Goal: Task Accomplishment & Management: Manage account settings

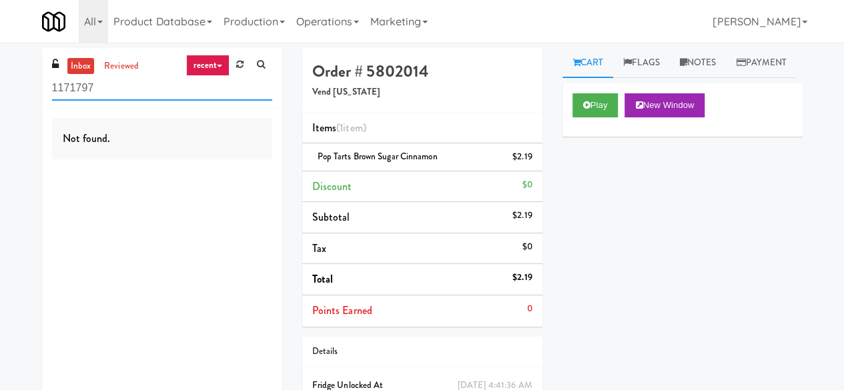
click at [119, 95] on input "1171797" at bounding box center [162, 88] width 220 height 25
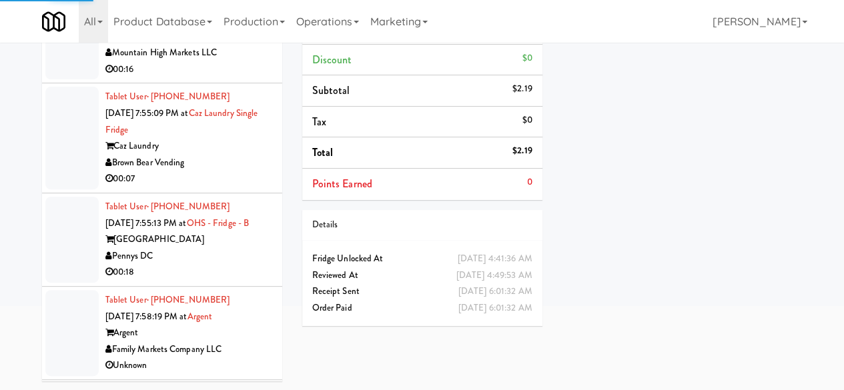
scroll to position [3336, 0]
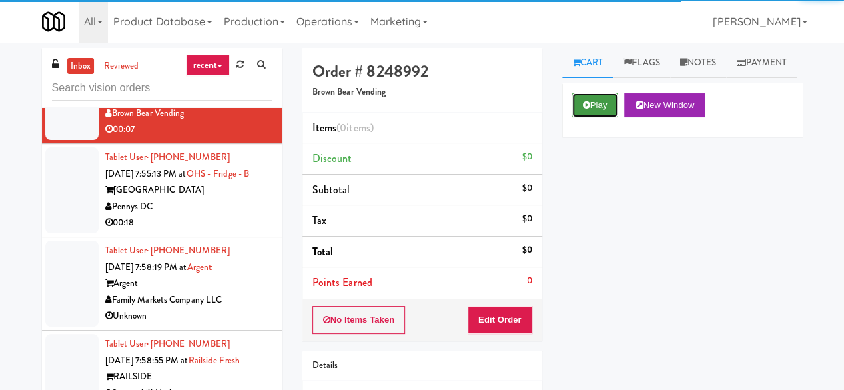
click at [594, 117] on button "Play" at bounding box center [595, 105] width 46 height 24
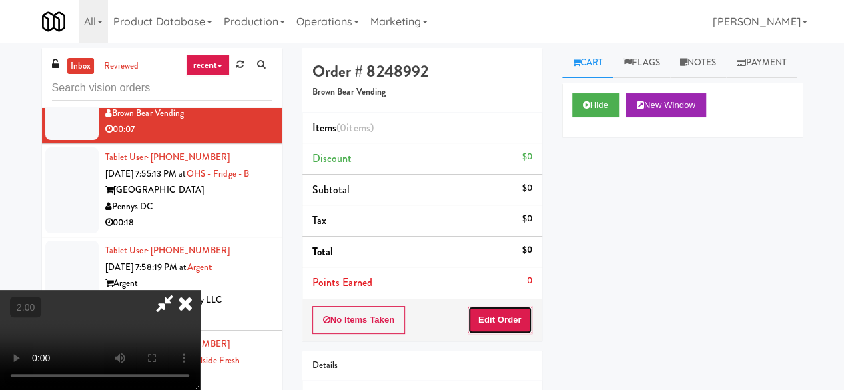
click at [500, 321] on button "Edit Order" at bounding box center [500, 320] width 65 height 28
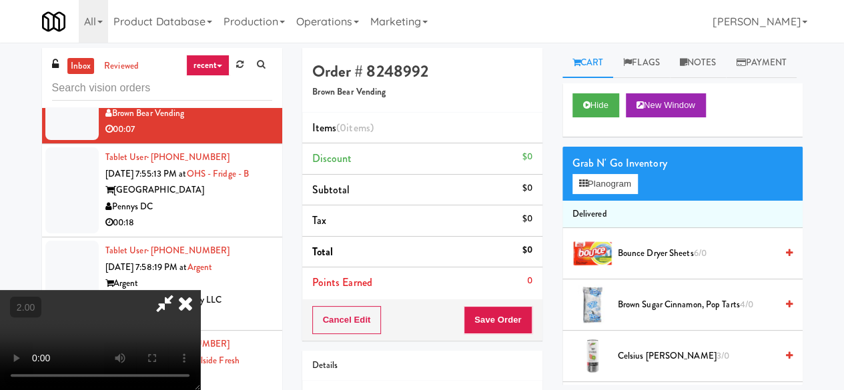
click at [200, 390] on video at bounding box center [100, 340] width 200 height 100
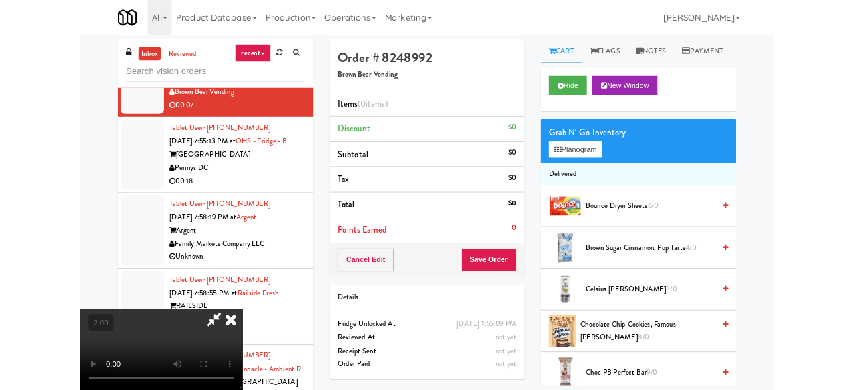
scroll to position [27, 0]
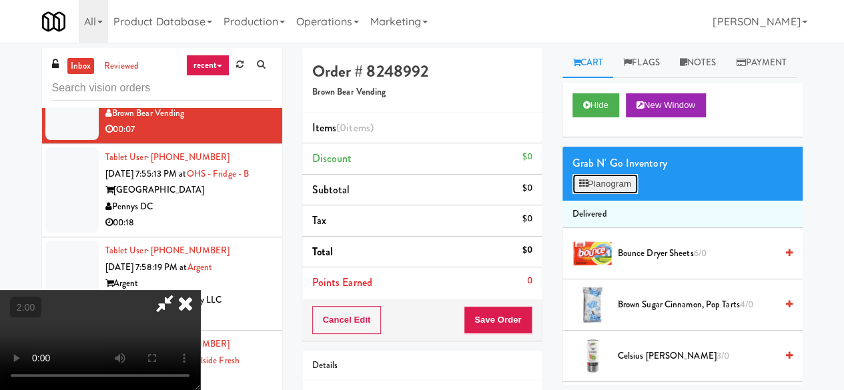
click at [609, 194] on button "Planogram" at bounding box center [604, 184] width 65 height 20
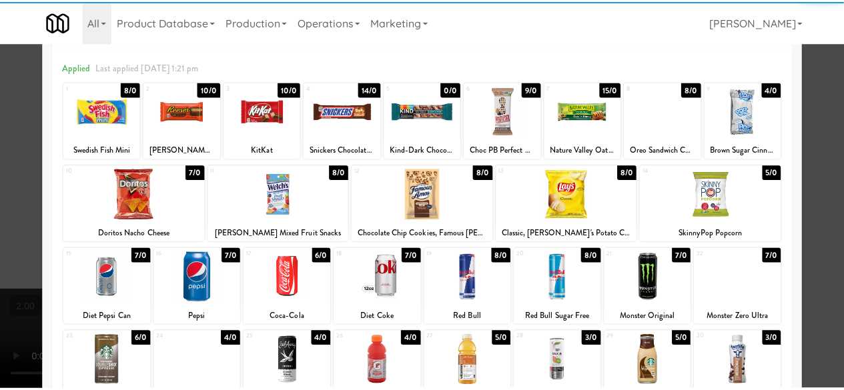
scroll to position [67, 0]
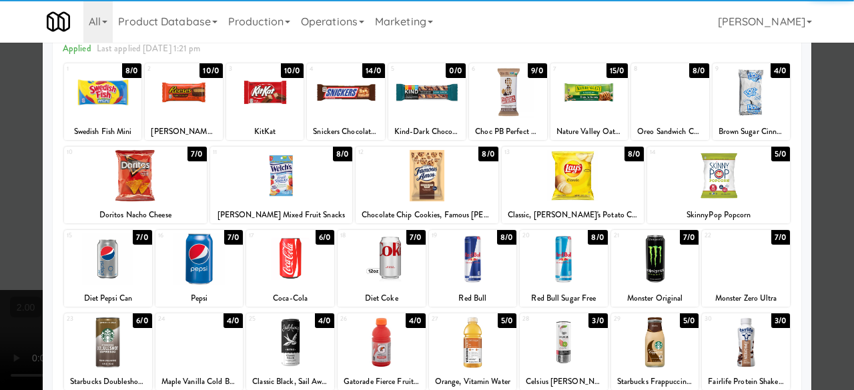
click at [280, 275] on div at bounding box center [290, 259] width 88 height 51
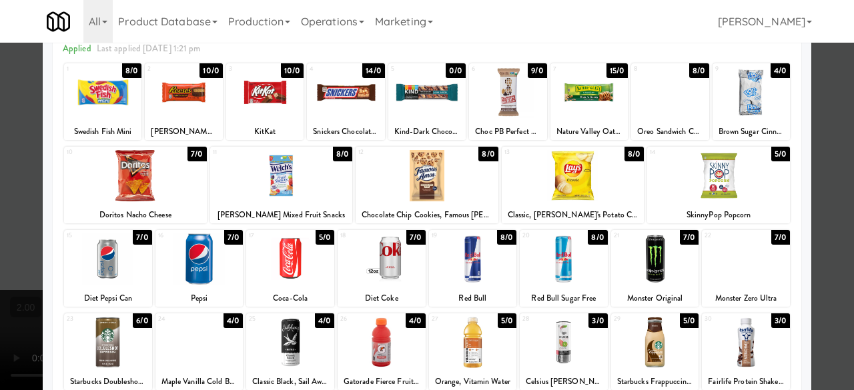
click at [826, 137] on div at bounding box center [427, 195] width 854 height 390
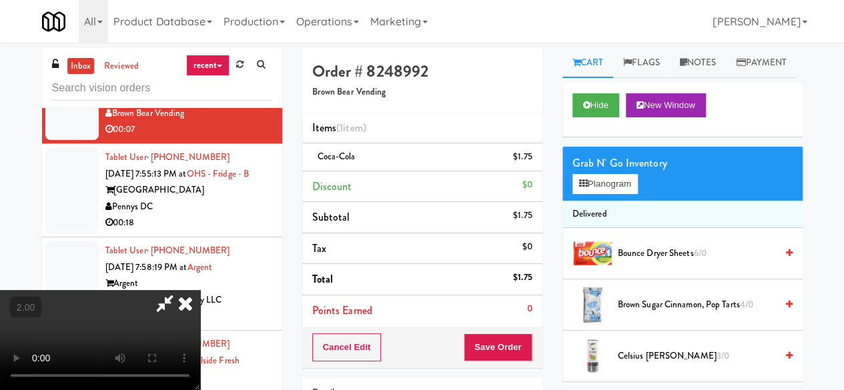
click at [180, 290] on icon at bounding box center [164, 303] width 31 height 27
click at [487, 364] on div "Cancel Edit Save Order" at bounding box center [422, 347] width 240 height 41
click at [484, 358] on button "Save Order" at bounding box center [498, 348] width 68 height 28
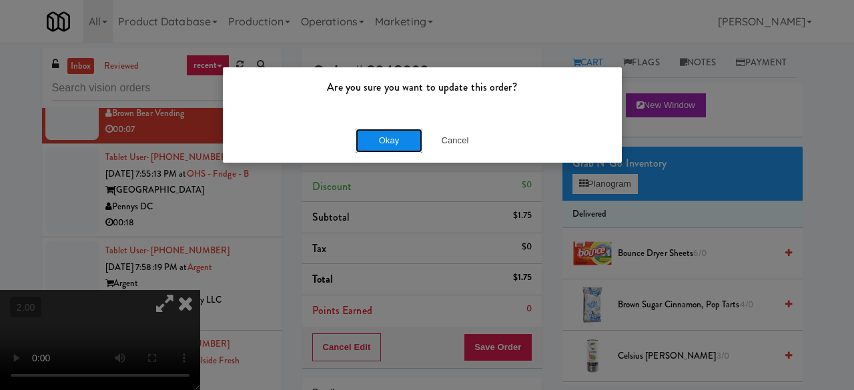
click at [390, 146] on button "Okay" at bounding box center [389, 141] width 67 height 24
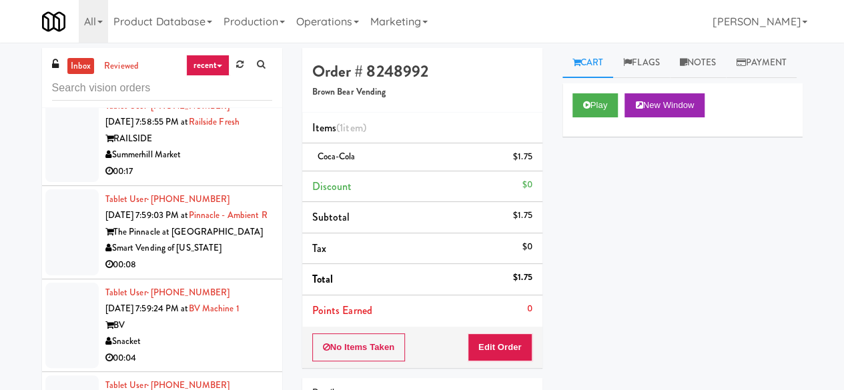
scroll to position [3603, 0]
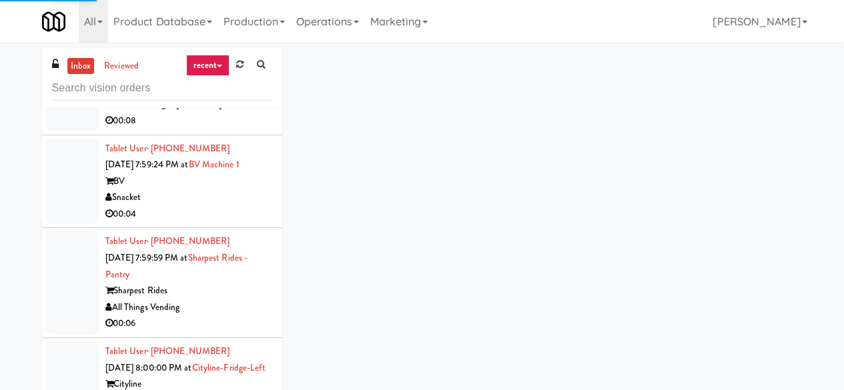
scroll to position [3736, 0]
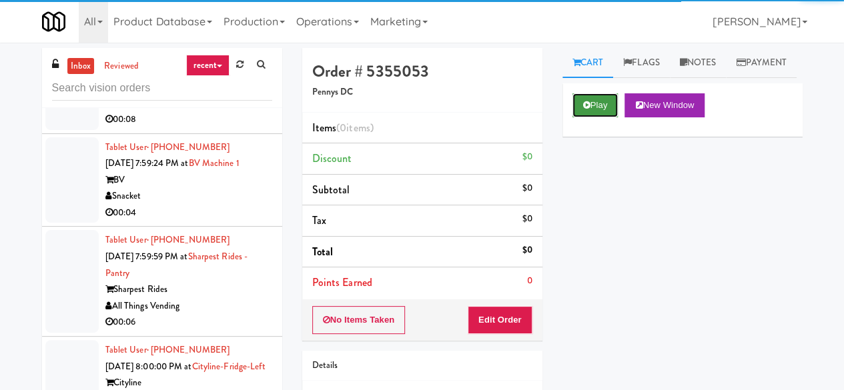
click at [592, 117] on button "Play" at bounding box center [595, 105] width 46 height 24
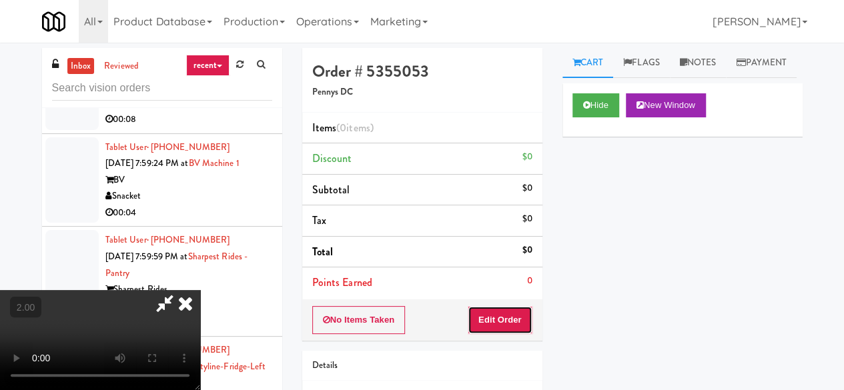
click at [516, 307] on button "Edit Order" at bounding box center [500, 320] width 65 height 28
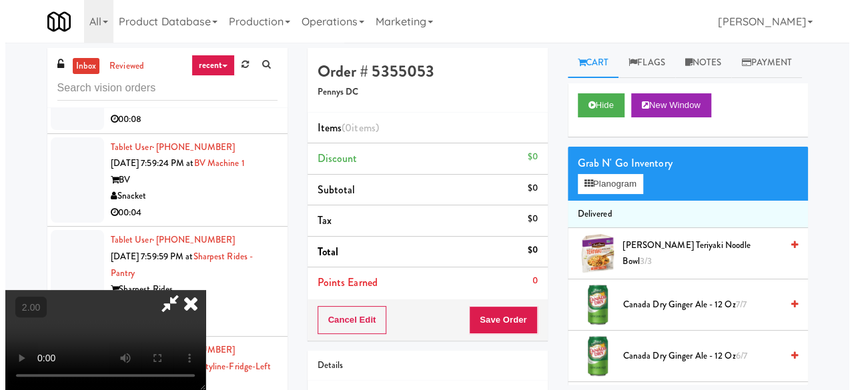
scroll to position [27, 0]
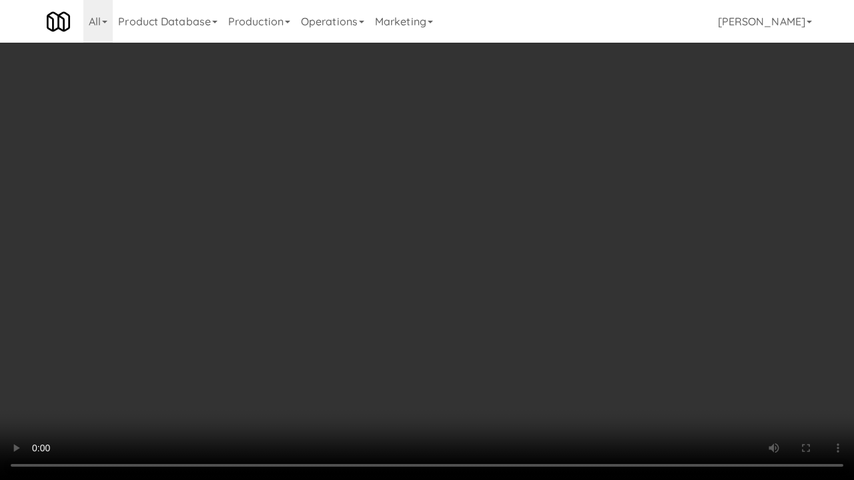
click at [510, 233] on video at bounding box center [427, 240] width 854 height 480
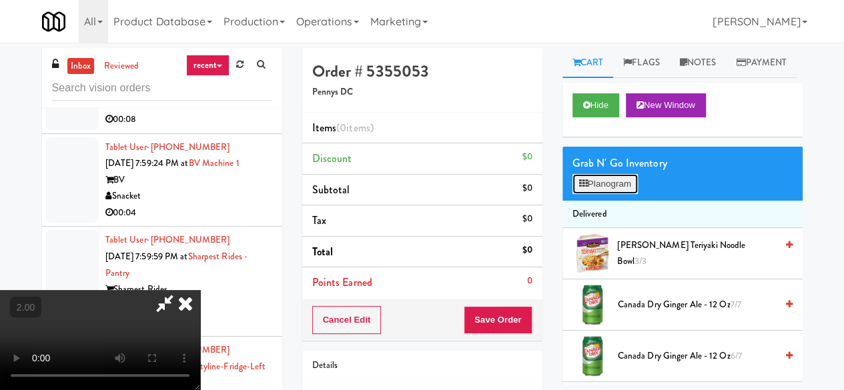
click at [619, 194] on button "Planogram" at bounding box center [604, 184] width 65 height 20
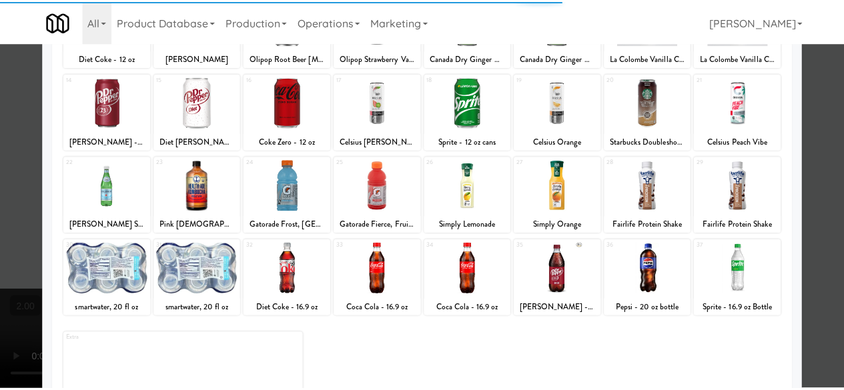
scroll to position [264, 0]
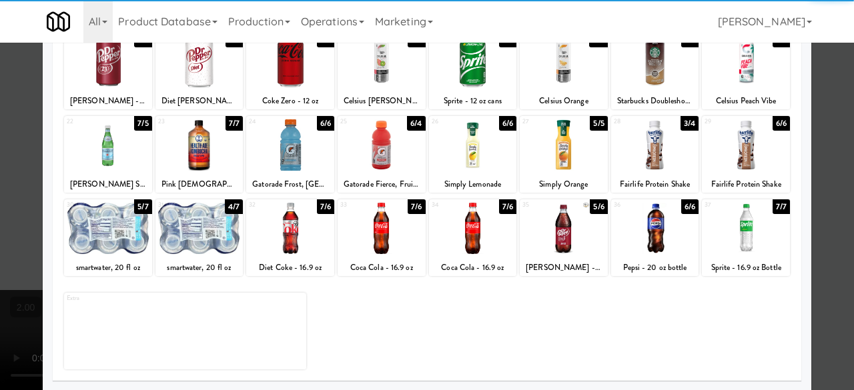
click at [372, 226] on div at bounding box center [382, 228] width 88 height 51
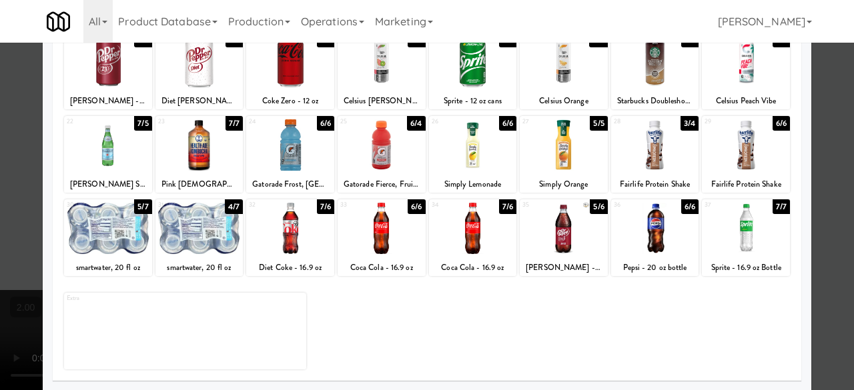
click at [667, 156] on div at bounding box center [655, 144] width 88 height 51
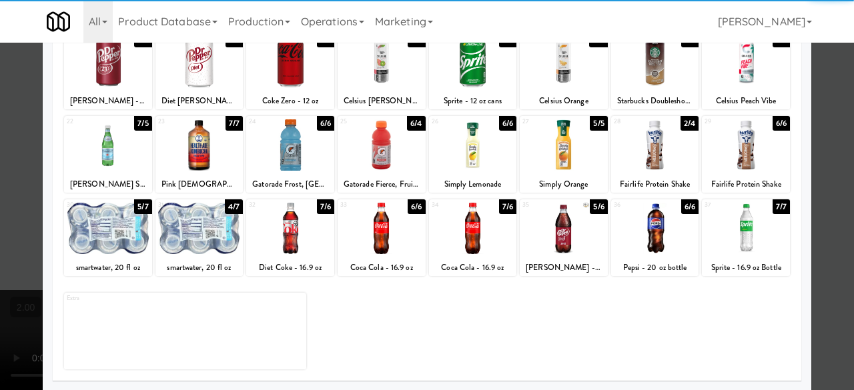
drag, startPoint x: 839, startPoint y: 107, endPoint x: 441, endPoint y: 149, distance: 400.4
click at [839, 107] on div at bounding box center [427, 195] width 854 height 390
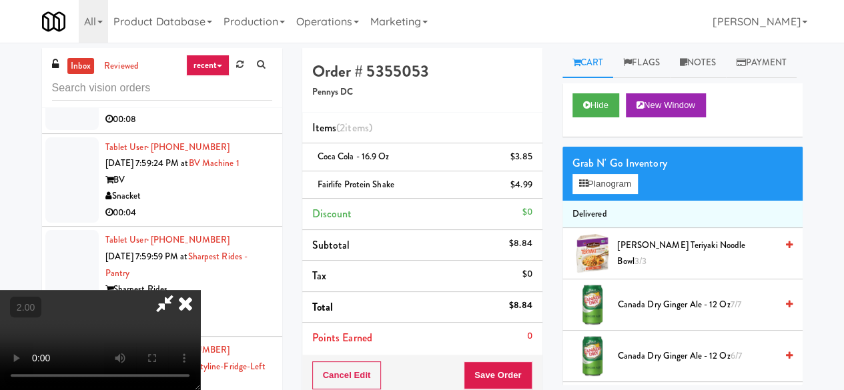
scroll to position [27, 0]
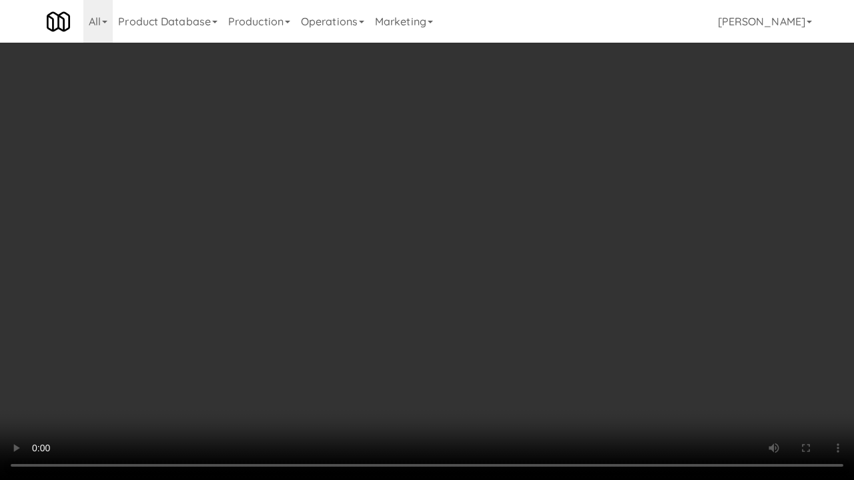
click at [519, 152] on video at bounding box center [427, 240] width 854 height 480
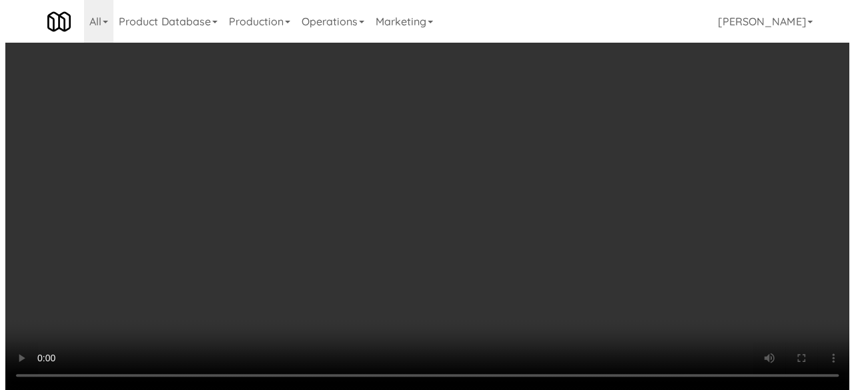
scroll to position [0, 0]
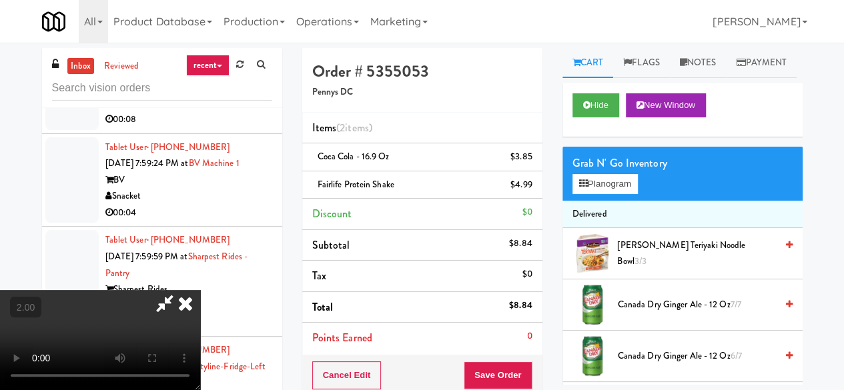
click at [180, 290] on icon at bounding box center [164, 303] width 31 height 27
click at [532, 189] on icon at bounding box center [533, 189] width 7 height 9
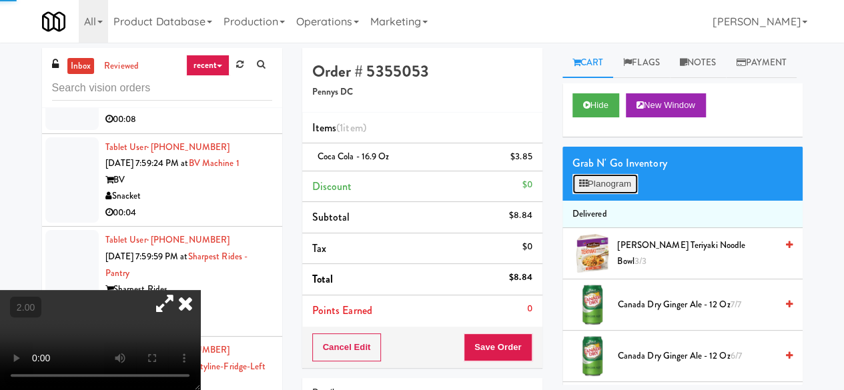
click at [618, 194] on button "Planogram" at bounding box center [604, 184] width 65 height 20
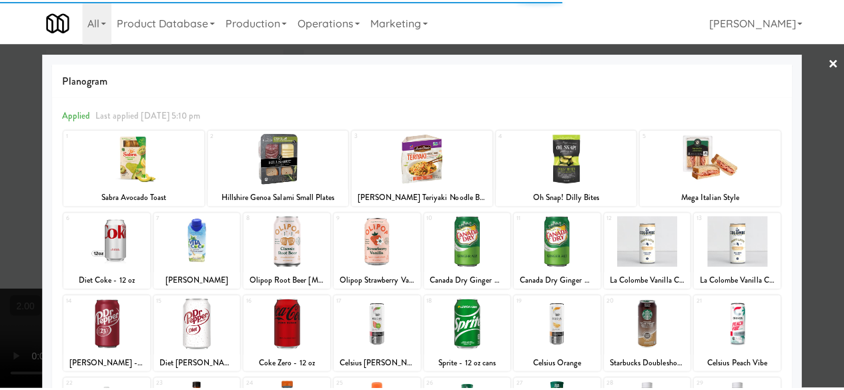
scroll to position [133, 0]
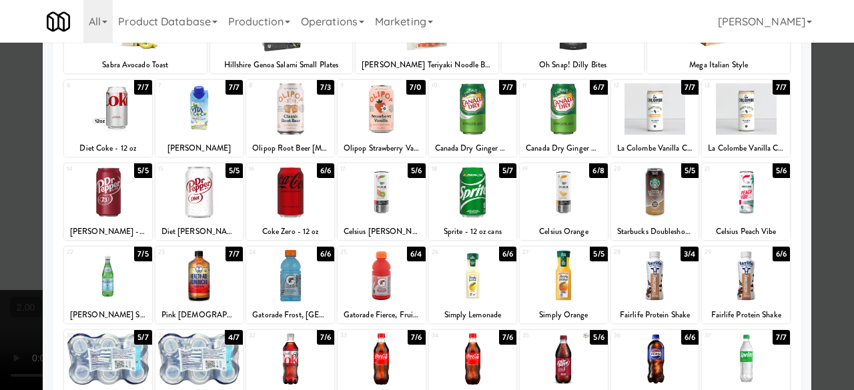
click at [659, 276] on div at bounding box center [655, 275] width 88 height 51
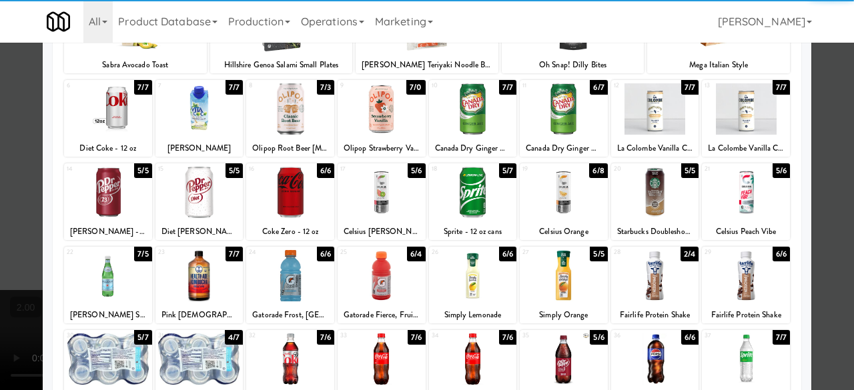
click at [829, 131] on div at bounding box center [427, 195] width 854 height 390
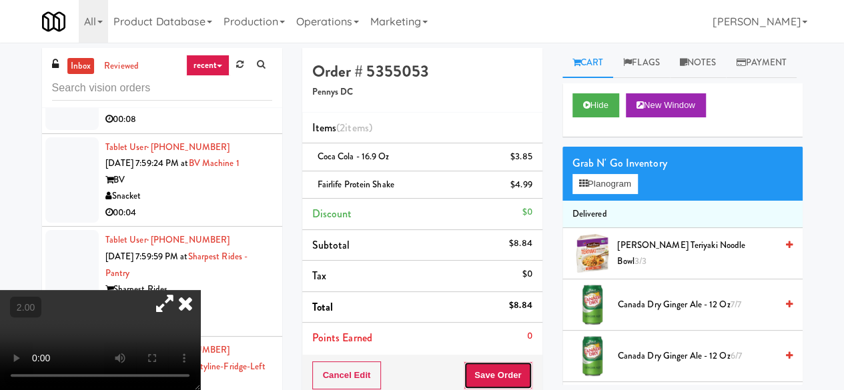
click at [482, 371] on button "Save Order" at bounding box center [498, 376] width 68 height 28
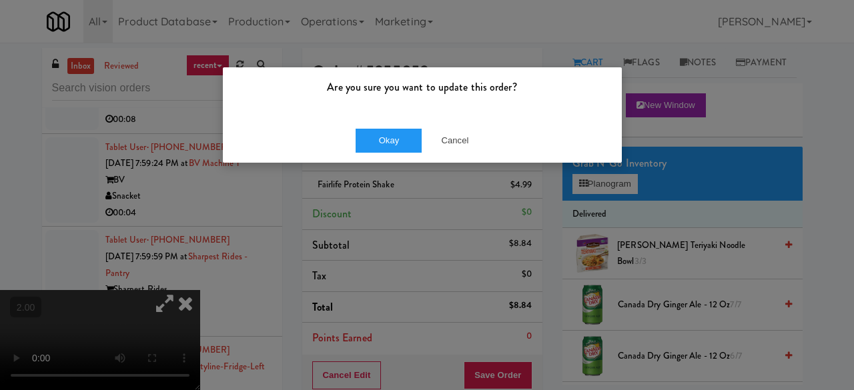
click at [390, 118] on div "Okay Cancel" at bounding box center [422, 140] width 399 height 45
click at [384, 133] on button "Okay" at bounding box center [389, 141] width 67 height 24
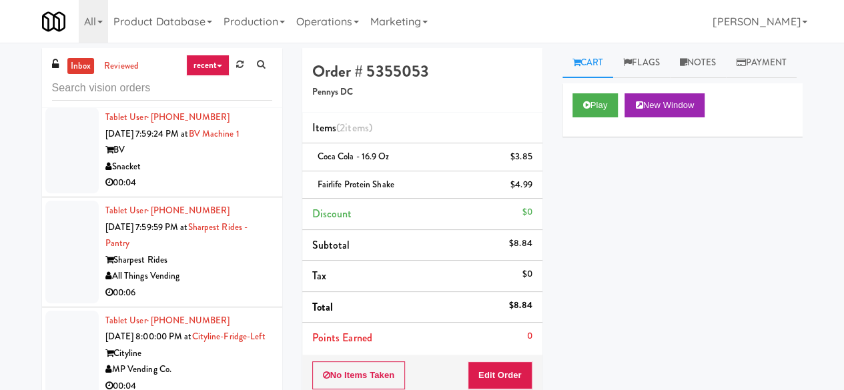
scroll to position [3803, 0]
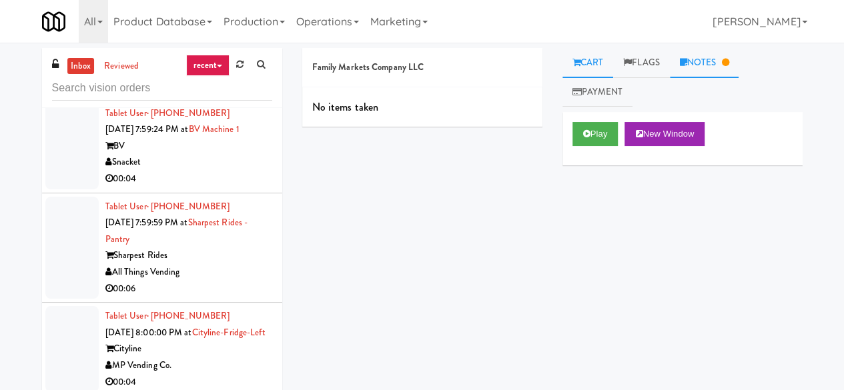
click at [695, 65] on link "Notes" at bounding box center [704, 63] width 69 height 30
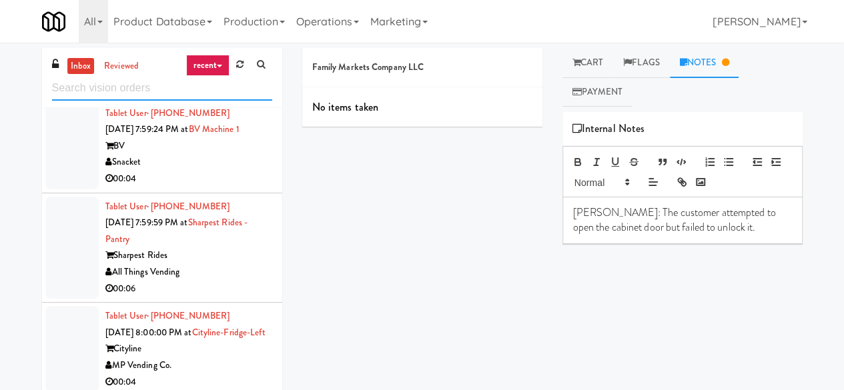
click at [123, 91] on input "text" at bounding box center [162, 88] width 220 height 25
type input "\"
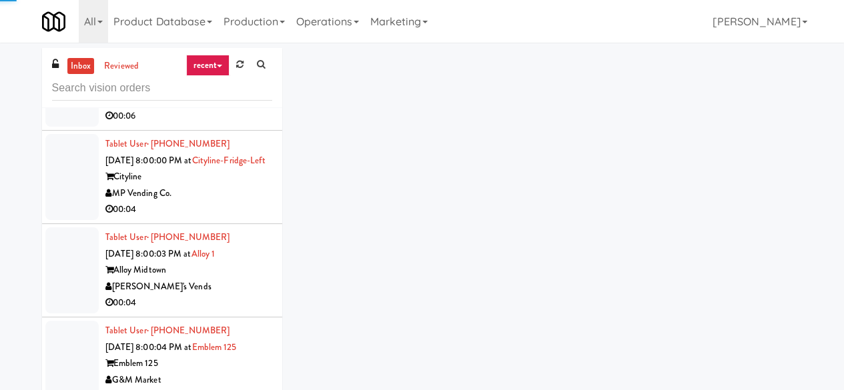
scroll to position [3603, 0]
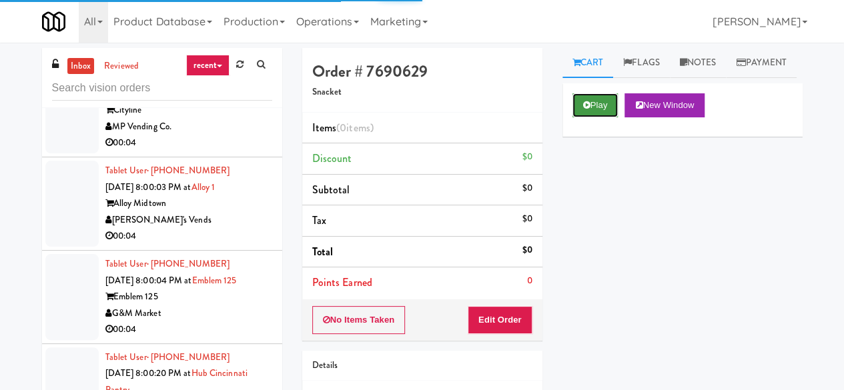
click at [584, 109] on icon at bounding box center [586, 105] width 7 height 9
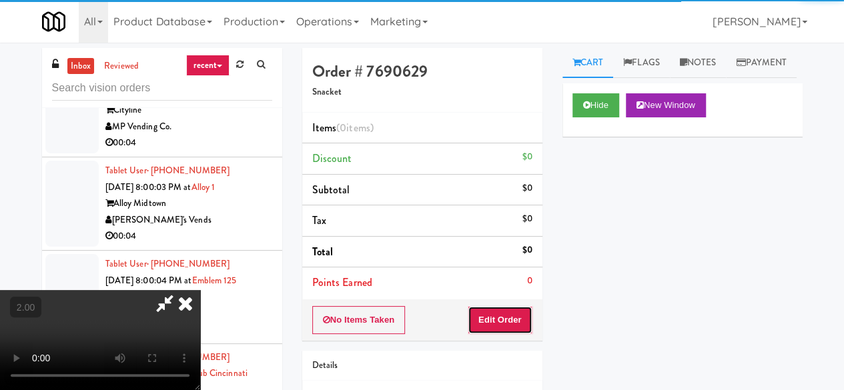
click at [494, 322] on button "Edit Order" at bounding box center [500, 320] width 65 height 28
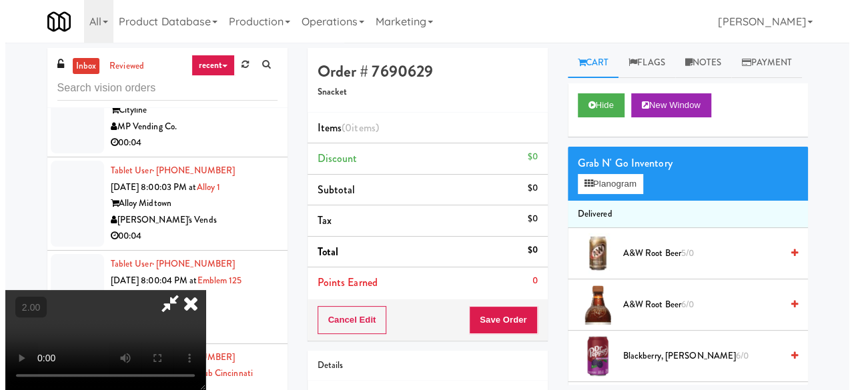
scroll to position [27, 0]
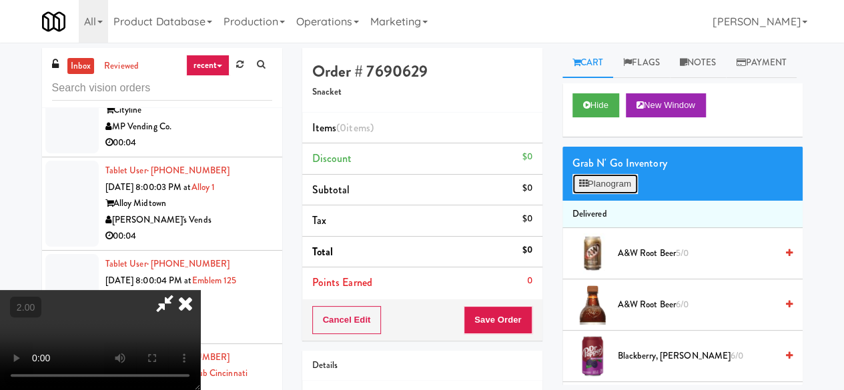
click at [594, 194] on button "Planogram" at bounding box center [604, 184] width 65 height 20
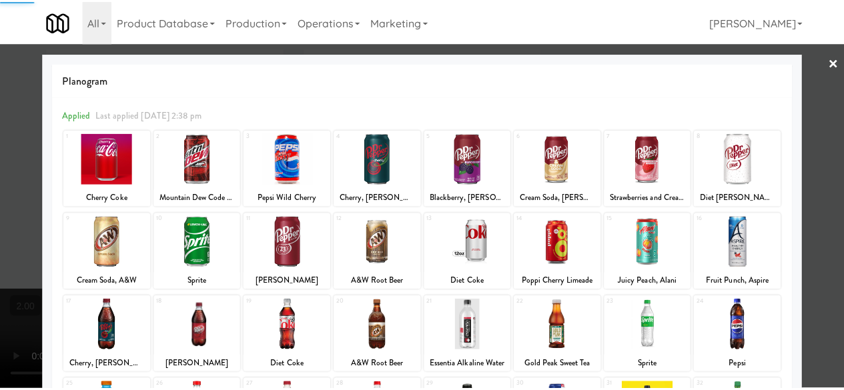
scroll to position [67, 0]
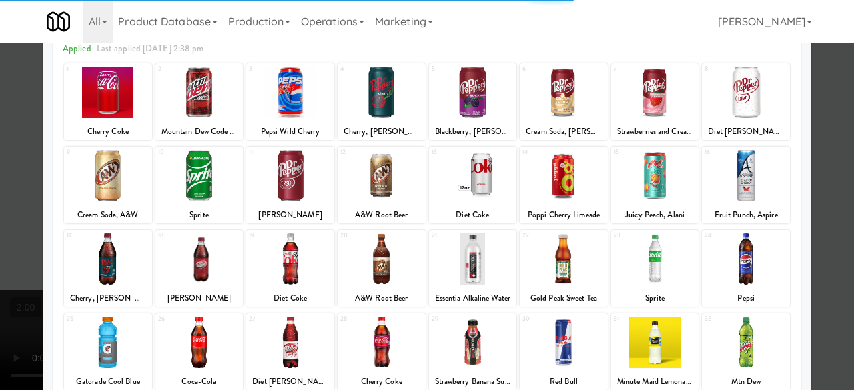
click at [220, 185] on div at bounding box center [199, 175] width 88 height 51
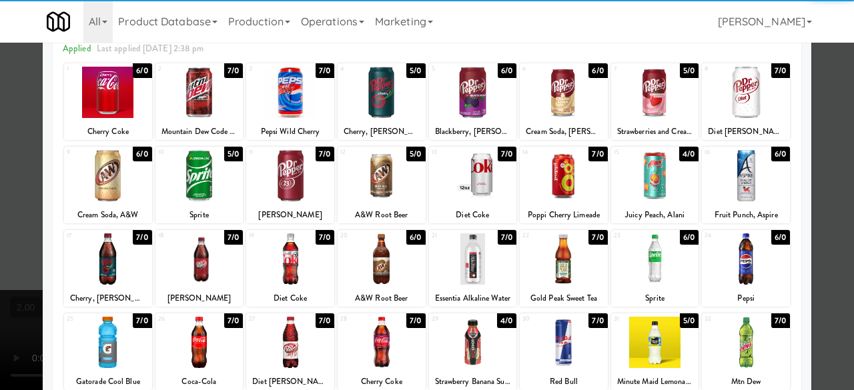
drag, startPoint x: 814, startPoint y: 71, endPoint x: 642, endPoint y: 59, distance: 172.5
click at [813, 71] on div at bounding box center [427, 195] width 854 height 390
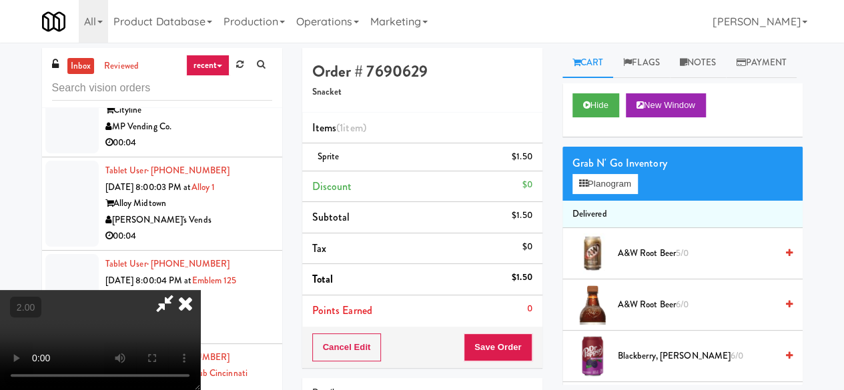
click at [180, 290] on icon at bounding box center [164, 303] width 31 height 27
click at [494, 353] on button "Save Order" at bounding box center [498, 348] width 68 height 28
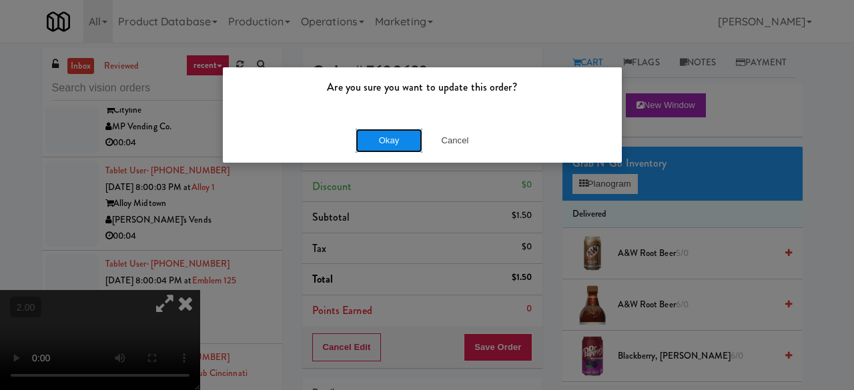
click at [391, 139] on button "Okay" at bounding box center [389, 141] width 67 height 24
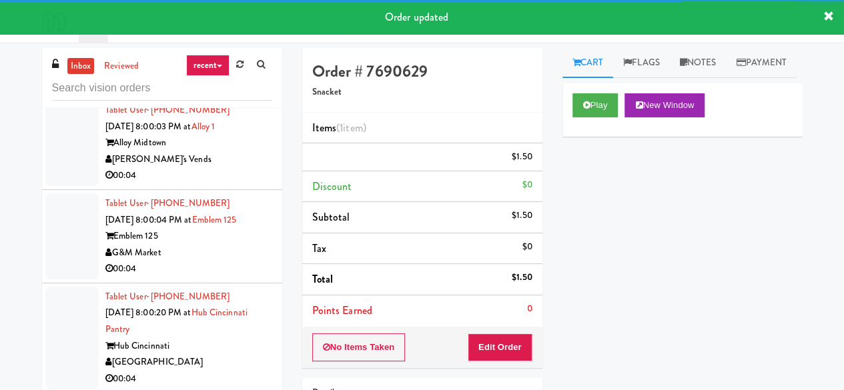
scroll to position [3752, 0]
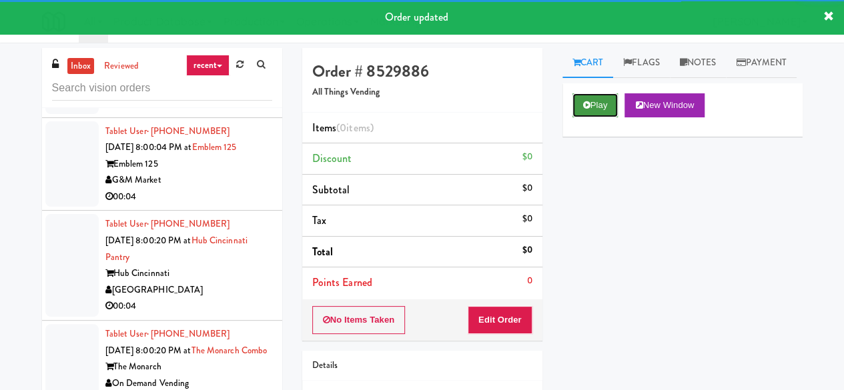
click at [601, 117] on button "Play" at bounding box center [595, 105] width 46 height 24
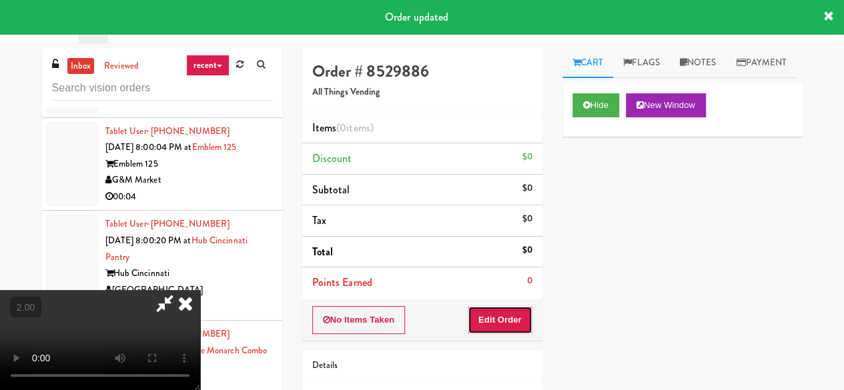
click at [504, 321] on button "Edit Order" at bounding box center [500, 320] width 65 height 28
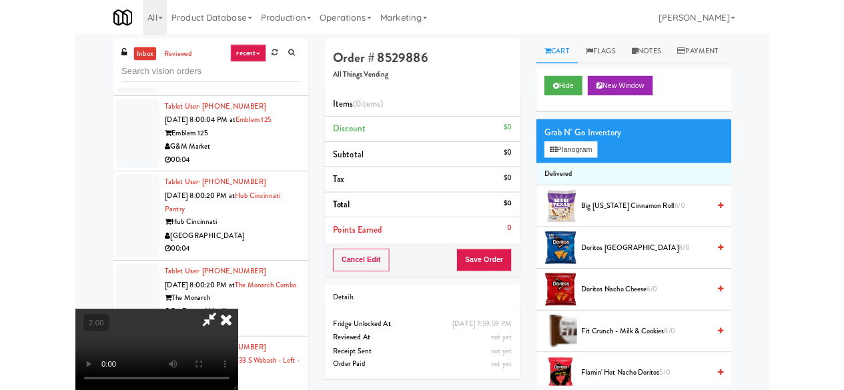
scroll to position [27, 0]
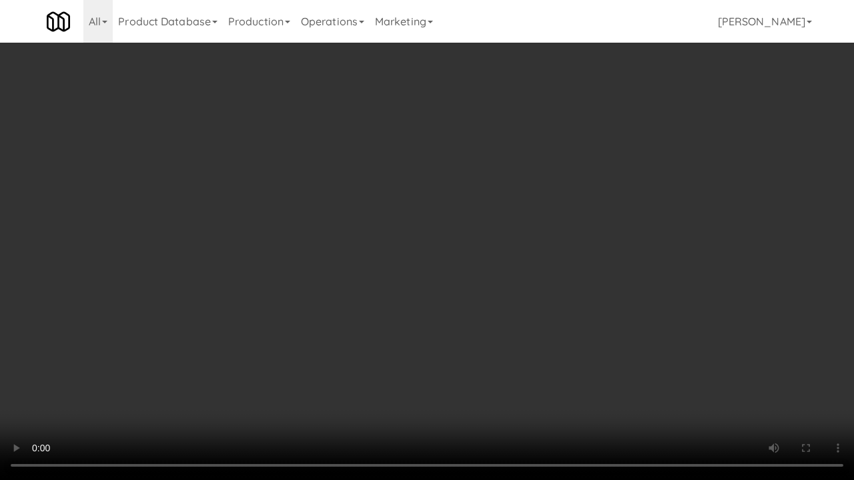
click at [518, 280] on video at bounding box center [427, 240] width 854 height 480
click at [519, 279] on video at bounding box center [427, 240] width 854 height 480
click at [518, 274] on video at bounding box center [427, 240] width 854 height 480
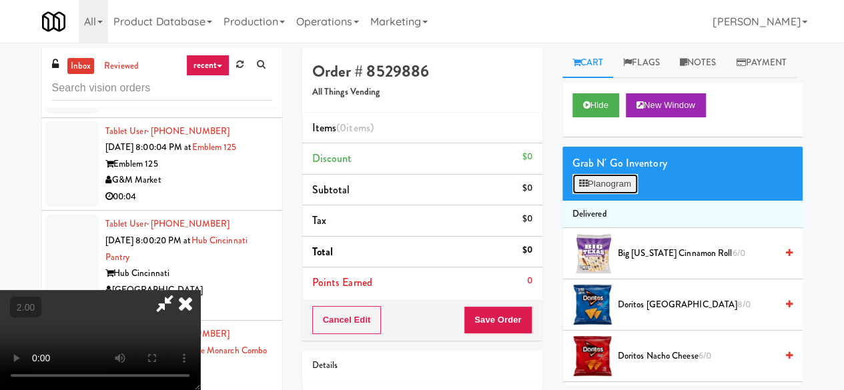
click at [624, 194] on button "Planogram" at bounding box center [604, 184] width 65 height 20
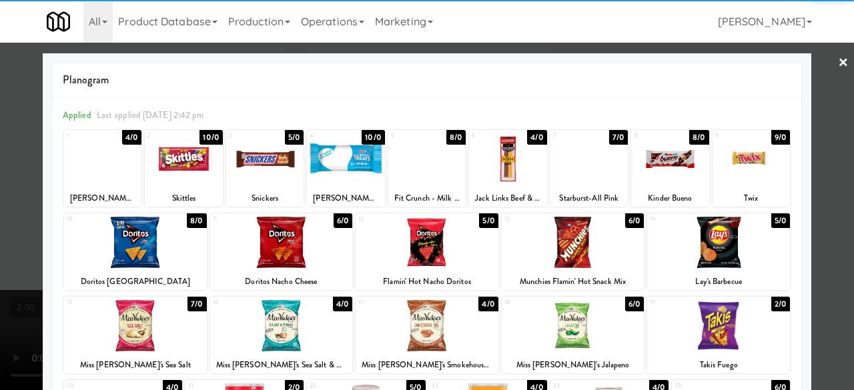
click at [560, 244] on div at bounding box center [573, 242] width 143 height 51
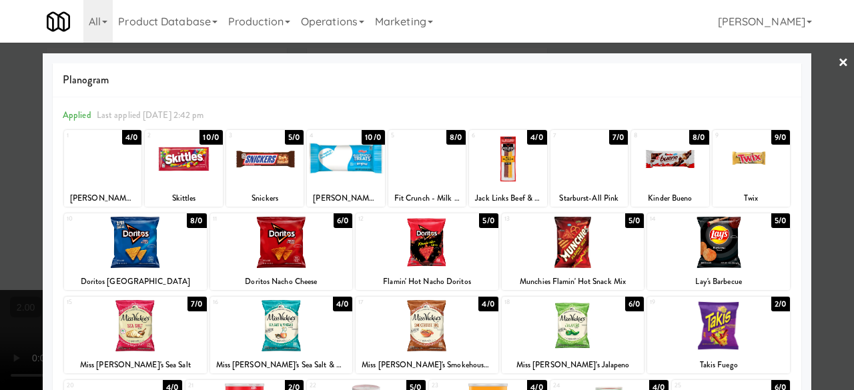
click at [830, 84] on div at bounding box center [427, 195] width 854 height 390
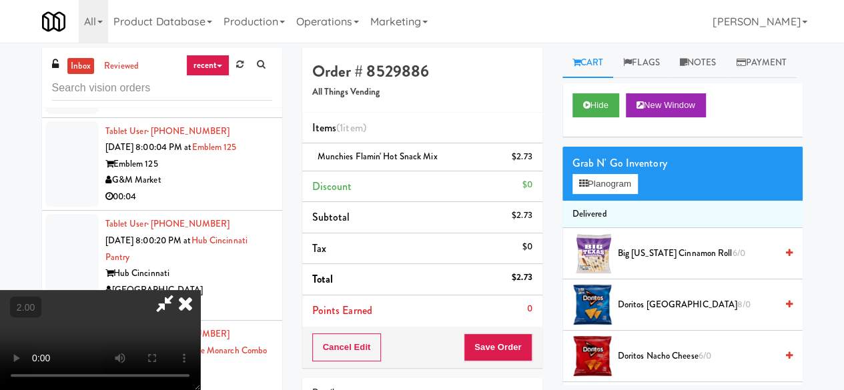
click at [180, 290] on icon at bounding box center [164, 303] width 31 height 27
click at [484, 336] on button "Save Order" at bounding box center [498, 348] width 68 height 28
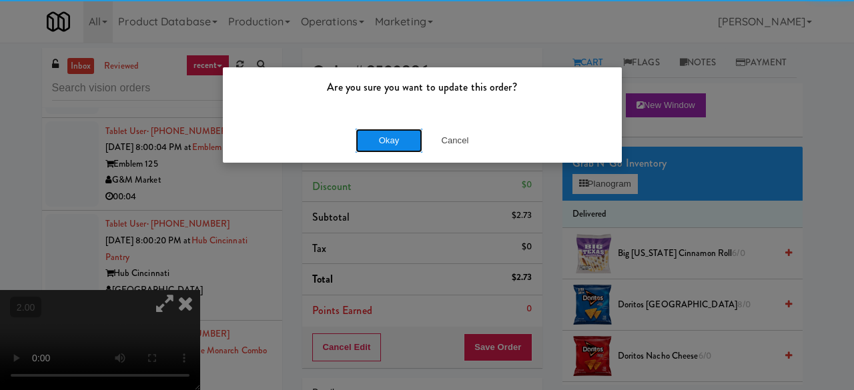
click at [405, 141] on button "Okay" at bounding box center [389, 141] width 67 height 24
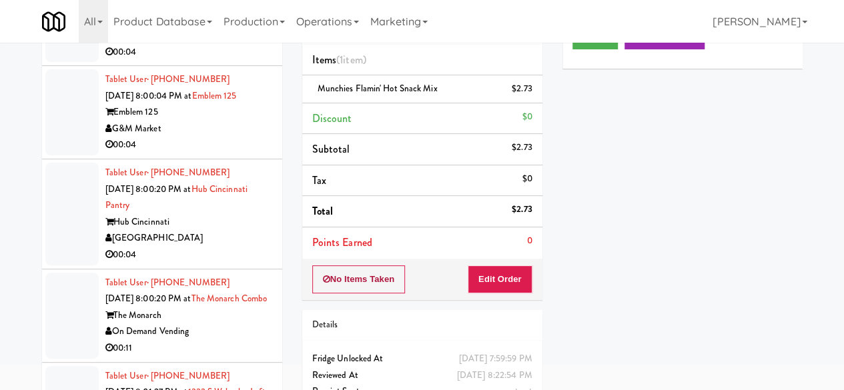
scroll to position [127, 0]
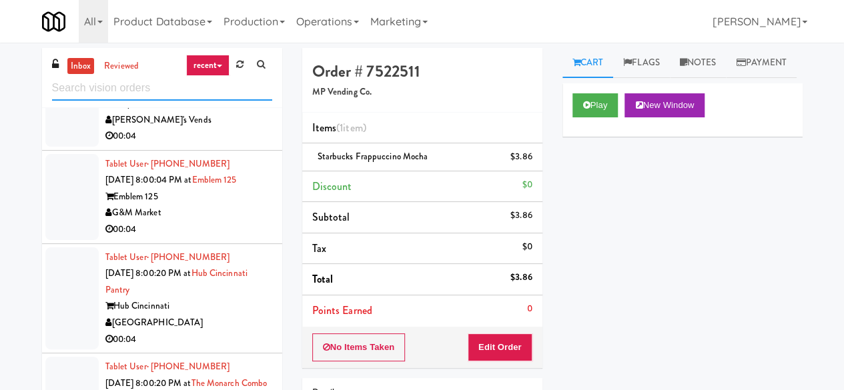
click at [164, 91] on input "text" at bounding box center [162, 88] width 220 height 25
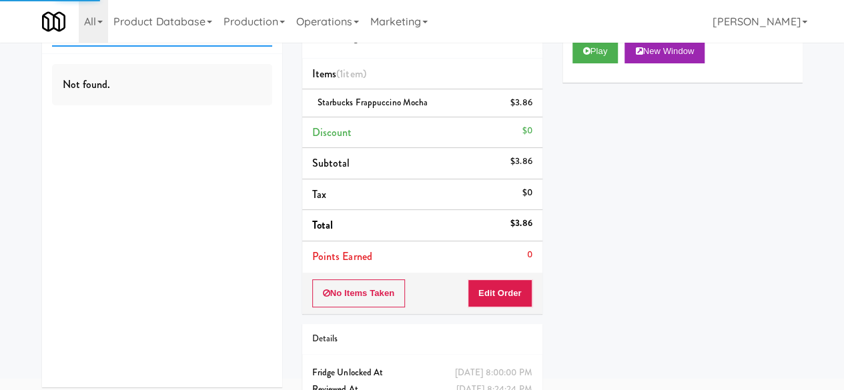
scroll to position [67, 0]
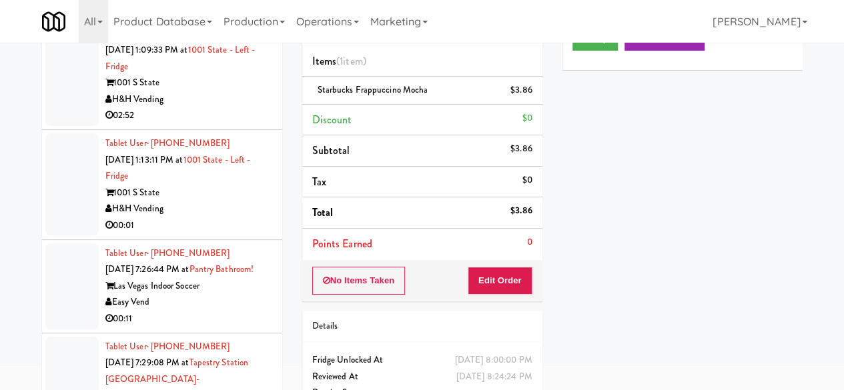
click at [211, 15] on div "00:17" at bounding box center [188, 6] width 167 height 17
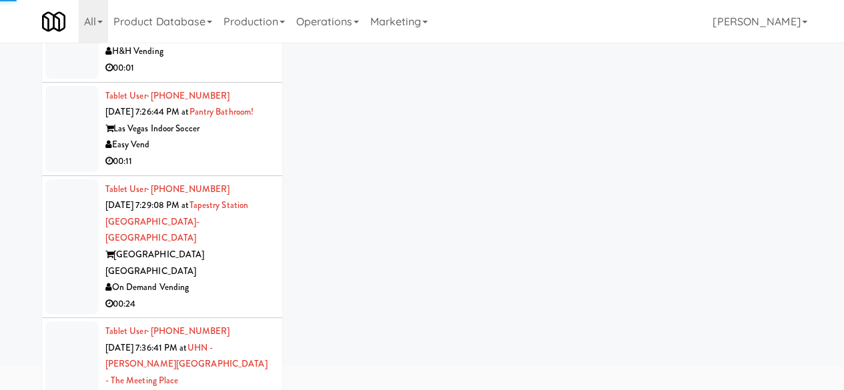
scroll to position [2469, 0]
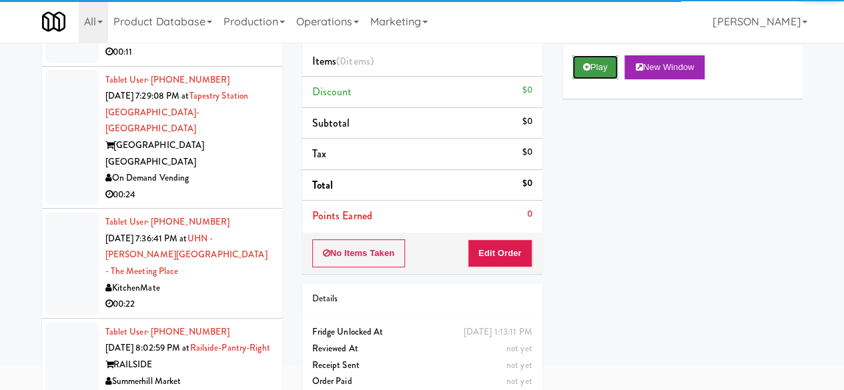
click at [601, 63] on button "Play" at bounding box center [595, 67] width 46 height 24
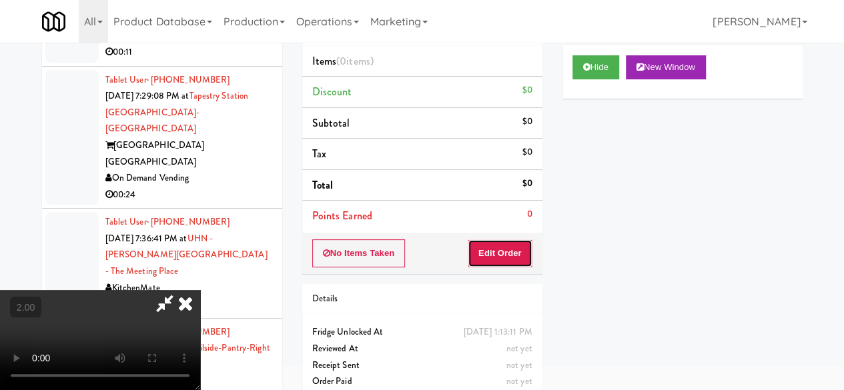
click at [519, 252] on button "Edit Order" at bounding box center [500, 254] width 65 height 28
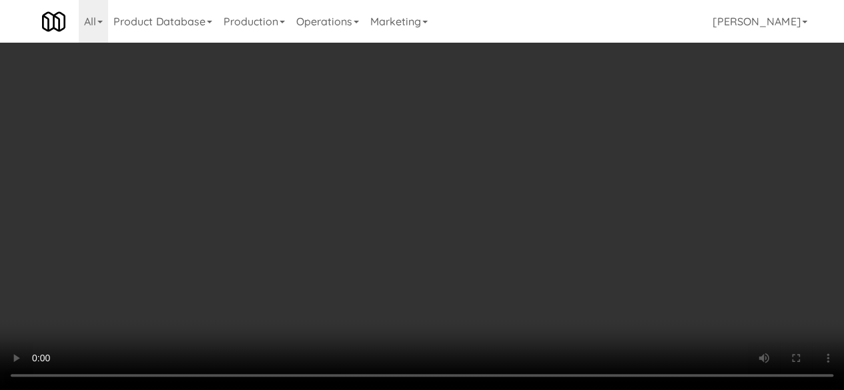
click at [458, 390] on video at bounding box center [422, 195] width 844 height 390
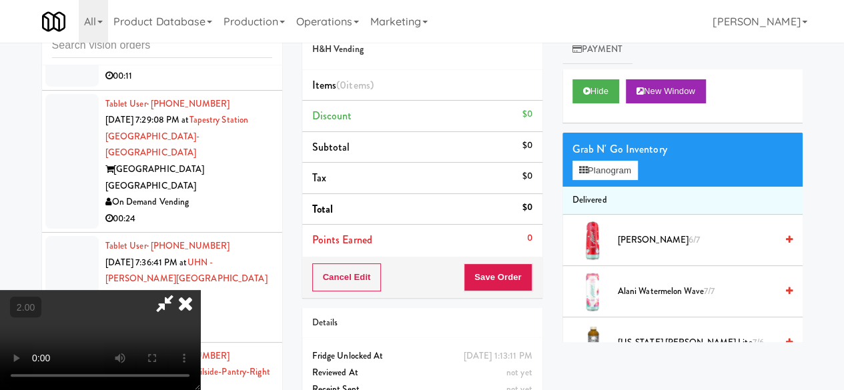
click at [180, 290] on icon at bounding box center [164, 303] width 31 height 27
click at [390, 281] on div "Cancel Edit Save Order" at bounding box center [422, 277] width 240 height 41
click at [361, 287] on button "Cancel Edit" at bounding box center [346, 278] width 69 height 28
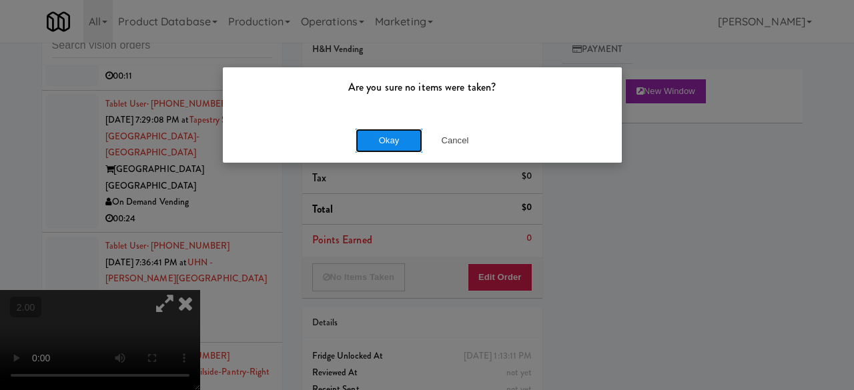
click at [397, 141] on button "Okay" at bounding box center [389, 141] width 67 height 24
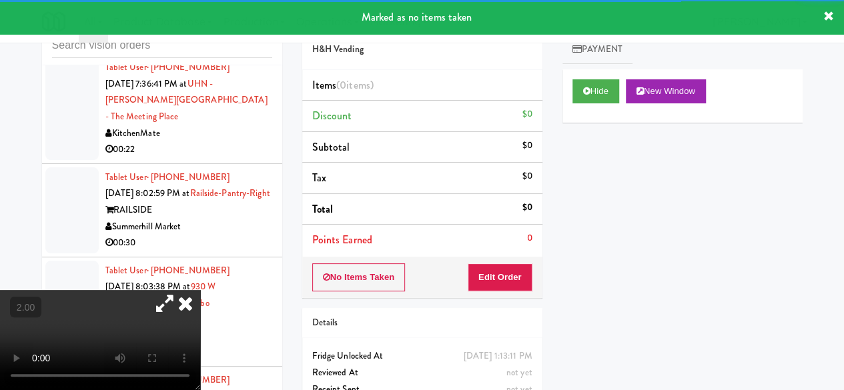
scroll to position [2669, 0]
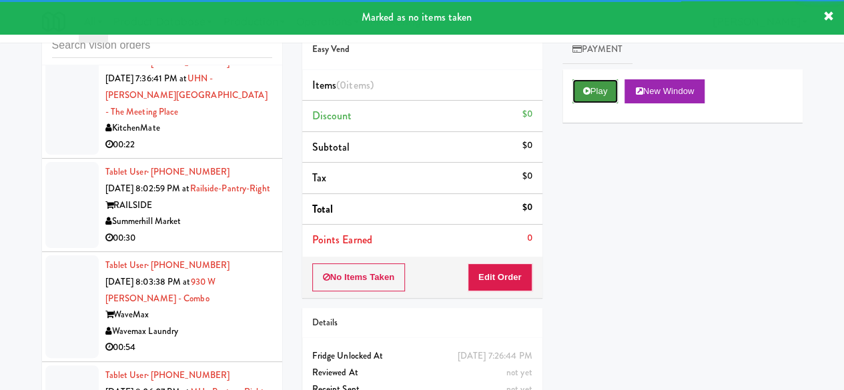
click at [596, 91] on button "Play" at bounding box center [595, 91] width 46 height 24
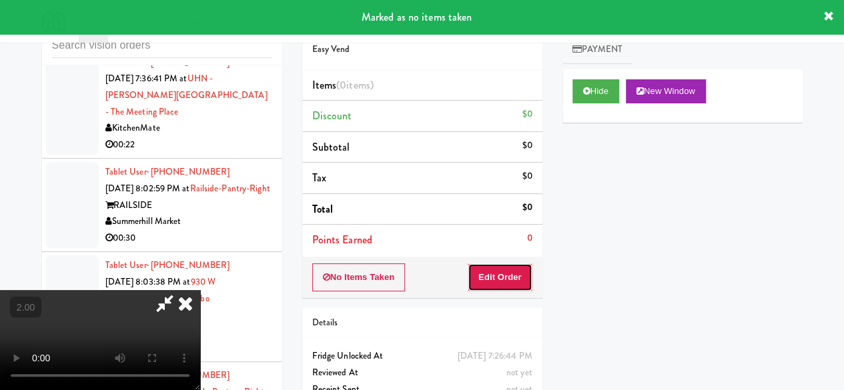
click at [515, 278] on button "Edit Order" at bounding box center [500, 278] width 65 height 28
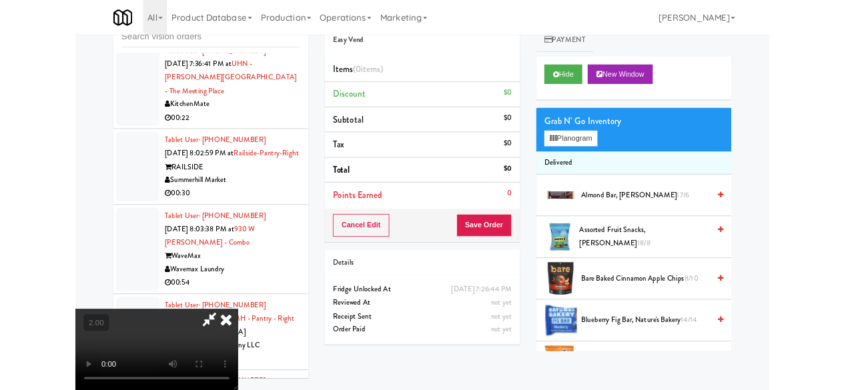
scroll to position [27, 0]
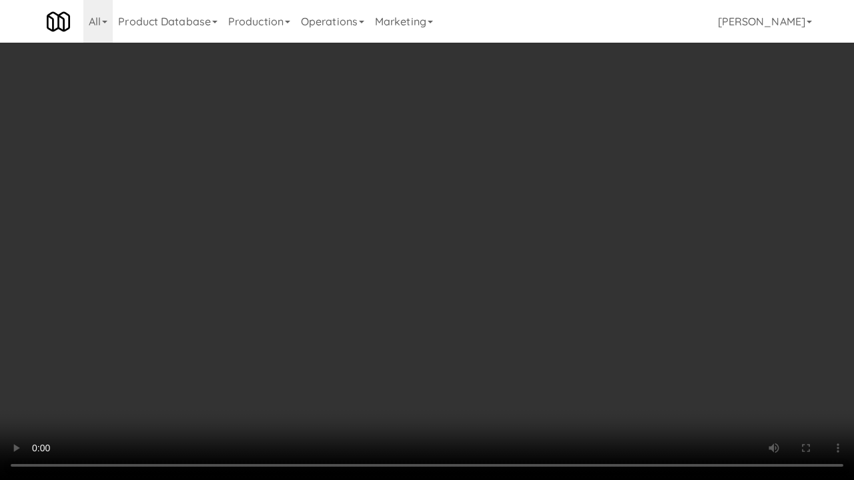
click at [470, 286] on video at bounding box center [427, 240] width 854 height 480
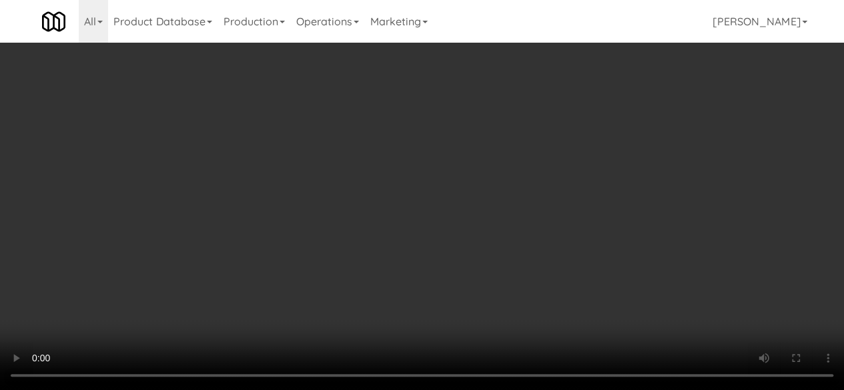
scroll to position [0, 0]
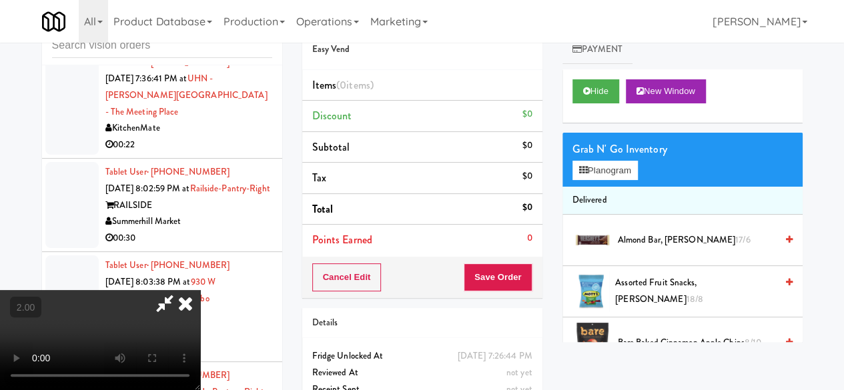
click at [200, 290] on icon at bounding box center [185, 303] width 29 height 27
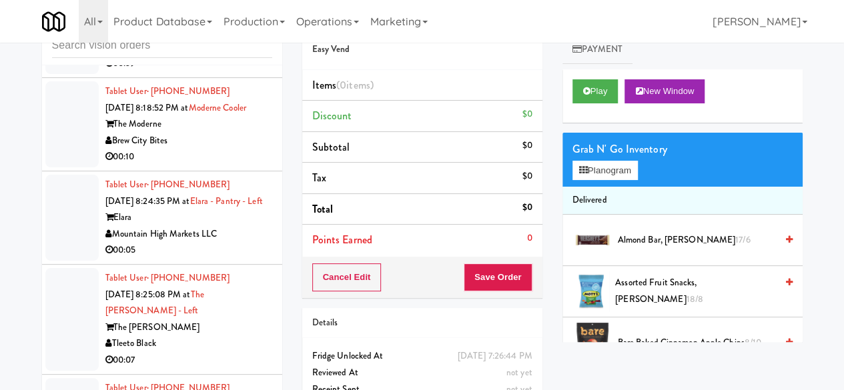
scroll to position [3870, 0]
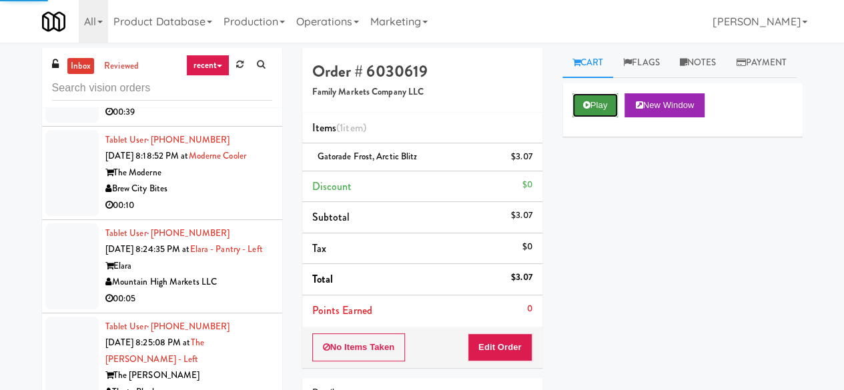
click at [581, 117] on button "Play" at bounding box center [595, 105] width 46 height 24
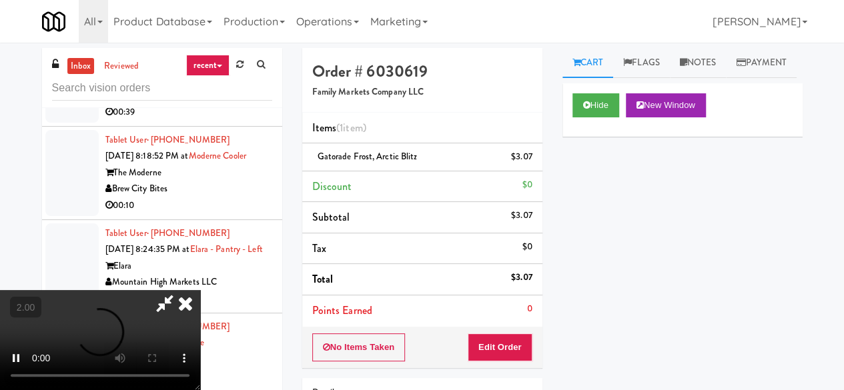
drag, startPoint x: 185, startPoint y: 309, endPoint x: 186, endPoint y: 300, distance: 8.7
click at [184, 309] on icon at bounding box center [185, 303] width 29 height 27
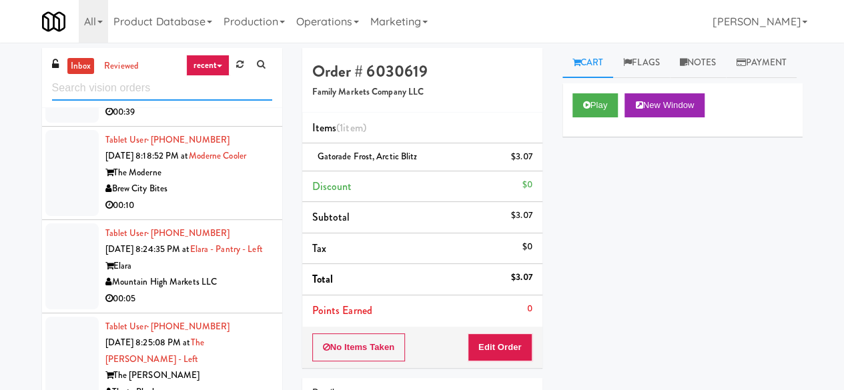
click at [179, 81] on input "text" at bounding box center [162, 88] width 220 height 25
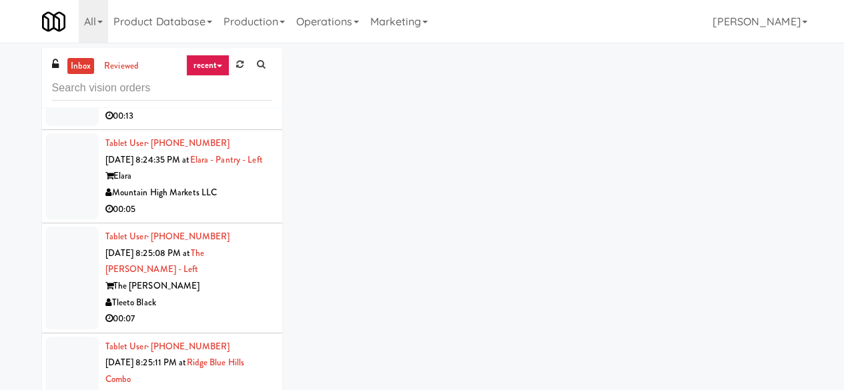
scroll to position [4051, 0]
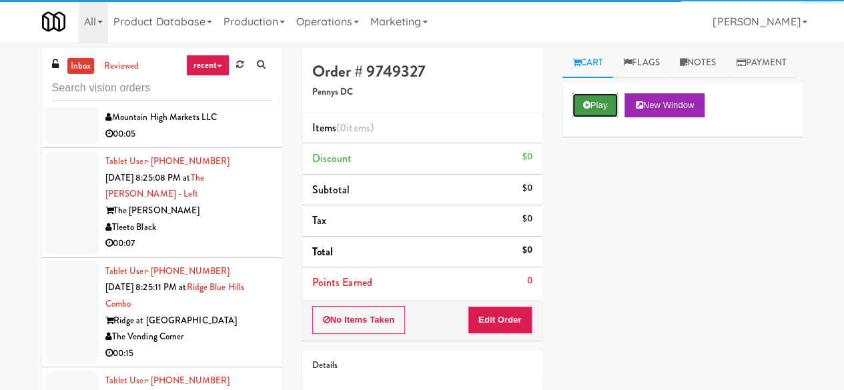
click at [583, 109] on icon at bounding box center [586, 105] width 7 height 9
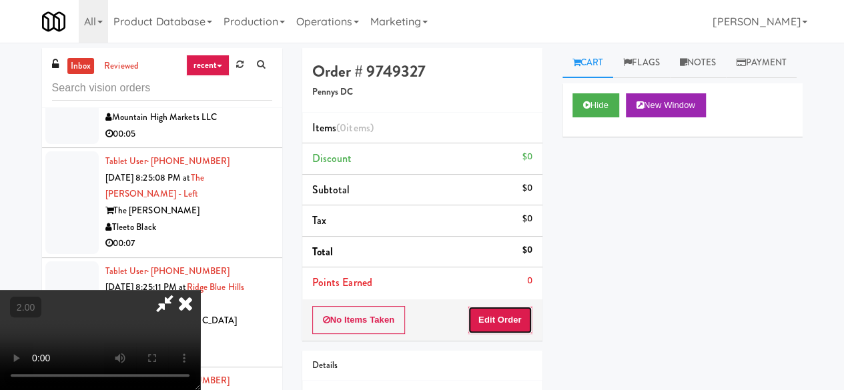
click at [499, 310] on button "Edit Order" at bounding box center [500, 320] width 65 height 28
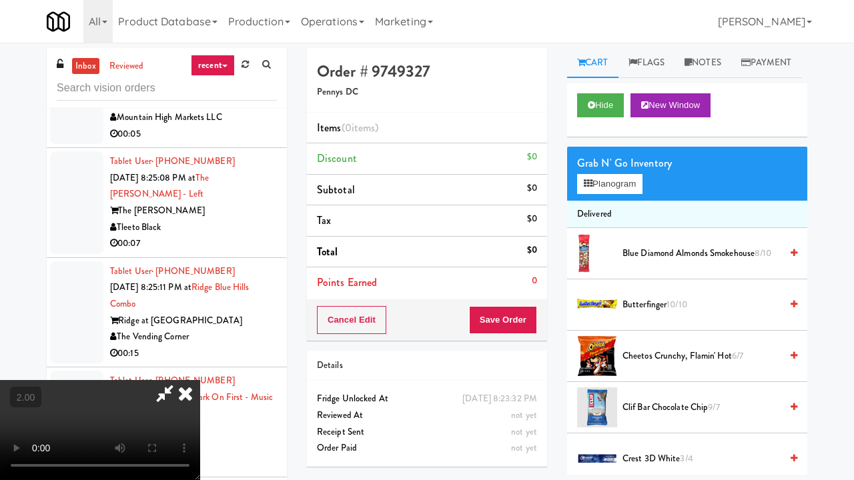
click at [200, 380] on video at bounding box center [100, 430] width 200 height 100
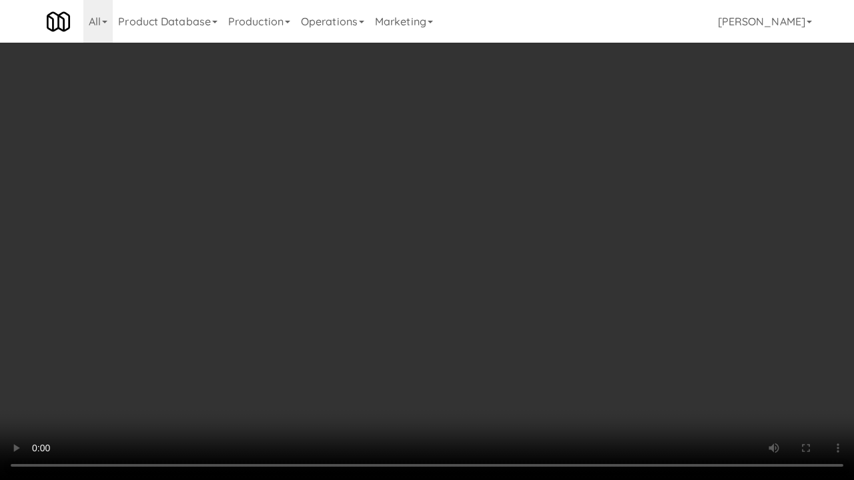
click at [354, 307] on video at bounding box center [427, 240] width 854 height 480
click at [358, 305] on video at bounding box center [427, 240] width 854 height 480
click at [359, 304] on video at bounding box center [427, 240] width 854 height 480
click at [359, 303] on video at bounding box center [427, 240] width 854 height 480
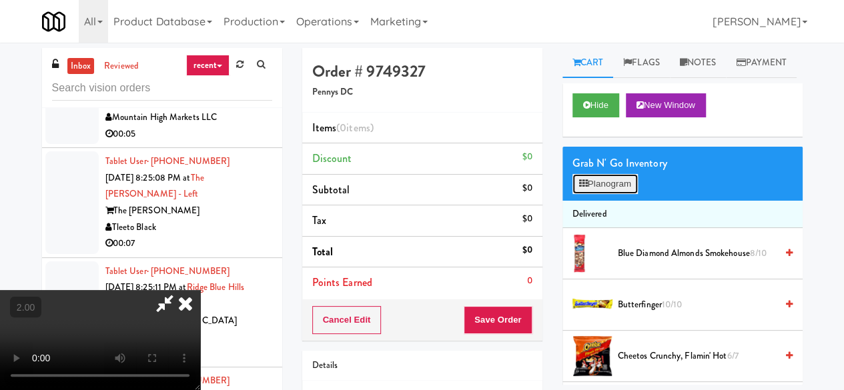
click at [622, 194] on button "Planogram" at bounding box center [604, 184] width 65 height 20
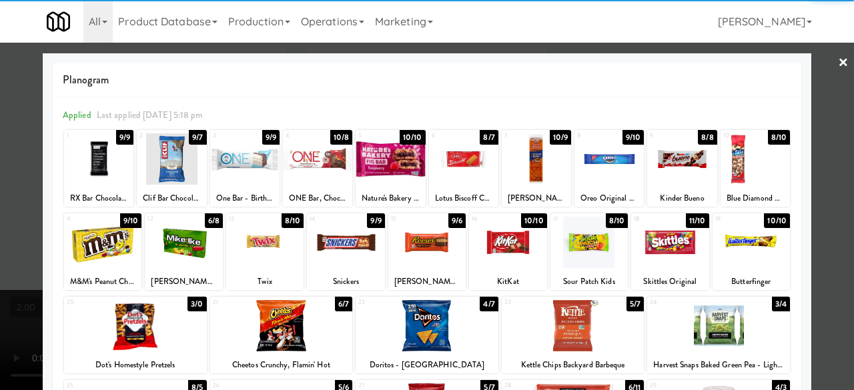
click at [439, 228] on div at bounding box center [426, 242] width 77 height 51
click at [823, 63] on div at bounding box center [427, 195] width 854 height 390
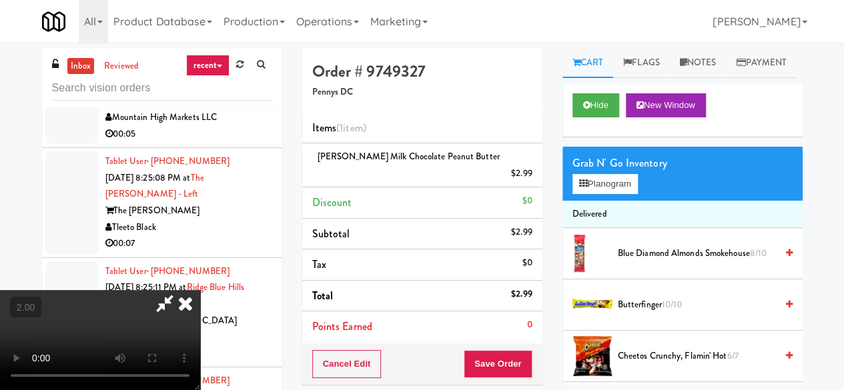
click at [180, 290] on icon at bounding box center [164, 303] width 31 height 27
click at [509, 360] on div "Cancel Edit Save Order" at bounding box center [422, 364] width 240 height 41
click at [490, 350] on button "Save Order" at bounding box center [498, 364] width 68 height 28
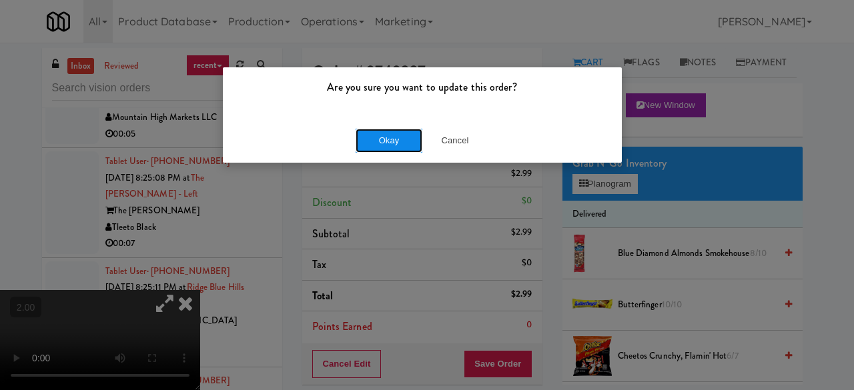
click at [404, 137] on button "Okay" at bounding box center [389, 141] width 67 height 24
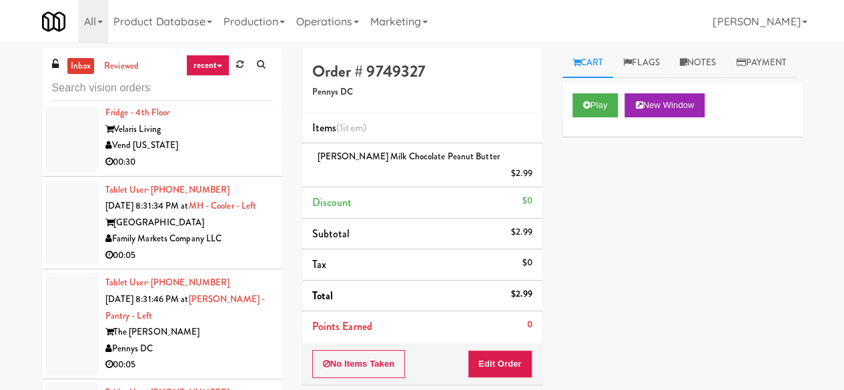
scroll to position [6053, 0]
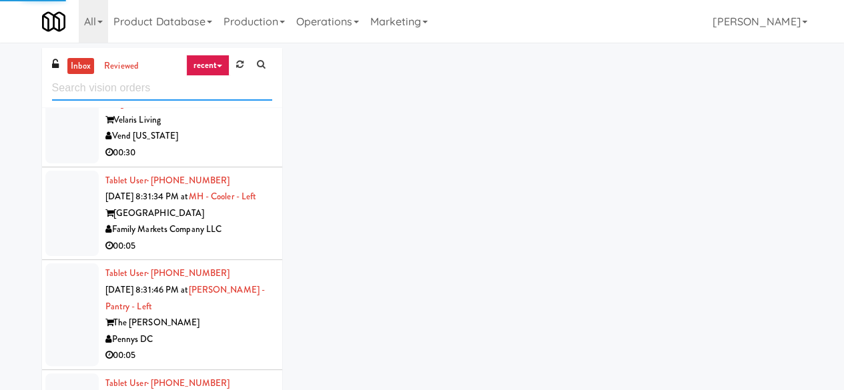
click at [123, 87] on input "text" at bounding box center [162, 88] width 220 height 25
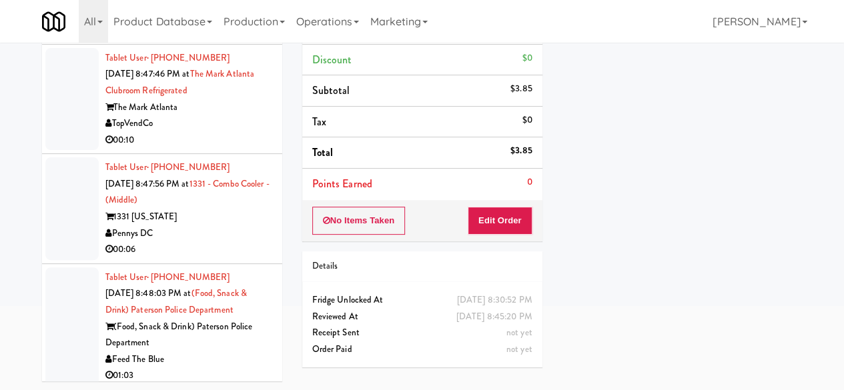
scroll to position [5519, 0]
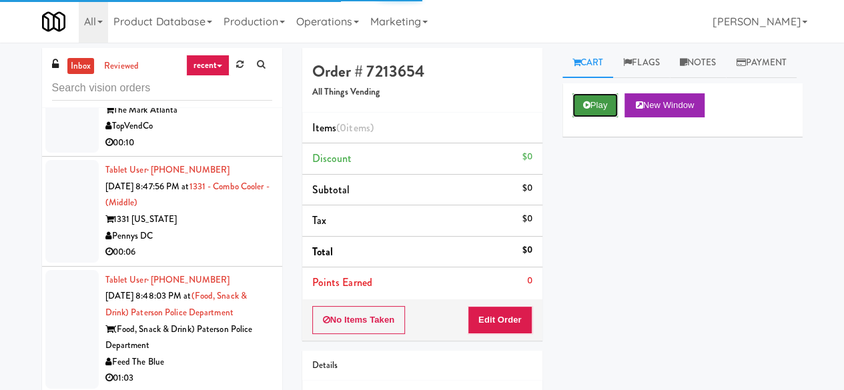
click at [584, 117] on button "Play" at bounding box center [595, 105] width 46 height 24
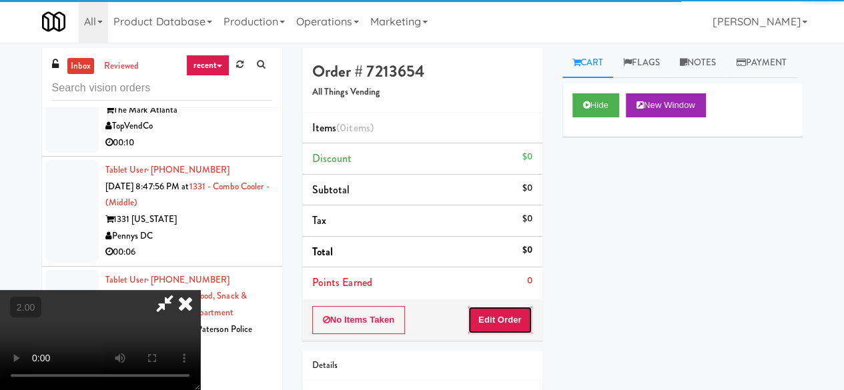
click at [513, 318] on button "Edit Order" at bounding box center [500, 320] width 65 height 28
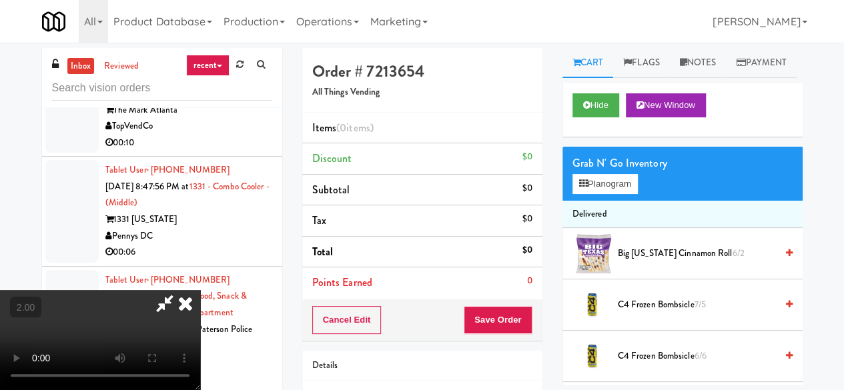
scroll to position [27, 0]
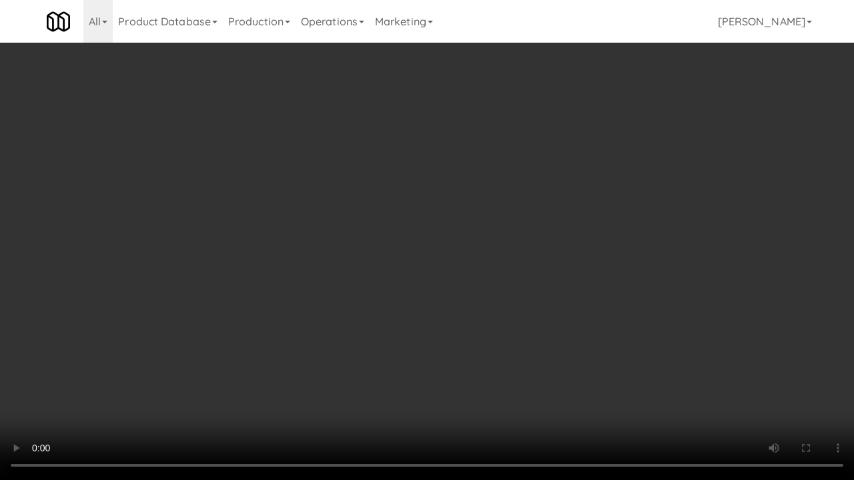
click at [412, 314] on video at bounding box center [427, 240] width 854 height 480
click at [457, 190] on video at bounding box center [427, 240] width 854 height 480
click at [444, 192] on video at bounding box center [427, 240] width 854 height 480
click at [426, 179] on video at bounding box center [427, 240] width 854 height 480
click at [426, 177] on video at bounding box center [427, 240] width 854 height 480
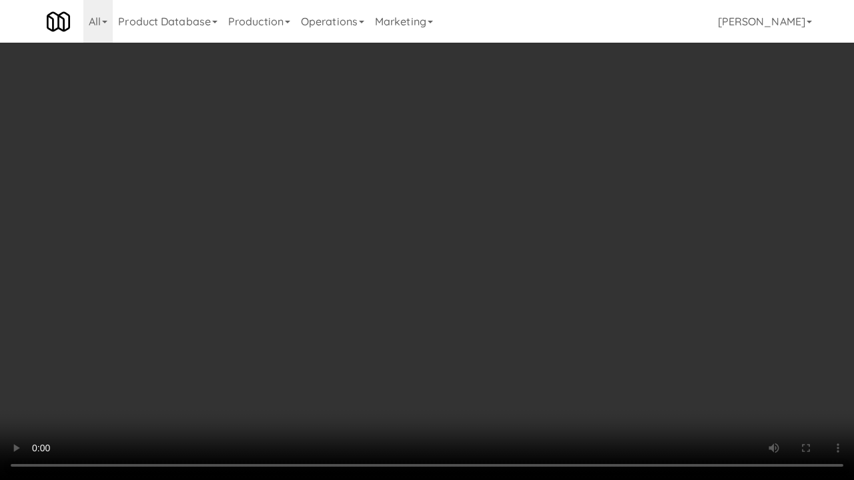
drag, startPoint x: 429, startPoint y: 172, endPoint x: 438, endPoint y: 169, distance: 9.1
click at [432, 171] on video at bounding box center [427, 240] width 854 height 480
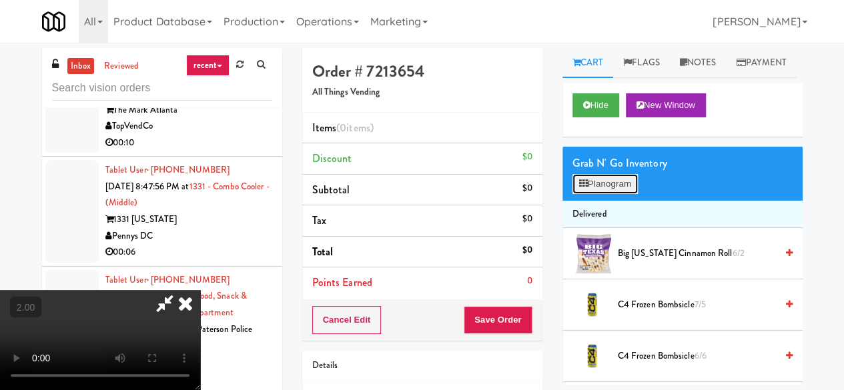
click at [576, 194] on button "Planogram" at bounding box center [604, 184] width 65 height 20
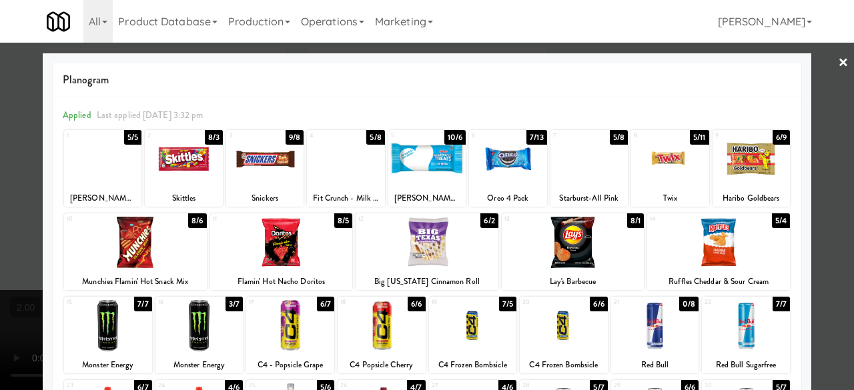
click at [91, 177] on div at bounding box center [102, 158] width 77 height 51
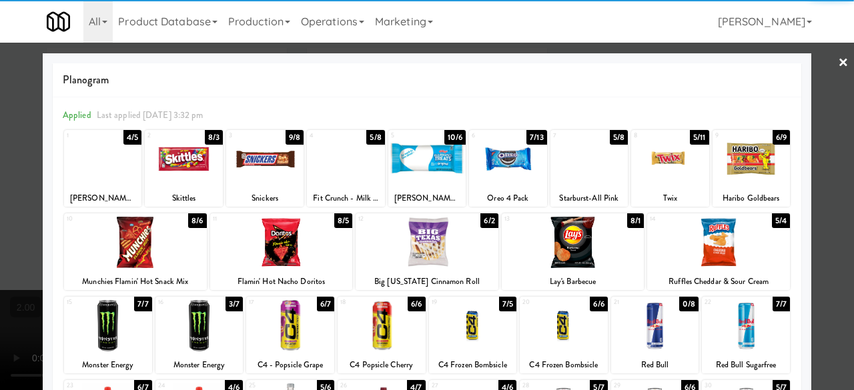
click at [810, 67] on div at bounding box center [427, 195] width 854 height 390
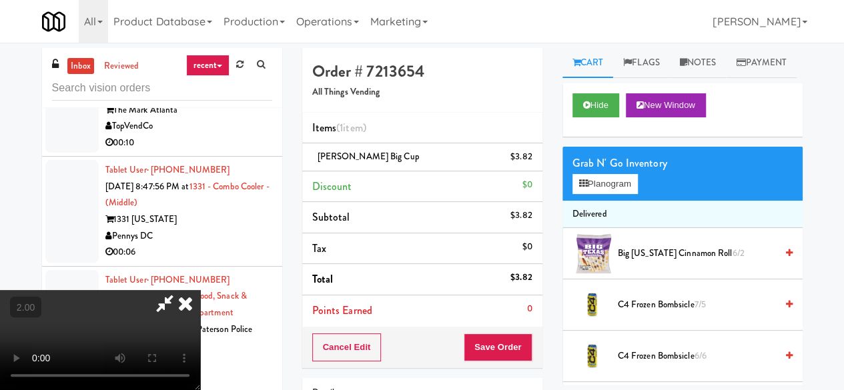
click at [180, 290] on icon at bounding box center [164, 303] width 31 height 27
click at [496, 340] on button "Save Order" at bounding box center [498, 348] width 68 height 28
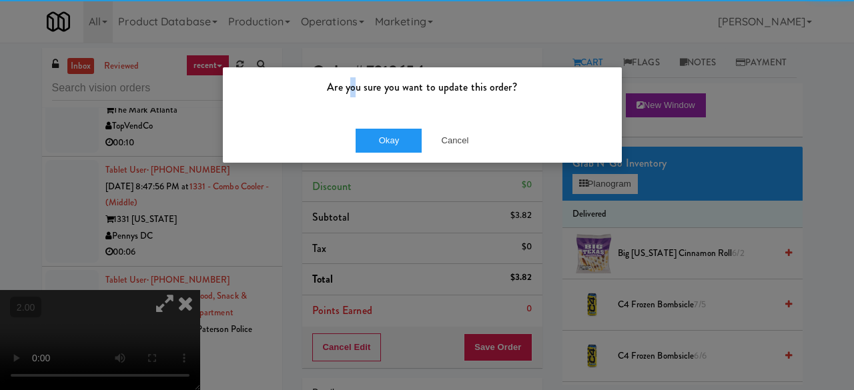
click at [360, 116] on div "Are you sure you want to update this order?" at bounding box center [422, 92] width 399 height 51
click at [364, 121] on div "Okay Cancel" at bounding box center [422, 140] width 399 height 45
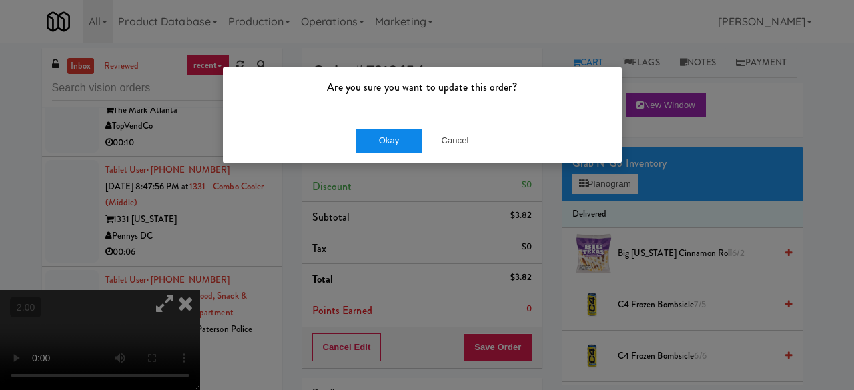
drag, startPoint x: 371, startPoint y: 130, endPoint x: 378, endPoint y: 139, distance: 11.5
click at [375, 133] on div "Okay Cancel" at bounding box center [422, 140] width 399 height 45
click at [378, 139] on button "Okay" at bounding box center [389, 141] width 67 height 24
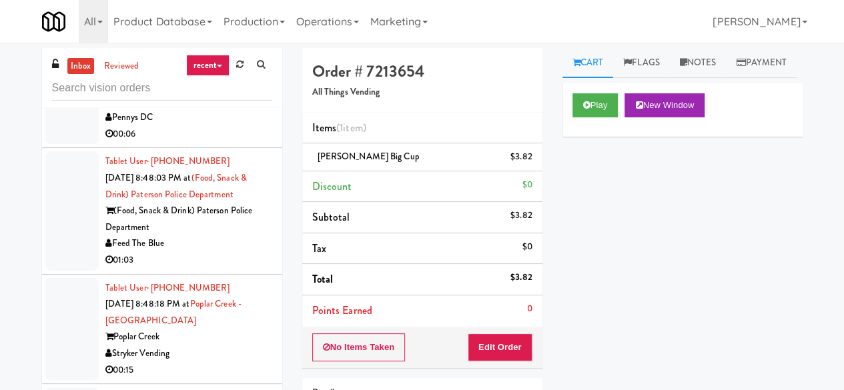
scroll to position [5652, 0]
click at [232, 18] on div "TopVendCo" at bounding box center [188, 9] width 167 height 17
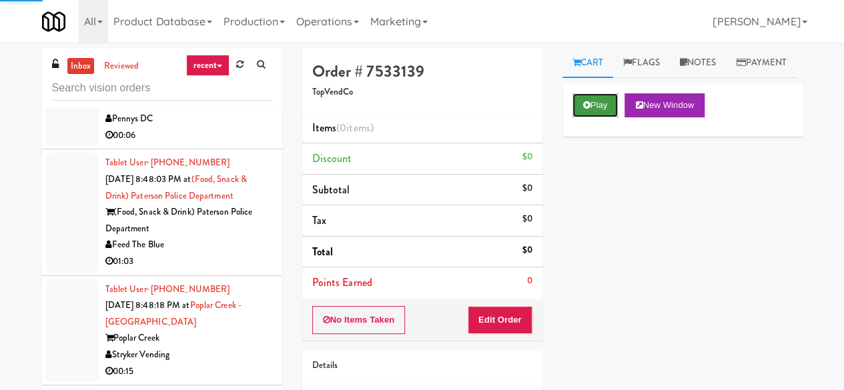
click at [594, 117] on button "Play" at bounding box center [595, 105] width 46 height 24
click at [596, 117] on button "Play" at bounding box center [595, 105] width 46 height 24
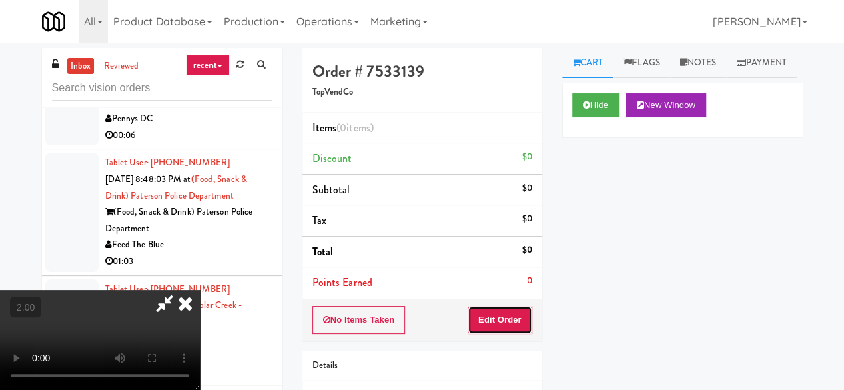
click at [499, 328] on button "Edit Order" at bounding box center [500, 320] width 65 height 28
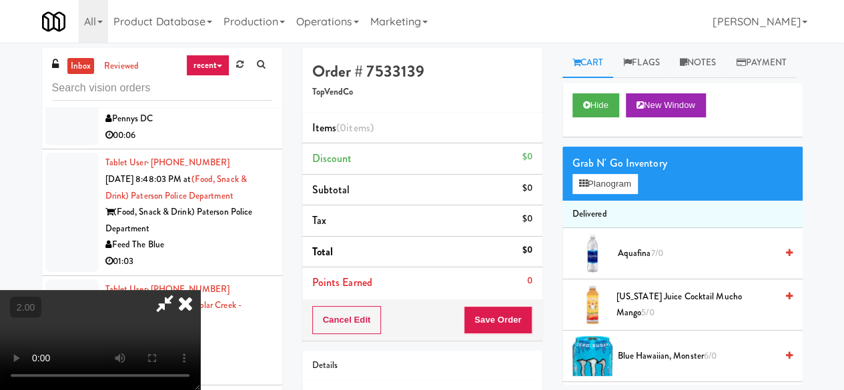
scroll to position [27, 0]
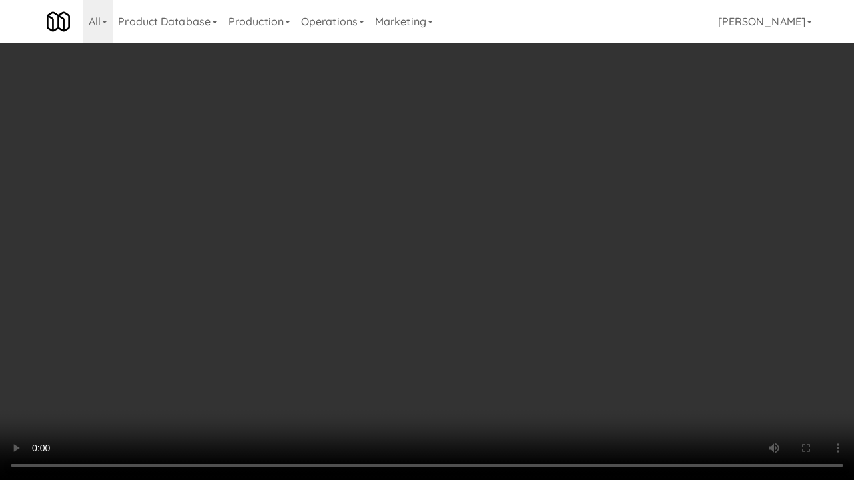
click at [445, 322] on video at bounding box center [427, 240] width 854 height 480
click at [449, 302] on video at bounding box center [427, 240] width 854 height 480
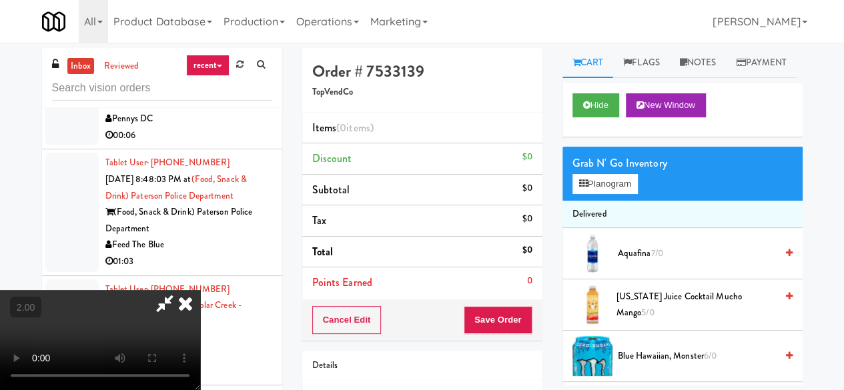
click at [200, 290] on video at bounding box center [100, 340] width 200 height 100
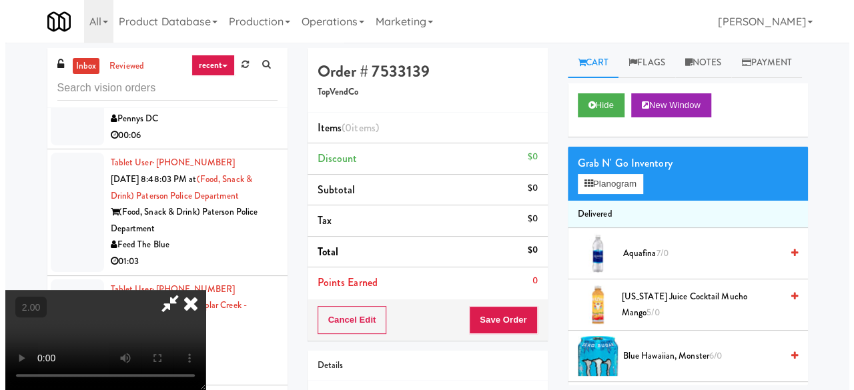
scroll to position [175, 0]
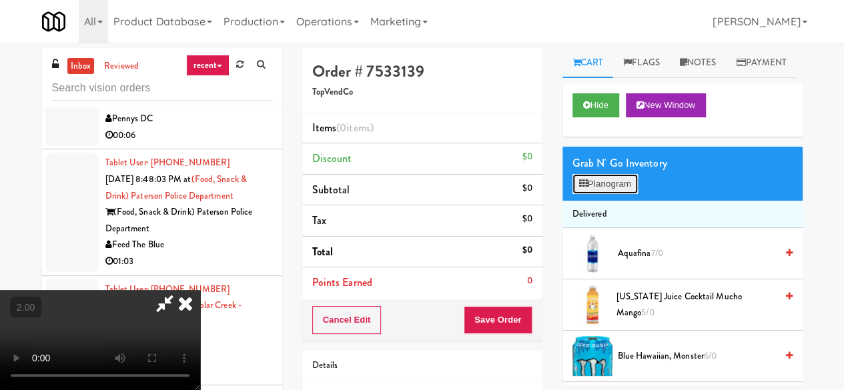
click at [583, 194] on button "Planogram" at bounding box center [604, 184] width 65 height 20
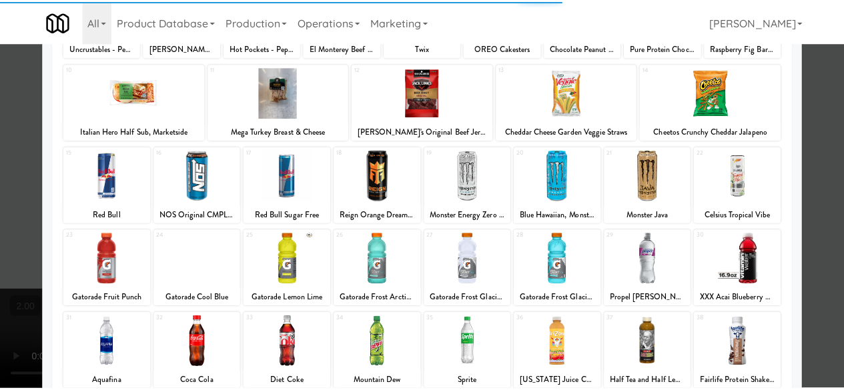
scroll to position [200, 0]
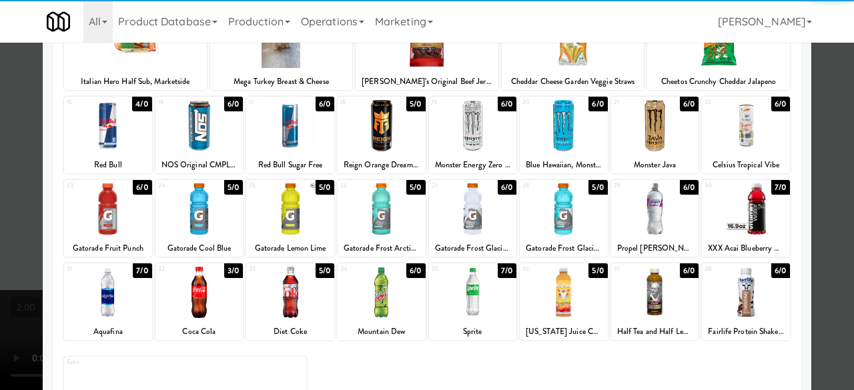
click at [119, 196] on div at bounding box center [108, 208] width 88 height 51
click at [834, 115] on div at bounding box center [427, 195] width 854 height 390
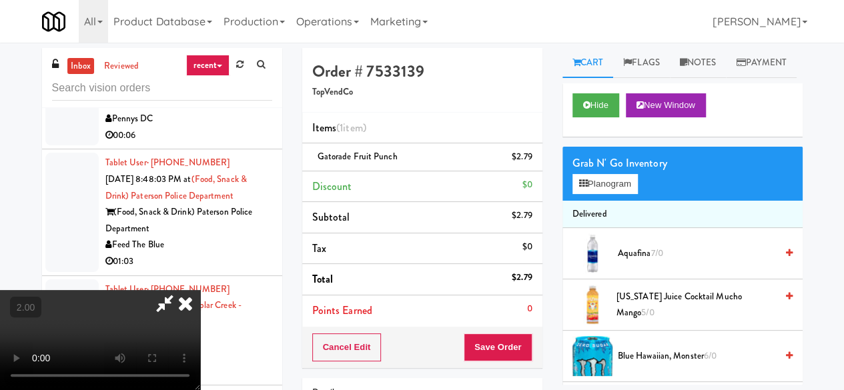
click at [180, 290] on icon at bounding box center [164, 303] width 31 height 27
click at [493, 342] on button "Save Order" at bounding box center [498, 348] width 68 height 28
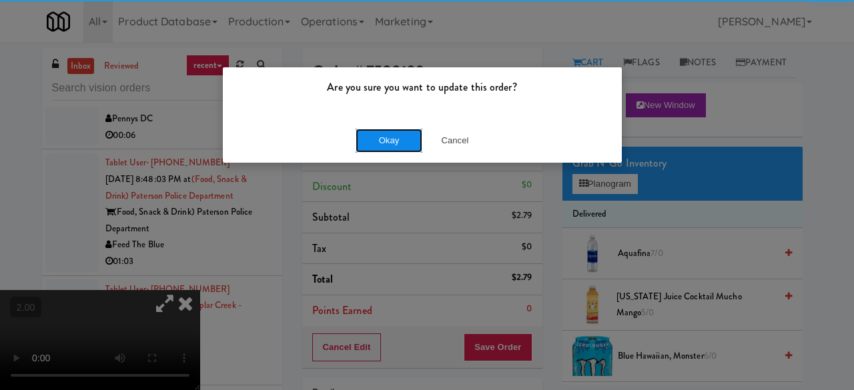
click at [391, 143] on button "Okay" at bounding box center [389, 141] width 67 height 24
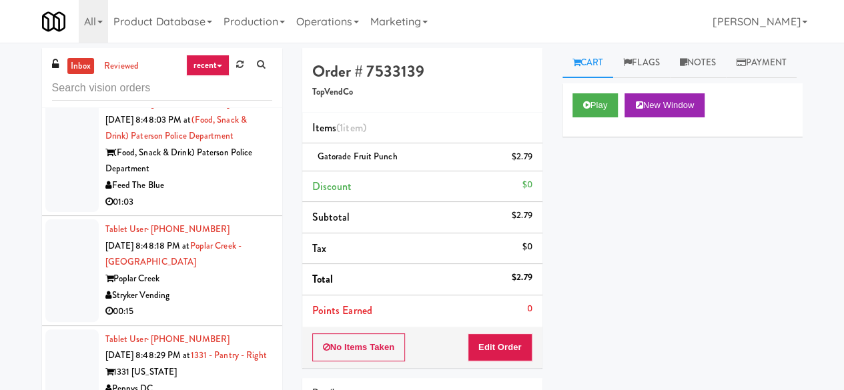
scroll to position [5852, 0]
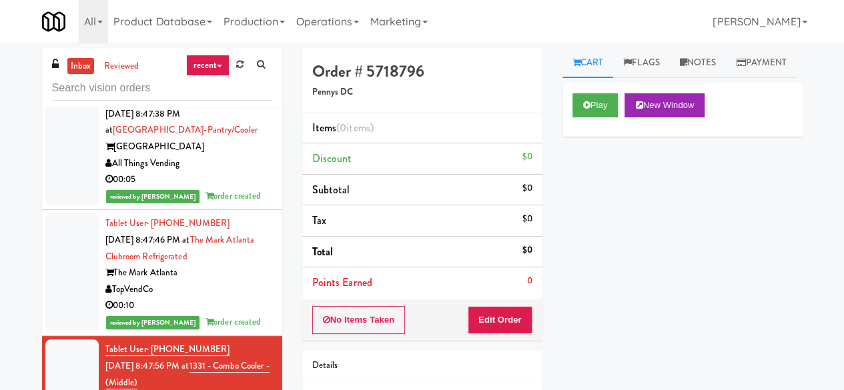
scroll to position [5452, 0]
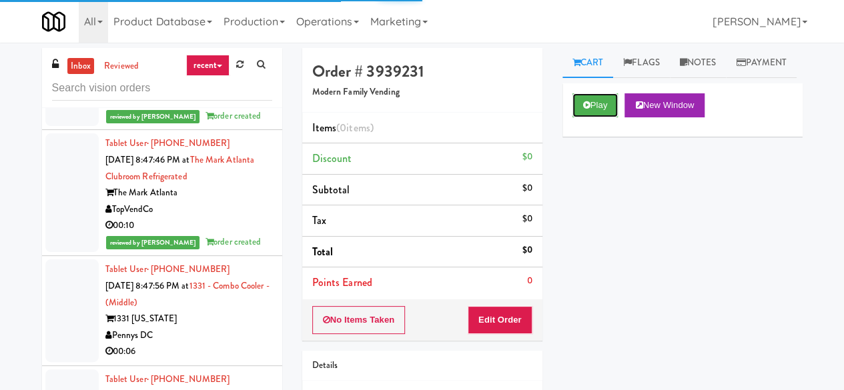
drag, startPoint x: 612, startPoint y: 133, endPoint x: 576, endPoint y: 207, distance: 82.4
click at [612, 117] on button "Play" at bounding box center [595, 105] width 46 height 24
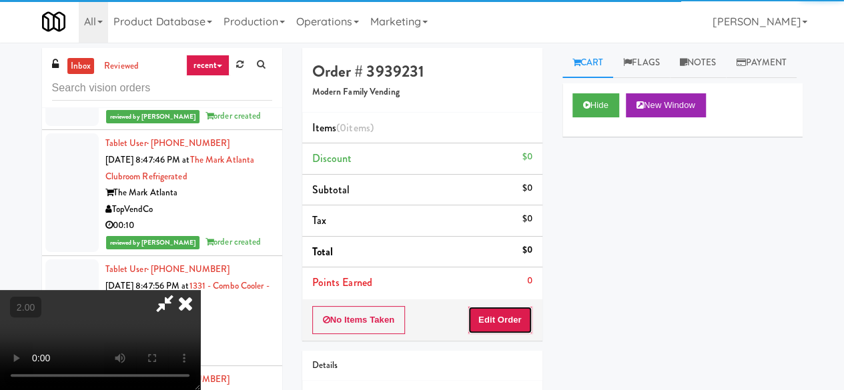
click at [527, 320] on button "Edit Order" at bounding box center [500, 320] width 65 height 28
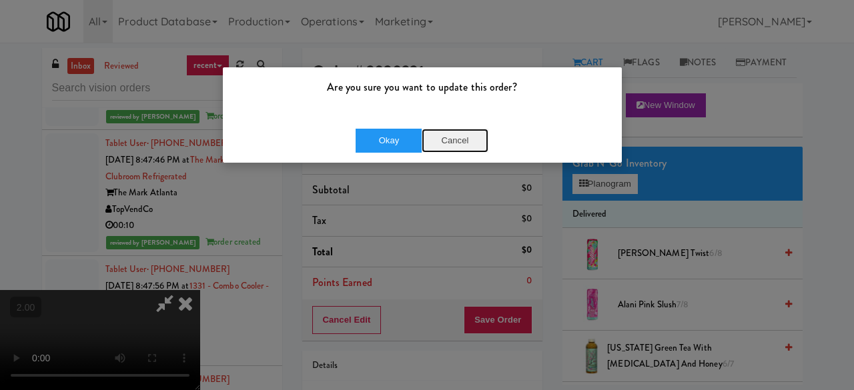
click at [483, 141] on button "Cancel" at bounding box center [455, 141] width 67 height 24
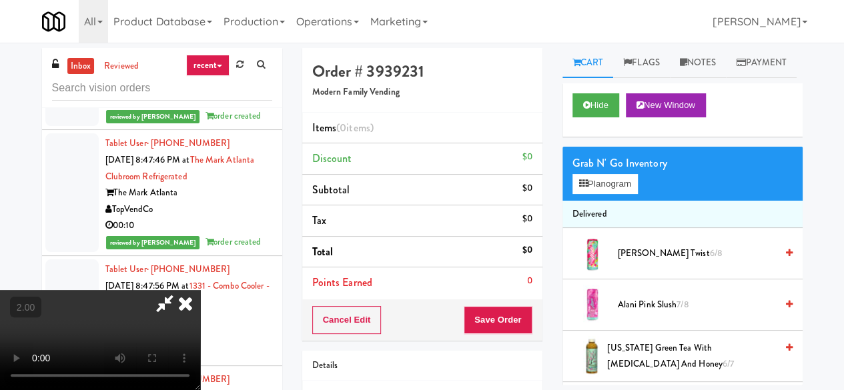
click at [200, 390] on video at bounding box center [100, 340] width 200 height 100
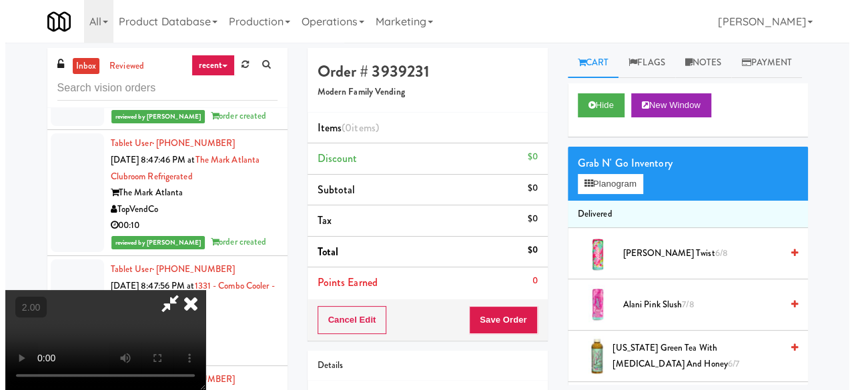
scroll to position [27, 0]
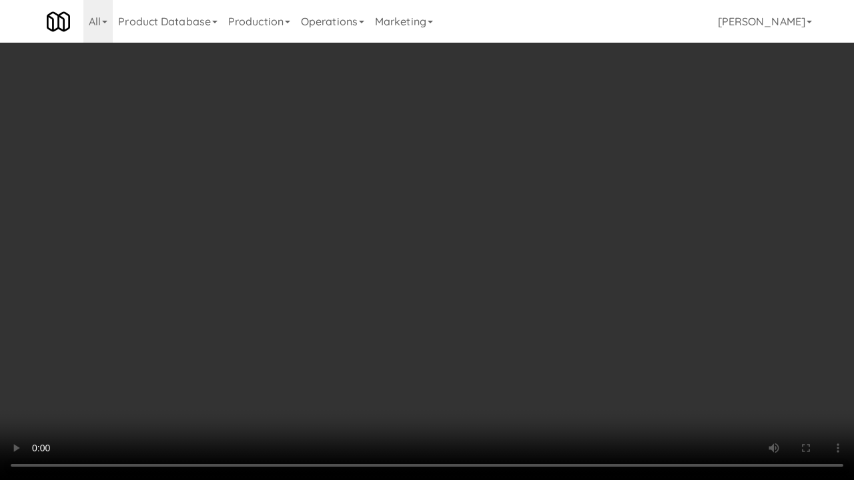
click at [444, 323] on video at bounding box center [427, 240] width 854 height 480
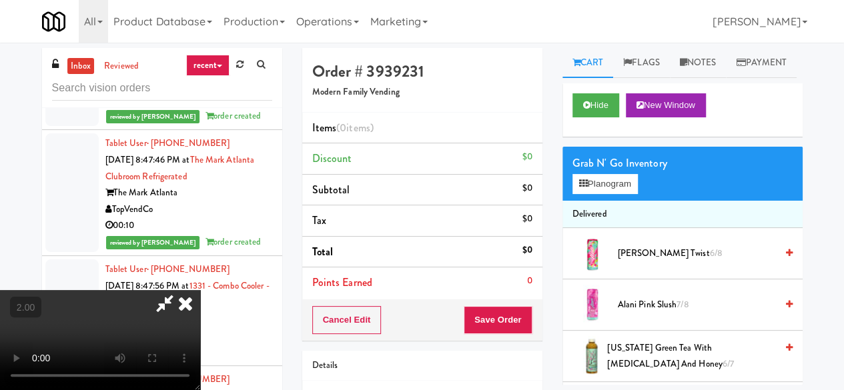
click at [626, 201] on div "Grab N' Go Inventory Planogram" at bounding box center [682, 174] width 240 height 54
click at [622, 194] on button "Planogram" at bounding box center [604, 184] width 65 height 20
click at [0, 0] on div at bounding box center [0, 0] width 0 height 0
click at [592, 194] on button "Planogram" at bounding box center [604, 184] width 65 height 20
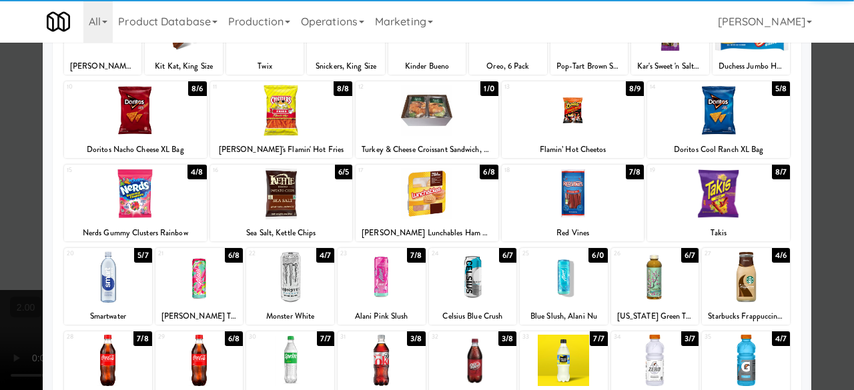
scroll to position [133, 0]
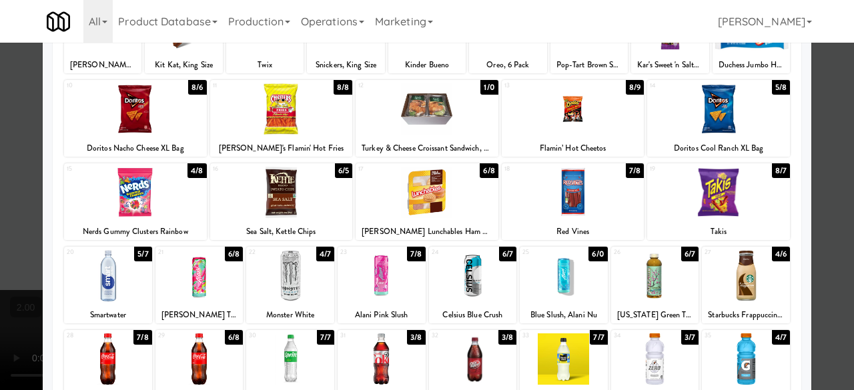
click at [290, 131] on div at bounding box center [281, 108] width 143 height 51
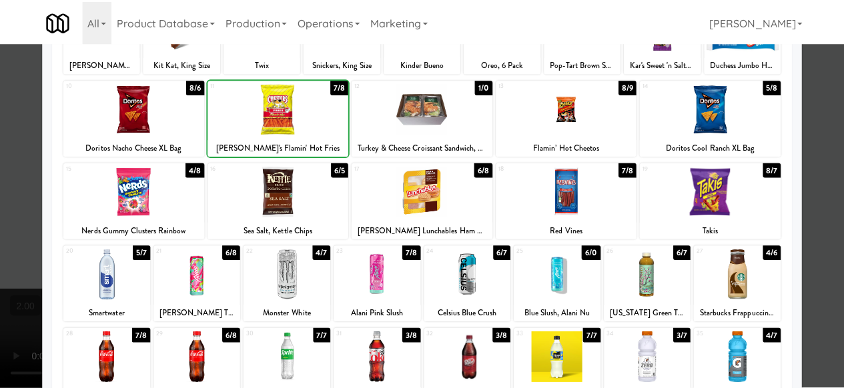
scroll to position [0, 0]
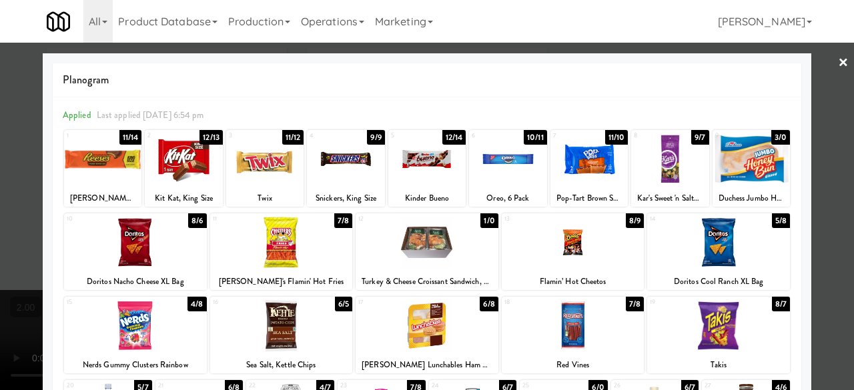
drag, startPoint x: 260, startPoint y: 167, endPoint x: 306, endPoint y: 173, distance: 45.9
click at [262, 167] on div at bounding box center [264, 158] width 77 height 51
click at [331, 175] on div at bounding box center [345, 158] width 77 height 51
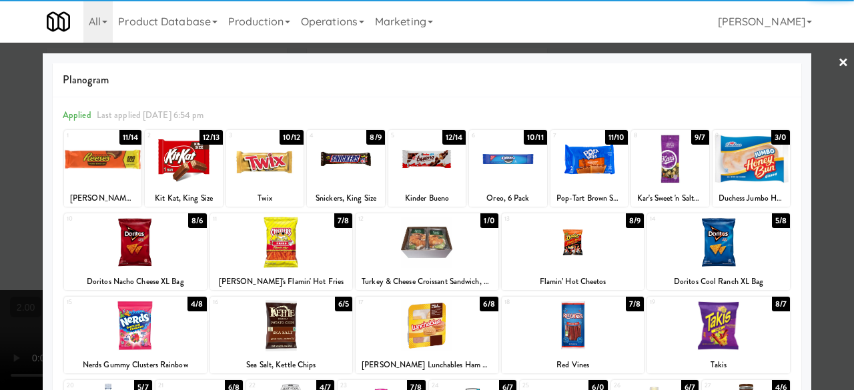
click at [838, 71] on link "×" at bounding box center [843, 63] width 11 height 41
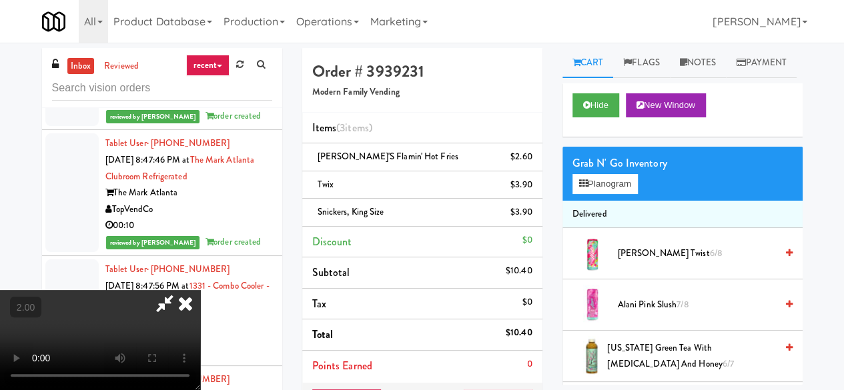
click at [180, 290] on icon at bounding box center [164, 303] width 31 height 27
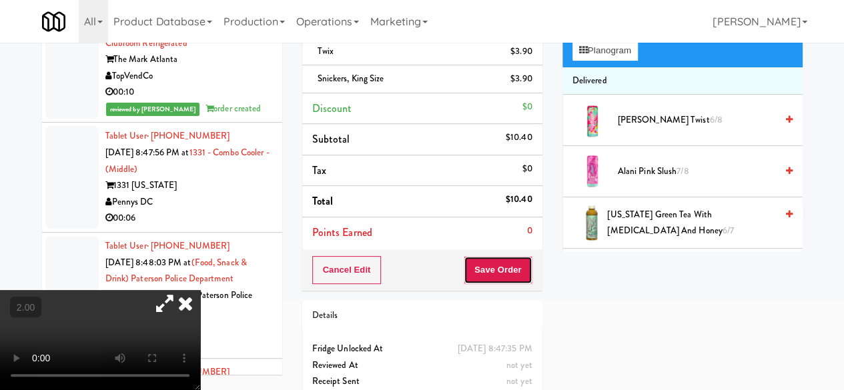
click at [494, 262] on button "Save Order" at bounding box center [498, 270] width 68 height 28
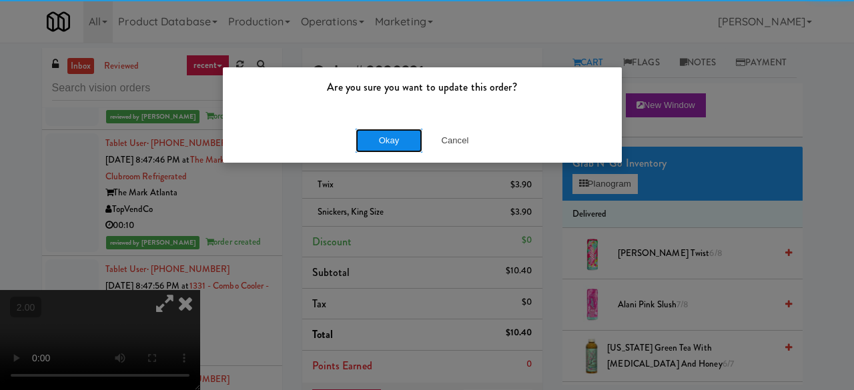
click at [383, 139] on button "Okay" at bounding box center [389, 141] width 67 height 24
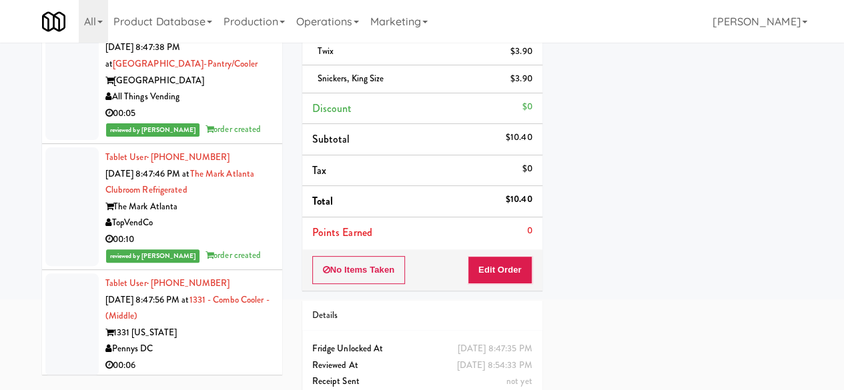
scroll to position [5185, 0]
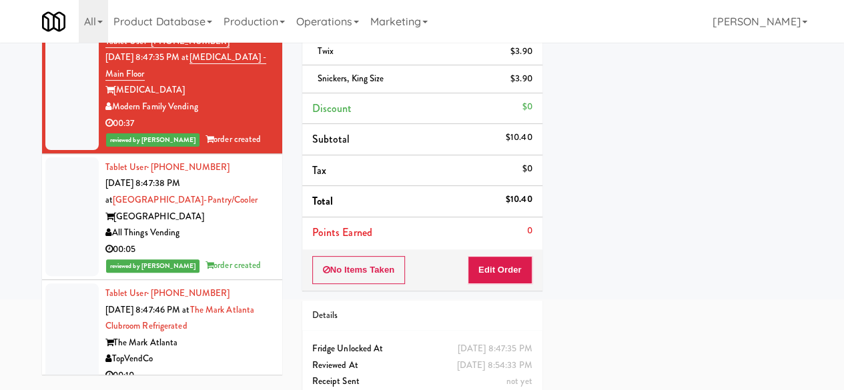
click at [220, 22] on div "00:06" at bounding box center [188, 13] width 167 height 17
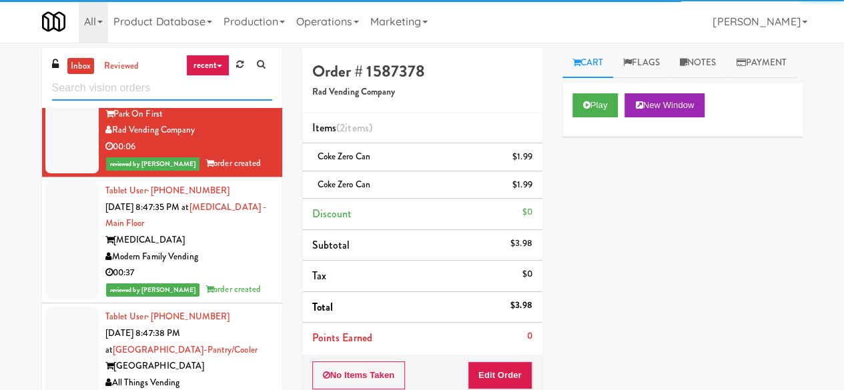
click at [140, 90] on input "text" at bounding box center [162, 88] width 220 height 25
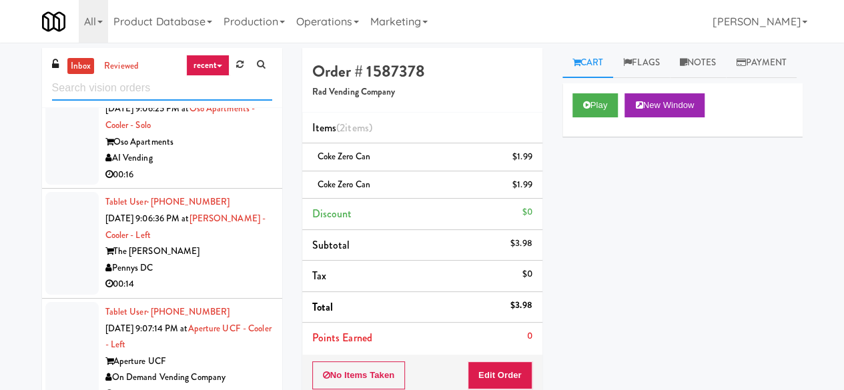
scroll to position [8054, 0]
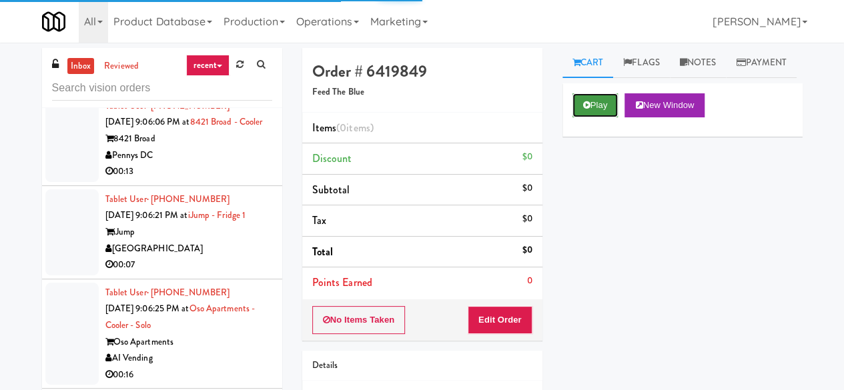
click at [610, 117] on button "Play" at bounding box center [595, 105] width 46 height 24
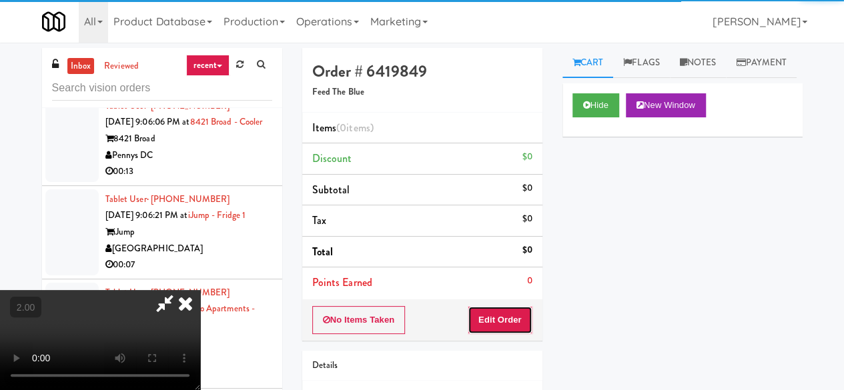
click at [516, 320] on button "Edit Order" at bounding box center [500, 320] width 65 height 28
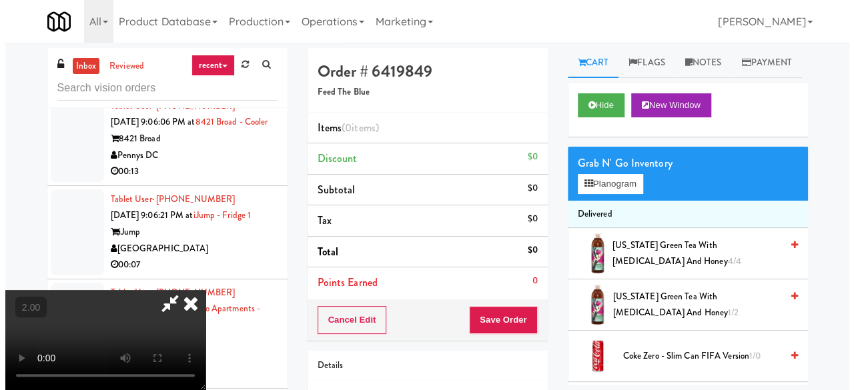
scroll to position [27, 0]
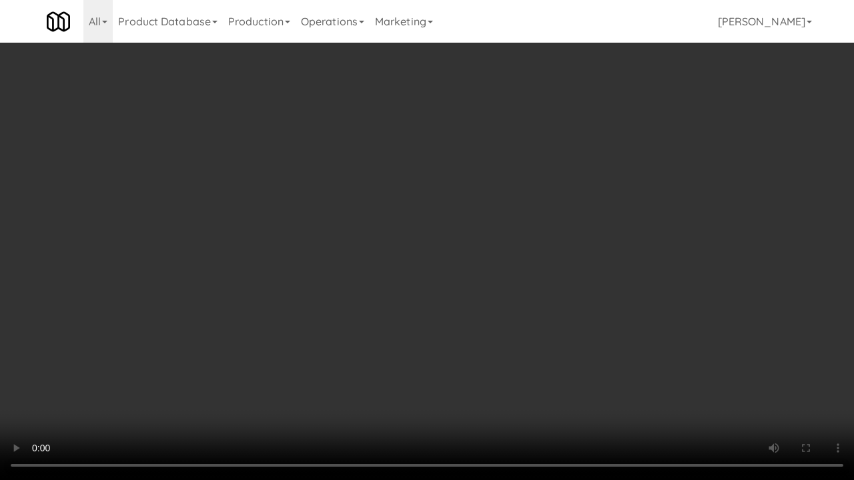
click at [537, 213] on video at bounding box center [427, 240] width 854 height 480
click at [528, 207] on video at bounding box center [427, 240] width 854 height 480
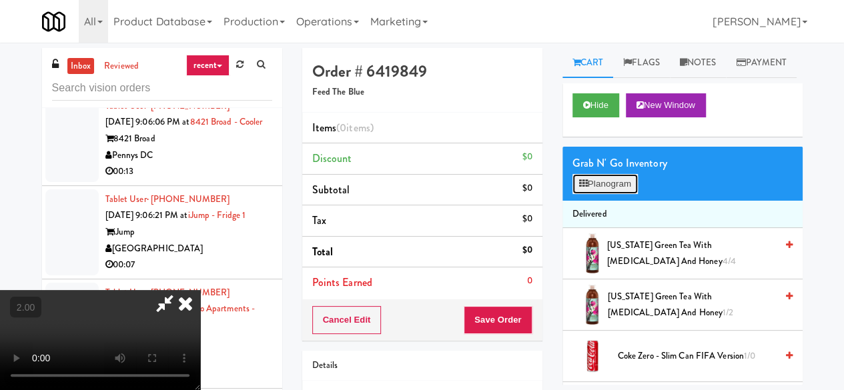
click at [618, 194] on button "Planogram" at bounding box center [604, 184] width 65 height 20
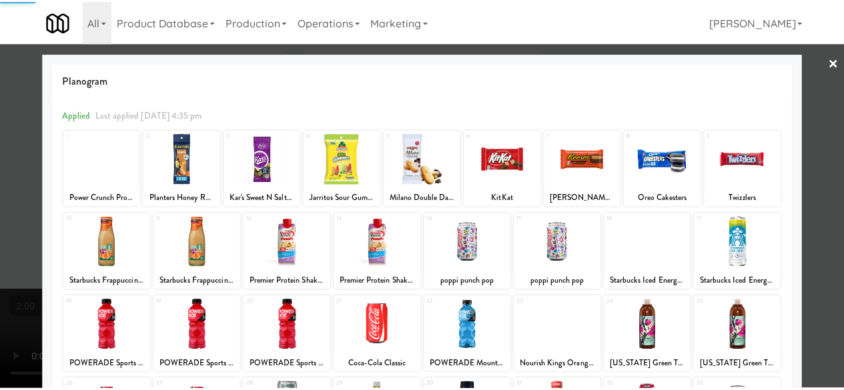
scroll to position [264, 0]
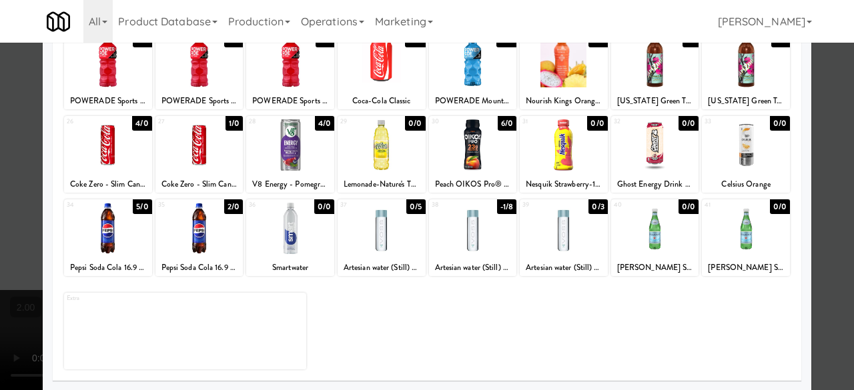
click at [476, 246] on div at bounding box center [473, 228] width 88 height 51
click at [826, 153] on div at bounding box center [427, 195] width 854 height 390
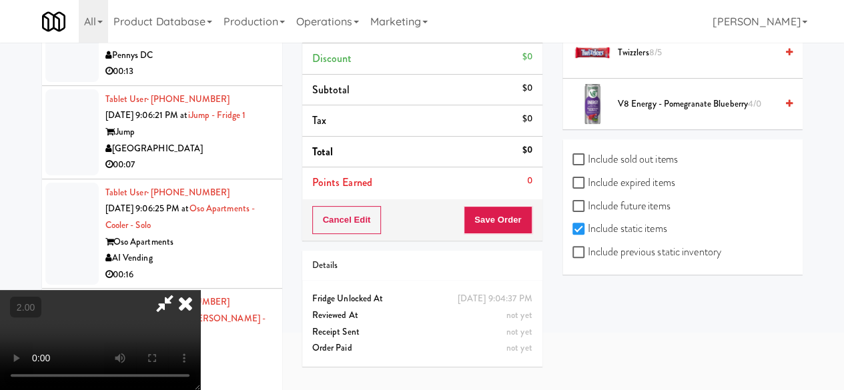
scroll to position [127, 0]
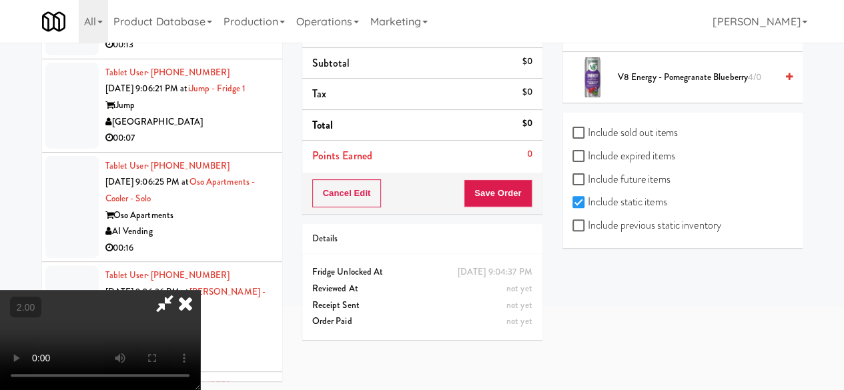
click at [645, 223] on label "Include previous static inventory" at bounding box center [646, 225] width 149 height 20
click at [588, 223] on input "Include previous static inventory" at bounding box center [579, 226] width 15 height 11
checkbox input "true"
click at [200, 290] on video at bounding box center [100, 340] width 200 height 100
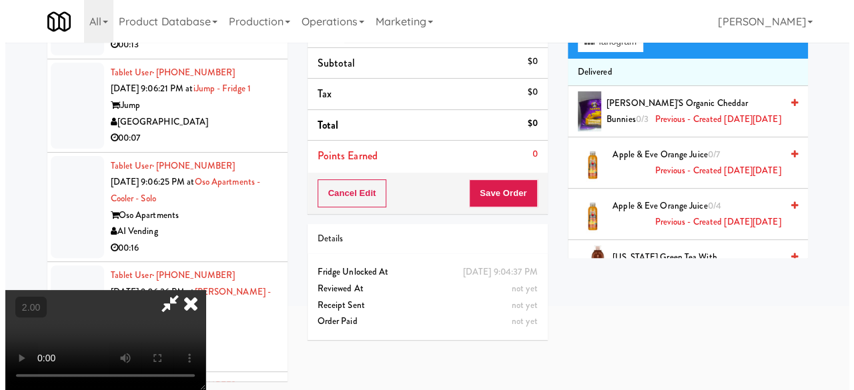
scroll to position [0, 0]
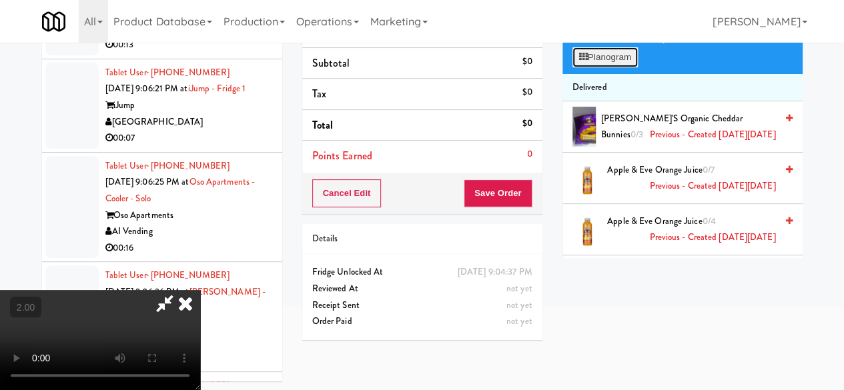
click at [631, 67] on button "Planogram" at bounding box center [604, 57] width 65 height 20
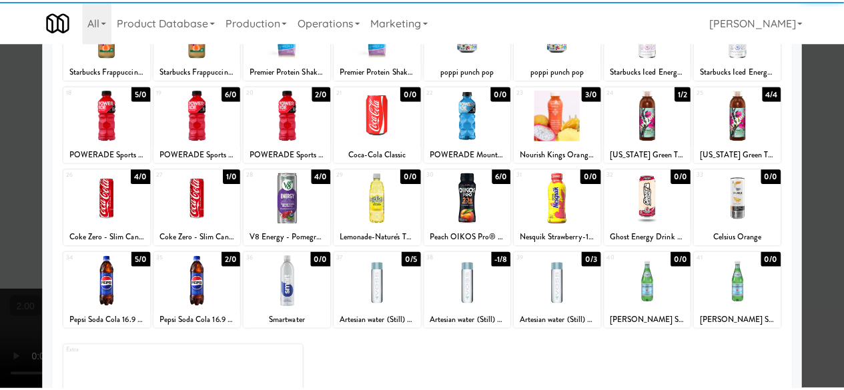
scroll to position [264, 0]
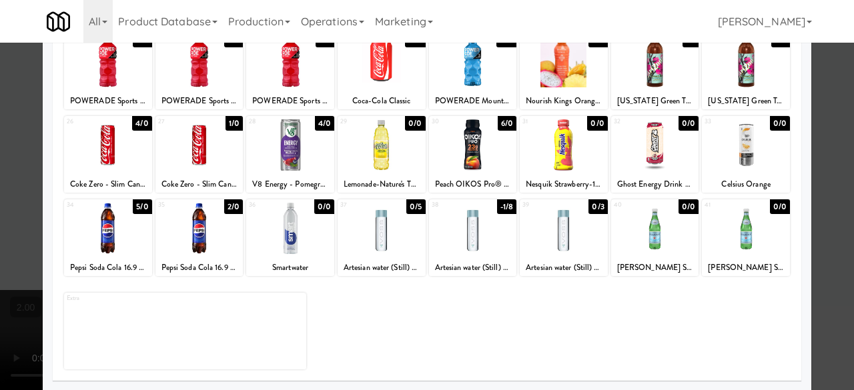
click at [478, 240] on div at bounding box center [473, 228] width 88 height 51
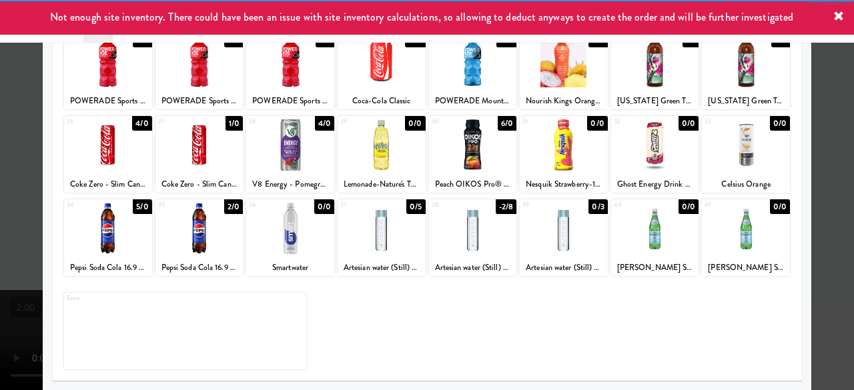
click at [819, 122] on div at bounding box center [427, 195] width 854 height 390
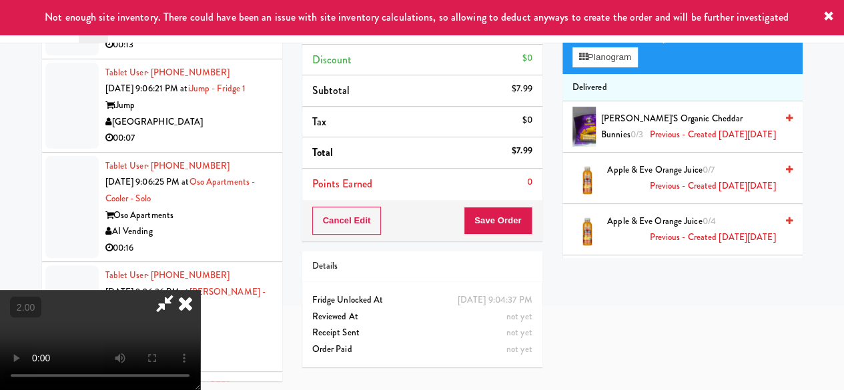
click at [180, 290] on icon at bounding box center [164, 303] width 31 height 27
click at [516, 222] on button "Save Order" at bounding box center [498, 221] width 68 height 28
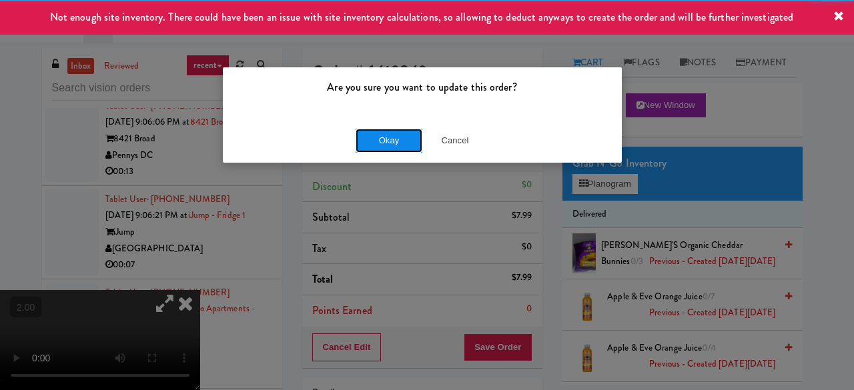
click at [388, 137] on button "Okay" at bounding box center [389, 141] width 67 height 24
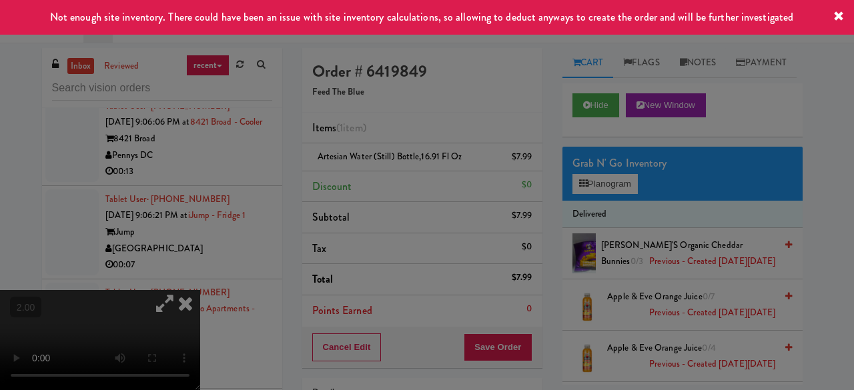
click at [388, 128] on button "Okay" at bounding box center [389, 116] width 67 height 24
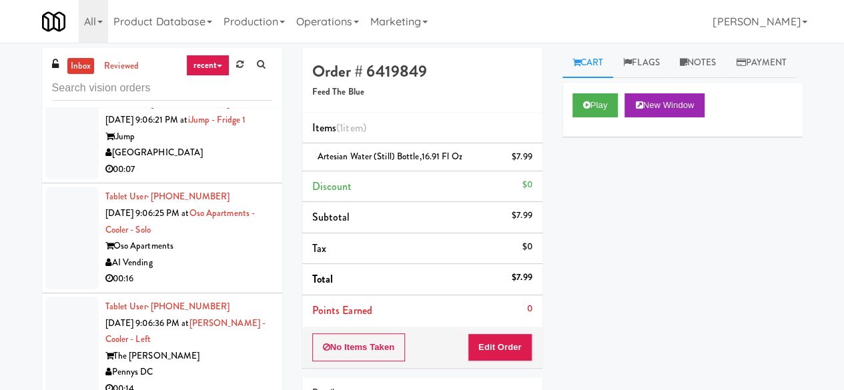
scroll to position [8188, 0]
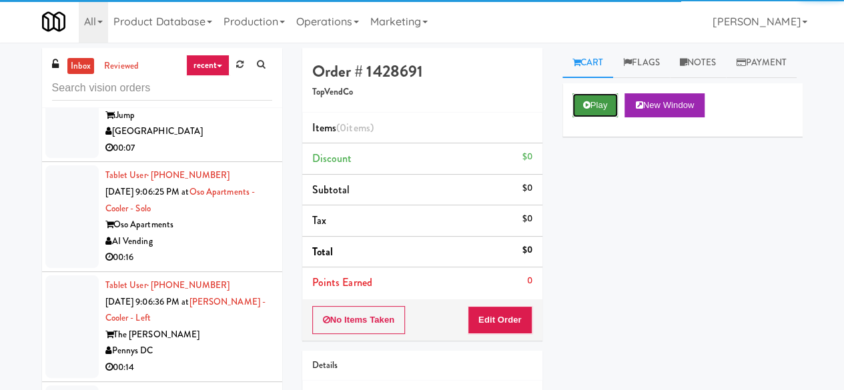
click at [580, 117] on button "Play" at bounding box center [595, 105] width 46 height 24
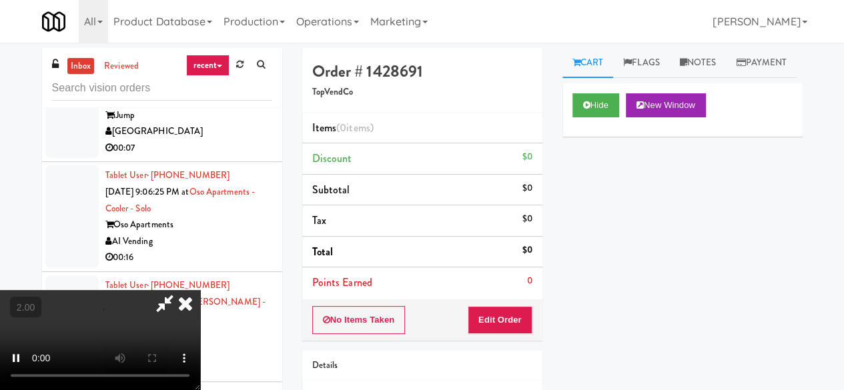
click at [493, 340] on div "Order # 1428691 TopVendCo Items (0 items ) Discount $0 Subtotal $0 Tax $0 Total…" at bounding box center [422, 262] width 260 height 429
click at [499, 327] on button "Edit Order" at bounding box center [500, 320] width 65 height 28
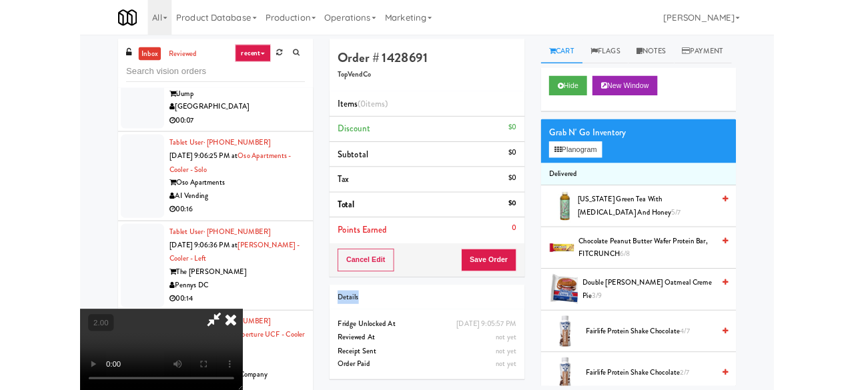
scroll to position [27, 0]
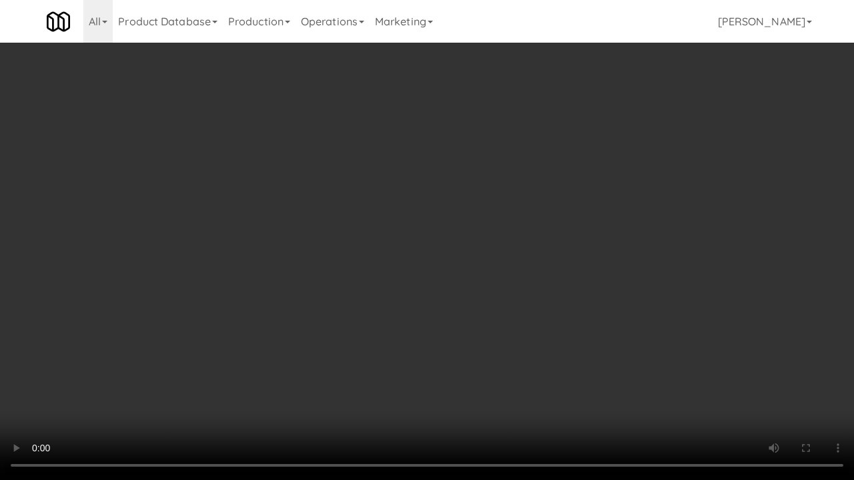
click at [510, 357] on video at bounding box center [427, 240] width 854 height 480
click at [512, 359] on video at bounding box center [427, 240] width 854 height 480
click at [521, 323] on video at bounding box center [427, 240] width 854 height 480
click at [462, 298] on video at bounding box center [427, 240] width 854 height 480
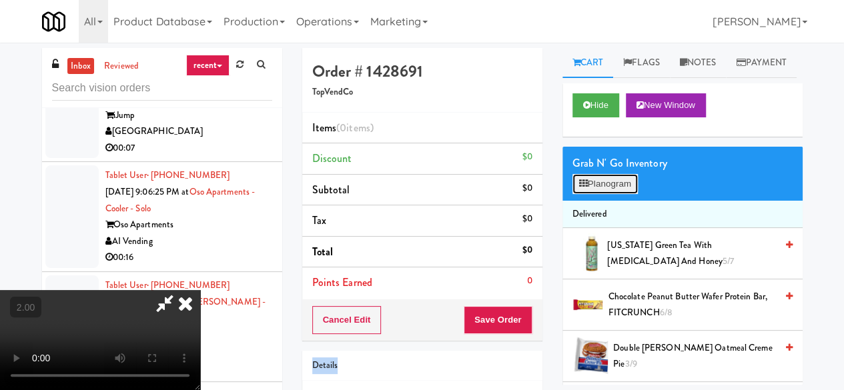
click at [609, 194] on button "Planogram" at bounding box center [604, 184] width 65 height 20
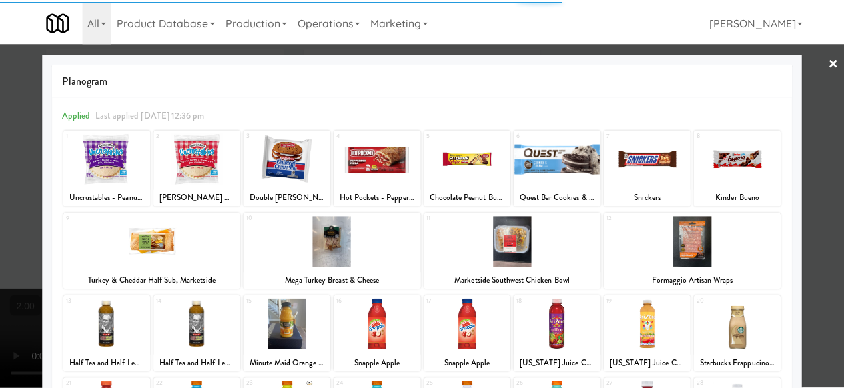
scroll to position [200, 0]
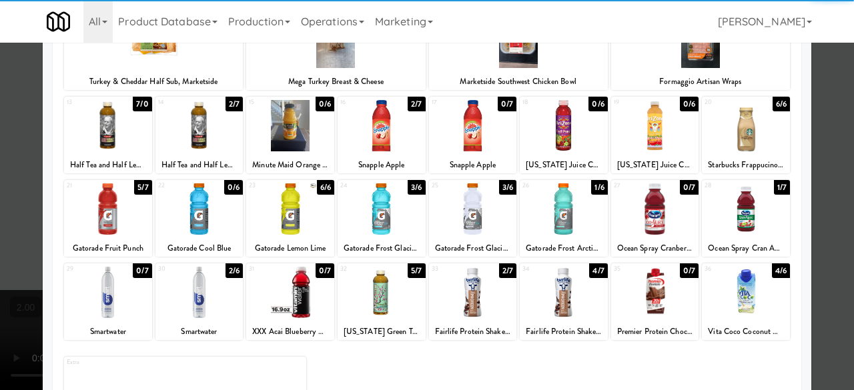
click at [105, 201] on div at bounding box center [108, 208] width 88 height 51
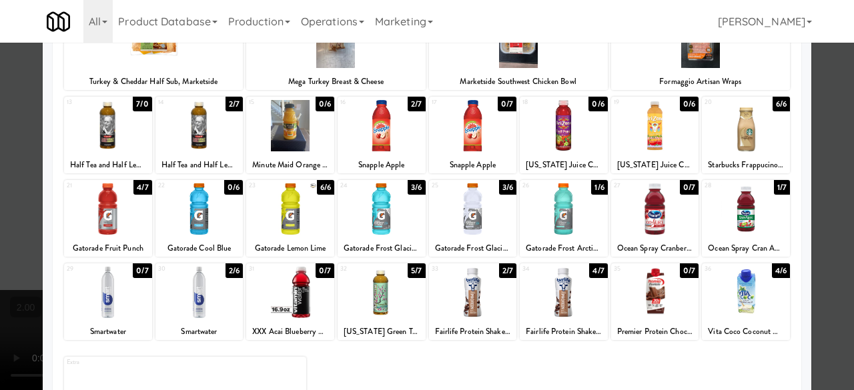
drag, startPoint x: 819, startPoint y: 126, endPoint x: 536, endPoint y: 115, distance: 283.1
click at [815, 125] on div at bounding box center [427, 195] width 854 height 390
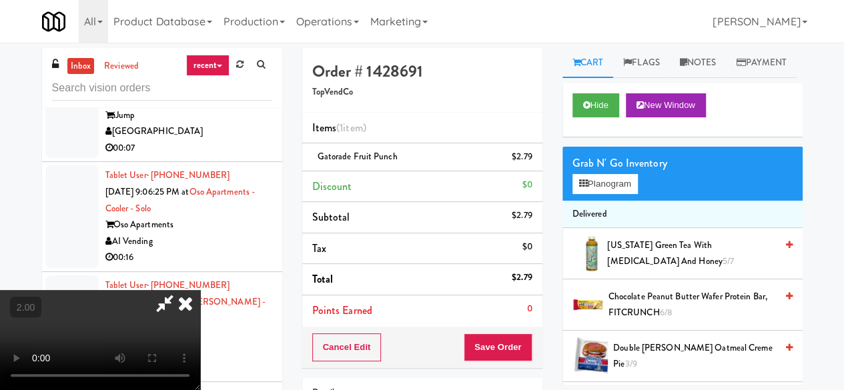
click at [180, 290] on icon at bounding box center [164, 303] width 31 height 27
click at [500, 364] on div "Cancel Edit Save Order" at bounding box center [422, 347] width 240 height 41
click at [498, 358] on button "Save Order" at bounding box center [498, 348] width 68 height 28
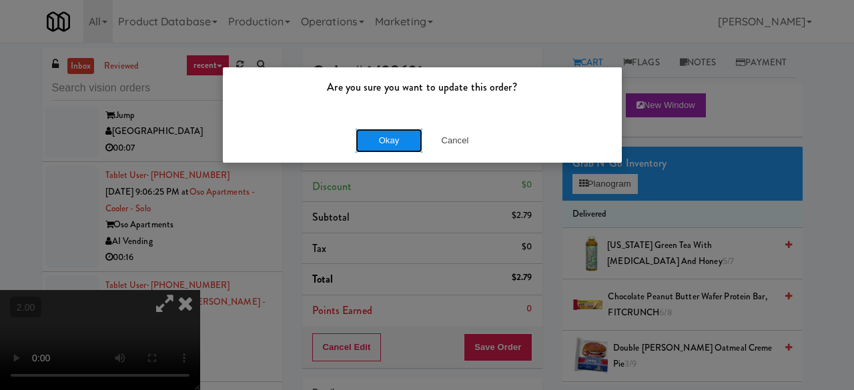
click at [385, 146] on button "Okay" at bounding box center [389, 141] width 67 height 24
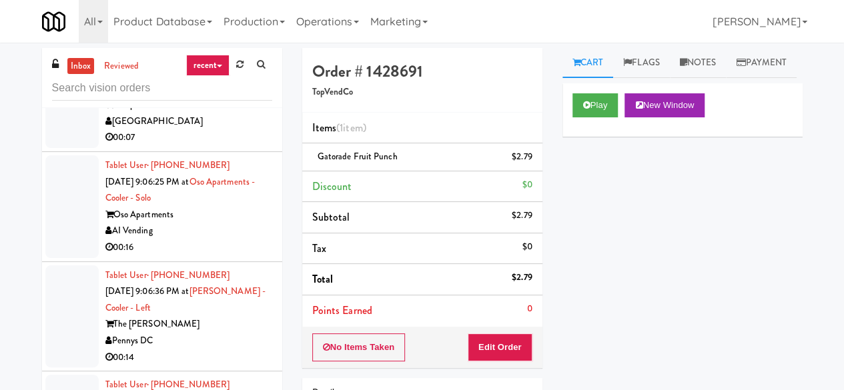
scroll to position [8321, 0]
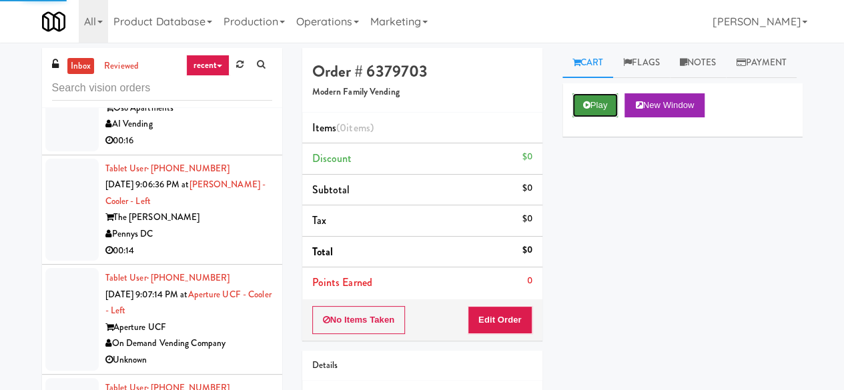
click at [615, 117] on button "Play" at bounding box center [595, 105] width 46 height 24
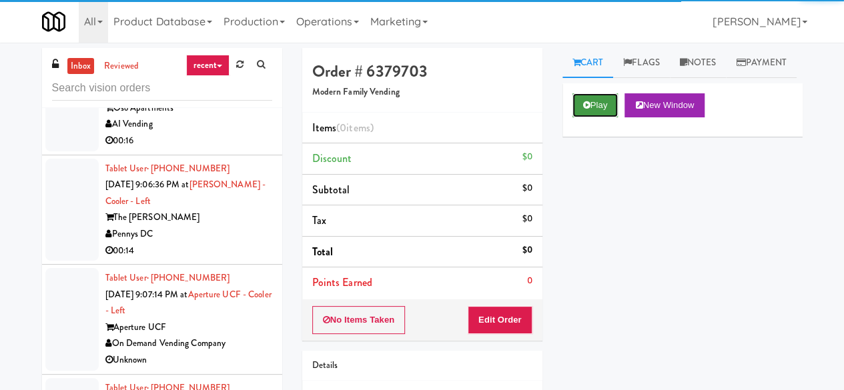
click at [598, 117] on button "Play" at bounding box center [595, 105] width 46 height 24
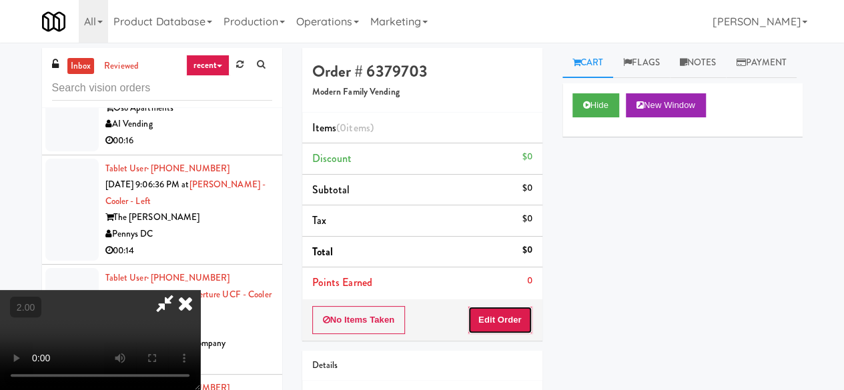
click at [514, 313] on button "Edit Order" at bounding box center [500, 320] width 65 height 28
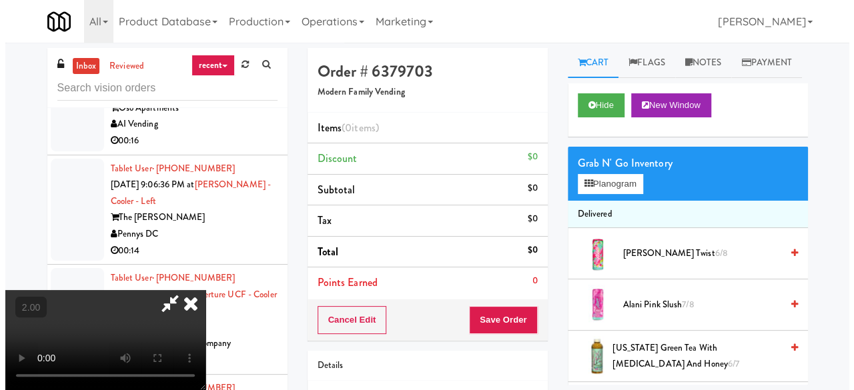
scroll to position [27, 0]
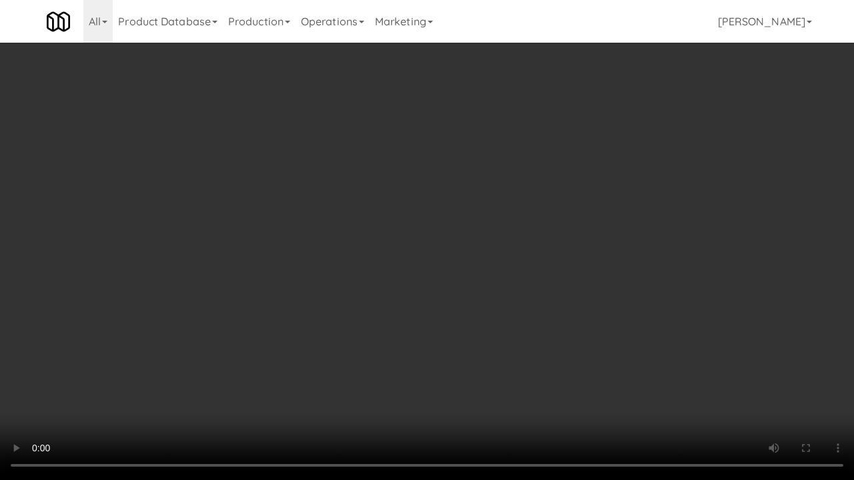
click at [483, 260] on video at bounding box center [427, 240] width 854 height 480
click at [482, 260] on video at bounding box center [427, 240] width 854 height 480
click at [469, 220] on video at bounding box center [427, 240] width 854 height 480
click at [460, 201] on video at bounding box center [427, 240] width 854 height 480
click at [459, 201] on video at bounding box center [427, 240] width 854 height 480
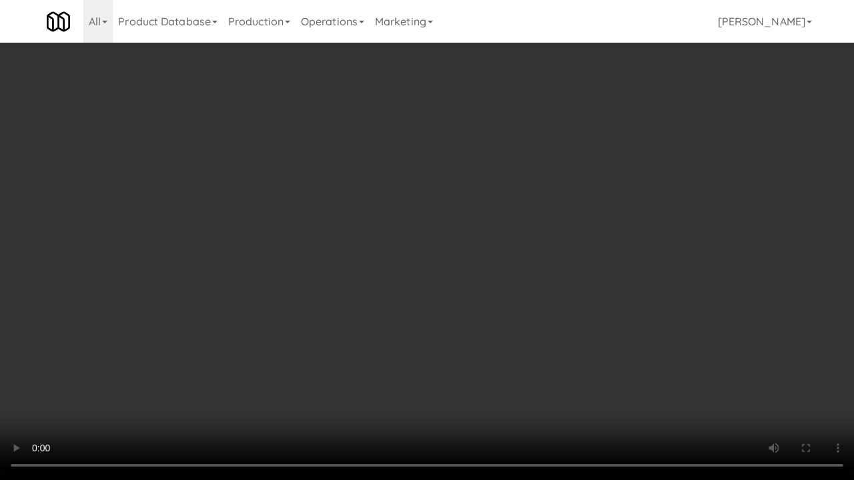
click at [459, 201] on video at bounding box center [427, 240] width 854 height 480
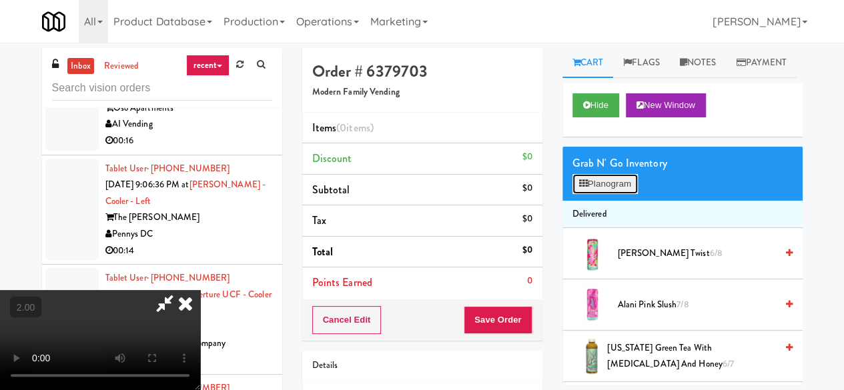
click at [596, 194] on button "Planogram" at bounding box center [604, 184] width 65 height 20
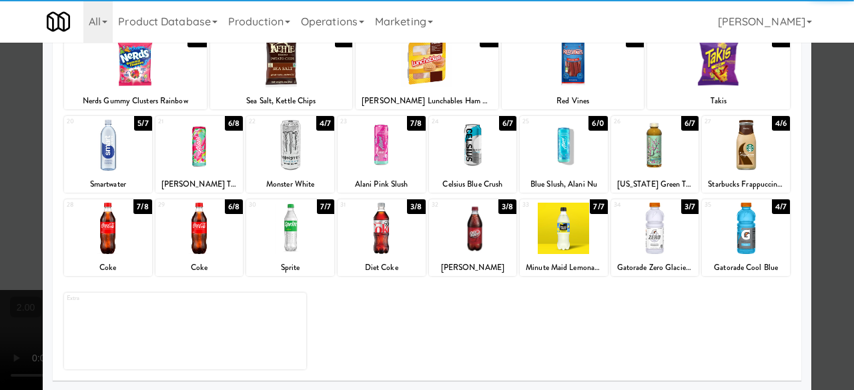
click at [318, 236] on div at bounding box center [290, 228] width 88 height 51
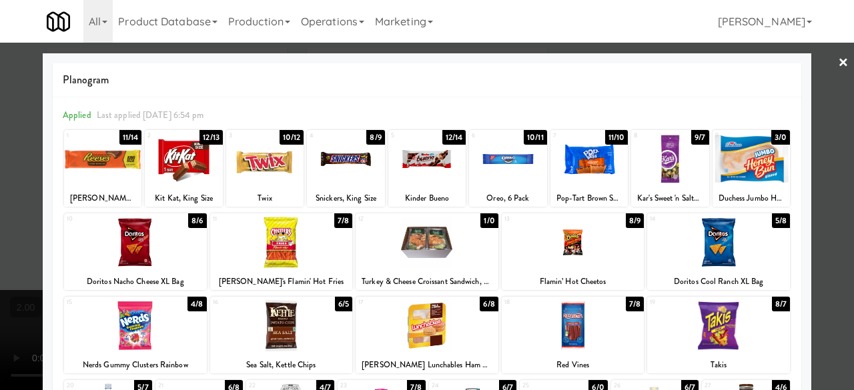
click at [169, 156] on div at bounding box center [183, 158] width 77 height 51
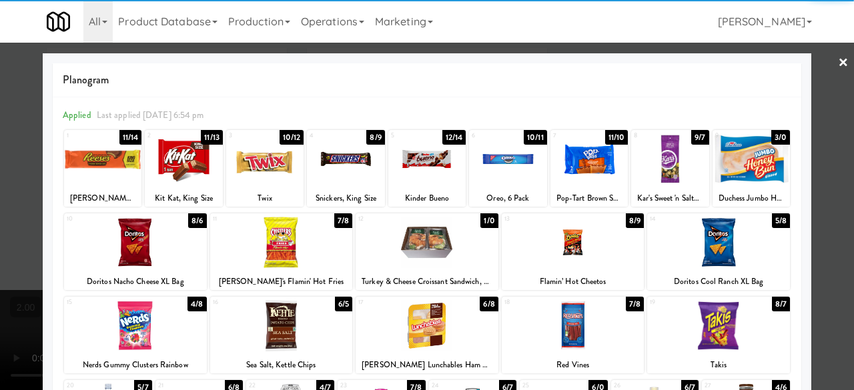
drag, startPoint x: 815, startPoint y: 61, endPoint x: 677, endPoint y: 91, distance: 140.7
click at [815, 61] on div at bounding box center [427, 195] width 854 height 390
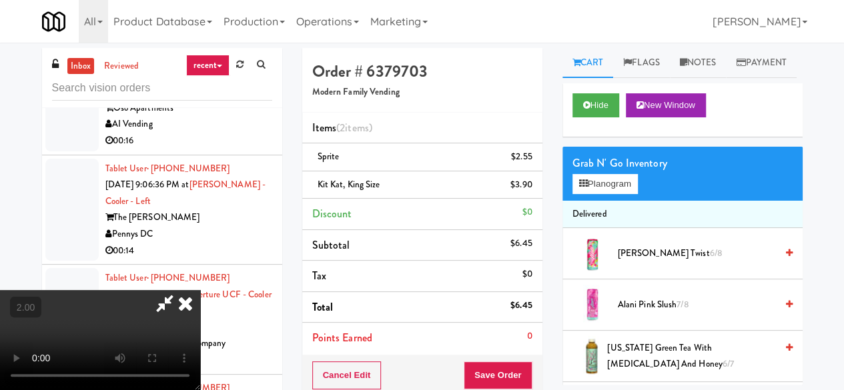
click at [180, 290] on icon at bounding box center [164, 303] width 31 height 27
click at [509, 379] on button "Save Order" at bounding box center [498, 376] width 68 height 28
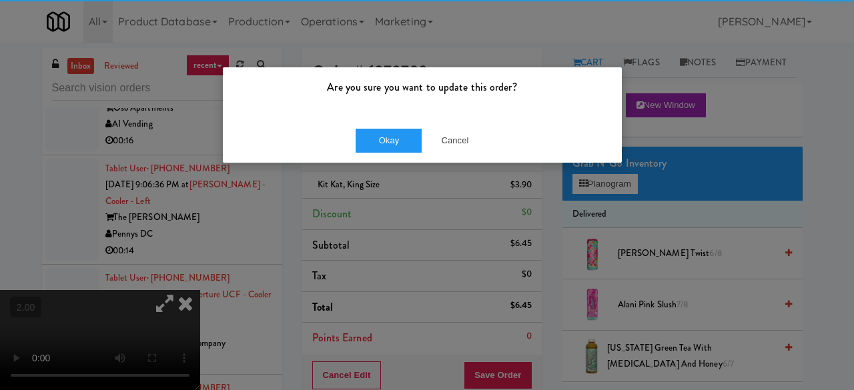
click at [368, 153] on div "Okay Cancel" at bounding box center [422, 140] width 399 height 45
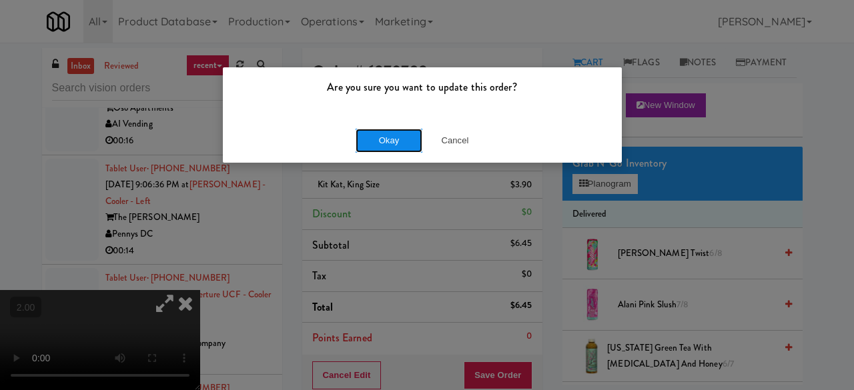
click at [371, 146] on button "Okay" at bounding box center [389, 141] width 67 height 24
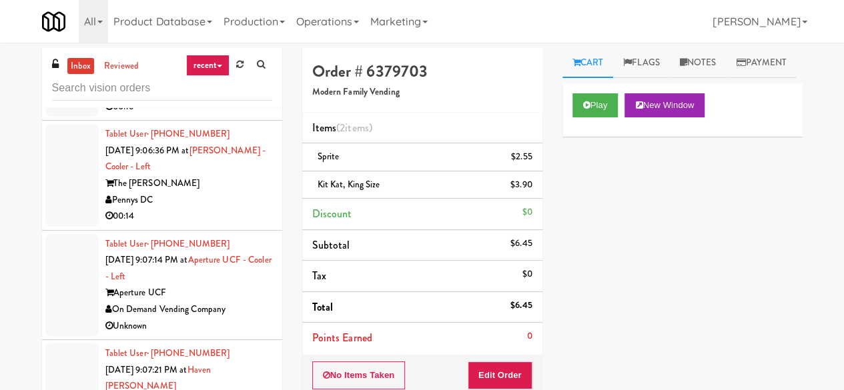
scroll to position [8521, 0]
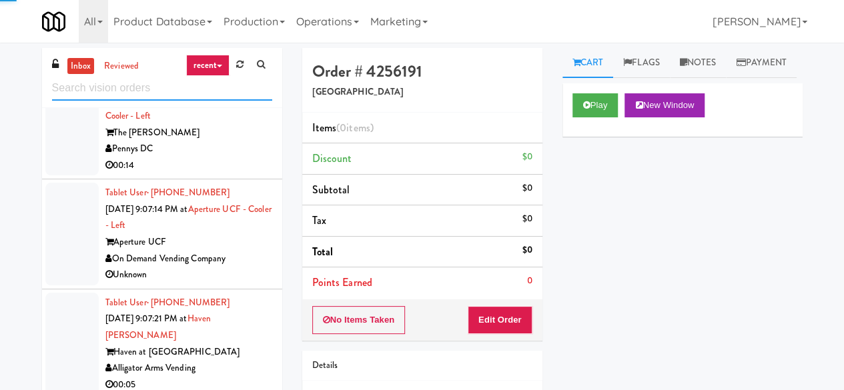
click at [129, 91] on input "text" at bounding box center [162, 88] width 220 height 25
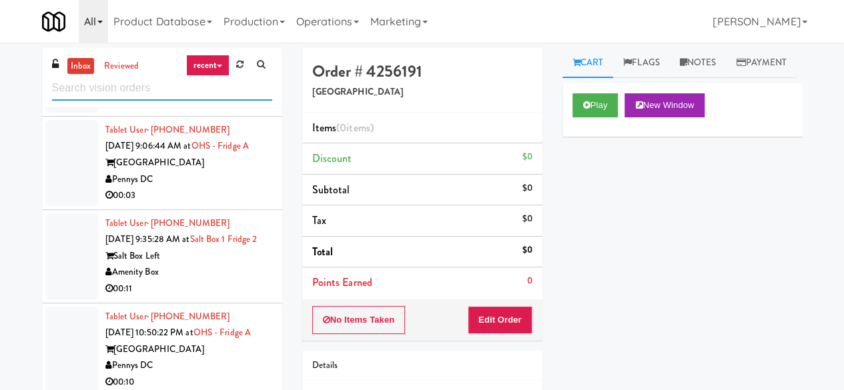
scroll to position [1401, 0]
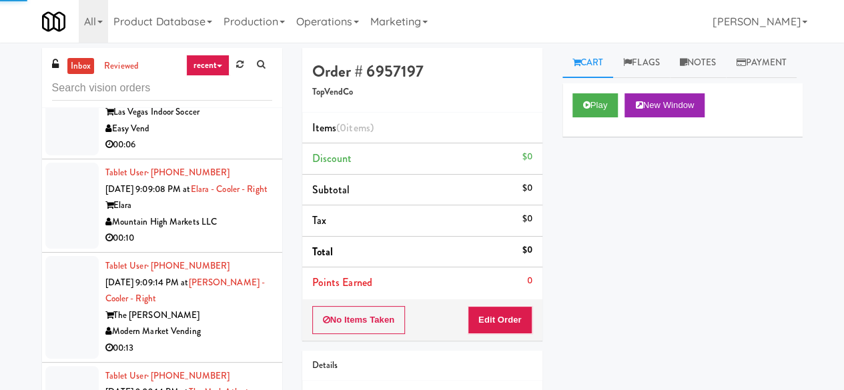
scroll to position [127, 0]
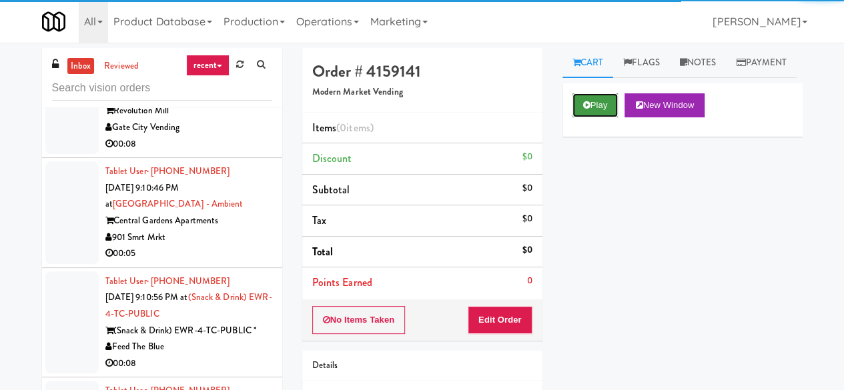
click at [579, 117] on button "Play" at bounding box center [595, 105] width 46 height 24
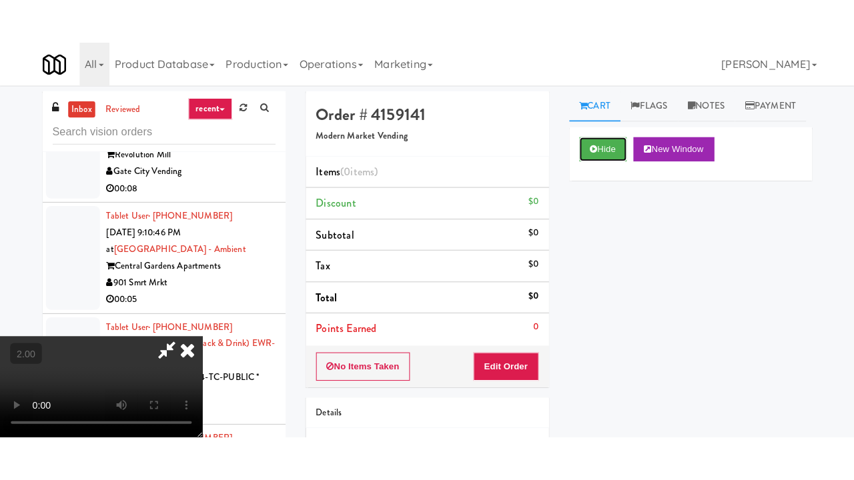
scroll to position [175, 0]
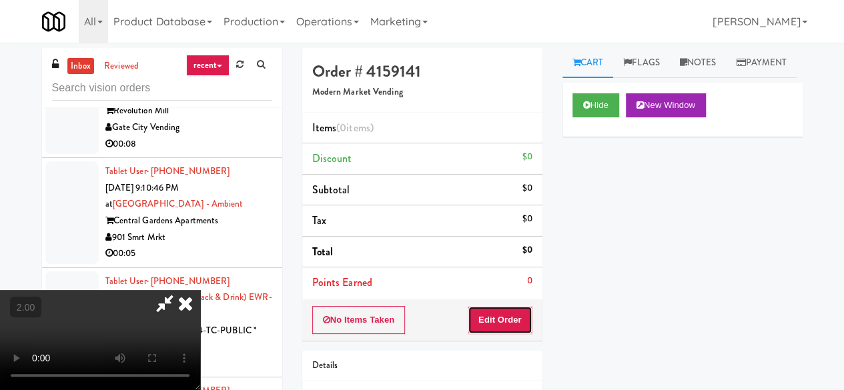
click at [518, 314] on button "Edit Order" at bounding box center [500, 320] width 65 height 28
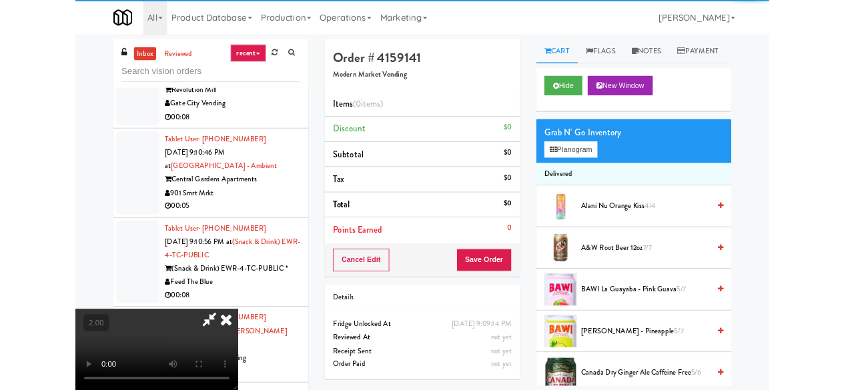
scroll to position [27, 0]
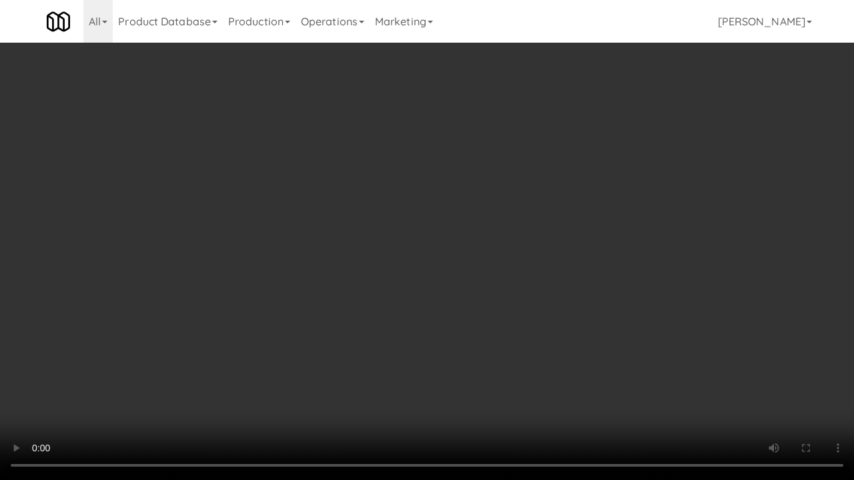
click at [427, 340] on video at bounding box center [427, 240] width 854 height 480
click at [404, 358] on video at bounding box center [427, 240] width 854 height 480
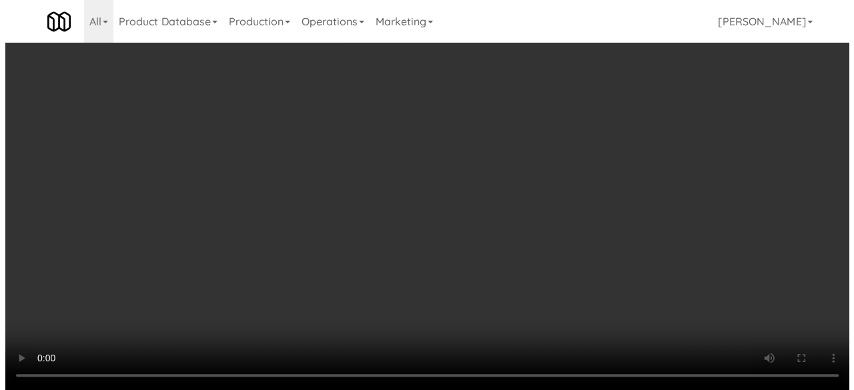
scroll to position [161, 0]
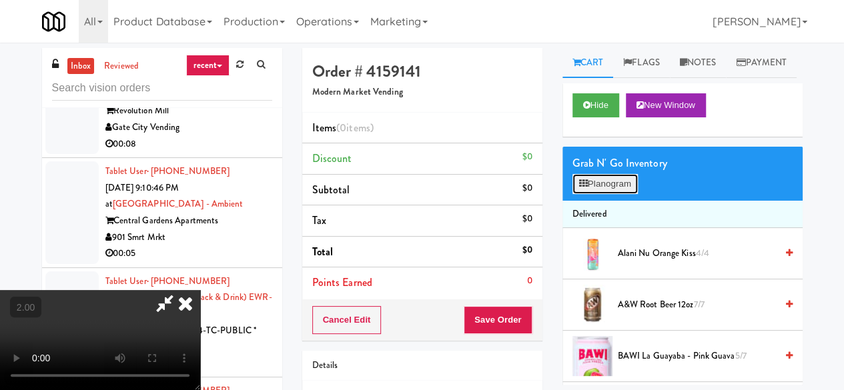
click at [610, 194] on button "Planogram" at bounding box center [604, 184] width 65 height 20
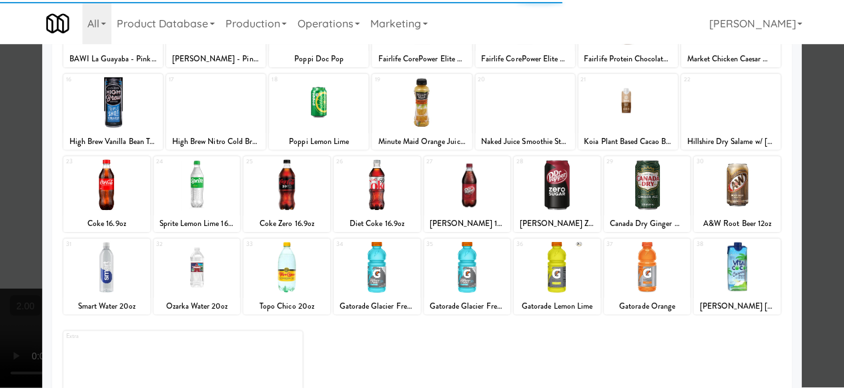
scroll to position [264, 0]
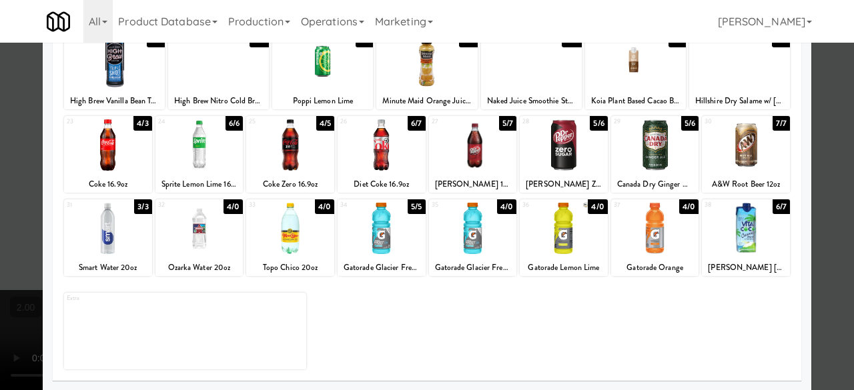
click at [478, 163] on div at bounding box center [473, 144] width 88 height 51
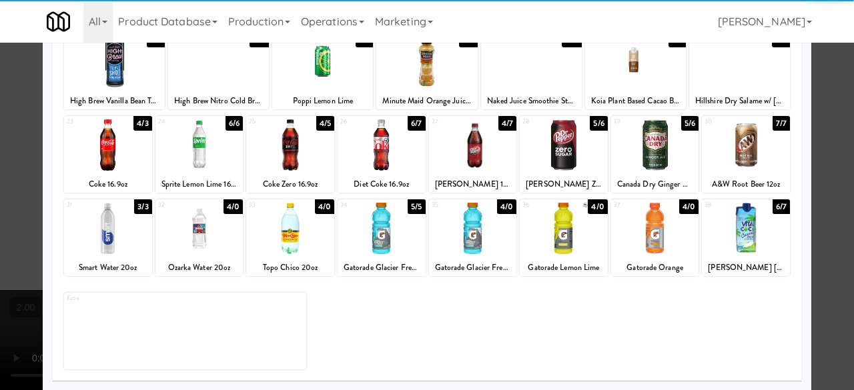
click at [819, 115] on div at bounding box center [427, 195] width 854 height 390
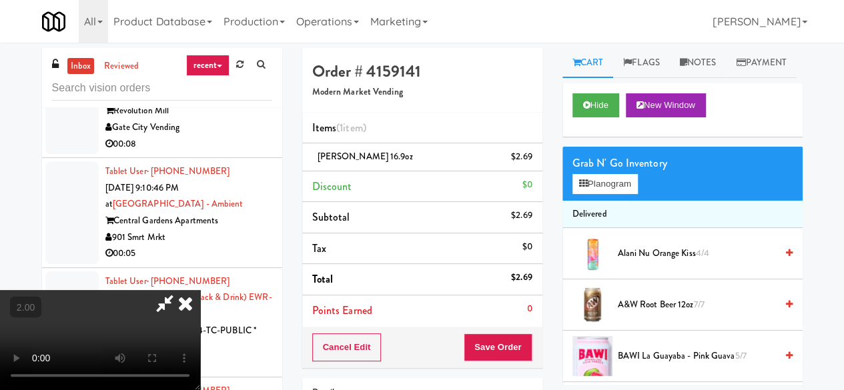
click at [180, 290] on icon at bounding box center [164, 303] width 31 height 27
click at [495, 356] on button "Save Order" at bounding box center [498, 348] width 68 height 28
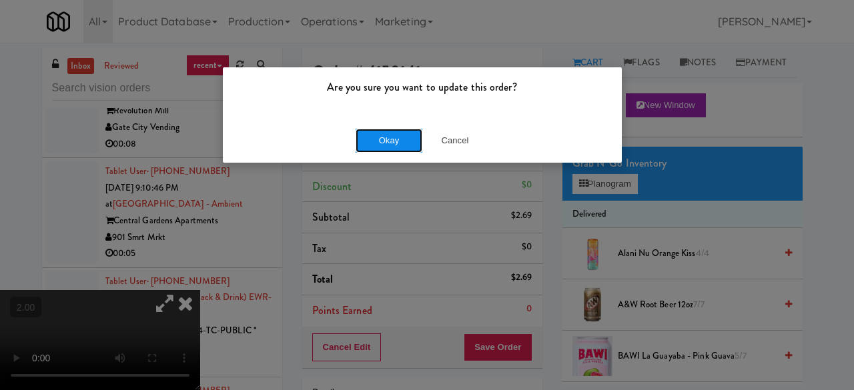
click at [375, 141] on button "Okay" at bounding box center [389, 141] width 67 height 24
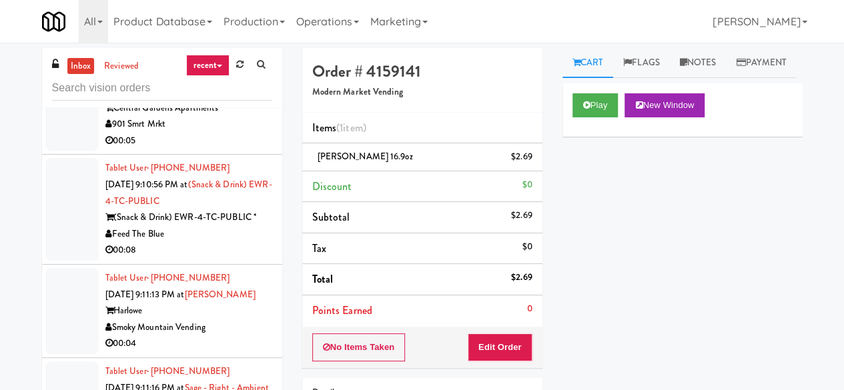
scroll to position [7024, 0]
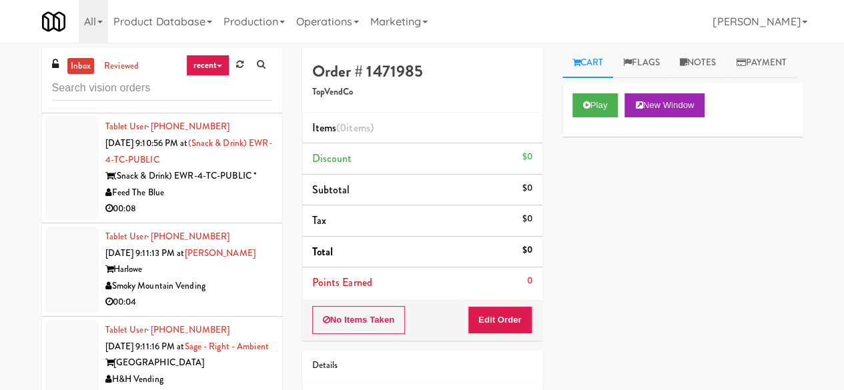
scroll to position [7091, 0]
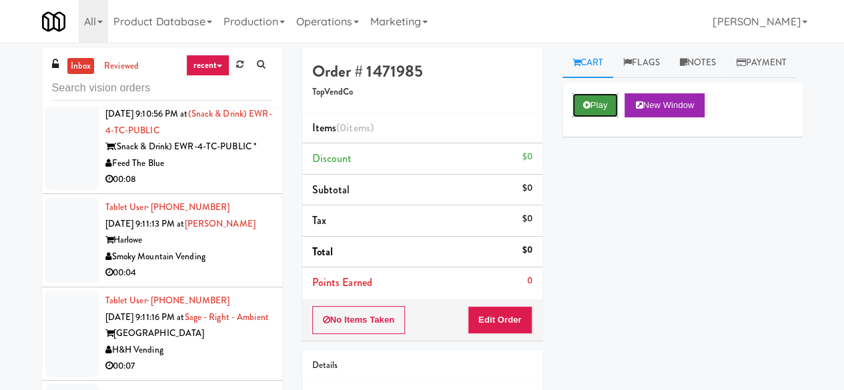
click at [602, 117] on button "Play" at bounding box center [595, 105] width 46 height 24
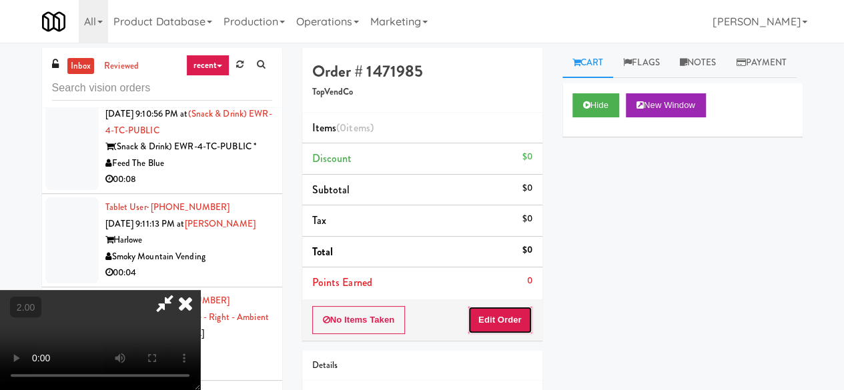
click at [529, 322] on button "Edit Order" at bounding box center [500, 320] width 65 height 28
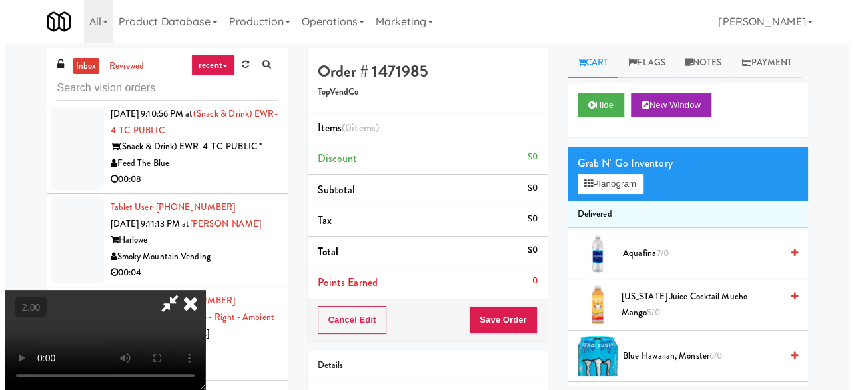
scroll to position [27, 0]
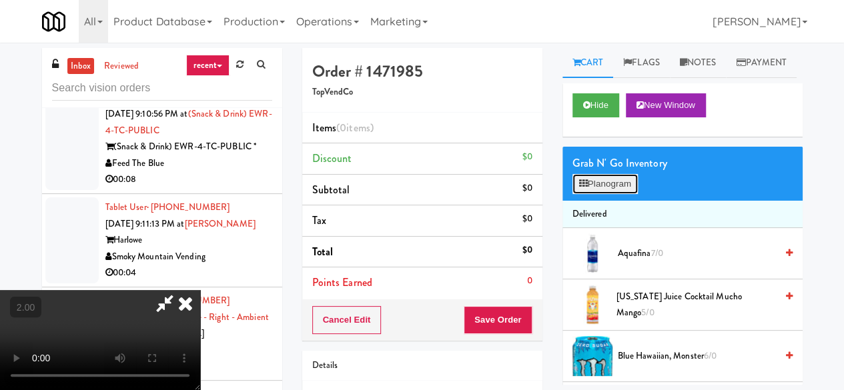
click at [618, 194] on button "Planogram" at bounding box center [604, 184] width 65 height 20
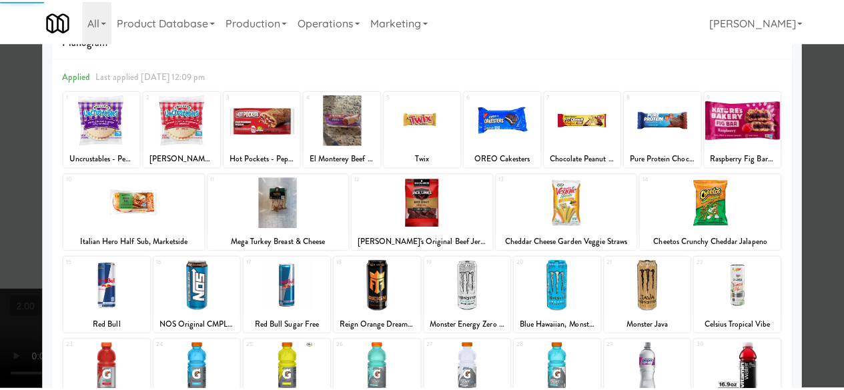
scroll to position [67, 0]
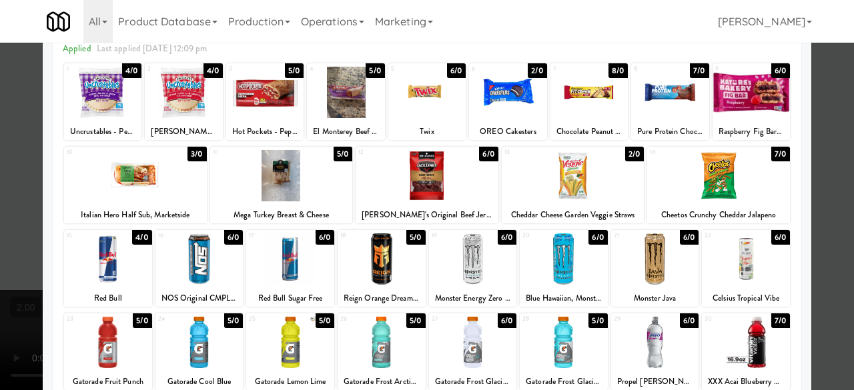
click at [112, 246] on div at bounding box center [108, 259] width 88 height 51
click at [279, 269] on div at bounding box center [290, 259] width 88 height 51
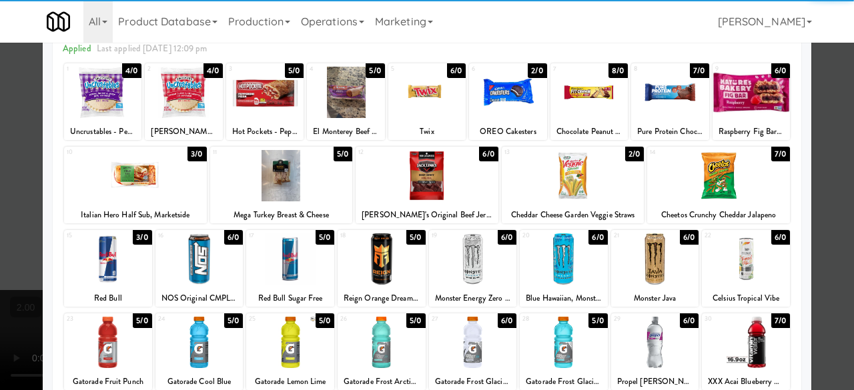
click at [796, 132] on div "Planogram Applied Last applied [DATE] 12:09 pm 1 4/0 Uncrustables - Peanut Butt…" at bounding box center [427, 288] width 769 height 602
click at [811, 128] on div at bounding box center [427, 195] width 854 height 390
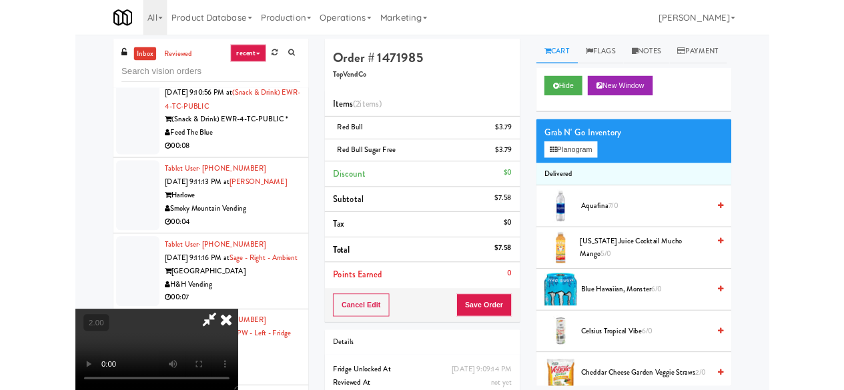
scroll to position [27, 0]
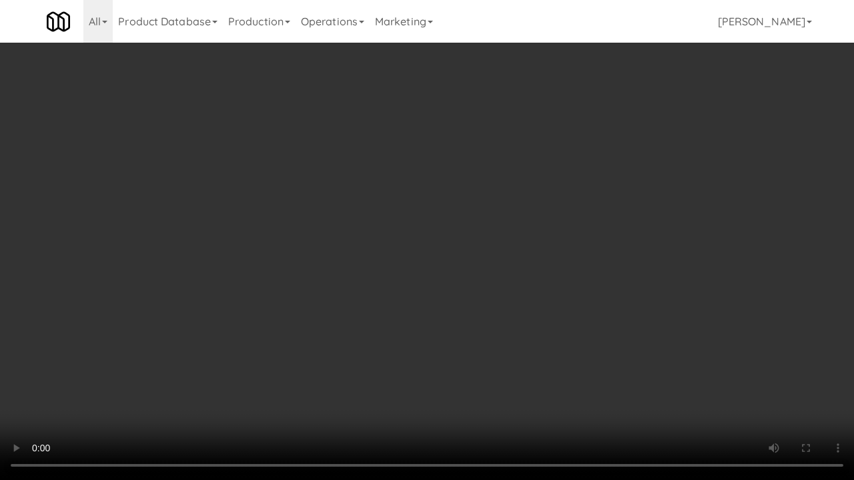
click at [483, 260] on video at bounding box center [427, 240] width 854 height 480
click at [502, 242] on video at bounding box center [427, 240] width 854 height 480
drag, startPoint x: 502, startPoint y: 242, endPoint x: 502, endPoint y: 183, distance: 58.0
click at [502, 242] on video at bounding box center [427, 240] width 854 height 480
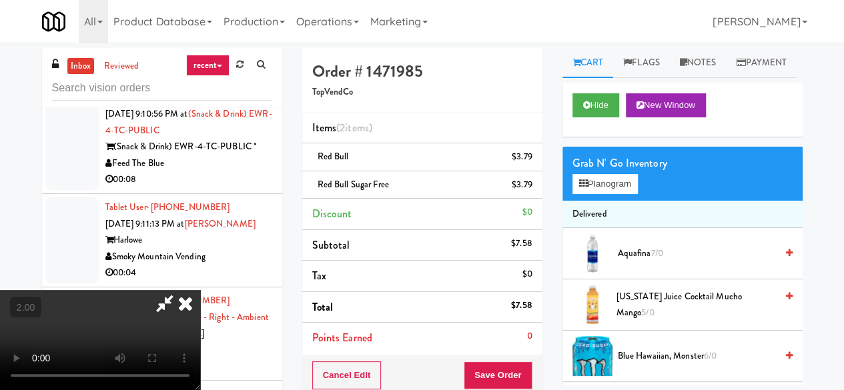
click at [200, 290] on video at bounding box center [100, 340] width 200 height 100
click at [180, 290] on icon at bounding box center [164, 303] width 31 height 27
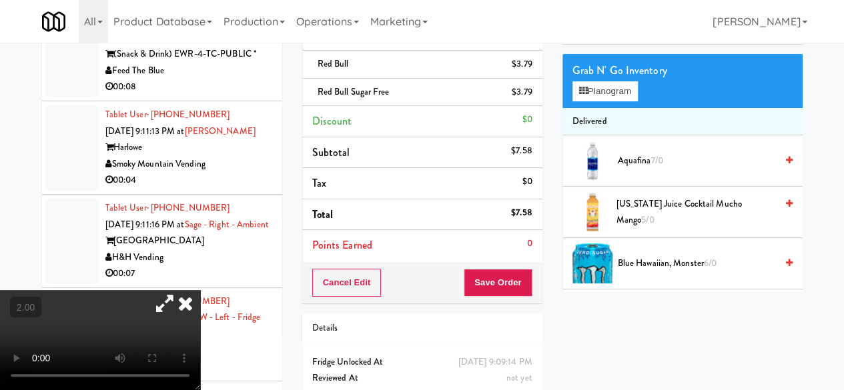
scroll to position [133, 0]
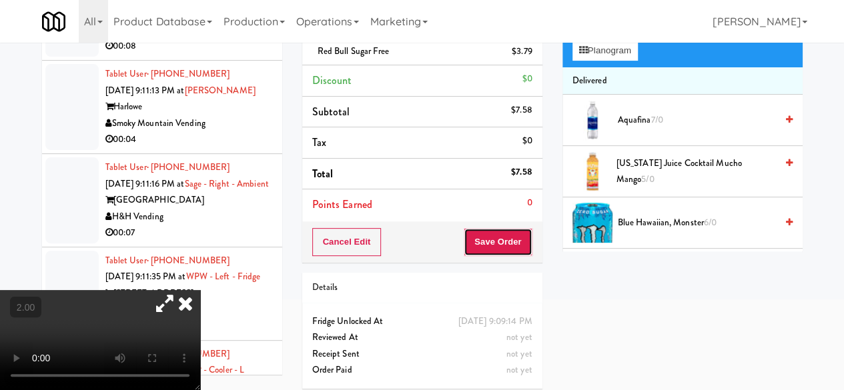
click at [483, 248] on button "Save Order" at bounding box center [498, 242] width 68 height 28
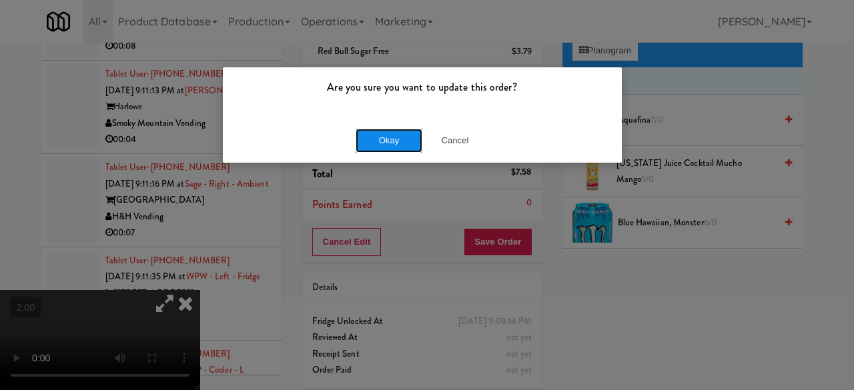
click at [404, 135] on button "Okay" at bounding box center [389, 141] width 67 height 24
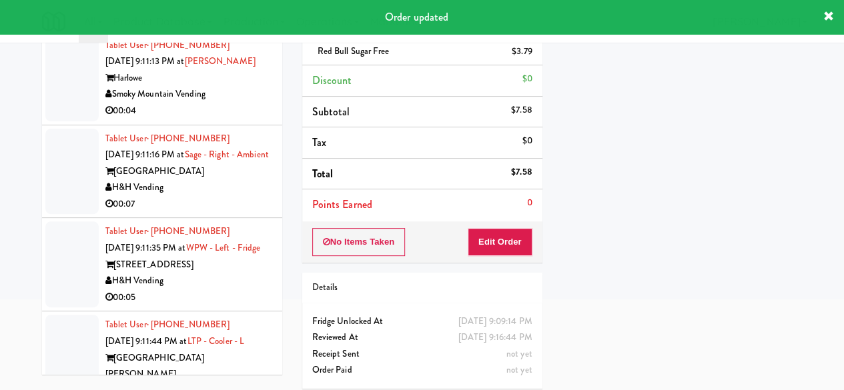
scroll to position [7157, 0]
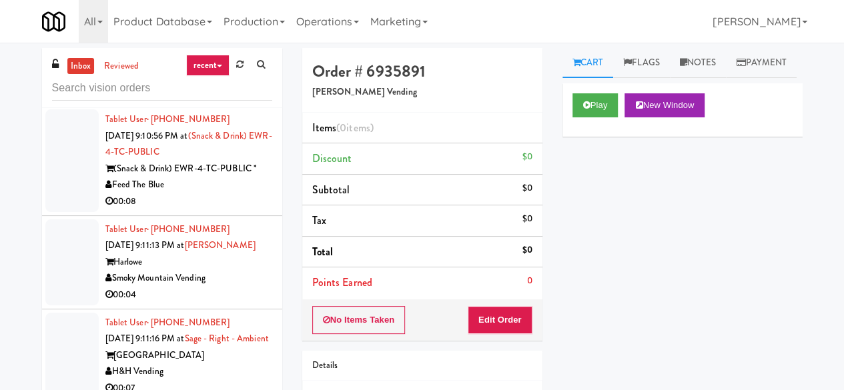
scroll to position [7091, 0]
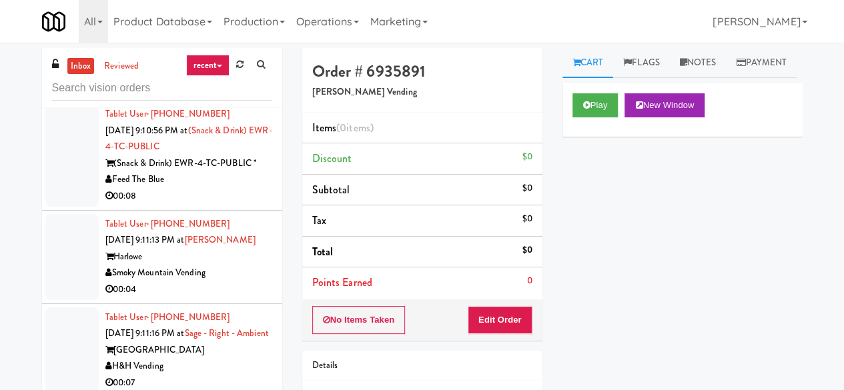
click at [565, 131] on div "Play New Window" at bounding box center [682, 109] width 240 height 53
click at [571, 131] on div "Play New Window" at bounding box center [682, 109] width 240 height 53
click at [576, 117] on button "Play" at bounding box center [595, 105] width 46 height 24
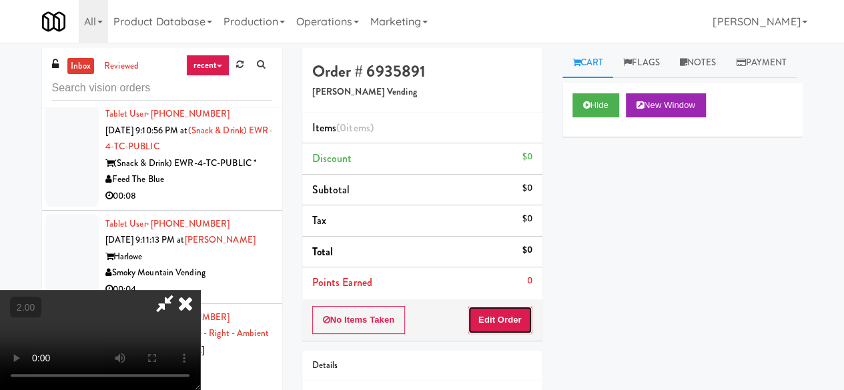
click at [520, 310] on button "Edit Order" at bounding box center [500, 320] width 65 height 28
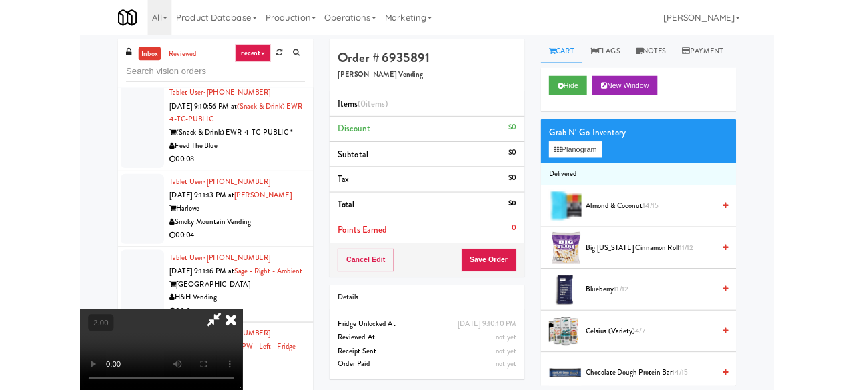
scroll to position [27, 0]
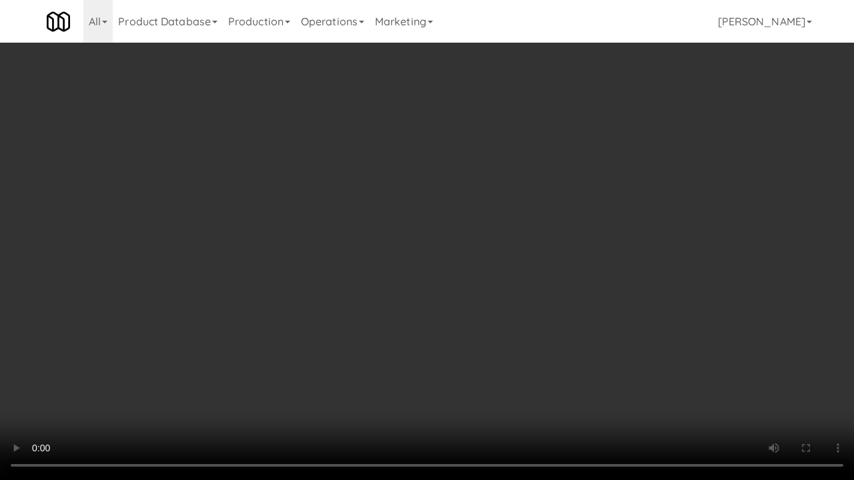
click at [456, 290] on video at bounding box center [427, 240] width 854 height 480
click at [456, 287] on video at bounding box center [427, 240] width 854 height 480
click at [450, 290] on video at bounding box center [427, 240] width 854 height 480
click at [415, 314] on video at bounding box center [427, 240] width 854 height 480
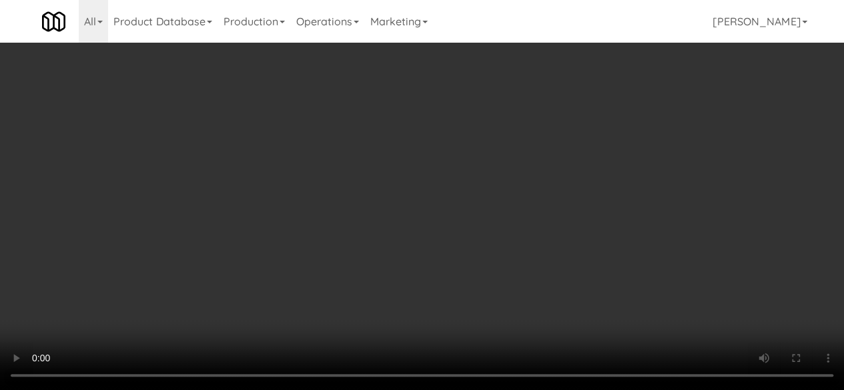
click at [586, 201] on div "Grab N' Go Inventory Planogram" at bounding box center [682, 174] width 240 height 54
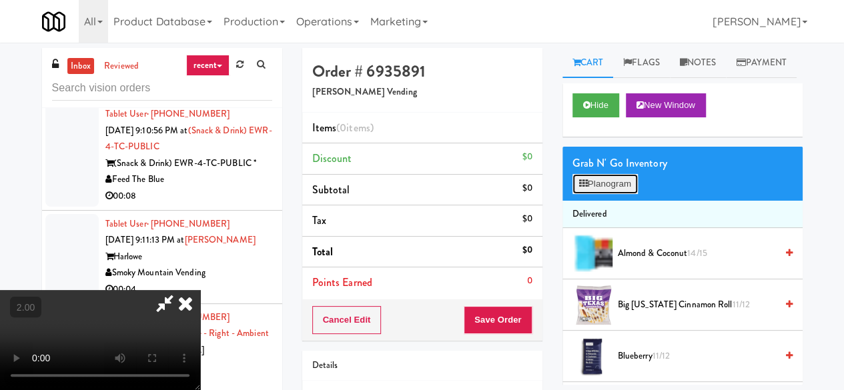
click at [586, 194] on button "Planogram" at bounding box center [604, 184] width 65 height 20
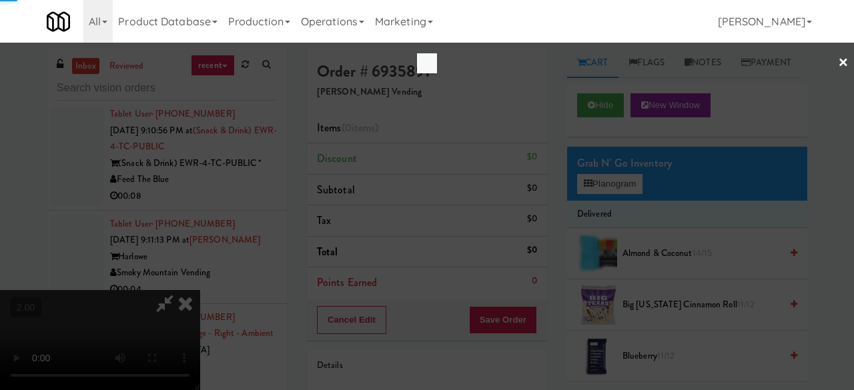
click at [590, 207] on div at bounding box center [427, 195] width 854 height 390
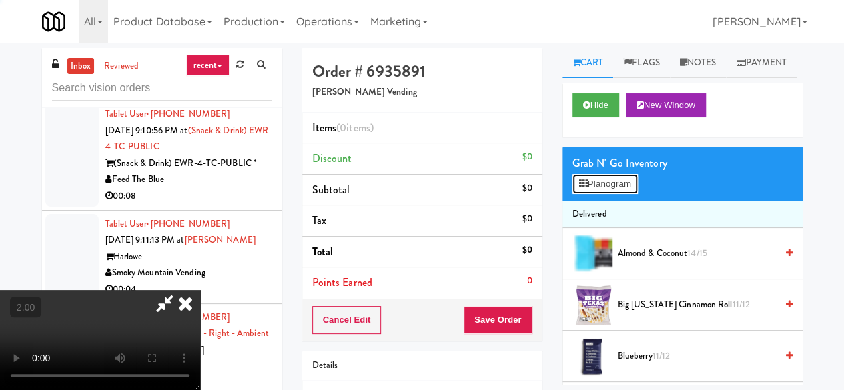
click at [590, 194] on button "Planogram" at bounding box center [604, 184] width 65 height 20
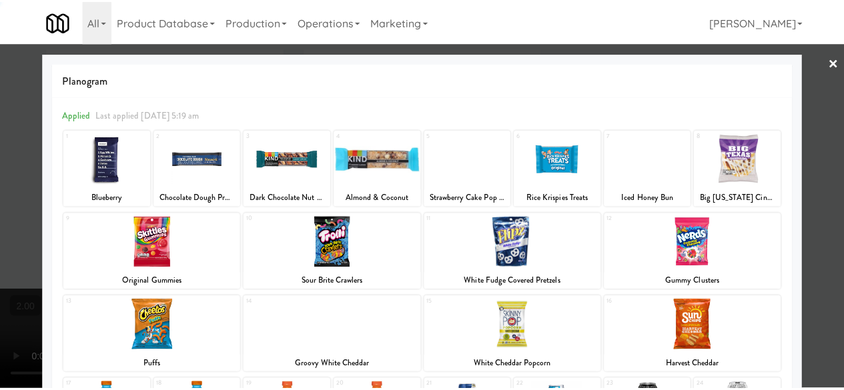
scroll to position [200, 0]
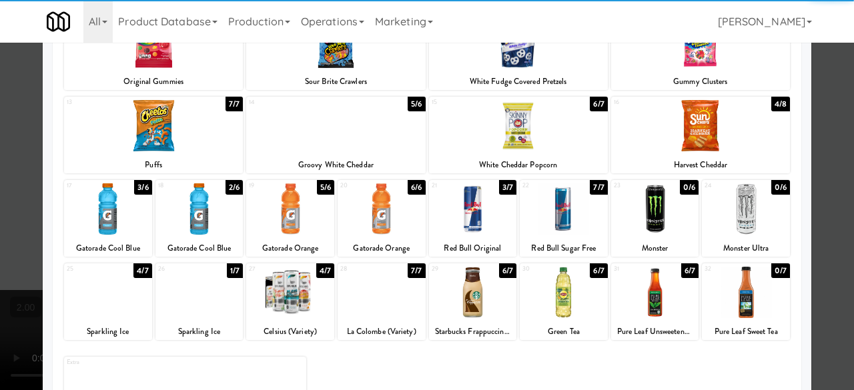
click at [458, 205] on div at bounding box center [473, 208] width 88 height 51
click at [459, 206] on div at bounding box center [473, 208] width 88 height 51
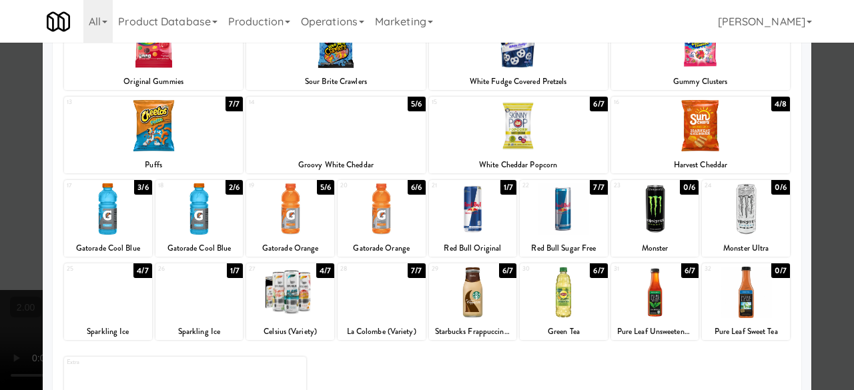
click at [827, 118] on div at bounding box center [427, 195] width 854 height 390
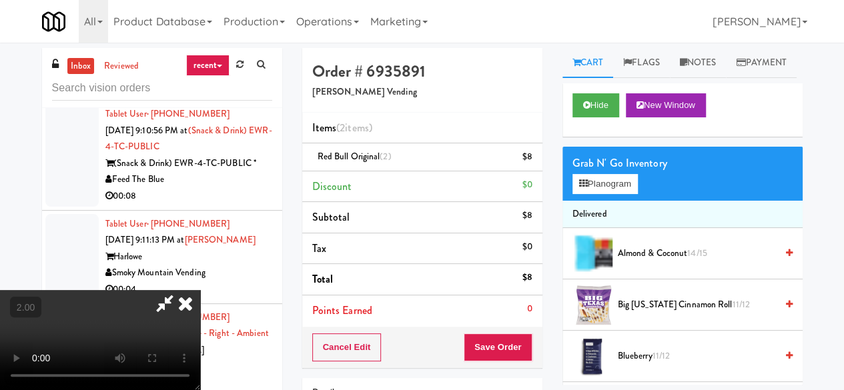
click at [180, 290] on icon at bounding box center [164, 303] width 31 height 27
click at [500, 345] on button "Save Order" at bounding box center [498, 348] width 68 height 28
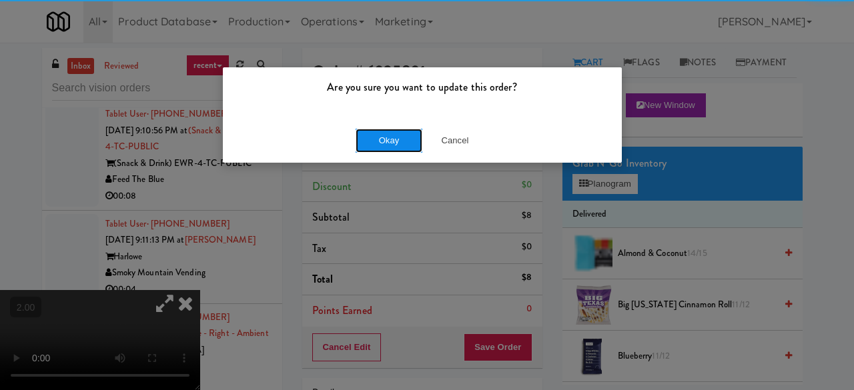
click at [375, 130] on button "Okay" at bounding box center [389, 141] width 67 height 24
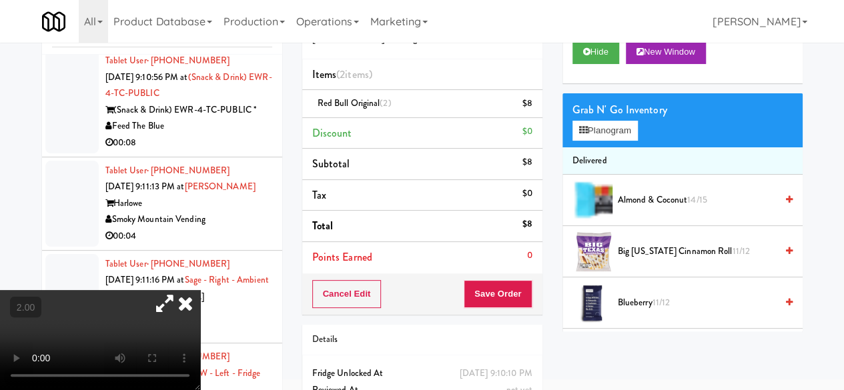
scroll to position [127, 0]
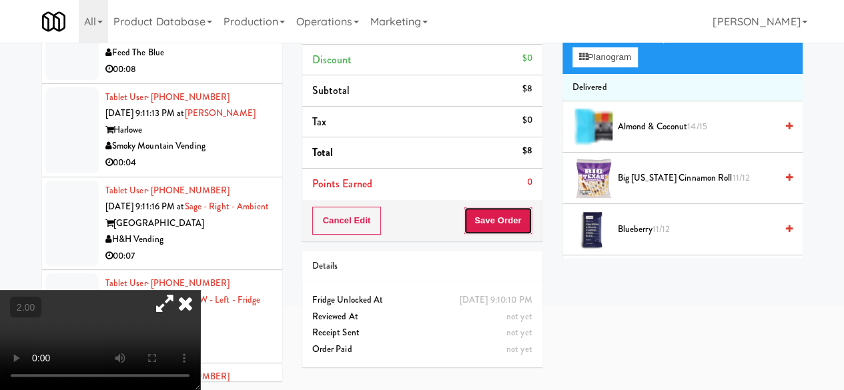
click at [526, 219] on button "Save Order" at bounding box center [498, 221] width 68 height 28
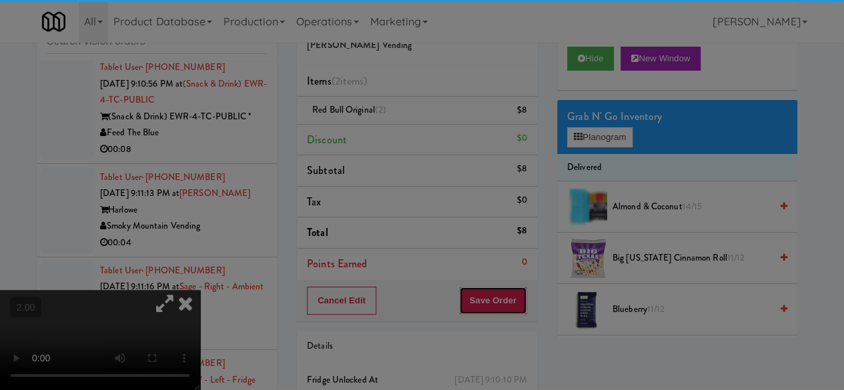
scroll to position [0, 0]
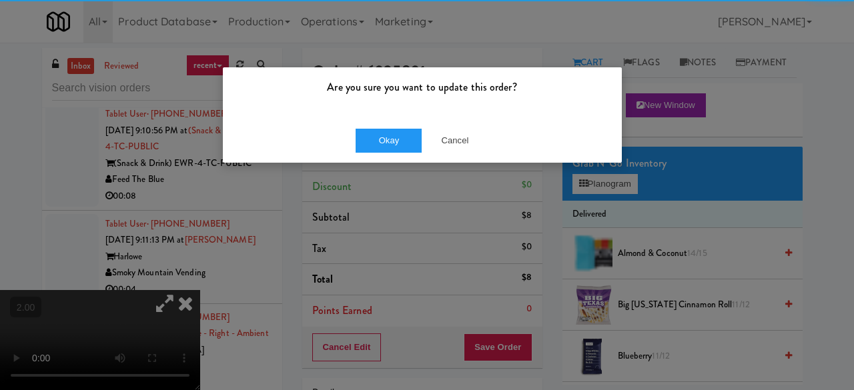
click at [384, 126] on div "Okay Cancel" at bounding box center [422, 140] width 399 height 45
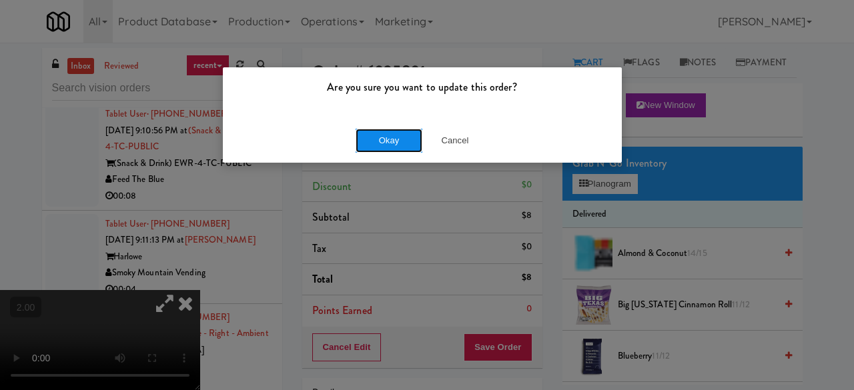
click at [384, 135] on button "Okay" at bounding box center [389, 141] width 67 height 24
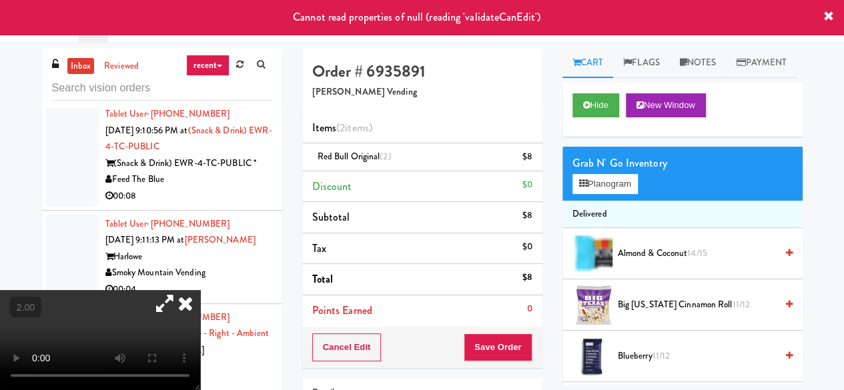
click at [200, 290] on icon at bounding box center [185, 303] width 29 height 27
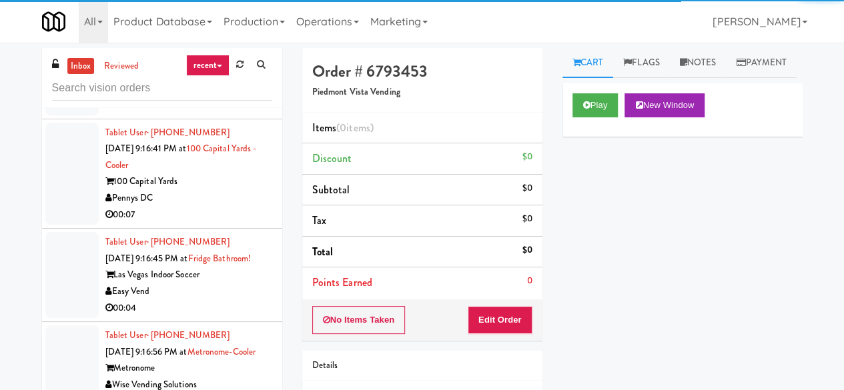
click at [236, 284] on div "Easy Vend" at bounding box center [188, 292] width 167 height 17
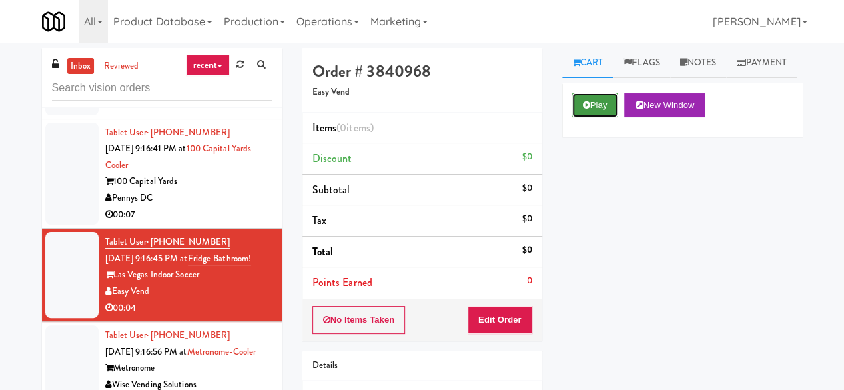
click at [603, 117] on button "Play" at bounding box center [595, 105] width 46 height 24
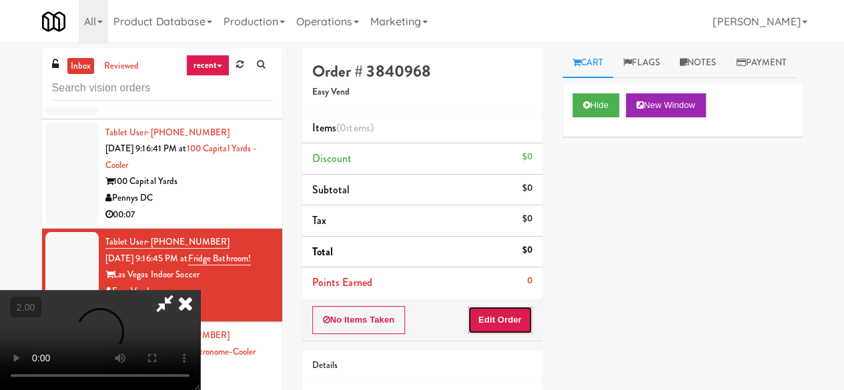
click at [512, 316] on button "Edit Order" at bounding box center [500, 320] width 65 height 28
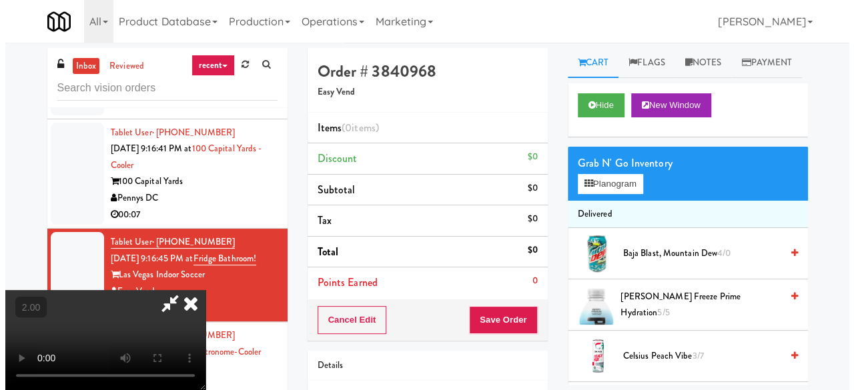
scroll to position [27, 0]
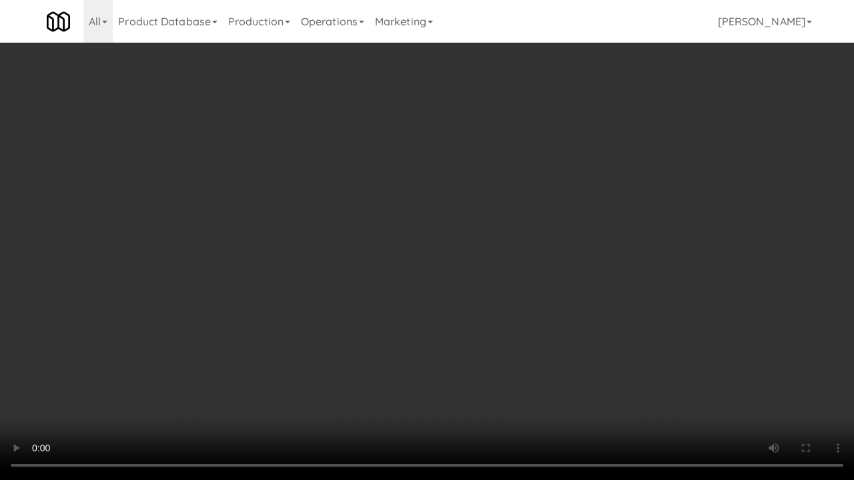
click at [568, 262] on video at bounding box center [427, 240] width 854 height 480
click at [572, 254] on video at bounding box center [427, 240] width 854 height 480
click at [579, 253] on video at bounding box center [427, 240] width 854 height 480
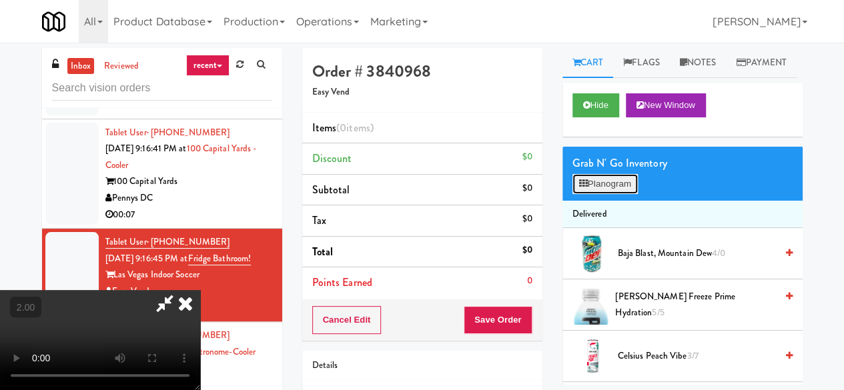
click at [604, 194] on button "Planogram" at bounding box center [604, 184] width 65 height 20
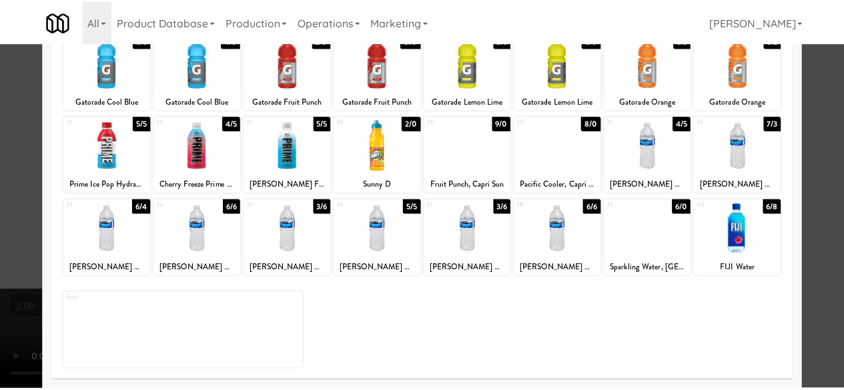
scroll to position [197, 0]
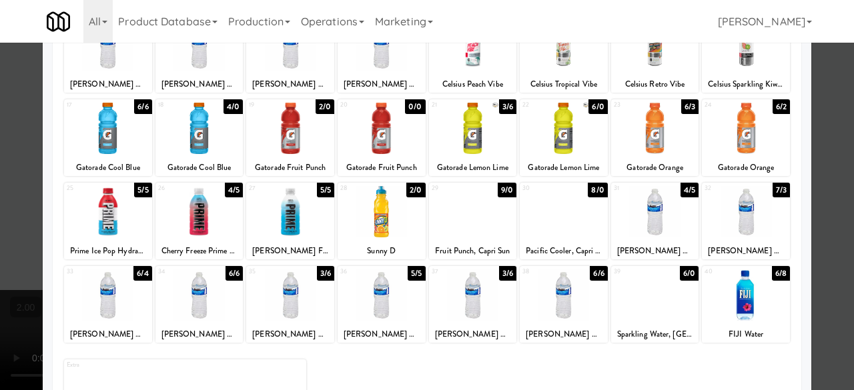
click at [540, 225] on div at bounding box center [564, 211] width 88 height 51
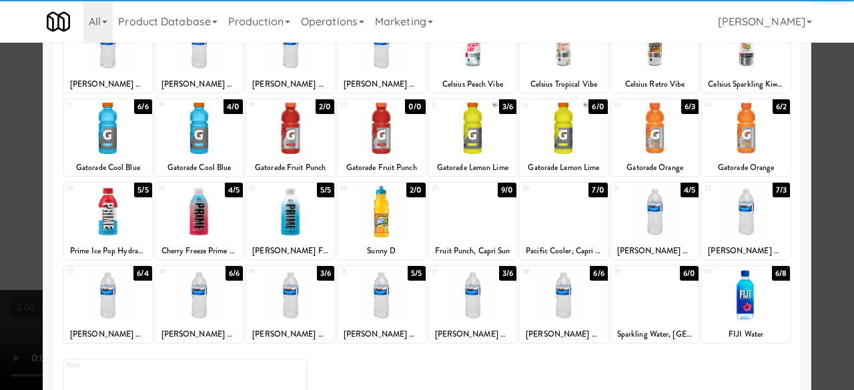
click at [815, 118] on div at bounding box center [427, 195] width 854 height 390
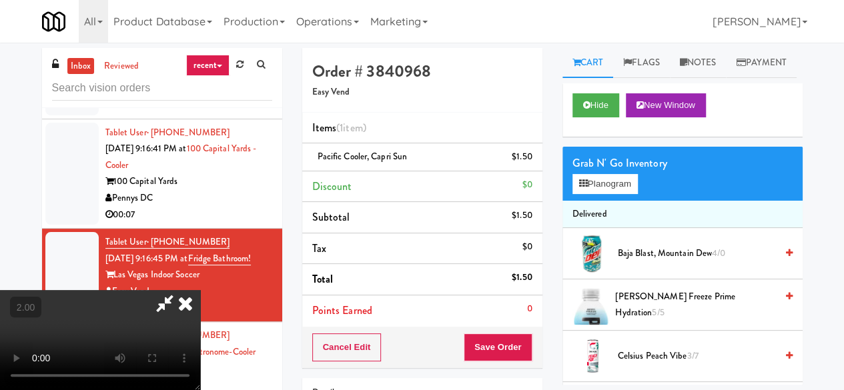
click at [180, 290] on icon at bounding box center [164, 303] width 31 height 27
click at [369, 156] on span "Pacific Cooler, Capri Sun" at bounding box center [363, 156] width 90 height 13
click at [362, 156] on span "Pacific Cooler, Capri Sun" at bounding box center [363, 156] width 90 height 13
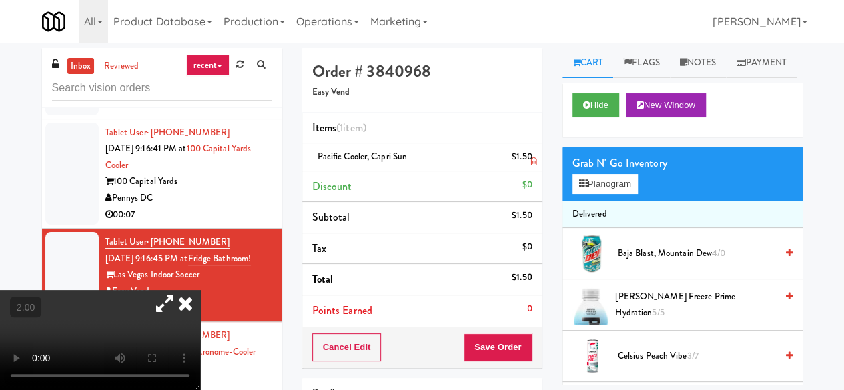
click at [362, 156] on span "Pacific Cooler, Capri Sun" at bounding box center [363, 156] width 90 height 13
copy span "Pacific Cooler, Capri Sun"
drag, startPoint x: 463, startPoint y: 335, endPoint x: 484, endPoint y: 356, distance: 29.7
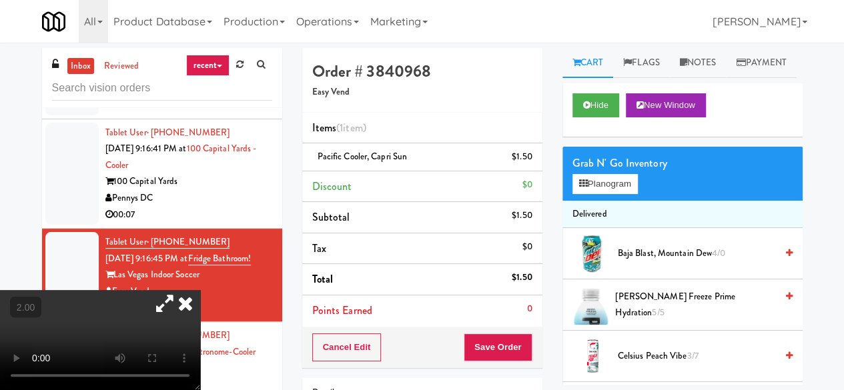
click at [484, 356] on div "Cancel Edit Save Order" at bounding box center [422, 347] width 240 height 41
click at [484, 357] on button "Save Order" at bounding box center [498, 348] width 68 height 28
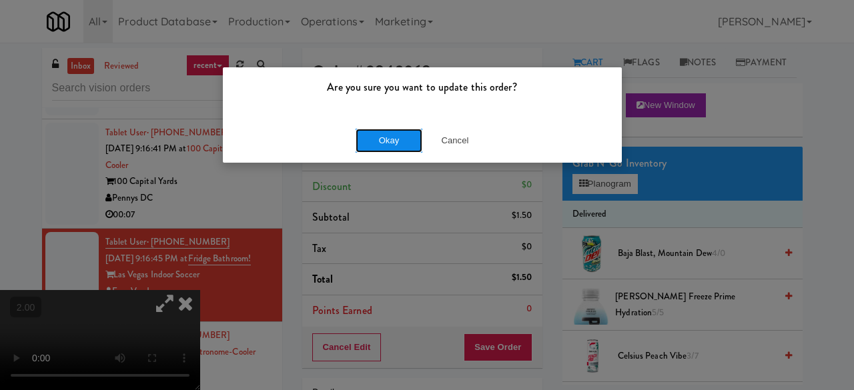
click at [383, 131] on button "Okay" at bounding box center [389, 141] width 67 height 24
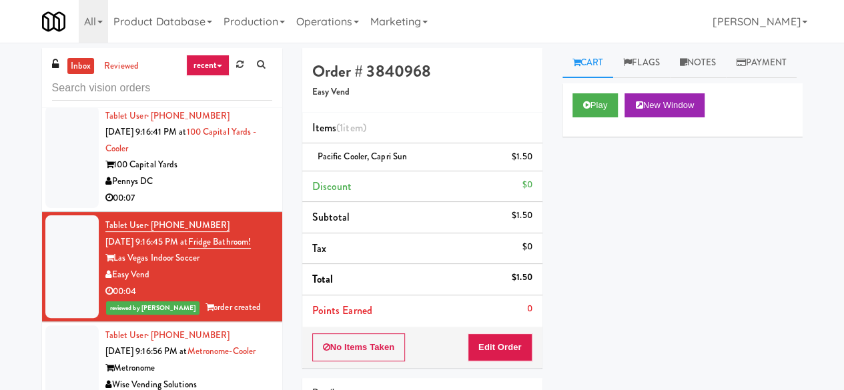
scroll to position [127, 0]
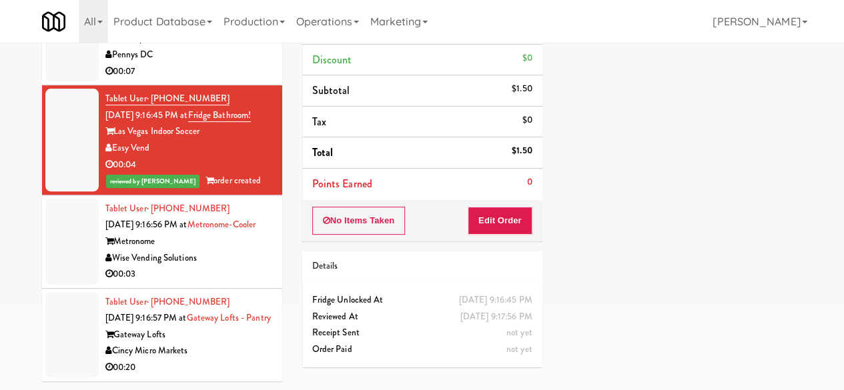
click at [224, 250] on div "Wise Vending Solutions" at bounding box center [188, 258] width 167 height 17
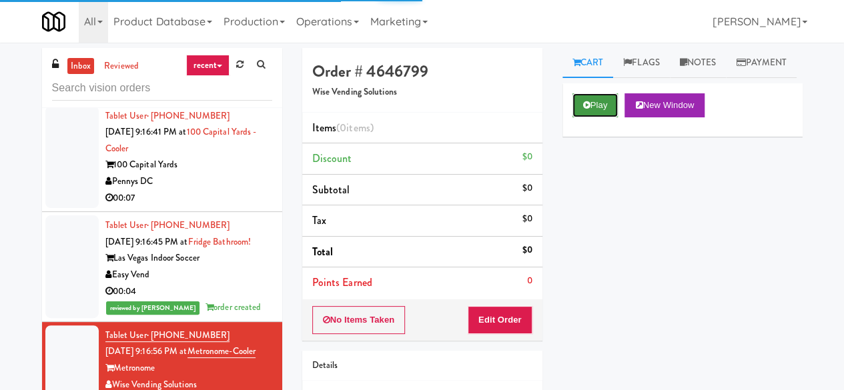
click at [590, 117] on button "Play" at bounding box center [595, 105] width 46 height 24
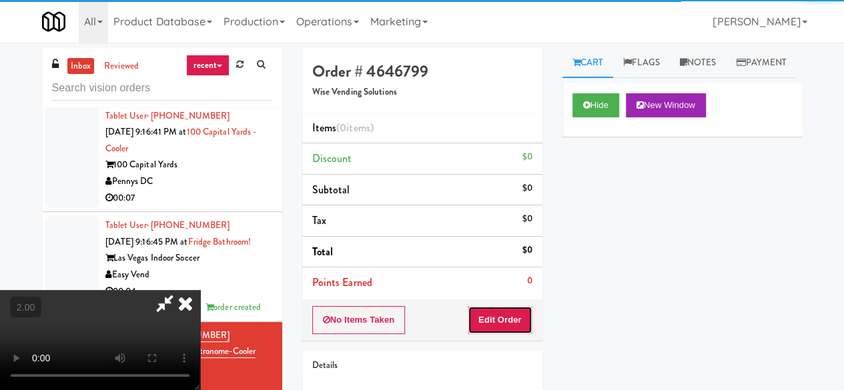
click at [491, 310] on button "Edit Order" at bounding box center [500, 320] width 65 height 28
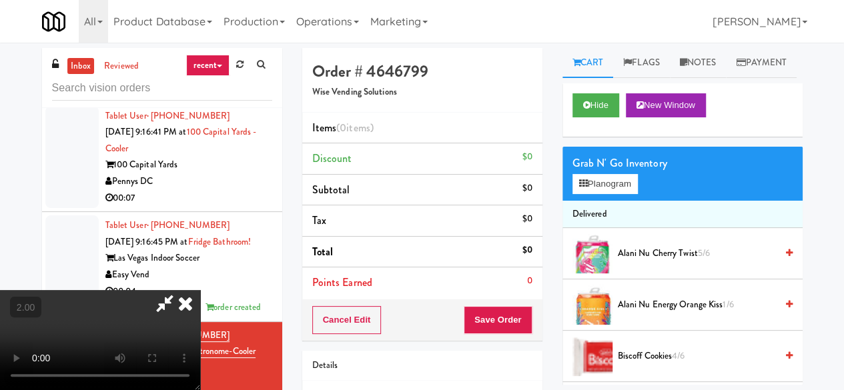
scroll to position [27, 0]
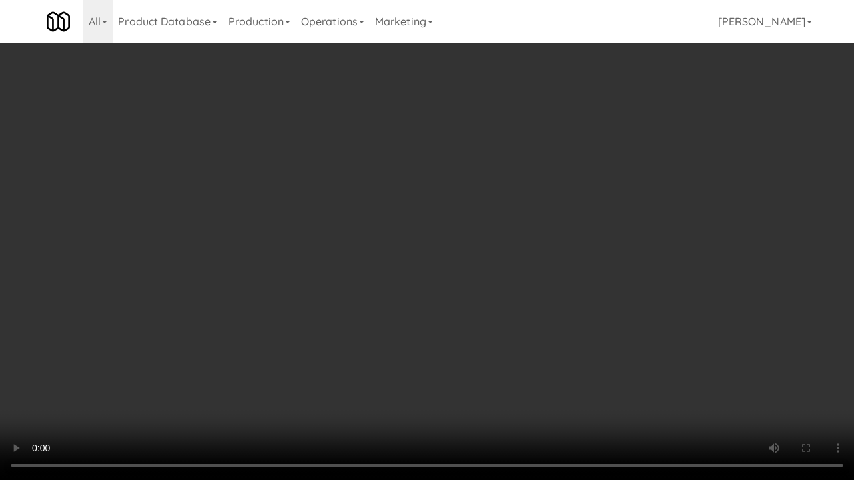
click at [388, 298] on video at bounding box center [427, 240] width 854 height 480
click at [378, 352] on video at bounding box center [427, 240] width 854 height 480
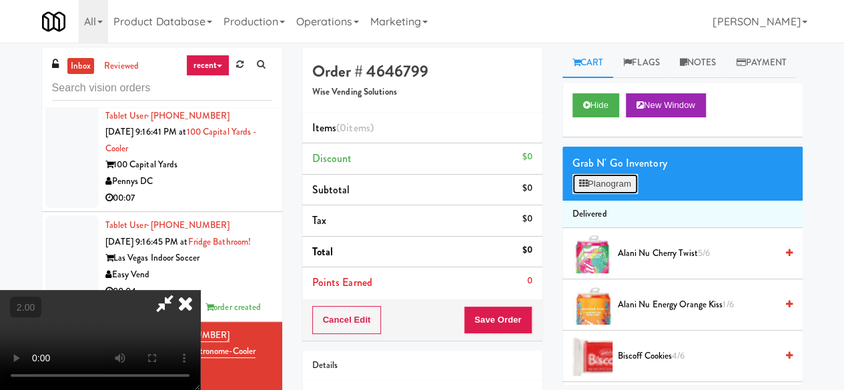
click at [585, 188] on icon at bounding box center [583, 183] width 9 height 9
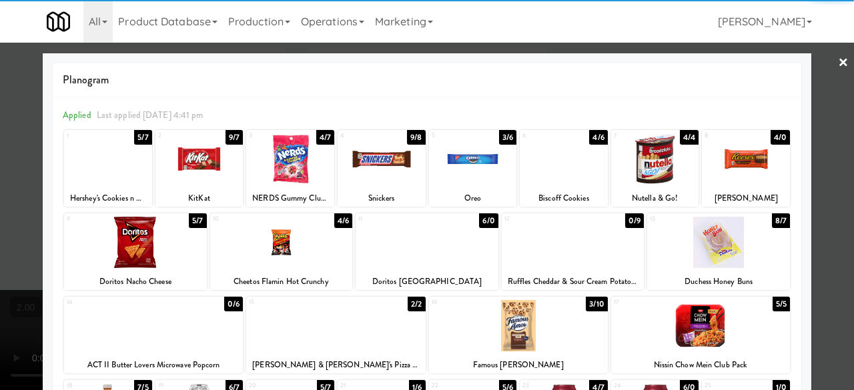
click at [447, 232] on div at bounding box center [427, 242] width 143 height 51
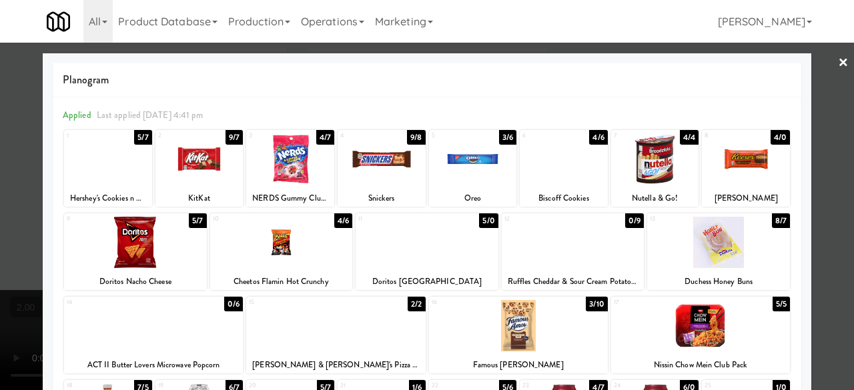
click at [818, 71] on div at bounding box center [427, 195] width 854 height 390
drag, startPoint x: 818, startPoint y: 71, endPoint x: 797, endPoint y: 75, distance: 21.2
click at [818, 71] on div "inbox reviewed recent all unclear take inventory issue suspicious failed recent…" at bounding box center [427, 283] width 854 height 470
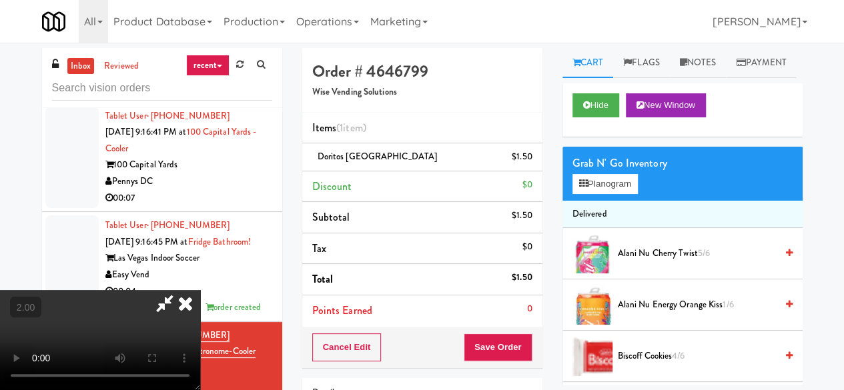
click at [180, 290] on icon at bounding box center [164, 303] width 31 height 27
click at [472, 337] on button "Save Order" at bounding box center [498, 348] width 68 height 28
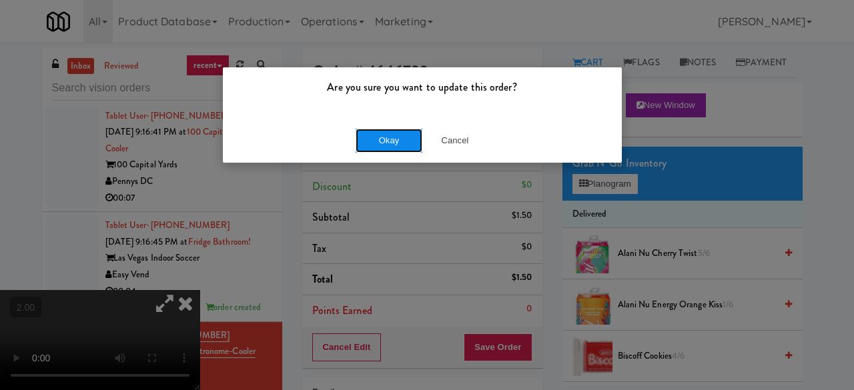
click at [400, 151] on button "Okay" at bounding box center [389, 141] width 67 height 24
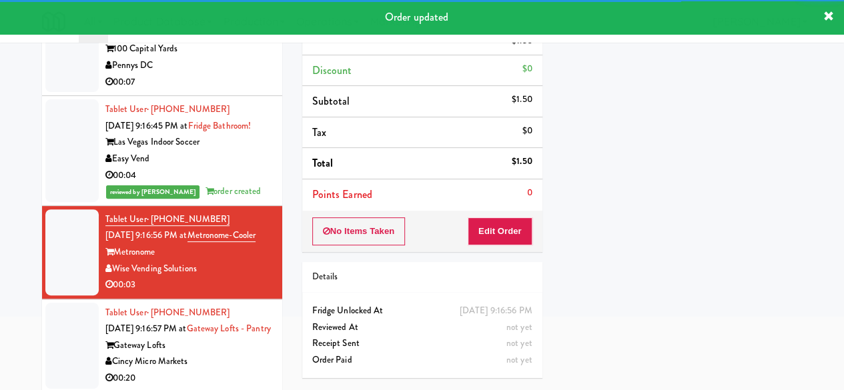
scroll to position [127, 0]
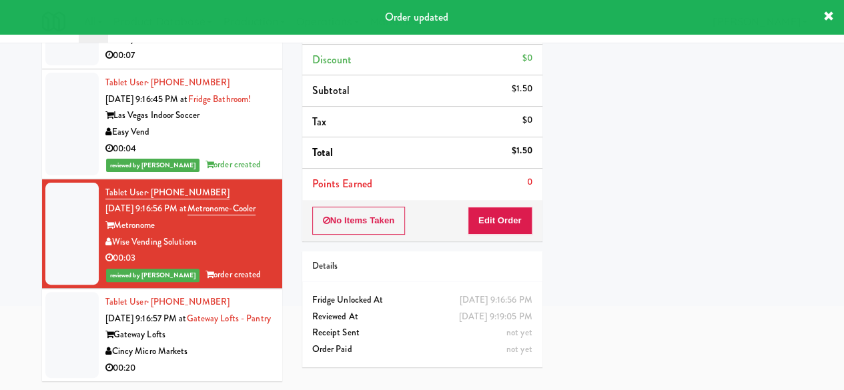
click at [246, 360] on div "Cincy Micro Markets" at bounding box center [188, 352] width 167 height 17
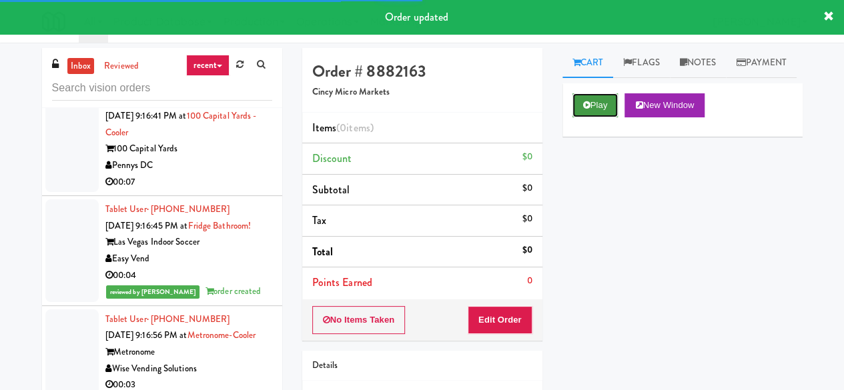
click at [574, 117] on button "Play" at bounding box center [595, 105] width 46 height 24
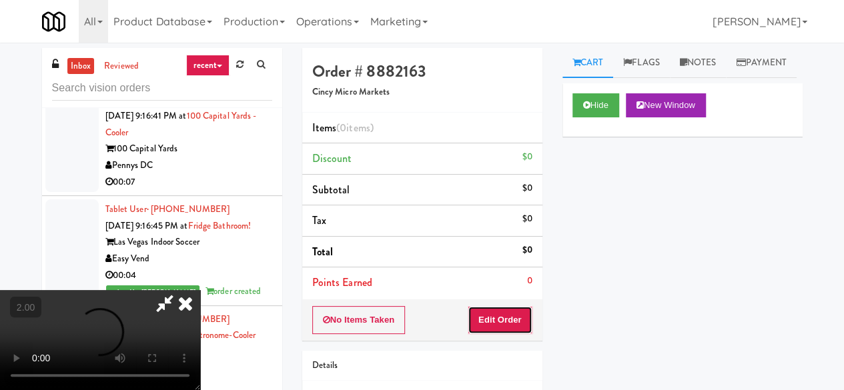
click at [507, 316] on button "Edit Order" at bounding box center [500, 320] width 65 height 28
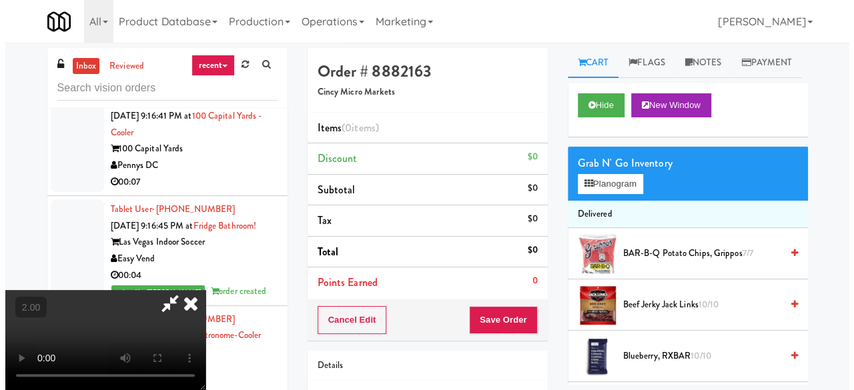
scroll to position [27, 0]
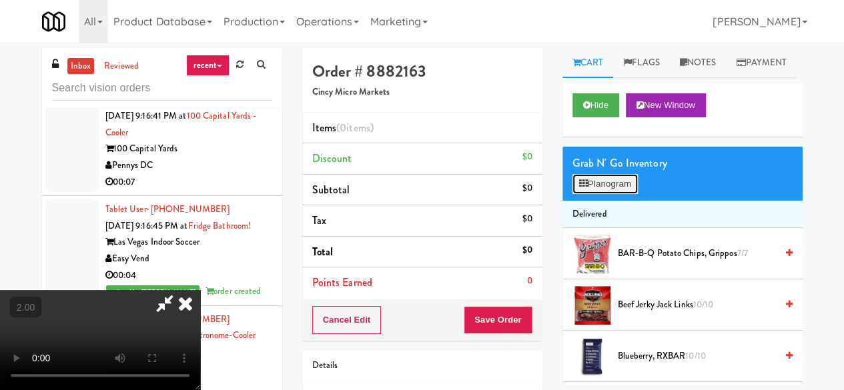
click at [597, 194] on button "Planogram" at bounding box center [604, 184] width 65 height 20
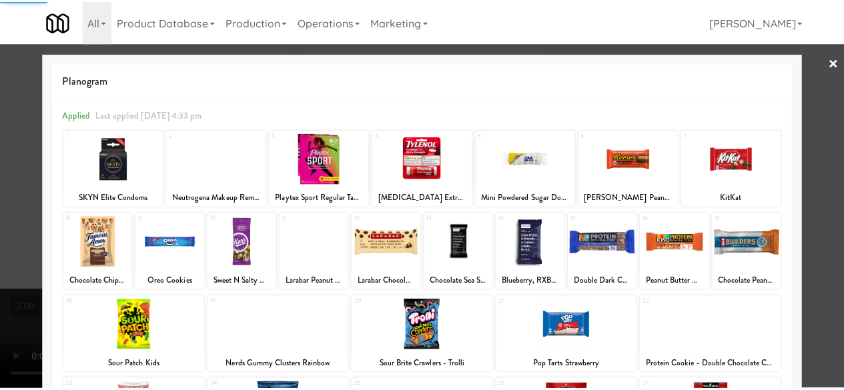
scroll to position [264, 0]
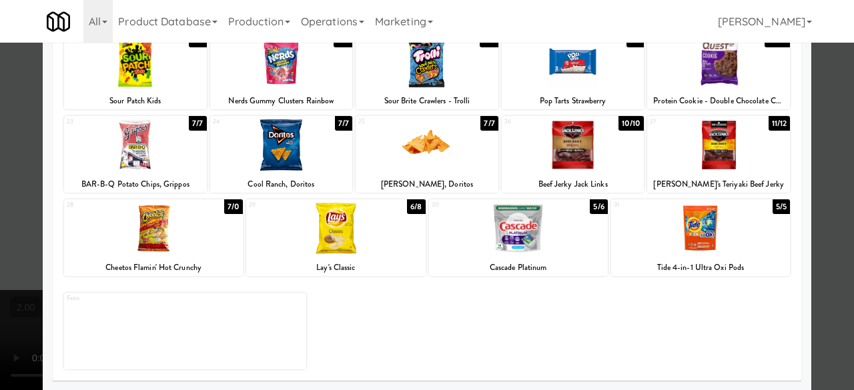
click at [709, 146] on div at bounding box center [718, 144] width 143 height 51
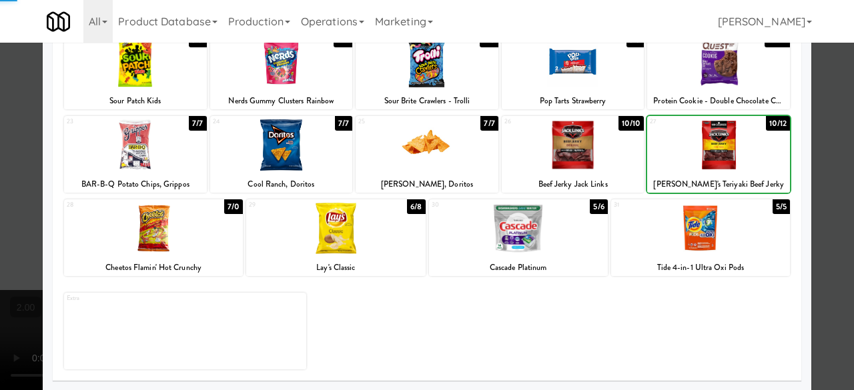
click at [822, 118] on div at bounding box center [427, 195] width 854 height 390
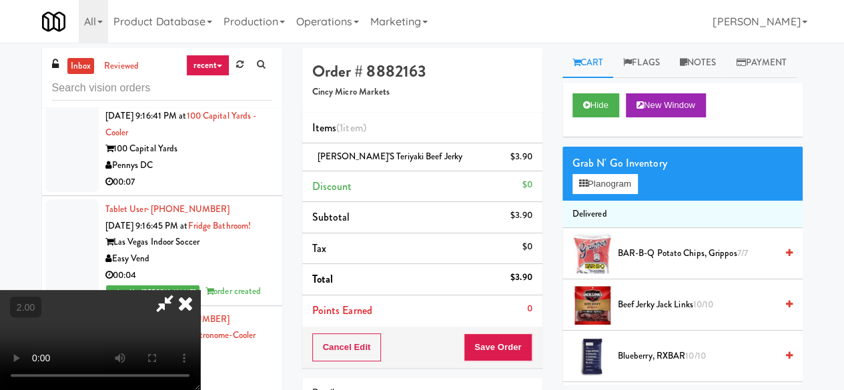
click at [180, 290] on icon at bounding box center [164, 303] width 31 height 27
click at [490, 338] on button "Save Order" at bounding box center [498, 348] width 68 height 28
click at [491, 338] on button "Save Order" at bounding box center [498, 348] width 68 height 28
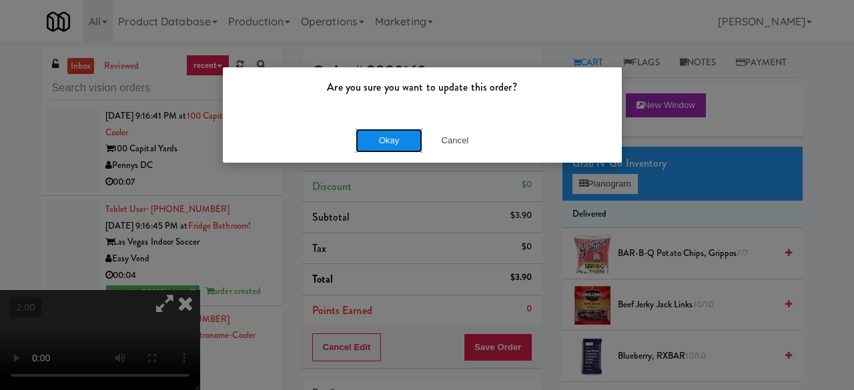
click at [401, 145] on button "Okay" at bounding box center [389, 141] width 67 height 24
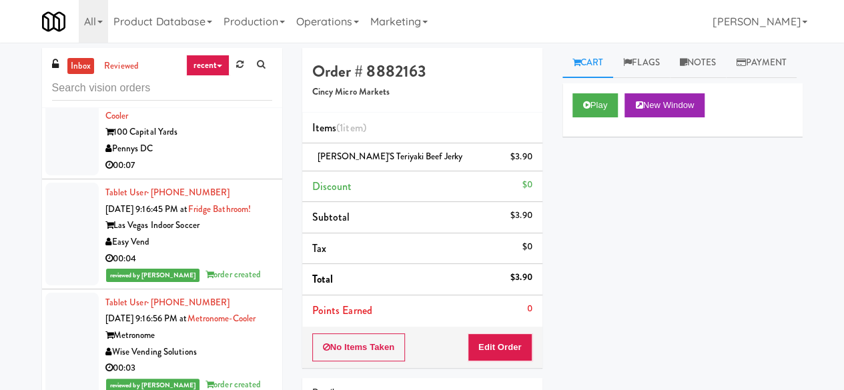
scroll to position [9231, 0]
click at [244, 180] on li "Tablet User · (+90) 542-3850488 [DATE] 9:16:41 PM at [GEOGRAPHIC_DATA] - Cooler…" at bounding box center [162, 125] width 240 height 110
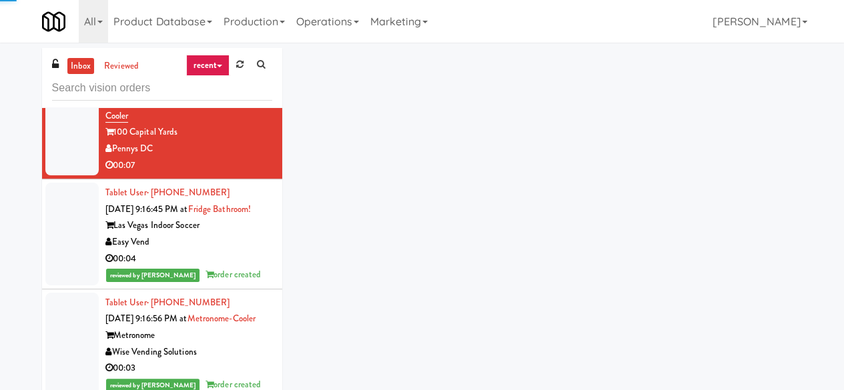
scroll to position [9364, 0]
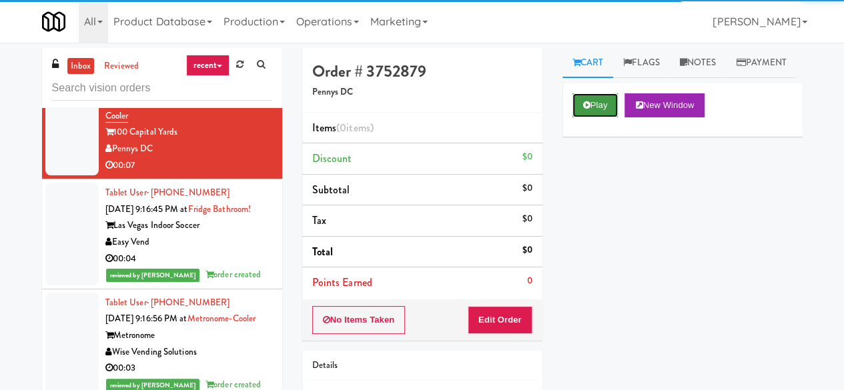
click at [585, 117] on button "Play" at bounding box center [595, 105] width 46 height 24
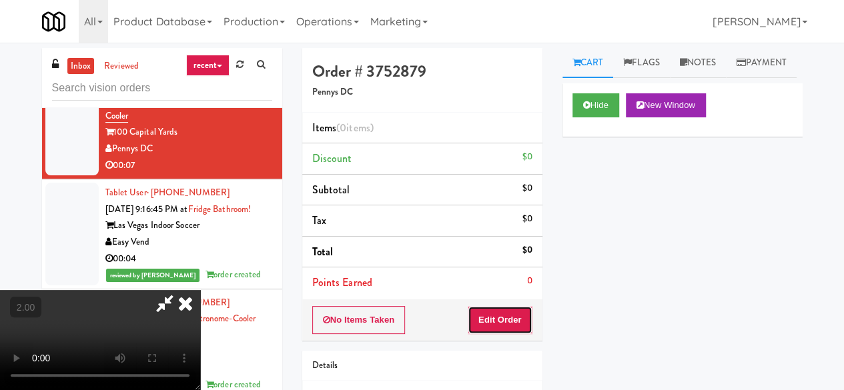
click at [490, 325] on button "Edit Order" at bounding box center [500, 320] width 65 height 28
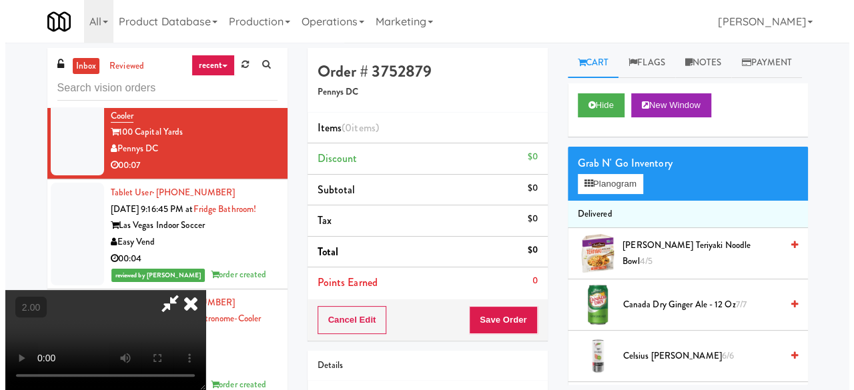
scroll to position [27, 0]
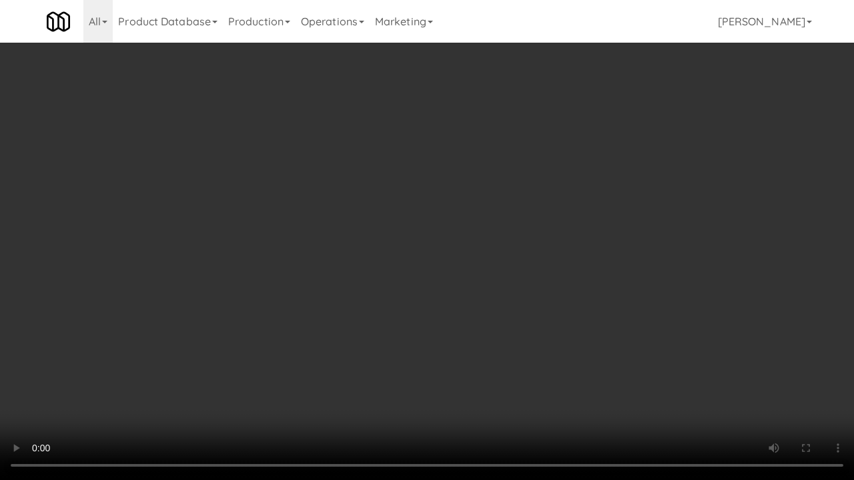
click at [442, 328] on video at bounding box center [427, 240] width 854 height 480
click at [467, 265] on video at bounding box center [427, 240] width 854 height 480
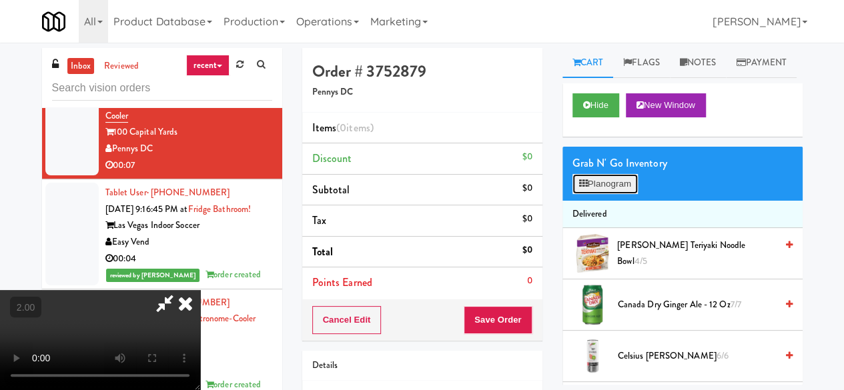
click at [616, 194] on button "Planogram" at bounding box center [604, 184] width 65 height 20
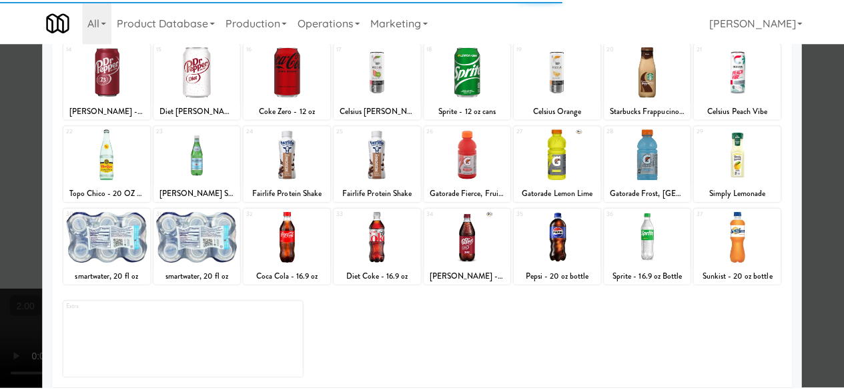
scroll to position [264, 0]
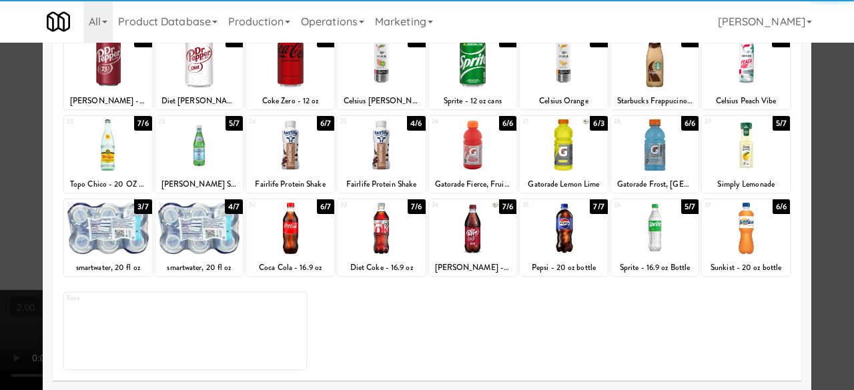
click at [203, 232] on div at bounding box center [199, 228] width 88 height 51
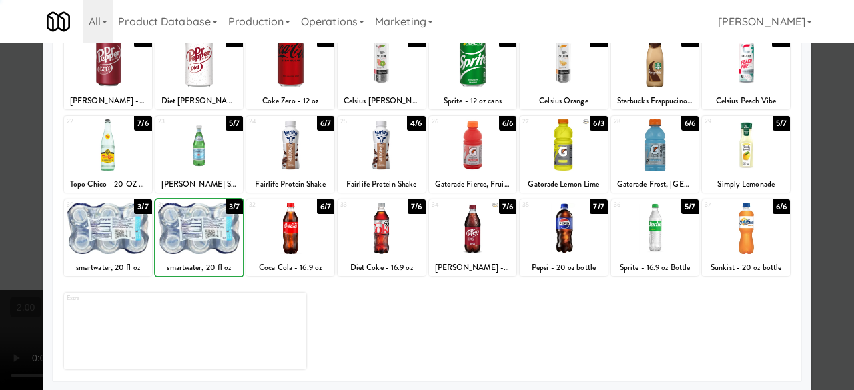
click at [203, 232] on div at bounding box center [199, 228] width 88 height 51
click at [823, 69] on div at bounding box center [427, 195] width 854 height 390
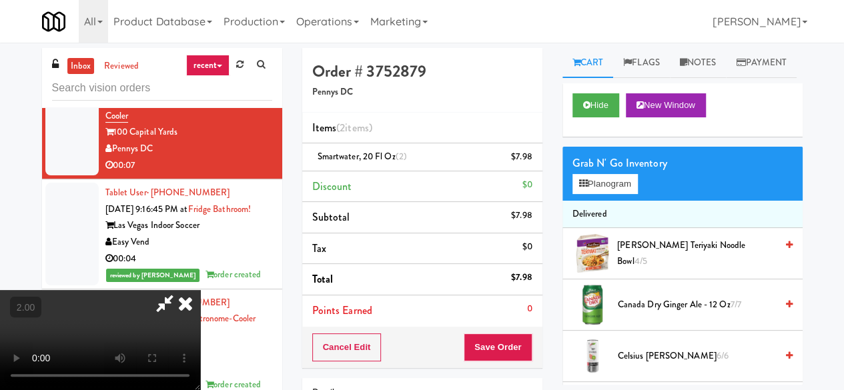
click at [180, 290] on icon at bounding box center [164, 303] width 31 height 27
click at [480, 332] on div "Cancel Edit Save Order" at bounding box center [422, 347] width 240 height 41
click at [484, 338] on button "Save Order" at bounding box center [498, 348] width 68 height 28
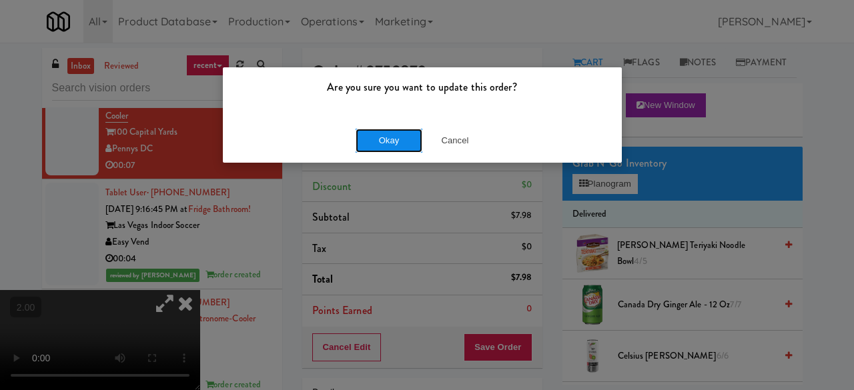
click at [366, 137] on button "Okay" at bounding box center [389, 141] width 67 height 24
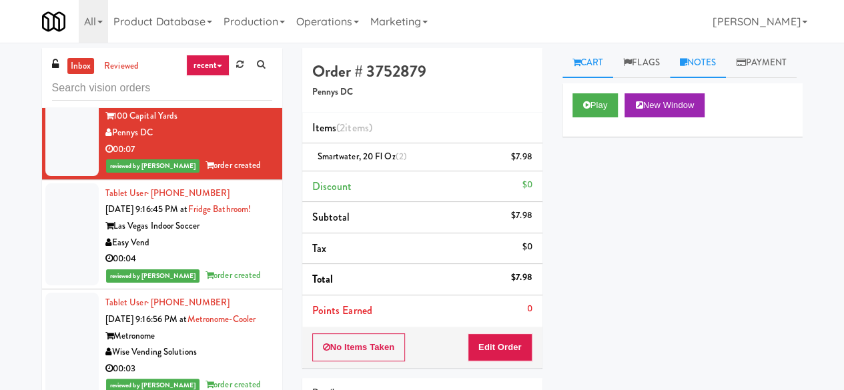
click at [691, 72] on link "Notes" at bounding box center [698, 63] width 57 height 30
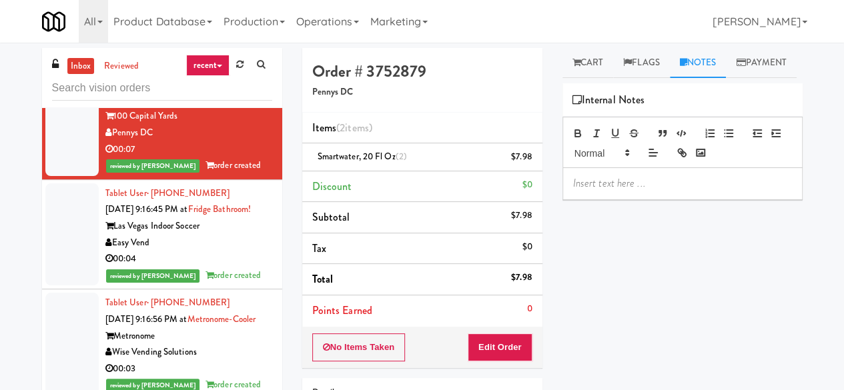
click at [632, 191] on p at bounding box center [682, 183] width 219 height 15
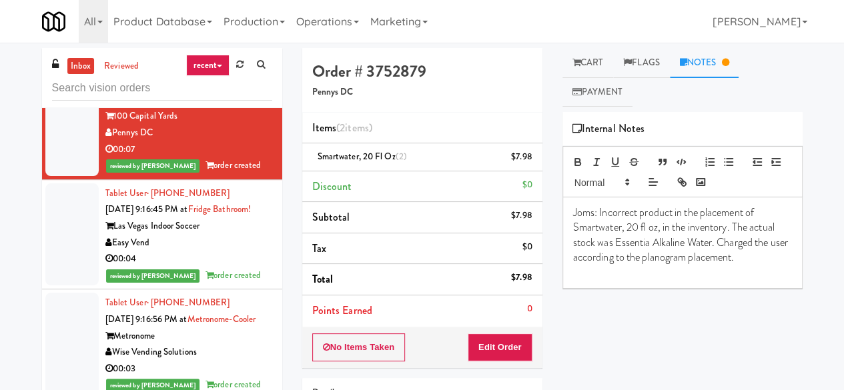
scroll to position [9247, 0]
click at [207, 31] on div "Star Family Markets" at bounding box center [188, 23] width 167 height 17
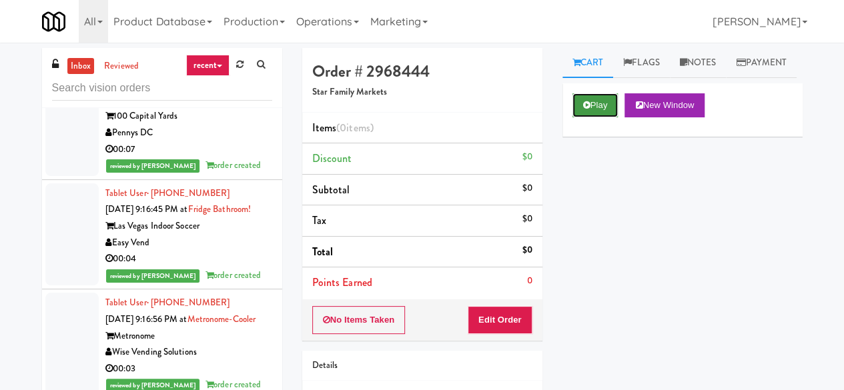
click at [580, 117] on button "Play" at bounding box center [595, 105] width 46 height 24
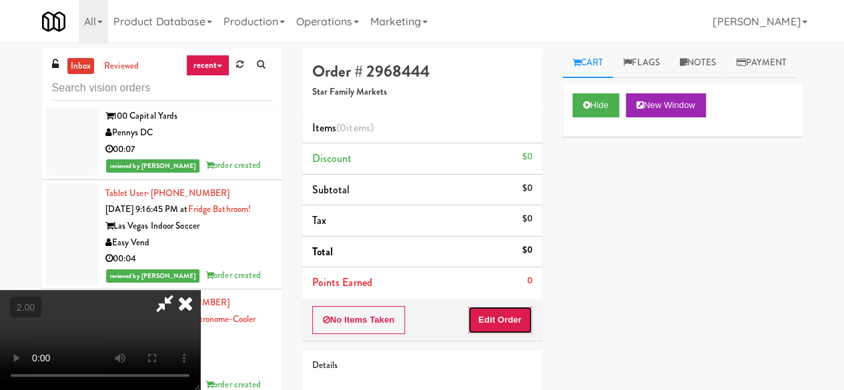
click at [516, 313] on button "Edit Order" at bounding box center [500, 320] width 65 height 28
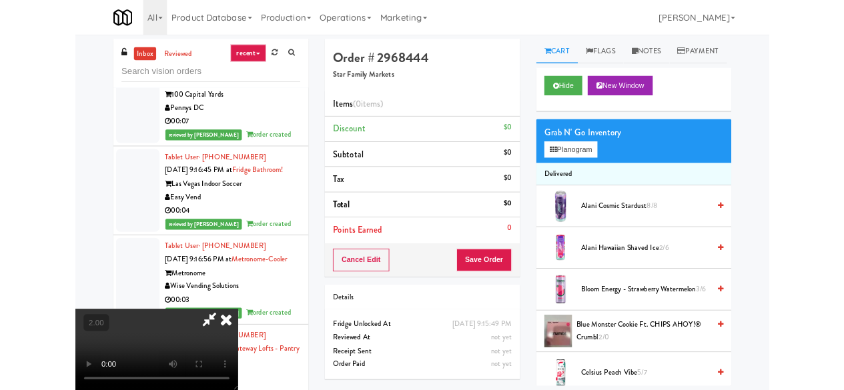
scroll to position [27, 0]
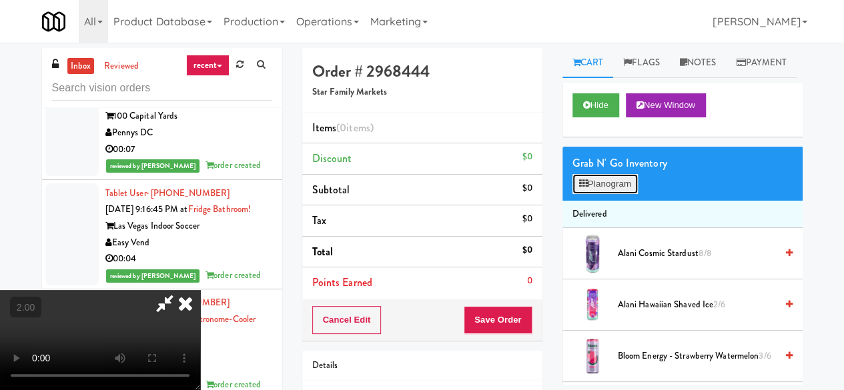
click at [598, 194] on button "Planogram" at bounding box center [604, 184] width 65 height 20
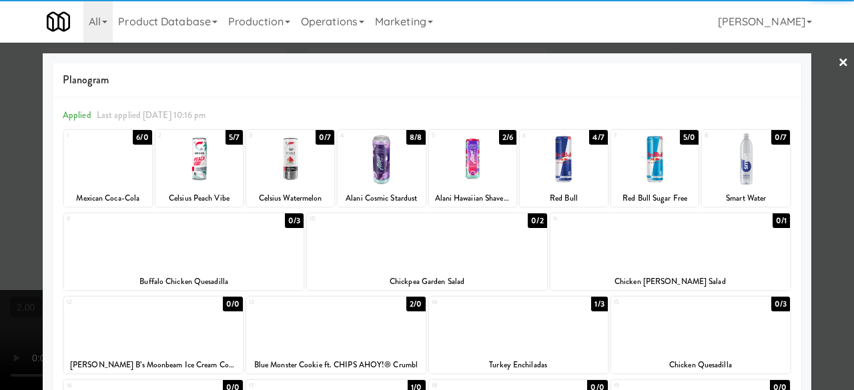
click at [448, 169] on div at bounding box center [473, 158] width 88 height 51
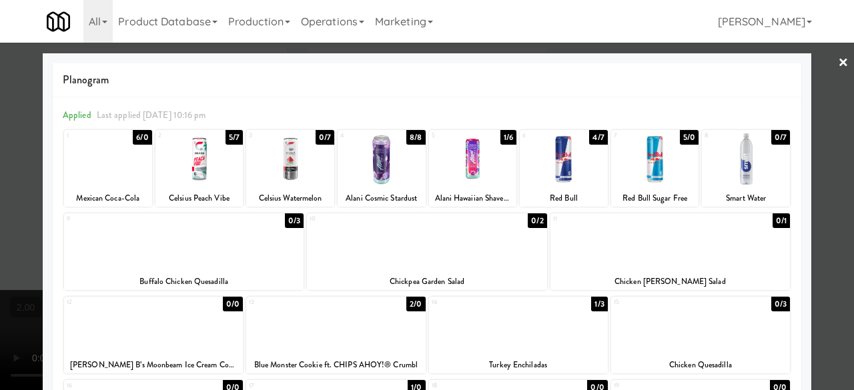
drag, startPoint x: 837, startPoint y: 59, endPoint x: 727, endPoint y: 116, distance: 123.8
click at [838, 60] on link "×" at bounding box center [843, 63] width 11 height 41
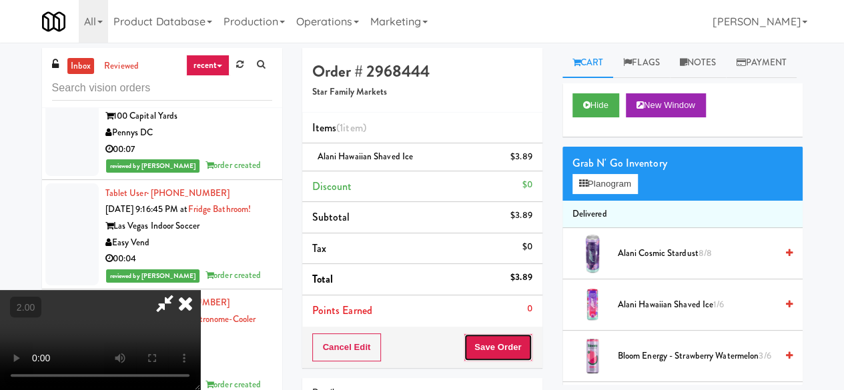
click at [518, 344] on button "Save Order" at bounding box center [498, 348] width 68 height 28
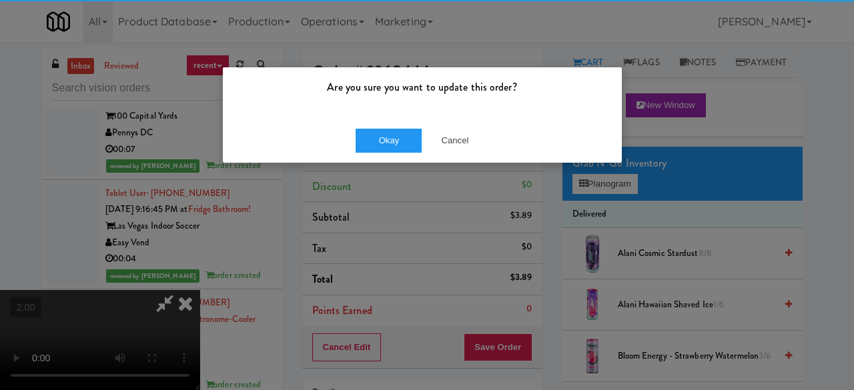
click at [390, 153] on div "Okay Cancel" at bounding box center [422, 140] width 399 height 45
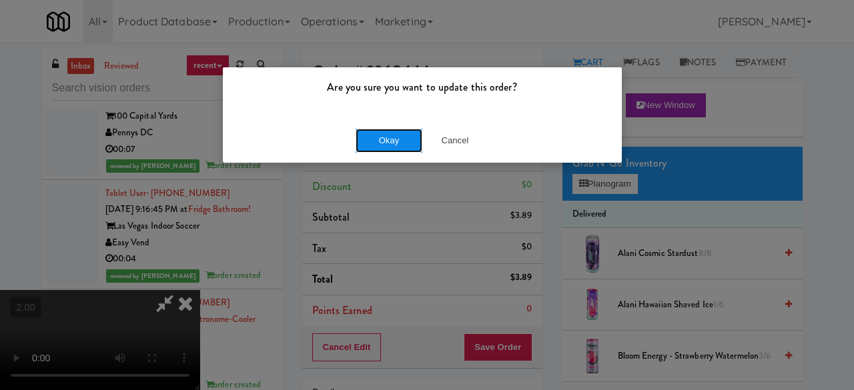
click at [394, 145] on button "Okay" at bounding box center [389, 141] width 67 height 24
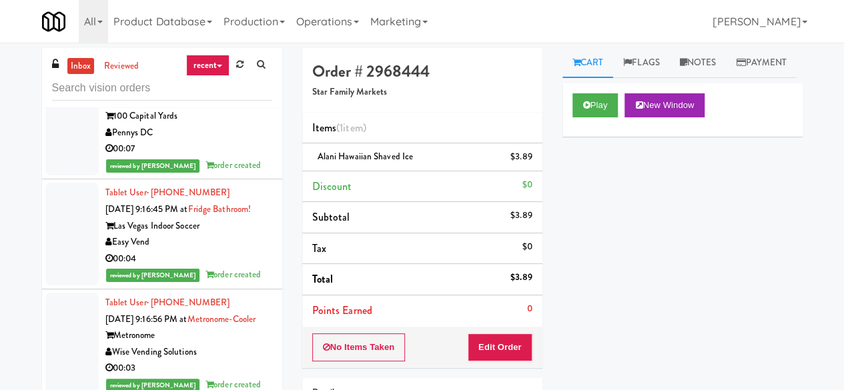
scroll to position [9047, 0]
click at [106, 80] on input "text" at bounding box center [162, 88] width 220 height 25
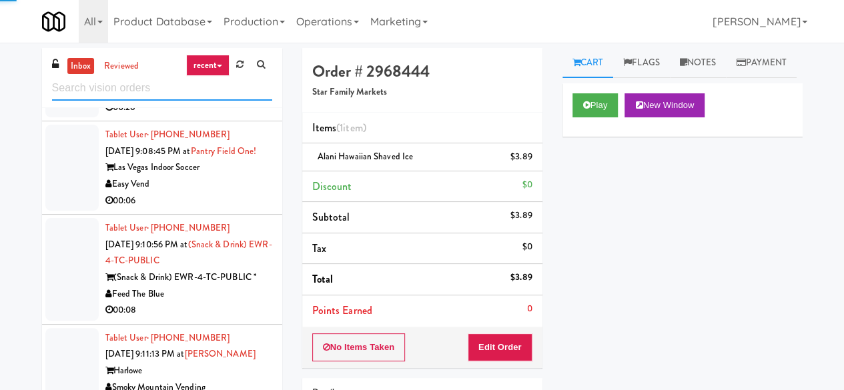
scroll to position [3736, 0]
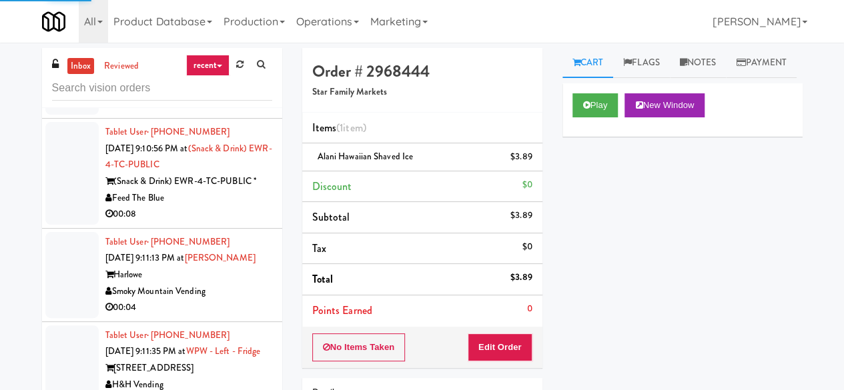
click at [238, 97] on div "Easy Vend" at bounding box center [188, 88] width 167 height 17
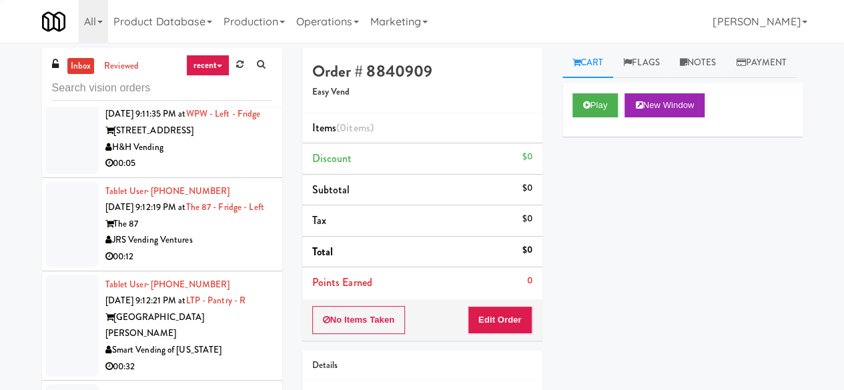
scroll to position [3870, 0]
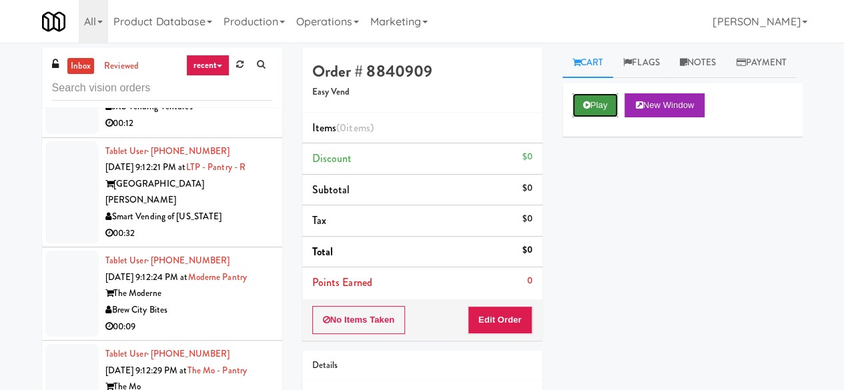
click at [586, 109] on icon at bounding box center [586, 105] width 7 height 9
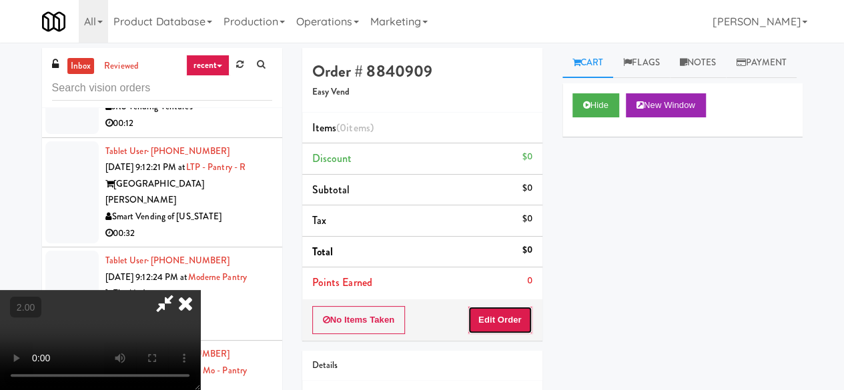
click at [493, 328] on button "Edit Order" at bounding box center [500, 320] width 65 height 28
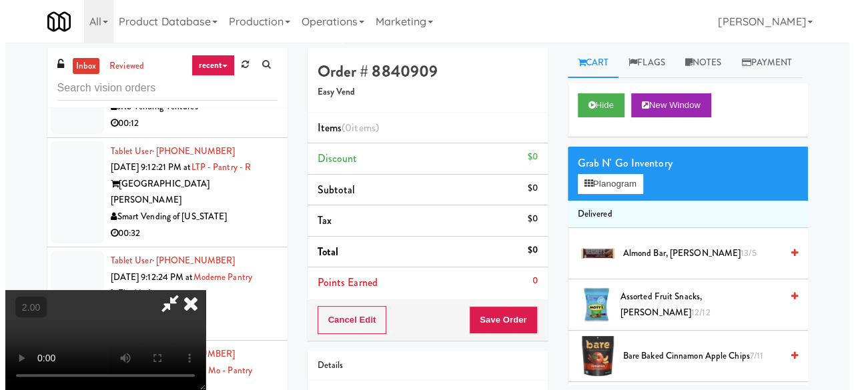
scroll to position [27, 0]
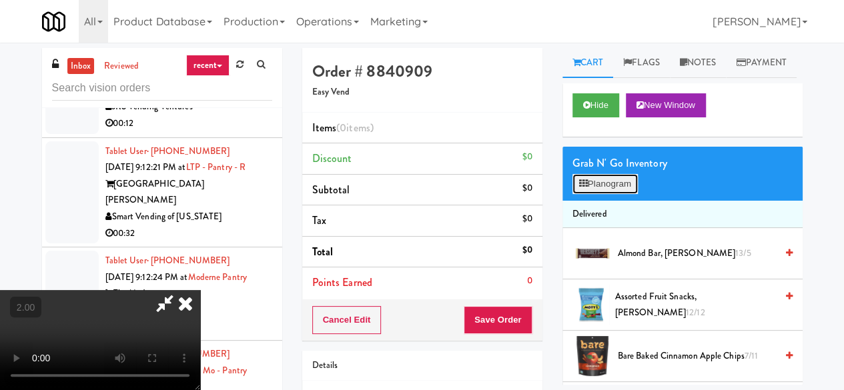
click at [595, 194] on button "Planogram" at bounding box center [604, 184] width 65 height 20
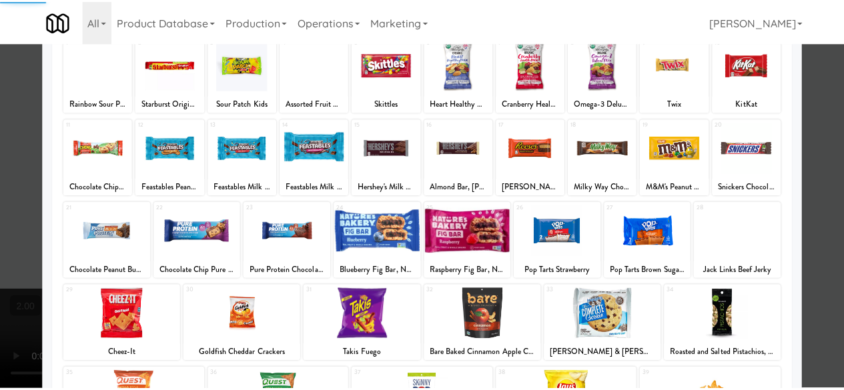
scroll to position [133, 0]
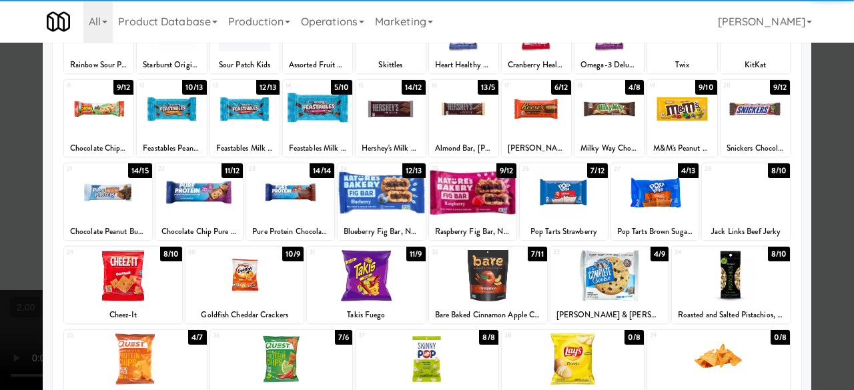
click at [738, 191] on div at bounding box center [746, 192] width 88 height 51
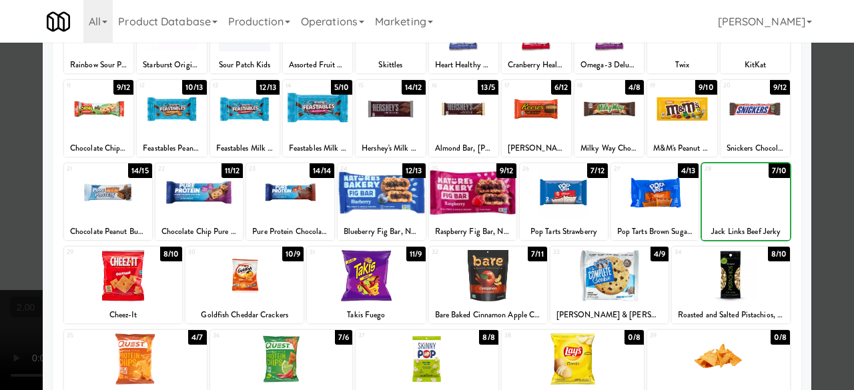
drag, startPoint x: 831, startPoint y: 137, endPoint x: 803, endPoint y: 131, distance: 27.9
click at [829, 135] on div at bounding box center [427, 195] width 854 height 390
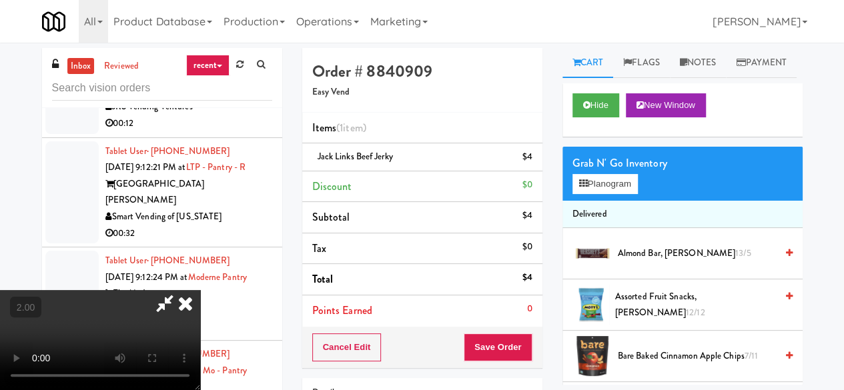
scroll to position [175, 0]
click at [510, 349] on button "Save Order" at bounding box center [498, 348] width 68 height 28
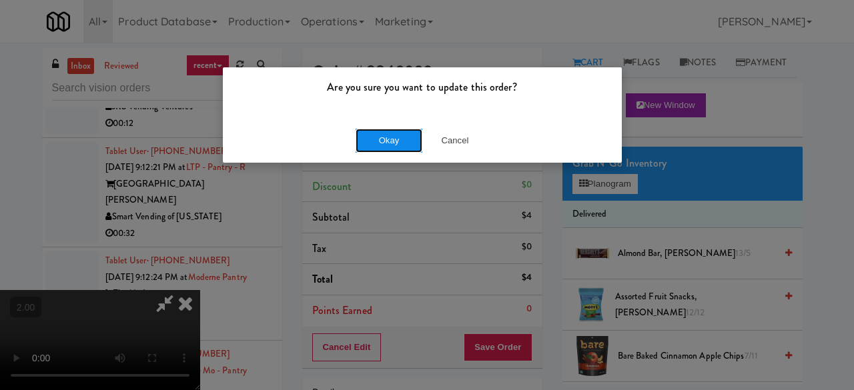
click at [378, 142] on button "Okay" at bounding box center [389, 141] width 67 height 24
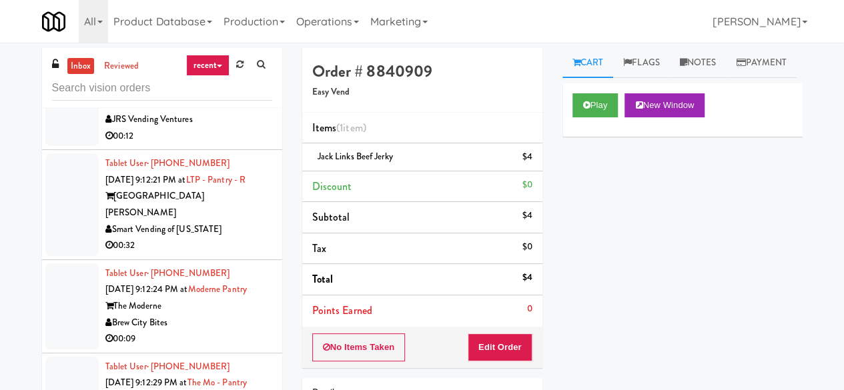
scroll to position [3870, 0]
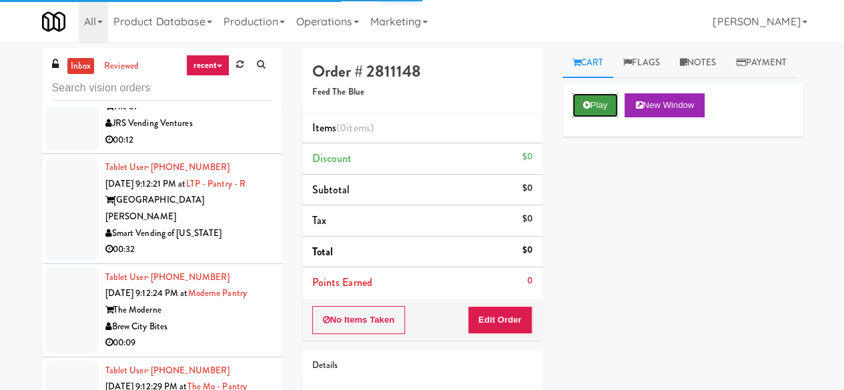
click at [584, 109] on icon at bounding box center [586, 105] width 7 height 9
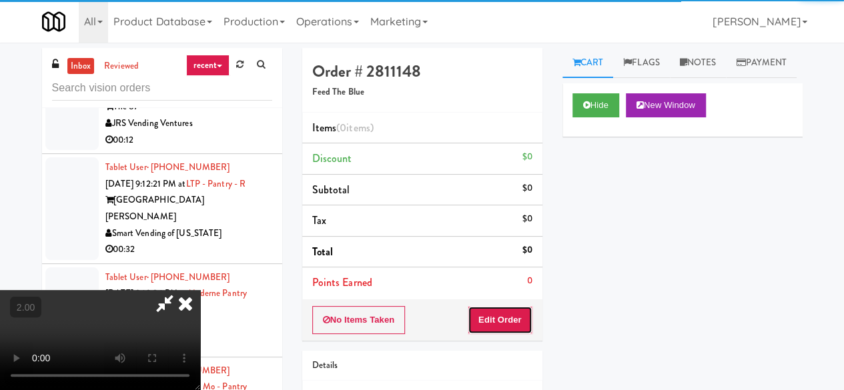
click at [492, 312] on button "Edit Order" at bounding box center [500, 320] width 65 height 28
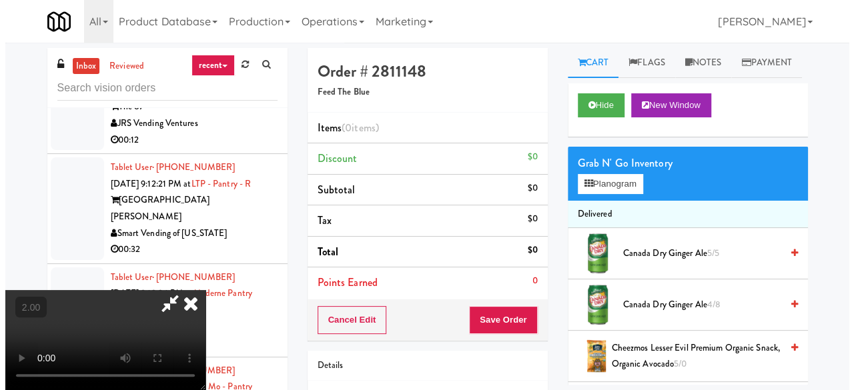
scroll to position [27, 0]
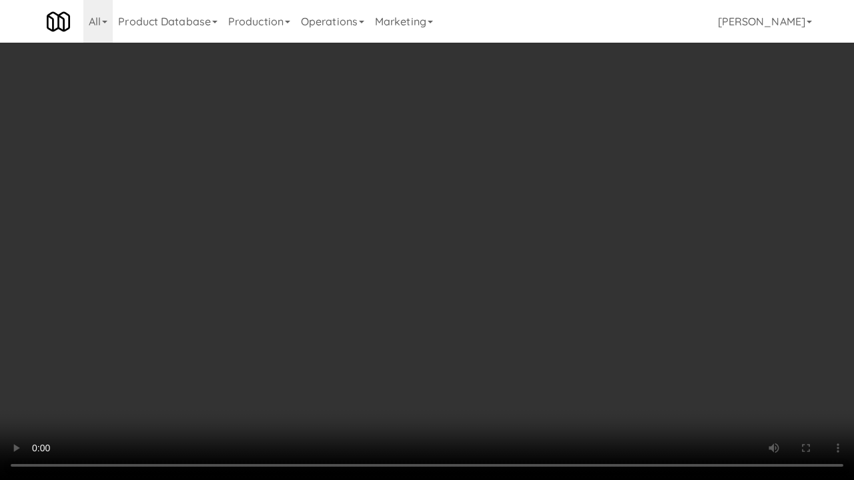
click at [392, 326] on video at bounding box center [427, 240] width 854 height 480
click at [409, 307] on video at bounding box center [427, 240] width 854 height 480
click at [408, 306] on video at bounding box center [427, 240] width 854 height 480
click at [409, 306] on video at bounding box center [427, 240] width 854 height 480
click at [413, 304] on video at bounding box center [427, 240] width 854 height 480
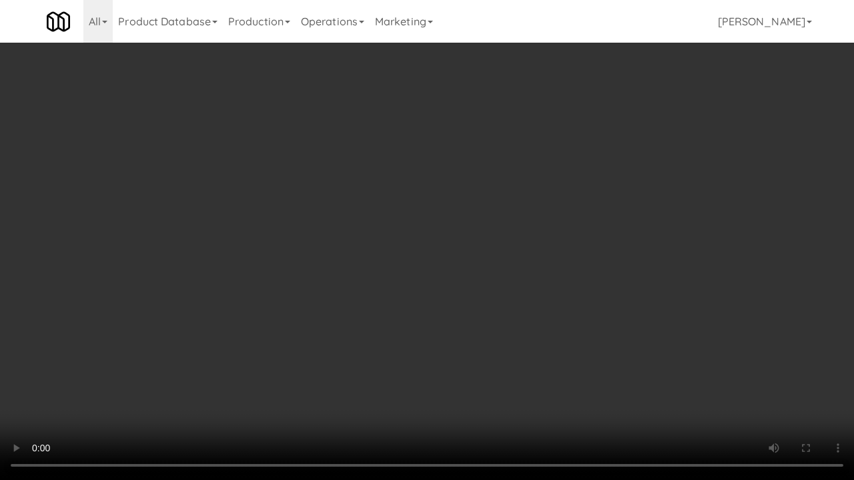
click at [416, 303] on video at bounding box center [427, 240] width 854 height 480
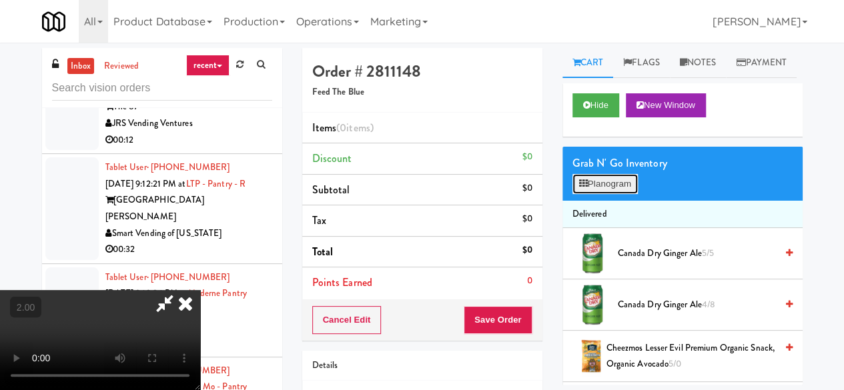
click at [588, 194] on button "Planogram" at bounding box center [604, 184] width 65 height 20
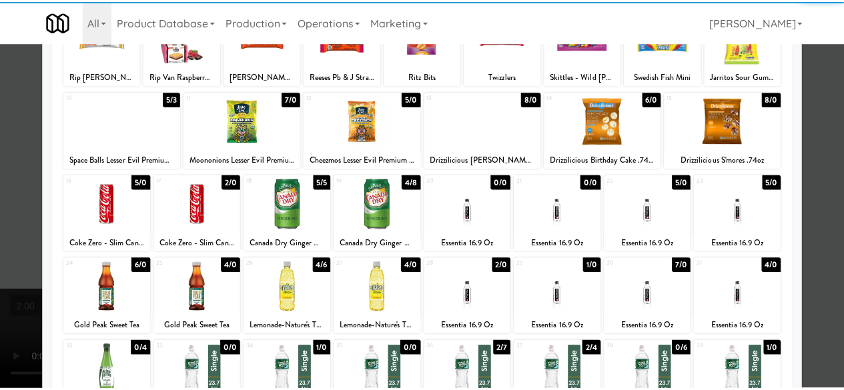
scroll to position [133, 0]
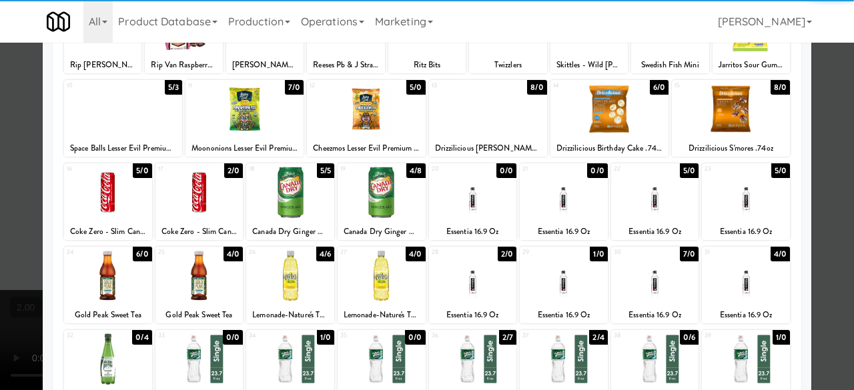
click at [282, 193] on div at bounding box center [290, 192] width 88 height 51
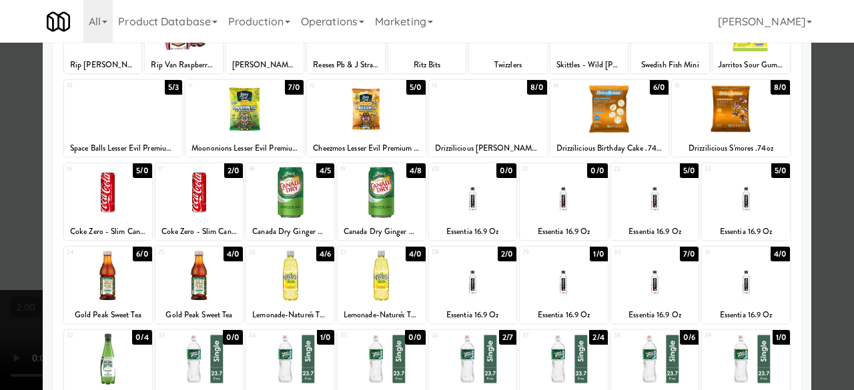
drag, startPoint x: 831, startPoint y: 122, endPoint x: 810, endPoint y: 118, distance: 21.7
click at [830, 121] on div at bounding box center [427, 195] width 854 height 390
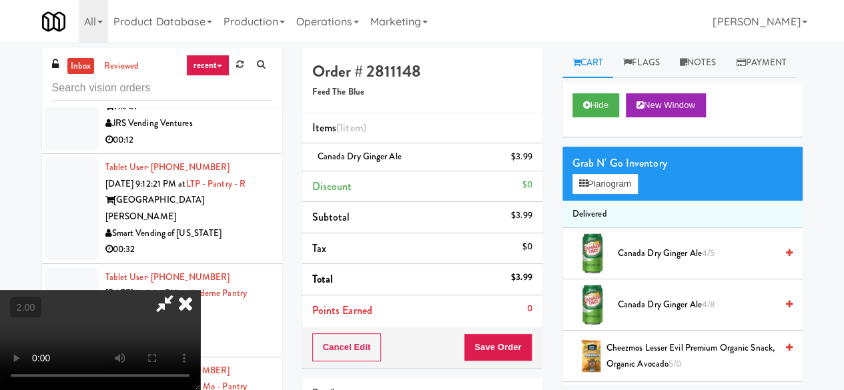
click at [200, 290] on div at bounding box center [100, 340] width 200 height 100
click at [180, 290] on icon at bounding box center [164, 303] width 31 height 27
click at [482, 344] on button "Save Order" at bounding box center [498, 348] width 68 height 28
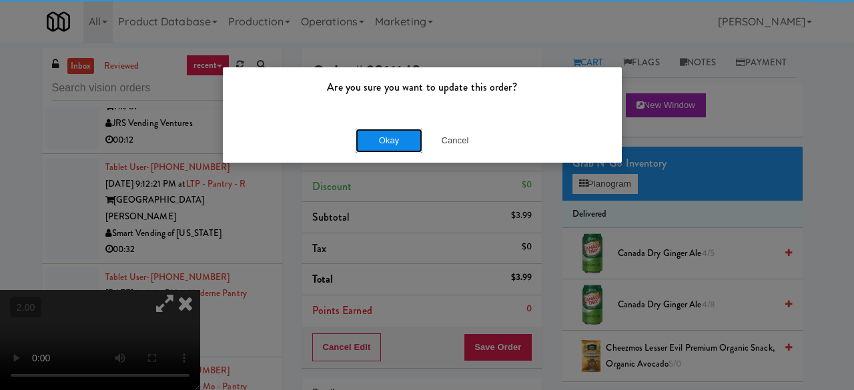
click at [374, 141] on button "Okay" at bounding box center [389, 141] width 67 height 24
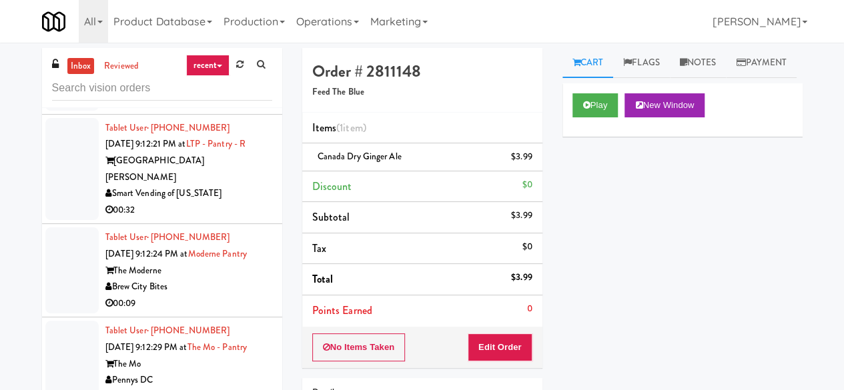
scroll to position [4003, 0]
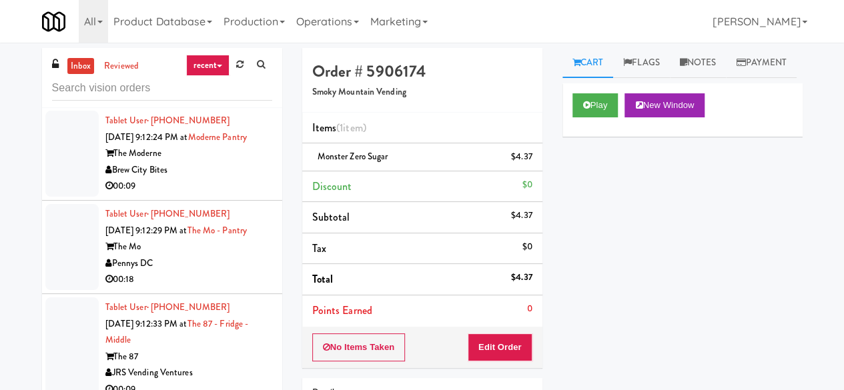
scroll to position [4136, 0]
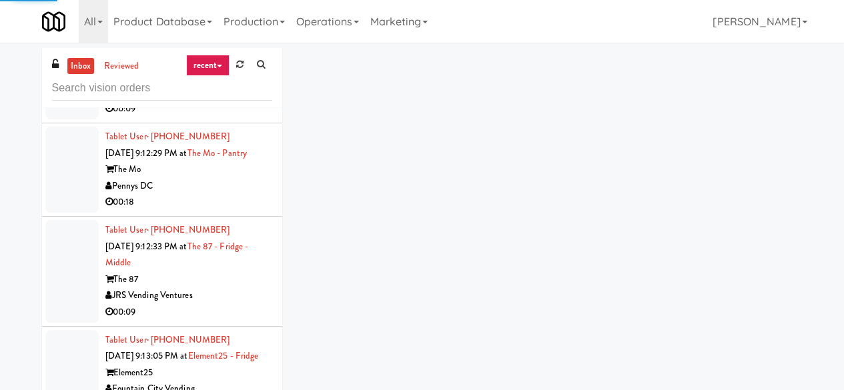
scroll to position [3936, 0]
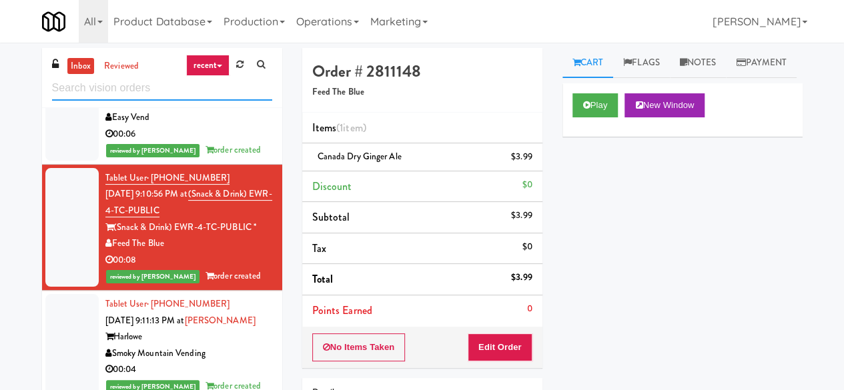
click at [160, 90] on input "text" at bounding box center [162, 88] width 220 height 25
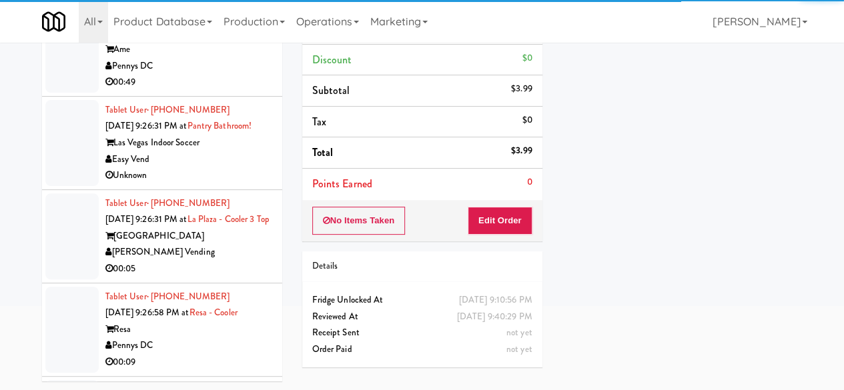
scroll to position [3603, 0]
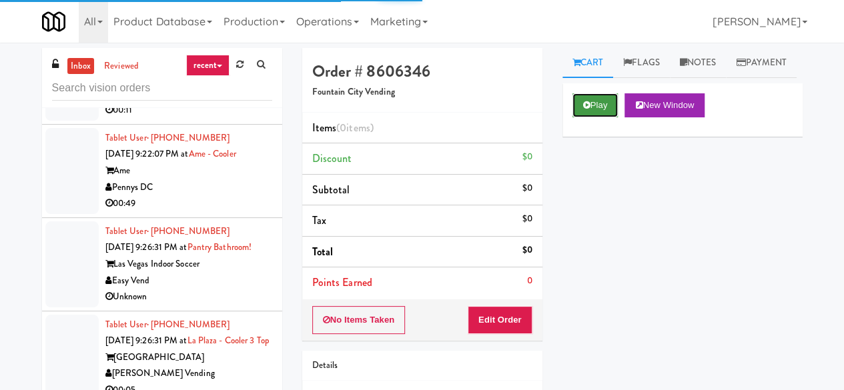
click at [595, 117] on button "Play" at bounding box center [595, 105] width 46 height 24
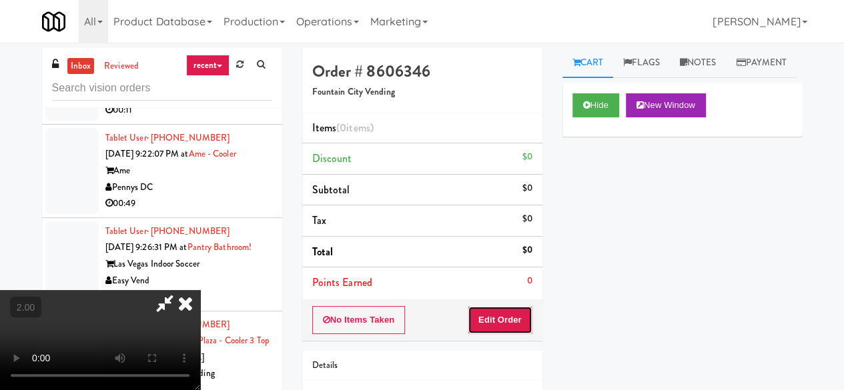
click at [494, 317] on button "Edit Order" at bounding box center [500, 320] width 65 height 28
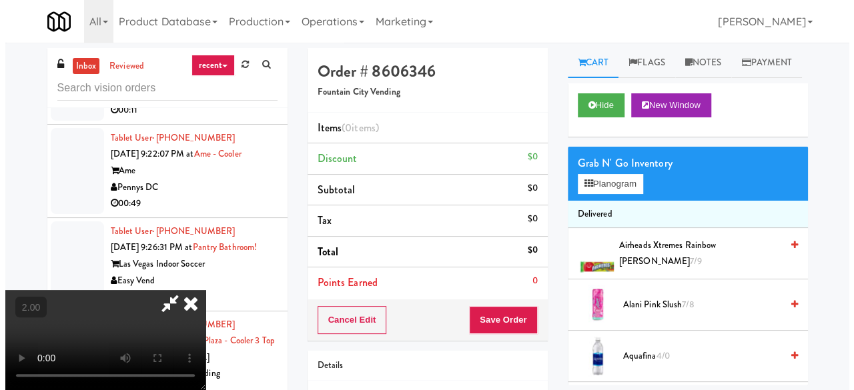
scroll to position [27, 0]
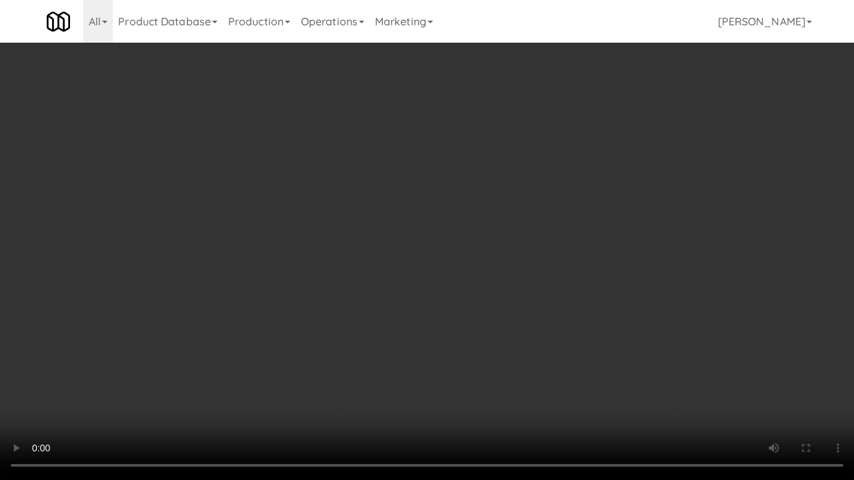
click at [489, 280] on video at bounding box center [427, 240] width 854 height 480
drag, startPoint x: 466, startPoint y: 290, endPoint x: 480, endPoint y: 291, distance: 13.4
click at [469, 291] on video at bounding box center [427, 240] width 854 height 480
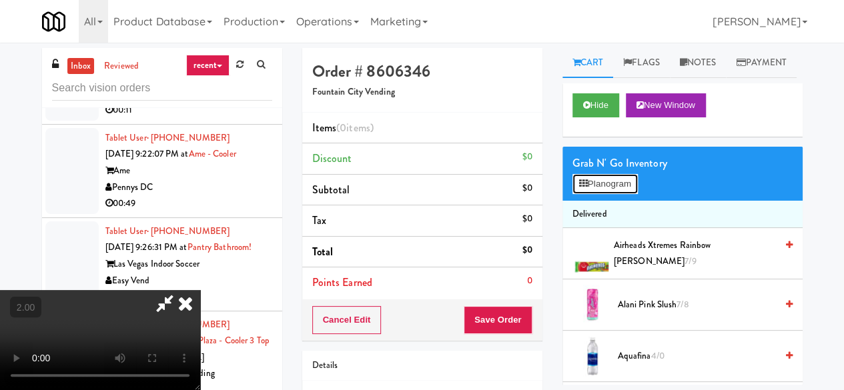
drag, startPoint x: 608, startPoint y: 209, endPoint x: 600, endPoint y: 209, distance: 7.4
click at [608, 194] on button "Planogram" at bounding box center [604, 184] width 65 height 20
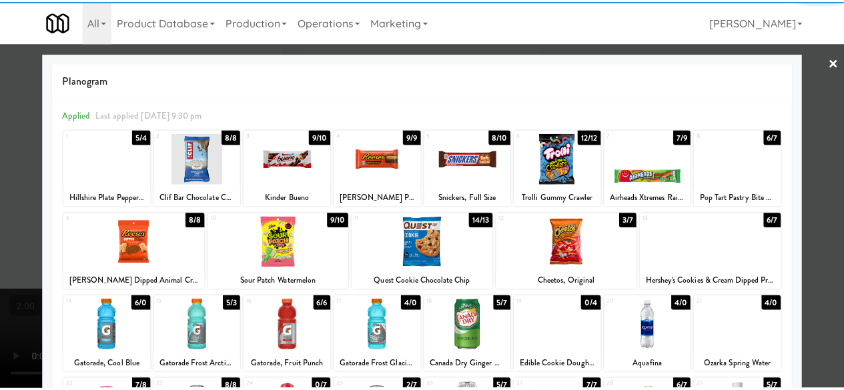
scroll to position [264, 0]
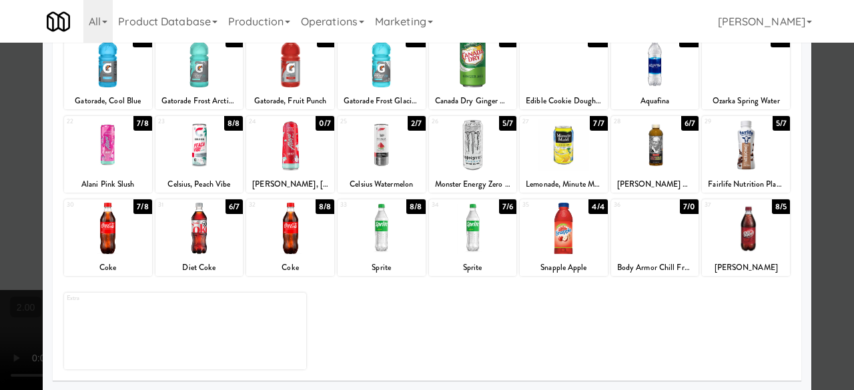
click at [374, 236] on div at bounding box center [382, 228] width 88 height 51
drag, startPoint x: 374, startPoint y: 236, endPoint x: 550, endPoint y: 248, distance: 176.5
click at [374, 236] on div at bounding box center [382, 228] width 88 height 51
click at [815, 125] on div at bounding box center [427, 195] width 854 height 390
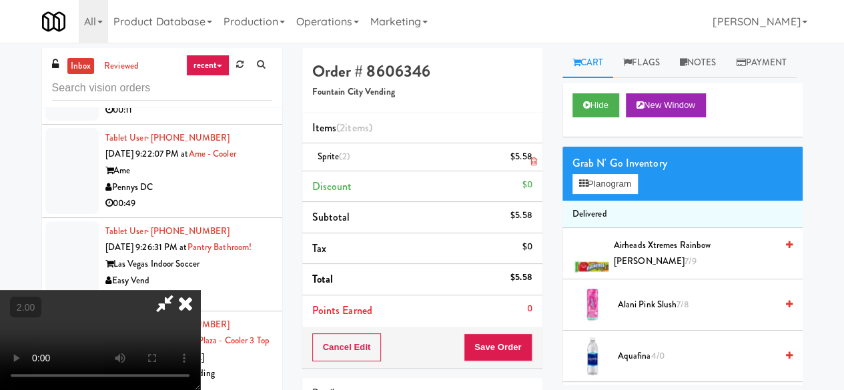
click at [528, 161] on link at bounding box center [530, 162] width 12 height 17
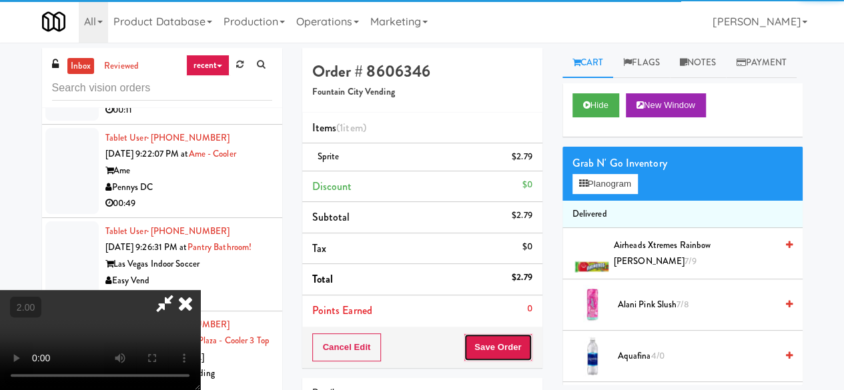
click at [526, 352] on button "Save Order" at bounding box center [498, 348] width 68 height 28
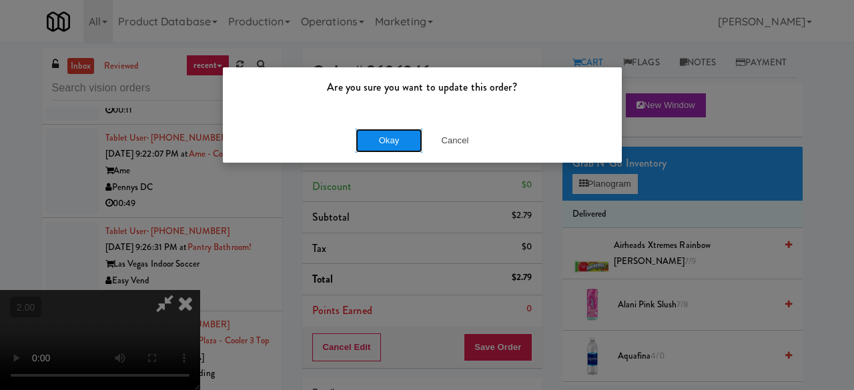
click at [366, 145] on button "Okay" at bounding box center [389, 141] width 67 height 24
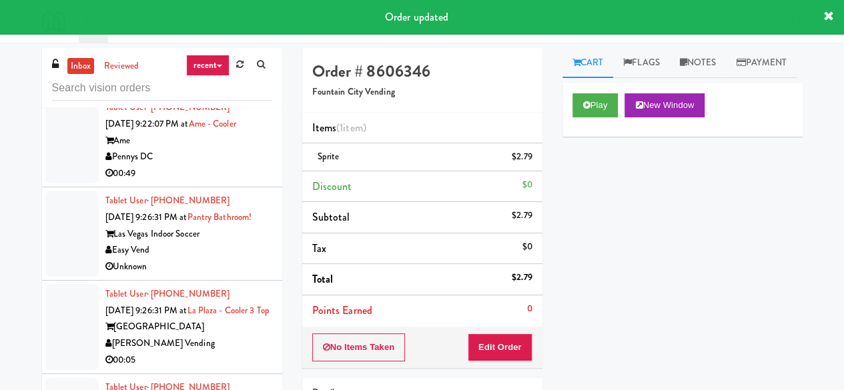
scroll to position [3669, 0]
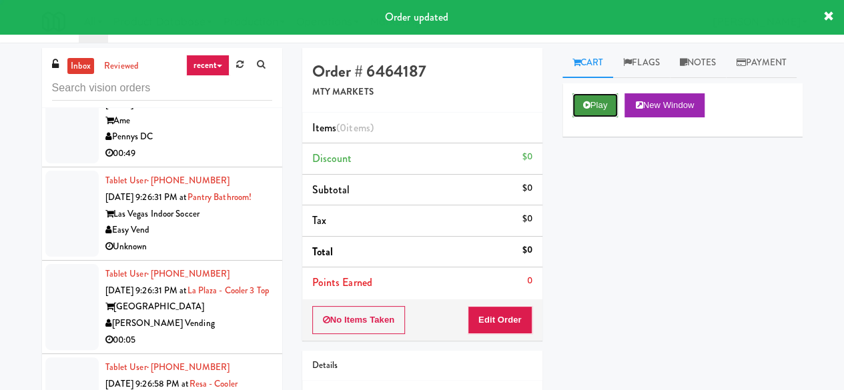
click at [592, 117] on button "Play" at bounding box center [595, 105] width 46 height 24
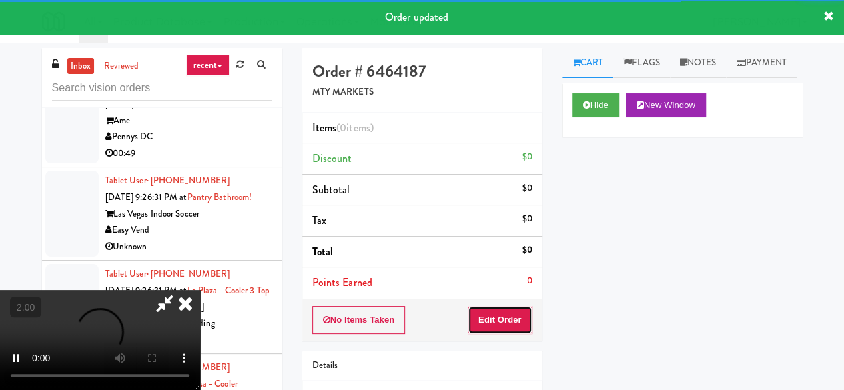
click at [490, 312] on button "Edit Order" at bounding box center [500, 320] width 65 height 28
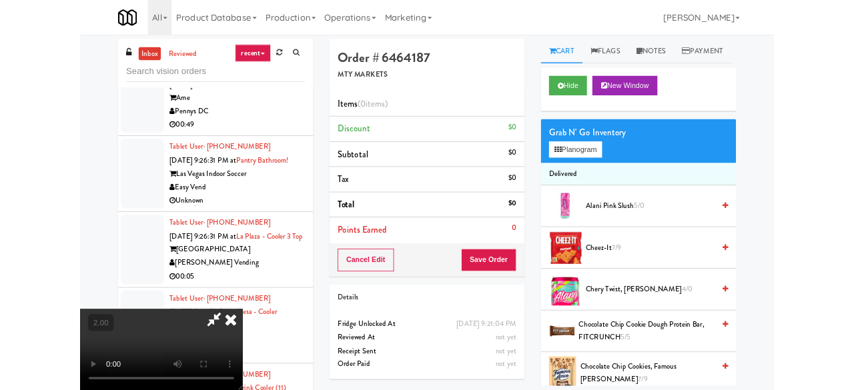
scroll to position [27, 0]
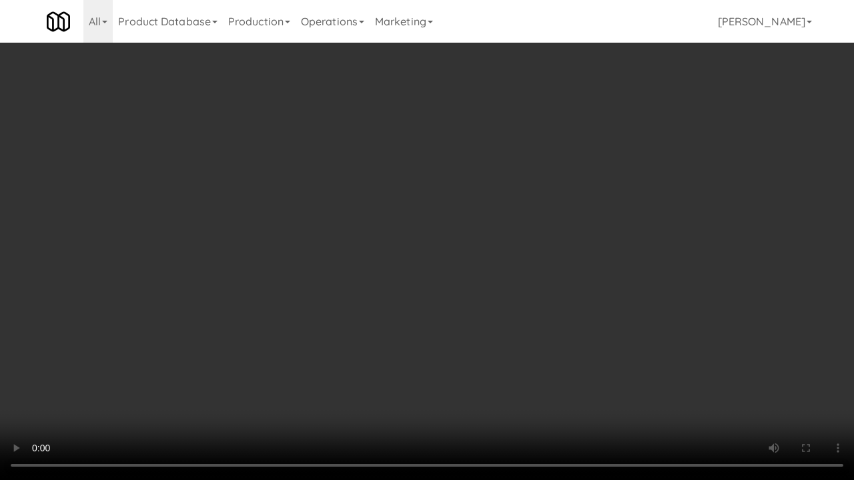
click at [366, 356] on video at bounding box center [427, 240] width 854 height 480
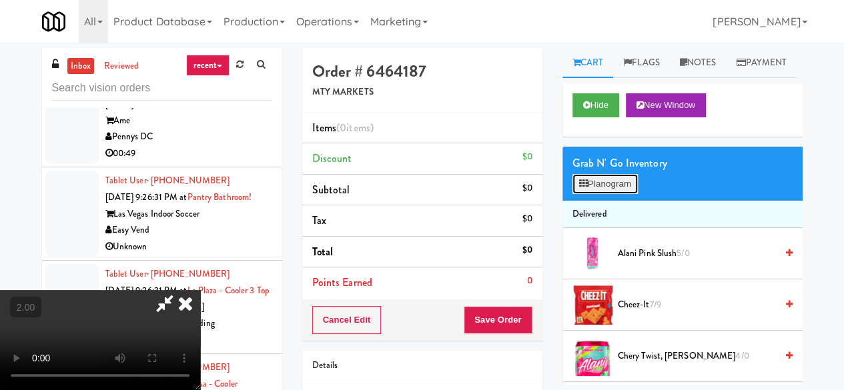
click at [576, 194] on button "Planogram" at bounding box center [604, 184] width 65 height 20
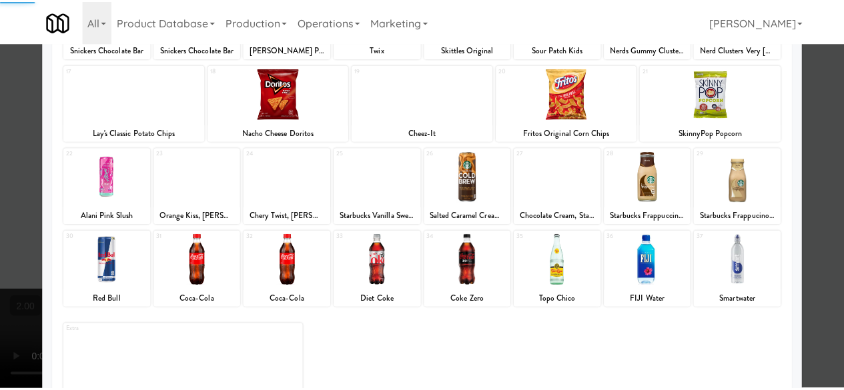
scroll to position [264, 0]
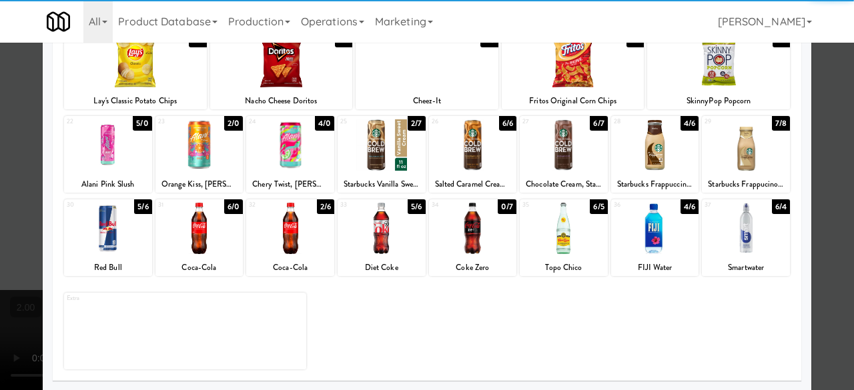
click at [546, 218] on div at bounding box center [564, 228] width 88 height 51
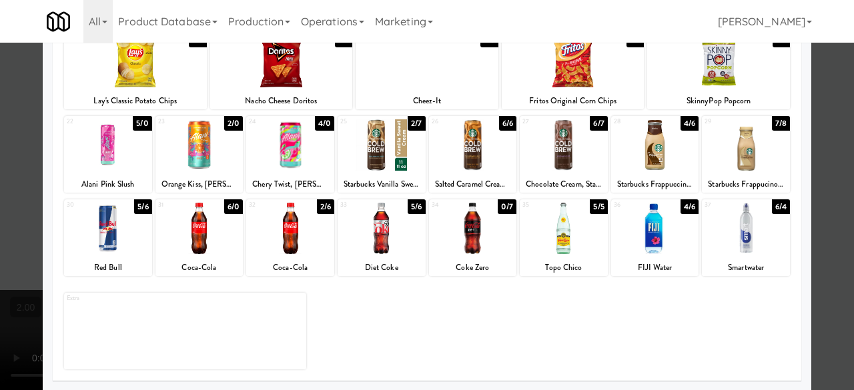
click at [119, 262] on div "Red Bull" at bounding box center [108, 268] width 84 height 17
click at [96, 227] on div at bounding box center [108, 228] width 88 height 51
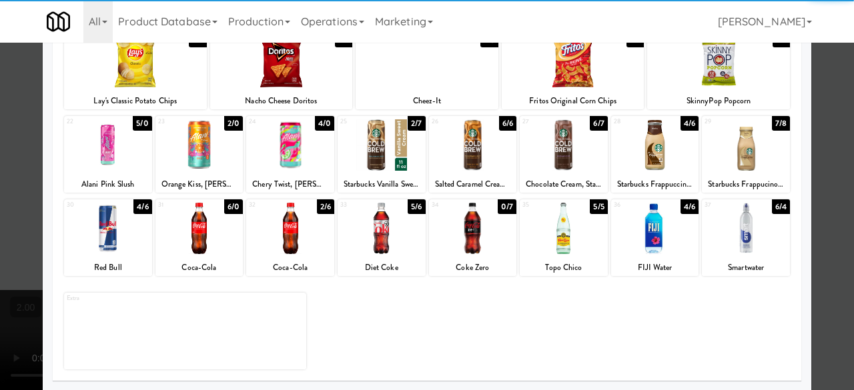
click at [816, 113] on div at bounding box center [427, 195] width 854 height 390
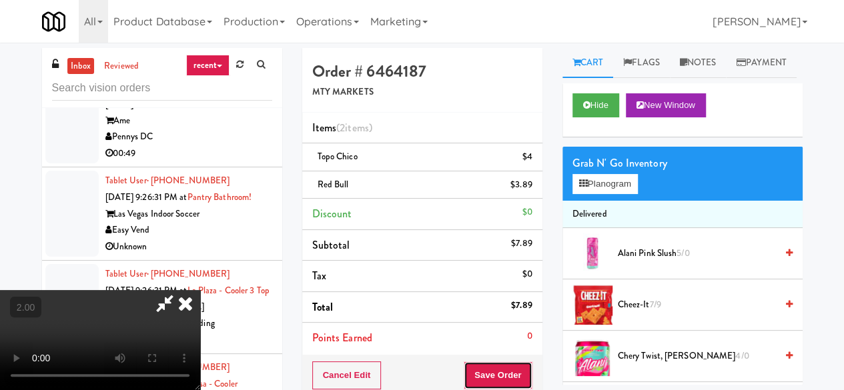
click at [514, 364] on button "Save Order" at bounding box center [498, 376] width 68 height 28
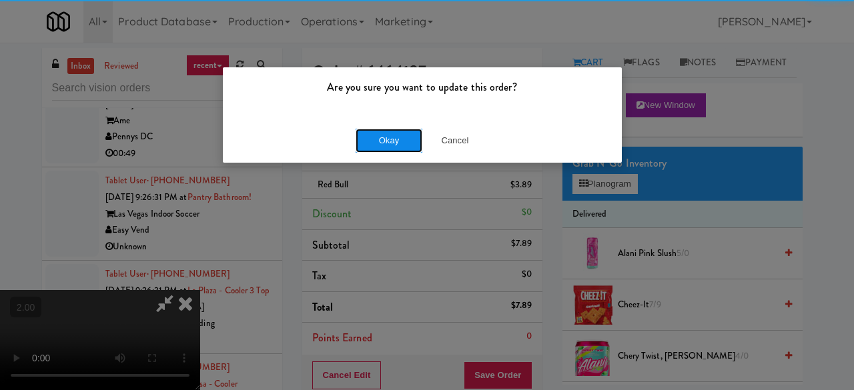
click at [388, 129] on button "Okay" at bounding box center [389, 141] width 67 height 24
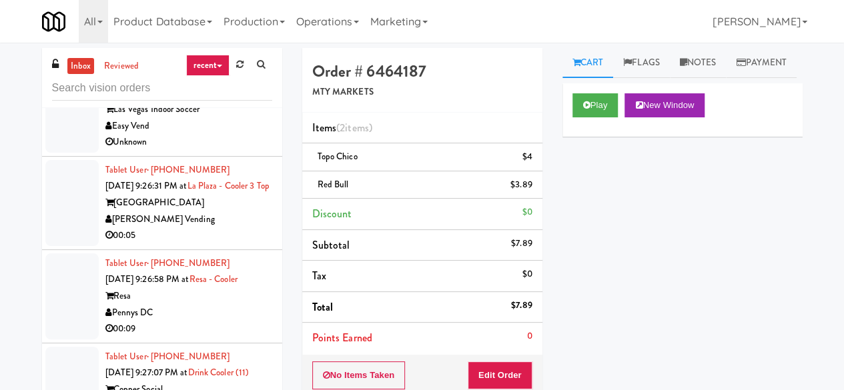
scroll to position [3936, 0]
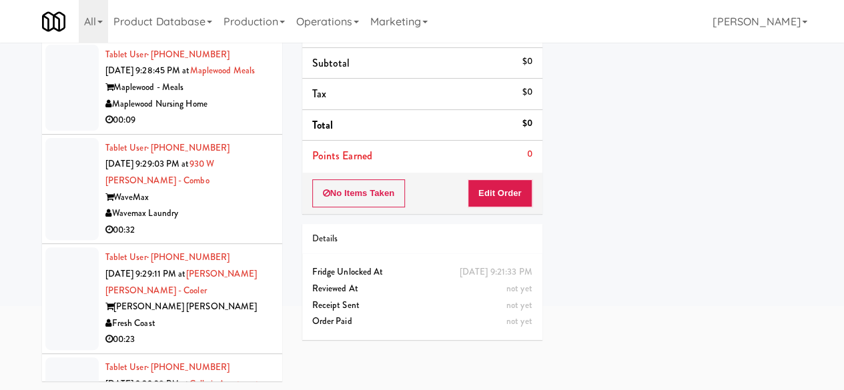
scroll to position [4403, 0]
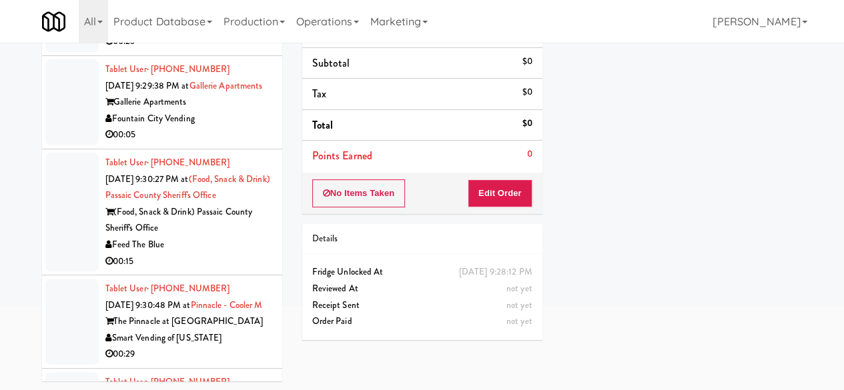
scroll to position [4604, 0]
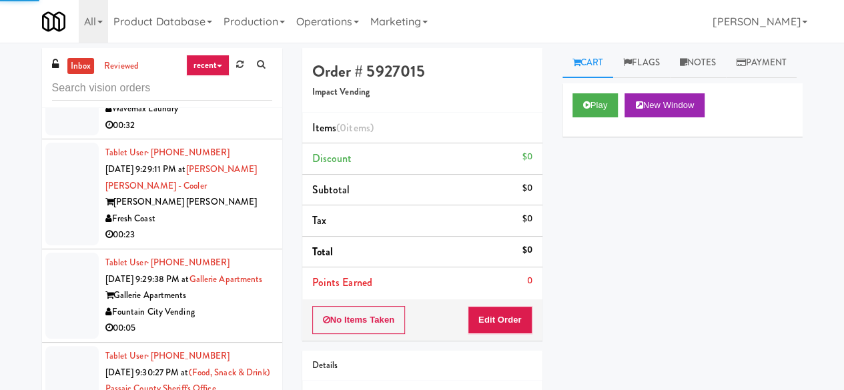
click at [569, 135] on div "Play New Window" at bounding box center [682, 109] width 240 height 53
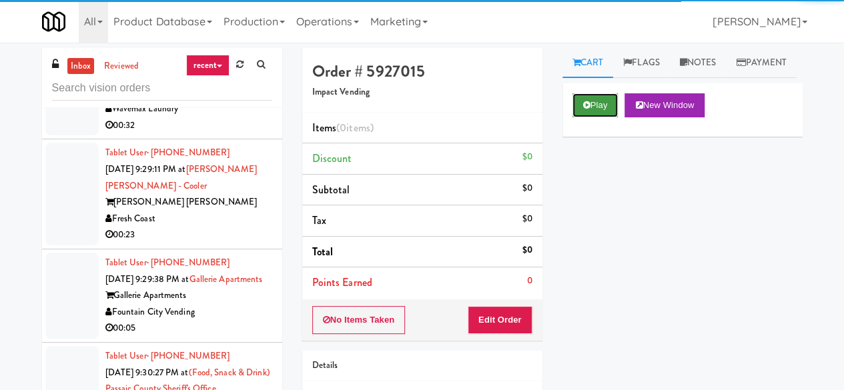
click at [575, 117] on button "Play" at bounding box center [595, 105] width 46 height 24
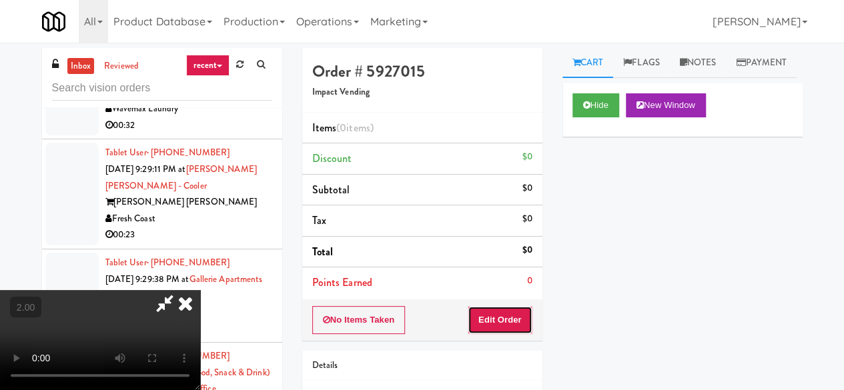
click at [502, 320] on button "Edit Order" at bounding box center [500, 320] width 65 height 28
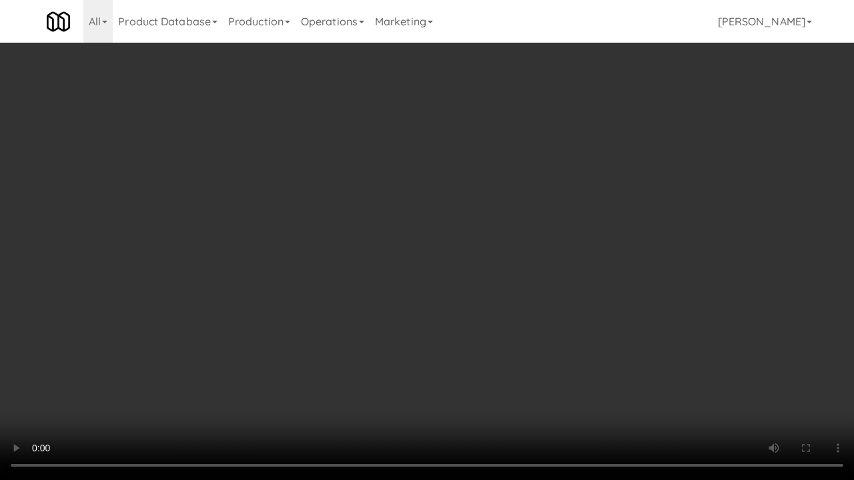
drag, startPoint x: 439, startPoint y: 215, endPoint x: 439, endPoint y: 157, distance: 58.0
click at [439, 215] on video at bounding box center [427, 240] width 854 height 480
click at [585, 208] on video at bounding box center [427, 240] width 854 height 480
click at [574, 189] on video at bounding box center [427, 240] width 854 height 480
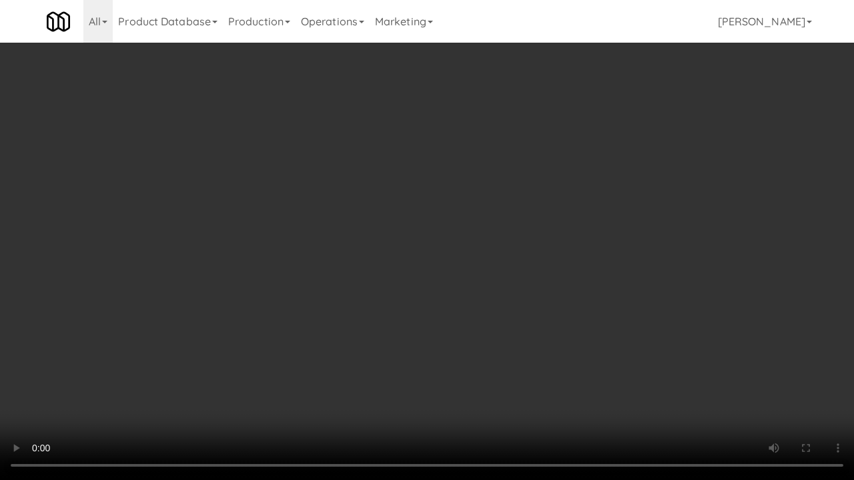
click at [556, 183] on video at bounding box center [427, 240] width 854 height 480
click at [470, 198] on video at bounding box center [427, 240] width 854 height 480
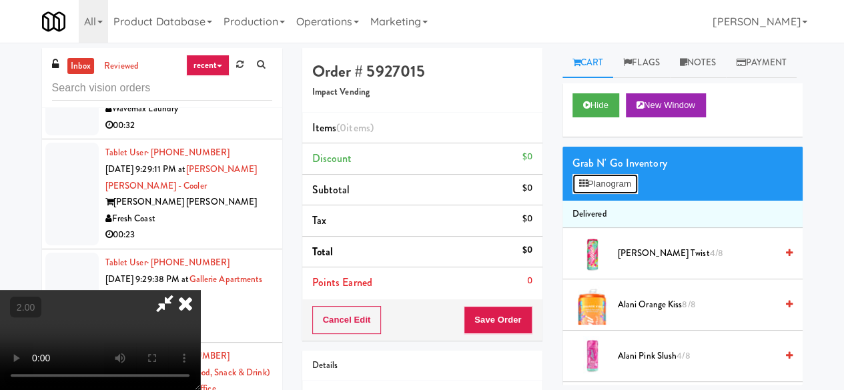
click at [612, 194] on button "Planogram" at bounding box center [604, 184] width 65 height 20
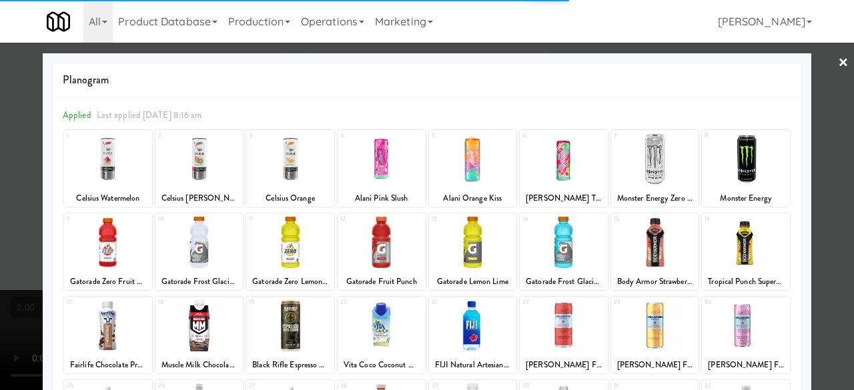
click at [560, 234] on div at bounding box center [564, 242] width 88 height 51
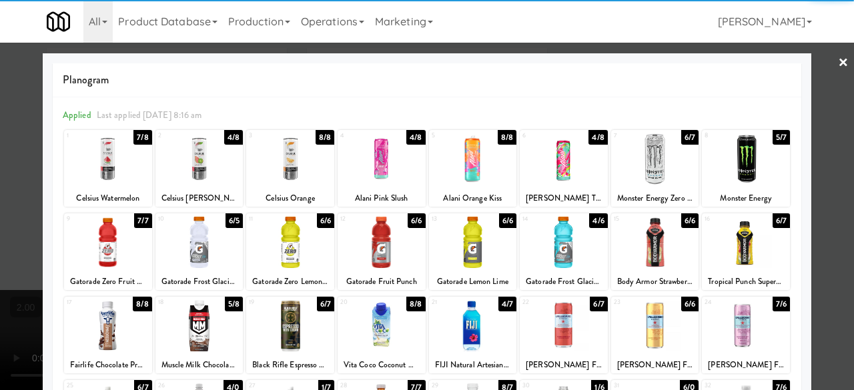
click at [560, 235] on div at bounding box center [564, 242] width 88 height 51
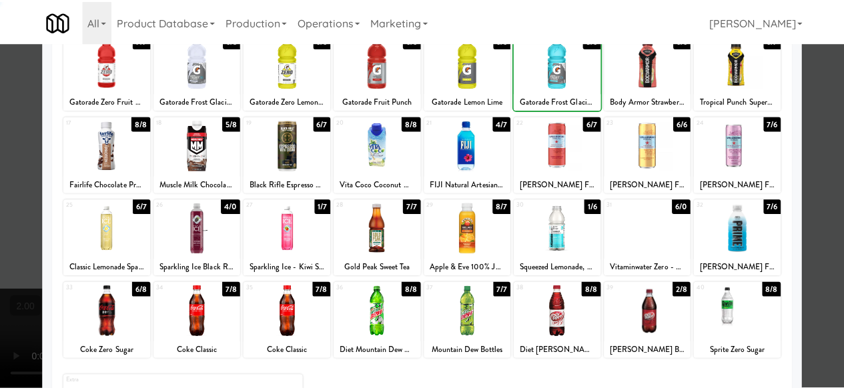
scroll to position [264, 0]
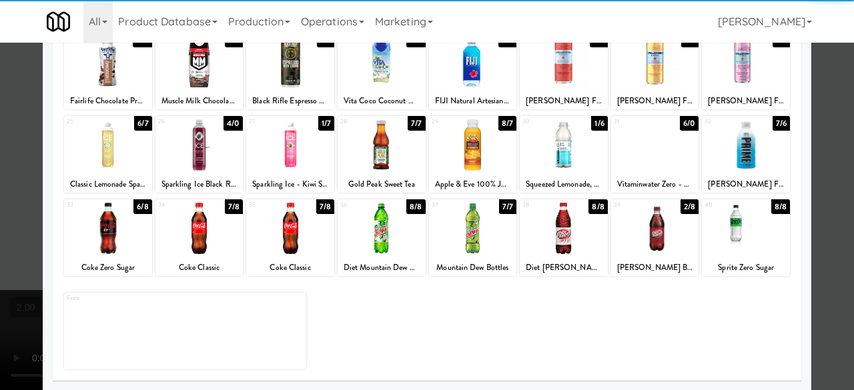
click at [566, 163] on div at bounding box center [564, 144] width 88 height 51
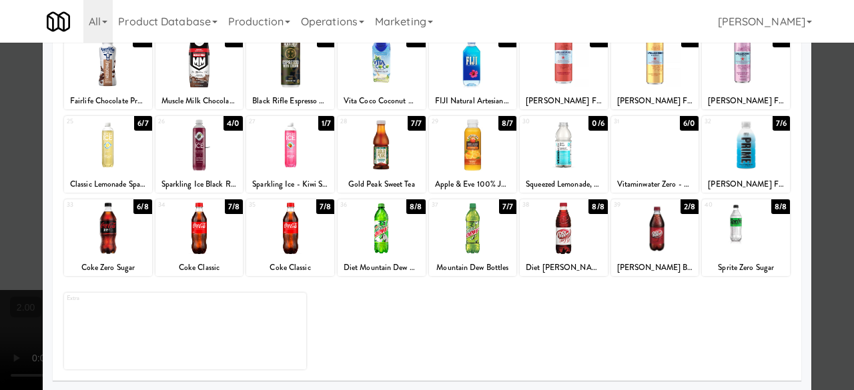
drag, startPoint x: 829, startPoint y: 109, endPoint x: 512, endPoint y: 78, distance: 318.4
click at [826, 108] on div at bounding box center [427, 195] width 854 height 390
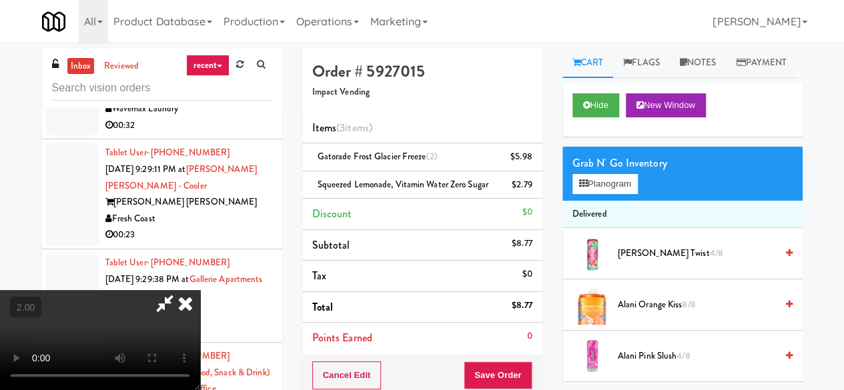
click at [180, 290] on icon at bounding box center [164, 303] width 31 height 27
click at [533, 161] on icon at bounding box center [533, 161] width 7 height 9
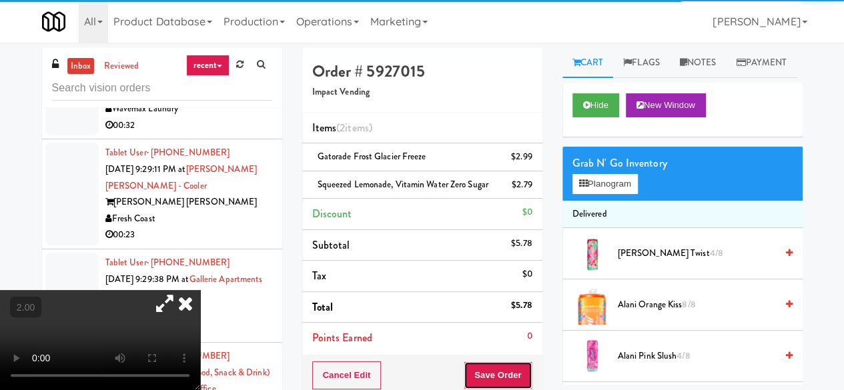
click at [508, 364] on button "Save Order" at bounding box center [498, 376] width 68 height 28
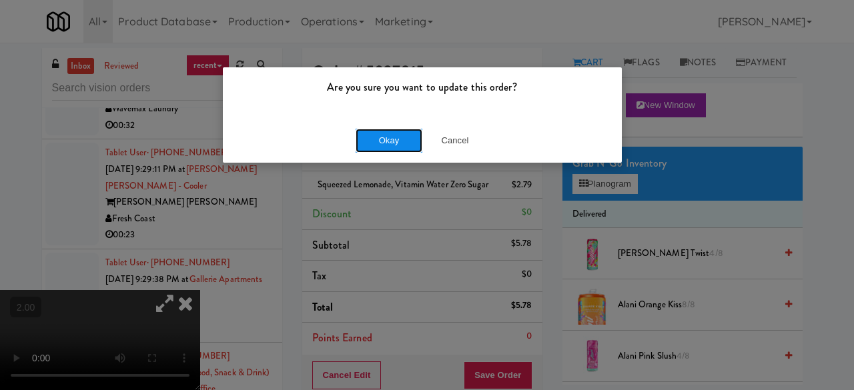
click at [398, 134] on button "Okay" at bounding box center [389, 141] width 67 height 24
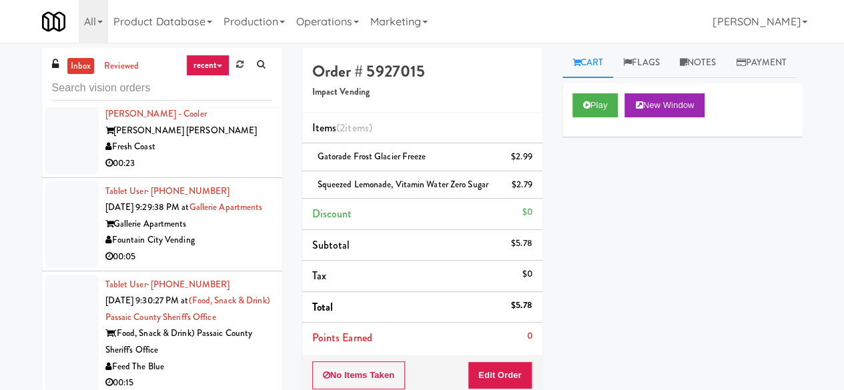
scroll to position [4804, 0]
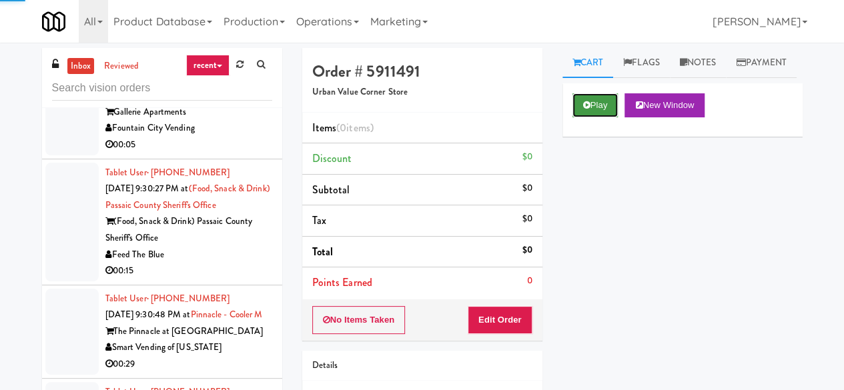
click at [581, 117] on button "Play" at bounding box center [595, 105] width 46 height 24
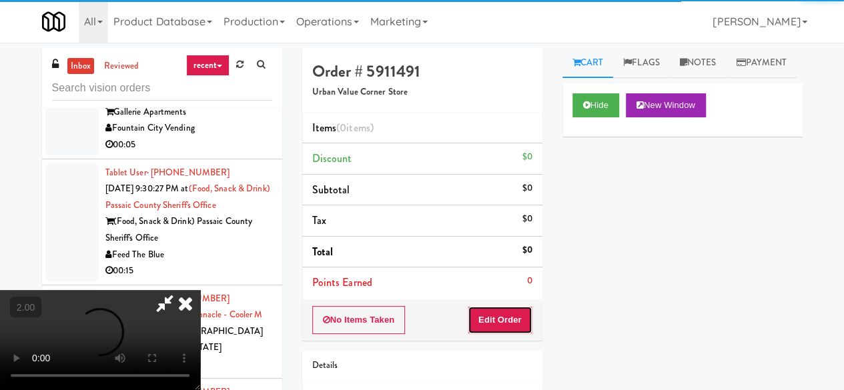
click at [512, 318] on button "Edit Order" at bounding box center [500, 320] width 65 height 28
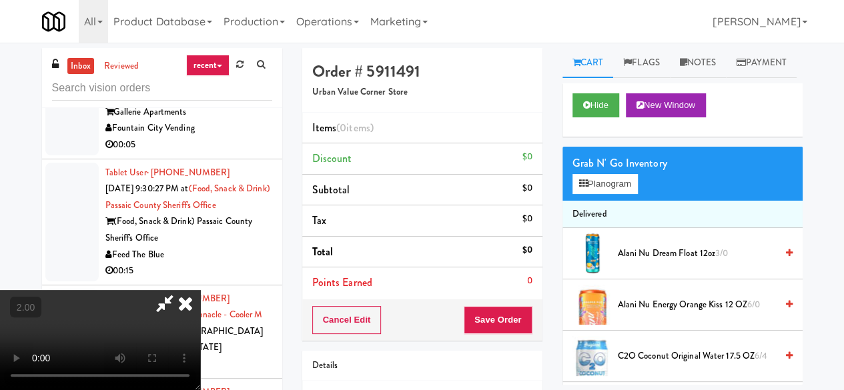
scroll to position [27, 0]
click at [630, 194] on button "Planogram" at bounding box center [604, 184] width 65 height 20
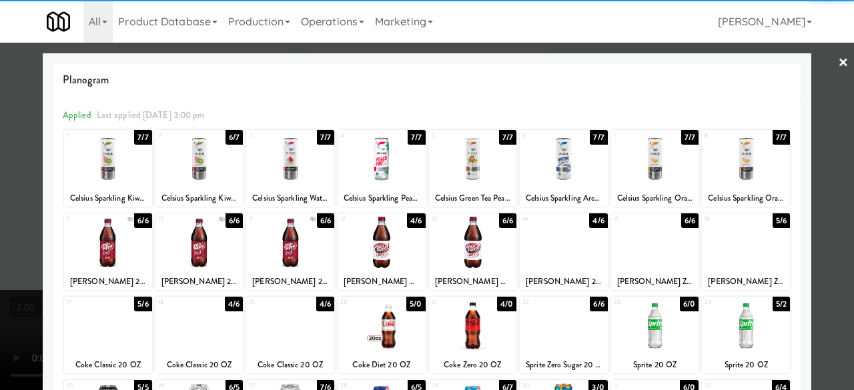
click at [743, 242] on div at bounding box center [746, 242] width 88 height 51
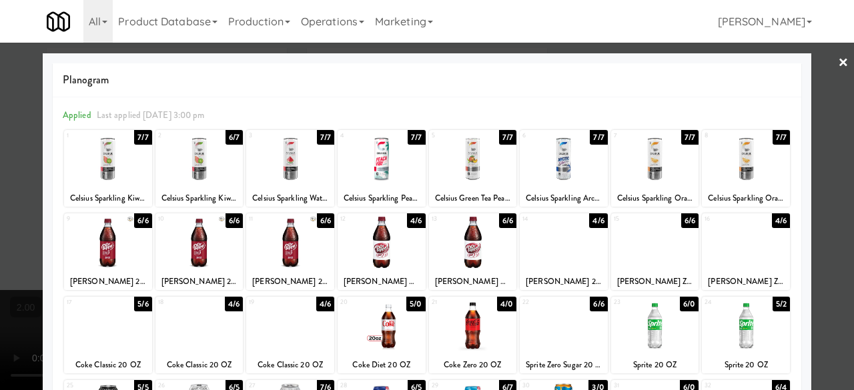
click at [815, 180] on div at bounding box center [427, 195] width 854 height 390
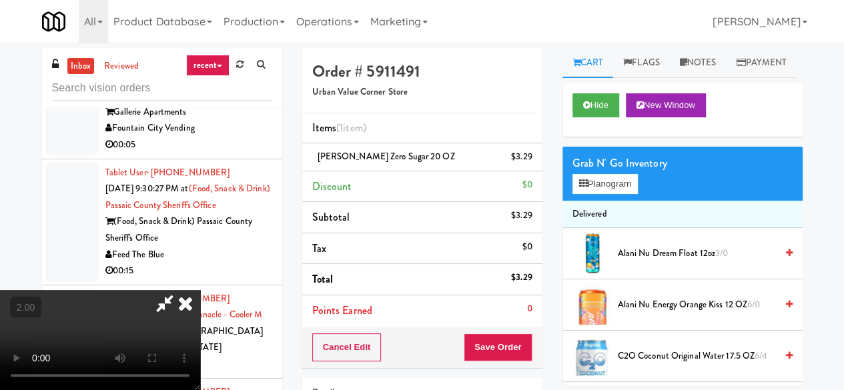
click at [180, 290] on icon at bounding box center [164, 303] width 31 height 27
click at [491, 340] on button "Save Order" at bounding box center [498, 348] width 68 height 28
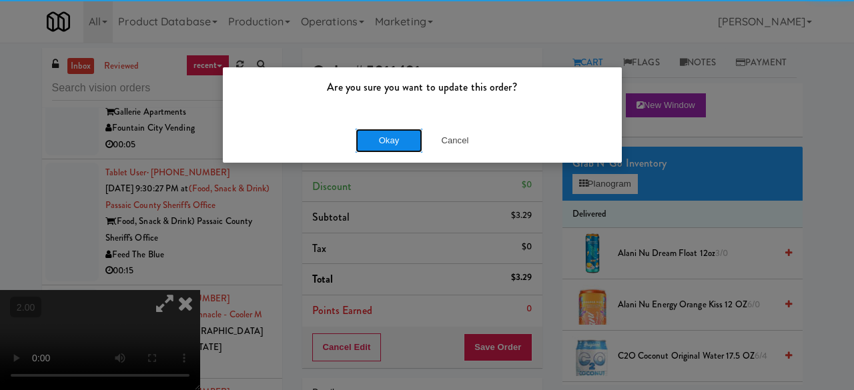
click at [398, 146] on button "Okay" at bounding box center [389, 141] width 67 height 24
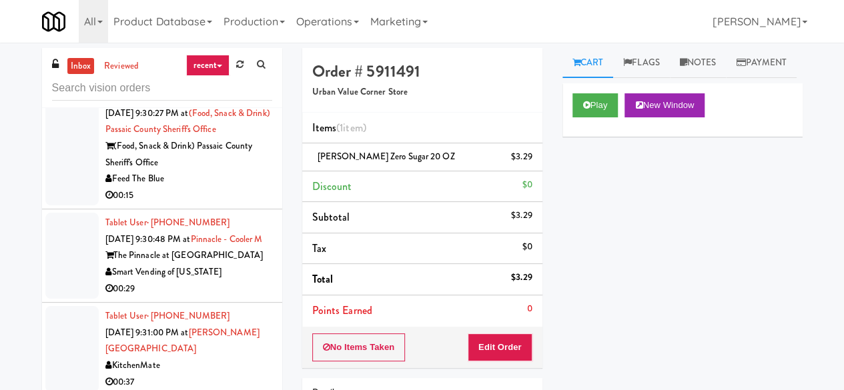
scroll to position [4937, 0]
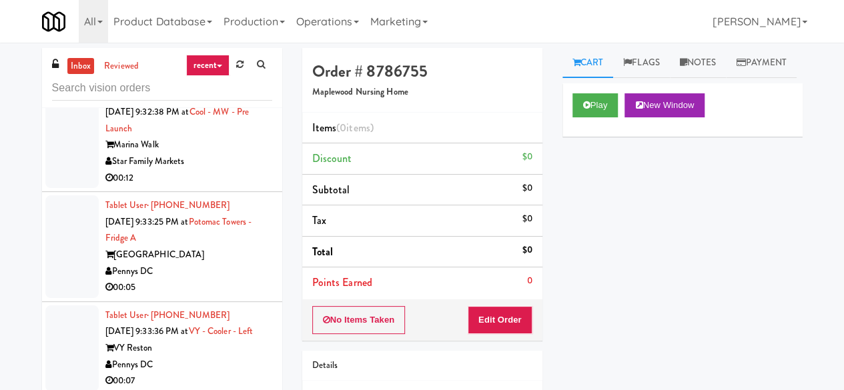
scroll to position [5671, 0]
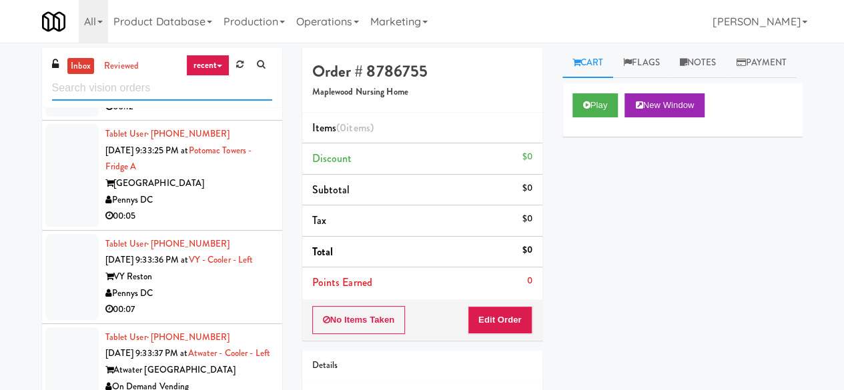
click at [168, 89] on input "text" at bounding box center [162, 88] width 220 height 25
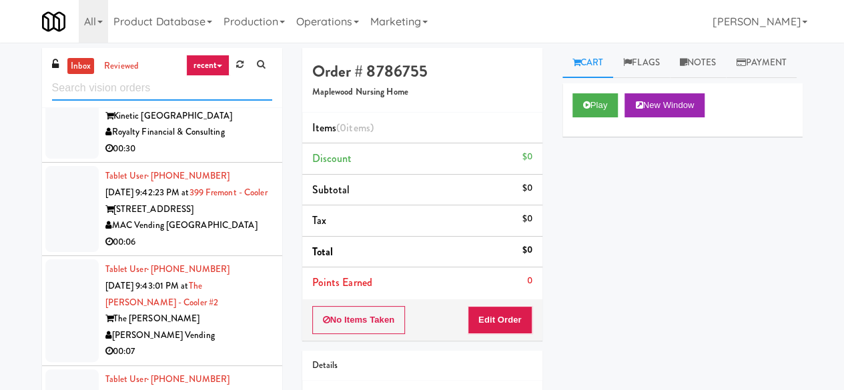
scroll to position [5349, 0]
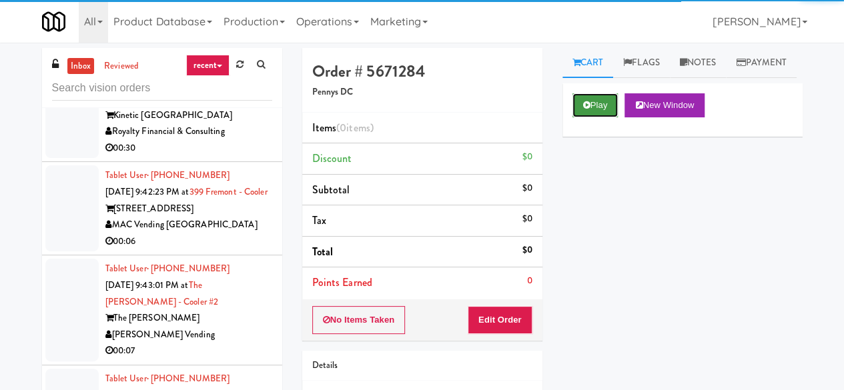
click at [596, 117] on button "Play" at bounding box center [595, 105] width 46 height 24
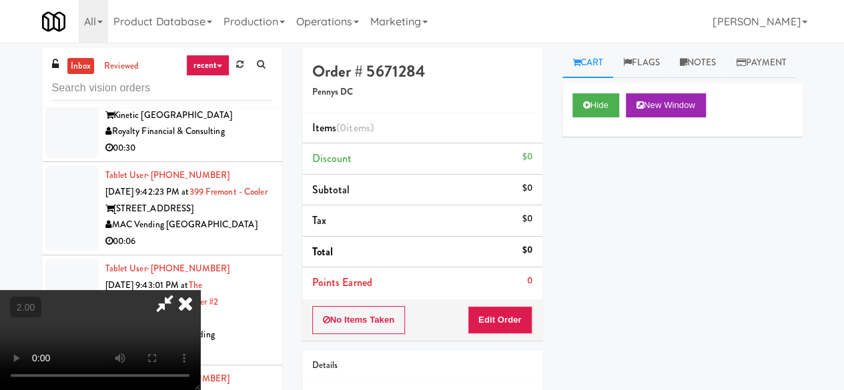
click at [508, 316] on button "Edit Order" at bounding box center [500, 320] width 65 height 28
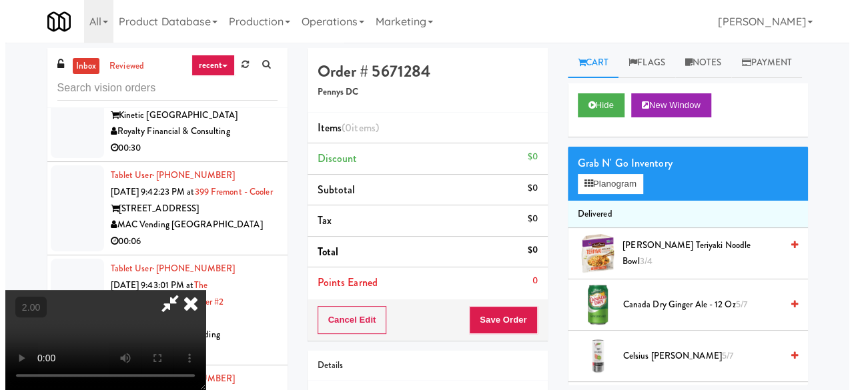
scroll to position [27, 0]
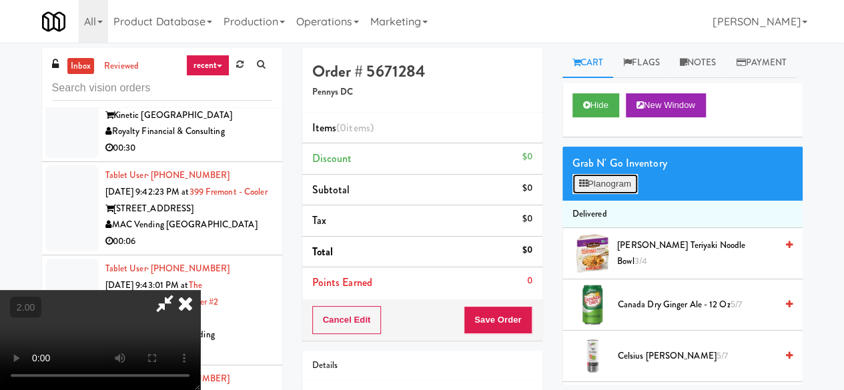
click at [620, 194] on button "Planogram" at bounding box center [604, 184] width 65 height 20
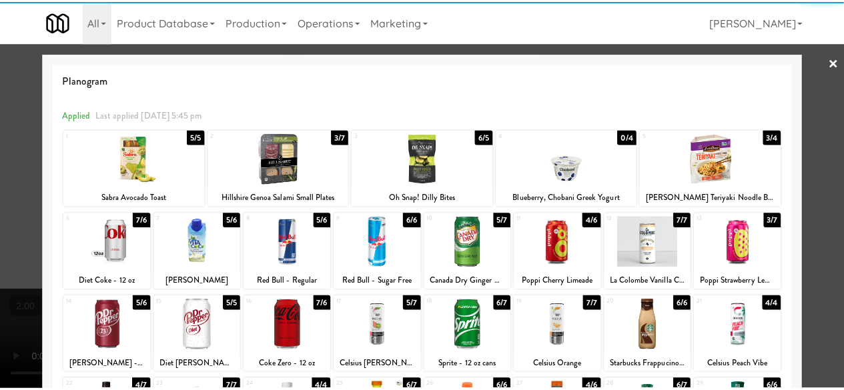
scroll to position [67, 0]
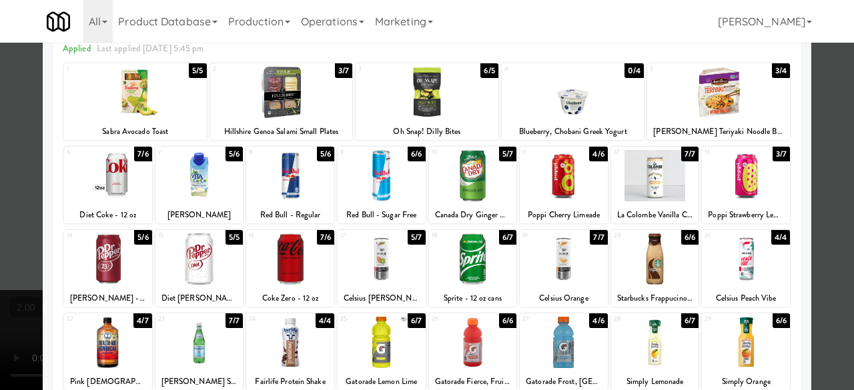
click at [467, 258] on div at bounding box center [473, 259] width 88 height 51
click at [821, 138] on div at bounding box center [427, 195] width 854 height 390
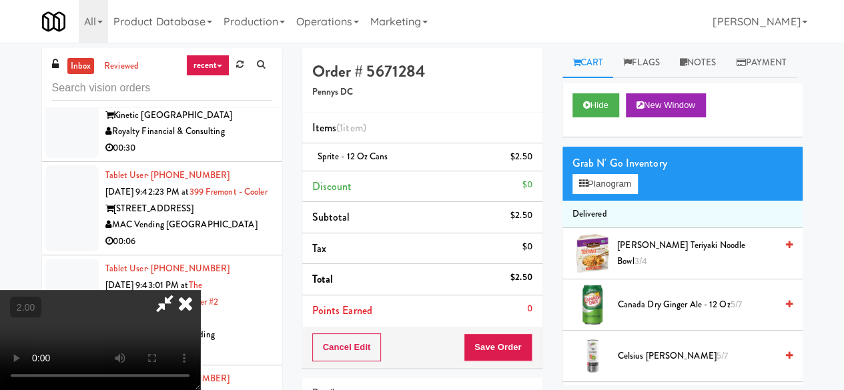
click at [180, 290] on icon at bounding box center [164, 303] width 31 height 27
click at [491, 353] on button "Save Order" at bounding box center [498, 348] width 68 height 28
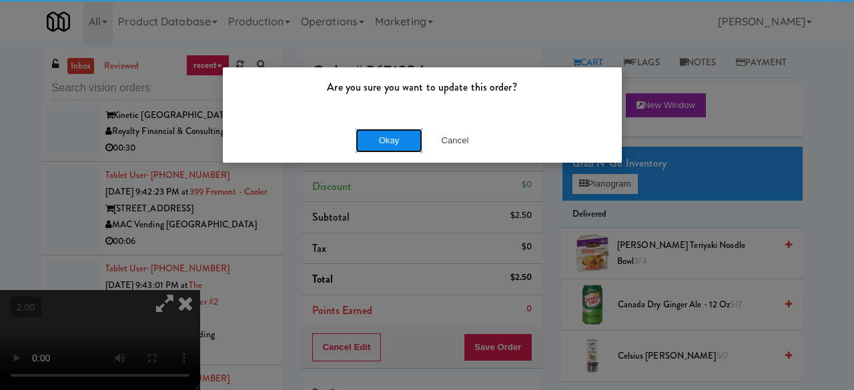
click at [372, 132] on button "Okay" at bounding box center [389, 141] width 67 height 24
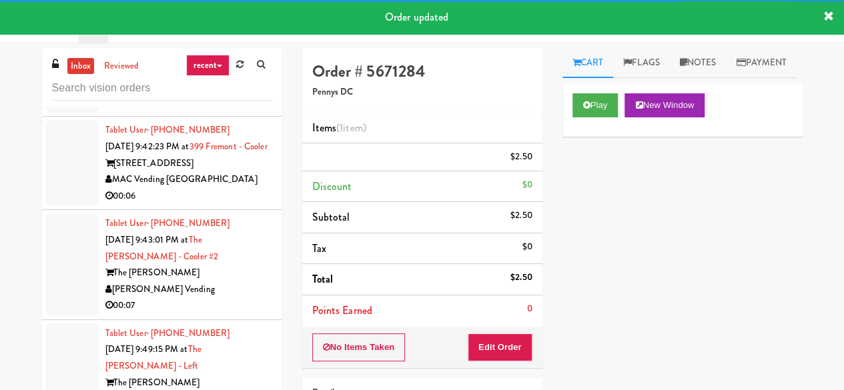
scroll to position [5416, 0]
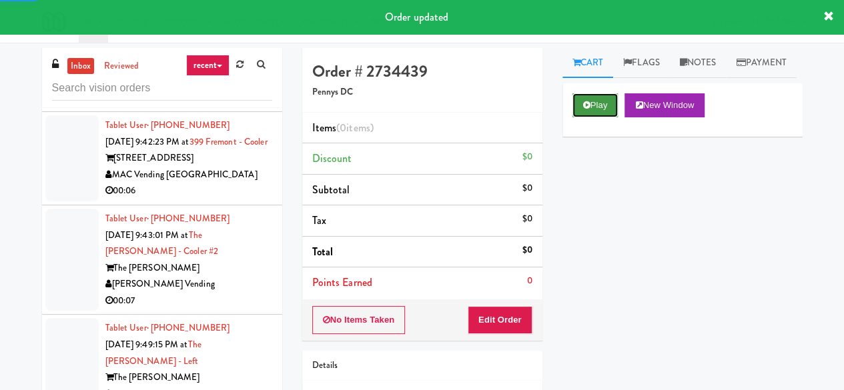
click at [600, 117] on button "Play" at bounding box center [595, 105] width 46 height 24
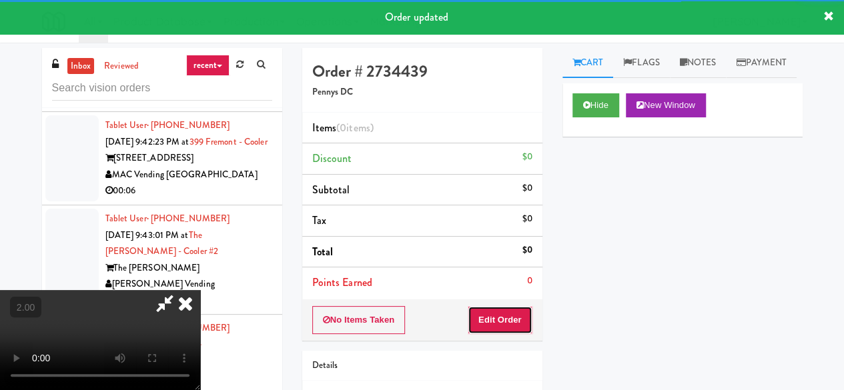
click at [507, 316] on button "Edit Order" at bounding box center [500, 320] width 65 height 28
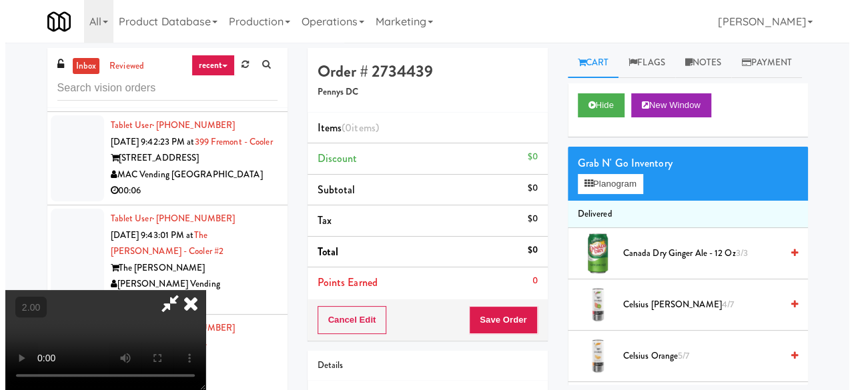
scroll to position [27, 0]
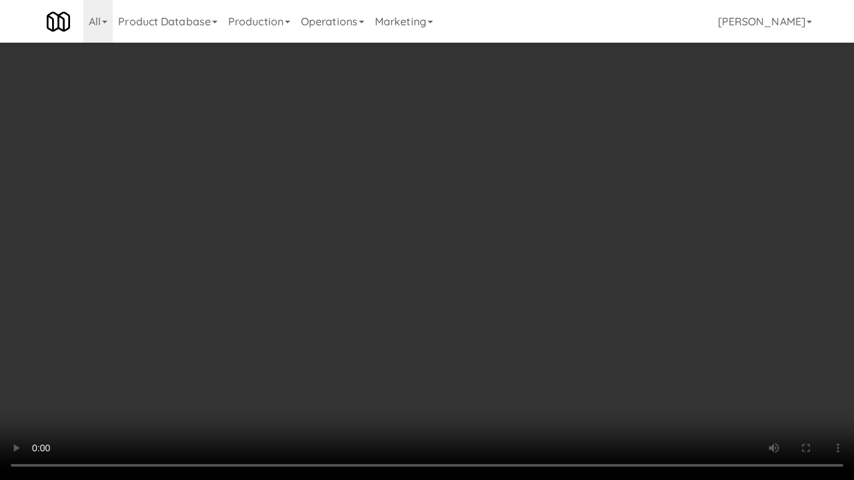
click at [472, 295] on video at bounding box center [427, 240] width 854 height 480
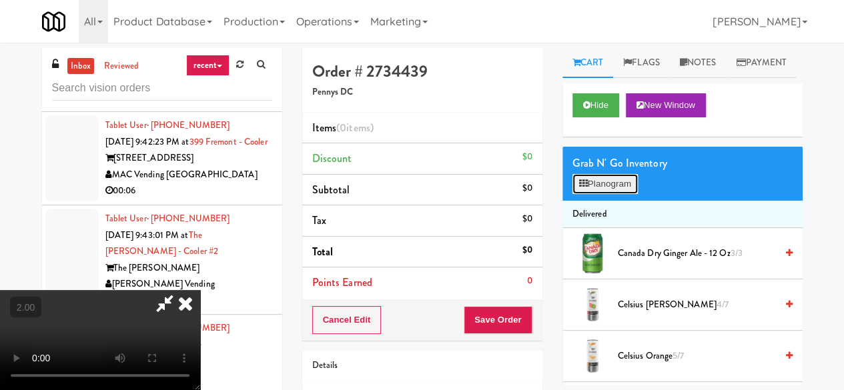
click at [598, 194] on button "Planogram" at bounding box center [604, 184] width 65 height 20
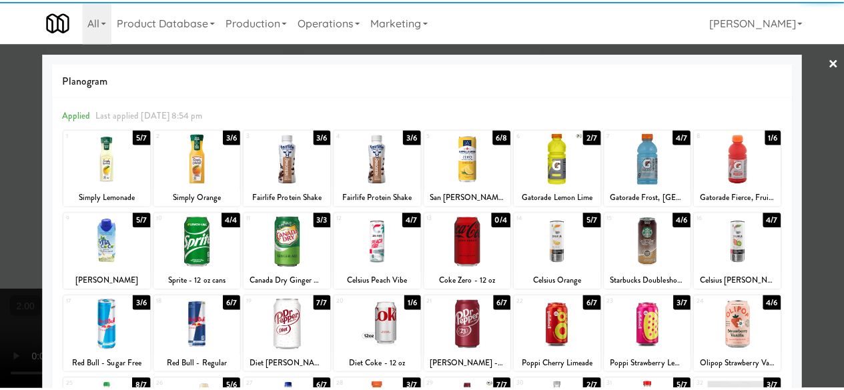
scroll to position [67, 0]
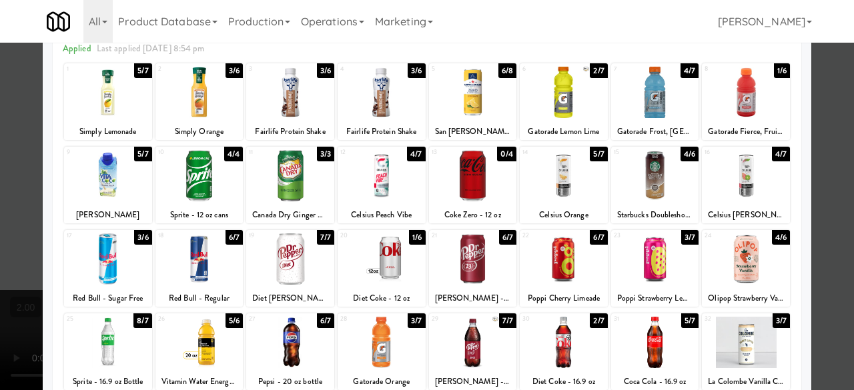
click at [298, 229] on div "1 5/7 Simply Lemonade 2 3/6 Simply Orange 3 3/6 Fairlife Protein Shake 4 3/6 Fa…" at bounding box center [427, 315] width 729 height 506
click at [295, 246] on div at bounding box center [290, 259] width 88 height 51
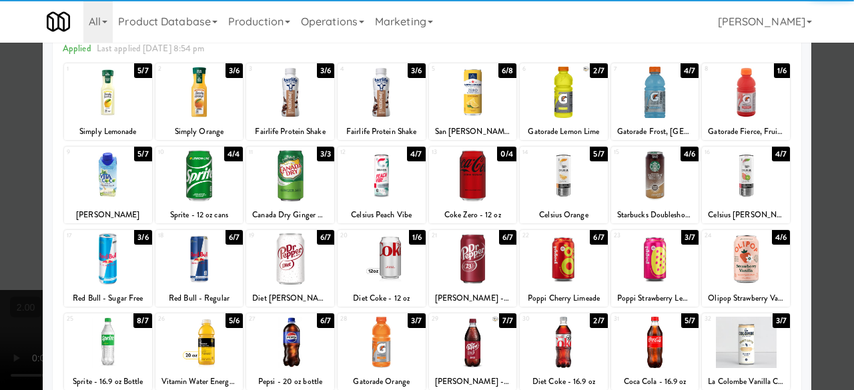
click at [810, 138] on div at bounding box center [427, 195] width 854 height 390
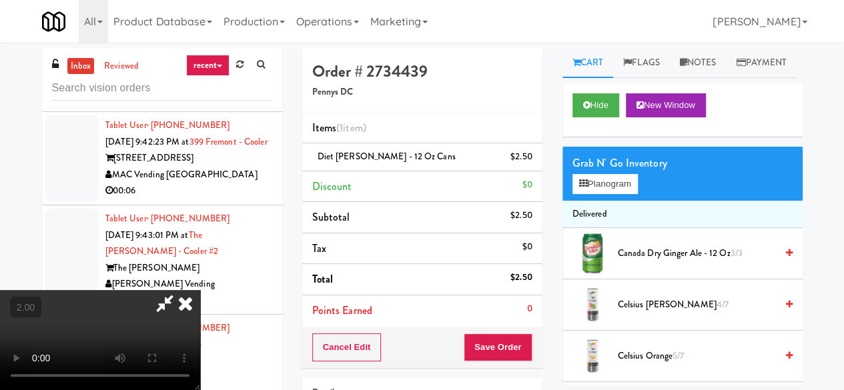
click at [200, 290] on video at bounding box center [100, 340] width 200 height 100
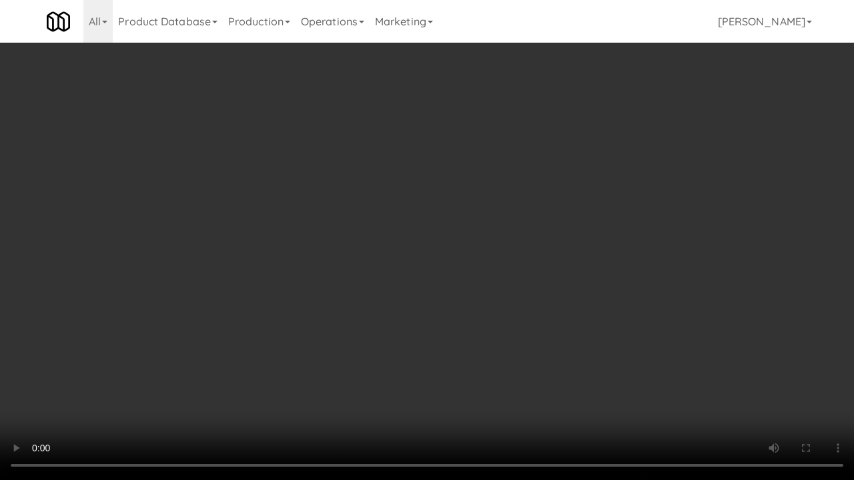
click at [510, 331] on video at bounding box center [427, 240] width 854 height 480
click at [508, 326] on video at bounding box center [427, 240] width 854 height 480
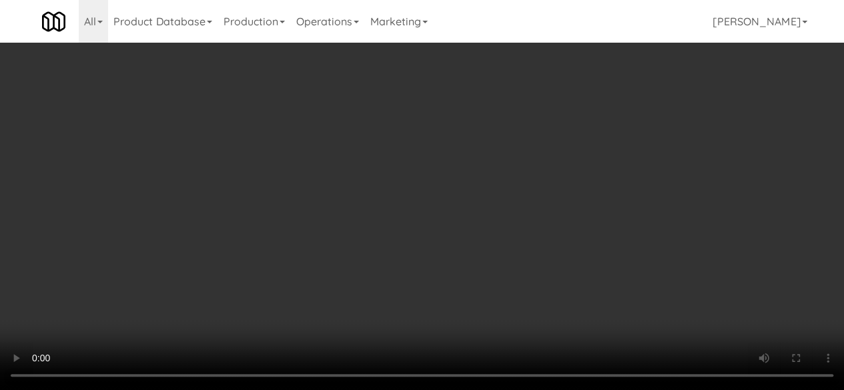
scroll to position [0, 0]
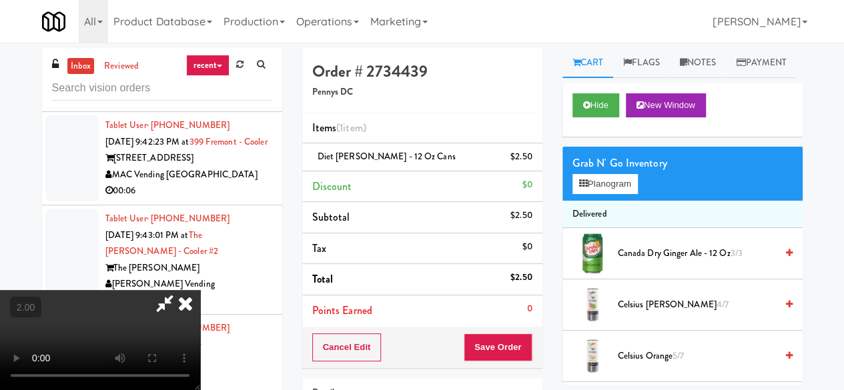
drag, startPoint x: 450, startPoint y: 70, endPoint x: 452, endPoint y: 60, distance: 10.4
click at [200, 290] on div at bounding box center [100, 340] width 200 height 100
click at [180, 290] on icon at bounding box center [164, 303] width 31 height 27
click at [486, 353] on button "Save Order" at bounding box center [498, 348] width 68 height 28
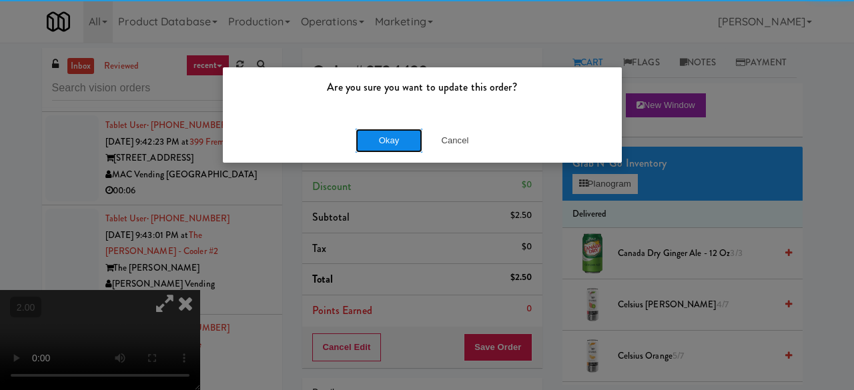
click at [388, 137] on button "Okay" at bounding box center [389, 141] width 67 height 24
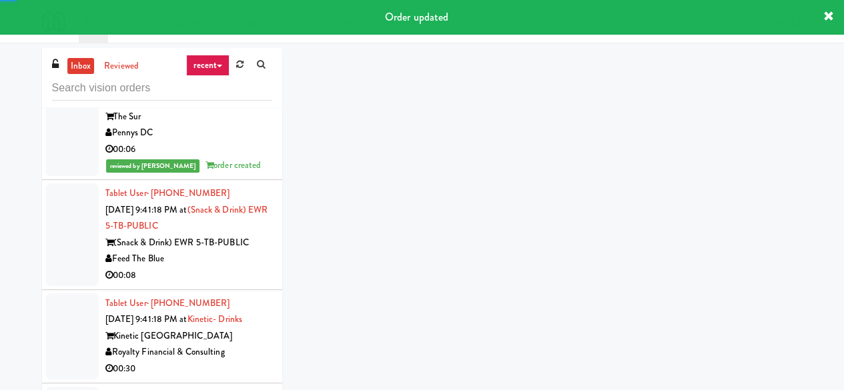
scroll to position [5099, 0]
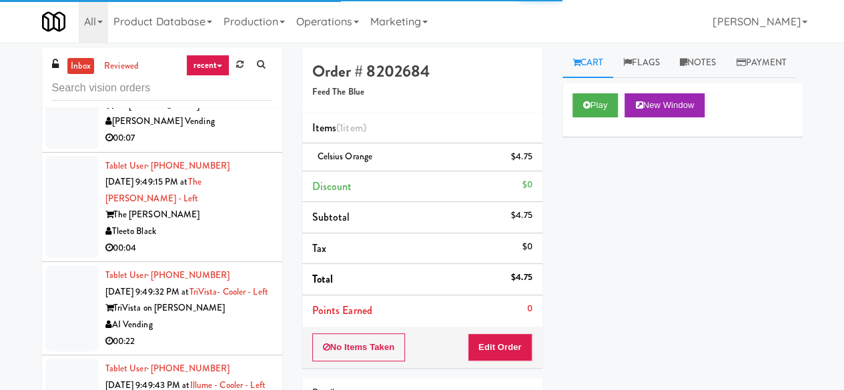
scroll to position [5632, 0]
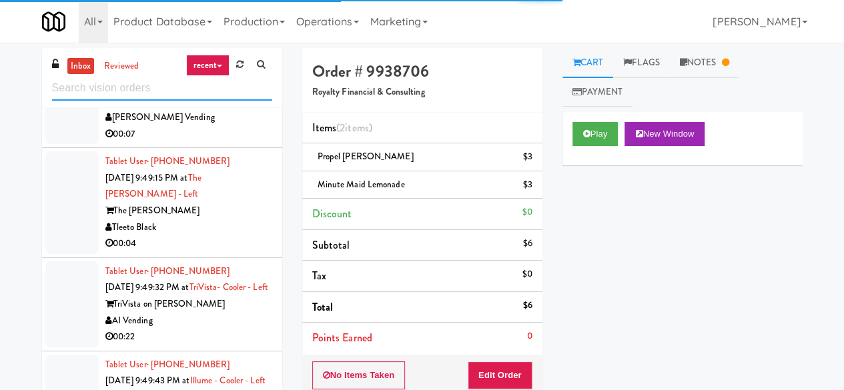
click at [145, 89] on input "text" at bounding box center [162, 88] width 220 height 25
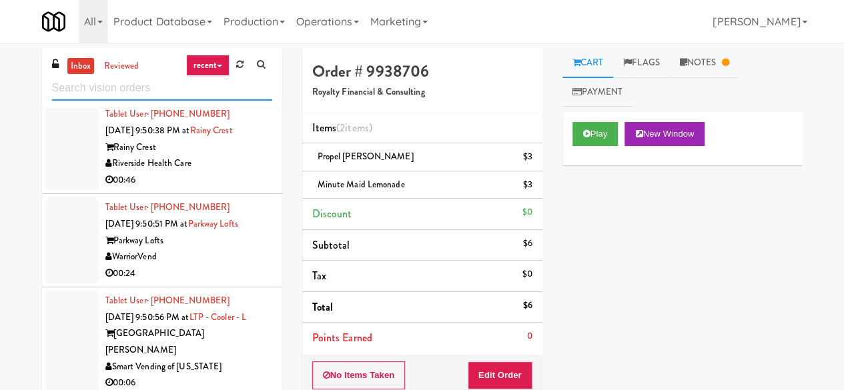
scroll to position [3202, 0]
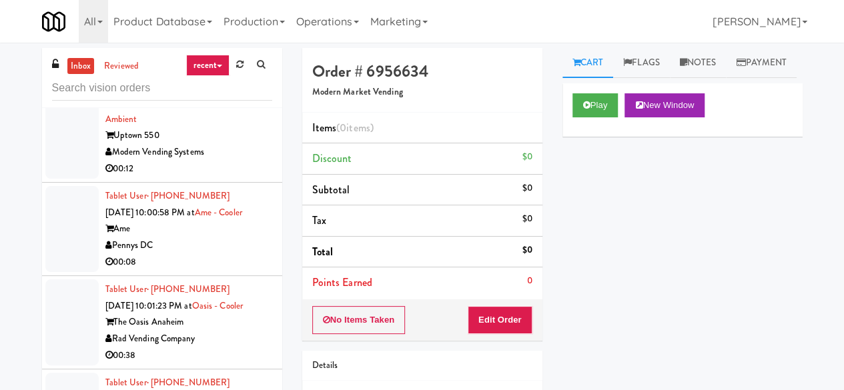
scroll to position [4403, 0]
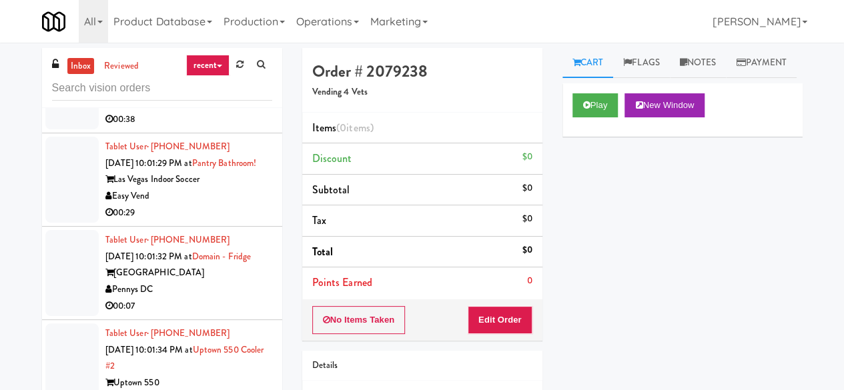
scroll to position [4470, 0]
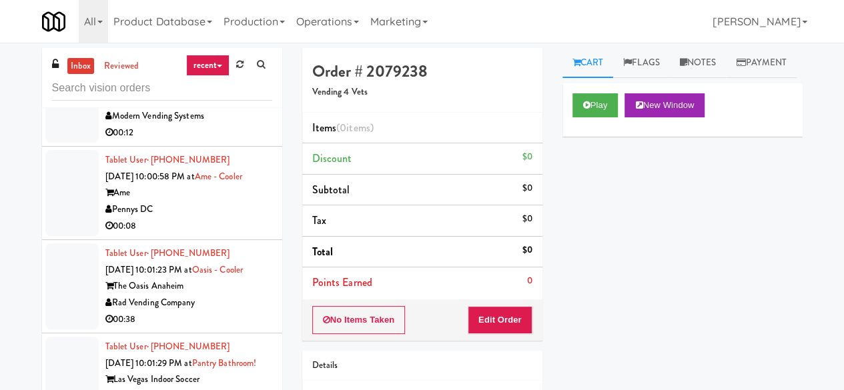
click at [601, 117] on button "Play" at bounding box center [595, 105] width 46 height 24
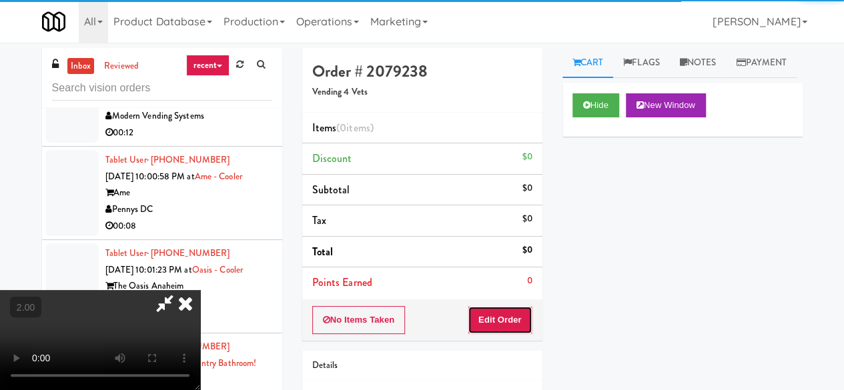
click at [506, 310] on button "Edit Order" at bounding box center [500, 320] width 65 height 28
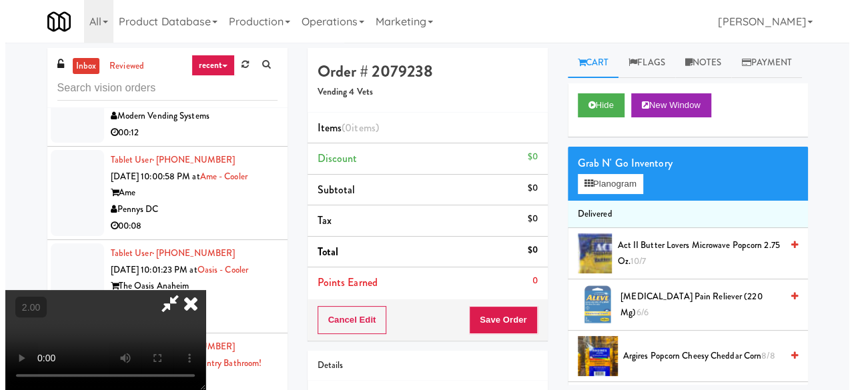
scroll to position [27, 0]
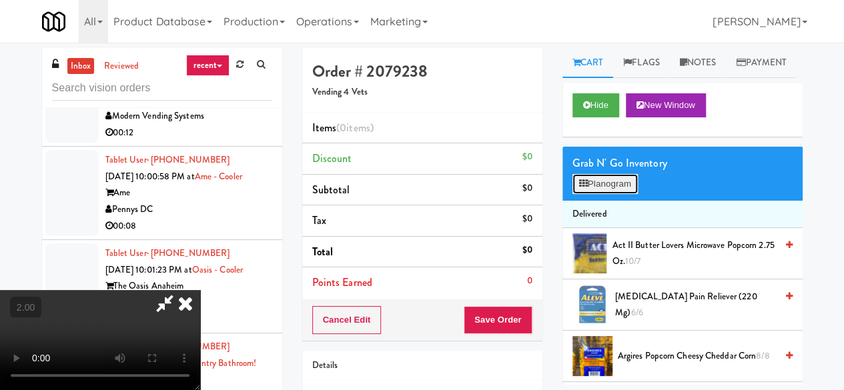
click at [612, 194] on button "Planogram" at bounding box center [604, 184] width 65 height 20
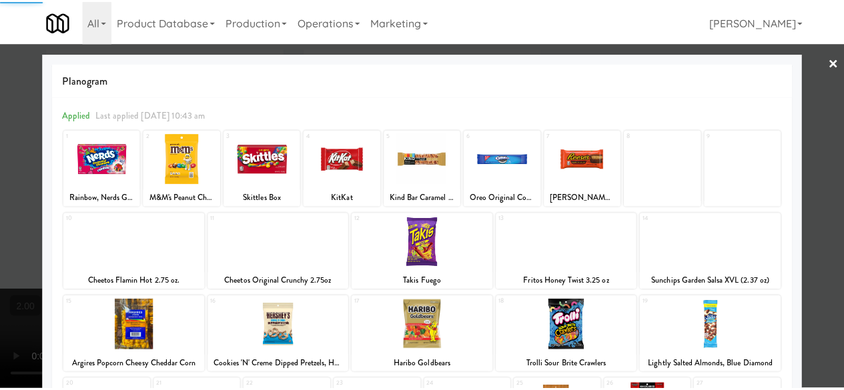
scroll to position [200, 0]
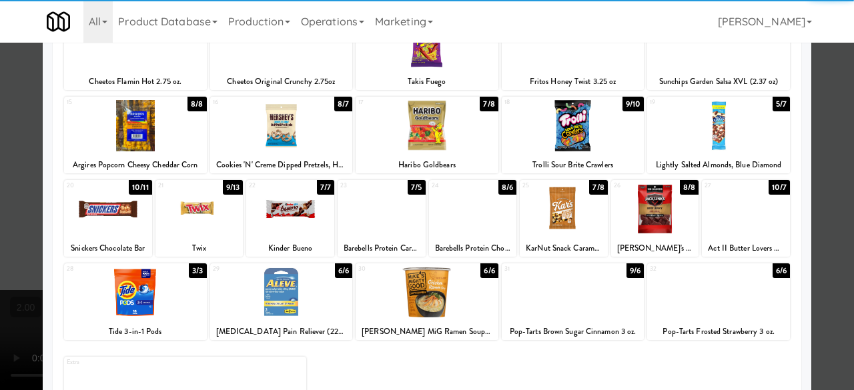
click at [197, 221] on div at bounding box center [199, 208] width 88 height 51
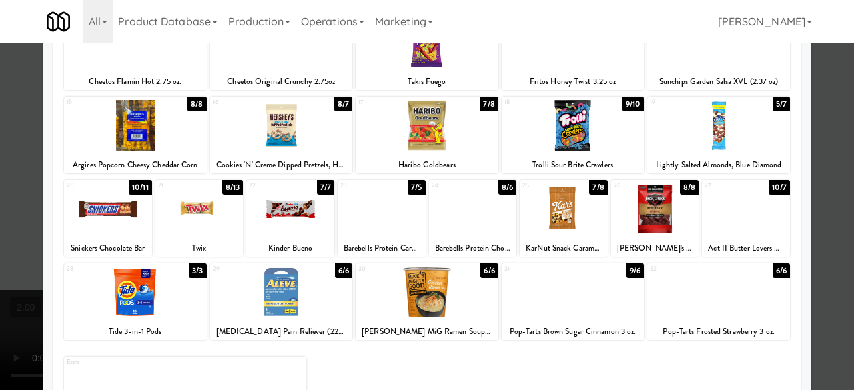
click at [293, 218] on div at bounding box center [290, 208] width 88 height 51
click at [817, 100] on div at bounding box center [427, 195] width 854 height 390
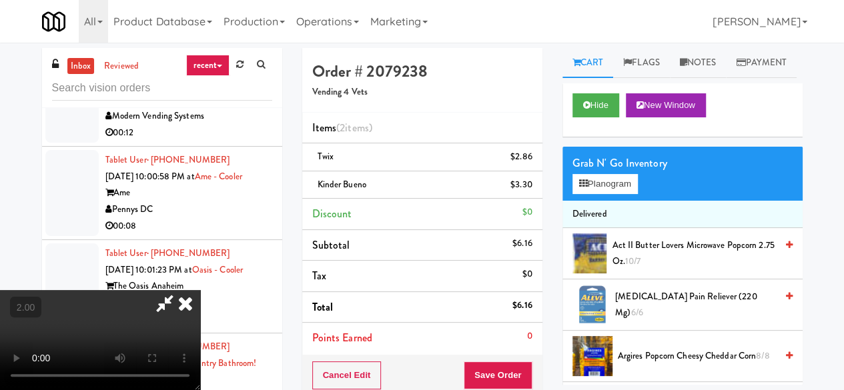
click at [180, 290] on icon at bounding box center [164, 303] width 31 height 27
click at [510, 370] on button "Save Order" at bounding box center [498, 376] width 68 height 28
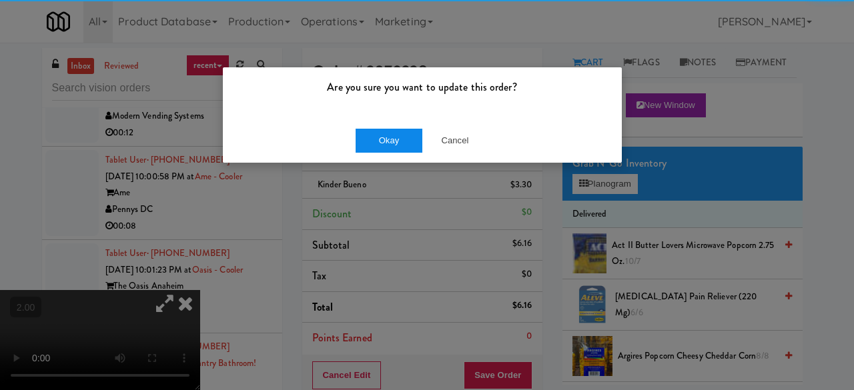
drag, startPoint x: 352, startPoint y: 123, endPoint x: 366, endPoint y: 130, distance: 15.8
click at [356, 123] on div "Okay Cancel" at bounding box center [422, 140] width 399 height 45
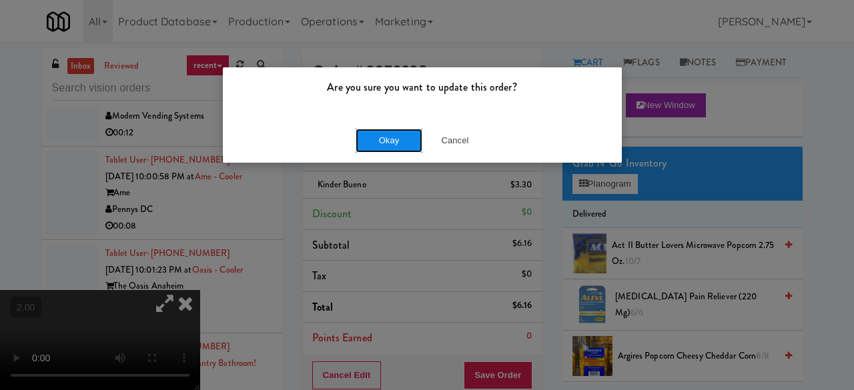
click at [378, 136] on button "Okay" at bounding box center [389, 141] width 67 height 24
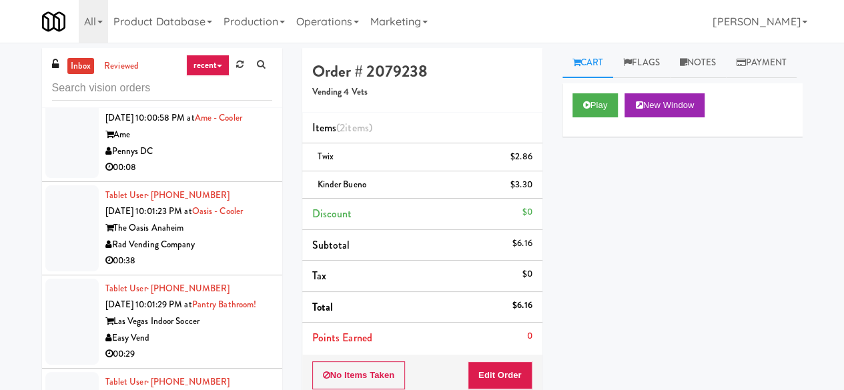
scroll to position [4604, 0]
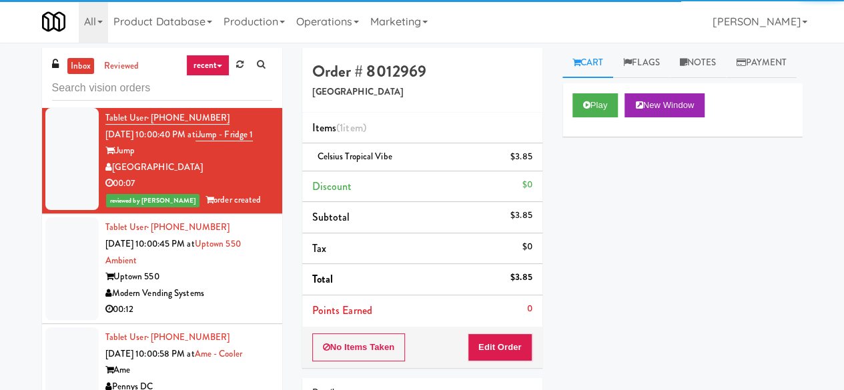
scroll to position [4337, 0]
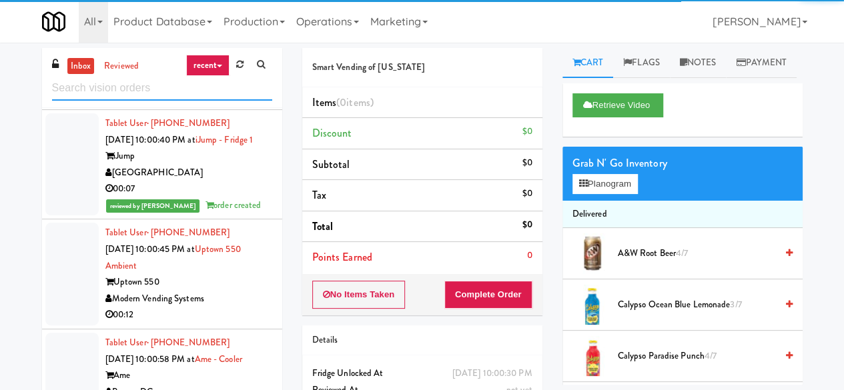
click at [161, 94] on input "text" at bounding box center [162, 88] width 220 height 25
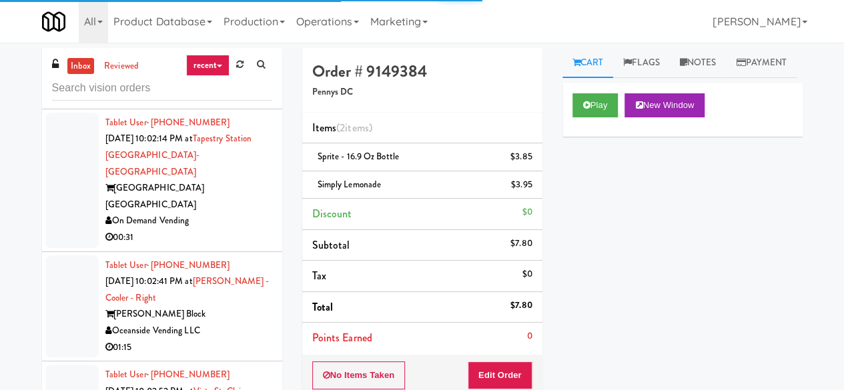
scroll to position [3591, 0]
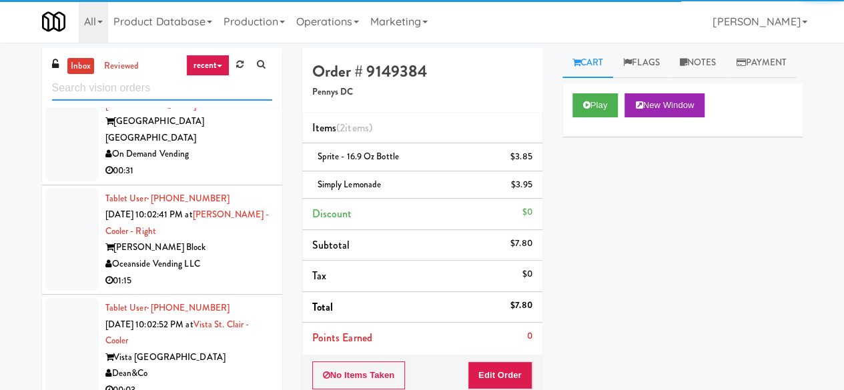
click at [175, 93] on input "text" at bounding box center [162, 88] width 220 height 25
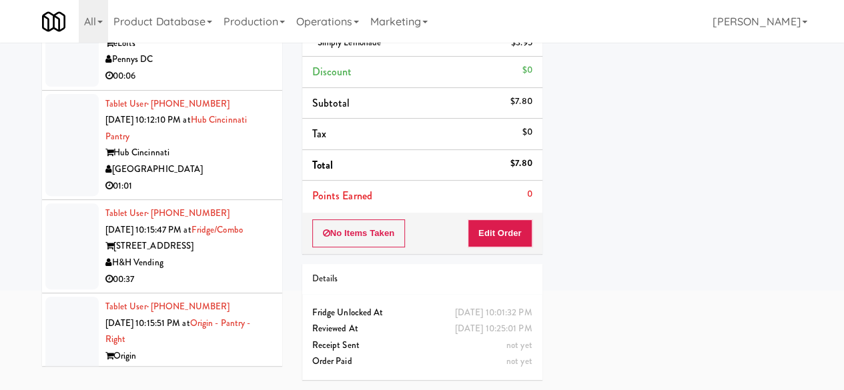
scroll to position [4151, 0]
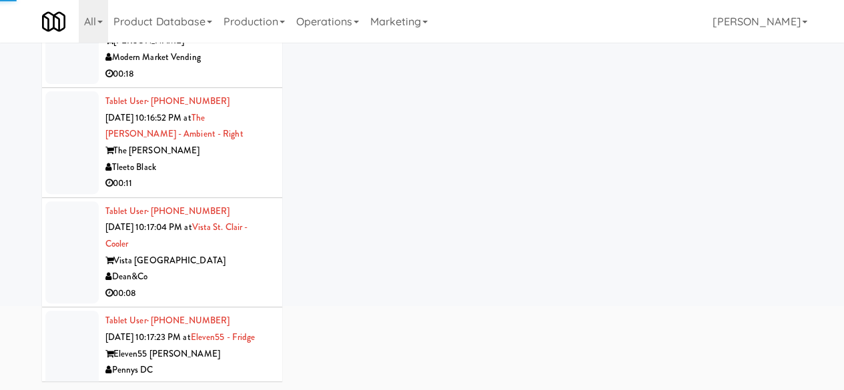
scroll to position [4618, 0]
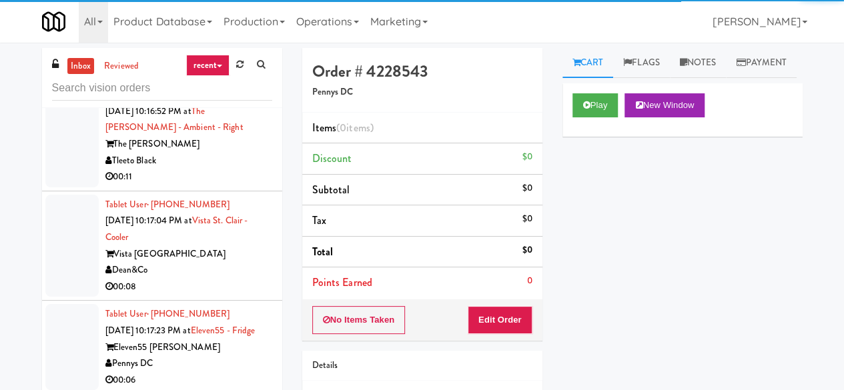
click at [568, 130] on div "Play New Window" at bounding box center [682, 109] width 240 height 53
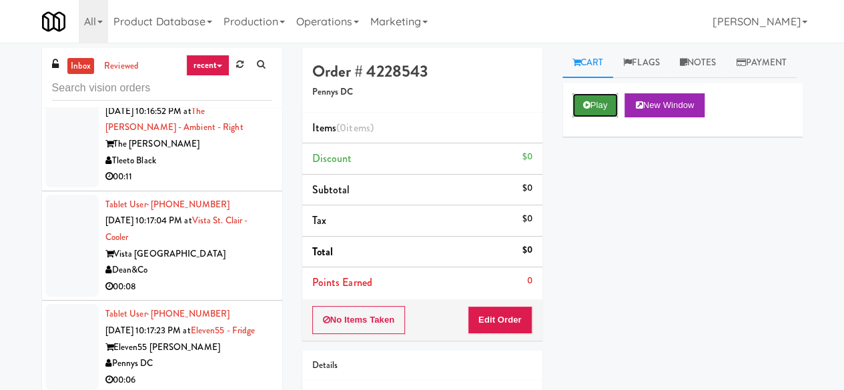
click at [573, 117] on button "Play" at bounding box center [595, 105] width 46 height 24
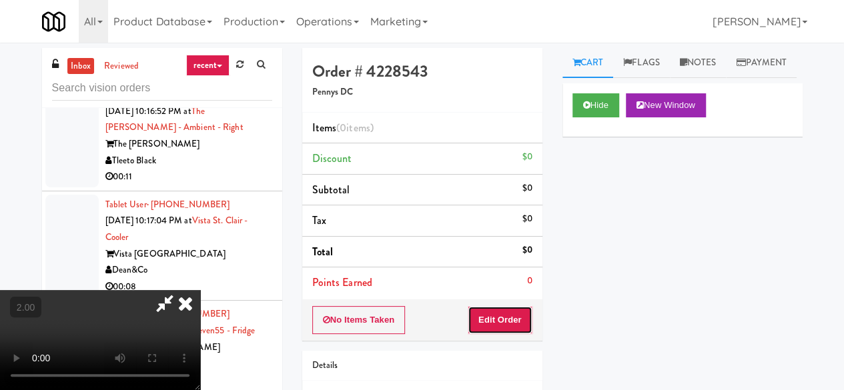
click at [514, 321] on button "Edit Order" at bounding box center [500, 320] width 65 height 28
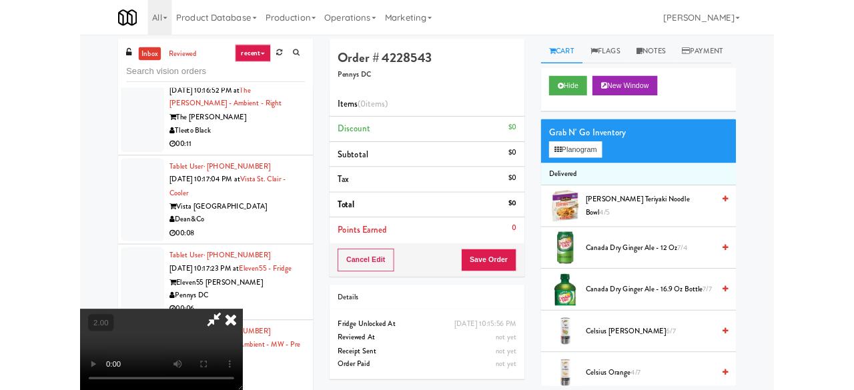
scroll to position [27, 0]
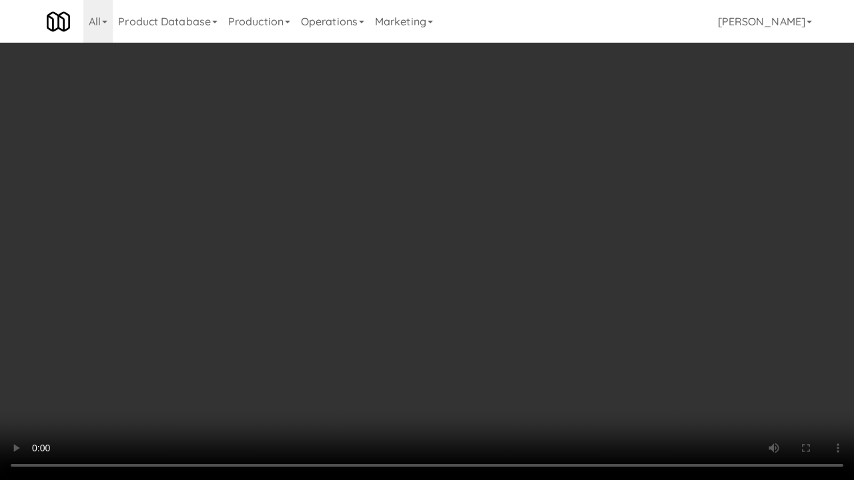
click at [454, 282] on video at bounding box center [427, 240] width 854 height 480
click at [456, 279] on video at bounding box center [427, 240] width 854 height 480
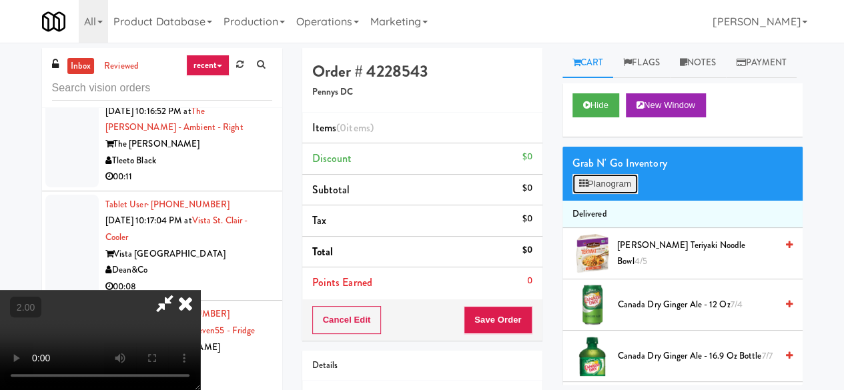
click at [605, 194] on button "Planogram" at bounding box center [604, 184] width 65 height 20
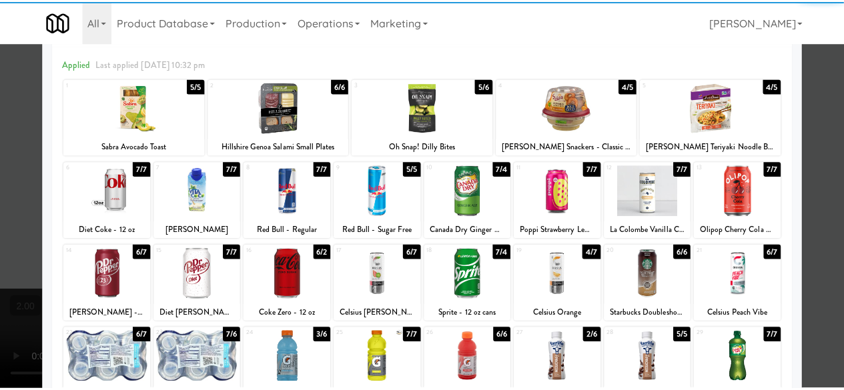
scroll to position [67, 0]
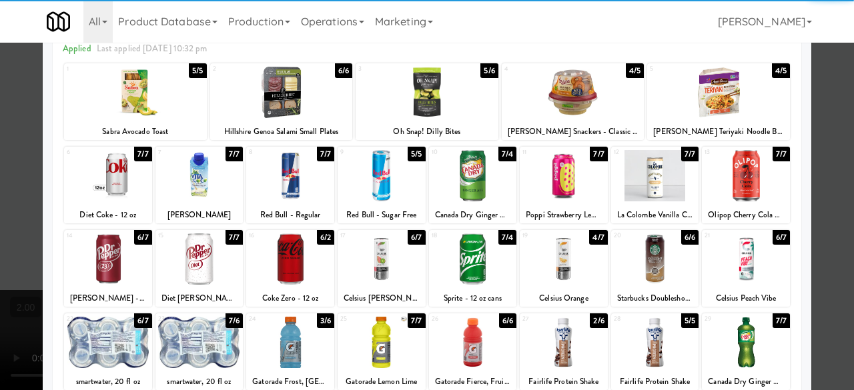
click at [119, 273] on div at bounding box center [108, 259] width 88 height 51
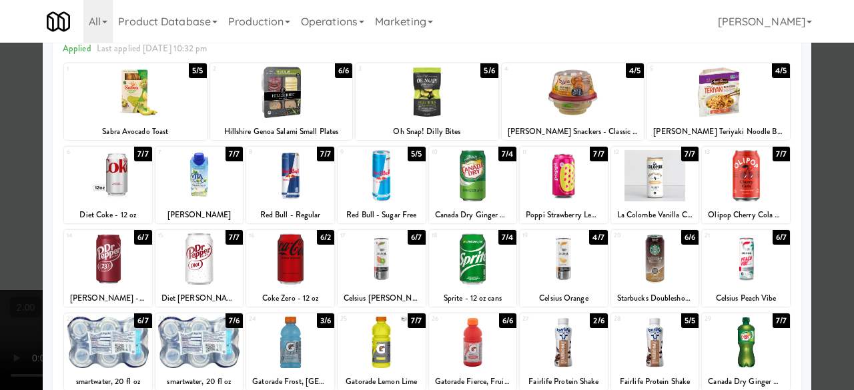
click at [810, 130] on div at bounding box center [427, 195] width 854 height 390
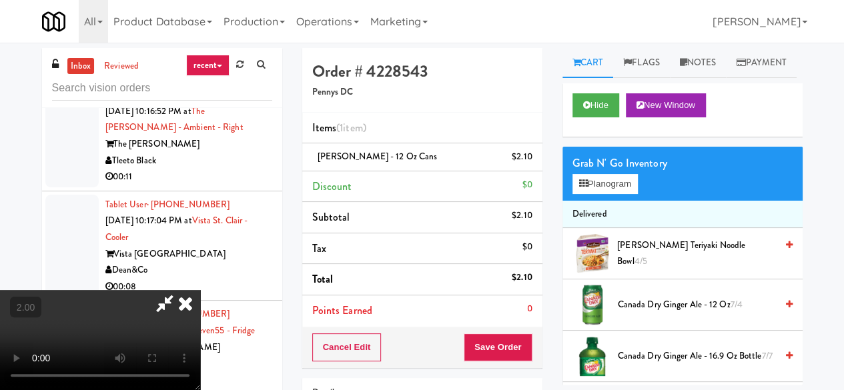
click at [200, 290] on icon at bounding box center [185, 303] width 29 height 27
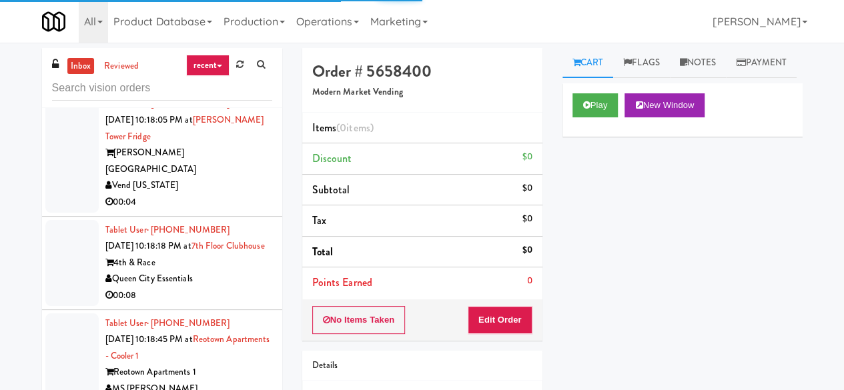
scroll to position [5418, 0]
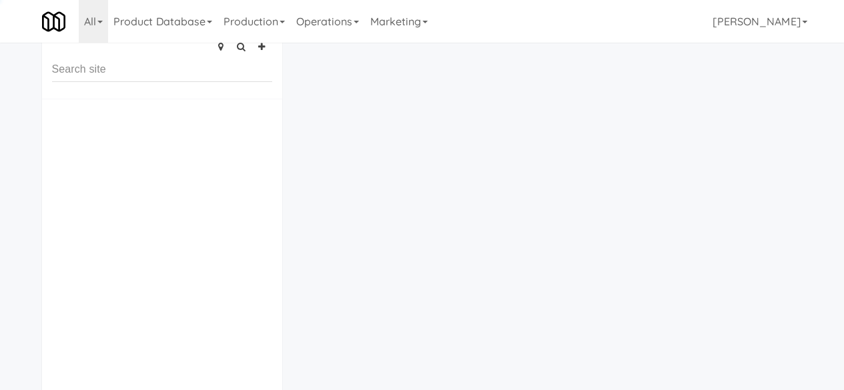
scroll to position [69, 0]
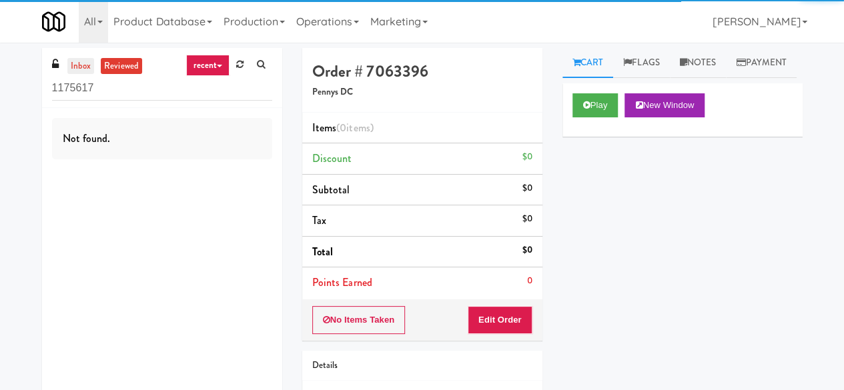
click at [73, 65] on link "inbox" at bounding box center [80, 66] width 27 height 17
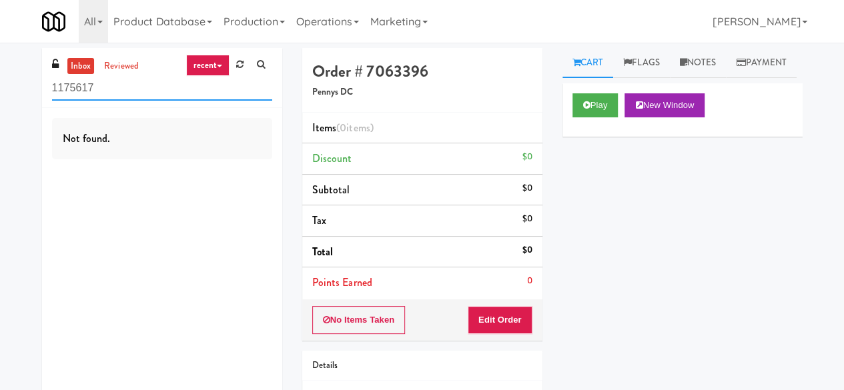
click at [102, 81] on input "1175617" at bounding box center [162, 88] width 220 height 25
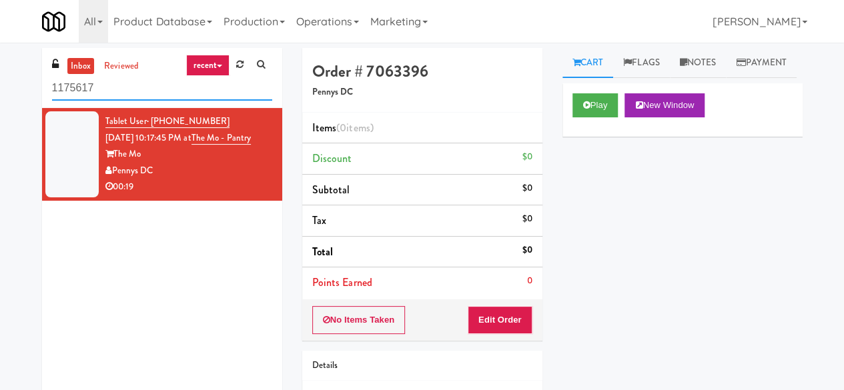
click at [102, 81] on input "1175617" at bounding box center [162, 88] width 220 height 25
type input "\"
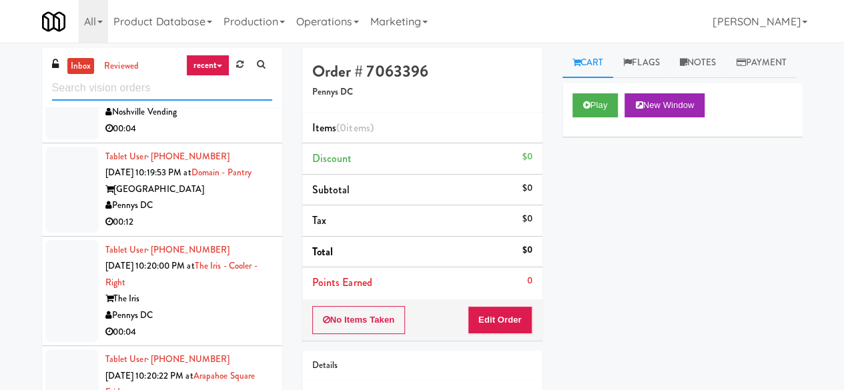
scroll to position [5285, 0]
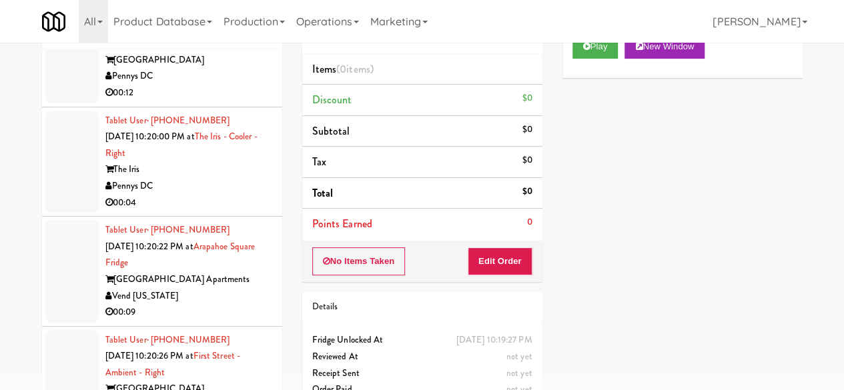
scroll to position [127, 0]
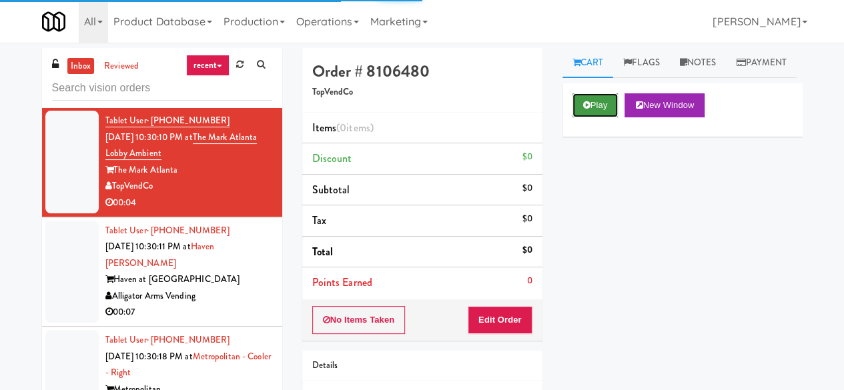
click at [582, 117] on button "Play" at bounding box center [595, 105] width 46 height 24
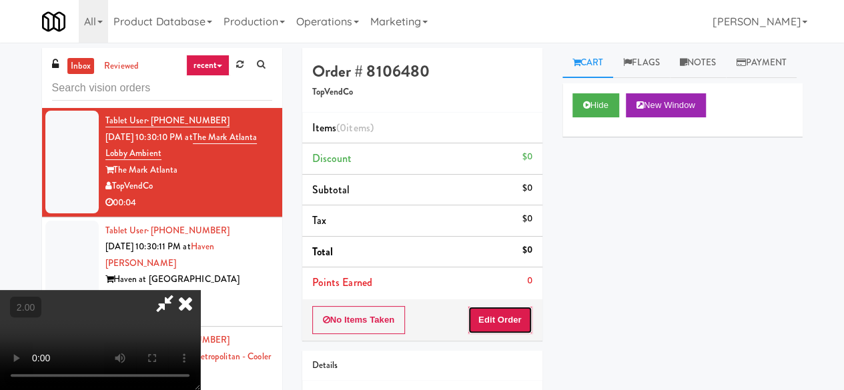
click at [512, 316] on button "Edit Order" at bounding box center [500, 320] width 65 height 28
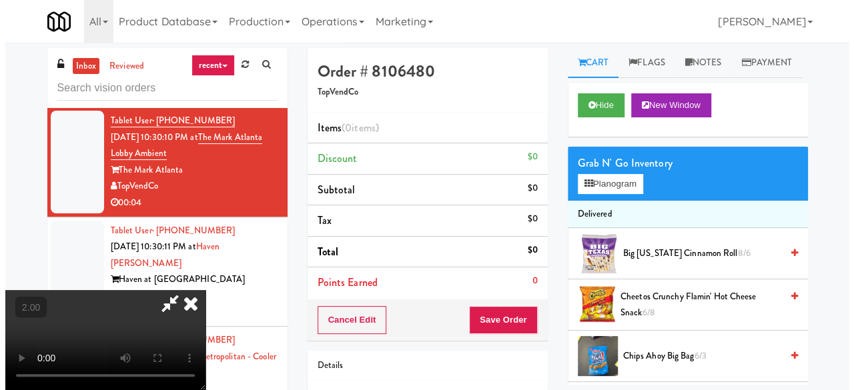
scroll to position [27, 0]
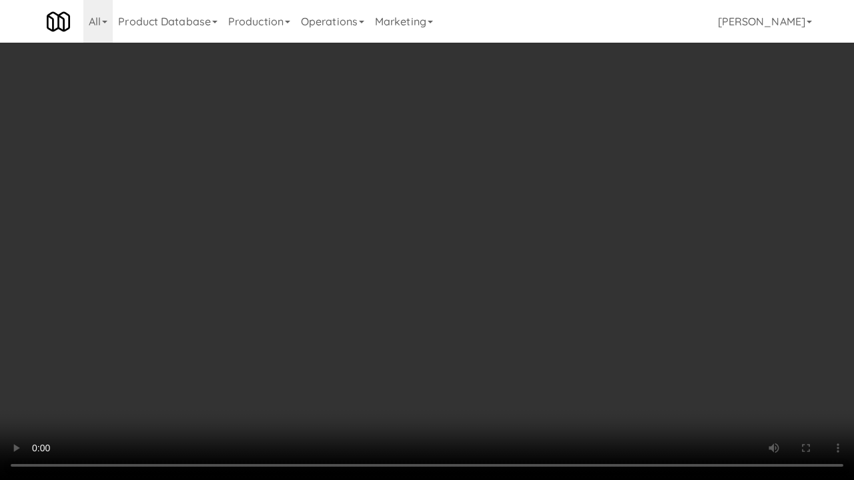
click at [457, 249] on video at bounding box center [427, 240] width 854 height 480
click at [458, 248] on video at bounding box center [427, 240] width 854 height 480
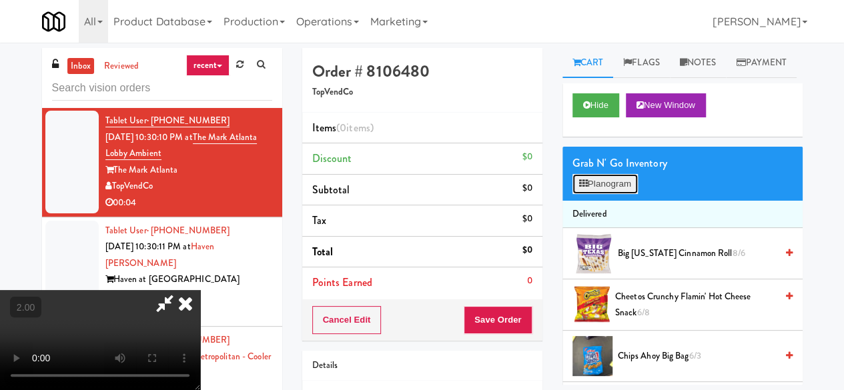
click at [619, 194] on button "Planogram" at bounding box center [604, 184] width 65 height 20
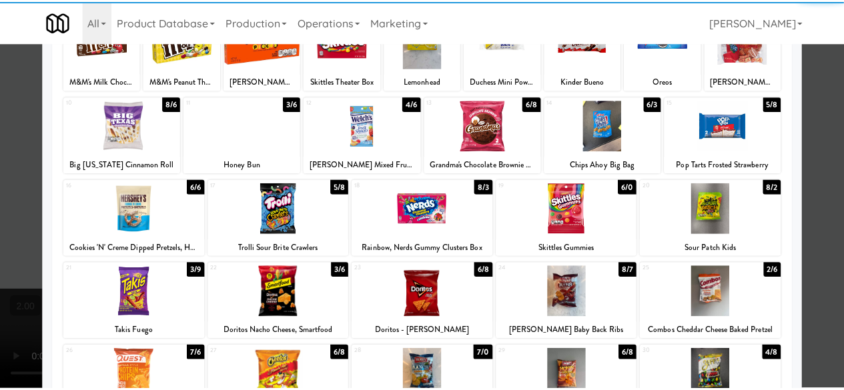
scroll to position [200, 0]
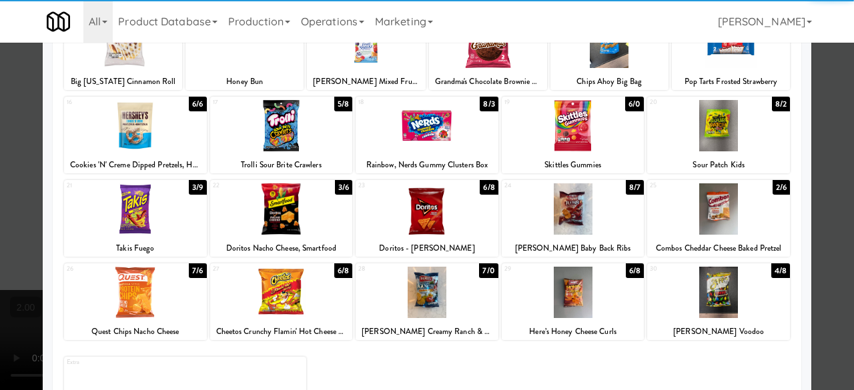
click at [418, 155] on div "18 8/3 Rainbow, Nerds Gummy Clusters Box" at bounding box center [427, 135] width 143 height 77
click at [829, 121] on div at bounding box center [427, 195] width 854 height 390
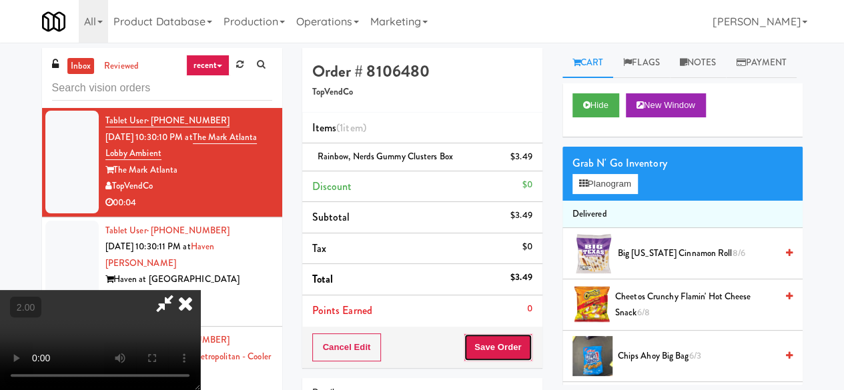
click at [528, 350] on button "Save Order" at bounding box center [498, 348] width 68 height 28
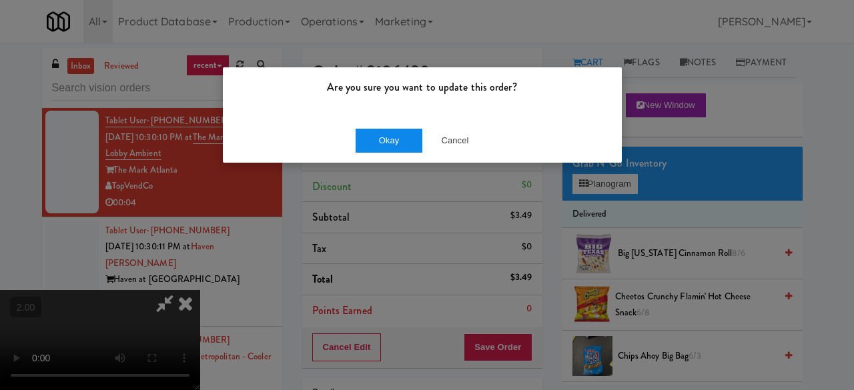
drag, startPoint x: 373, startPoint y: 125, endPoint x: 383, endPoint y: 132, distance: 12.4
click at [375, 125] on div "Okay Cancel" at bounding box center [422, 140] width 399 height 45
click at [390, 138] on button "Okay" at bounding box center [389, 141] width 67 height 24
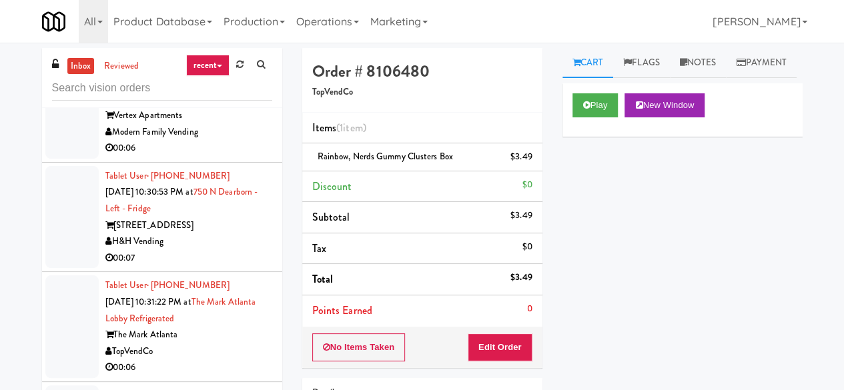
scroll to position [8886, 0]
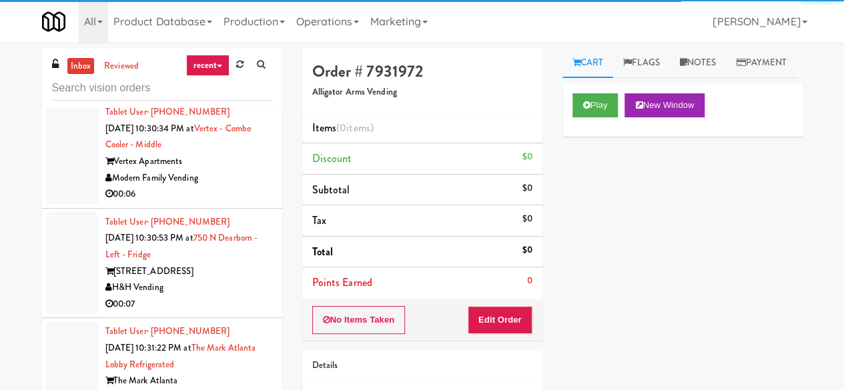
scroll to position [8686, 0]
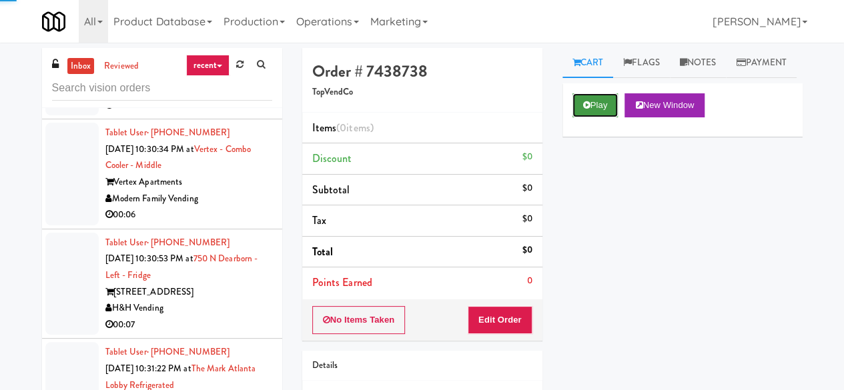
click at [578, 117] on button "Play" at bounding box center [595, 105] width 46 height 24
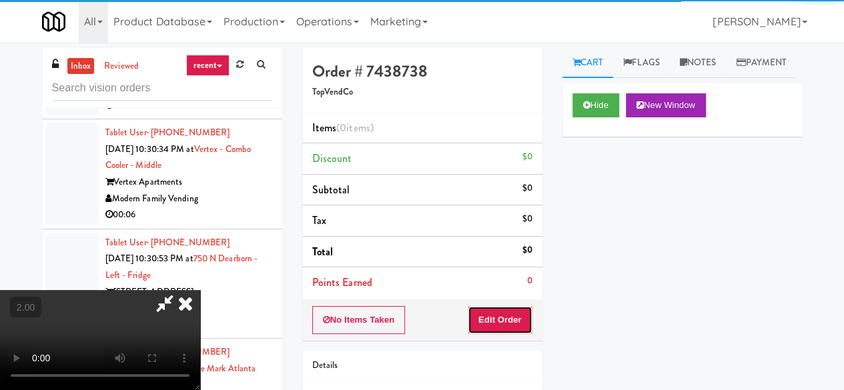
click at [520, 318] on button "Edit Order" at bounding box center [500, 320] width 65 height 28
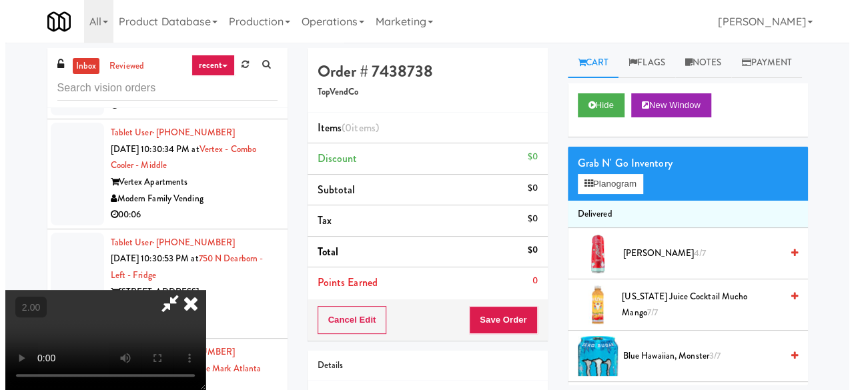
scroll to position [27, 0]
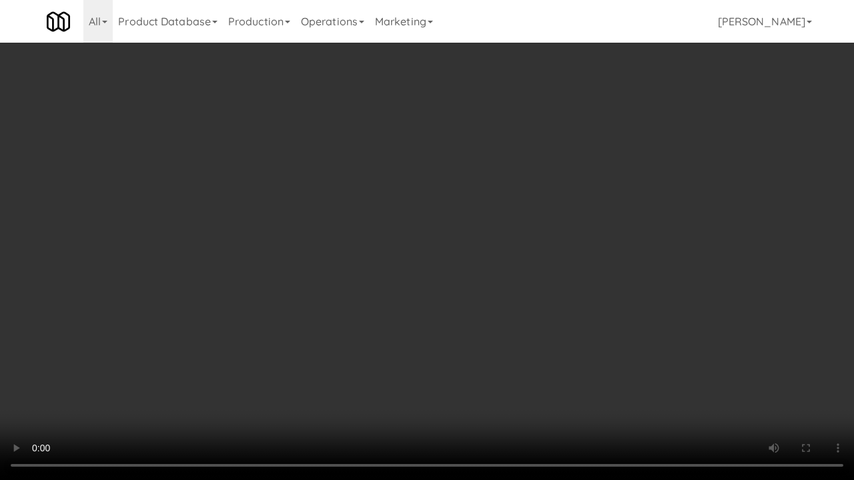
click at [350, 372] on video at bounding box center [427, 240] width 854 height 480
click at [392, 285] on video at bounding box center [427, 240] width 854 height 480
click at [403, 280] on video at bounding box center [427, 240] width 854 height 480
click at [548, 247] on video at bounding box center [427, 240] width 854 height 480
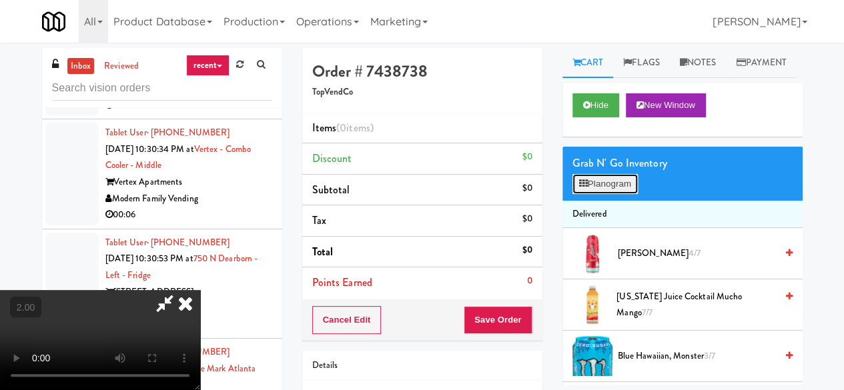
click at [617, 194] on button "Planogram" at bounding box center [604, 184] width 65 height 20
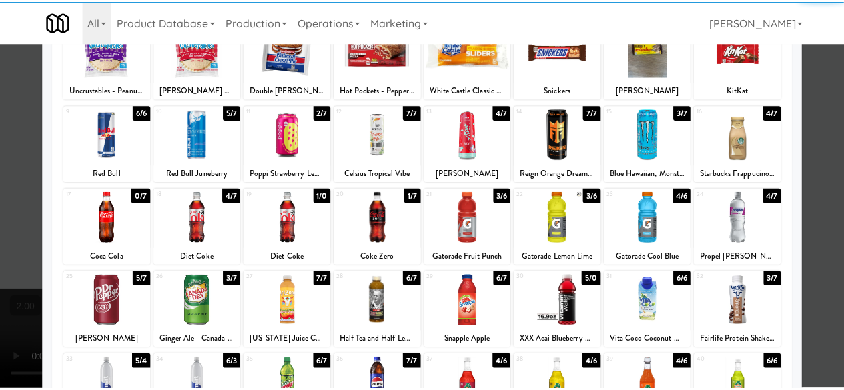
scroll to position [133, 0]
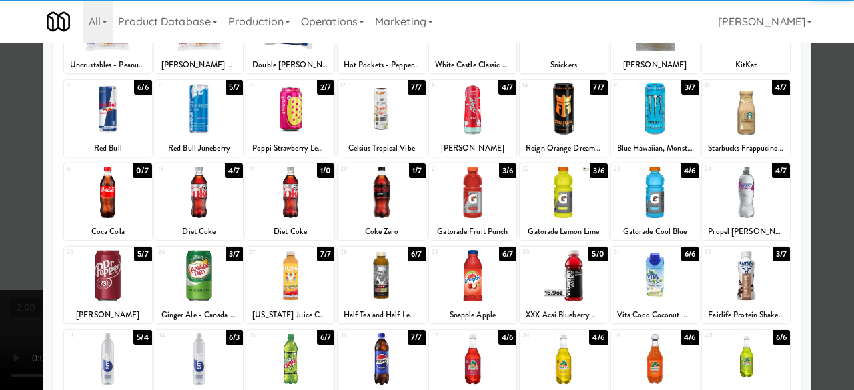
click at [558, 199] on div at bounding box center [564, 192] width 88 height 51
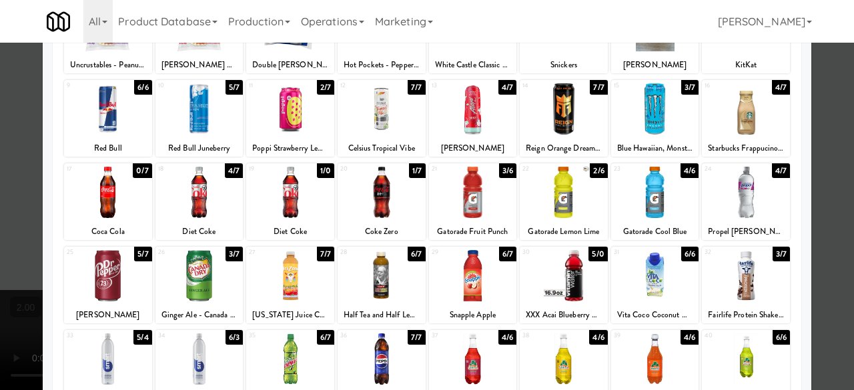
click at [812, 138] on div at bounding box center [427, 195] width 854 height 390
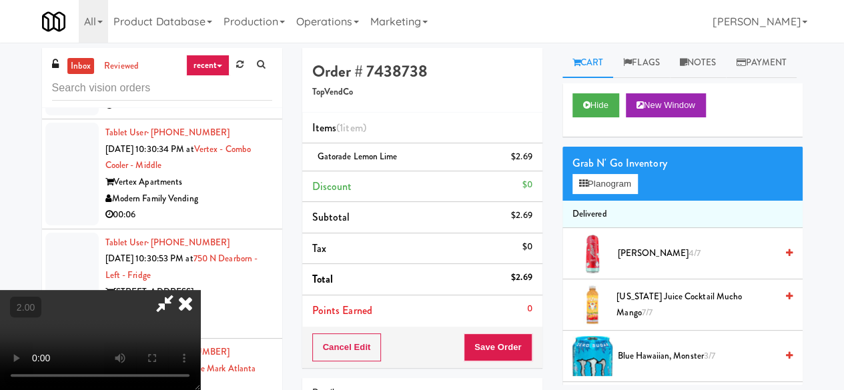
click at [180, 290] on icon at bounding box center [164, 303] width 31 height 27
click at [522, 354] on button "Save Order" at bounding box center [498, 348] width 68 height 28
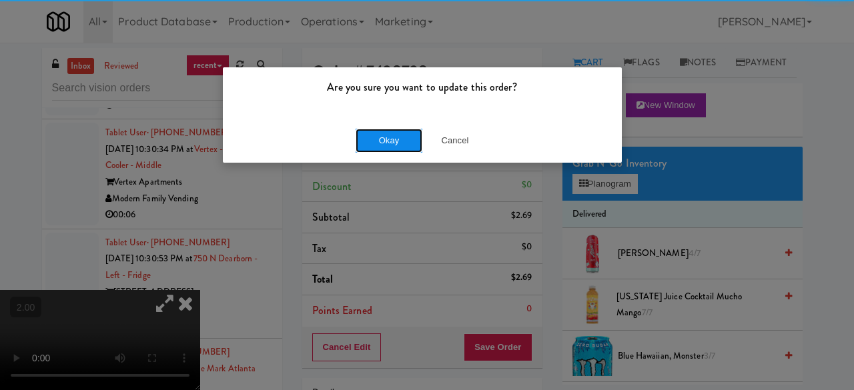
click at [395, 142] on button "Okay" at bounding box center [389, 141] width 67 height 24
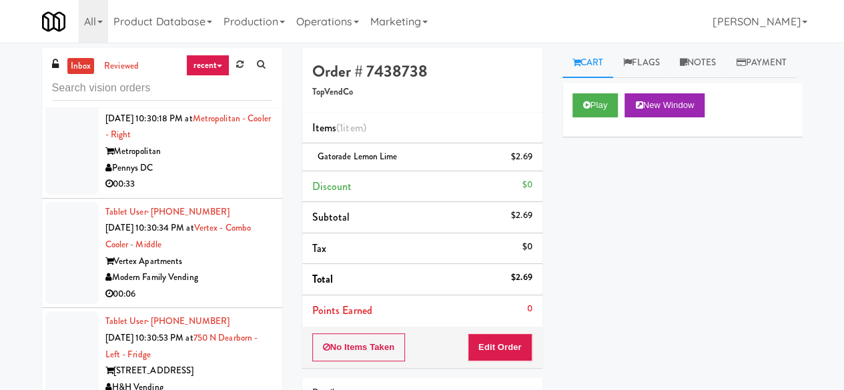
scroll to position [8553, 0]
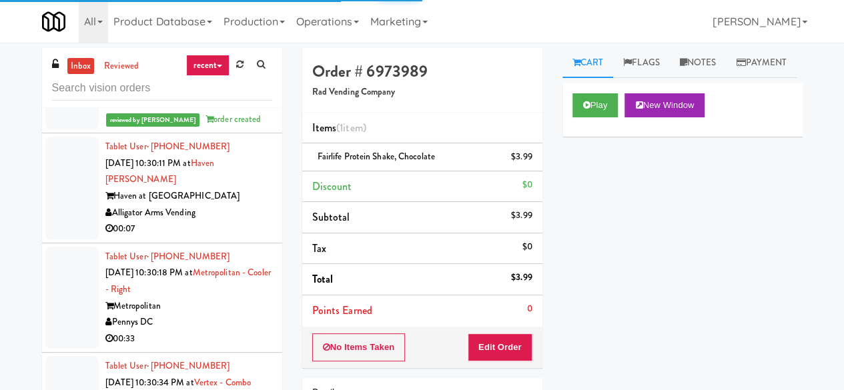
scroll to position [8419, 0]
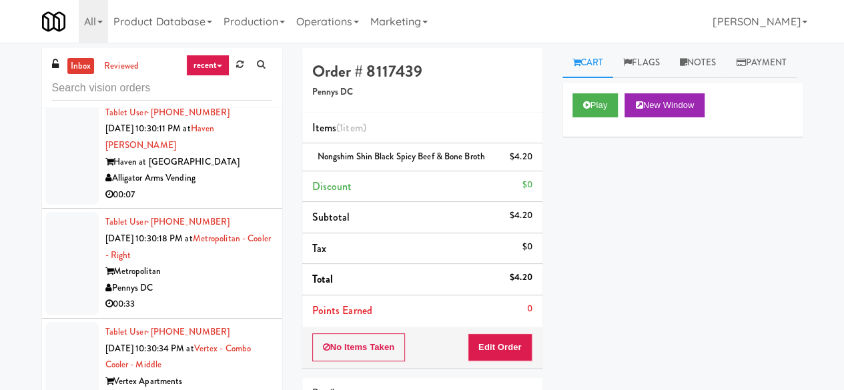
scroll to position [8486, 0]
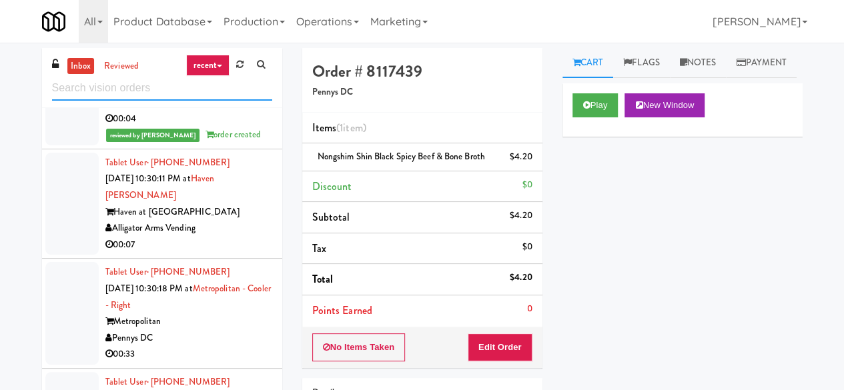
click at [159, 81] on input "text" at bounding box center [162, 88] width 220 height 25
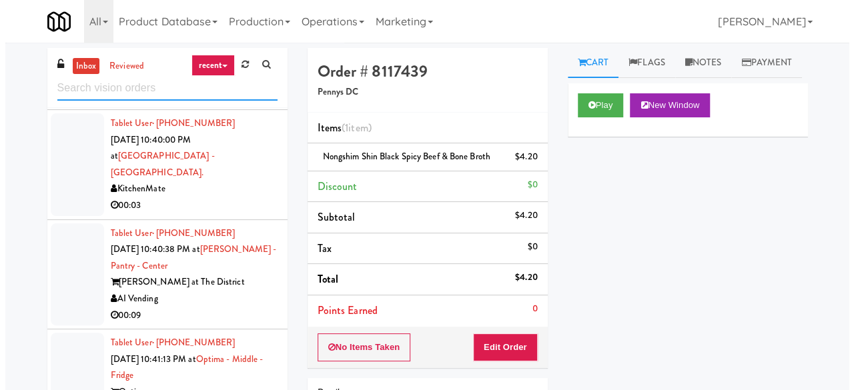
scroll to position [4585, 0]
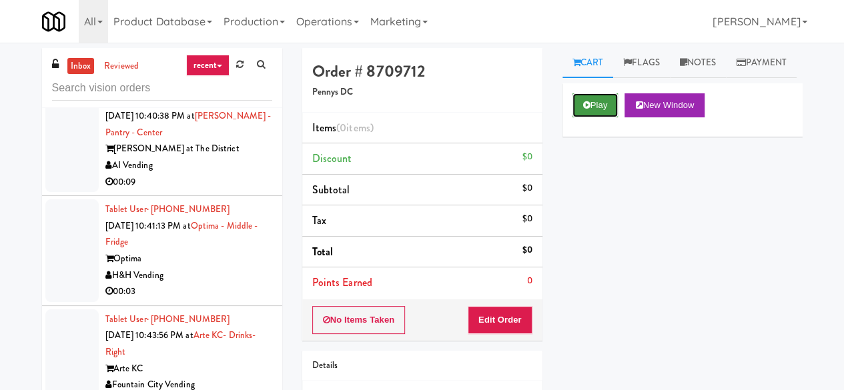
click at [601, 117] on button "Play" at bounding box center [595, 105] width 46 height 24
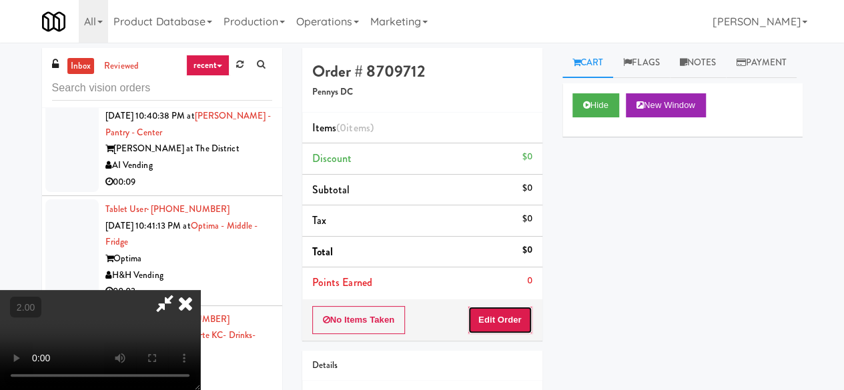
click at [519, 312] on button "Edit Order" at bounding box center [500, 320] width 65 height 28
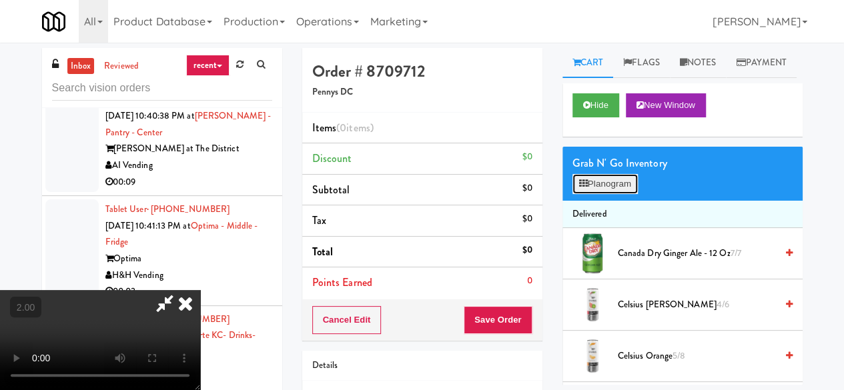
click at [596, 194] on button "Planogram" at bounding box center [604, 184] width 65 height 20
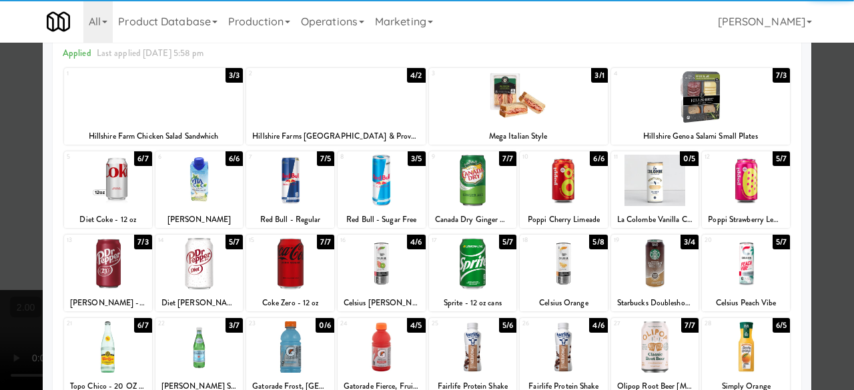
scroll to position [67, 0]
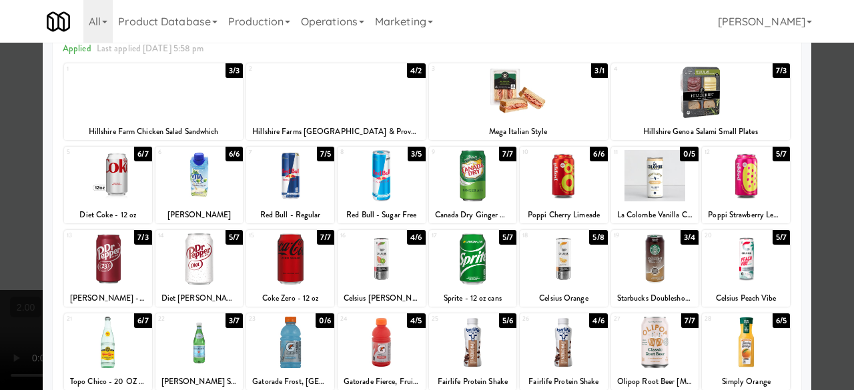
click at [737, 258] on div at bounding box center [746, 259] width 88 height 51
click at [801, 197] on div "Planogram Applied Last applied [DATE] 5:58 pm 1 3/3 Hillshire Farm Chicken Sala…" at bounding box center [427, 288] width 769 height 602
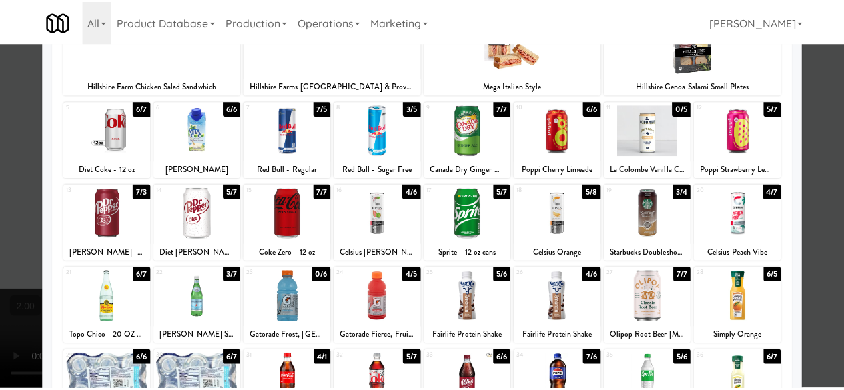
scroll to position [133, 0]
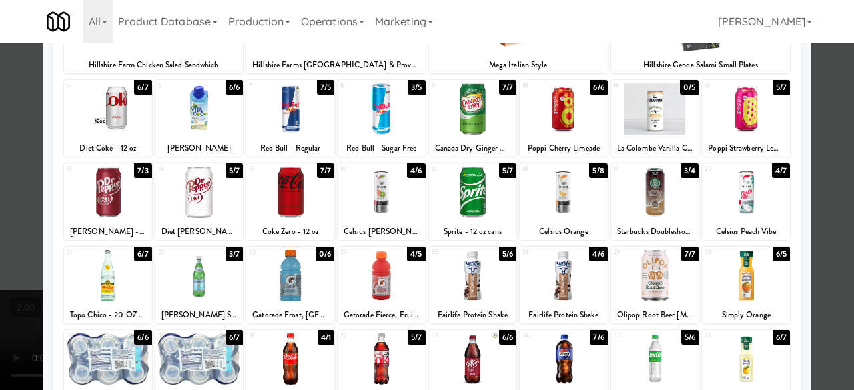
click at [829, 168] on div at bounding box center [427, 195] width 854 height 390
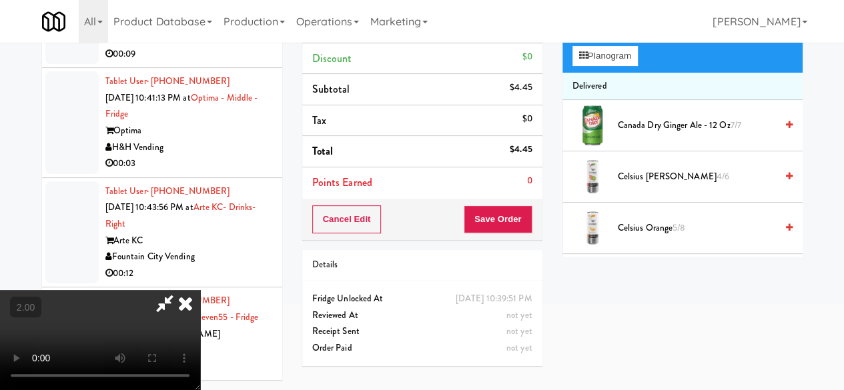
scroll to position [43, 0]
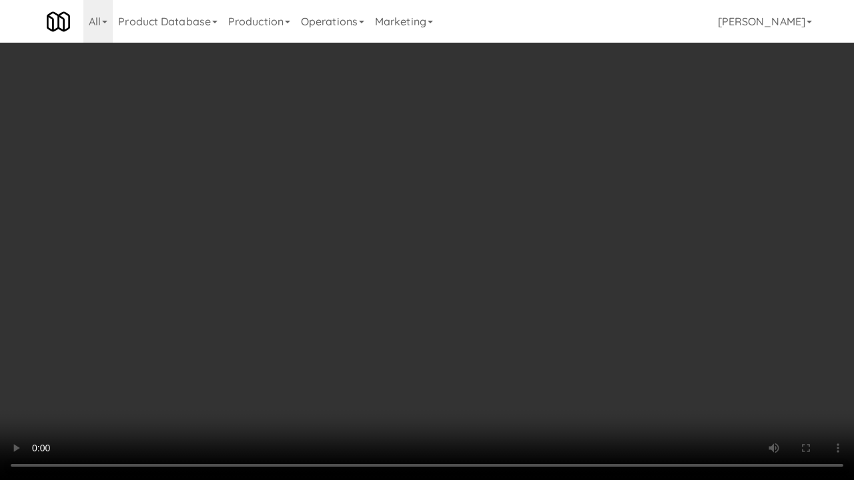
click at [583, 232] on video at bounding box center [427, 240] width 854 height 480
click at [555, 217] on video at bounding box center [427, 240] width 854 height 480
click at [523, 212] on video at bounding box center [427, 240] width 854 height 480
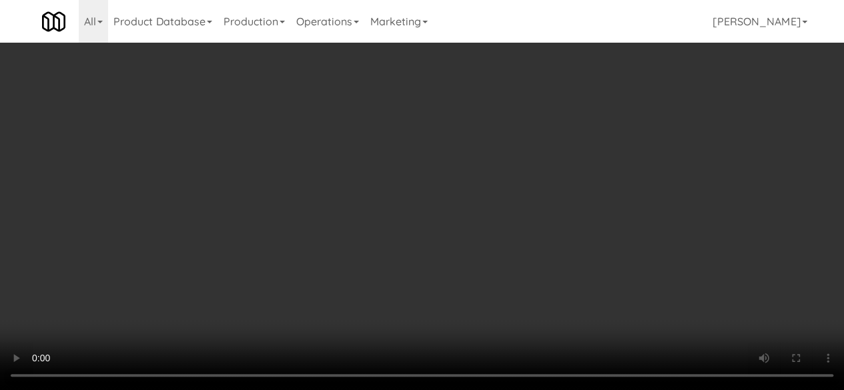
scroll to position [0, 0]
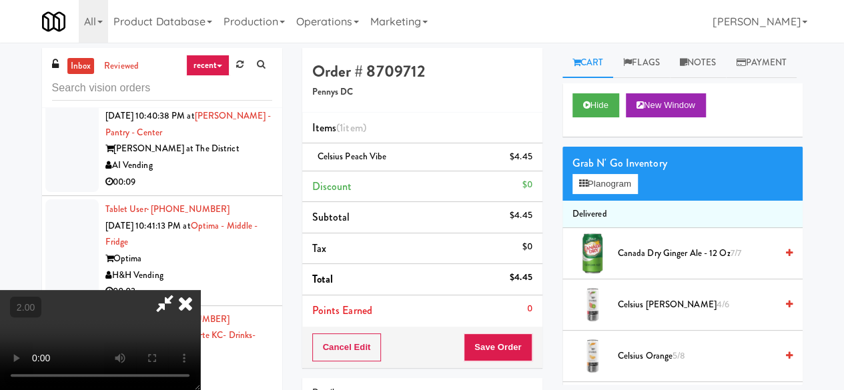
click at [180, 290] on icon at bounding box center [164, 303] width 31 height 27
click at [510, 356] on button "Save Order" at bounding box center [498, 348] width 68 height 28
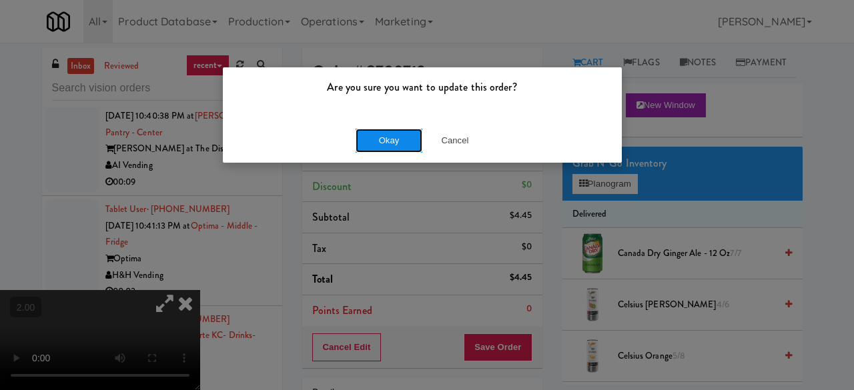
click at [382, 138] on button "Okay" at bounding box center [389, 141] width 67 height 24
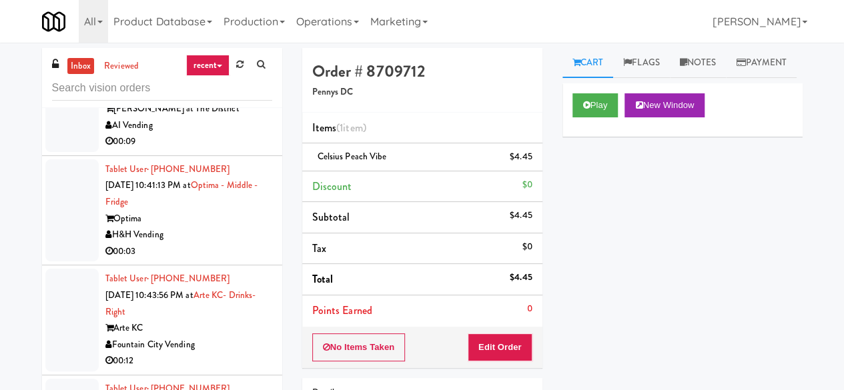
scroll to position [4718, 0]
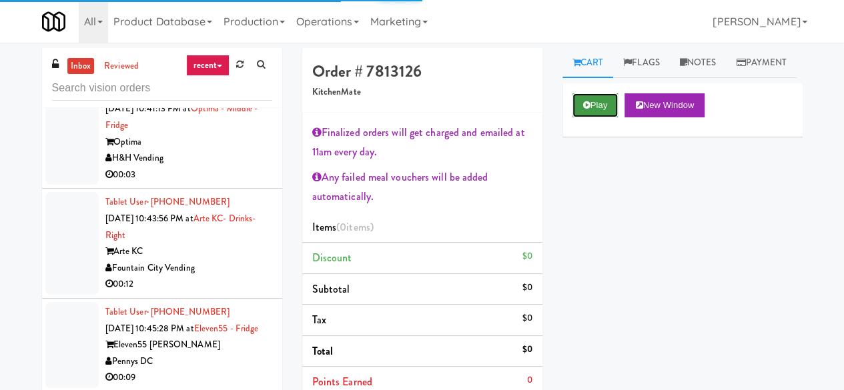
click at [583, 117] on button "Play" at bounding box center [595, 105] width 46 height 24
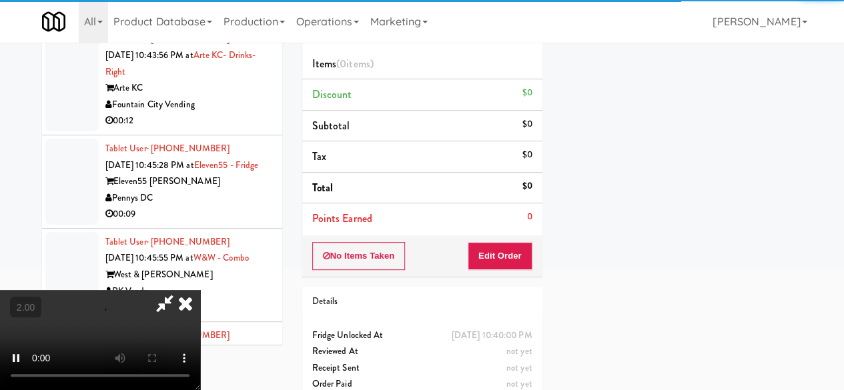
scroll to position [200, 0]
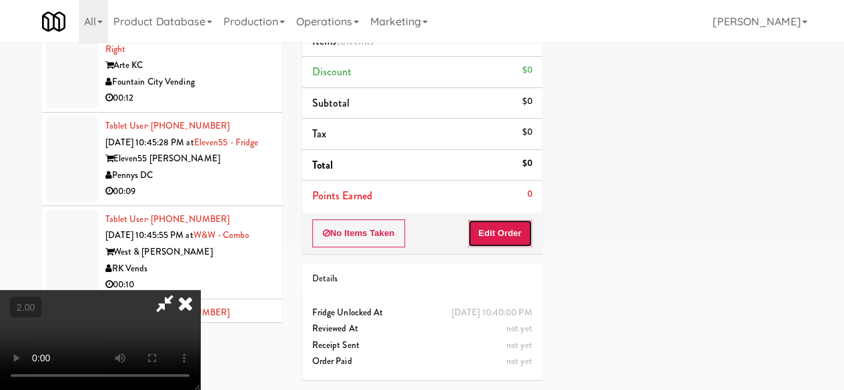
click at [491, 220] on button "Edit Order" at bounding box center [500, 234] width 65 height 28
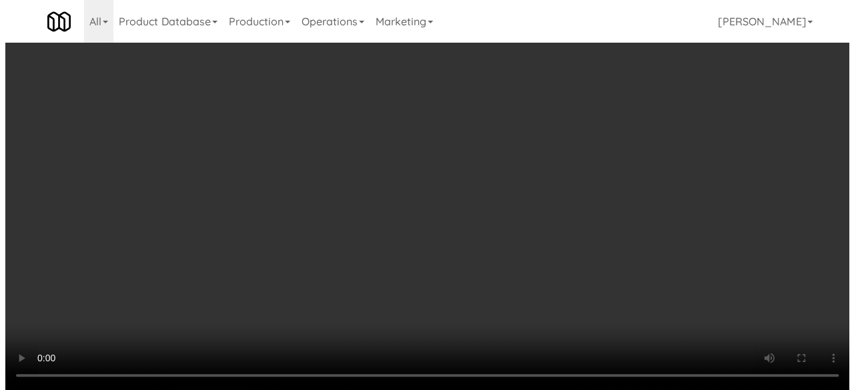
scroll to position [27, 0]
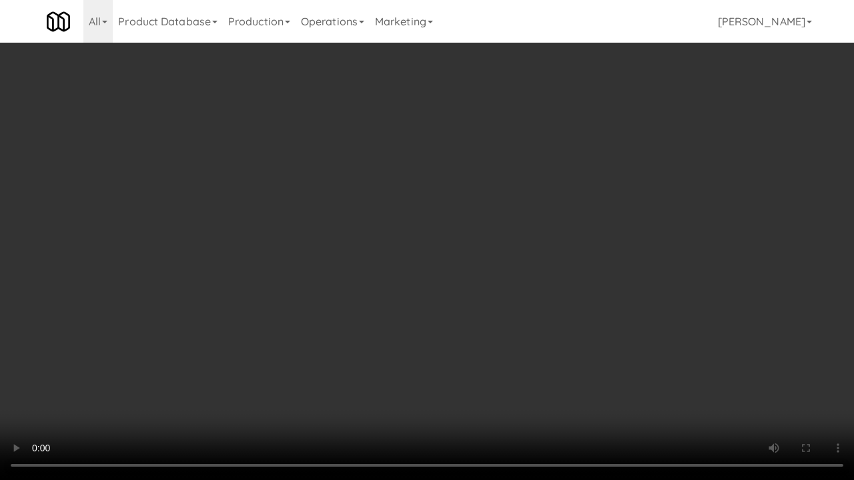
click at [580, 263] on video at bounding box center [427, 240] width 854 height 480
click at [530, 272] on video at bounding box center [427, 240] width 854 height 480
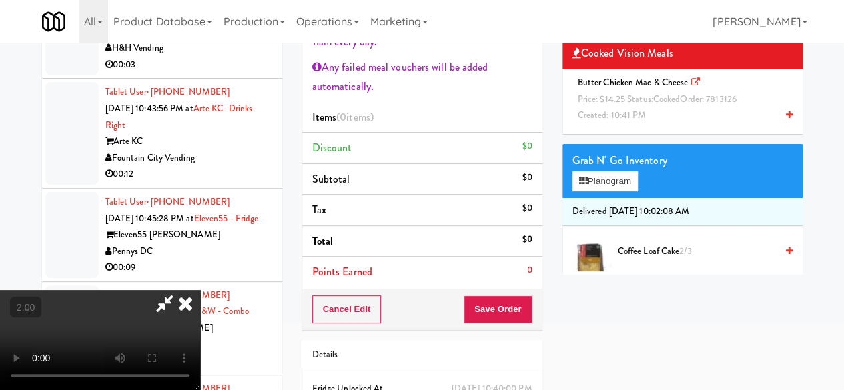
click at [600, 198] on div "Grab N' Go Inventory Planogram" at bounding box center [682, 171] width 240 height 54
click at [608, 191] on button "Planogram" at bounding box center [604, 181] width 65 height 20
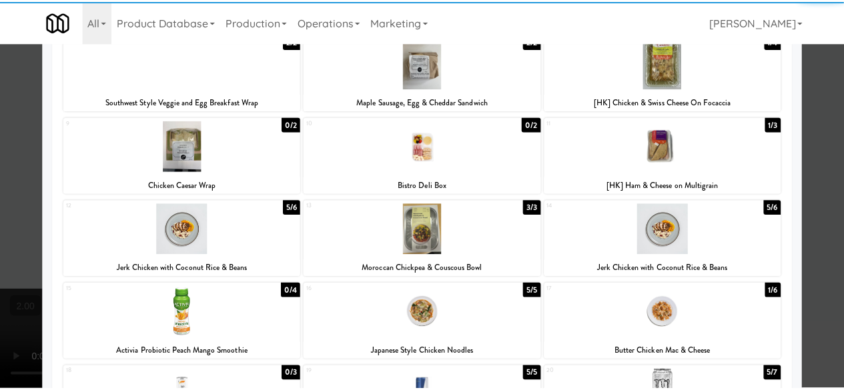
scroll to position [334, 0]
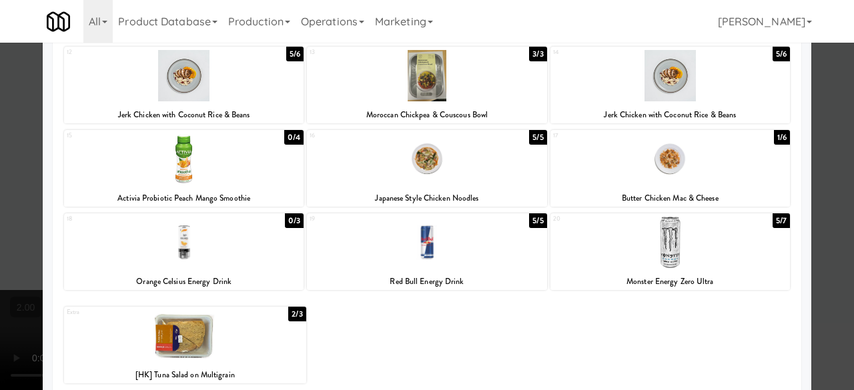
click at [677, 173] on div at bounding box center [670, 158] width 240 height 51
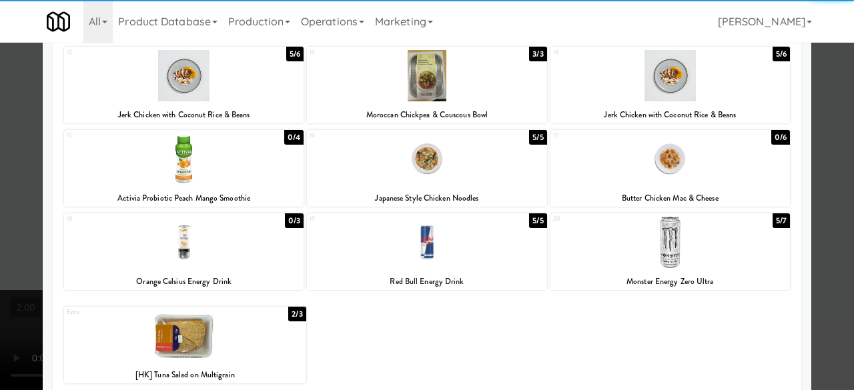
click at [809, 133] on div at bounding box center [427, 195] width 854 height 390
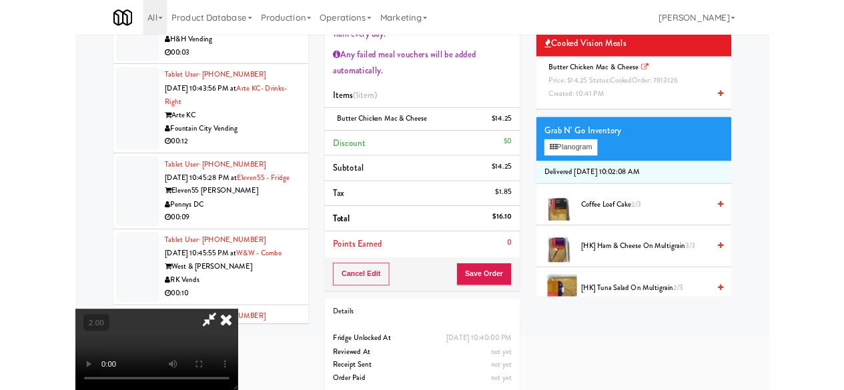
scroll to position [27, 0]
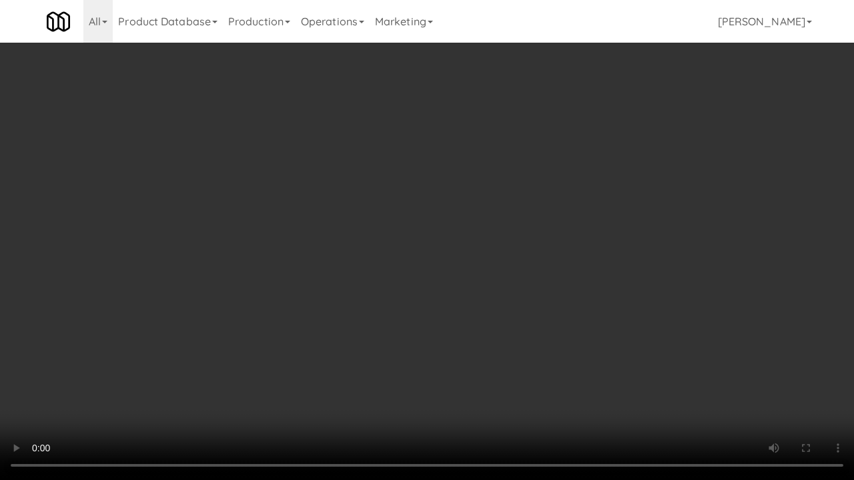
click at [522, 268] on video at bounding box center [427, 240] width 854 height 480
click at [514, 248] on video at bounding box center [427, 240] width 854 height 480
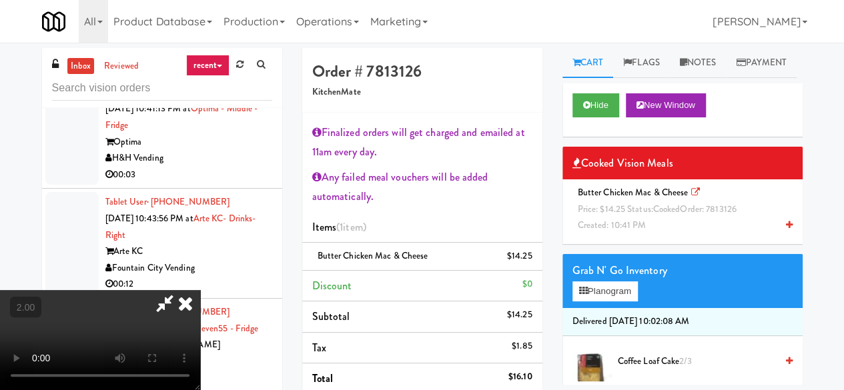
scroll to position [0, 0]
click at [180, 290] on icon at bounding box center [164, 303] width 31 height 27
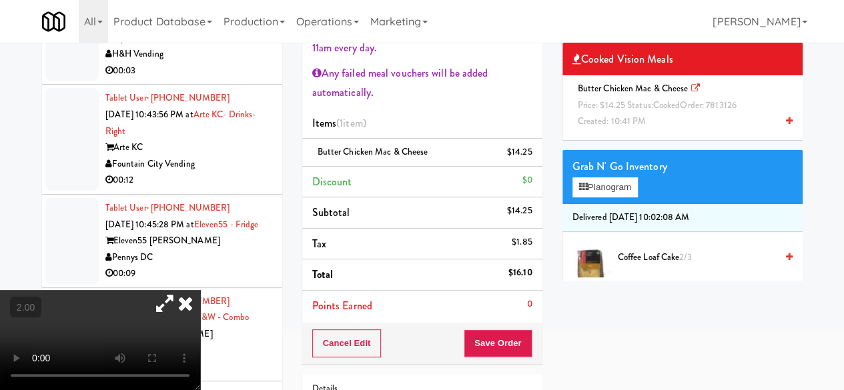
scroll to position [133, 0]
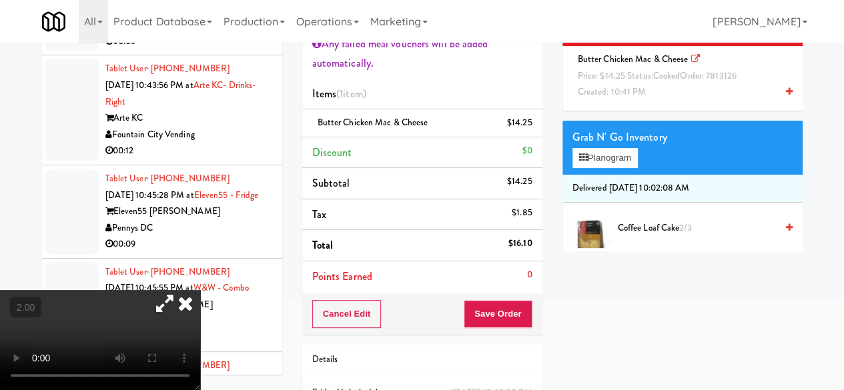
click at [482, 326] on div "Cancel Edit Save Order" at bounding box center [422, 314] width 240 height 41
click at [490, 323] on button "Save Order" at bounding box center [498, 314] width 68 height 28
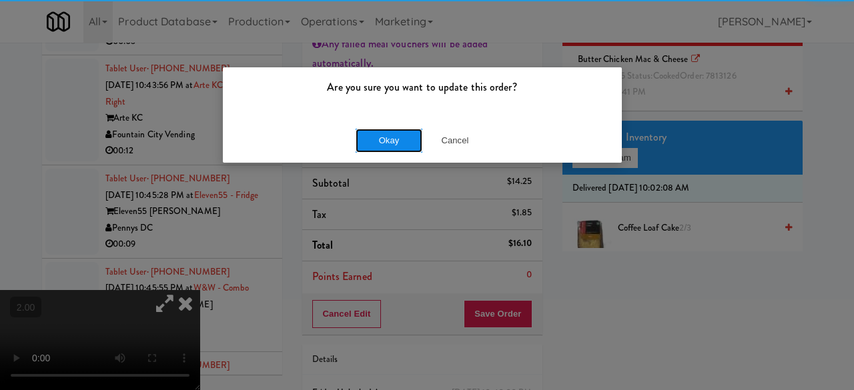
click at [372, 129] on button "Okay" at bounding box center [389, 141] width 67 height 24
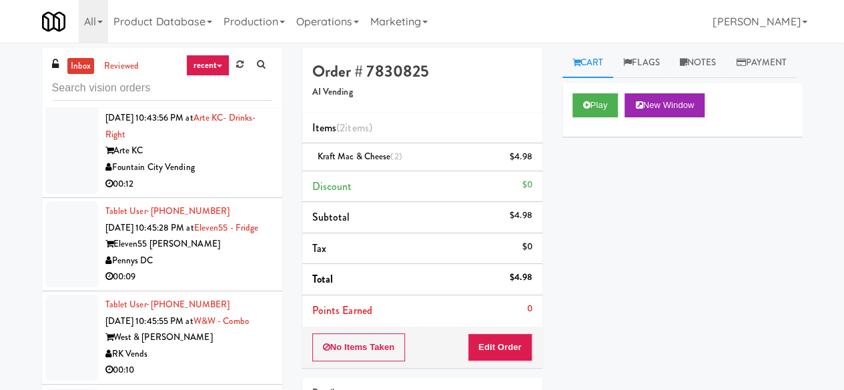
click at [217, 66] on div "H&H Vending" at bounding box center [188, 57] width 167 height 17
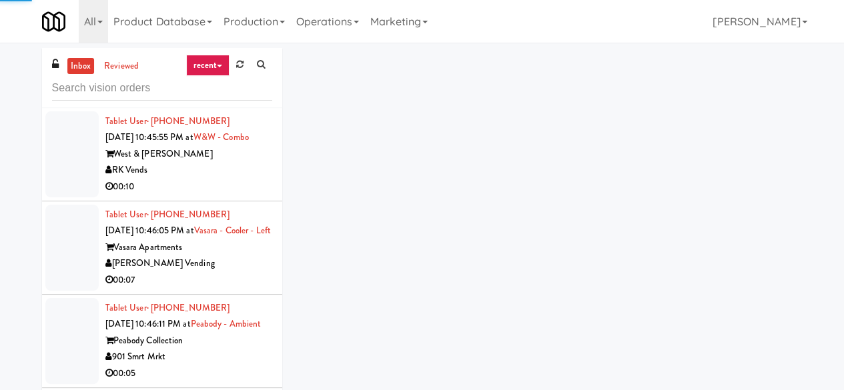
scroll to position [4918, 0]
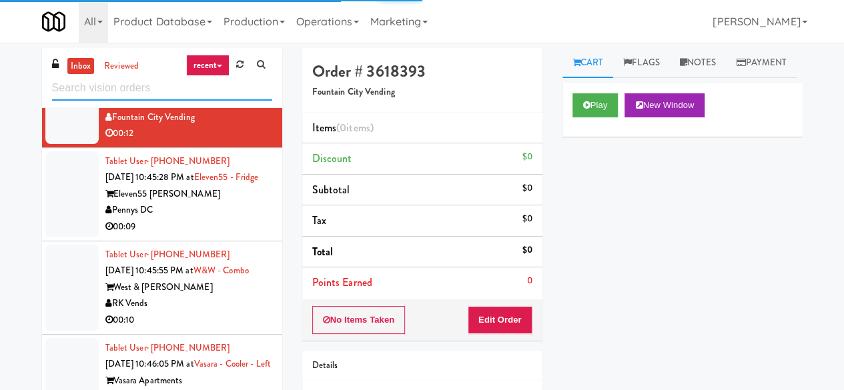
click at [141, 97] on input "text" at bounding box center [162, 88] width 220 height 25
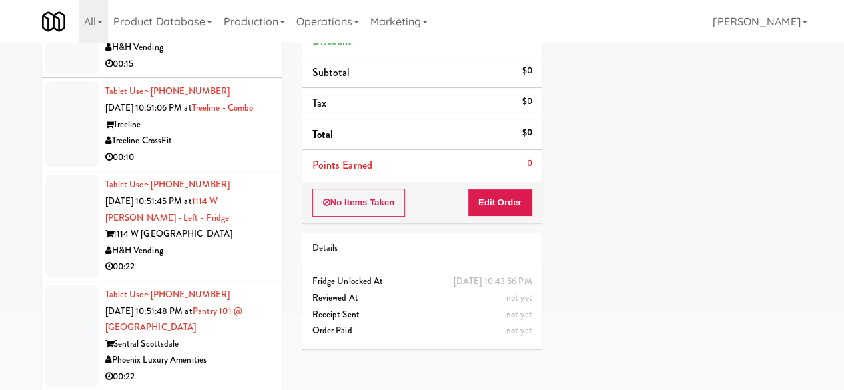
scroll to position [127, 0]
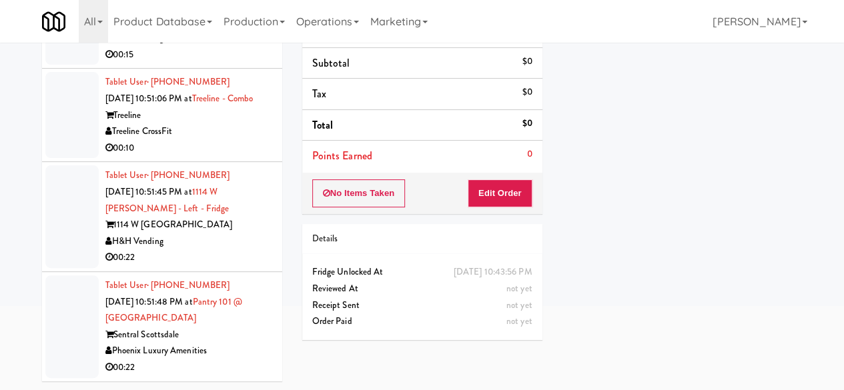
click at [228, 348] on div "Phoenix Luxury Amenities" at bounding box center [188, 351] width 167 height 17
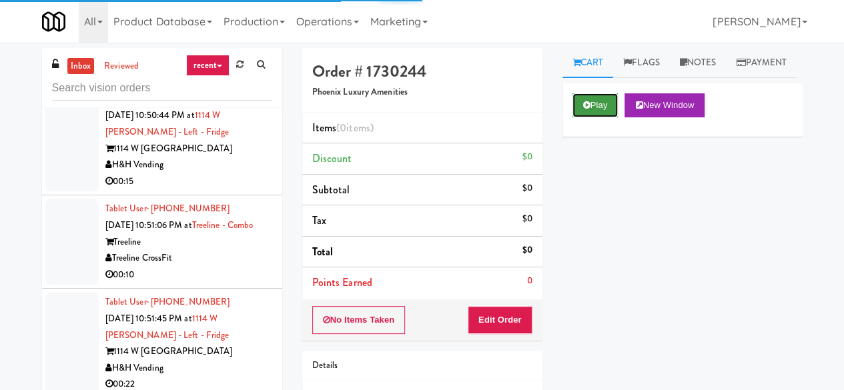
click at [599, 117] on button "Play" at bounding box center [595, 105] width 46 height 24
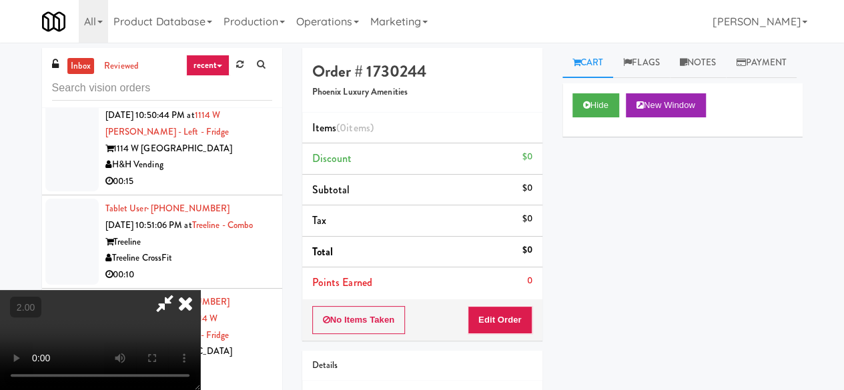
click at [466, 332] on div "No Items Taken Edit Order" at bounding box center [422, 320] width 240 height 41
click at [479, 322] on button "Edit Order" at bounding box center [500, 320] width 65 height 28
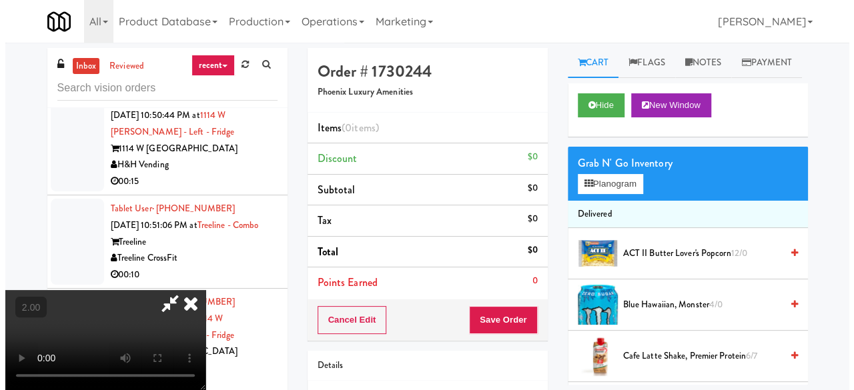
scroll to position [27, 0]
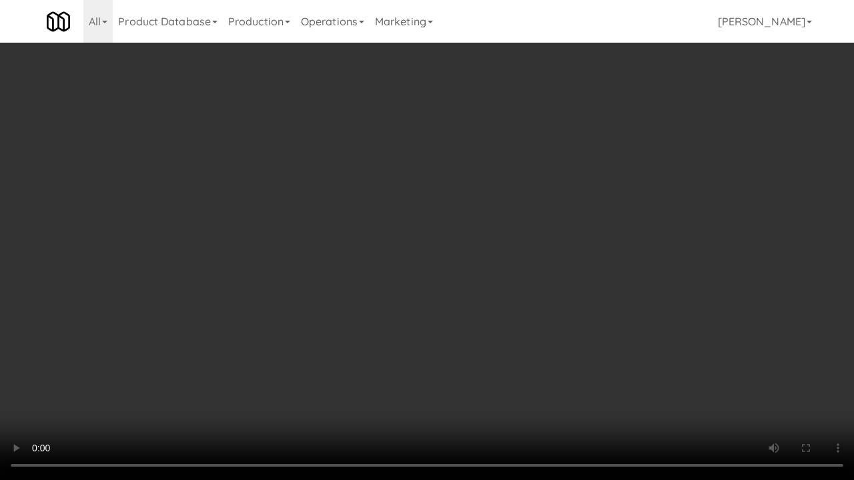
click at [359, 252] on video at bounding box center [427, 240] width 854 height 480
click at [363, 251] on video at bounding box center [427, 240] width 854 height 480
click at [393, 250] on video at bounding box center [427, 240] width 854 height 480
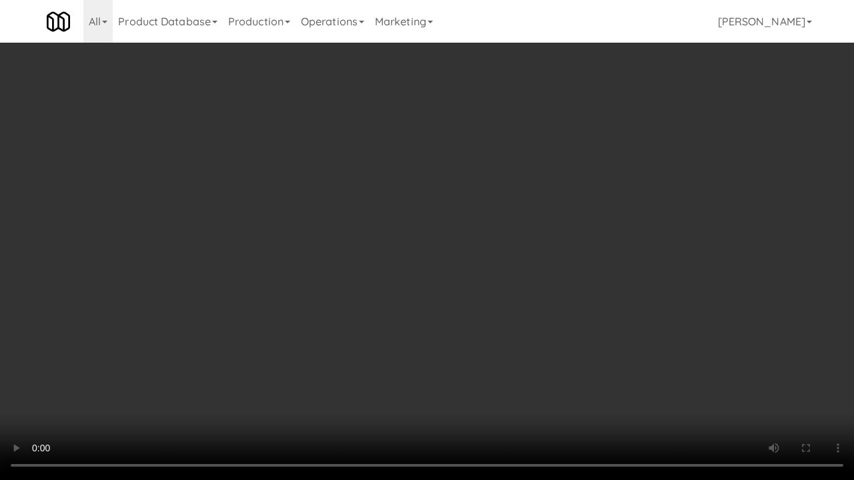
click at [483, 242] on video at bounding box center [427, 240] width 854 height 480
click at [586, 233] on video at bounding box center [427, 240] width 854 height 480
click at [556, 233] on video at bounding box center [427, 240] width 854 height 480
click at [561, 233] on video at bounding box center [427, 240] width 854 height 480
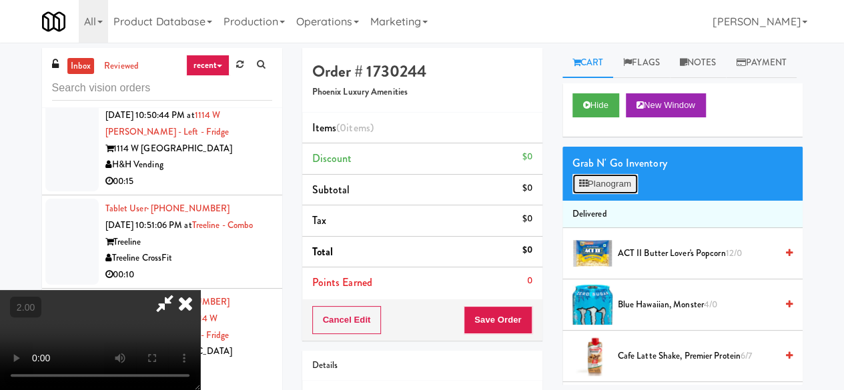
click at [598, 194] on button "Planogram" at bounding box center [604, 184] width 65 height 20
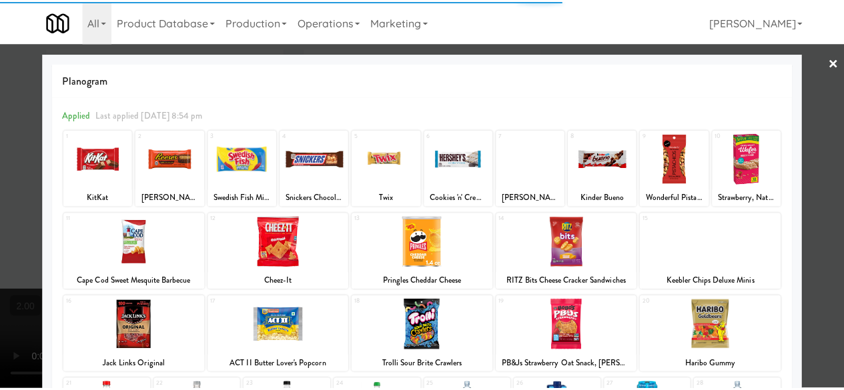
scroll to position [67, 0]
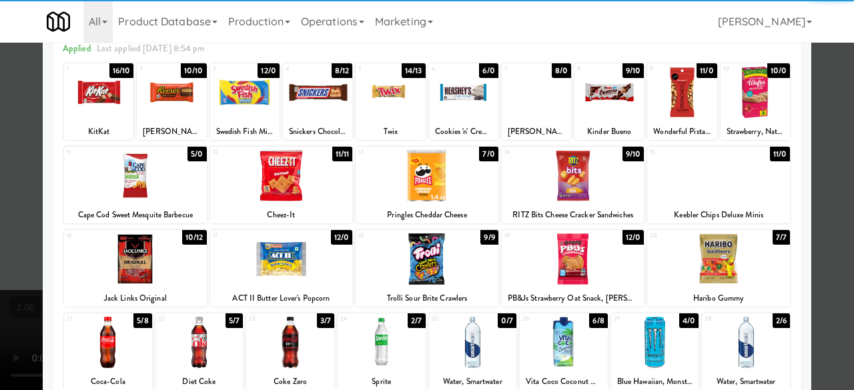
click at [144, 175] on div at bounding box center [135, 175] width 143 height 51
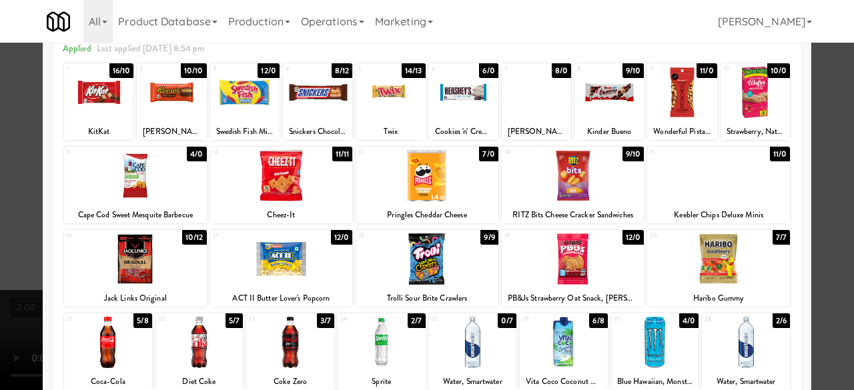
click at [456, 195] on div at bounding box center [427, 175] width 143 height 51
click at [571, 194] on div at bounding box center [573, 175] width 143 height 51
click at [738, 340] on div at bounding box center [746, 342] width 88 height 51
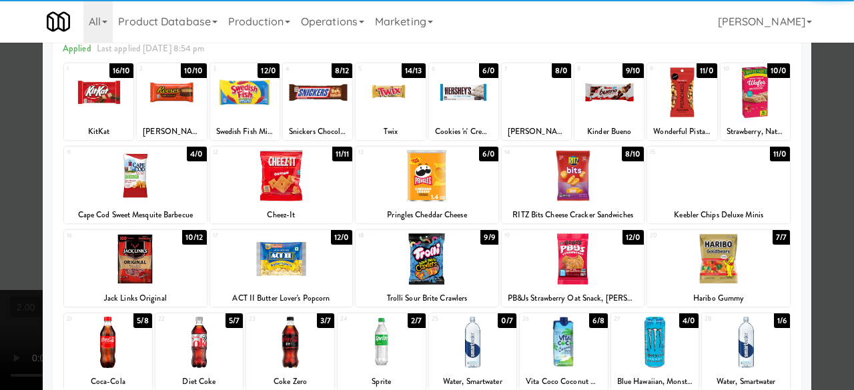
drag, startPoint x: 378, startPoint y: 351, endPoint x: 530, endPoint y: 372, distance: 152.9
click at [378, 352] on div at bounding box center [382, 342] width 88 height 51
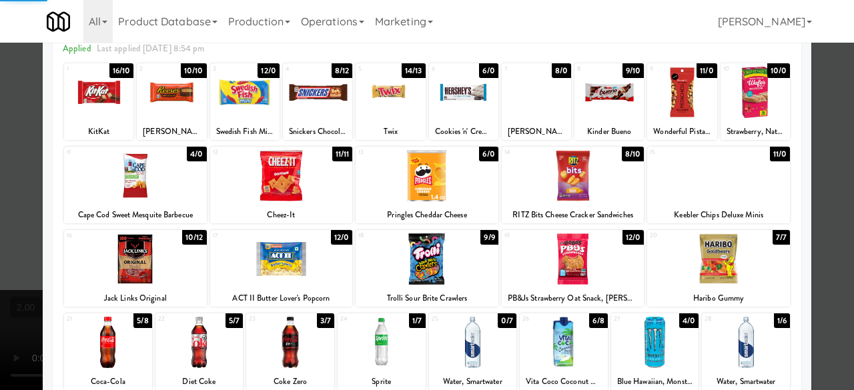
click at [798, 191] on div "Planogram Applied Last applied [DATE] 8:54 pm 1 16/10 KitKat 2 10/10 [PERSON_NA…" at bounding box center [427, 288] width 769 height 602
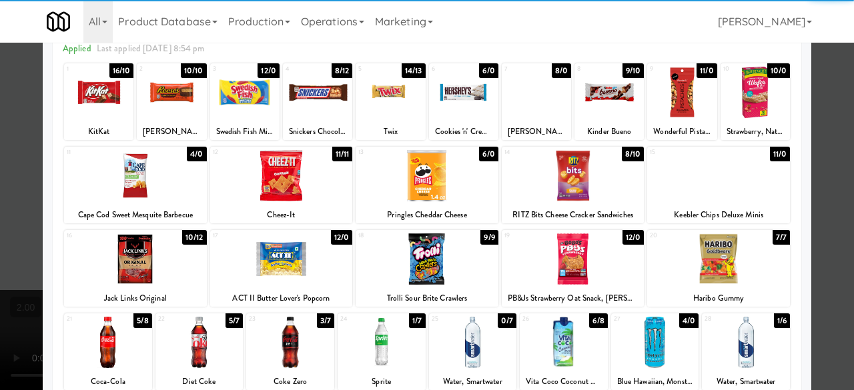
click at [835, 183] on div at bounding box center [427, 195] width 854 height 390
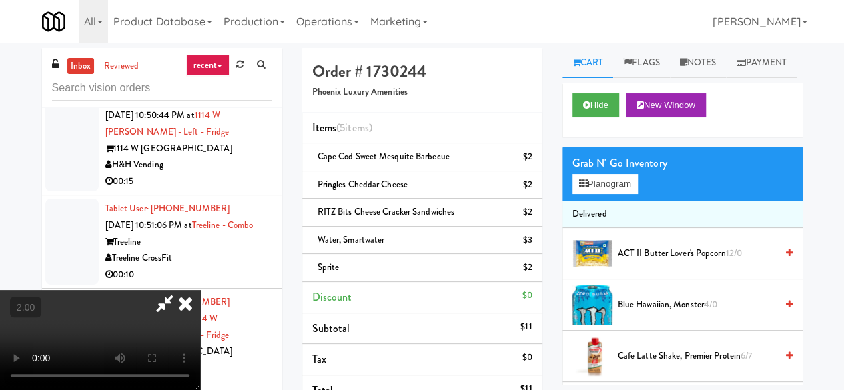
scroll to position [27, 0]
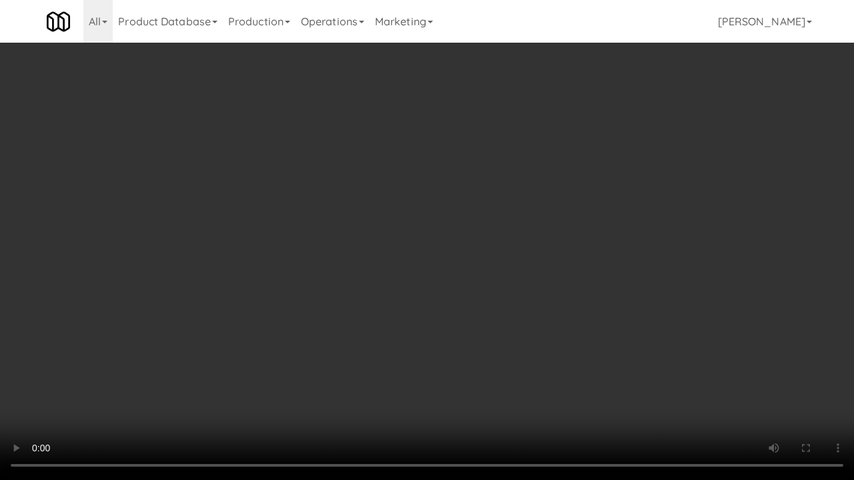
click at [496, 280] on video at bounding box center [427, 240] width 854 height 480
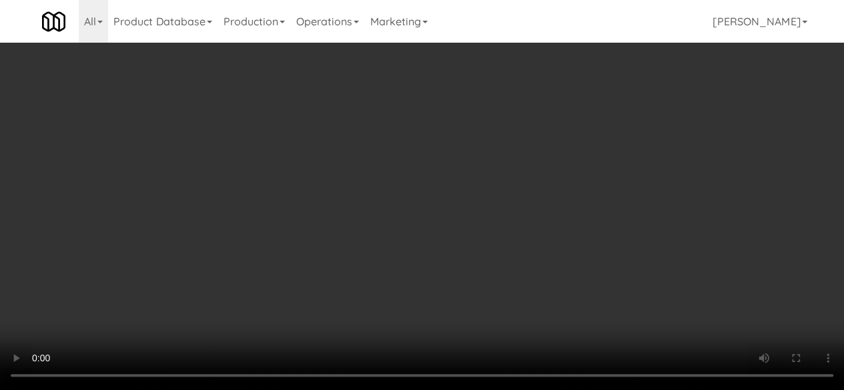
click at [632, 201] on div "Grab N' Go Inventory Planogram" at bounding box center [682, 174] width 240 height 54
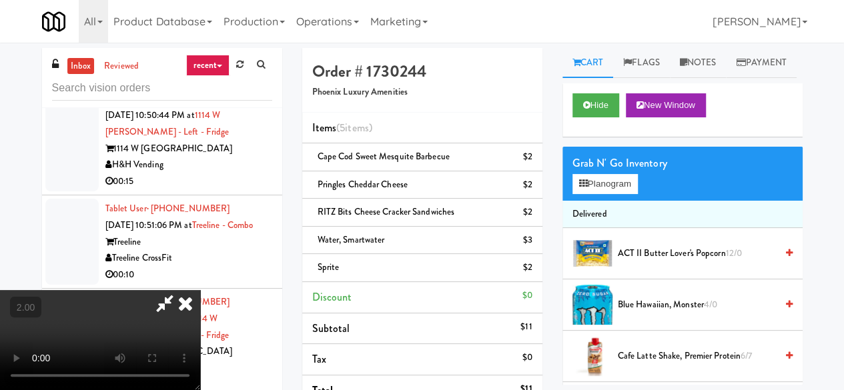
click at [632, 201] on div "Grab N' Go Inventory Planogram" at bounding box center [682, 174] width 240 height 54
click at [627, 194] on button "Planogram" at bounding box center [604, 184] width 65 height 20
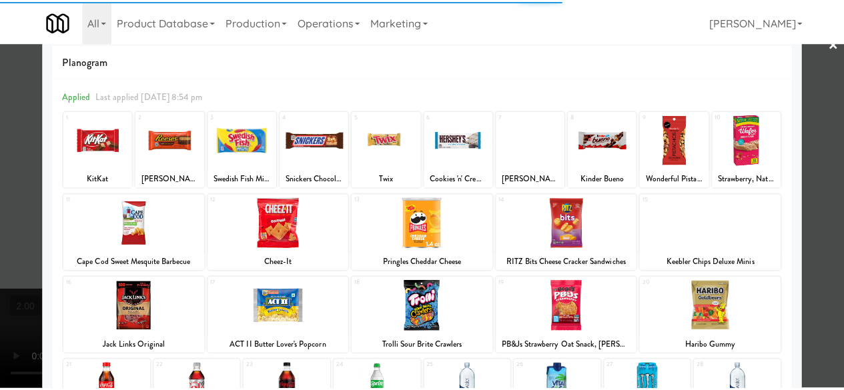
scroll to position [67, 0]
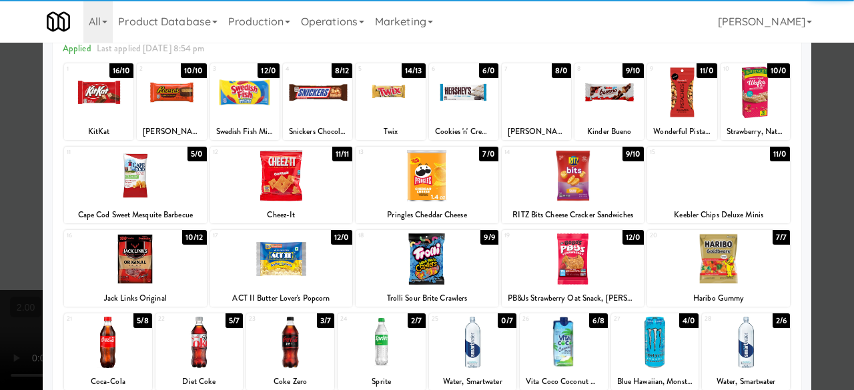
click at [128, 250] on div at bounding box center [135, 259] width 143 height 51
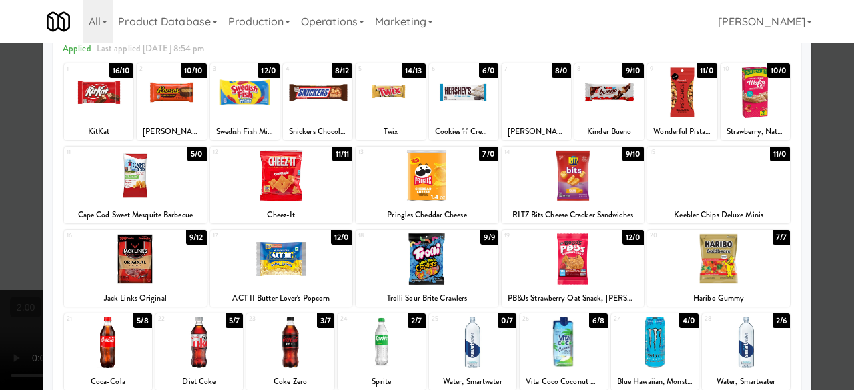
drag, startPoint x: 706, startPoint y: 273, endPoint x: 728, endPoint y: 268, distance: 22.7
click at [707, 272] on div at bounding box center [718, 259] width 143 height 51
drag, startPoint x: 821, startPoint y: 166, endPoint x: 734, endPoint y: 137, distance: 91.6
click at [821, 165] on div at bounding box center [427, 195] width 854 height 390
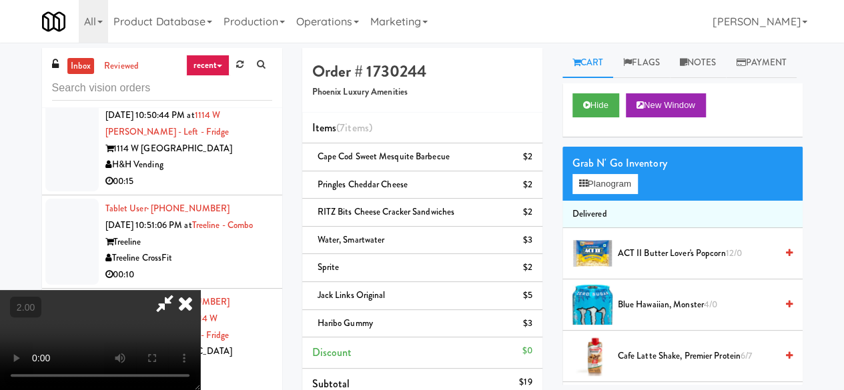
click at [180, 290] on icon at bounding box center [164, 303] width 31 height 27
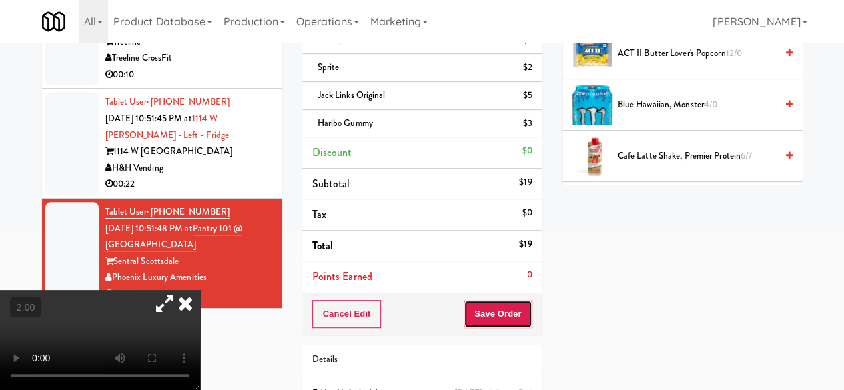
click at [494, 300] on button "Save Order" at bounding box center [498, 314] width 68 height 28
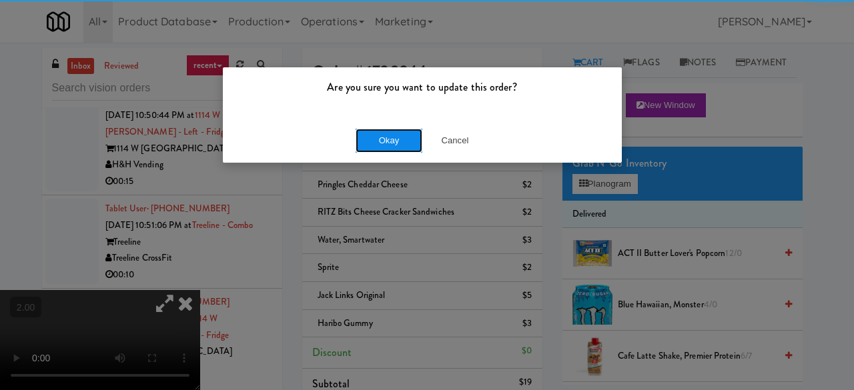
click at [373, 149] on button "Okay" at bounding box center [389, 141] width 67 height 24
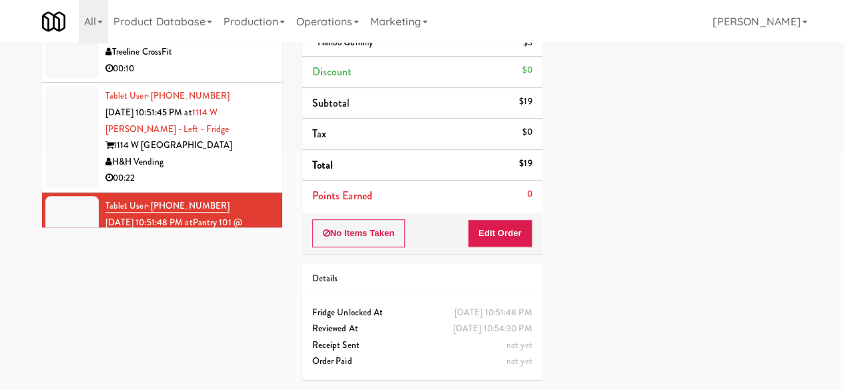
scroll to position [2737, 0]
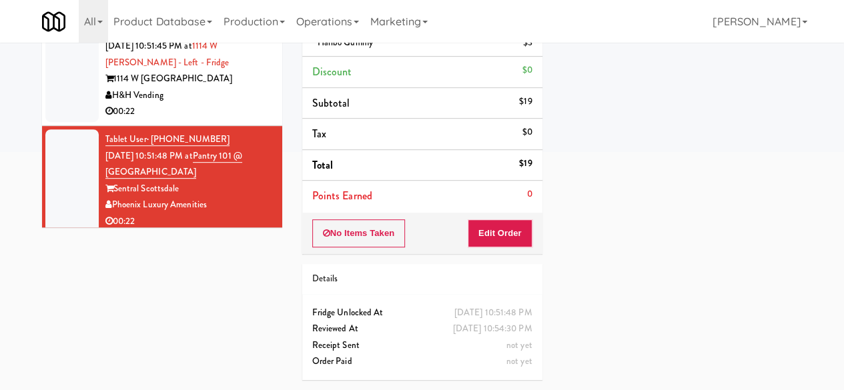
drag, startPoint x: 229, startPoint y: 183, endPoint x: 246, endPoint y: 181, distance: 16.8
click at [229, 104] on div "H&H Vending" at bounding box center [188, 95] width 167 height 17
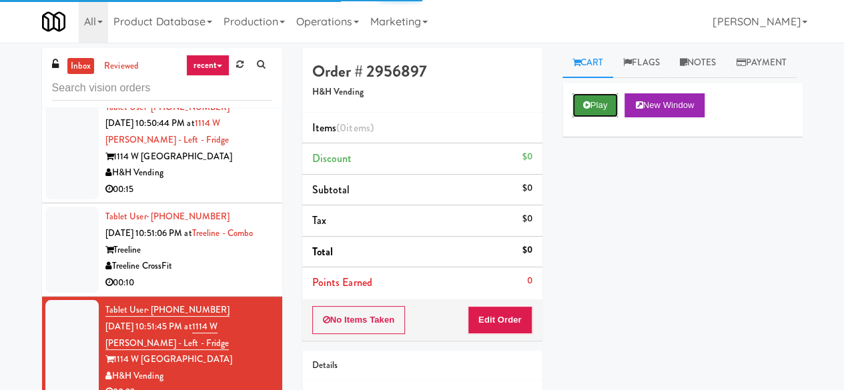
click at [594, 117] on button "Play" at bounding box center [595, 105] width 46 height 24
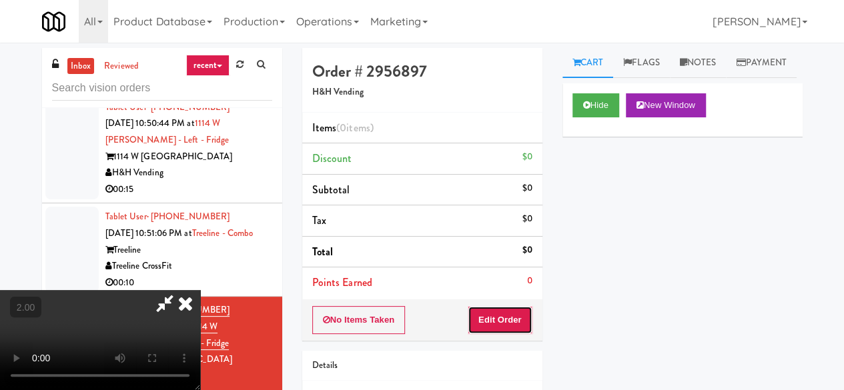
click at [504, 324] on button "Edit Order" at bounding box center [500, 320] width 65 height 28
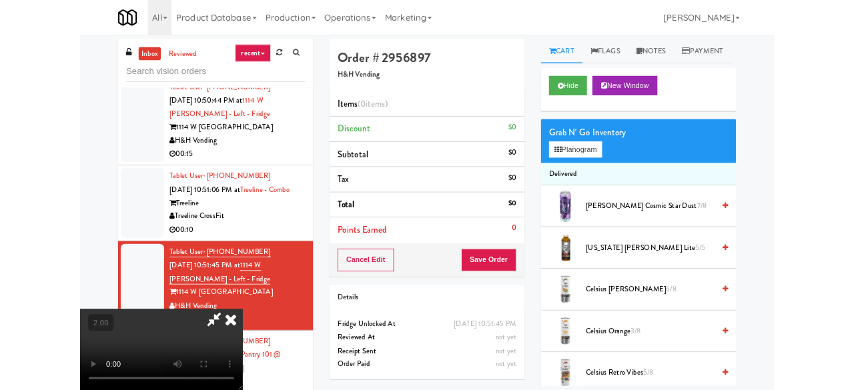
scroll to position [27, 0]
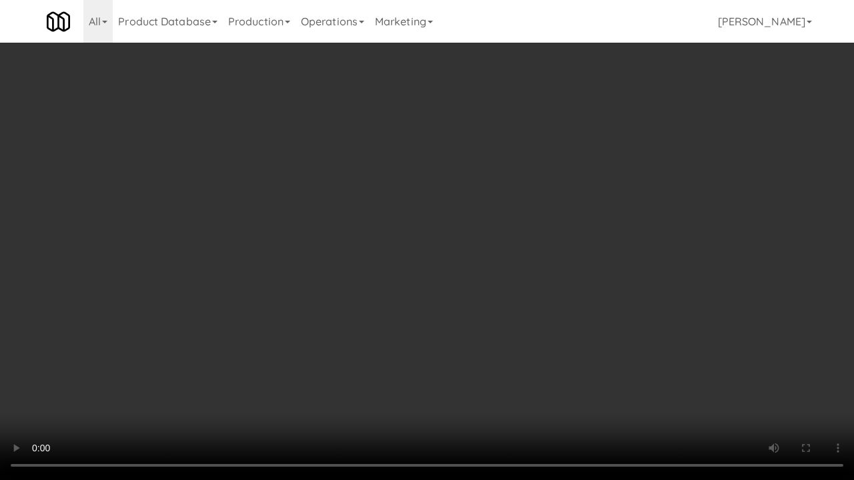
click at [555, 282] on video at bounding box center [427, 240] width 854 height 480
click at [566, 283] on video at bounding box center [427, 240] width 854 height 480
click at [554, 262] on video at bounding box center [427, 240] width 854 height 480
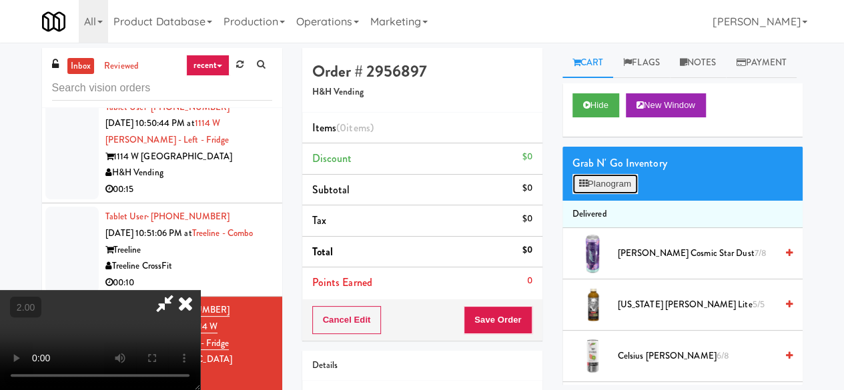
click at [636, 194] on button "Planogram" at bounding box center [604, 184] width 65 height 20
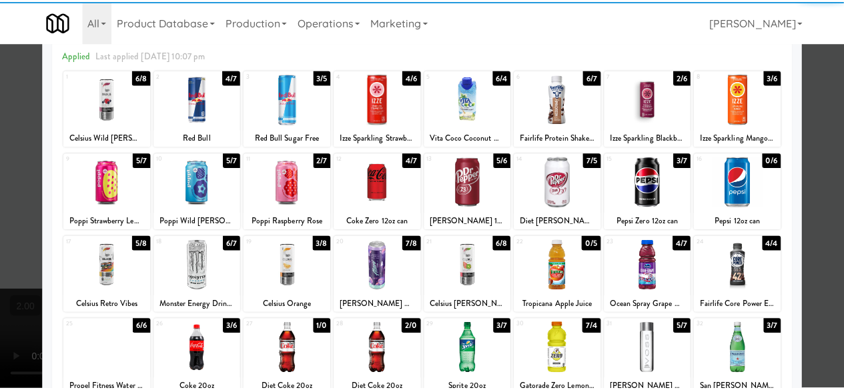
scroll to position [67, 0]
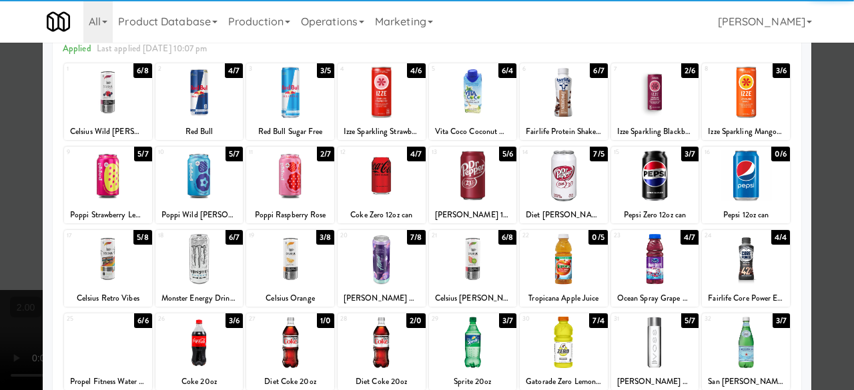
click at [290, 260] on div at bounding box center [290, 259] width 88 height 51
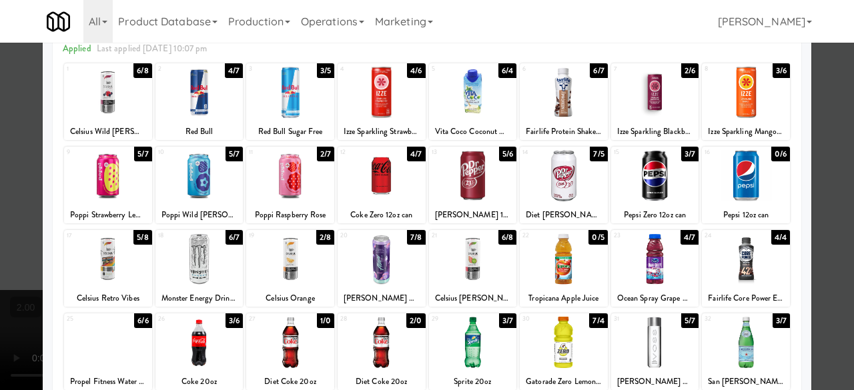
click at [827, 119] on div at bounding box center [427, 195] width 854 height 390
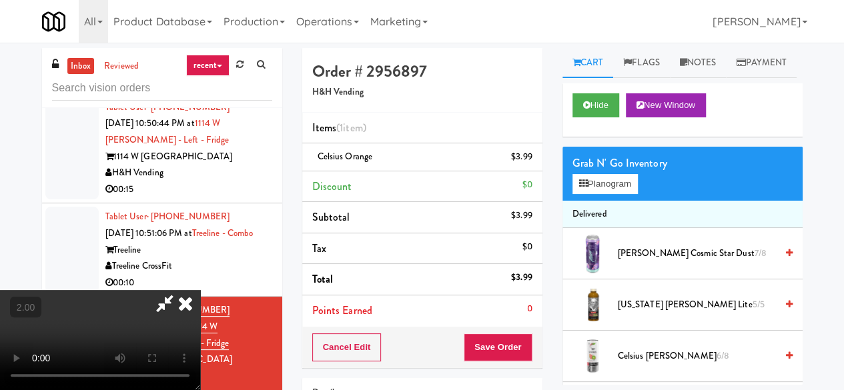
click at [180, 290] on icon at bounding box center [164, 303] width 31 height 27
click at [466, 335] on button "Save Order" at bounding box center [498, 348] width 68 height 28
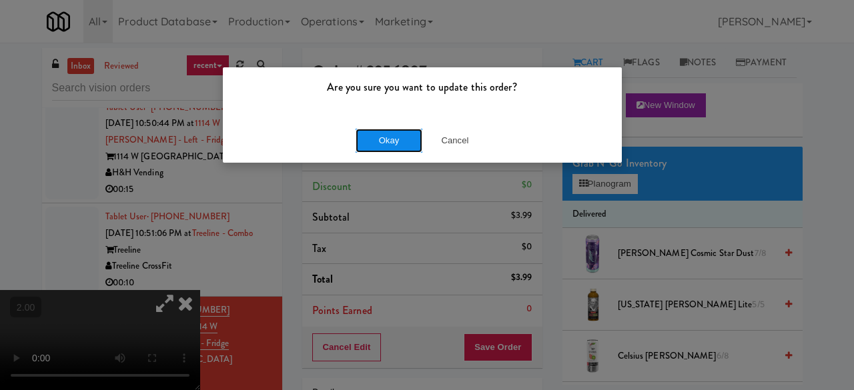
click at [403, 146] on button "Okay" at bounding box center [389, 141] width 67 height 24
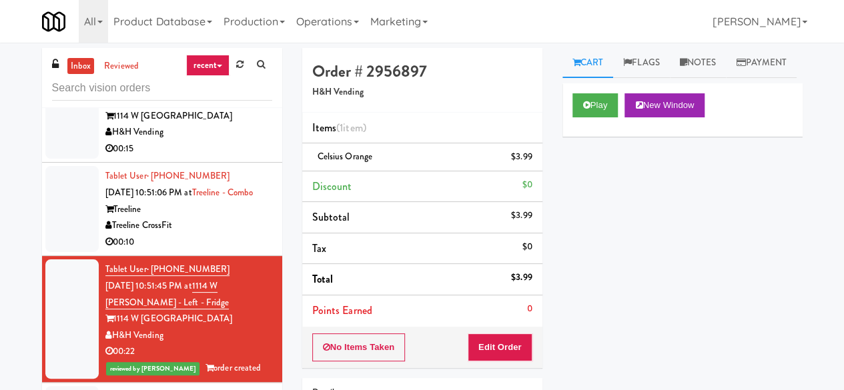
scroll to position [2888, 0]
click at [226, 228] on div "Treeline CrossFit" at bounding box center [188, 225] width 167 height 17
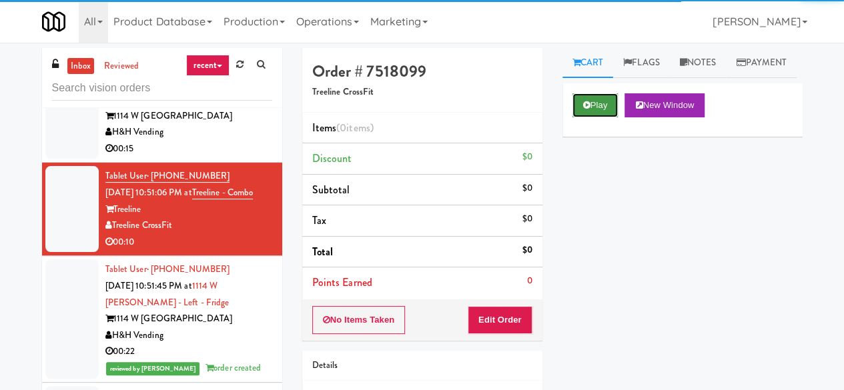
click at [585, 109] on icon at bounding box center [586, 105] width 7 height 9
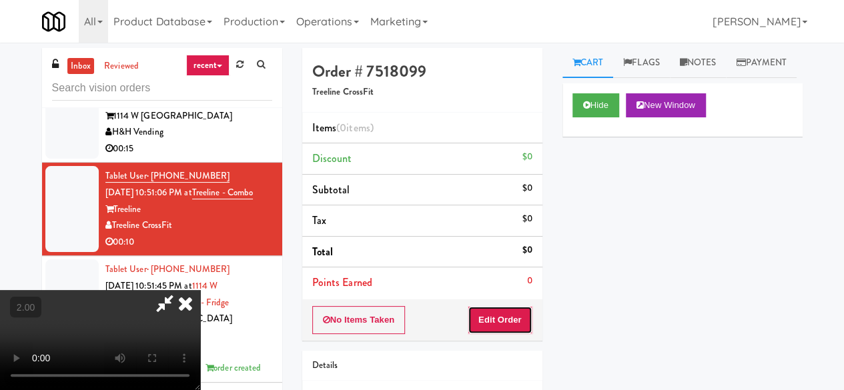
click at [508, 328] on button "Edit Order" at bounding box center [500, 320] width 65 height 28
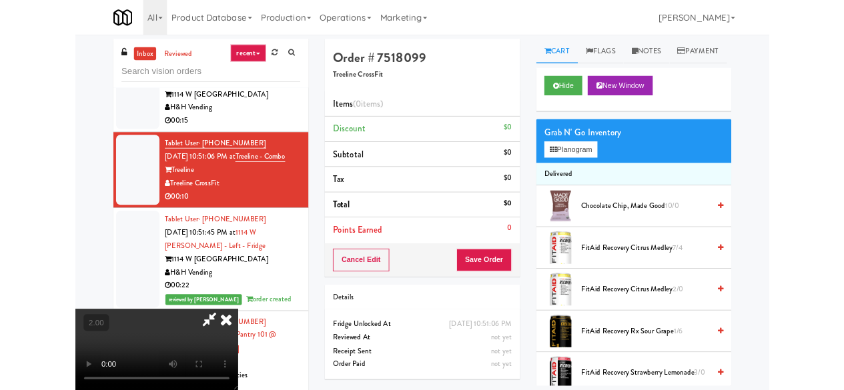
scroll to position [27, 0]
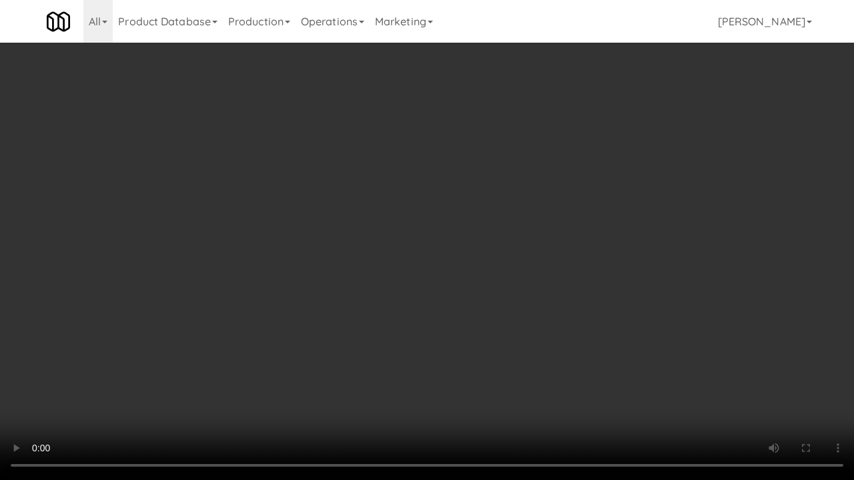
click at [569, 197] on video at bounding box center [427, 240] width 854 height 480
click at [538, 185] on video at bounding box center [427, 240] width 854 height 480
click at [519, 183] on video at bounding box center [427, 240] width 854 height 480
click at [532, 185] on video at bounding box center [427, 240] width 854 height 480
click at [516, 189] on video at bounding box center [427, 240] width 854 height 480
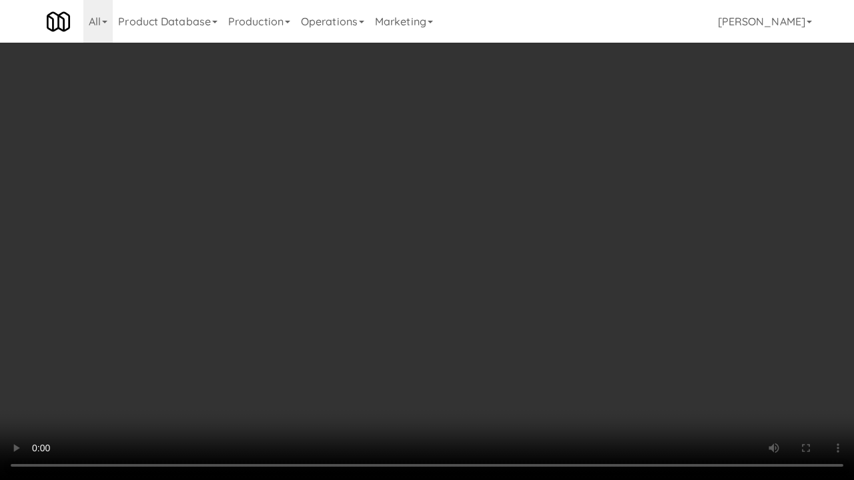
click at [523, 203] on video at bounding box center [427, 240] width 854 height 480
click at [492, 239] on video at bounding box center [427, 240] width 854 height 480
click at [459, 195] on video at bounding box center [427, 240] width 854 height 480
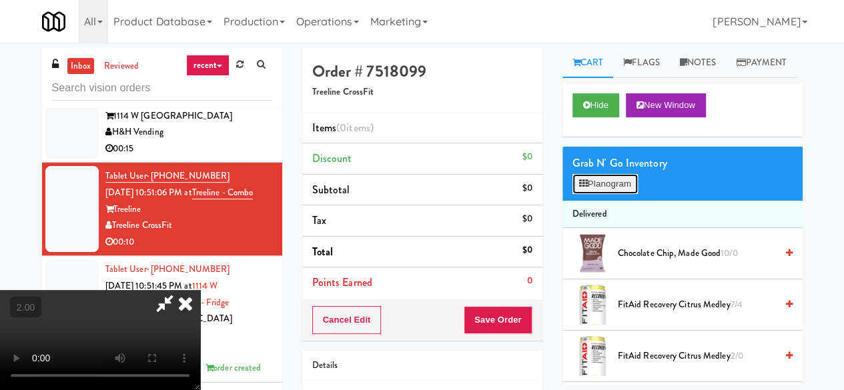
click at [588, 194] on button "Planogram" at bounding box center [604, 184] width 65 height 20
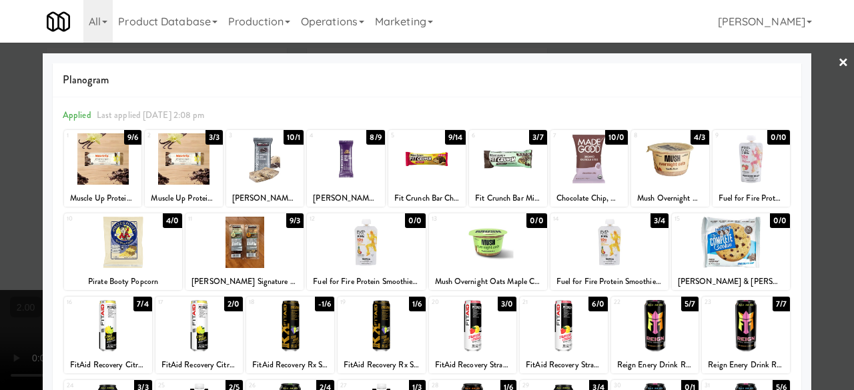
click at [166, 163] on div at bounding box center [183, 158] width 77 height 51
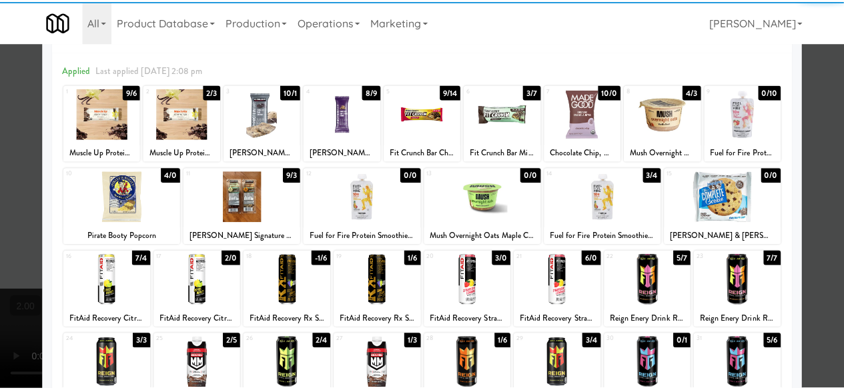
scroll to position [67, 0]
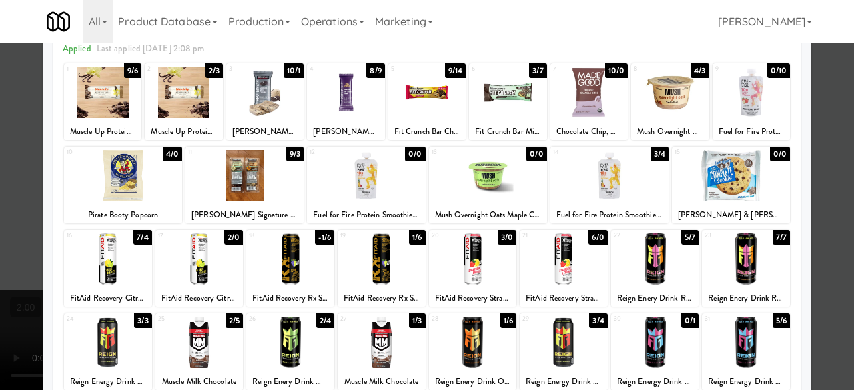
click at [300, 262] on div at bounding box center [290, 259] width 88 height 51
click at [218, 241] on div at bounding box center [199, 259] width 88 height 51
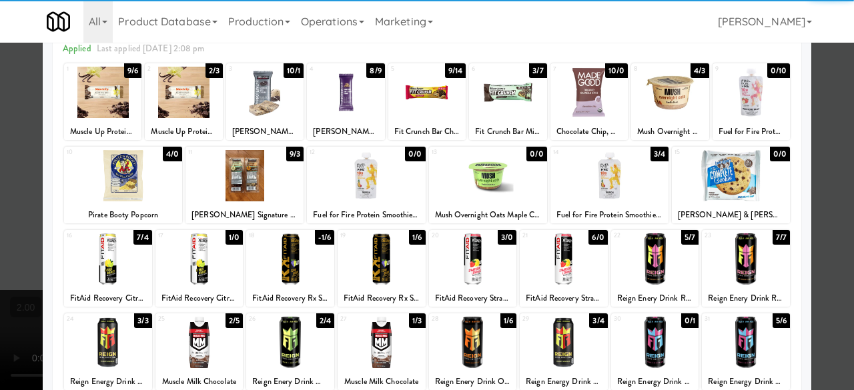
click at [822, 144] on div at bounding box center [427, 195] width 854 height 390
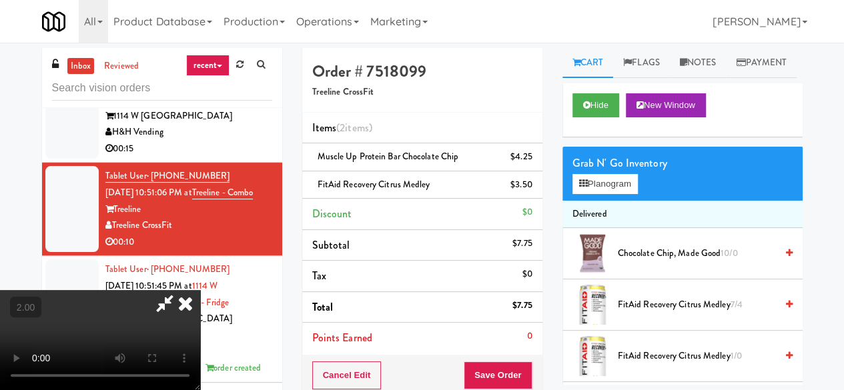
scroll to position [334, 0]
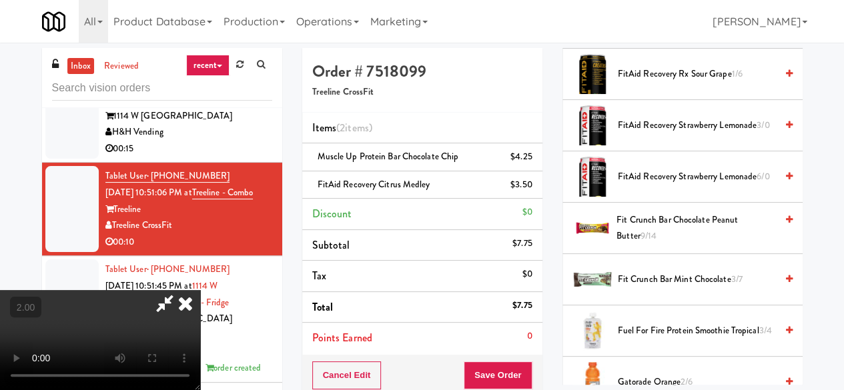
click at [200, 390] on video at bounding box center [100, 340] width 200 height 100
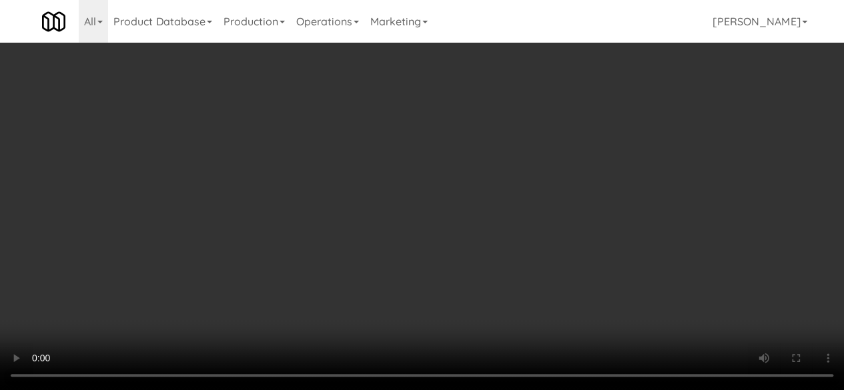
scroll to position [27, 0]
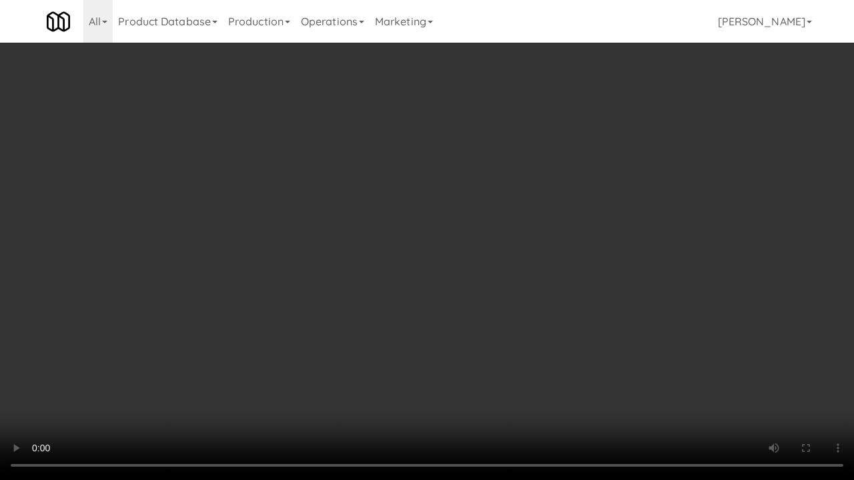
click at [551, 261] on video at bounding box center [427, 240] width 854 height 480
click at [563, 258] on video at bounding box center [427, 240] width 854 height 480
click at [552, 238] on video at bounding box center [427, 240] width 854 height 480
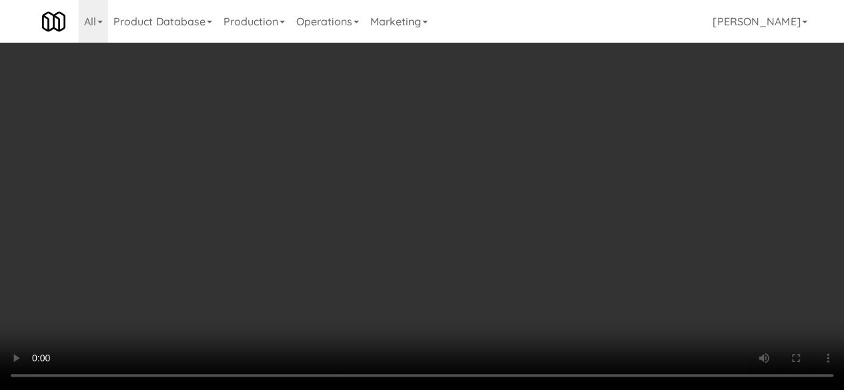
click at [530, 185] on icon at bounding box center [533, 189] width 7 height 9
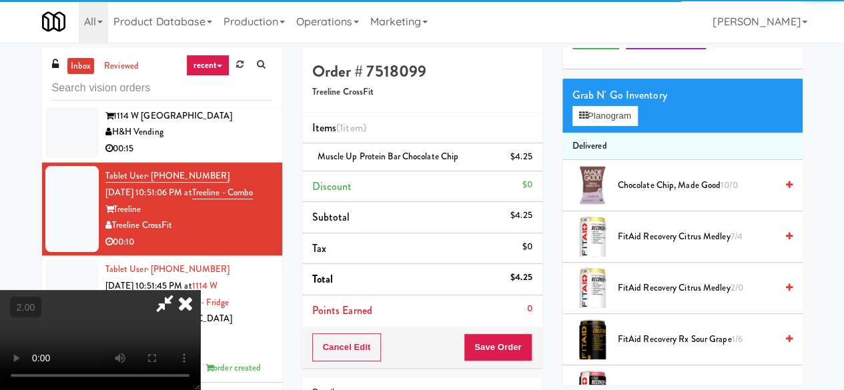
scroll to position [0, 0]
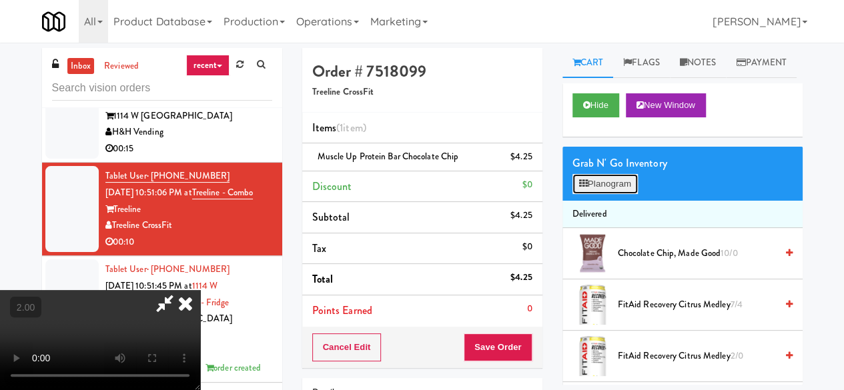
click at [606, 194] on button "Planogram" at bounding box center [604, 184] width 65 height 20
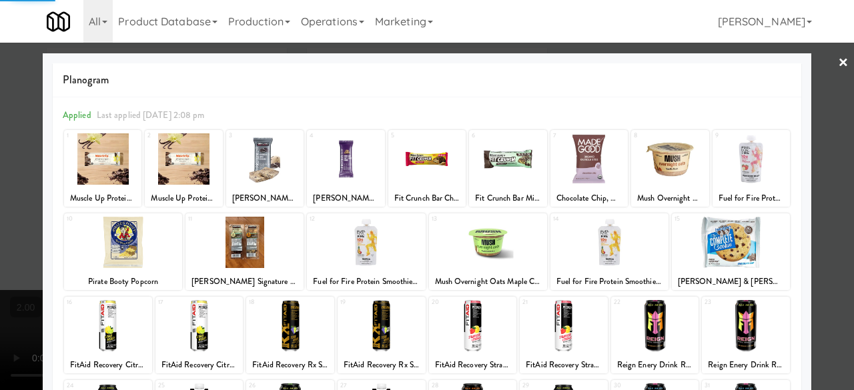
scroll to position [133, 0]
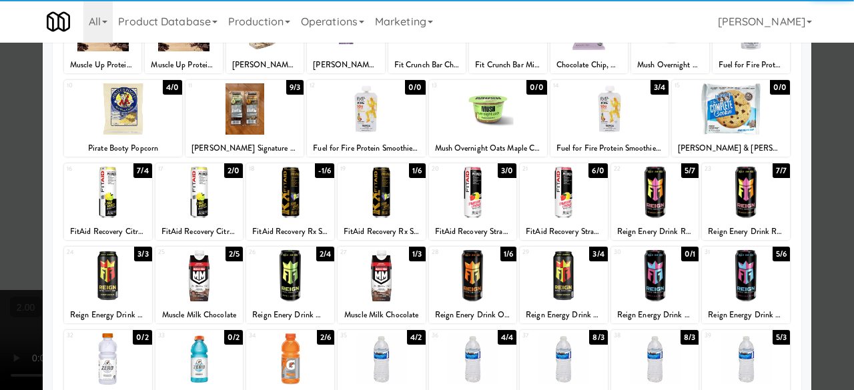
click at [113, 199] on div at bounding box center [108, 192] width 88 height 51
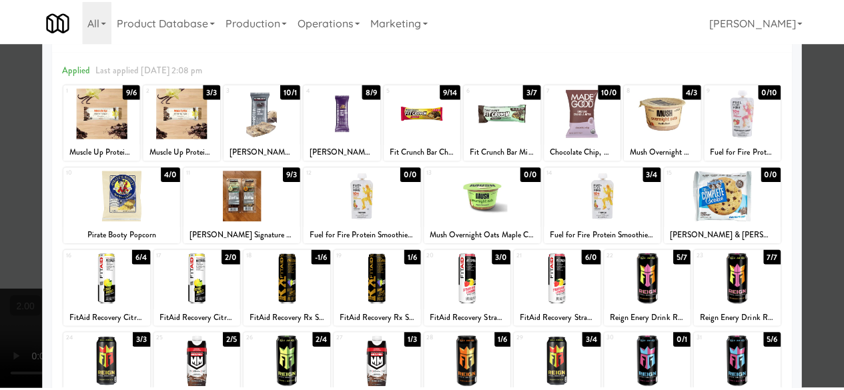
scroll to position [0, 0]
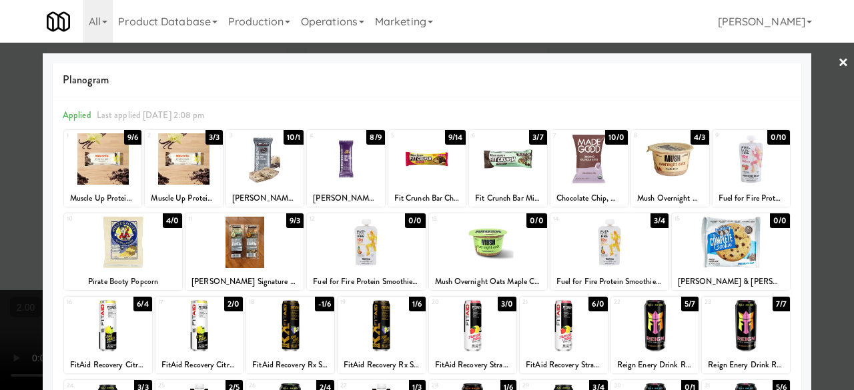
click at [810, 119] on div at bounding box center [427, 195] width 854 height 390
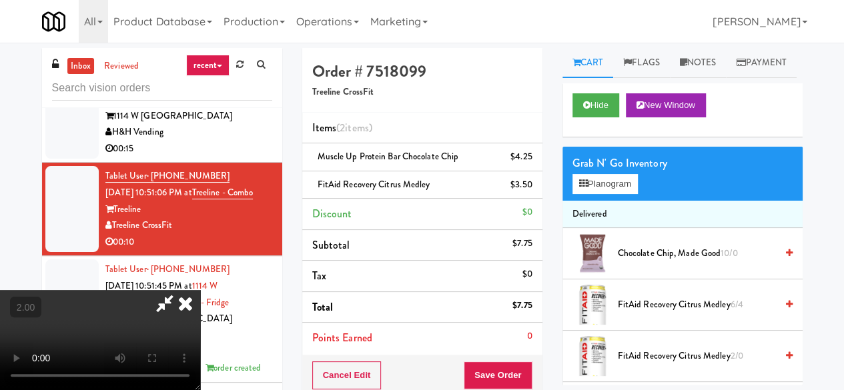
scroll to position [27, 0]
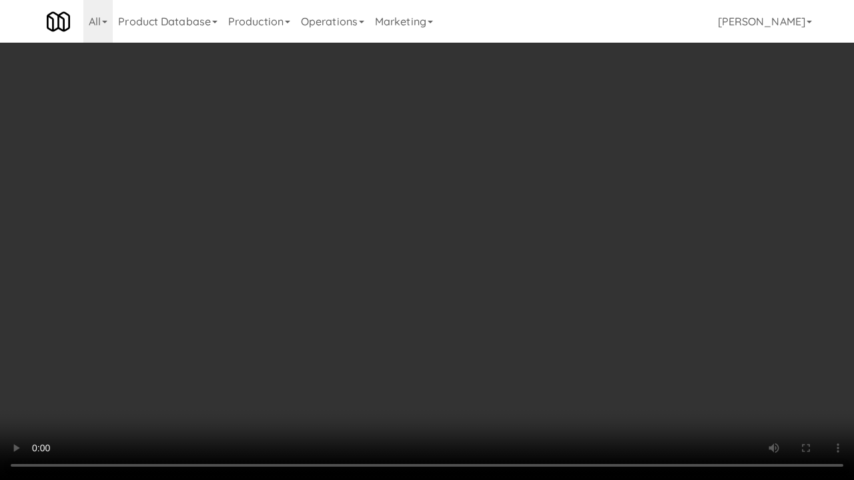
click at [534, 346] on video at bounding box center [427, 240] width 854 height 480
click at [612, 194] on video at bounding box center [427, 240] width 854 height 480
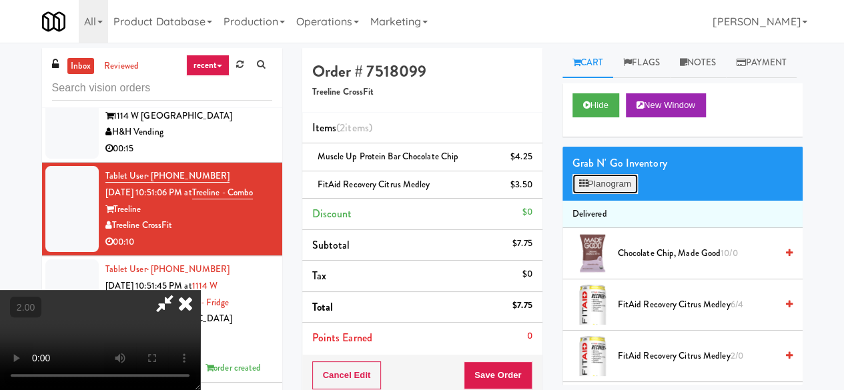
click at [600, 194] on button "Planogram" at bounding box center [604, 184] width 65 height 20
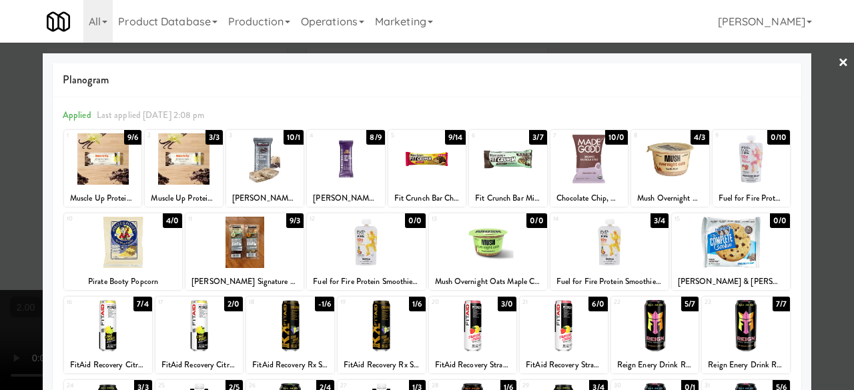
click at [831, 88] on div at bounding box center [427, 195] width 854 height 390
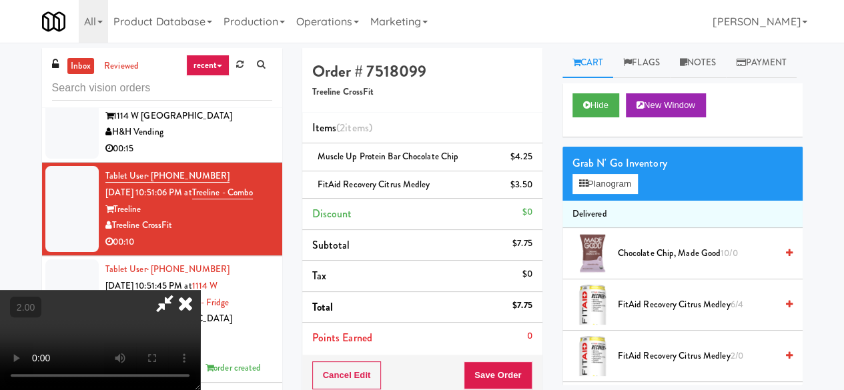
click at [180, 290] on icon at bounding box center [164, 303] width 31 height 27
click at [496, 364] on button "Save Order" at bounding box center [498, 376] width 68 height 28
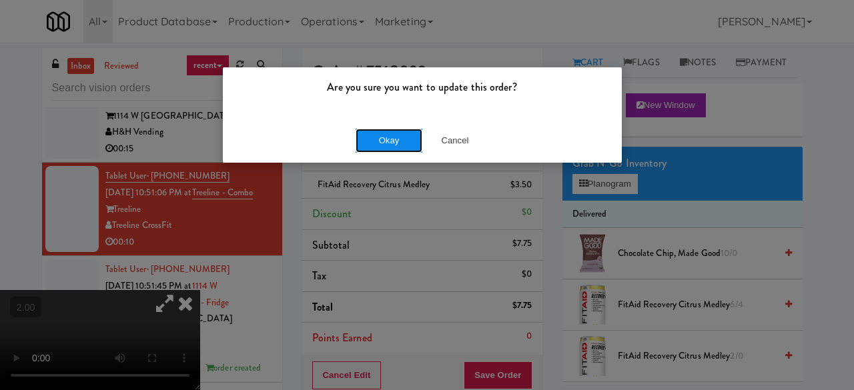
click at [400, 132] on button "Okay" at bounding box center [389, 141] width 67 height 24
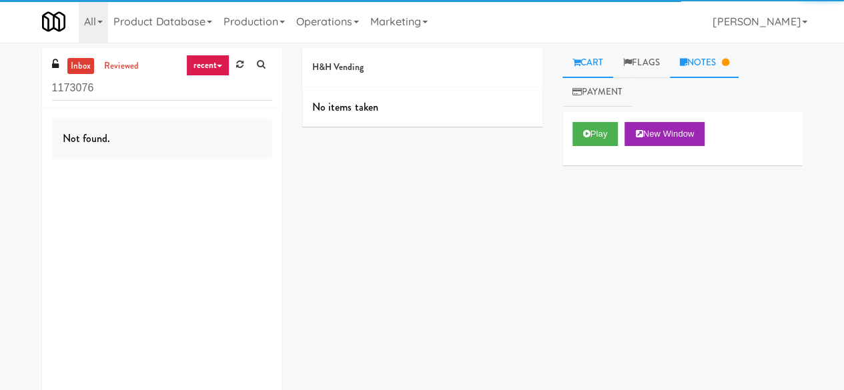
click at [708, 62] on link "Notes" at bounding box center [704, 63] width 69 height 30
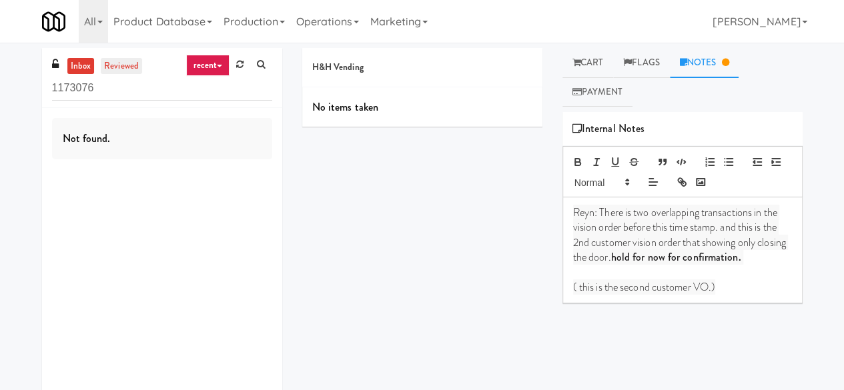
click at [113, 70] on link "reviewed" at bounding box center [121, 66] width 41 height 17
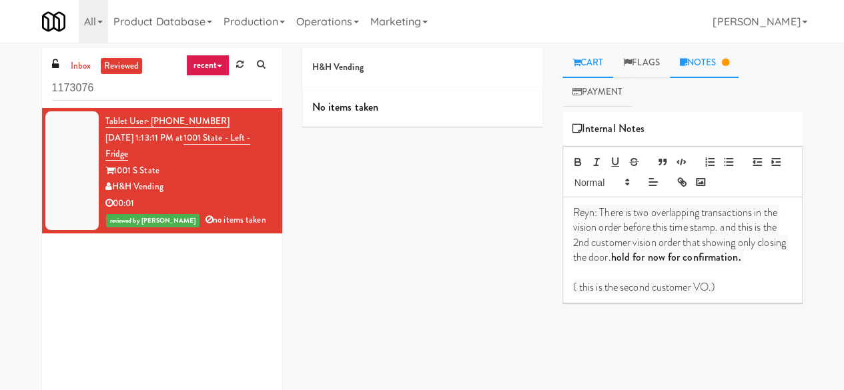
click at [599, 67] on link "Cart" at bounding box center [587, 63] width 51 height 30
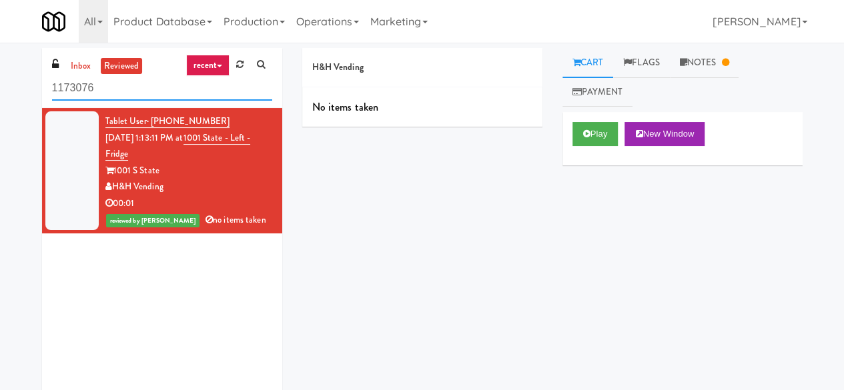
click at [116, 83] on input "1173076" at bounding box center [162, 88] width 220 height 25
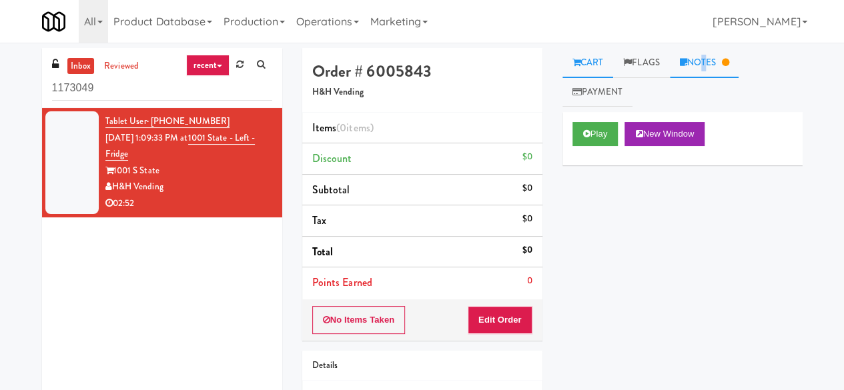
click at [705, 64] on link "Notes" at bounding box center [704, 63] width 69 height 30
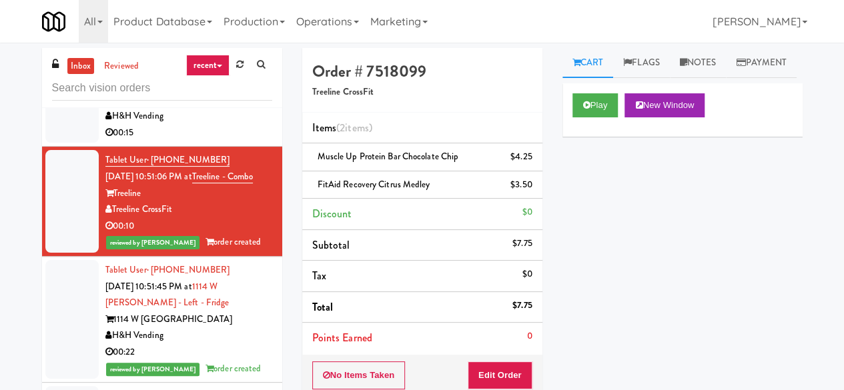
scroll to position [2637, 0]
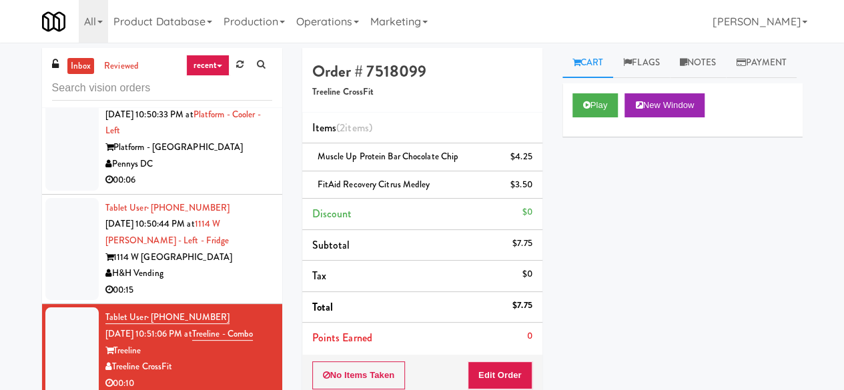
click at [230, 282] on div "H&H Vending" at bounding box center [188, 274] width 167 height 17
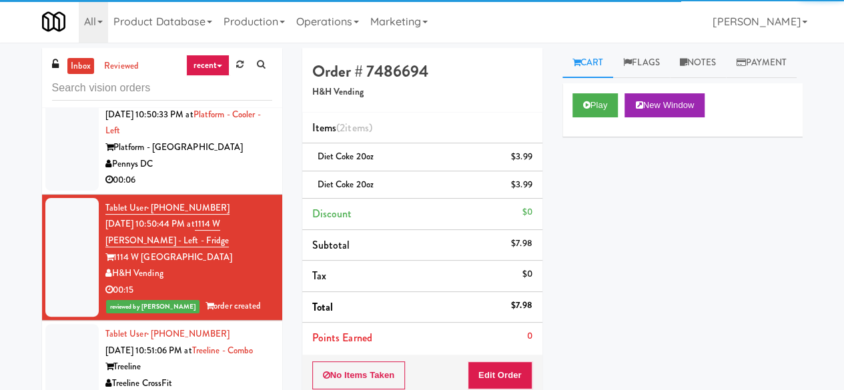
click at [155, 156] on div "Platform - [GEOGRAPHIC_DATA]" at bounding box center [188, 147] width 167 height 17
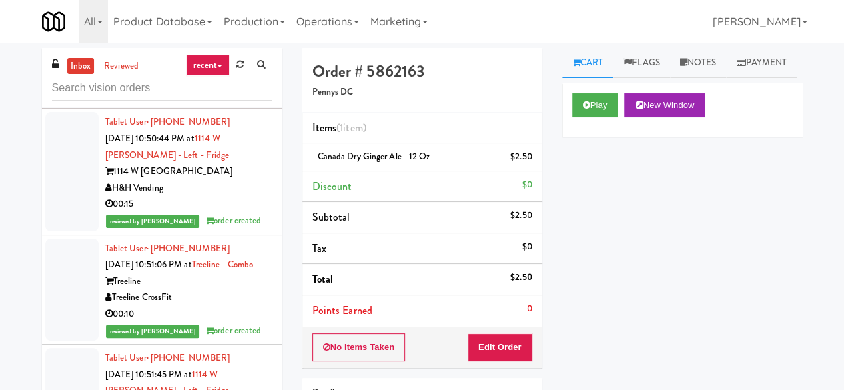
scroll to position [2570, 0]
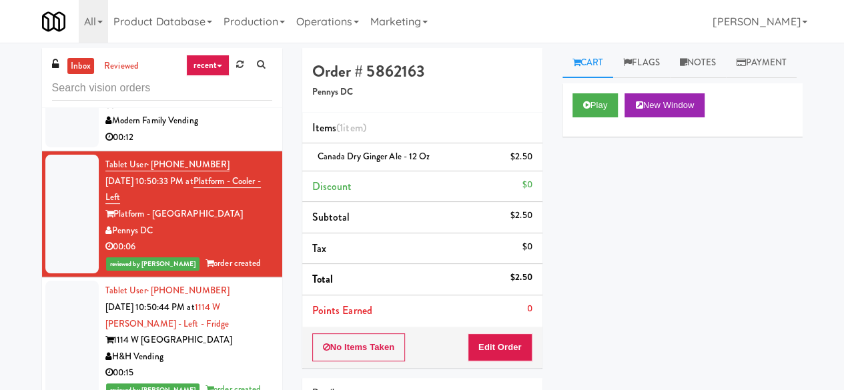
click at [205, 146] on div "00:12" at bounding box center [188, 137] width 167 height 17
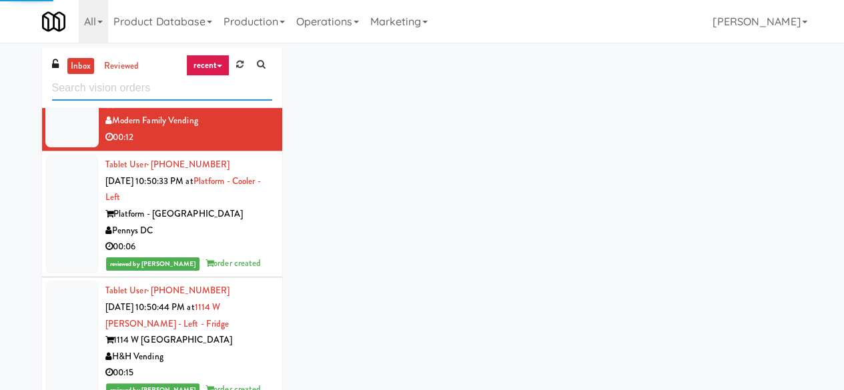
click at [147, 93] on input "text" at bounding box center [162, 88] width 220 height 25
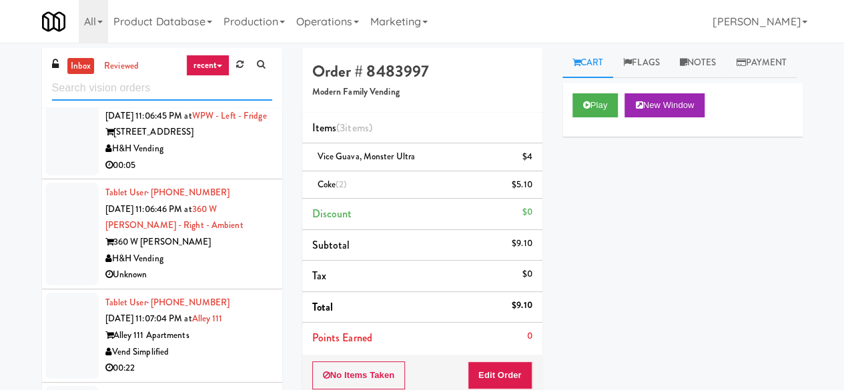
scroll to position [6557, 0]
click at [235, 157] on div "H&H Vending" at bounding box center [188, 149] width 167 height 17
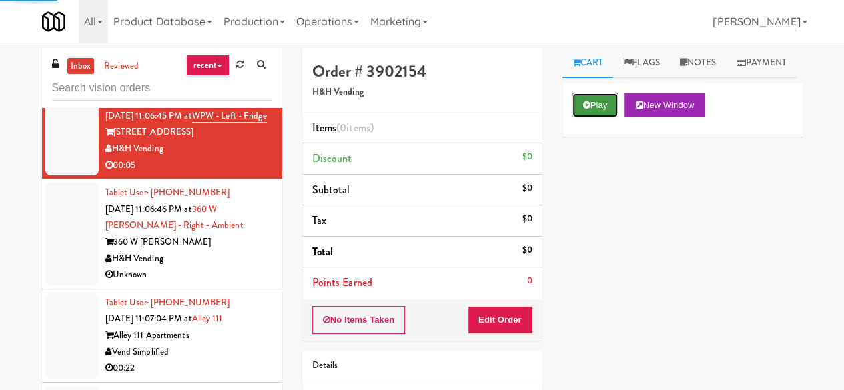
click at [585, 109] on icon at bounding box center [586, 105] width 7 height 9
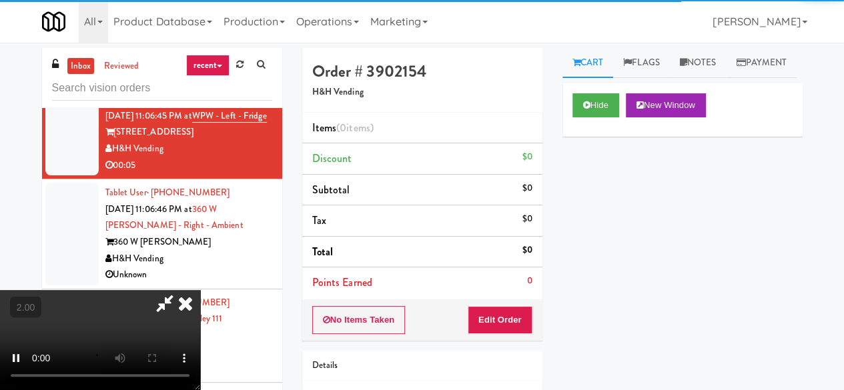
drag, startPoint x: 478, startPoint y: 336, endPoint x: 483, endPoint y: 324, distance: 13.8
click at [478, 336] on div "No Items Taken Edit Order" at bounding box center [422, 320] width 240 height 41
click at [484, 323] on button "Edit Order" at bounding box center [500, 320] width 65 height 28
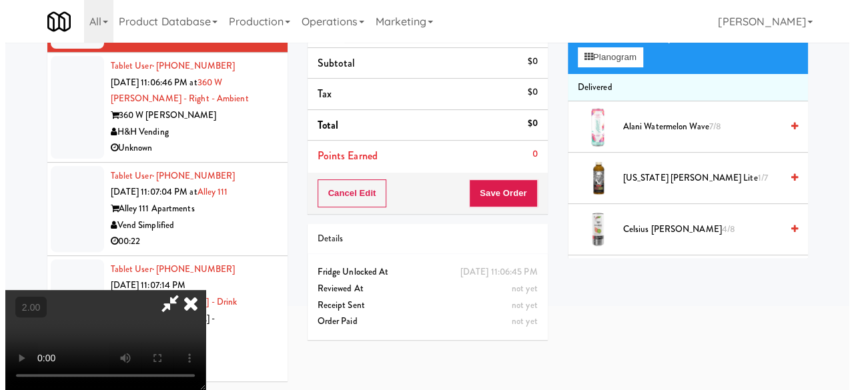
scroll to position [43, 0]
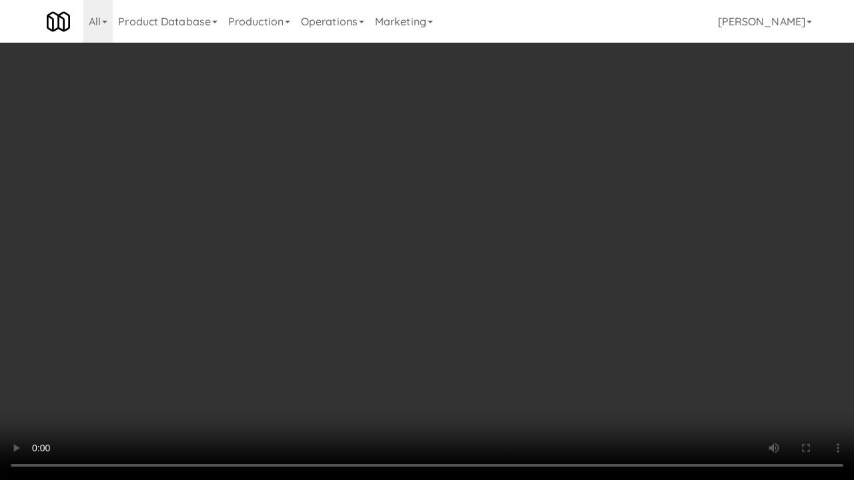
click at [801, 384] on div "Order # 3902154 H&H Vending Items (0 items ) Discount $0 Subtotal $0 Tax $0 Tot…" at bounding box center [557, 219] width 520 height 429
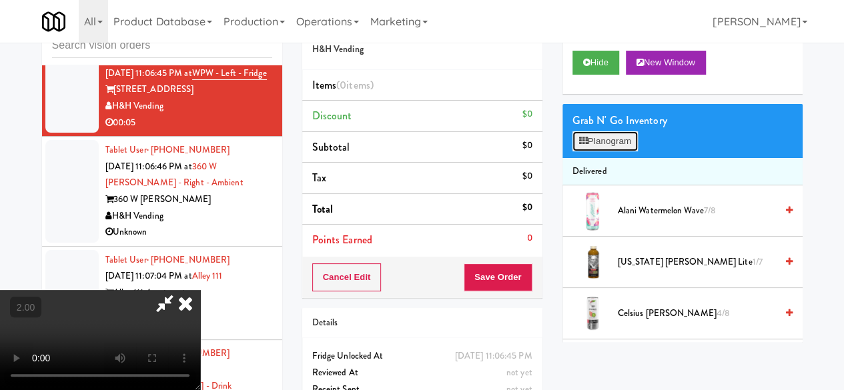
click at [616, 151] on button "Planogram" at bounding box center [604, 141] width 65 height 20
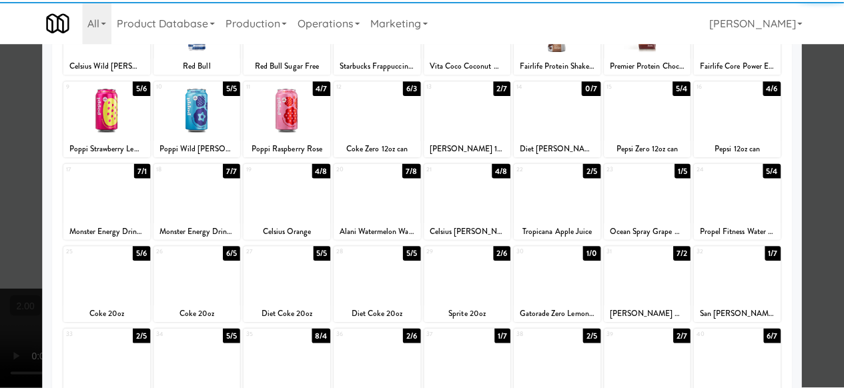
scroll to position [133, 0]
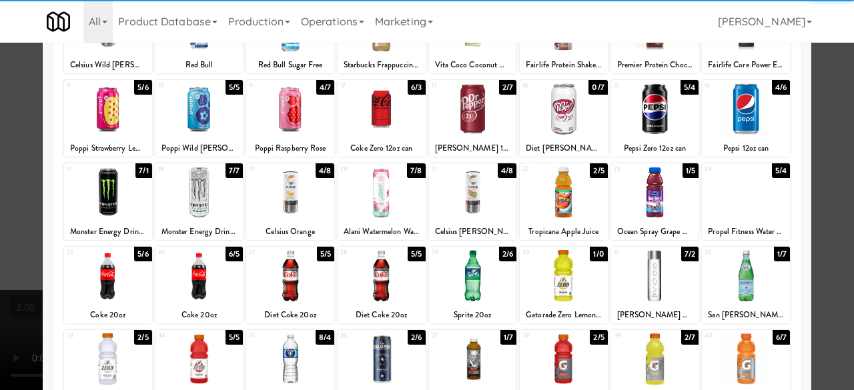
click at [467, 263] on div at bounding box center [473, 275] width 88 height 51
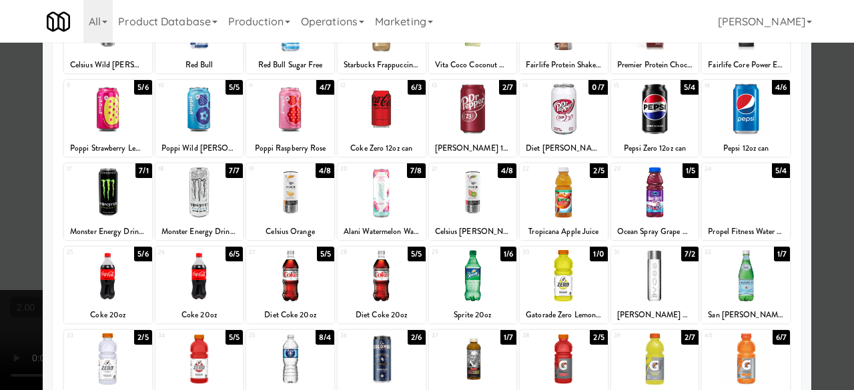
click at [835, 125] on div at bounding box center [427, 195] width 854 height 390
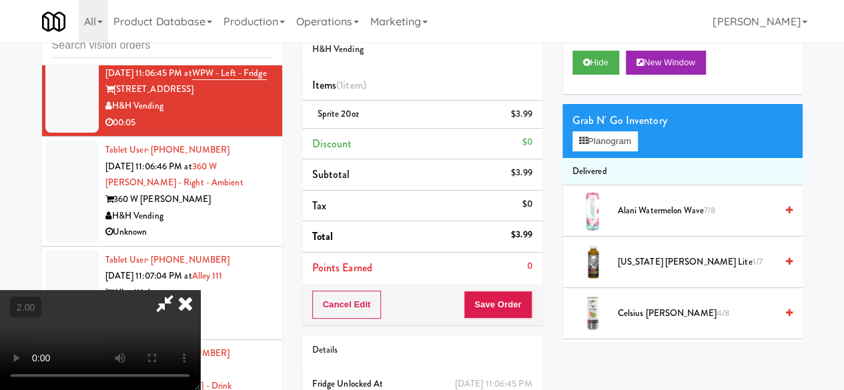
click at [180, 290] on icon at bounding box center [164, 303] width 31 height 27
click at [498, 291] on button "Save Order" at bounding box center [498, 305] width 68 height 28
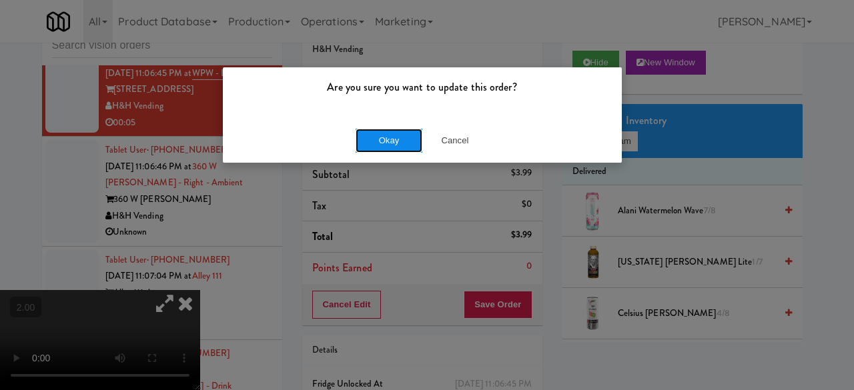
click at [392, 141] on button "Okay" at bounding box center [389, 141] width 67 height 24
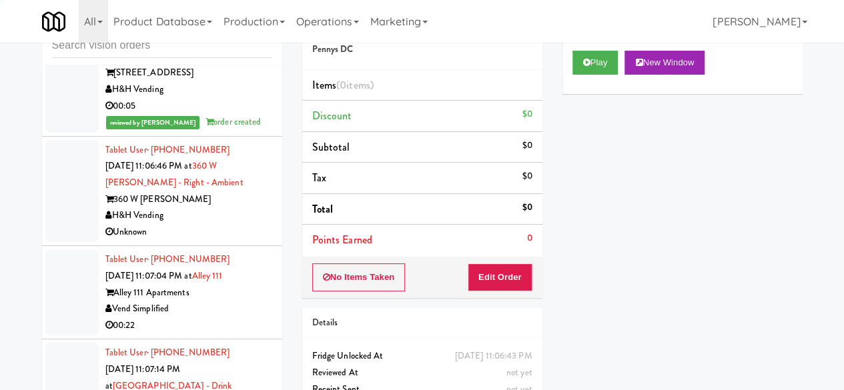
scroll to position [6424, 0]
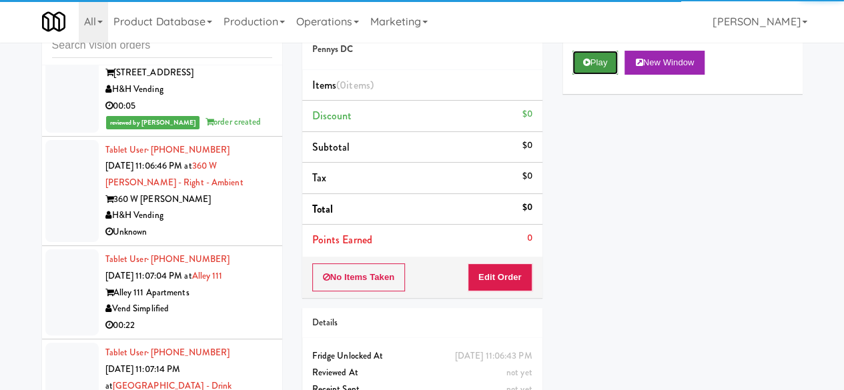
click at [596, 75] on button "Play" at bounding box center [595, 63] width 46 height 24
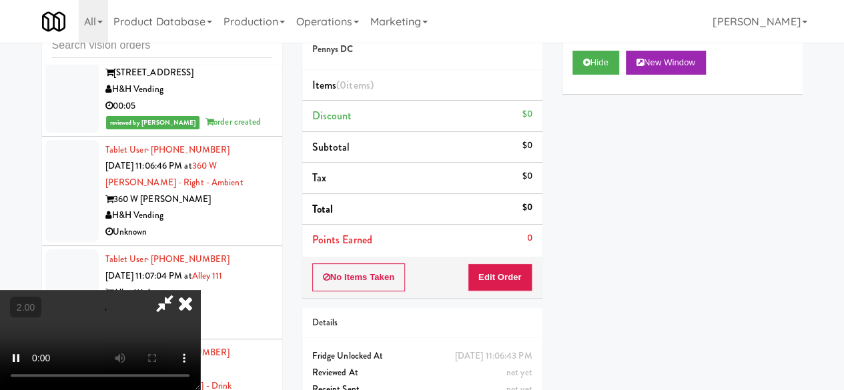
click at [506, 257] on div "No Items Taken Edit Order" at bounding box center [422, 277] width 240 height 41
click at [504, 267] on button "Edit Order" at bounding box center [500, 278] width 65 height 28
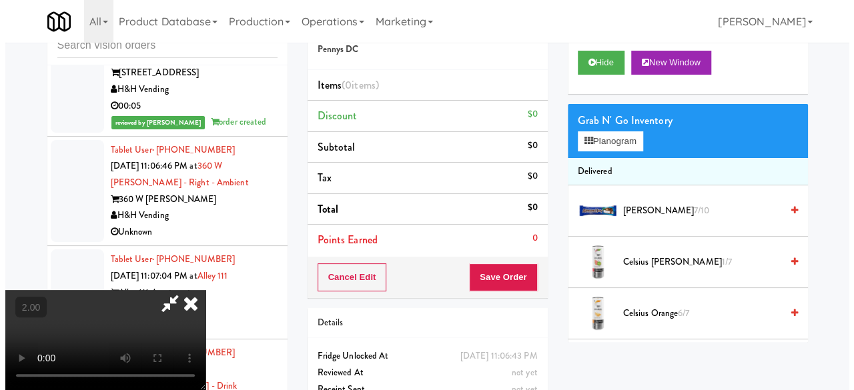
scroll to position [27, 0]
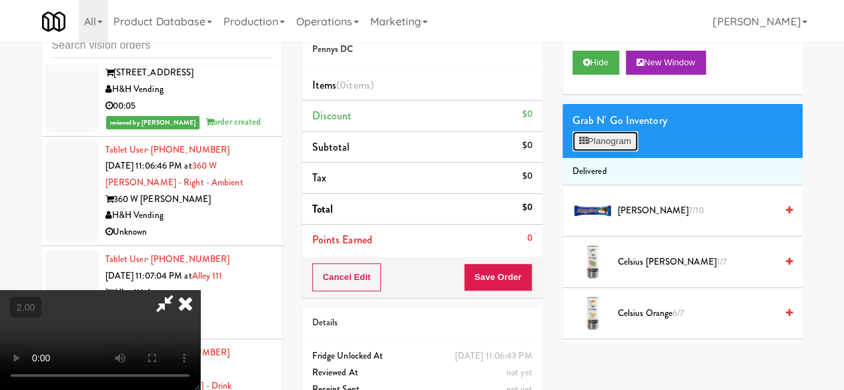
click at [614, 151] on button "Planogram" at bounding box center [604, 141] width 65 height 20
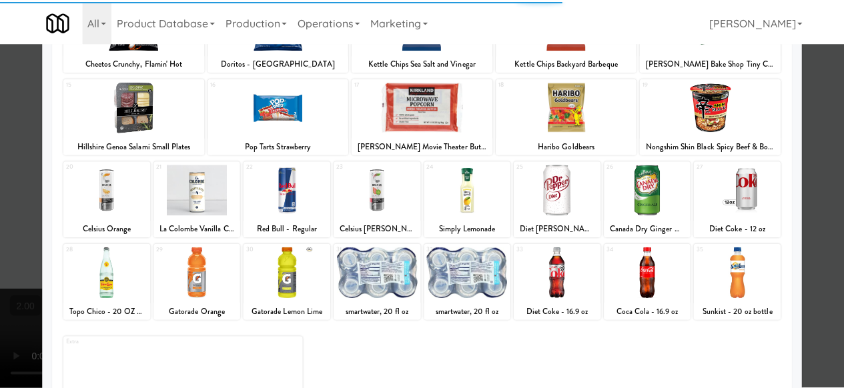
scroll to position [264, 0]
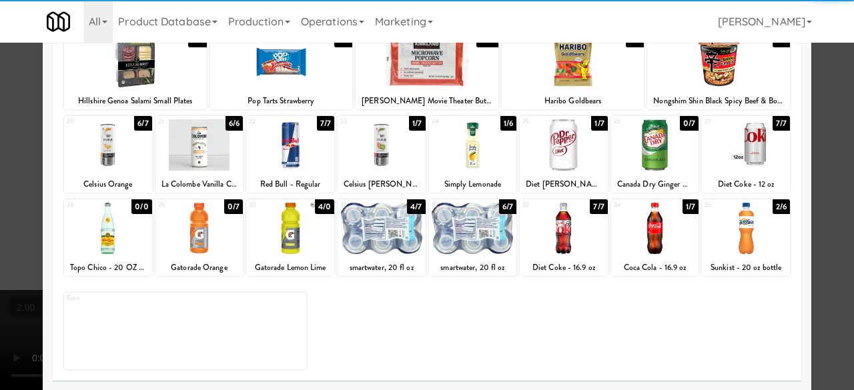
click at [303, 244] on div at bounding box center [290, 228] width 88 height 51
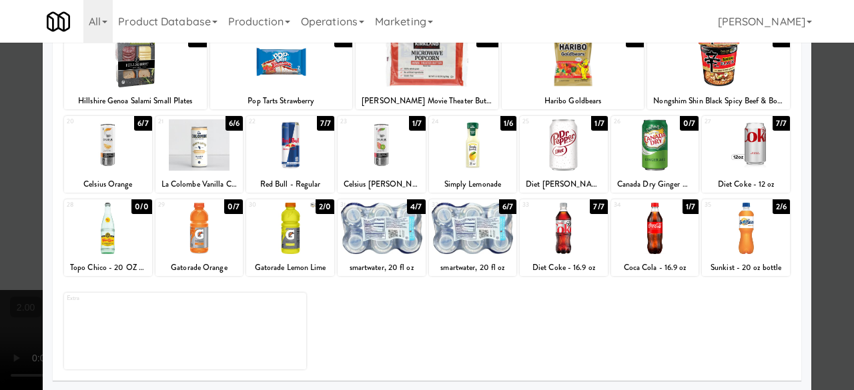
click at [815, 77] on div at bounding box center [427, 195] width 854 height 390
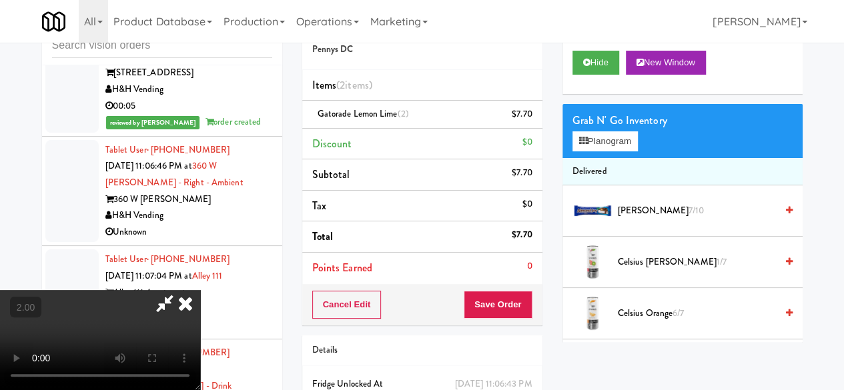
click at [180, 290] on icon at bounding box center [164, 303] width 31 height 27
click at [491, 297] on button "Save Order" at bounding box center [498, 305] width 68 height 28
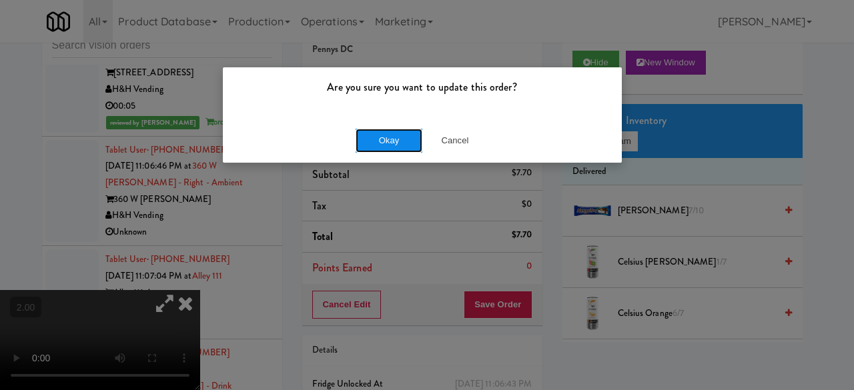
click at [410, 142] on button "Okay" at bounding box center [389, 141] width 67 height 24
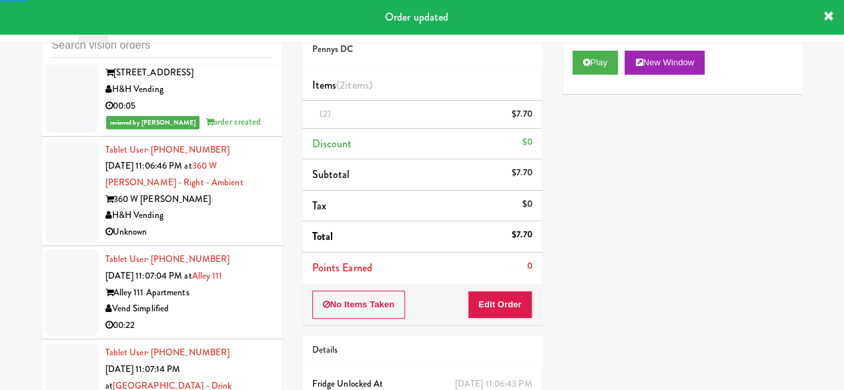
scroll to position [6357, 0]
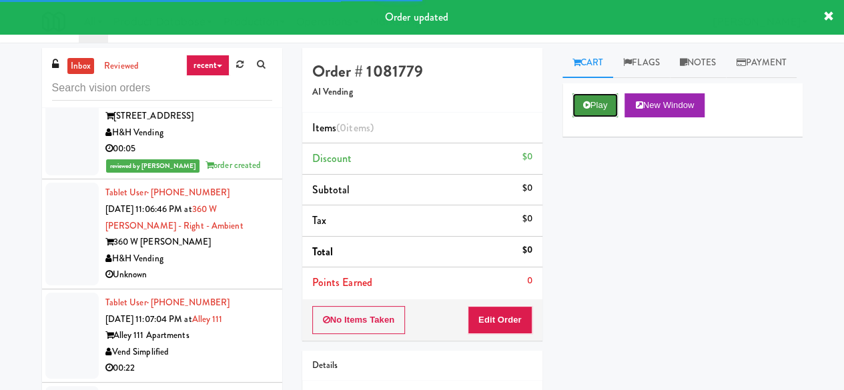
click at [610, 117] on button "Play" at bounding box center [595, 105] width 46 height 24
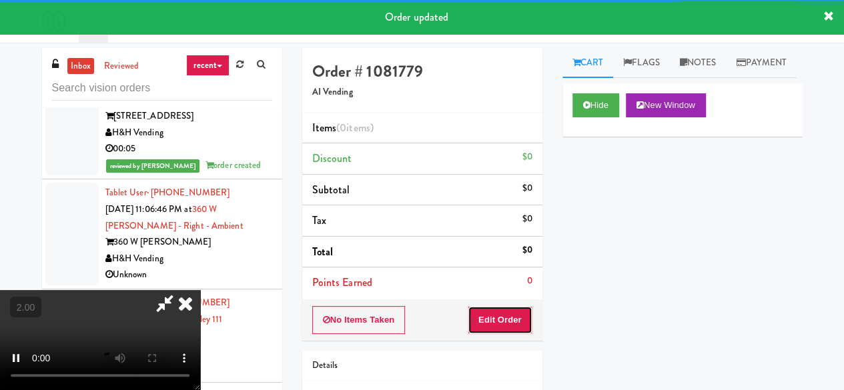
click at [522, 310] on button "Edit Order" at bounding box center [500, 320] width 65 height 28
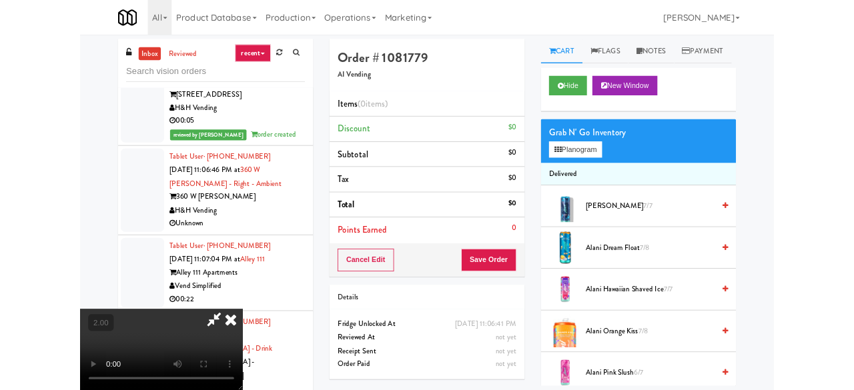
scroll to position [27, 0]
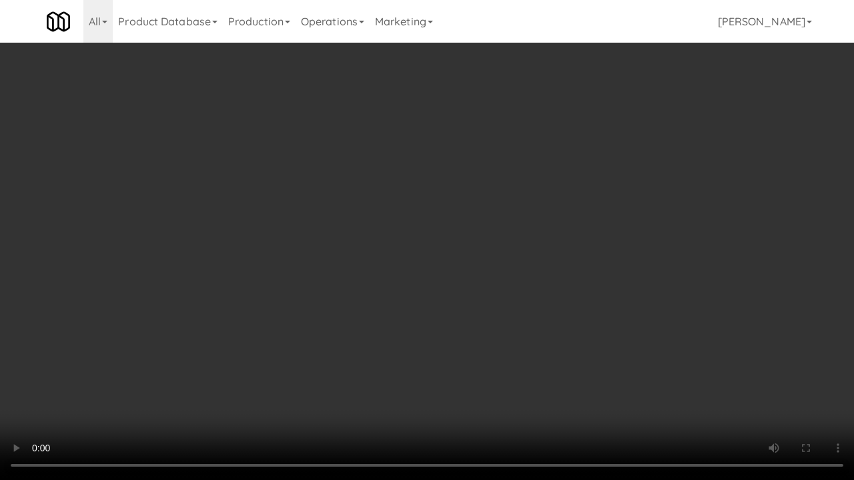
click at [472, 313] on video at bounding box center [427, 240] width 854 height 480
click at [466, 298] on video at bounding box center [427, 240] width 854 height 480
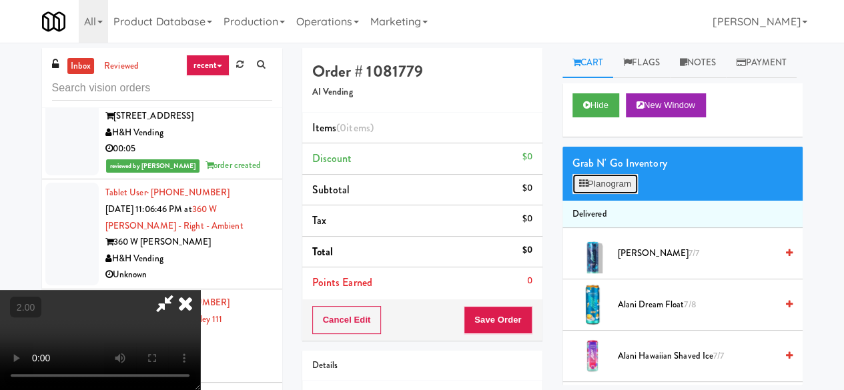
click at [619, 194] on button "Planogram" at bounding box center [604, 184] width 65 height 20
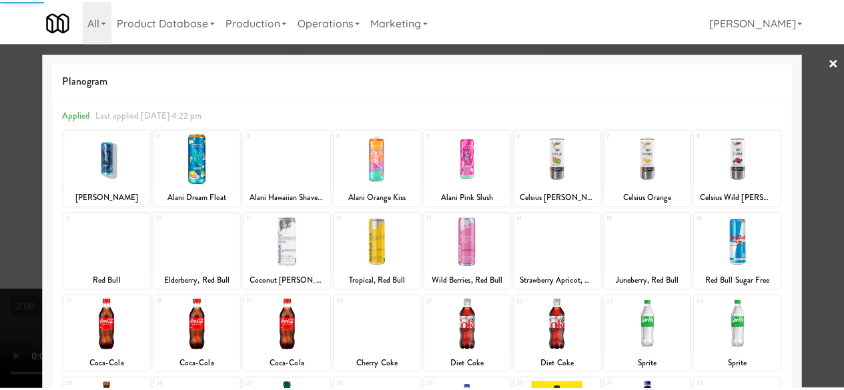
scroll to position [264, 0]
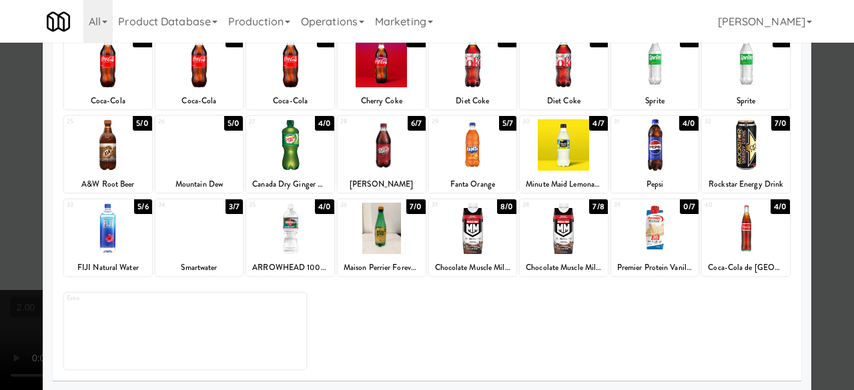
click at [224, 162] on div at bounding box center [199, 144] width 88 height 51
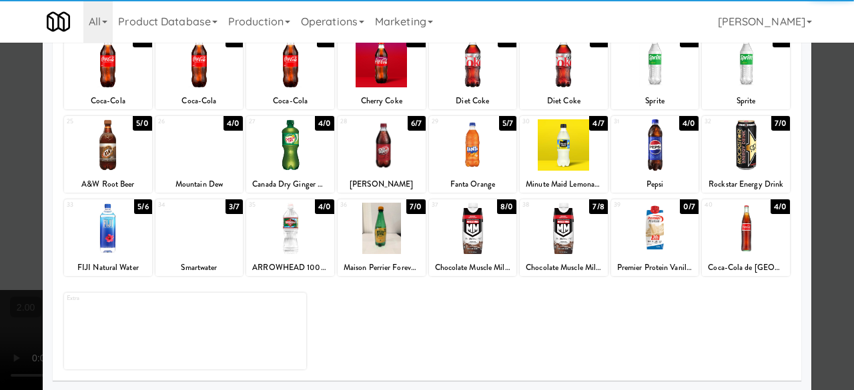
click at [818, 93] on div at bounding box center [427, 195] width 854 height 390
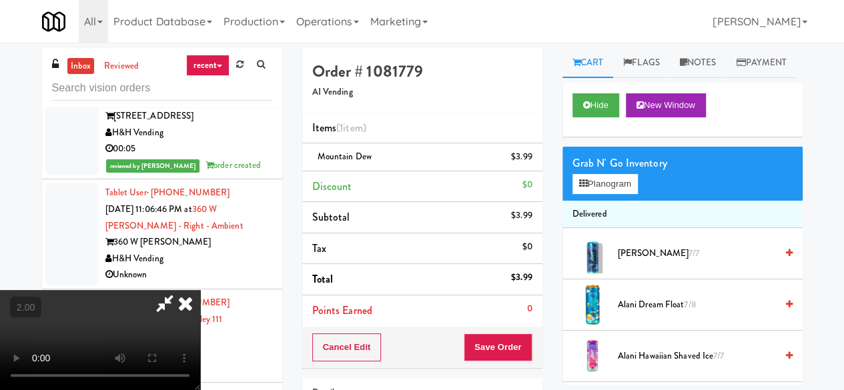
click at [180, 290] on icon at bounding box center [164, 303] width 31 height 27
click at [498, 338] on button "Save Order" at bounding box center [498, 348] width 68 height 28
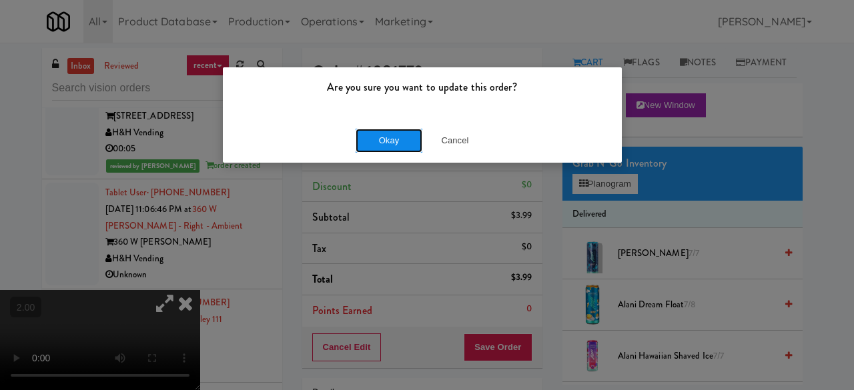
click at [416, 150] on button "Okay" at bounding box center [389, 141] width 67 height 24
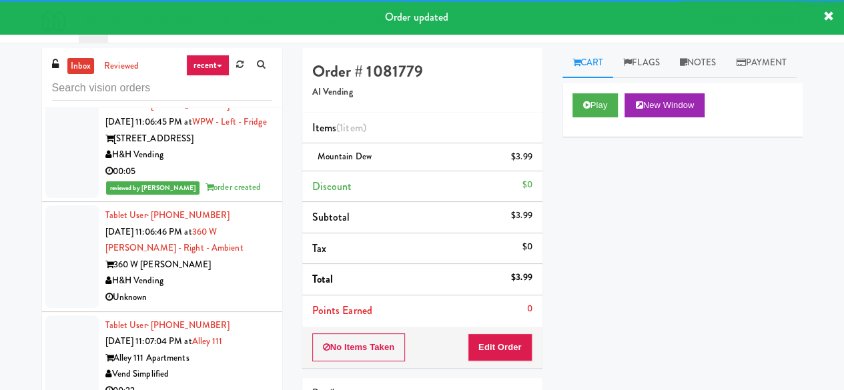
scroll to position [6290, 0]
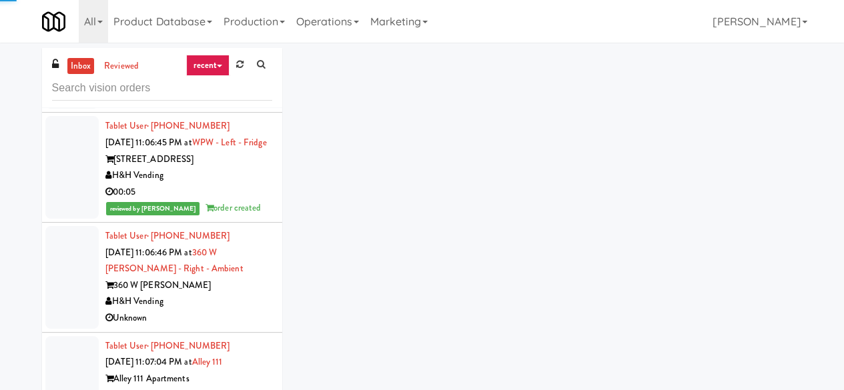
scroll to position [6157, 0]
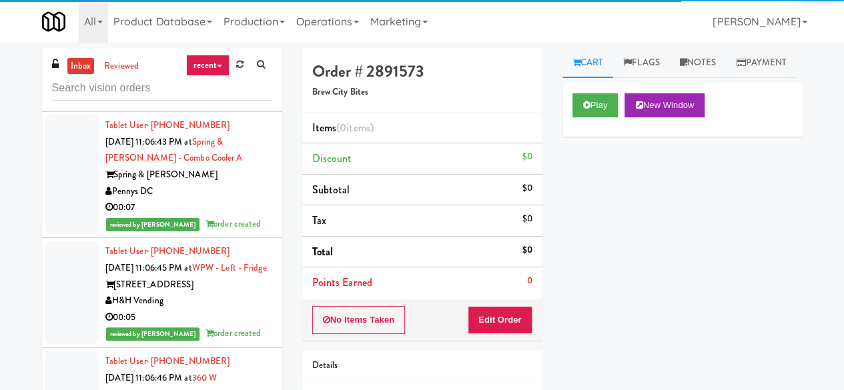
click at [586, 137] on div "Play New Window" at bounding box center [682, 109] width 240 height 53
click at [589, 137] on div "Play New Window" at bounding box center [682, 109] width 240 height 53
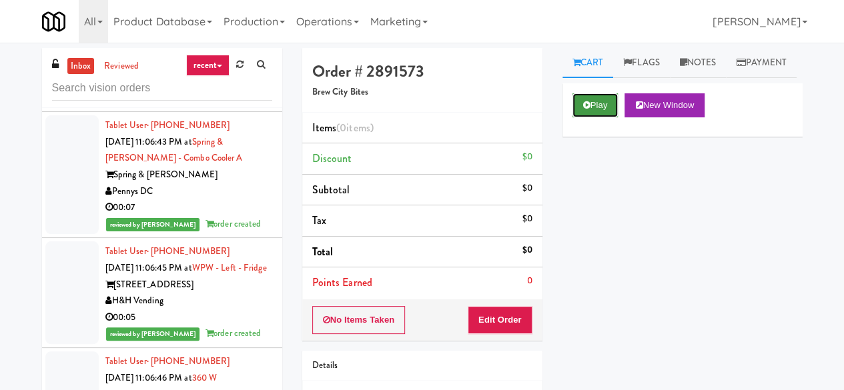
click at [595, 117] on button "Play" at bounding box center [595, 105] width 46 height 24
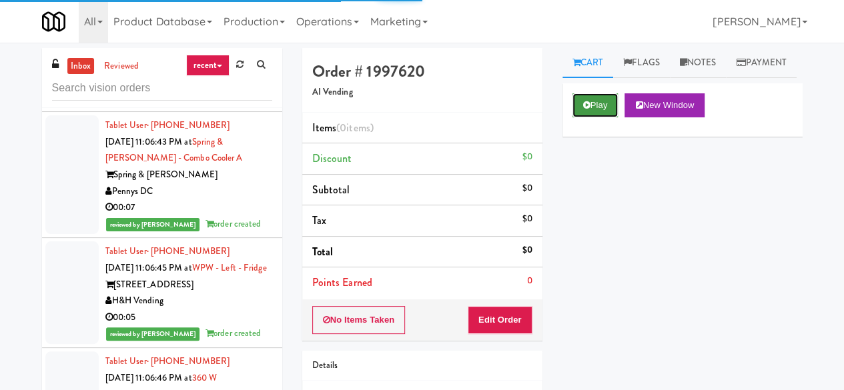
click at [594, 117] on button "Play" at bounding box center [595, 105] width 46 height 24
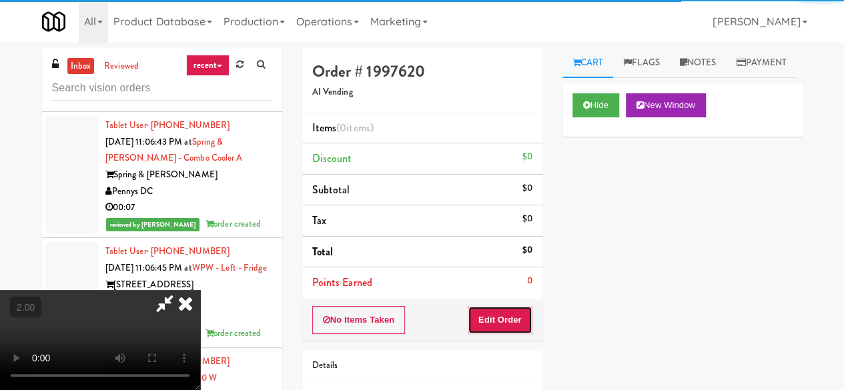
click at [512, 318] on button "Edit Order" at bounding box center [500, 320] width 65 height 28
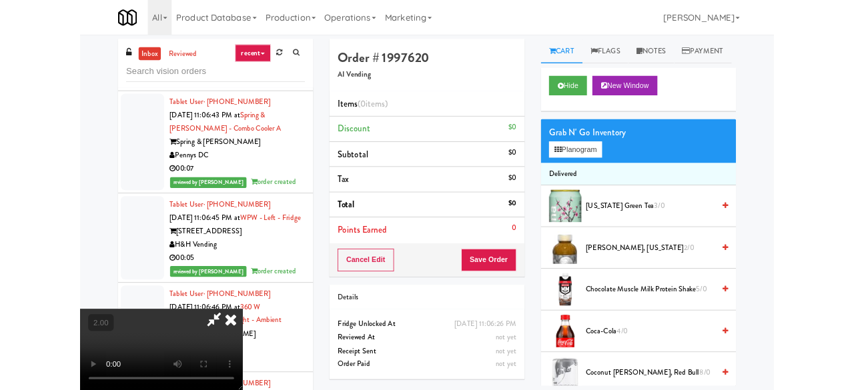
scroll to position [27, 0]
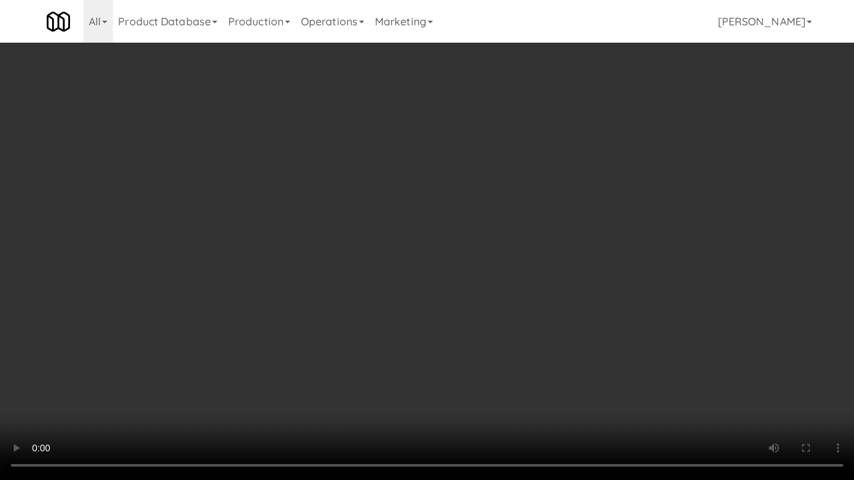
click at [486, 286] on video at bounding box center [427, 240] width 854 height 480
click at [487, 259] on video at bounding box center [427, 240] width 854 height 480
click at [466, 256] on video at bounding box center [427, 240] width 854 height 480
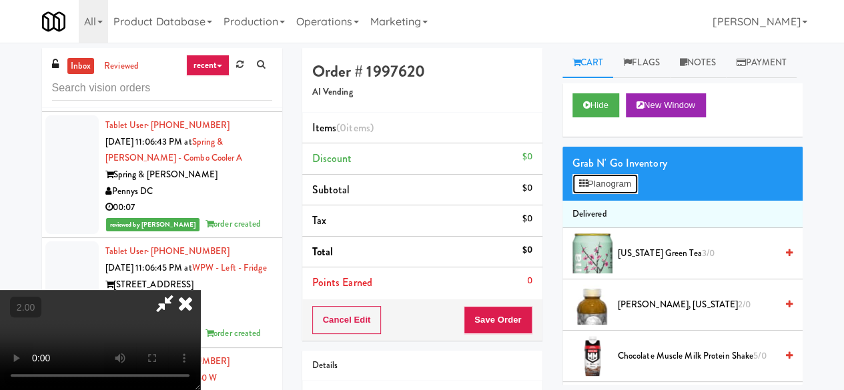
click at [638, 194] on button "Planogram" at bounding box center [604, 184] width 65 height 20
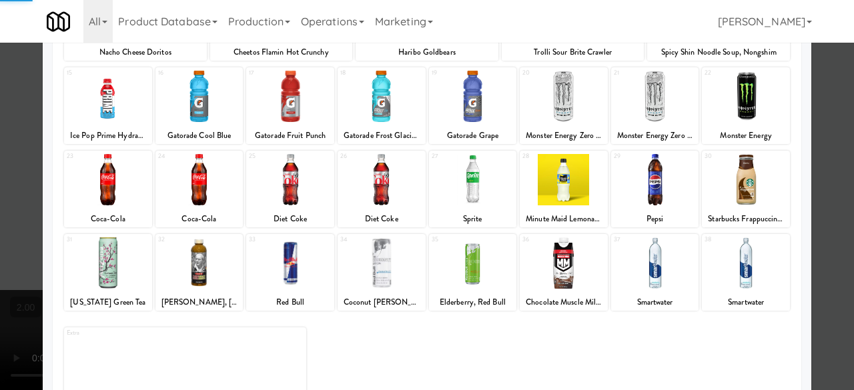
scroll to position [264, 0]
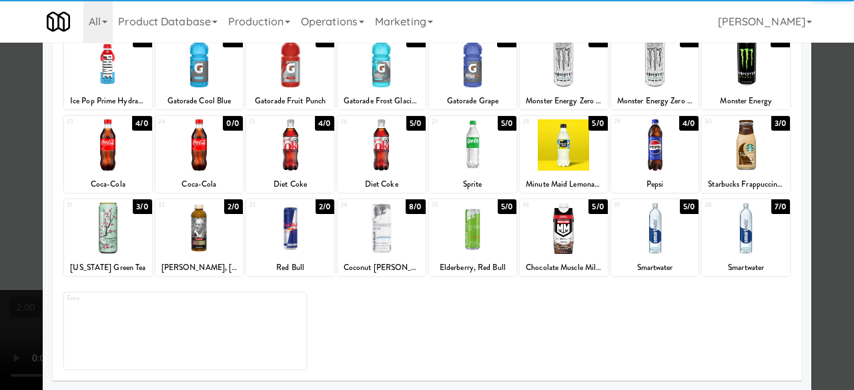
click at [290, 165] on div at bounding box center [290, 144] width 88 height 51
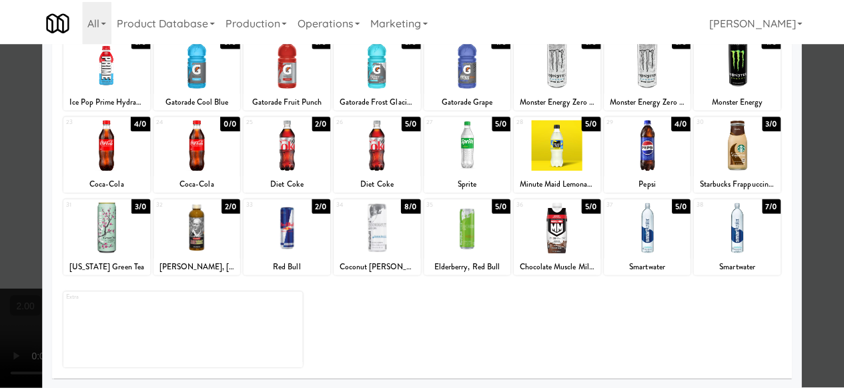
scroll to position [0, 0]
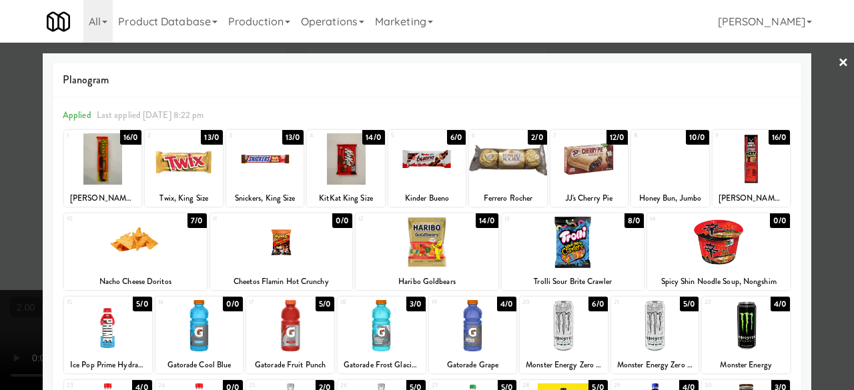
click at [572, 256] on div at bounding box center [573, 242] width 143 height 51
click at [426, 150] on div at bounding box center [426, 158] width 77 height 51
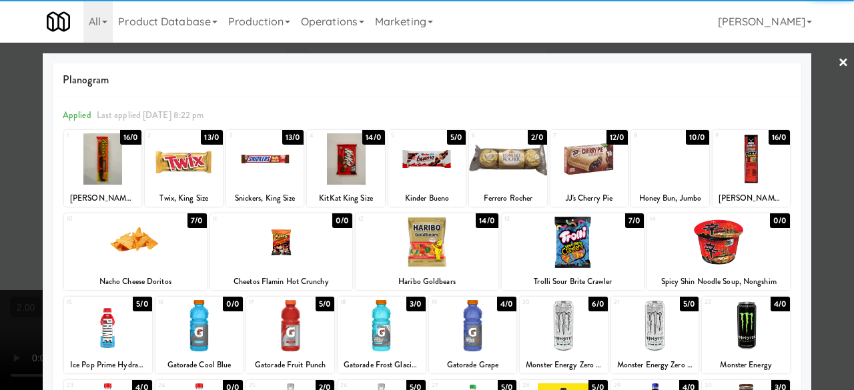
click at [819, 141] on div at bounding box center [427, 195] width 854 height 390
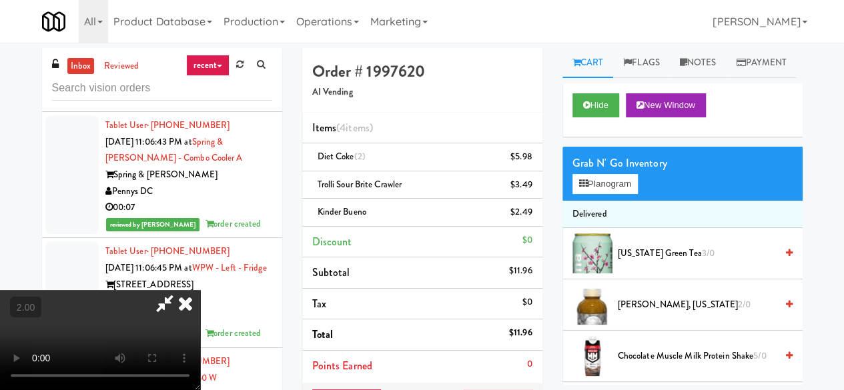
click at [200, 290] on video at bounding box center [100, 340] width 200 height 100
click at [180, 290] on icon at bounding box center [164, 303] width 31 height 27
click at [530, 165] on icon at bounding box center [533, 161] width 7 height 9
click at [528, 163] on link at bounding box center [530, 162] width 12 height 17
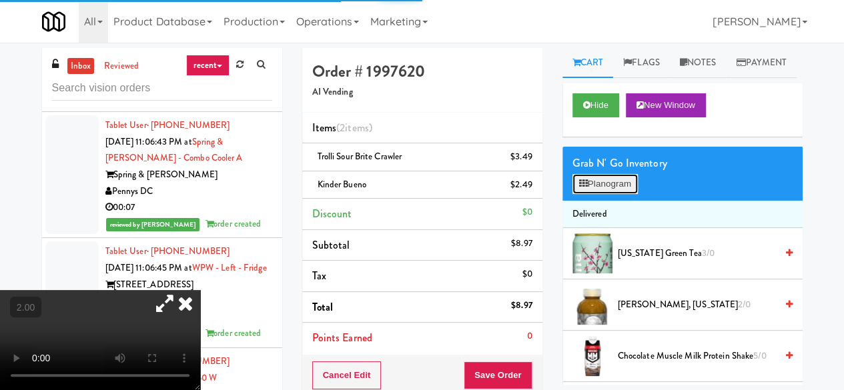
click at [595, 194] on button "Planogram" at bounding box center [604, 184] width 65 height 20
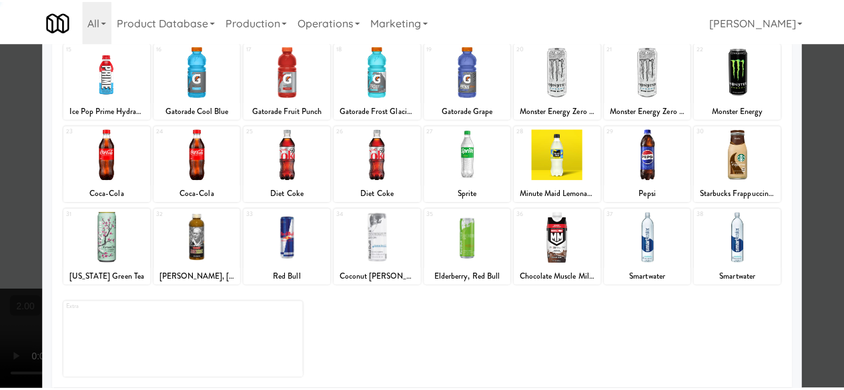
scroll to position [264, 0]
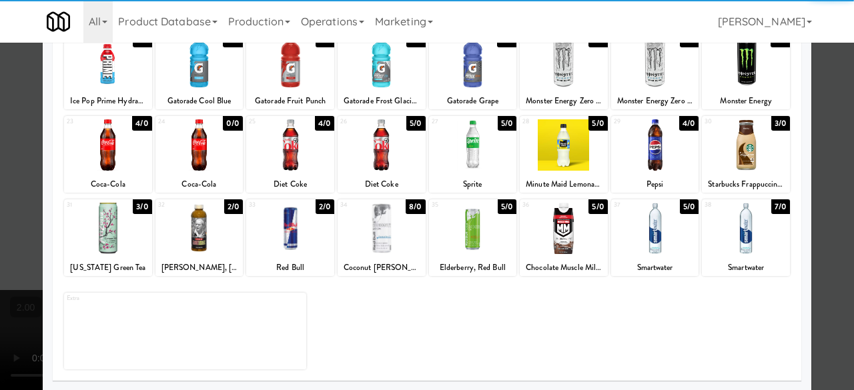
click at [376, 166] on div at bounding box center [382, 144] width 88 height 51
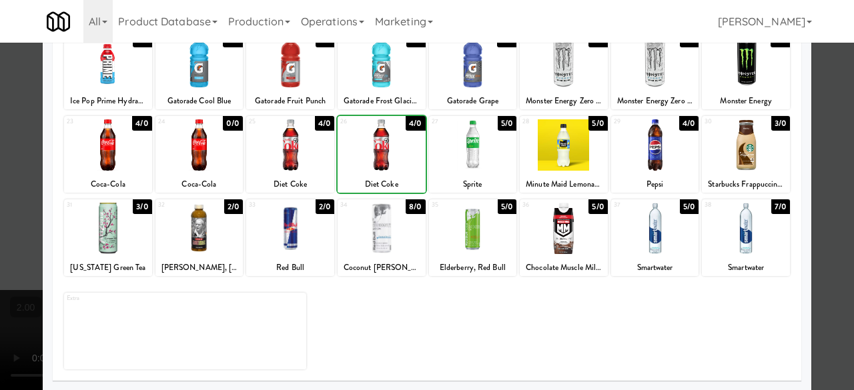
drag, startPoint x: 376, startPoint y: 166, endPoint x: 853, endPoint y: 118, distance: 479.4
click at [377, 165] on div at bounding box center [382, 144] width 88 height 51
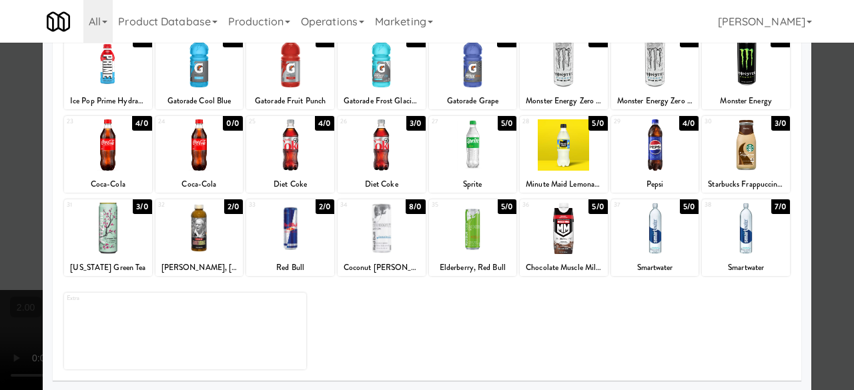
drag, startPoint x: 835, startPoint y: 83, endPoint x: 526, endPoint y: 97, distance: 309.9
click at [835, 82] on div at bounding box center [427, 195] width 854 height 390
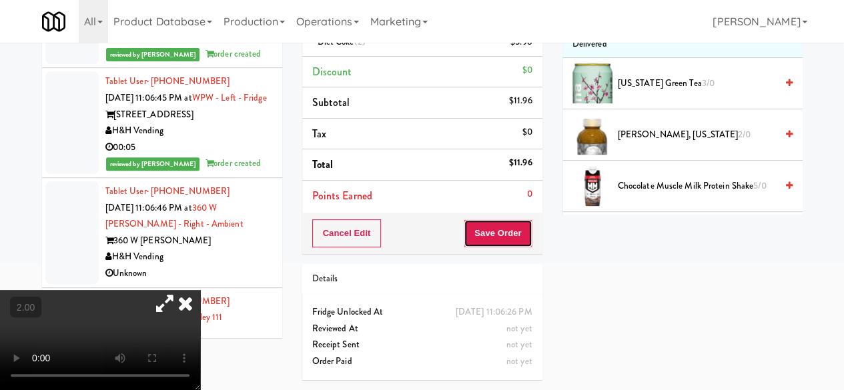
click at [498, 225] on button "Save Order" at bounding box center [498, 234] width 68 height 28
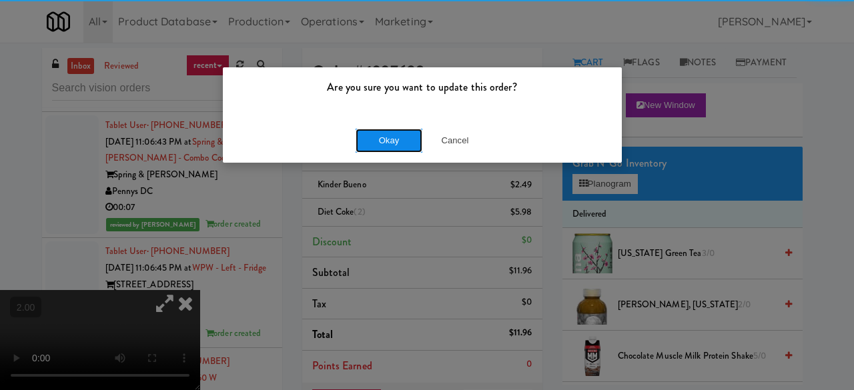
click at [376, 130] on button "Okay" at bounding box center [389, 141] width 67 height 24
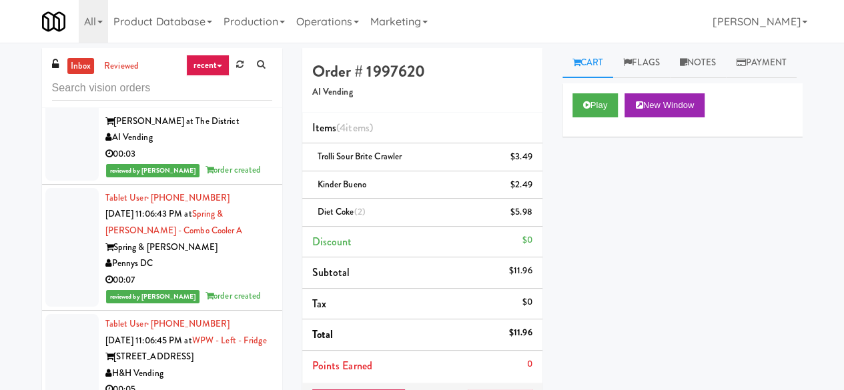
scroll to position [6357, 0]
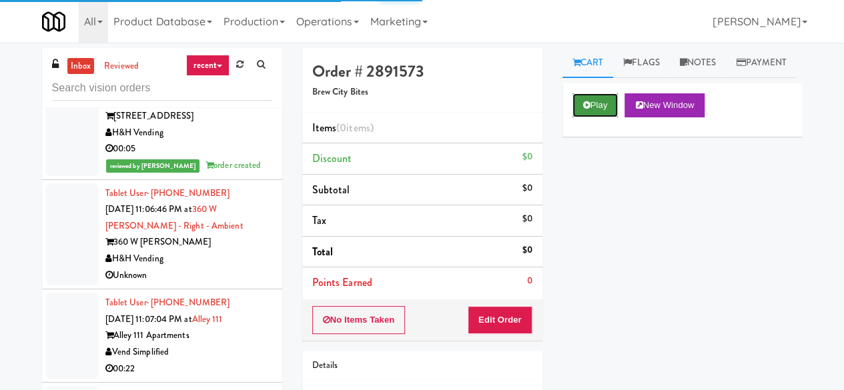
click at [591, 117] on button "Play" at bounding box center [595, 105] width 46 height 24
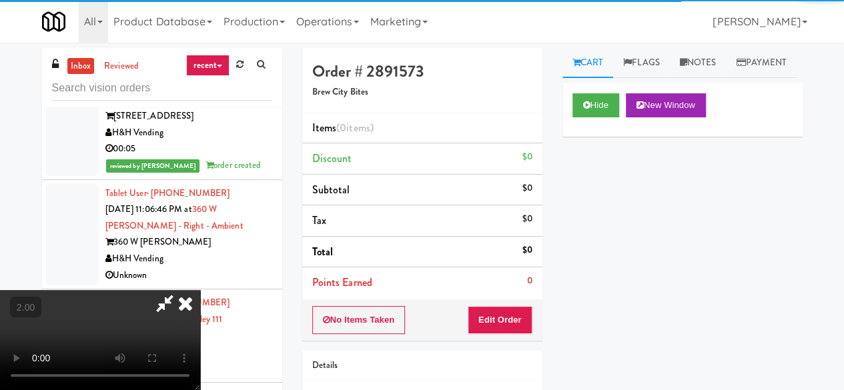
click at [510, 340] on div "Order # 2891573 Brew City Bites Items (0 items ) Discount $0 Subtotal $0 Tax $0…" at bounding box center [422, 262] width 260 height 429
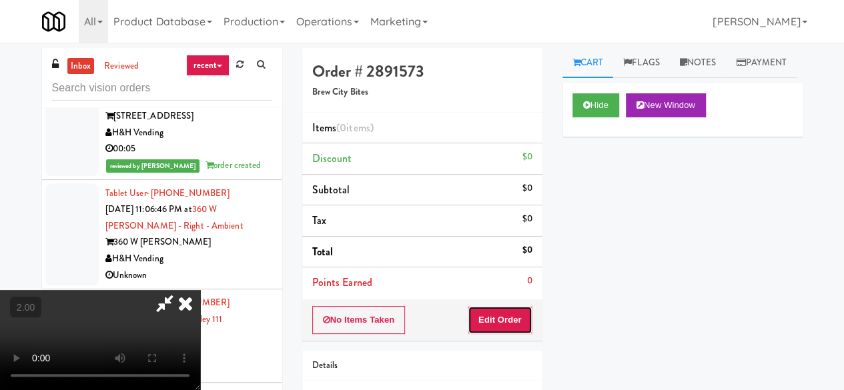
click at [508, 325] on button "Edit Order" at bounding box center [500, 320] width 65 height 28
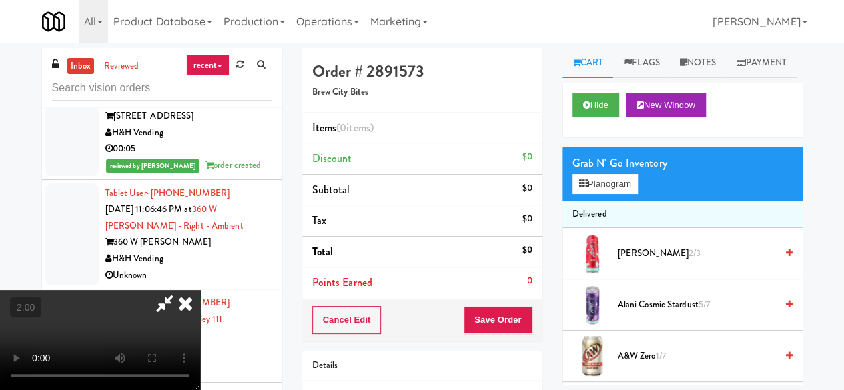
scroll to position [27, 0]
click at [598, 201] on div "Grab N' Go Inventory Planogram" at bounding box center [682, 174] width 240 height 54
click at [598, 194] on button "Planogram" at bounding box center [604, 184] width 65 height 20
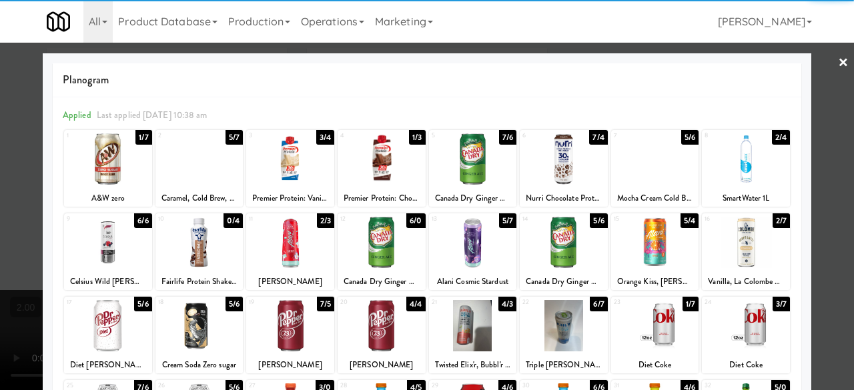
click at [115, 153] on div at bounding box center [108, 158] width 88 height 51
click at [551, 252] on div at bounding box center [564, 242] width 88 height 51
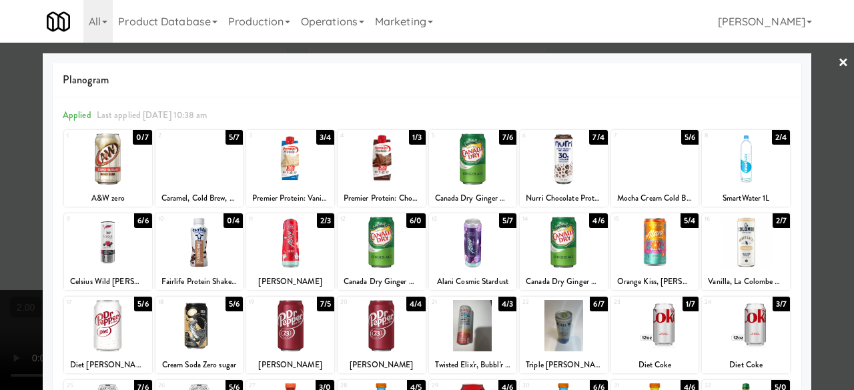
click at [839, 151] on div at bounding box center [427, 195] width 854 height 390
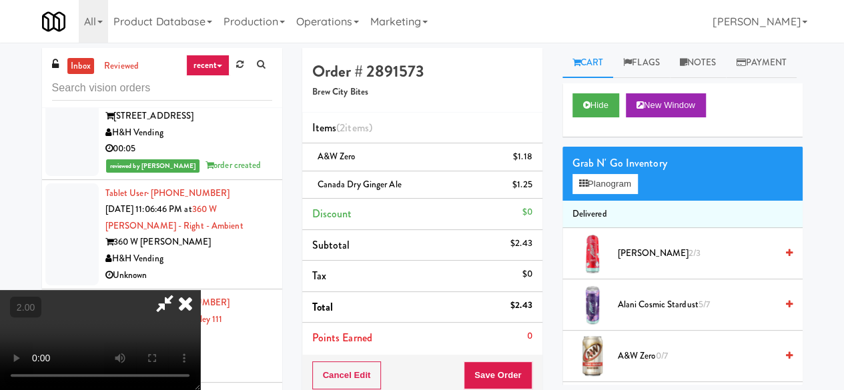
scroll to position [27, 0]
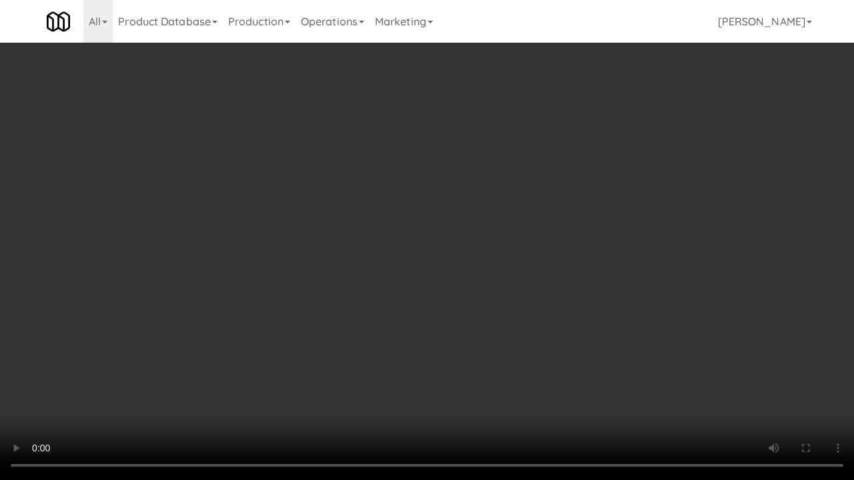
click at [713, 185] on video at bounding box center [427, 240] width 854 height 480
click at [639, 216] on video at bounding box center [427, 240] width 854 height 480
click at [620, 230] on video at bounding box center [427, 240] width 854 height 480
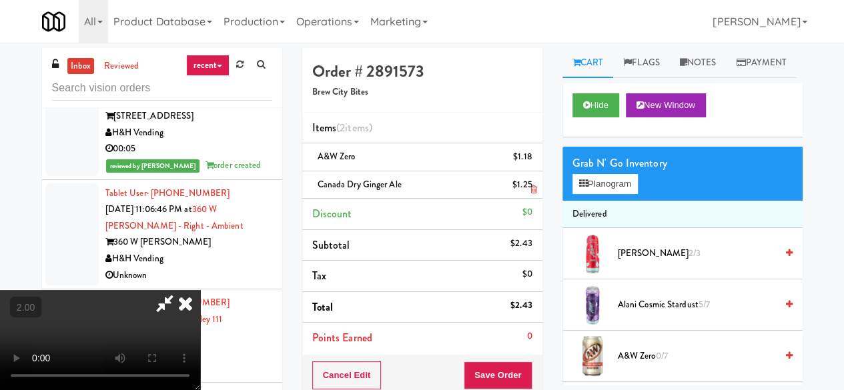
click at [541, 189] on li "Canada Dry Ginger Ale $1.25" at bounding box center [422, 185] width 240 height 28
drag, startPoint x: 534, startPoint y: 187, endPoint x: 544, endPoint y: 191, distance: 10.5
click at [534, 187] on icon at bounding box center [533, 189] width 7 height 9
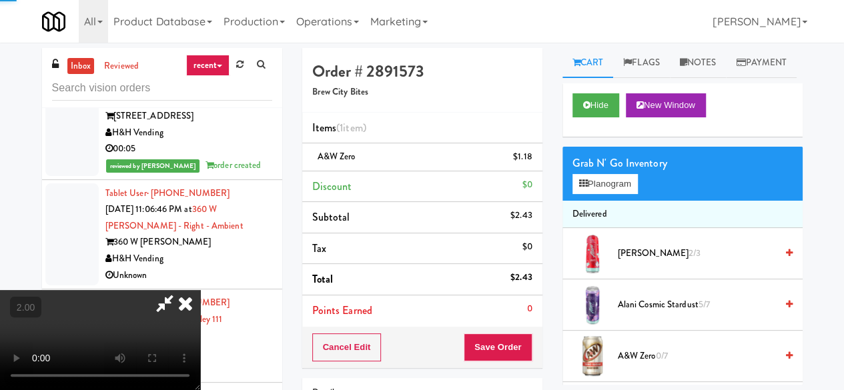
click at [583, 201] on div "Grab N' Go Inventory Planogram" at bounding box center [682, 174] width 240 height 54
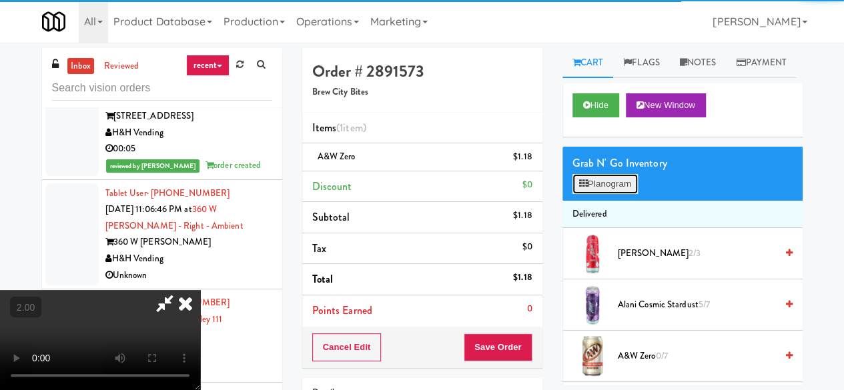
click at [596, 194] on button "Planogram" at bounding box center [604, 184] width 65 height 20
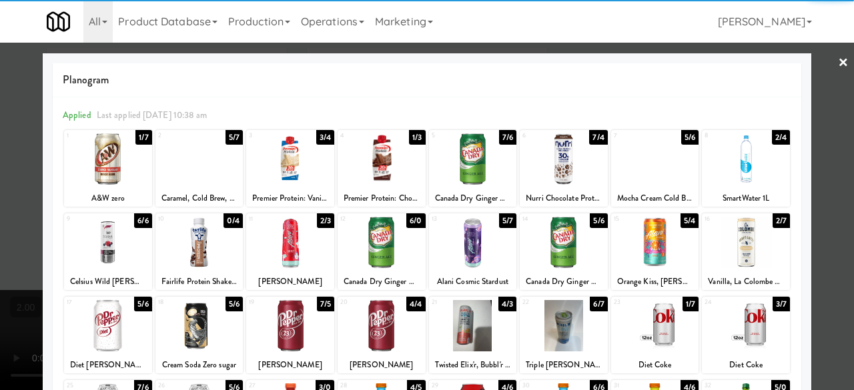
click at [563, 248] on div at bounding box center [564, 242] width 88 height 51
drag, startPoint x: 825, startPoint y: 126, endPoint x: 450, endPoint y: 114, distance: 375.1
click at [823, 125] on div at bounding box center [427, 195] width 854 height 390
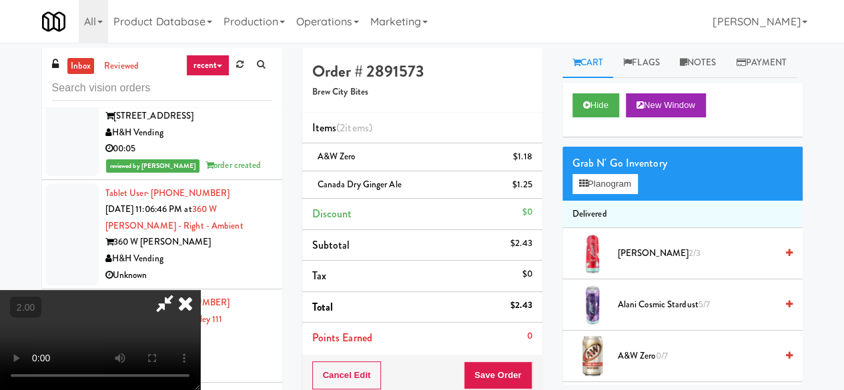
click at [180, 290] on icon at bounding box center [164, 303] width 31 height 27
click at [494, 368] on button "Save Order" at bounding box center [498, 376] width 68 height 28
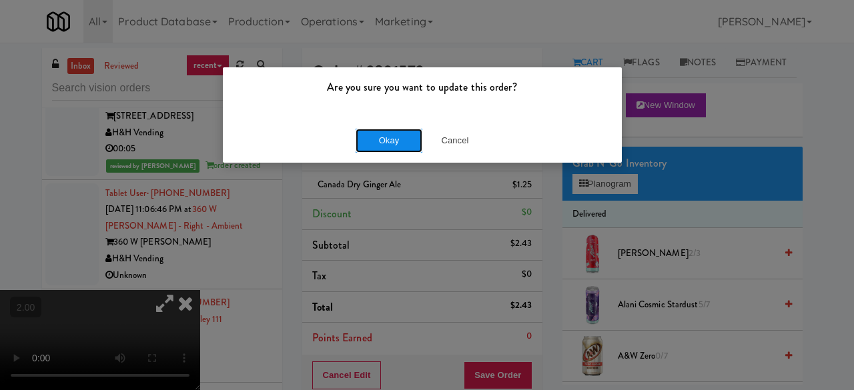
click at [377, 130] on button "Okay" at bounding box center [389, 141] width 67 height 24
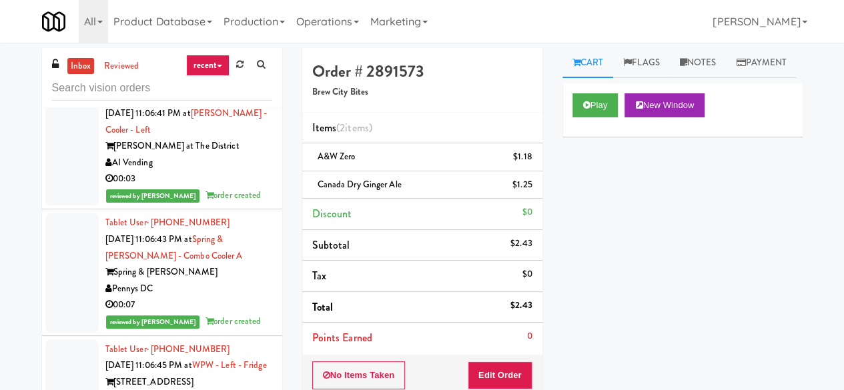
scroll to position [6090, 0]
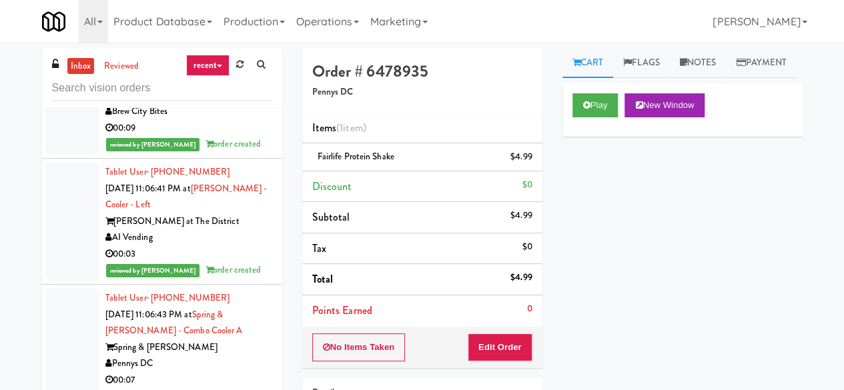
scroll to position [5957, 0]
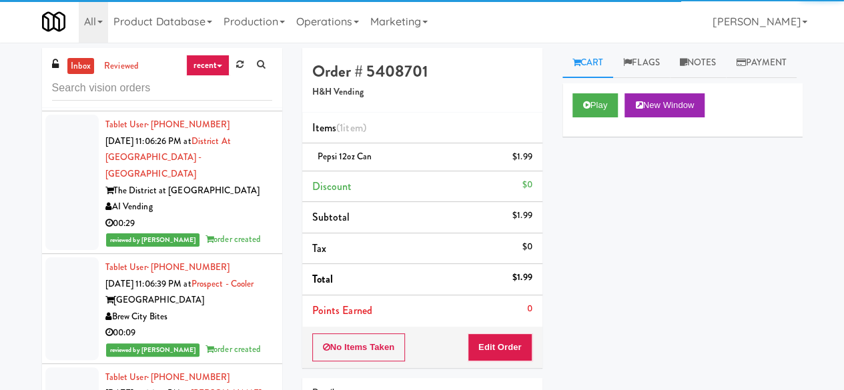
scroll to position [5823, 0]
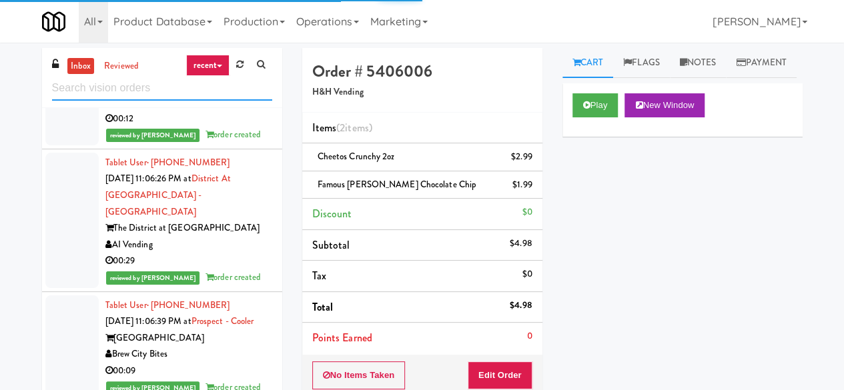
click at [140, 95] on input "text" at bounding box center [162, 88] width 220 height 25
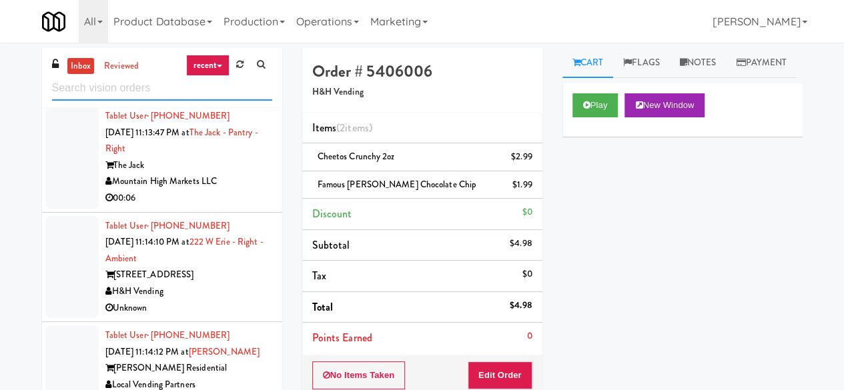
scroll to position [7099, 0]
click at [252, 190] on div "Mountain High Markets LLC" at bounding box center [188, 181] width 167 height 17
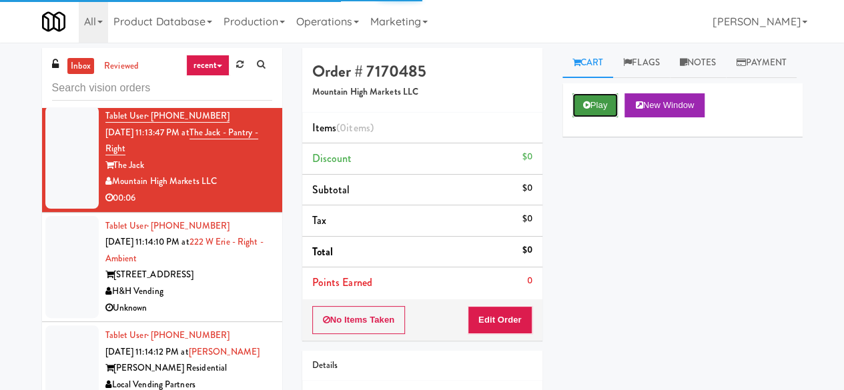
click at [579, 117] on button "Play" at bounding box center [595, 105] width 46 height 24
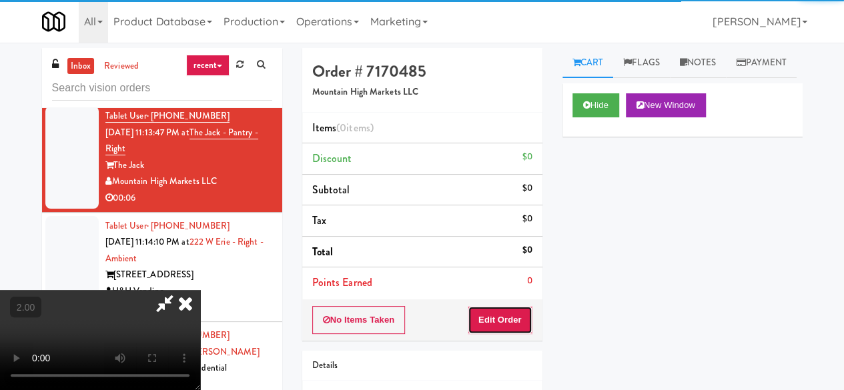
click at [523, 320] on button "Edit Order" at bounding box center [500, 320] width 65 height 28
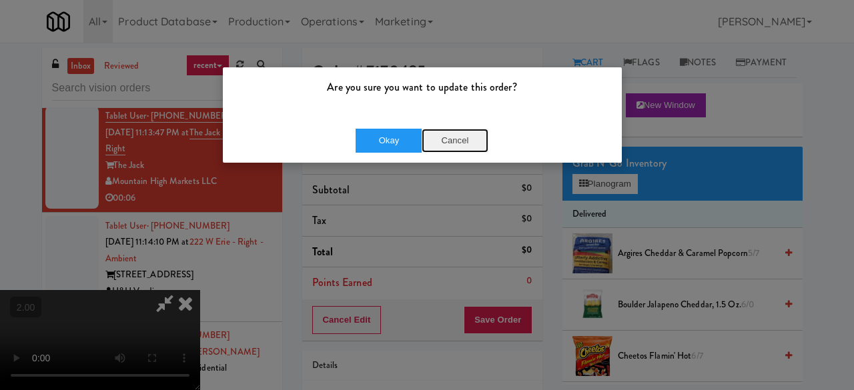
click at [460, 147] on button "Cancel" at bounding box center [455, 141] width 67 height 24
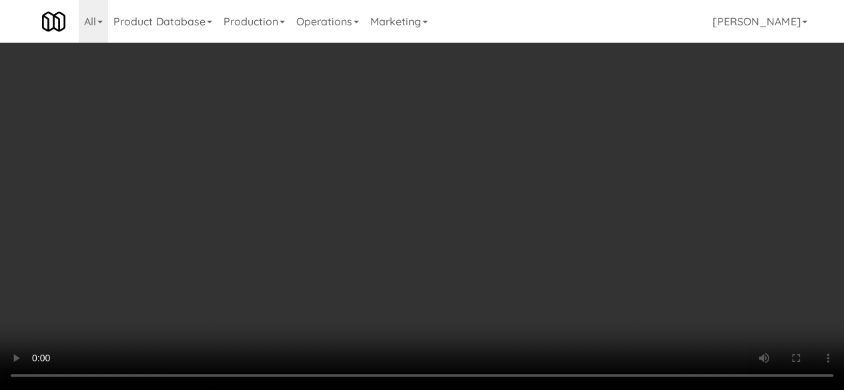
scroll to position [27, 0]
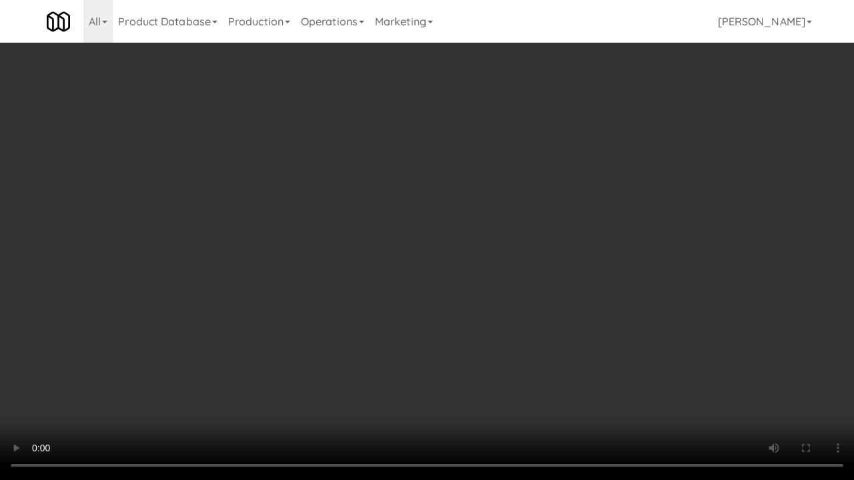
click at [444, 308] on video at bounding box center [427, 240] width 854 height 480
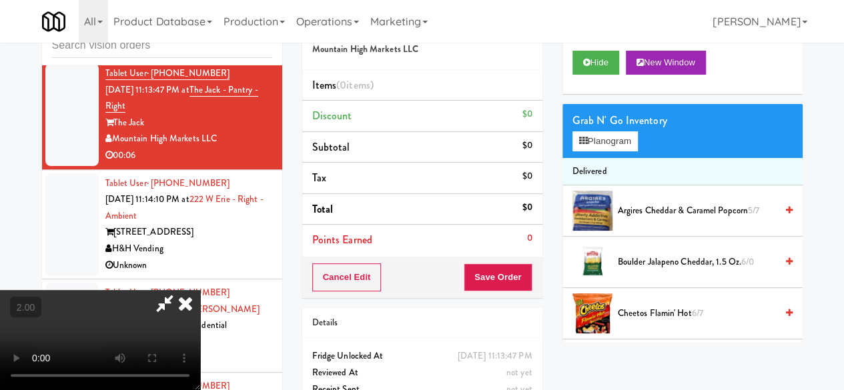
click at [200, 290] on video at bounding box center [100, 340] width 200 height 100
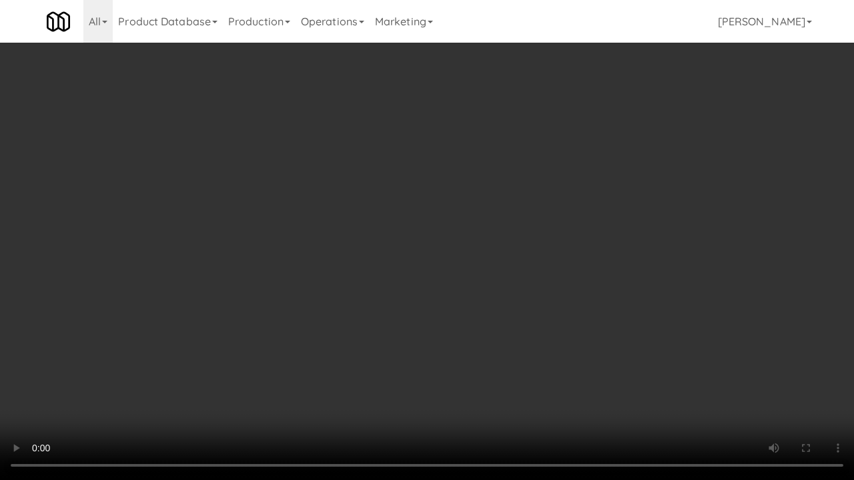
click at [432, 367] on video at bounding box center [427, 240] width 854 height 480
click at [406, 319] on video at bounding box center [427, 240] width 854 height 480
click at [424, 326] on video at bounding box center [427, 240] width 854 height 480
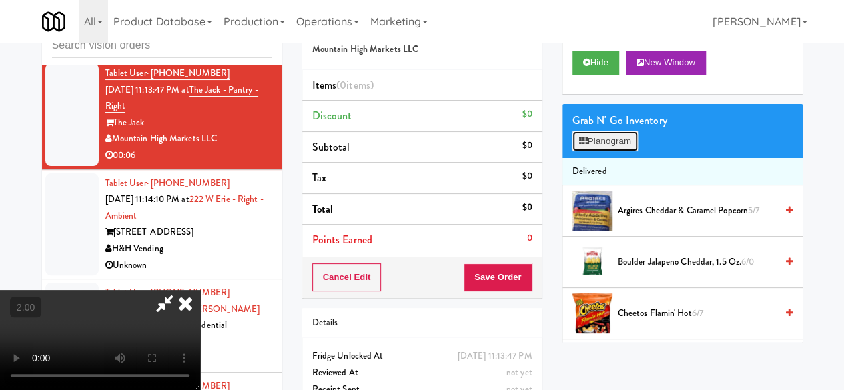
click at [610, 151] on button "Planogram" at bounding box center [604, 141] width 65 height 20
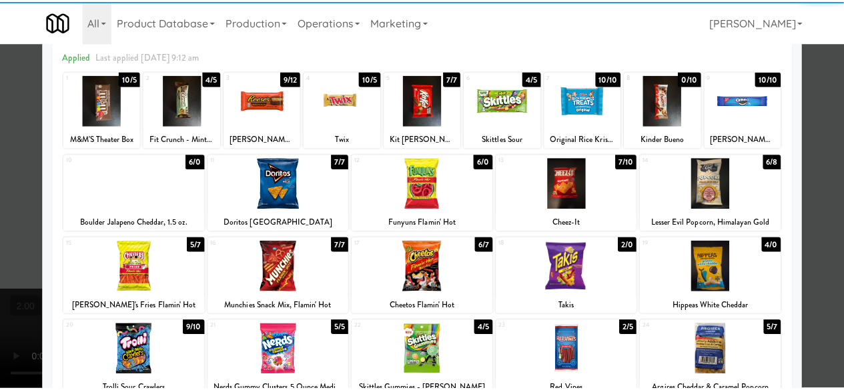
scroll to position [200, 0]
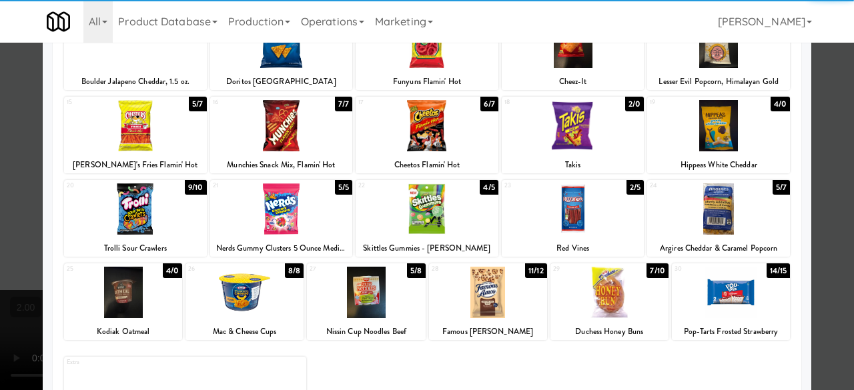
click at [570, 133] on div at bounding box center [573, 125] width 143 height 51
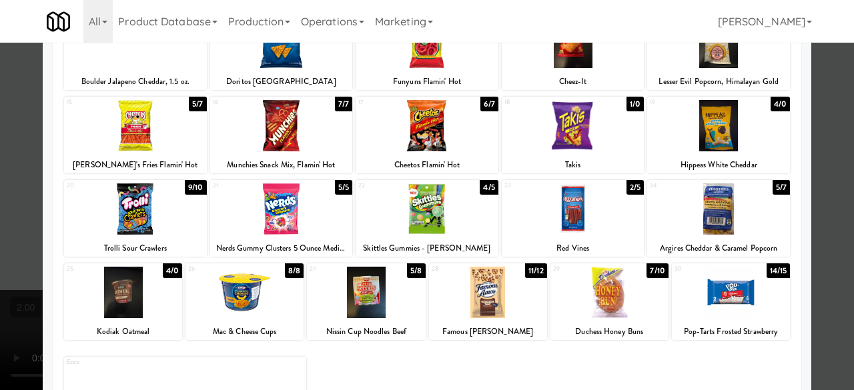
click at [825, 97] on div at bounding box center [427, 195] width 854 height 390
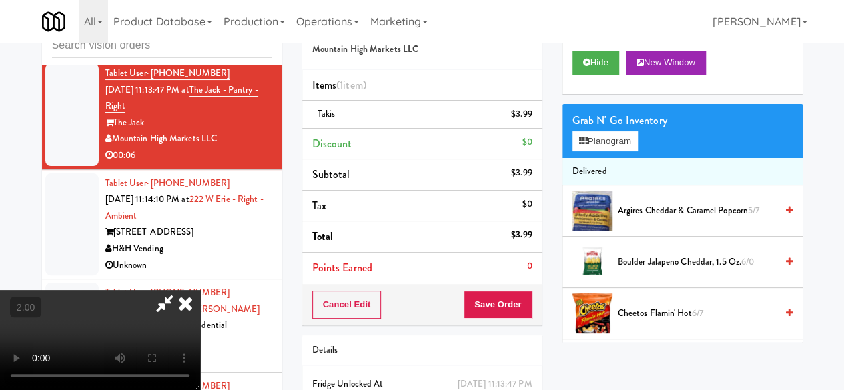
click at [180, 290] on icon at bounding box center [164, 303] width 31 height 27
click at [501, 299] on button "Save Order" at bounding box center [498, 305] width 68 height 28
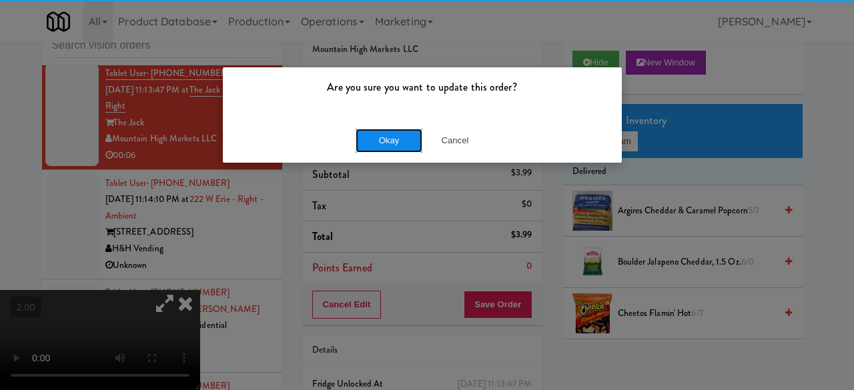
click at [416, 129] on button "Okay" at bounding box center [389, 141] width 67 height 24
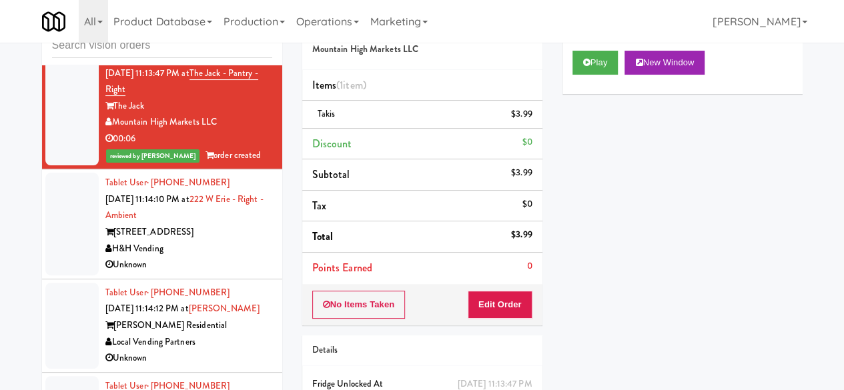
click at [244, 21] on div "Pennys DC" at bounding box center [188, 13] width 167 height 17
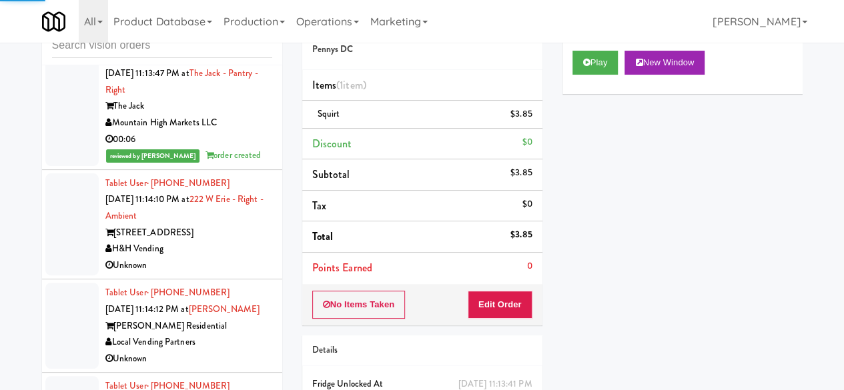
scroll to position [7049, 0]
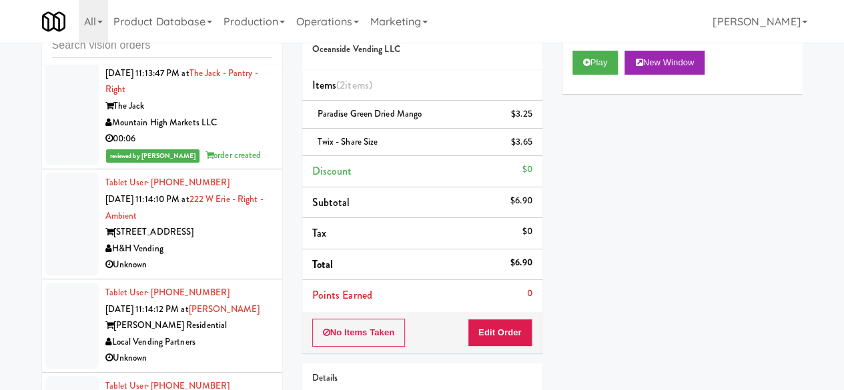
scroll to position [7049, 0]
click at [147, 43] on input "text" at bounding box center [162, 45] width 220 height 25
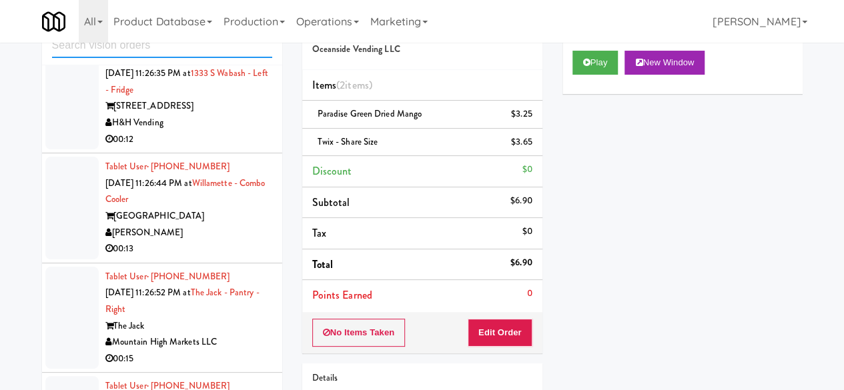
scroll to position [4811, 0]
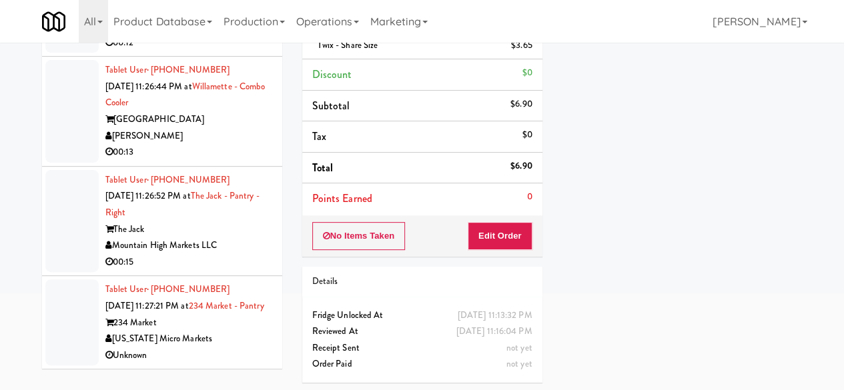
click at [246, 238] on div "Mountain High Markets LLC" at bounding box center [188, 246] width 167 height 17
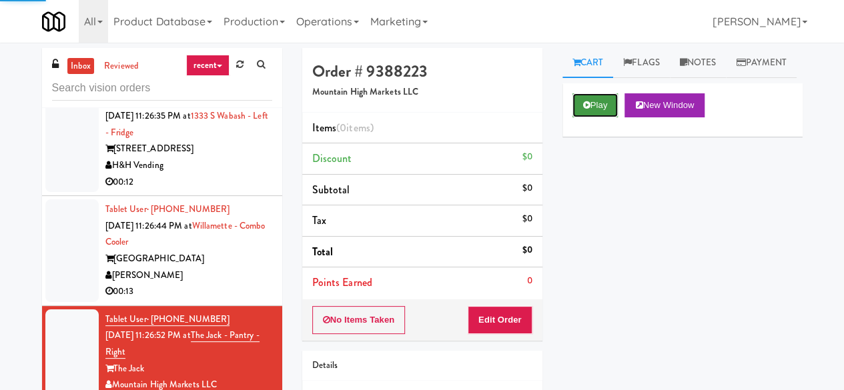
click at [588, 109] on icon at bounding box center [586, 105] width 7 height 9
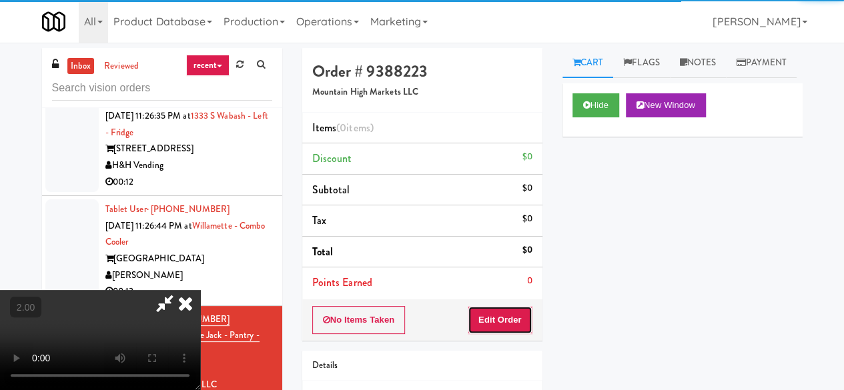
click at [511, 314] on button "Edit Order" at bounding box center [500, 320] width 65 height 28
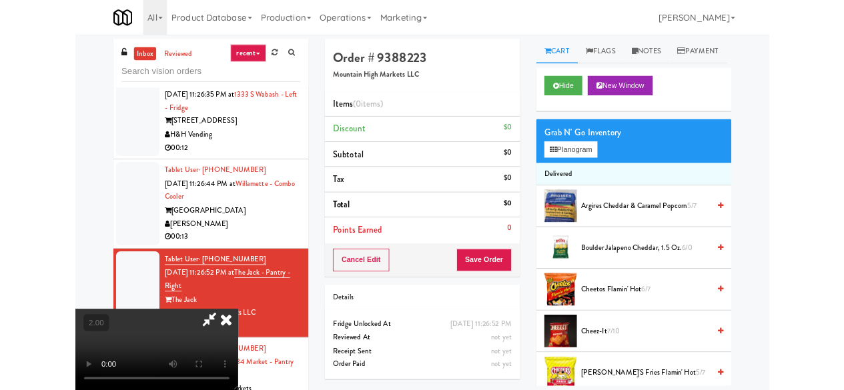
scroll to position [27, 0]
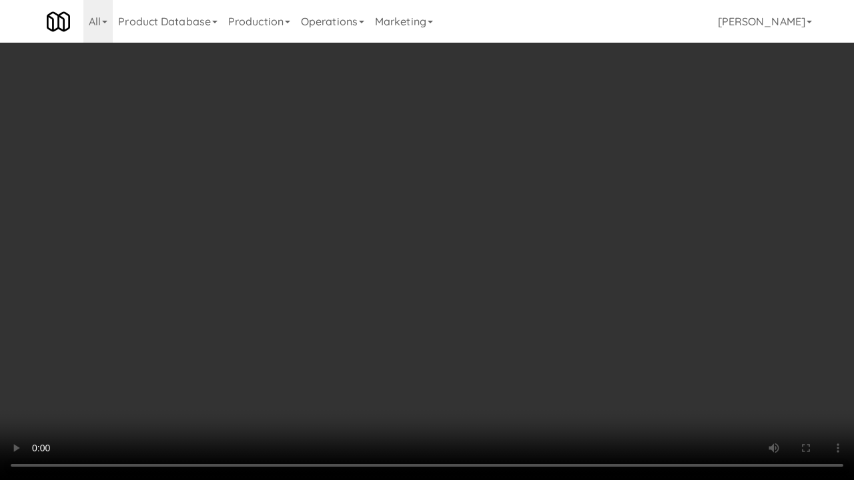
click at [507, 292] on video at bounding box center [427, 240] width 854 height 480
click at [518, 321] on video at bounding box center [427, 240] width 854 height 480
click at [522, 314] on video at bounding box center [427, 240] width 854 height 480
click at [560, 243] on video at bounding box center [427, 240] width 854 height 480
click at [465, 236] on video at bounding box center [427, 240] width 854 height 480
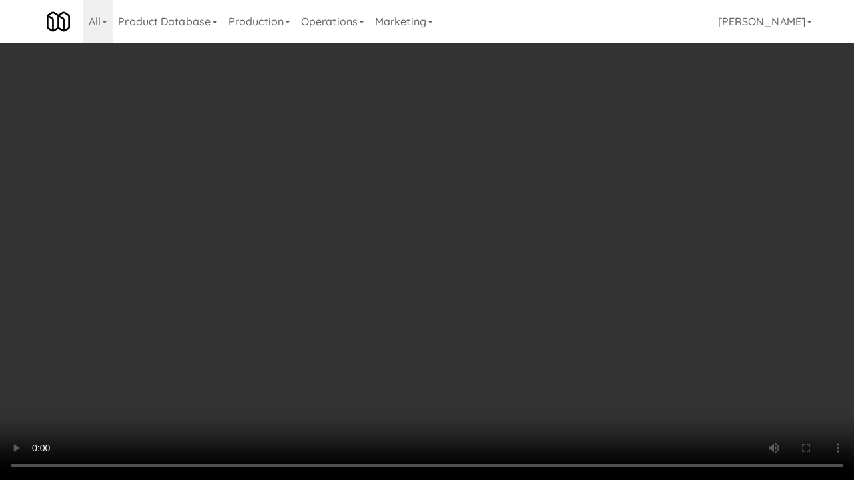
click at [461, 230] on video at bounding box center [427, 240] width 854 height 480
click at [464, 226] on video at bounding box center [427, 240] width 854 height 480
click at [466, 223] on video at bounding box center [427, 240] width 854 height 480
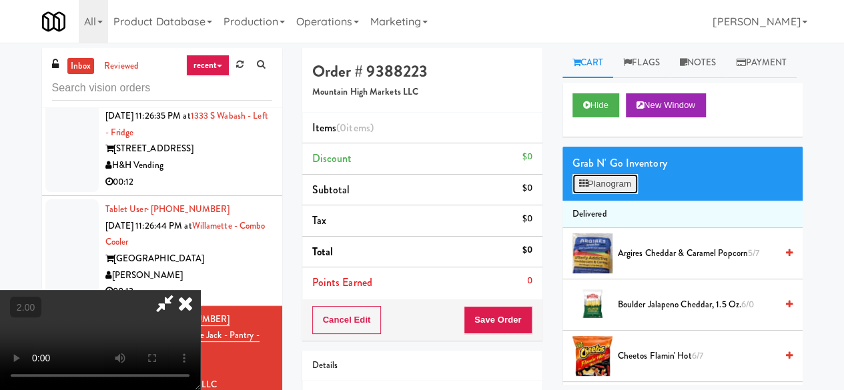
click at [624, 194] on button "Planogram" at bounding box center [604, 184] width 65 height 20
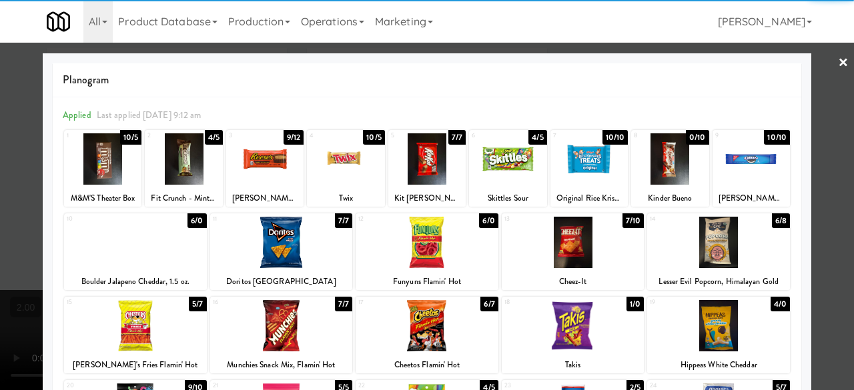
click at [576, 164] on div at bounding box center [588, 158] width 77 height 51
click at [344, 175] on div at bounding box center [345, 158] width 77 height 51
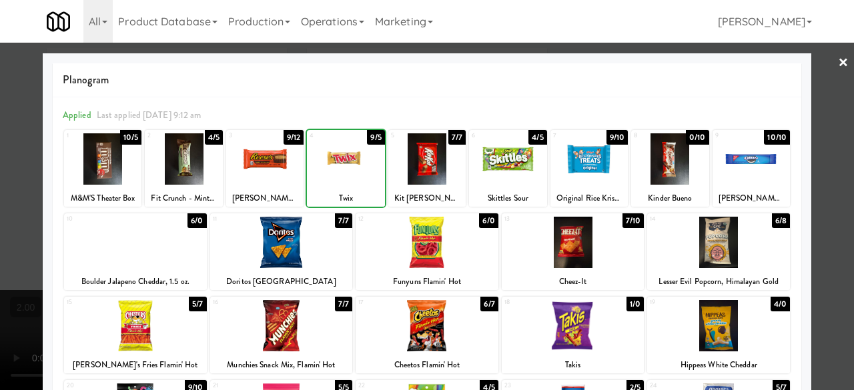
click at [273, 175] on div at bounding box center [264, 158] width 77 height 51
click at [825, 47] on div at bounding box center [427, 195] width 854 height 390
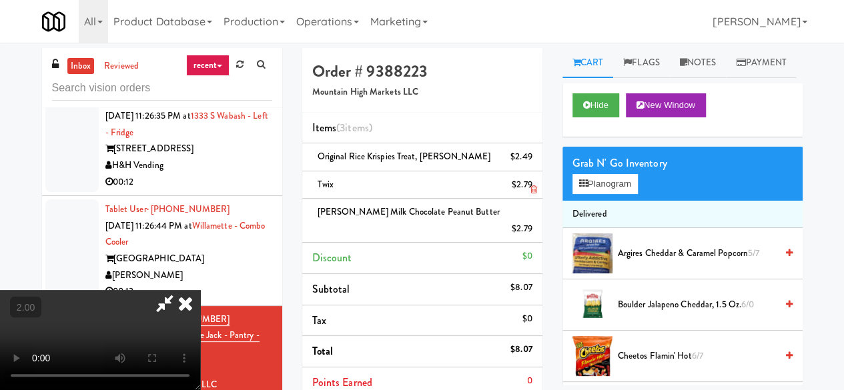
click at [532, 186] on icon at bounding box center [533, 189] width 7 height 9
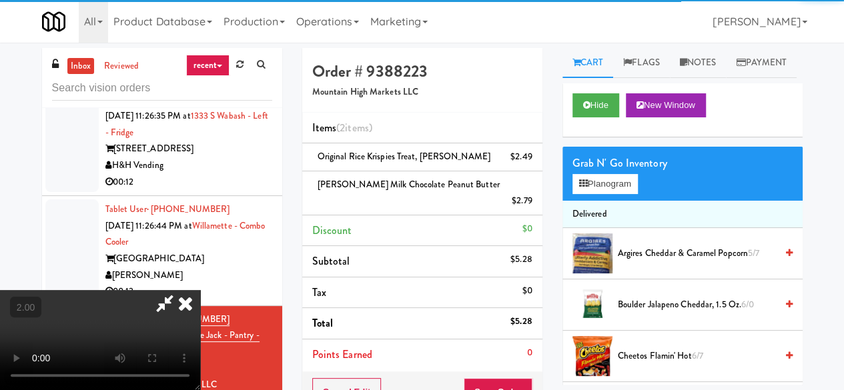
scroll to position [27, 0]
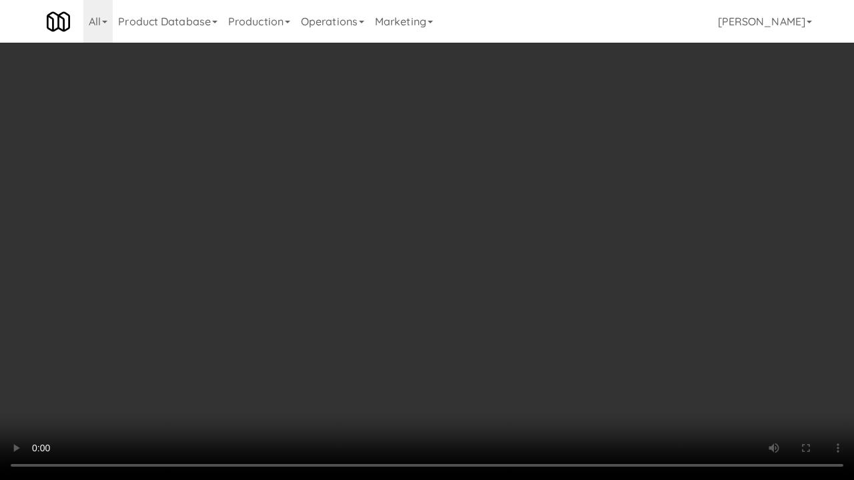
drag, startPoint x: 545, startPoint y: 390, endPoint x: 547, endPoint y: 367, distance: 22.8
click at [546, 387] on video at bounding box center [427, 240] width 854 height 480
click at [569, 303] on video at bounding box center [427, 240] width 854 height 480
click at [544, 266] on video at bounding box center [427, 240] width 854 height 480
click at [525, 252] on video at bounding box center [427, 240] width 854 height 480
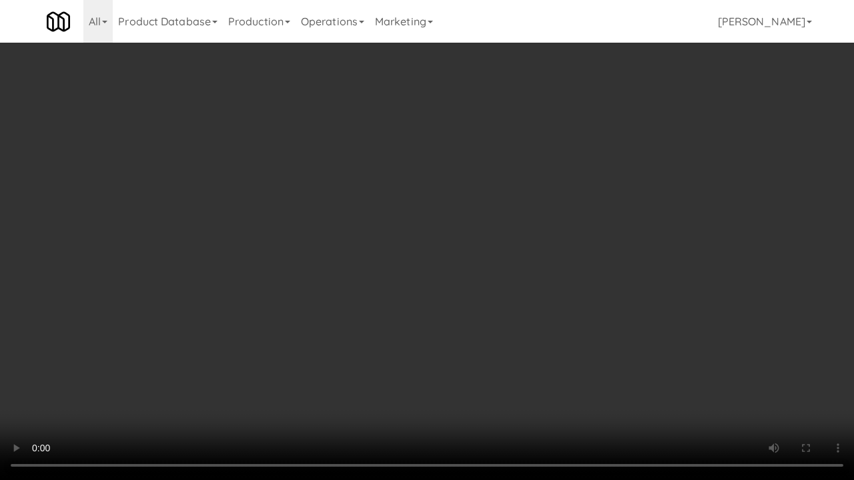
click at [530, 252] on video at bounding box center [427, 240] width 854 height 480
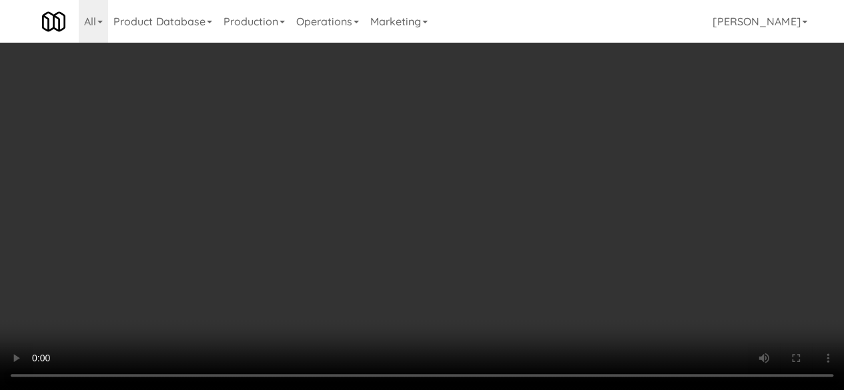
scroll to position [0, 0]
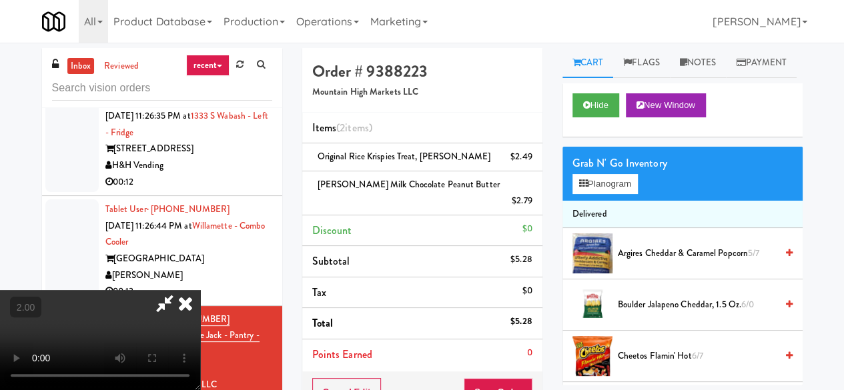
click at [180, 290] on icon at bounding box center [164, 303] width 31 height 27
click at [512, 378] on button "Save Order" at bounding box center [498, 392] width 68 height 28
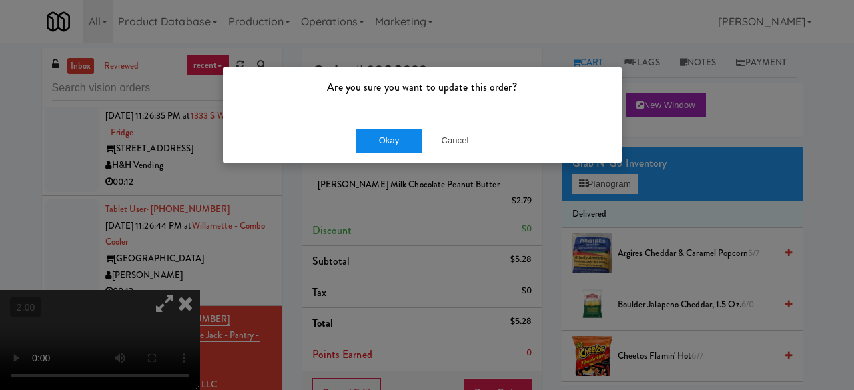
click at [408, 130] on div "Okay Cancel" at bounding box center [422, 140] width 399 height 45
click at [404, 135] on button "Okay" at bounding box center [389, 141] width 67 height 24
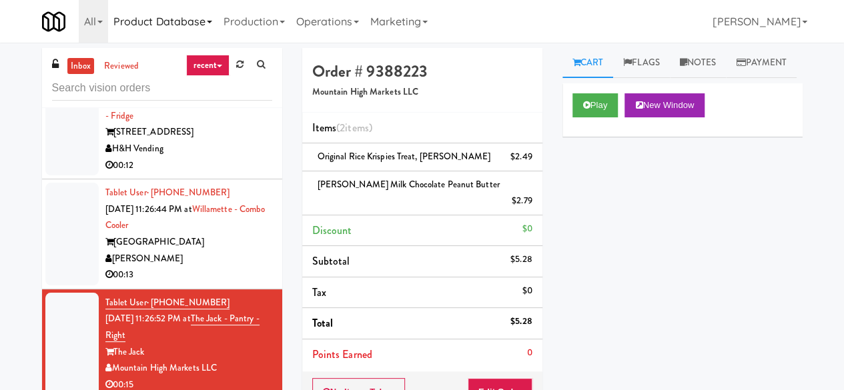
scroll to position [4744, 0]
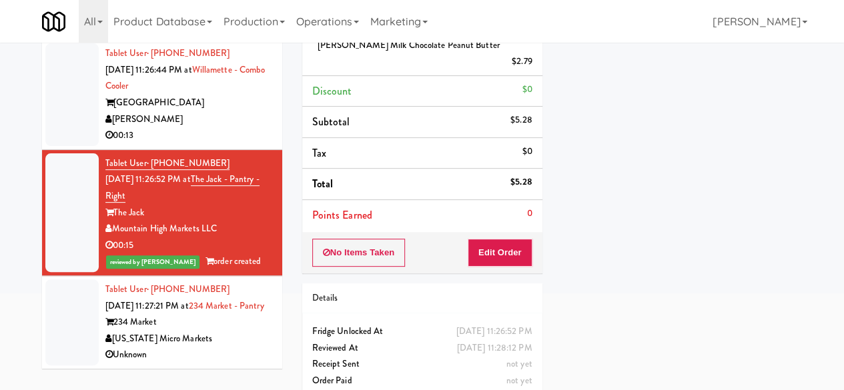
drag, startPoint x: 193, startPoint y: 173, endPoint x: 181, endPoint y: 172, distance: 12.7
click at [194, 111] on div "Willamette Tower" at bounding box center [188, 103] width 167 height 17
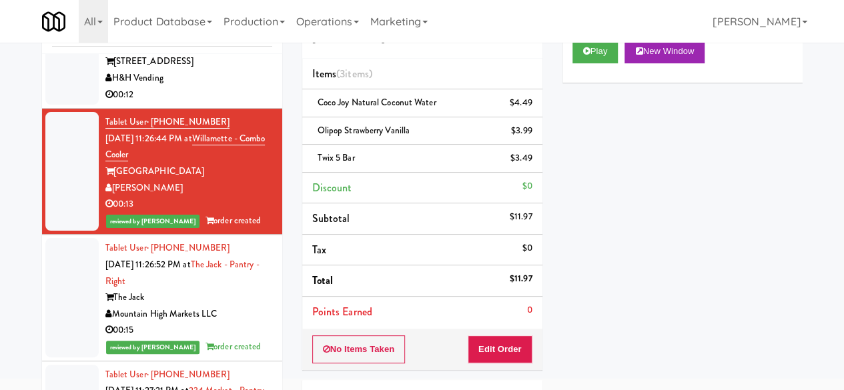
scroll to position [6, 0]
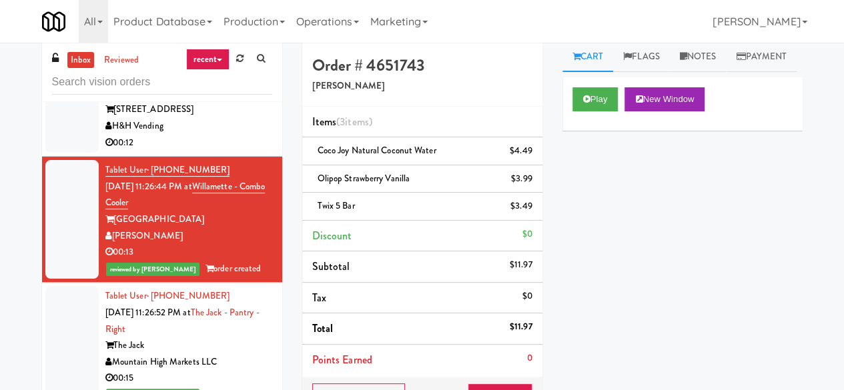
click at [201, 135] on div "H&H Vending" at bounding box center [188, 126] width 167 height 17
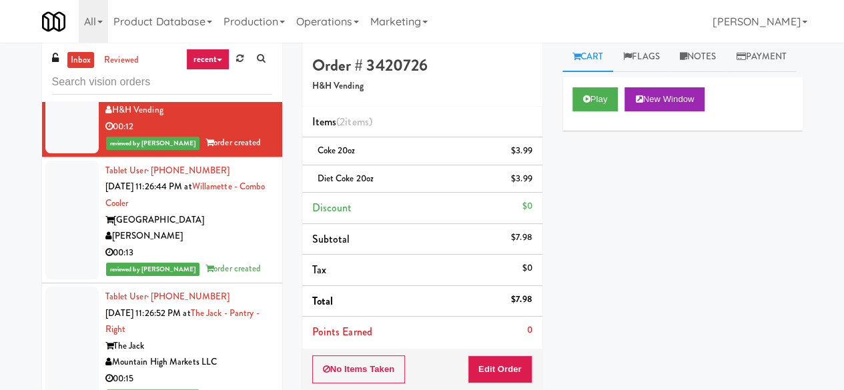
scroll to position [4660, 0]
click at [168, 85] on input "text" at bounding box center [162, 82] width 220 height 25
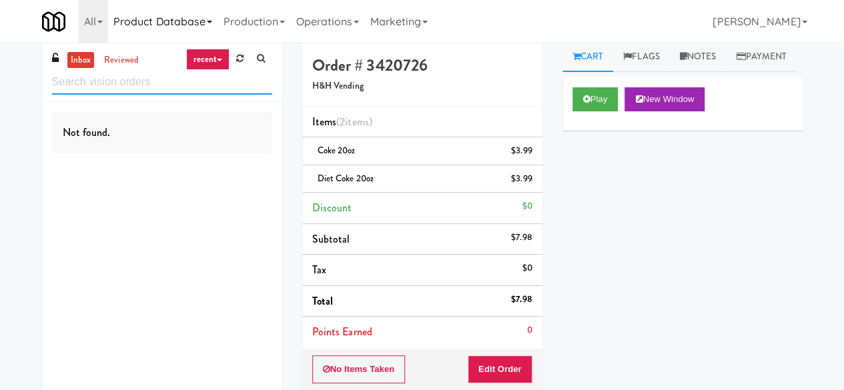
scroll to position [0, 0]
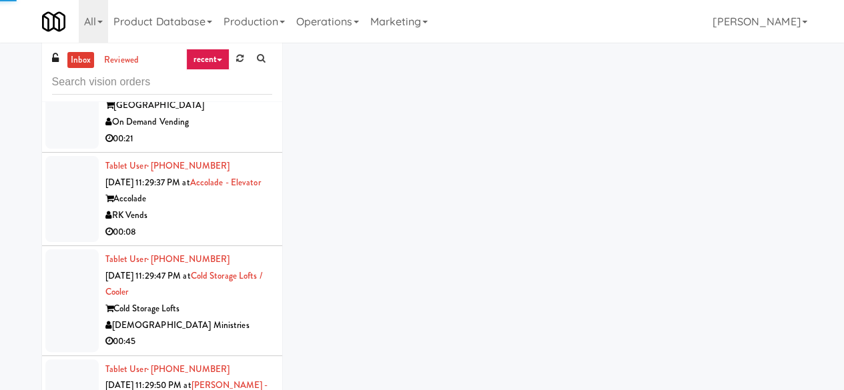
scroll to position [4067, 0]
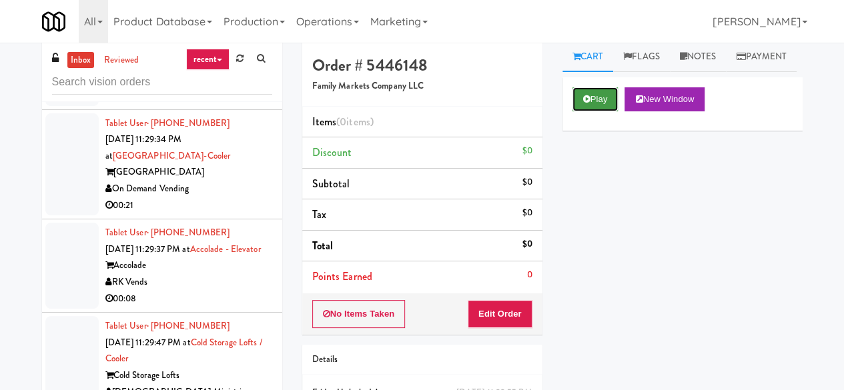
click at [584, 103] on icon at bounding box center [586, 99] width 7 height 9
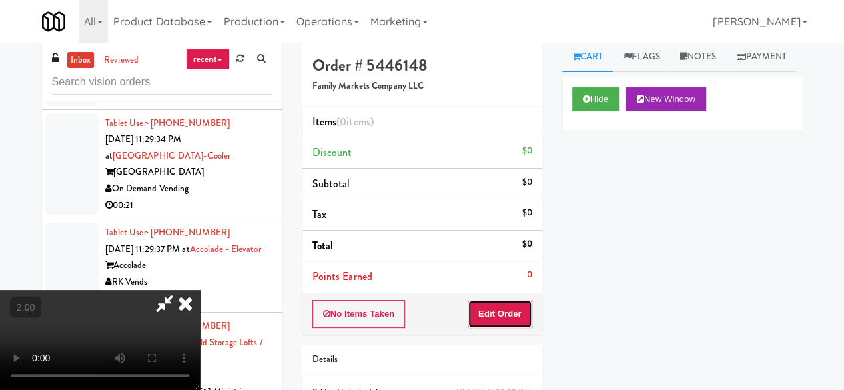
click at [487, 315] on button "Edit Order" at bounding box center [500, 314] width 65 height 28
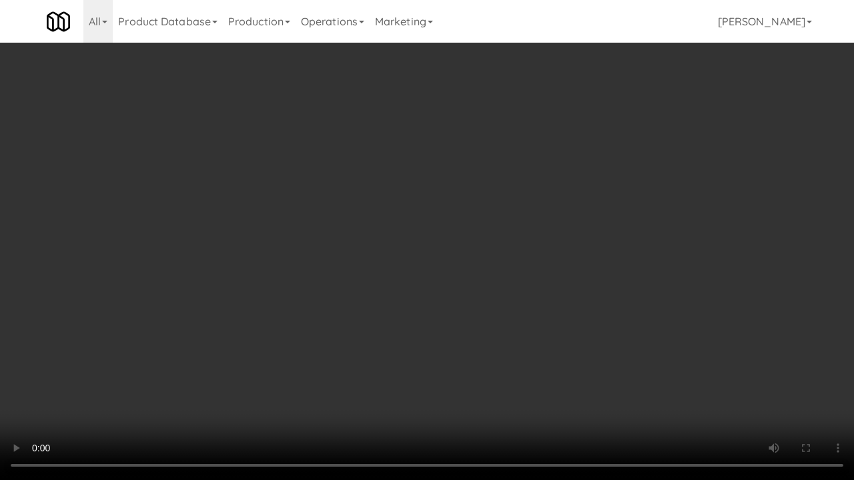
click at [496, 324] on video at bounding box center [427, 240] width 854 height 480
click at [504, 286] on video at bounding box center [427, 240] width 854 height 480
click at [499, 286] on video at bounding box center [427, 240] width 854 height 480
click at [510, 240] on video at bounding box center [427, 240] width 854 height 480
click at [480, 291] on video at bounding box center [427, 240] width 854 height 480
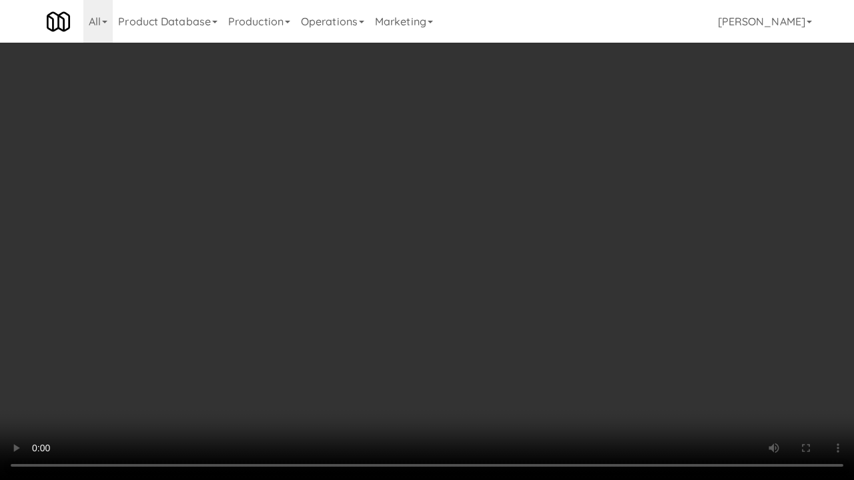
click at [480, 291] on video at bounding box center [427, 240] width 854 height 480
click at [687, 240] on video at bounding box center [427, 240] width 854 height 480
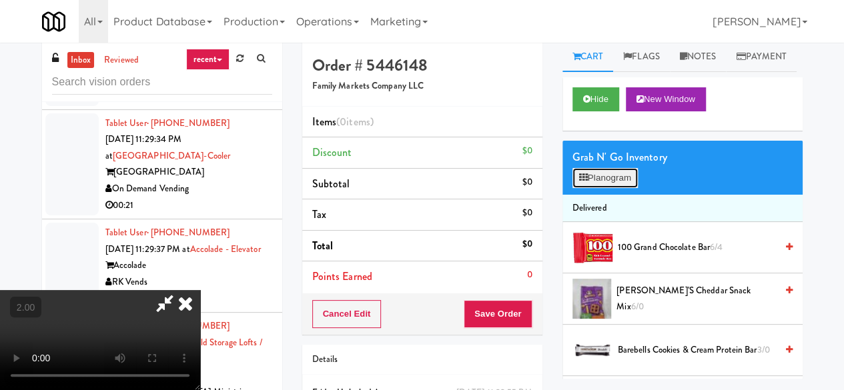
click at [612, 188] on button "Planogram" at bounding box center [604, 178] width 65 height 20
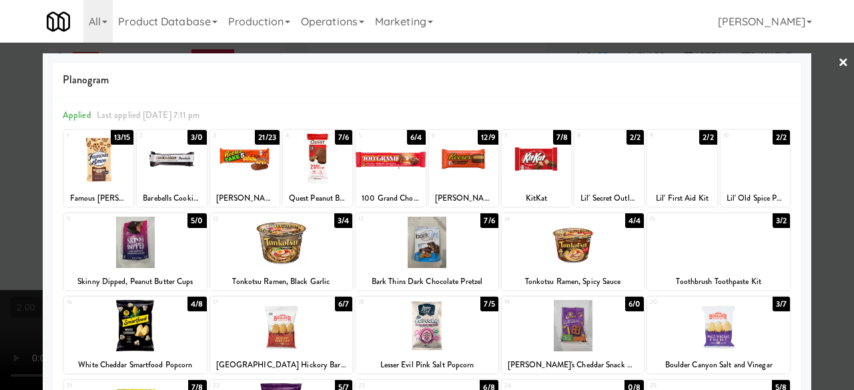
click at [474, 171] on div at bounding box center [463, 158] width 69 height 51
click at [821, 123] on div at bounding box center [427, 195] width 854 height 390
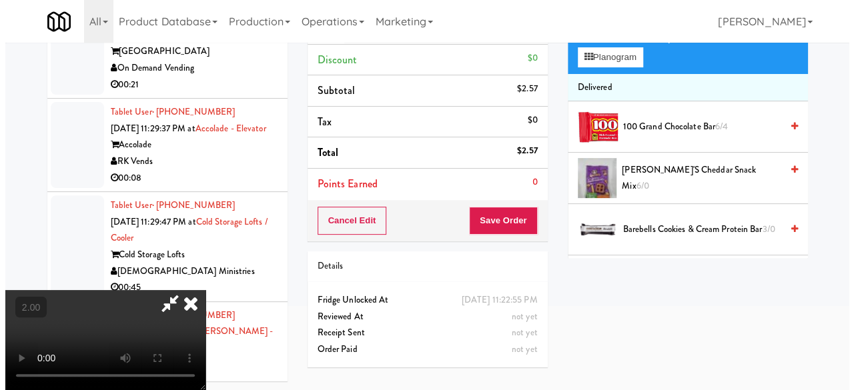
scroll to position [43, 0]
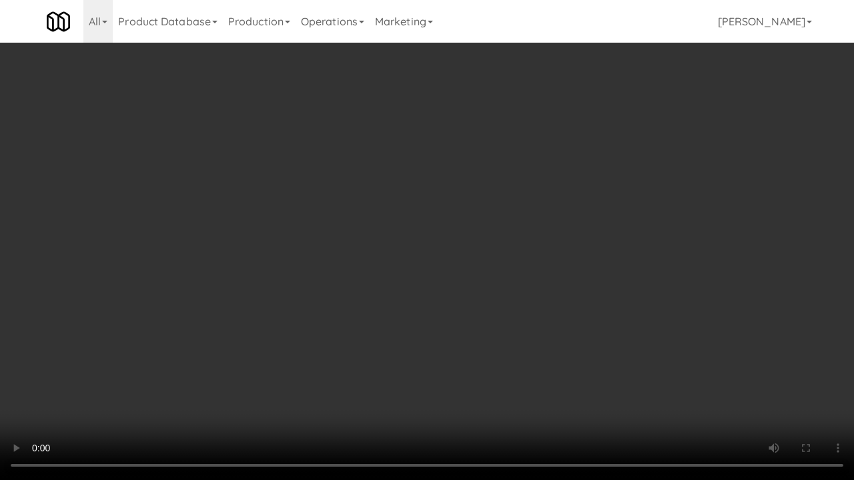
click at [510, 322] on video at bounding box center [427, 240] width 854 height 480
click at [507, 313] on video at bounding box center [427, 240] width 854 height 480
click at [501, 303] on video at bounding box center [427, 240] width 854 height 480
click at [500, 303] on video at bounding box center [427, 240] width 854 height 480
click at [499, 299] on video at bounding box center [427, 240] width 854 height 480
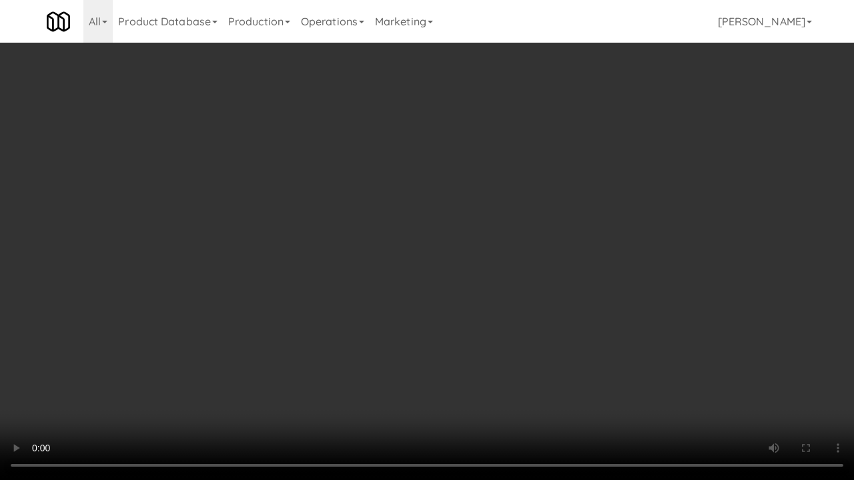
click at [498, 298] on video at bounding box center [427, 240] width 854 height 480
click at [498, 296] on video at bounding box center [427, 240] width 854 height 480
click at [554, 304] on video at bounding box center [427, 240] width 854 height 480
click at [570, 326] on video at bounding box center [427, 240] width 854 height 480
click at [570, 323] on video at bounding box center [427, 240] width 854 height 480
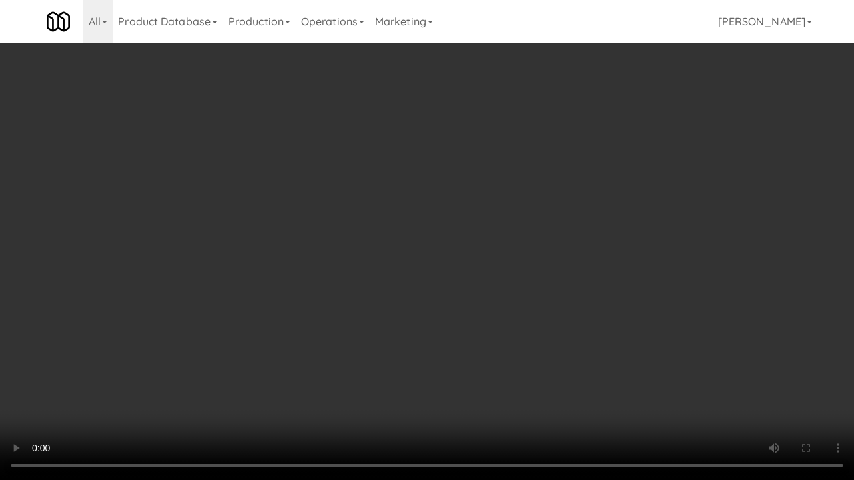
click at [574, 310] on video at bounding box center [427, 240] width 854 height 480
click at [574, 296] on video at bounding box center [427, 240] width 854 height 480
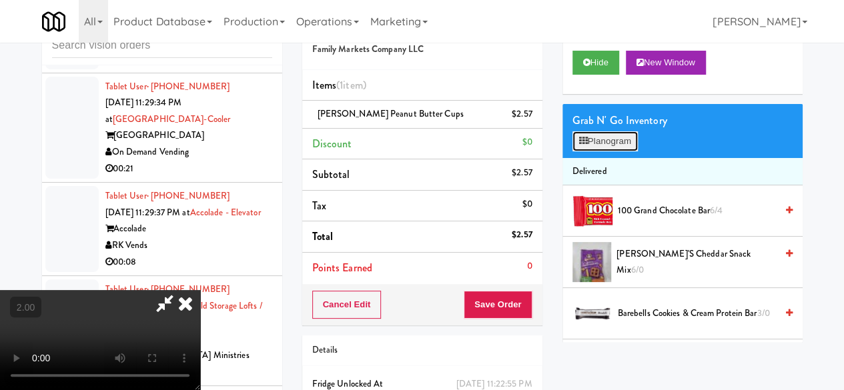
click at [598, 151] on button "Planogram" at bounding box center [604, 141] width 65 height 20
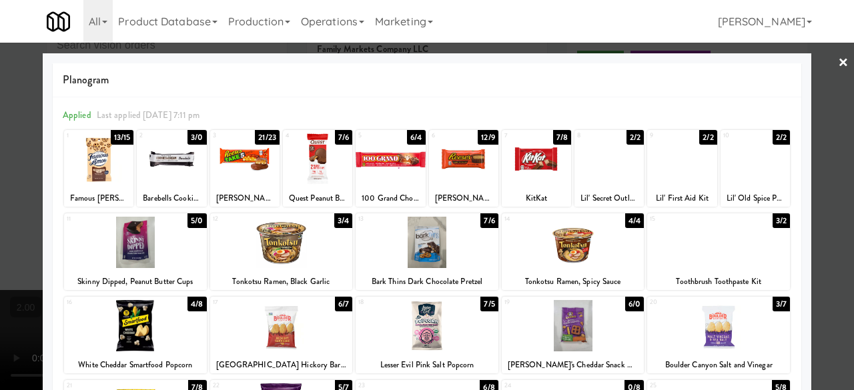
click at [380, 162] on div at bounding box center [390, 158] width 69 height 51
click at [830, 205] on div at bounding box center [427, 195] width 854 height 390
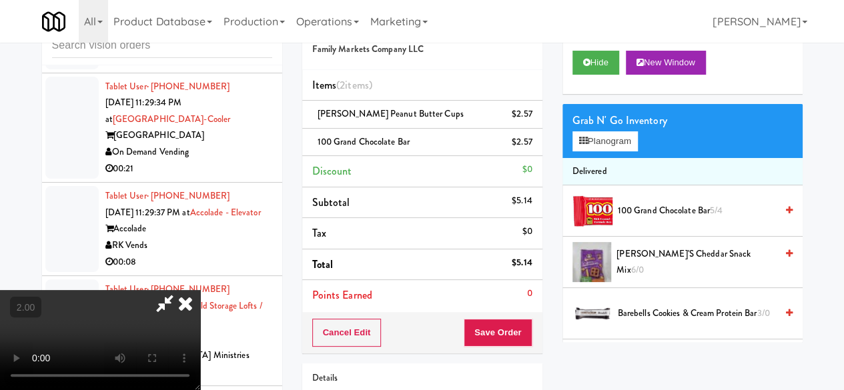
click at [200, 290] on video at bounding box center [100, 340] width 200 height 100
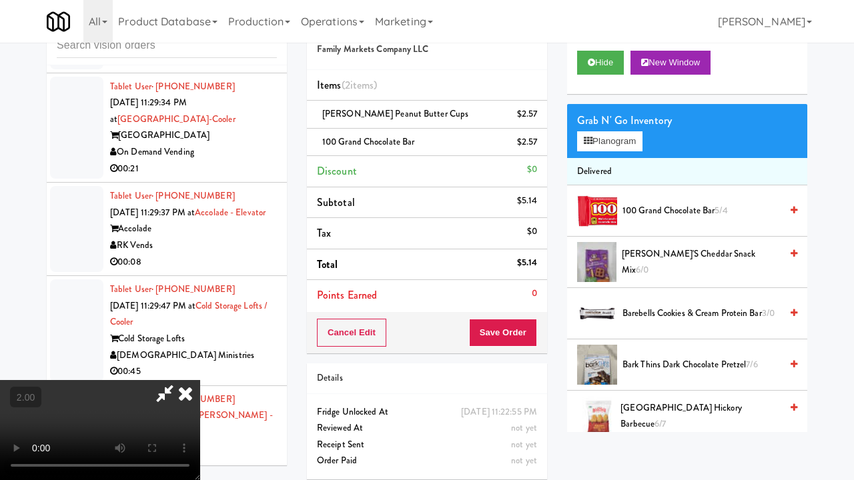
click at [200, 380] on video at bounding box center [100, 430] width 200 height 100
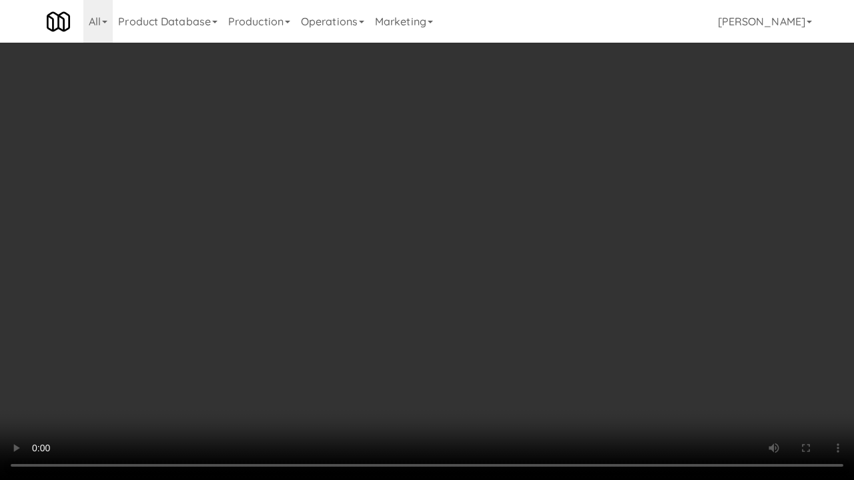
click at [457, 291] on video at bounding box center [427, 240] width 854 height 480
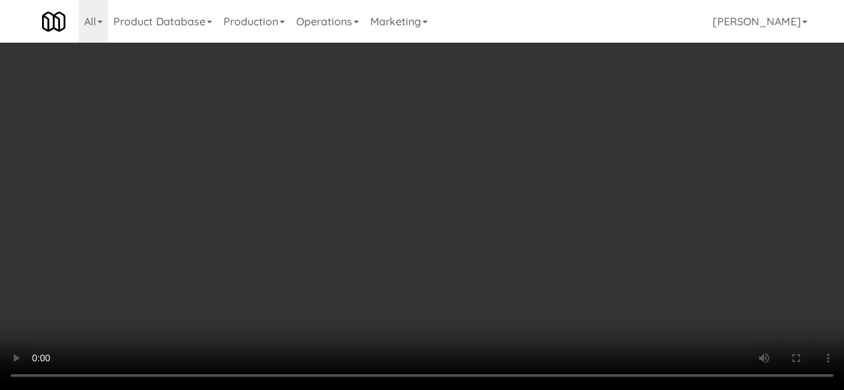
click at [452, 237] on video at bounding box center [422, 195] width 844 height 390
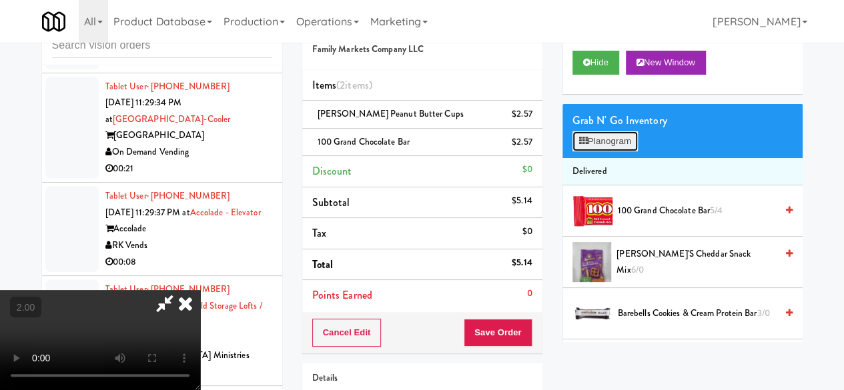
click at [614, 151] on button "Planogram" at bounding box center [604, 141] width 65 height 20
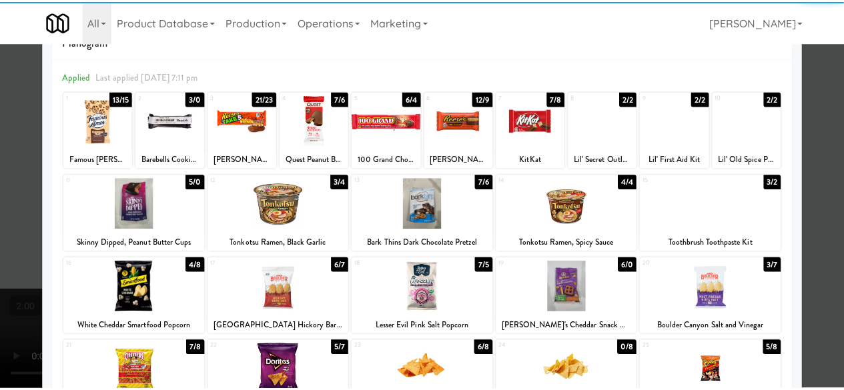
scroll to position [67, 0]
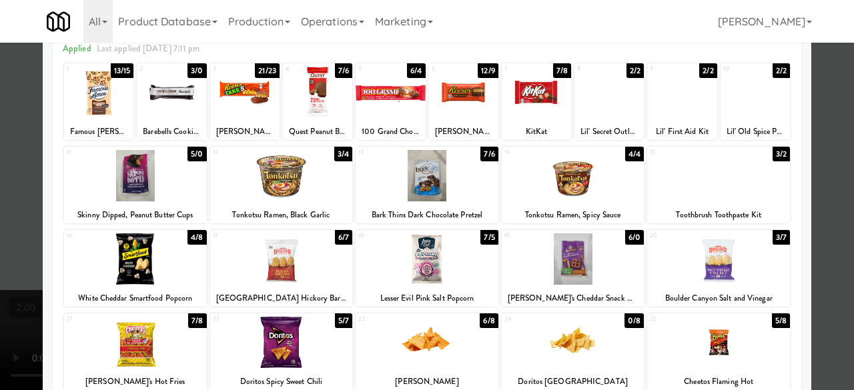
click at [312, 263] on div at bounding box center [281, 259] width 143 height 51
click at [767, 256] on div at bounding box center [718, 259] width 143 height 51
click at [799, 210] on div "Planogram Applied Last applied Friday 7:11 pm 1 13/15 Famous Amos Chocolate Chi…" at bounding box center [427, 288] width 769 height 602
click at [809, 163] on div at bounding box center [427, 195] width 854 height 390
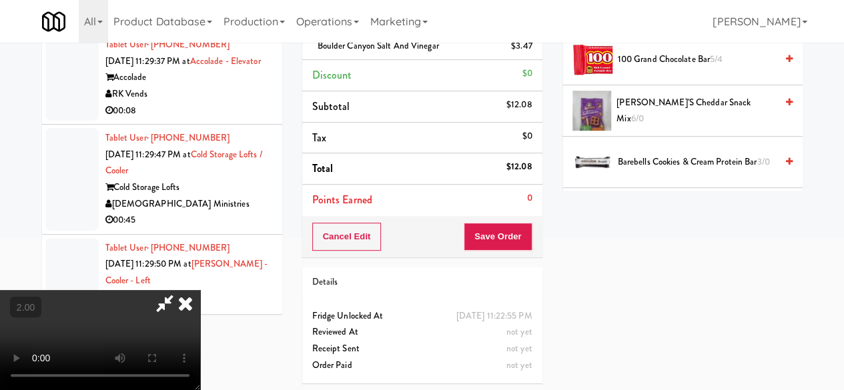
scroll to position [104, 0]
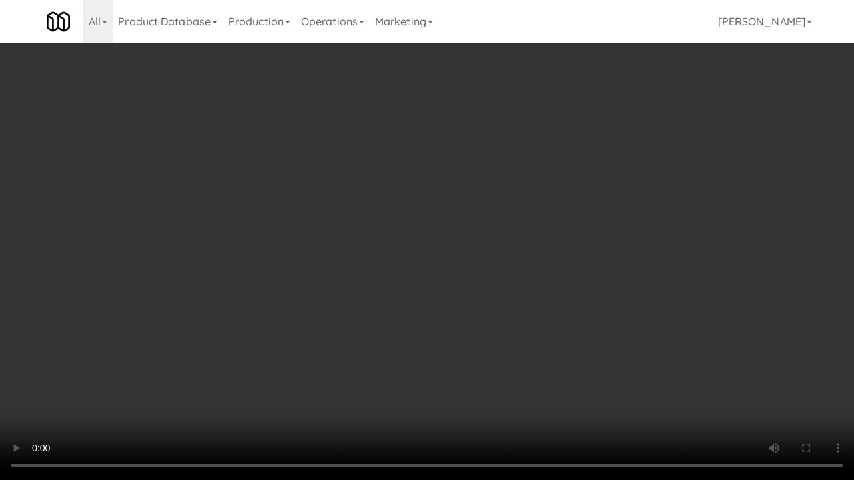
click at [606, 342] on video at bounding box center [427, 240] width 854 height 480
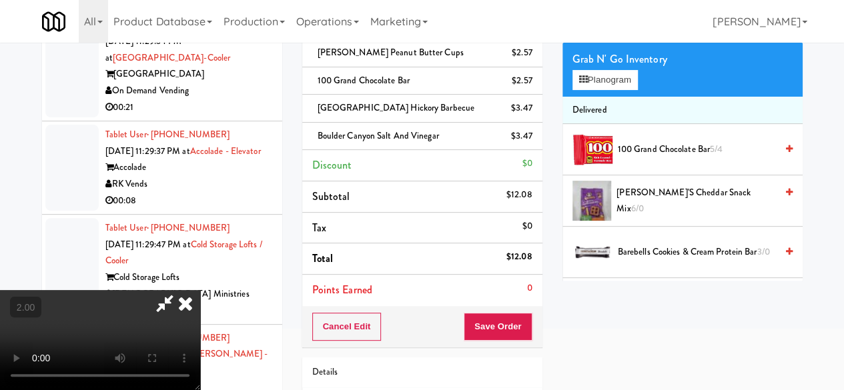
click at [180, 290] on icon at bounding box center [164, 303] width 31 height 27
click at [503, 328] on button "Save Order" at bounding box center [498, 327] width 68 height 28
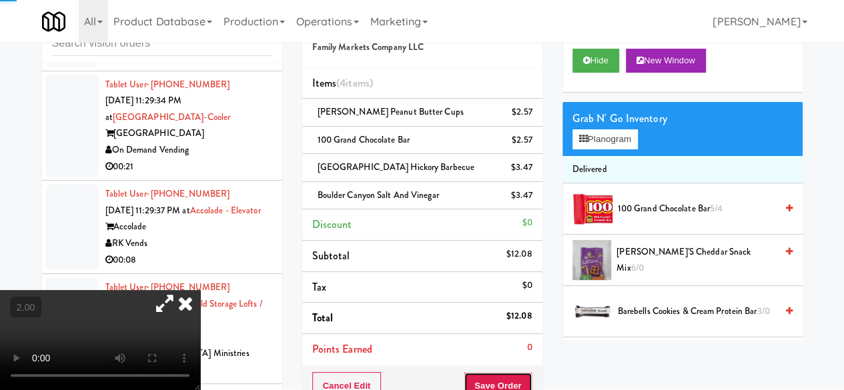
scroll to position [0, 0]
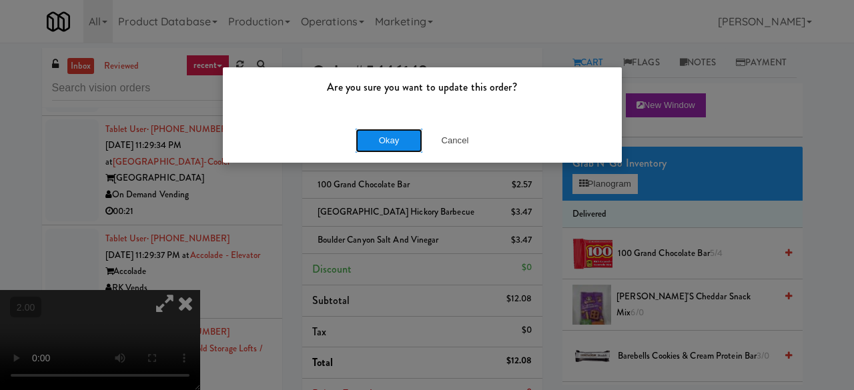
click at [404, 149] on button "Okay" at bounding box center [389, 141] width 67 height 24
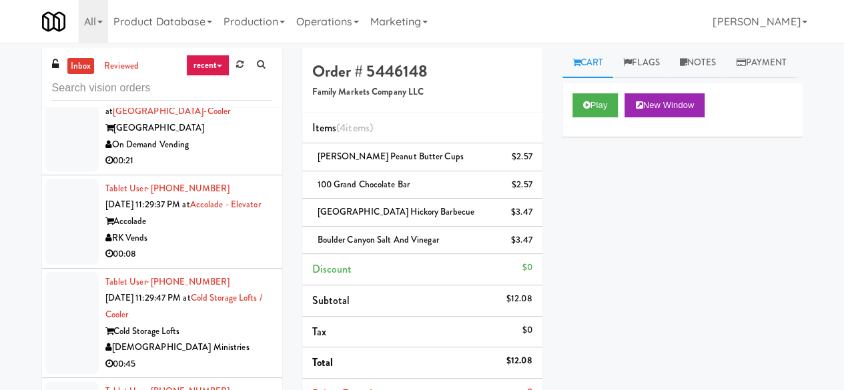
scroll to position [4201, 0]
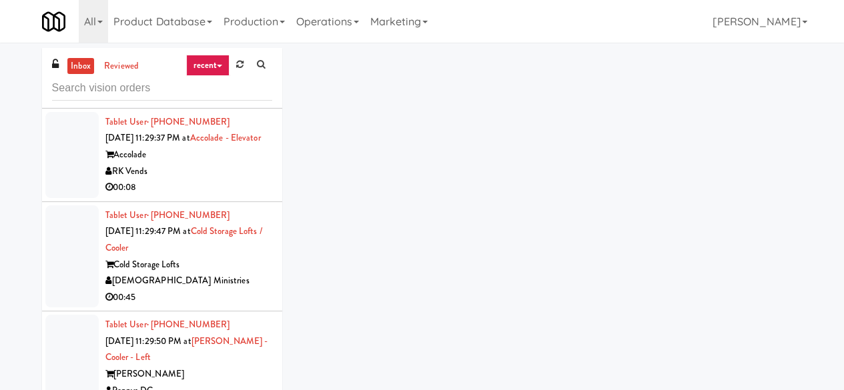
scroll to position [4067, 0]
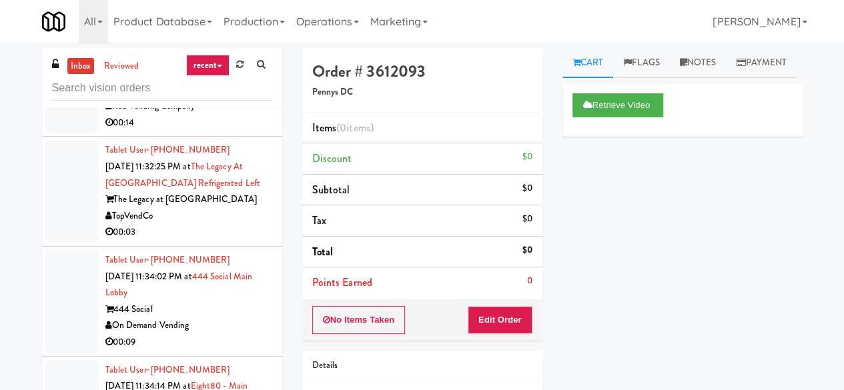
scroll to position [5135, 0]
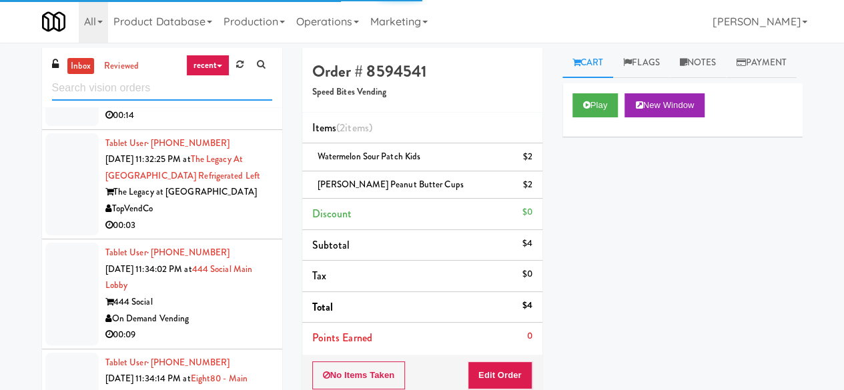
click at [113, 84] on input "text" at bounding box center [162, 88] width 220 height 25
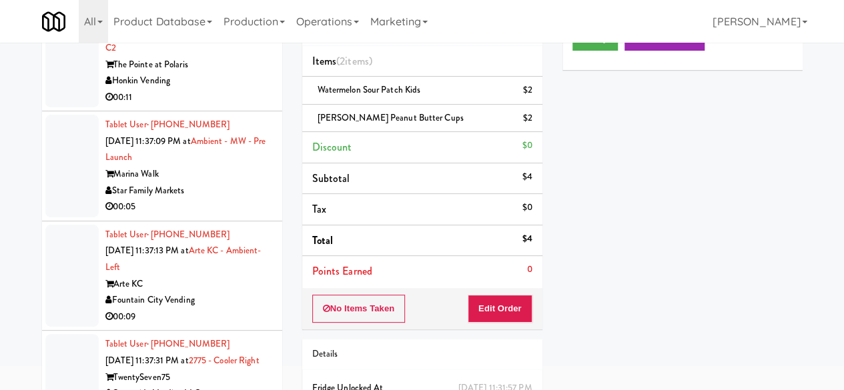
scroll to position [4601, 0]
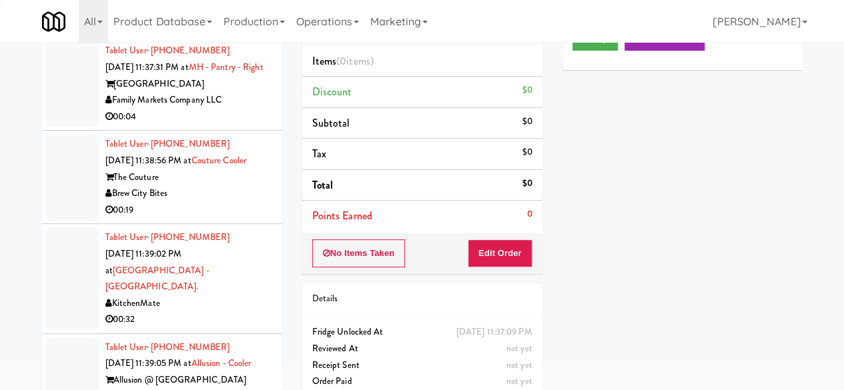
scroll to position [4734, 0]
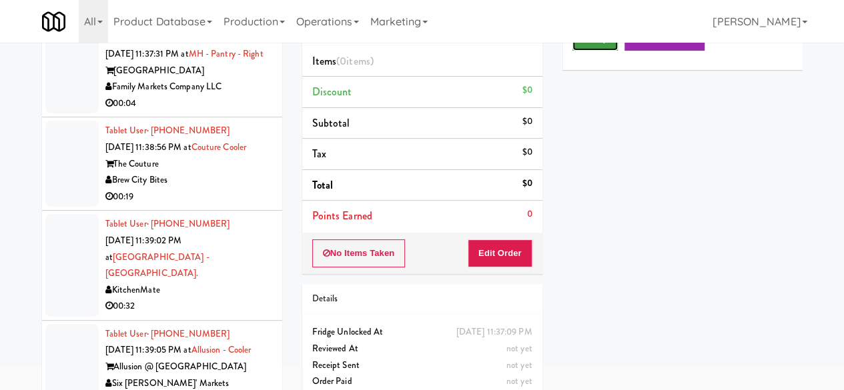
click at [595, 51] on button "Play" at bounding box center [595, 39] width 46 height 24
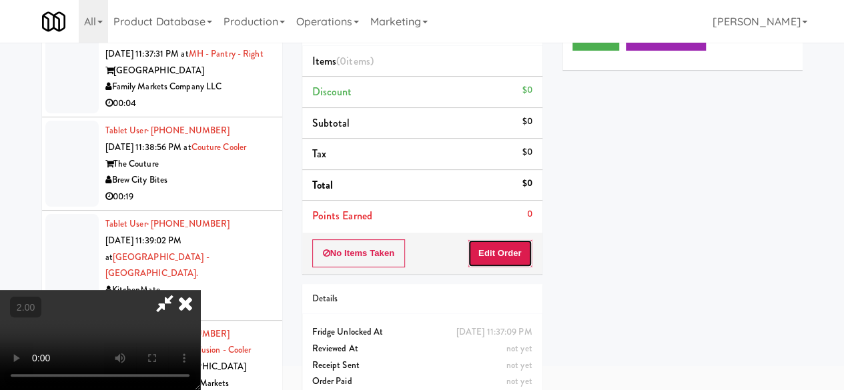
click at [520, 241] on button "Edit Order" at bounding box center [500, 254] width 65 height 28
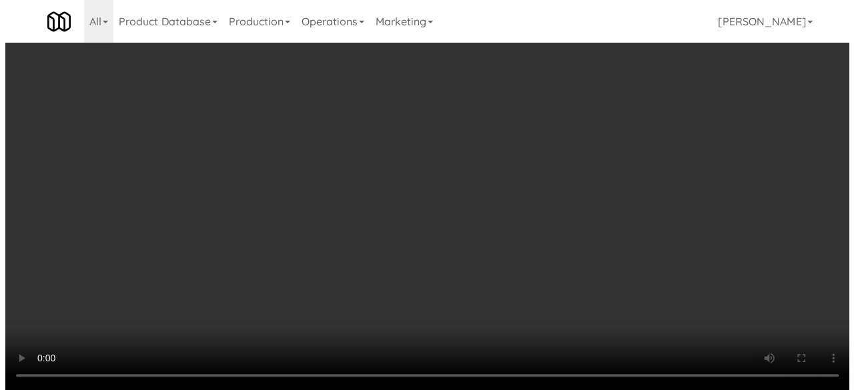
scroll to position [27, 0]
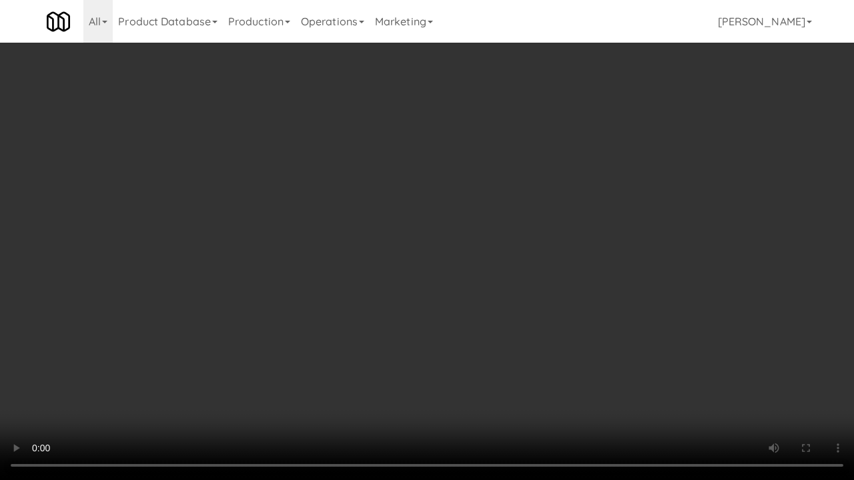
click at [426, 289] on video at bounding box center [427, 240] width 854 height 480
click at [424, 283] on video at bounding box center [427, 240] width 854 height 480
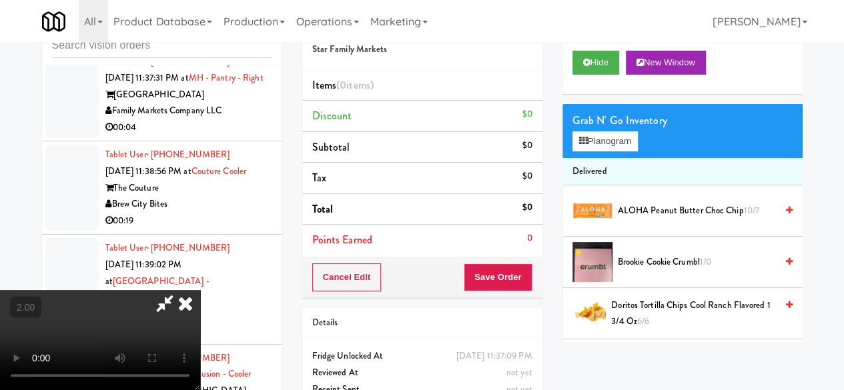
click at [607, 158] on div "Grab N' Go Inventory Planogram" at bounding box center [682, 131] width 240 height 54
click at [607, 151] on button "Planogram" at bounding box center [604, 141] width 65 height 20
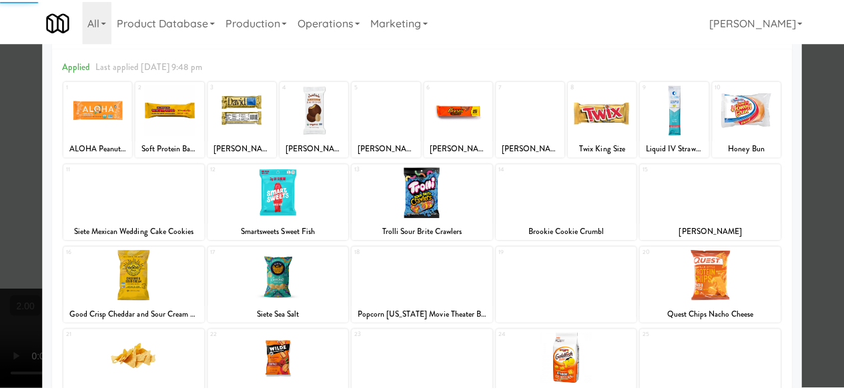
scroll to position [133, 0]
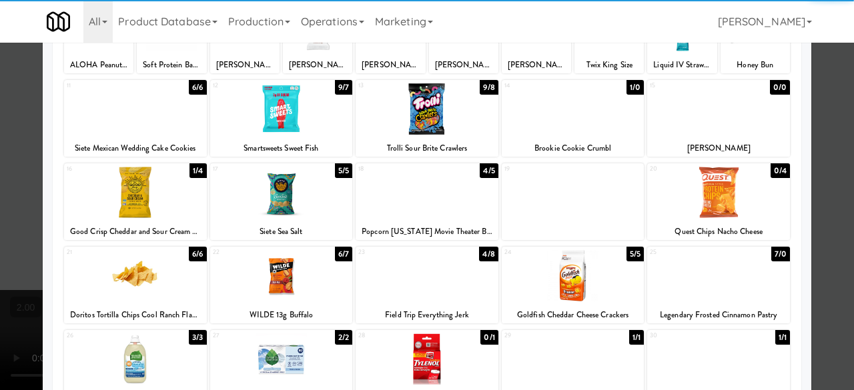
click at [148, 191] on div at bounding box center [135, 192] width 143 height 51
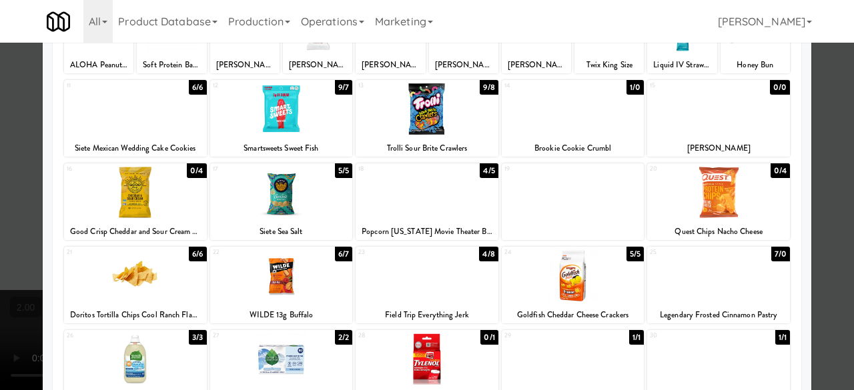
click at [829, 83] on div at bounding box center [427, 195] width 854 height 390
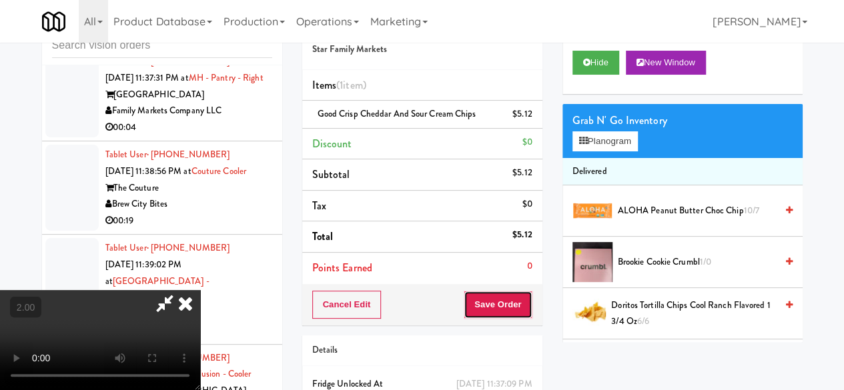
click at [526, 300] on button "Save Order" at bounding box center [498, 305] width 68 height 28
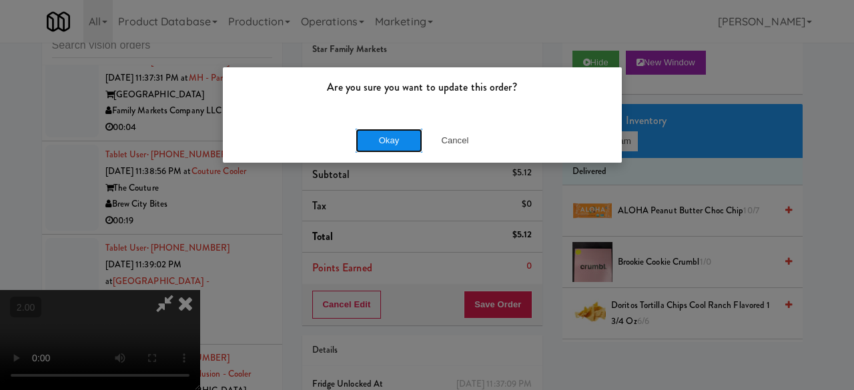
click at [400, 145] on button "Okay" at bounding box center [389, 141] width 67 height 24
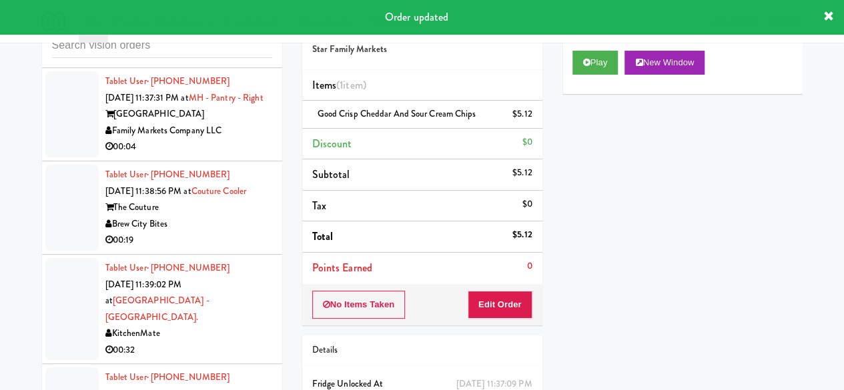
scroll to position [4801, 0]
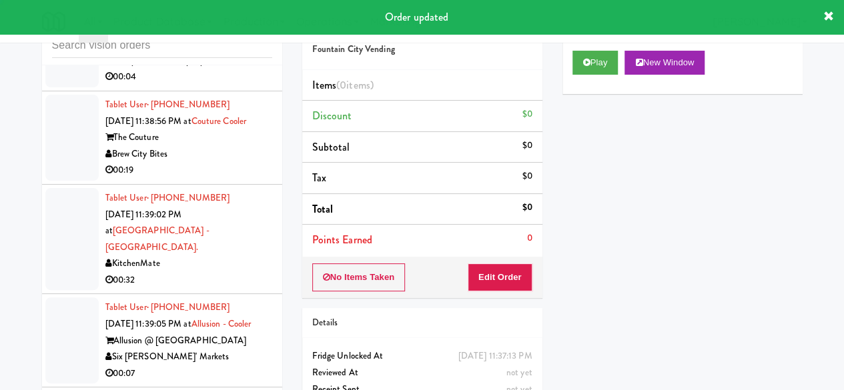
scroll to position [4868, 0]
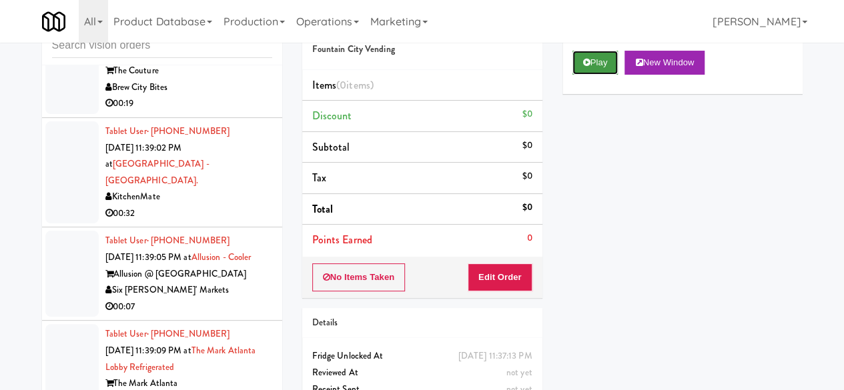
click at [606, 75] on button "Play" at bounding box center [595, 63] width 46 height 24
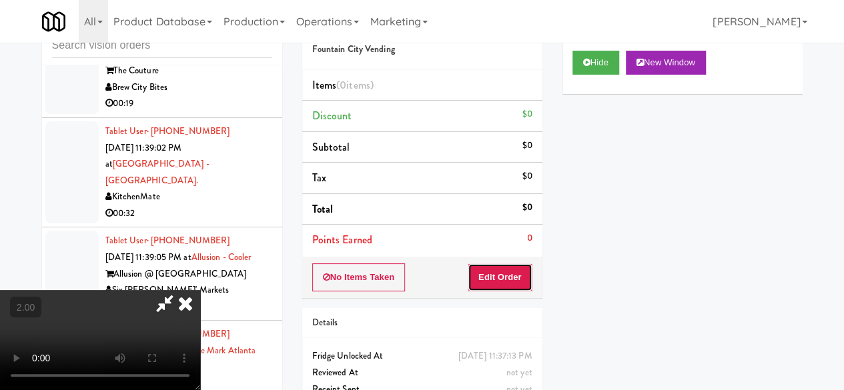
click at [511, 276] on button "Edit Order" at bounding box center [500, 278] width 65 height 28
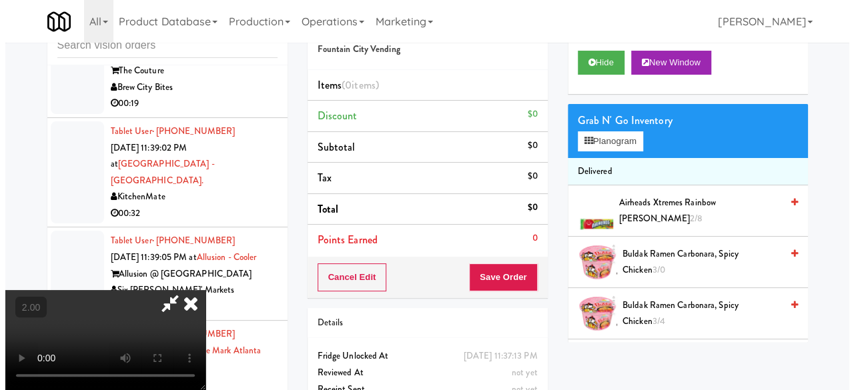
scroll to position [27, 0]
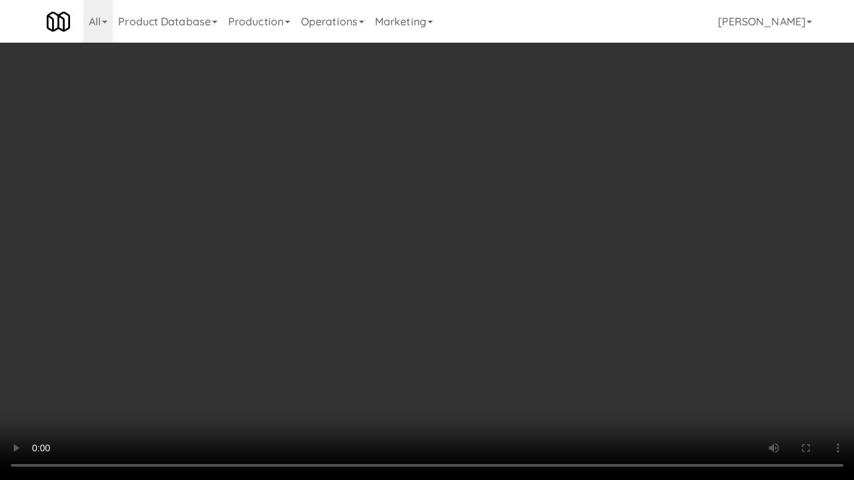
click at [636, 320] on video at bounding box center [427, 240] width 854 height 480
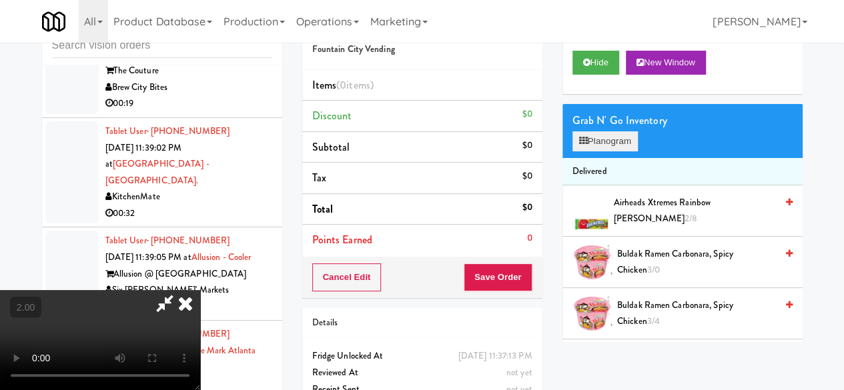
click at [590, 158] on div "Grab N' Go Inventory Planogram" at bounding box center [682, 131] width 240 height 54
click at [200, 290] on video at bounding box center [100, 340] width 200 height 100
click at [603, 151] on button "Planogram" at bounding box center [604, 141] width 65 height 20
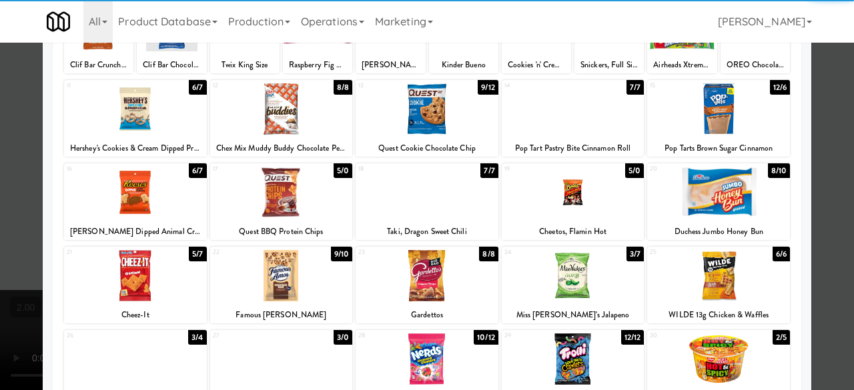
click at [133, 293] on div at bounding box center [135, 275] width 143 height 51
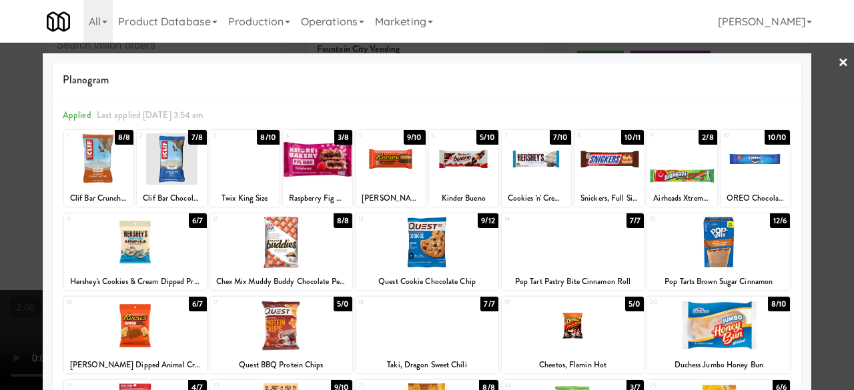
click at [731, 182] on div at bounding box center [755, 158] width 69 height 51
click at [823, 111] on div at bounding box center [427, 195] width 854 height 390
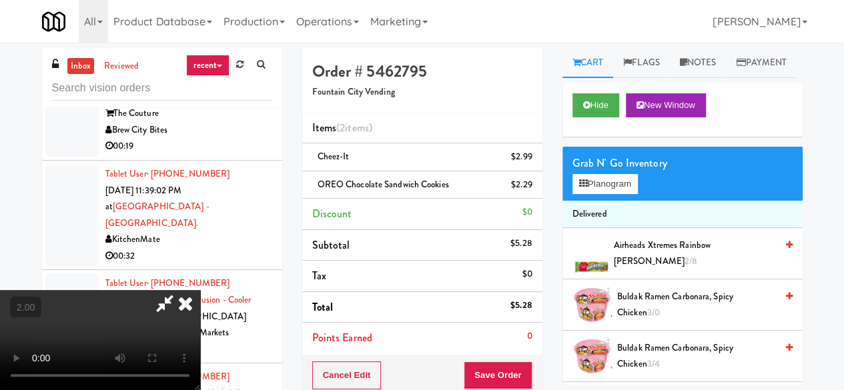
click at [180, 290] on icon at bounding box center [164, 303] width 31 height 27
click at [499, 369] on button "Save Order" at bounding box center [498, 376] width 68 height 28
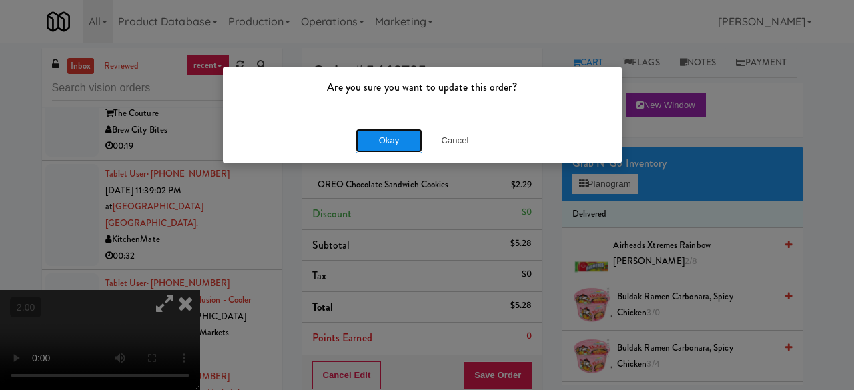
click at [397, 139] on button "Okay" at bounding box center [389, 141] width 67 height 24
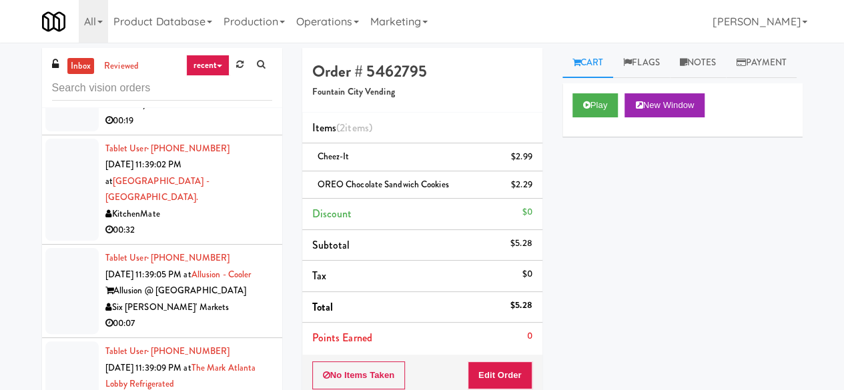
scroll to position [5001, 0]
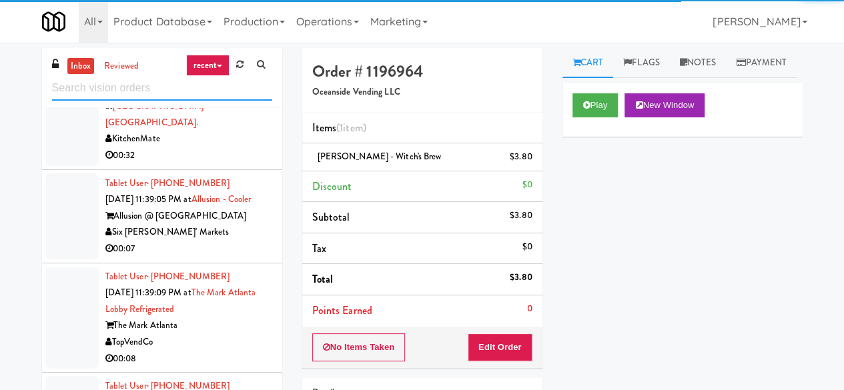
click at [184, 89] on input "text" at bounding box center [162, 88] width 220 height 25
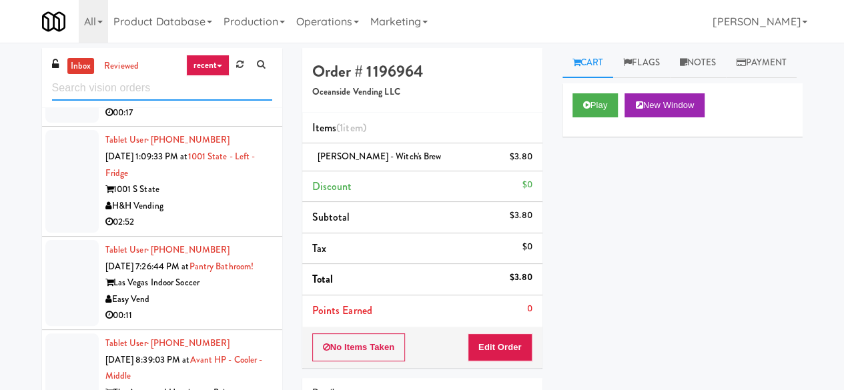
scroll to position [2469, 0]
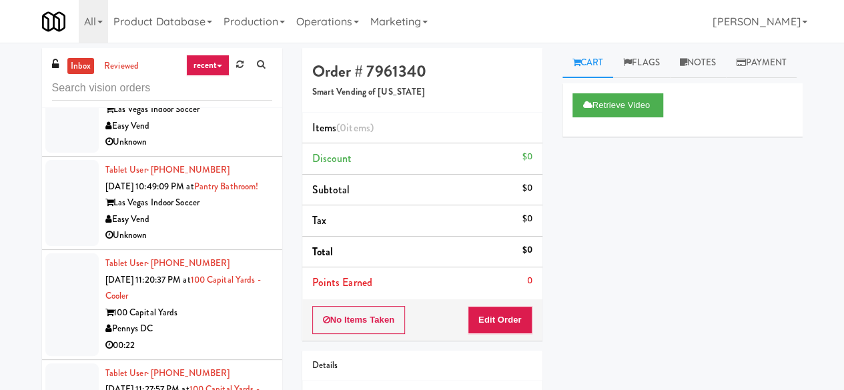
scroll to position [3469, 0]
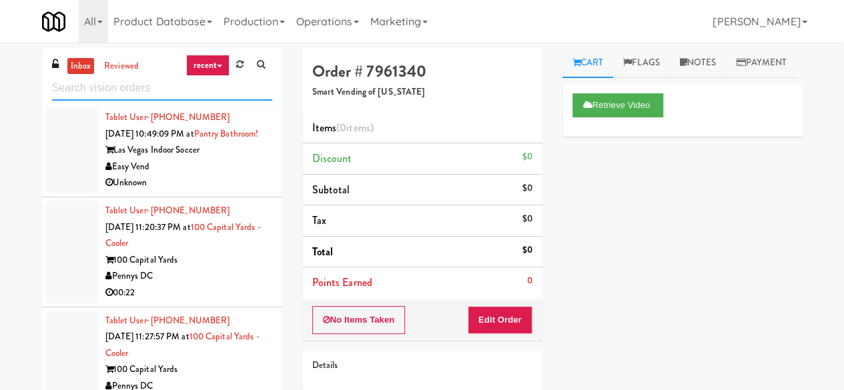
click at [168, 85] on input "text" at bounding box center [162, 88] width 220 height 25
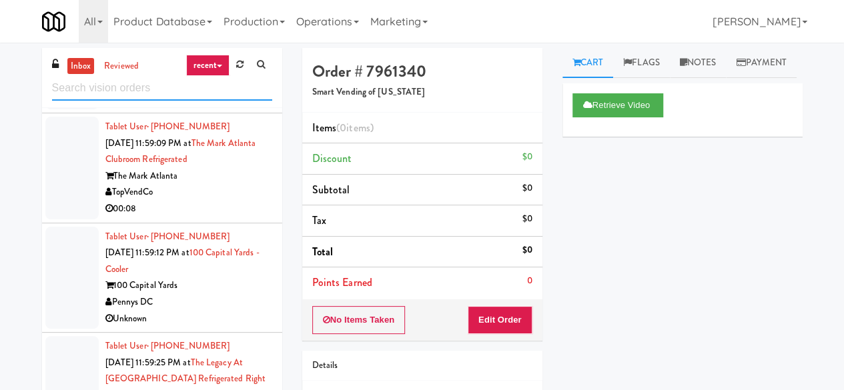
scroll to position [5268, 0]
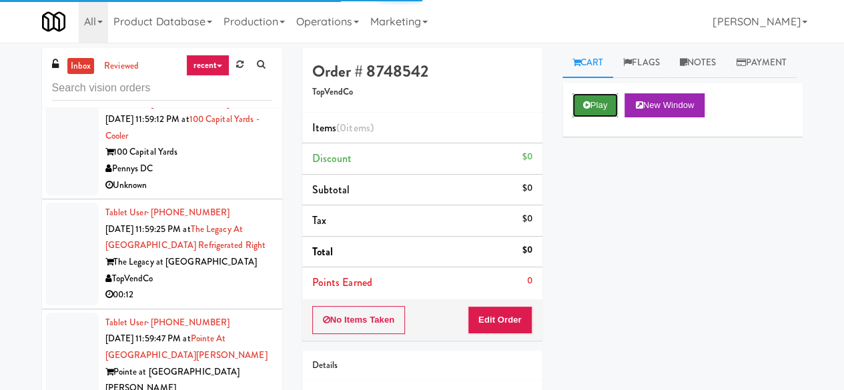
click at [575, 117] on button "Play" at bounding box center [595, 105] width 46 height 24
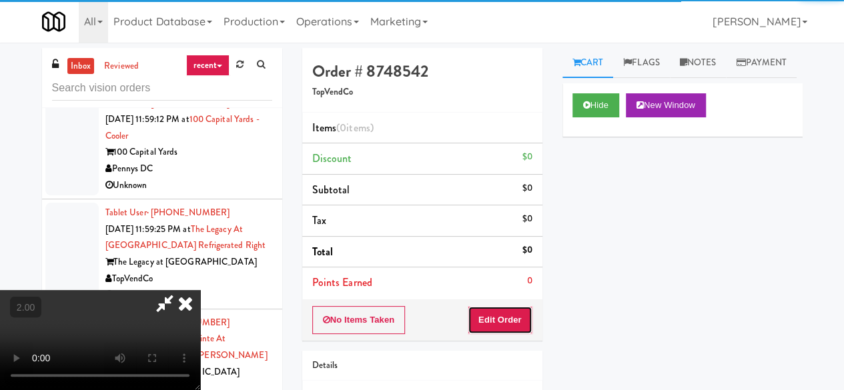
click at [508, 326] on button "Edit Order" at bounding box center [500, 320] width 65 height 28
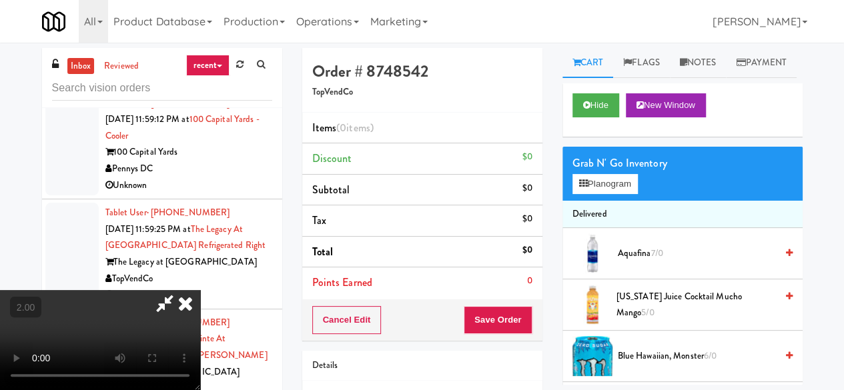
scroll to position [27, 0]
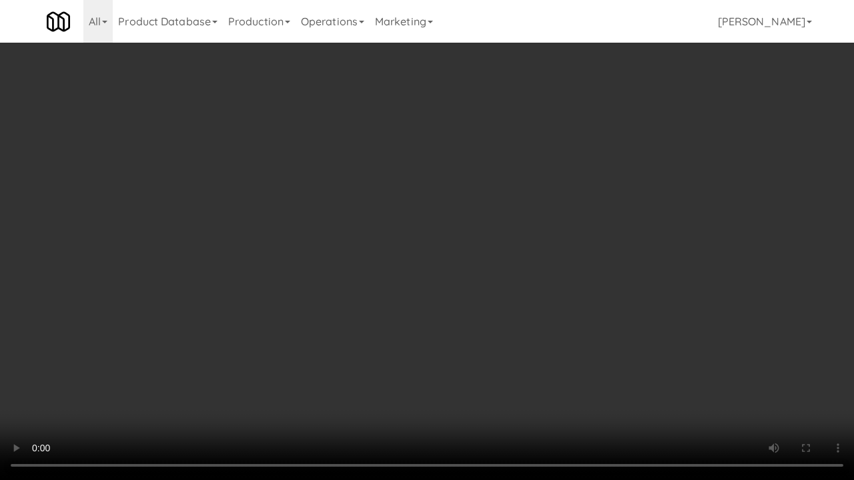
click at [452, 270] on video at bounding box center [427, 240] width 854 height 480
click at [611, 245] on video at bounding box center [427, 240] width 854 height 480
click at [608, 245] on video at bounding box center [427, 240] width 854 height 480
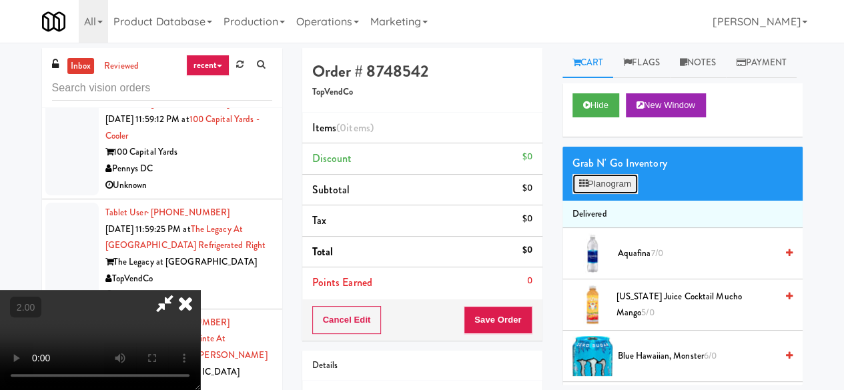
click at [598, 194] on button "Planogram" at bounding box center [604, 184] width 65 height 20
click at [0, 0] on div at bounding box center [0, 0] width 0 height 0
click at [596, 194] on button "Planogram" at bounding box center [604, 184] width 65 height 20
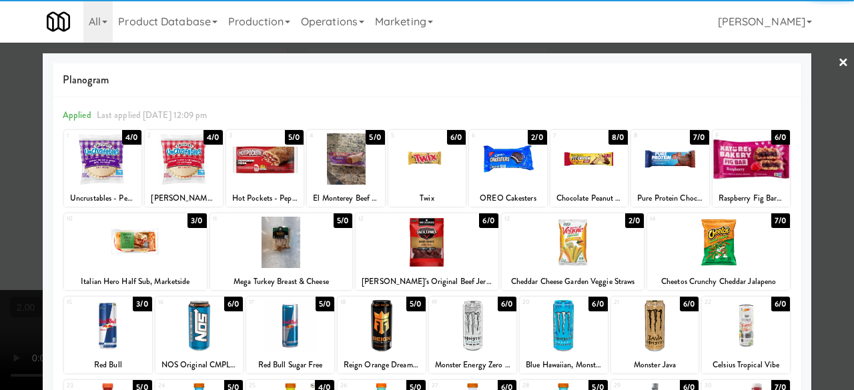
click at [701, 240] on div at bounding box center [718, 242] width 143 height 51
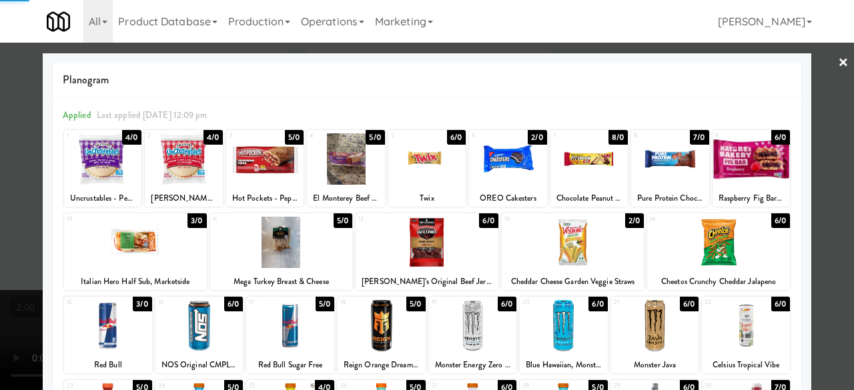
click at [818, 159] on div at bounding box center [427, 195] width 854 height 390
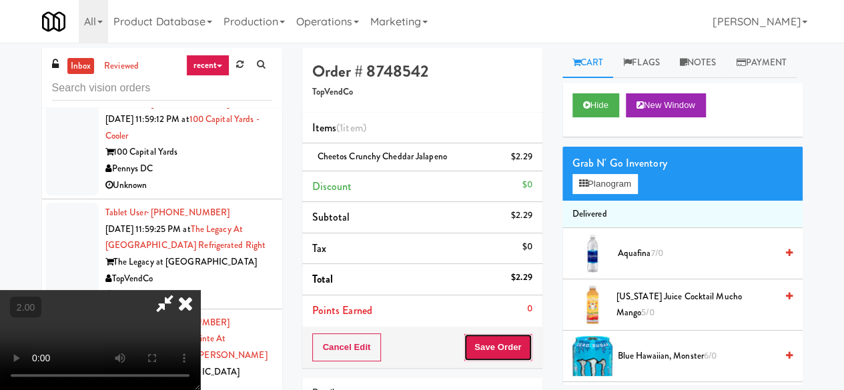
click at [517, 352] on button "Save Order" at bounding box center [498, 348] width 68 height 28
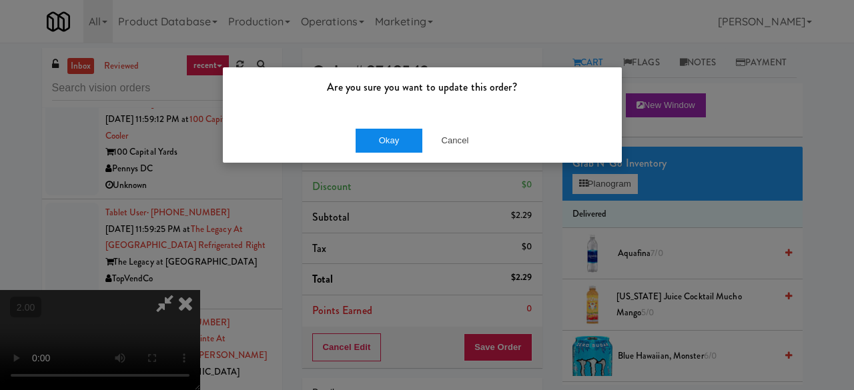
click at [398, 143] on button "Okay" at bounding box center [389, 141] width 67 height 24
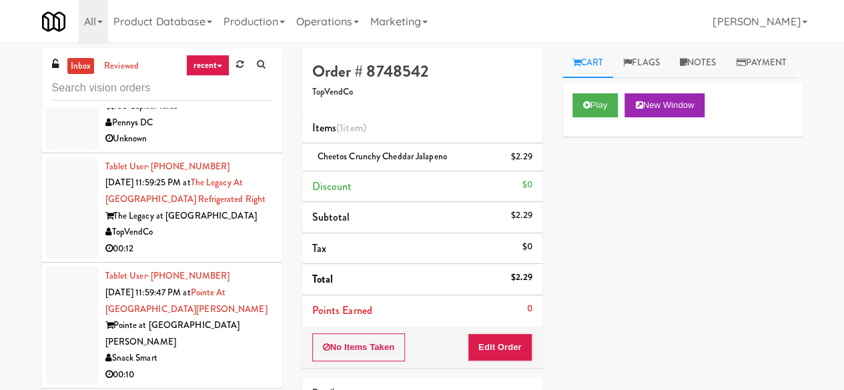
scroll to position [5401, 0]
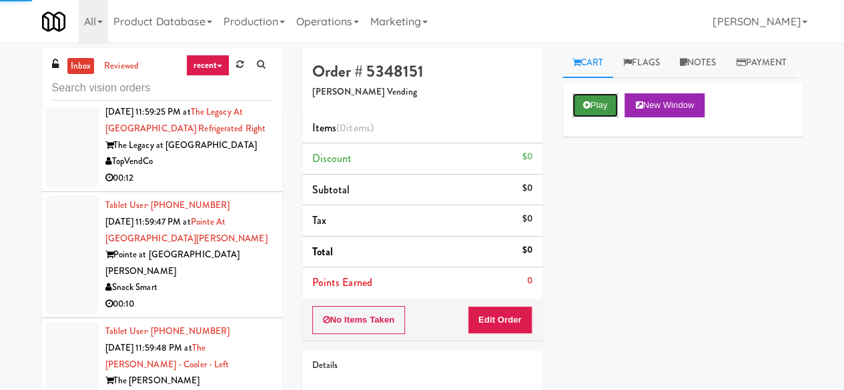
click at [598, 117] on button "Play" at bounding box center [595, 105] width 46 height 24
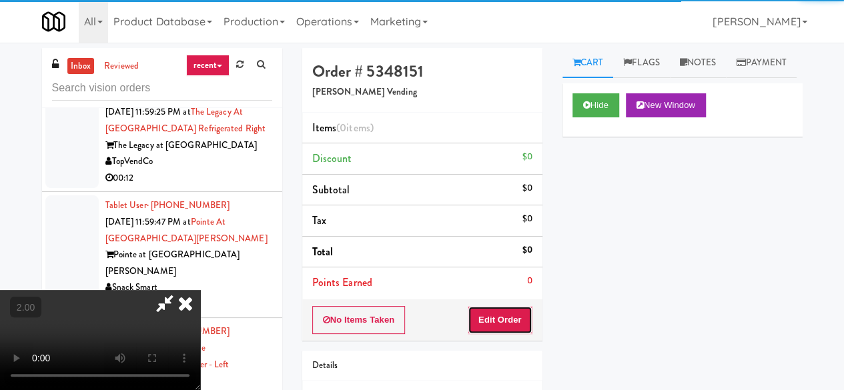
click at [506, 322] on button "Edit Order" at bounding box center [500, 320] width 65 height 28
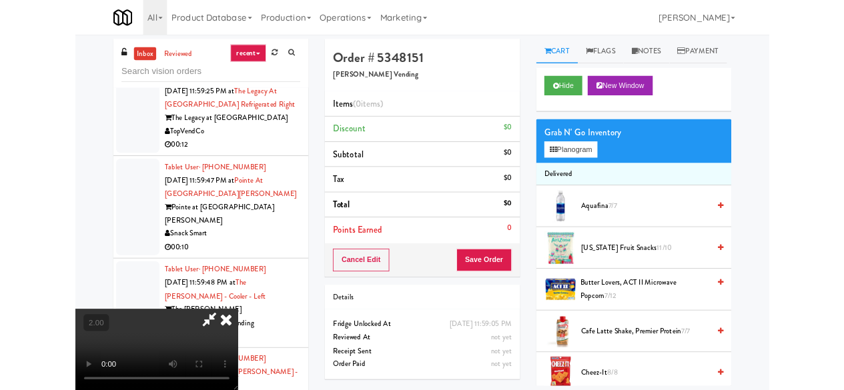
scroll to position [27, 0]
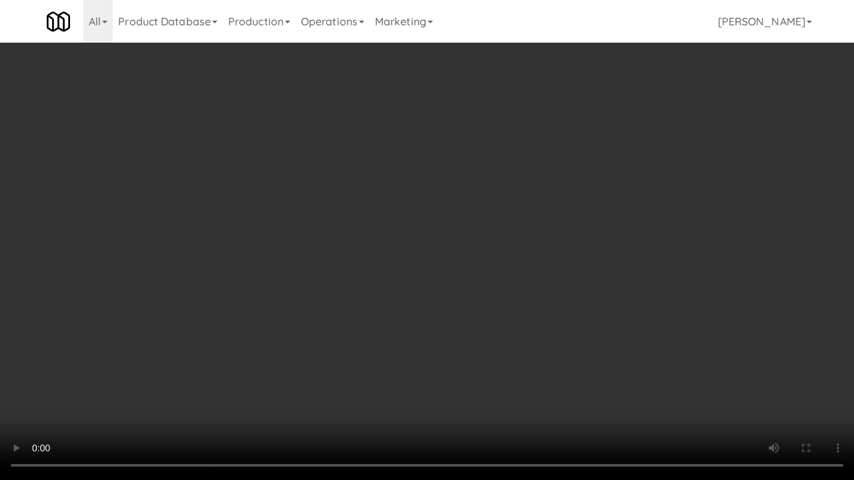
drag, startPoint x: 427, startPoint y: 164, endPoint x: 427, endPoint y: 106, distance: 58.0
click at [427, 164] on video at bounding box center [427, 240] width 854 height 480
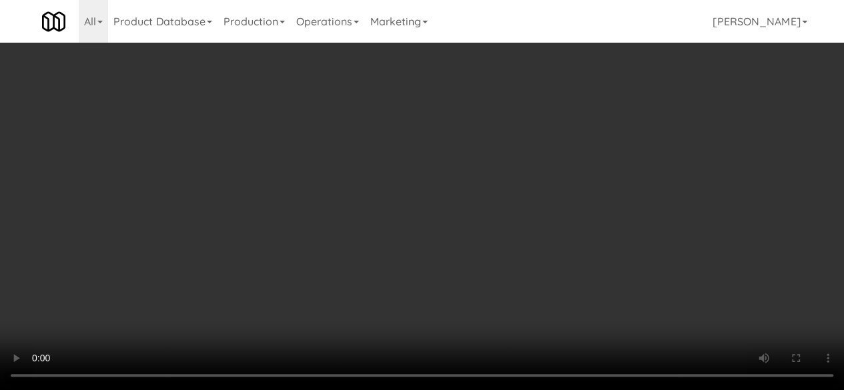
click at [358, 152] on video at bounding box center [422, 195] width 844 height 390
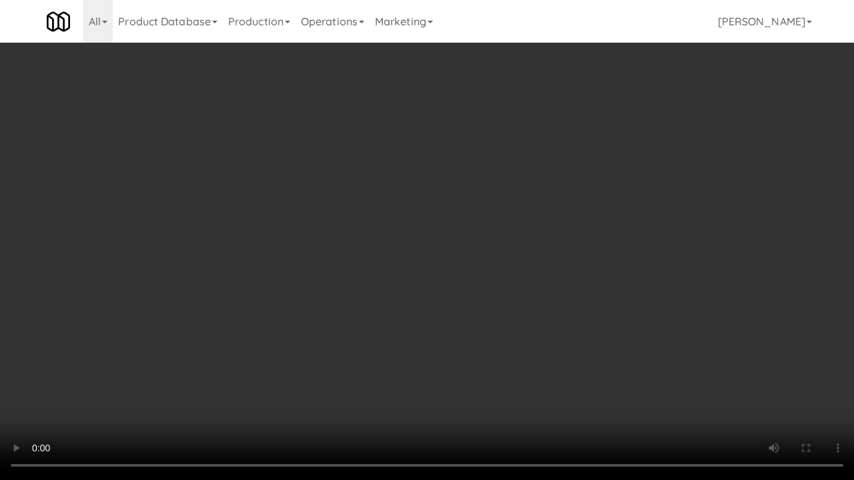
click at [438, 298] on video at bounding box center [427, 240] width 854 height 480
click at [418, 248] on video at bounding box center [427, 240] width 854 height 480
click at [360, 258] on video at bounding box center [427, 240] width 854 height 480
click at [360, 238] on video at bounding box center [427, 240] width 854 height 480
click at [402, 356] on video at bounding box center [427, 240] width 854 height 480
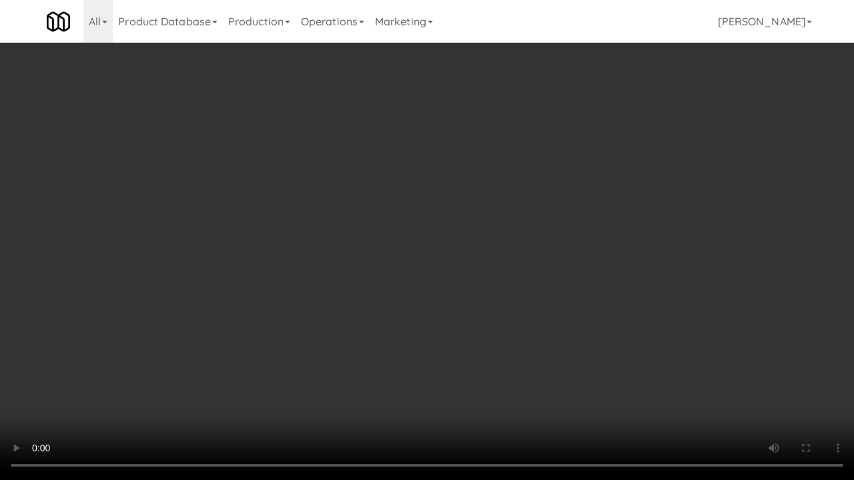
click at [398, 352] on video at bounding box center [427, 240] width 854 height 480
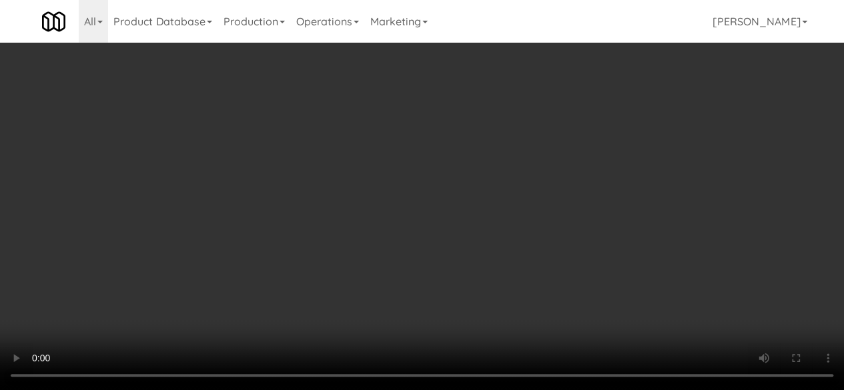
scroll to position [161, 0]
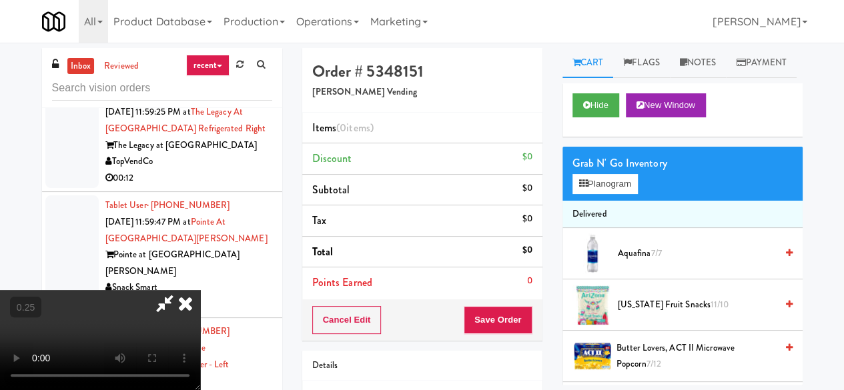
drag, startPoint x: 340, startPoint y: 243, endPoint x: 346, endPoint y: 246, distance: 7.5
click at [200, 290] on video at bounding box center [100, 340] width 200 height 100
click at [616, 194] on button "Planogram" at bounding box center [604, 184] width 65 height 20
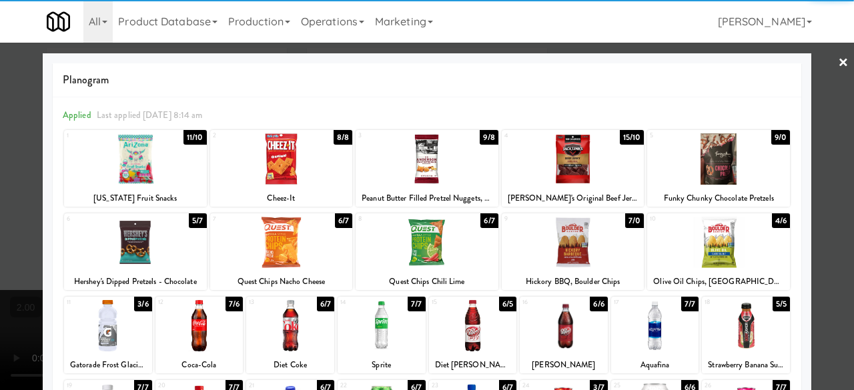
click at [159, 173] on div at bounding box center [135, 158] width 143 height 51
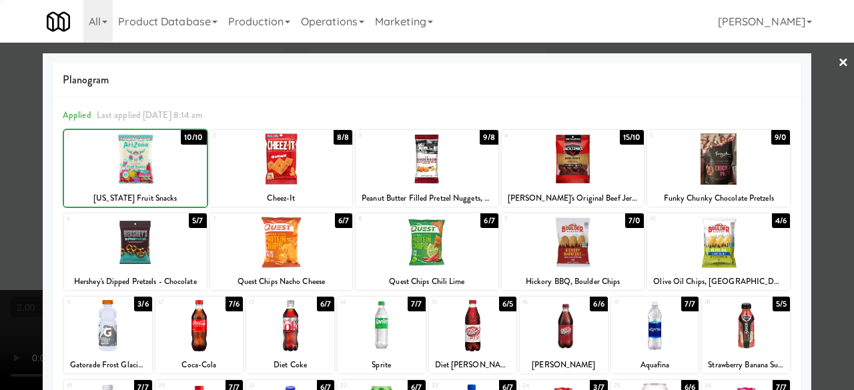
click at [159, 173] on div at bounding box center [135, 158] width 143 height 51
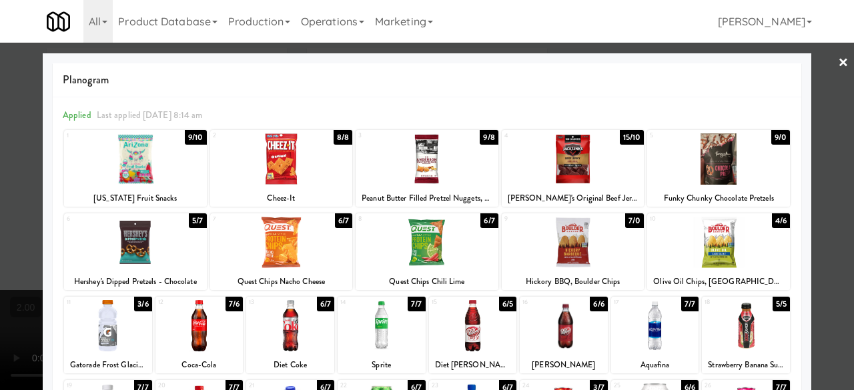
click at [827, 72] on div at bounding box center [427, 195] width 854 height 390
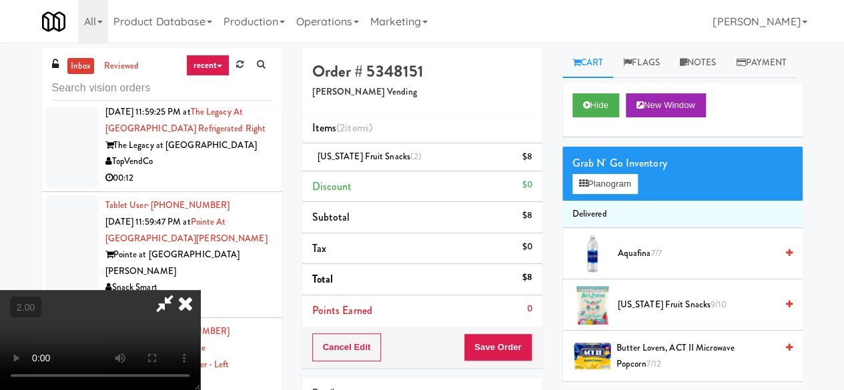
click at [180, 290] on icon at bounding box center [164, 303] width 31 height 27
click at [500, 352] on button "Save Order" at bounding box center [498, 348] width 68 height 28
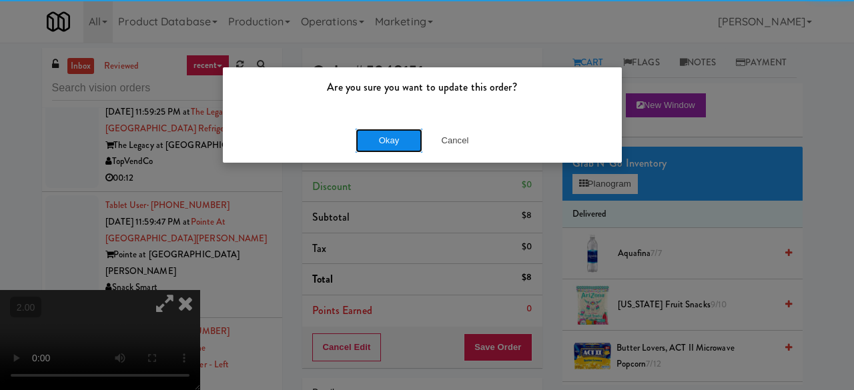
click at [386, 129] on button "Okay" at bounding box center [389, 141] width 67 height 24
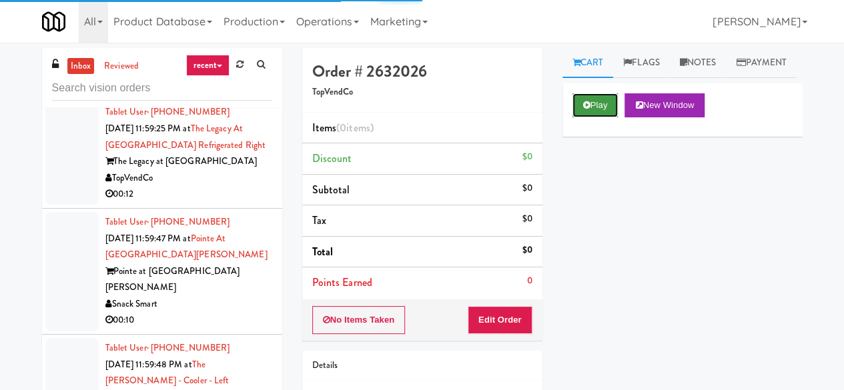
click at [592, 117] on button "Play" at bounding box center [595, 105] width 46 height 24
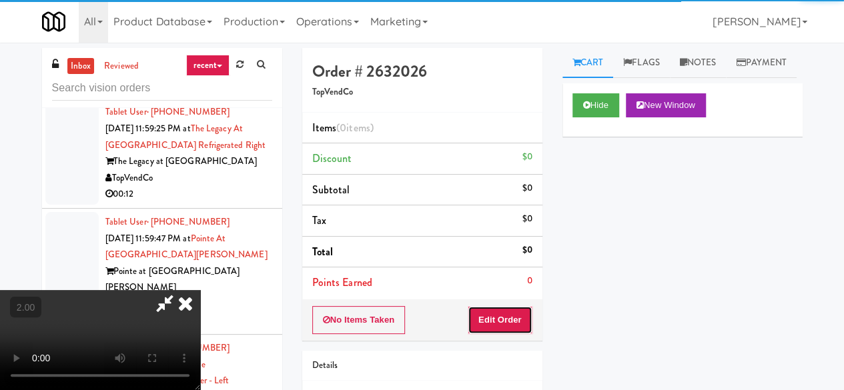
click at [492, 320] on button "Edit Order" at bounding box center [500, 320] width 65 height 28
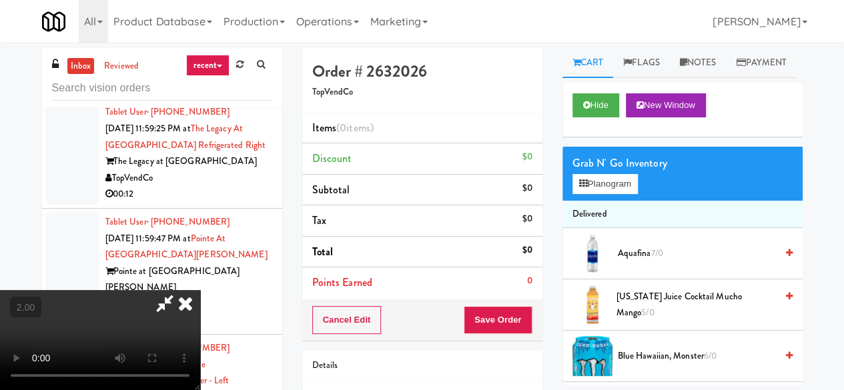
scroll to position [27, 0]
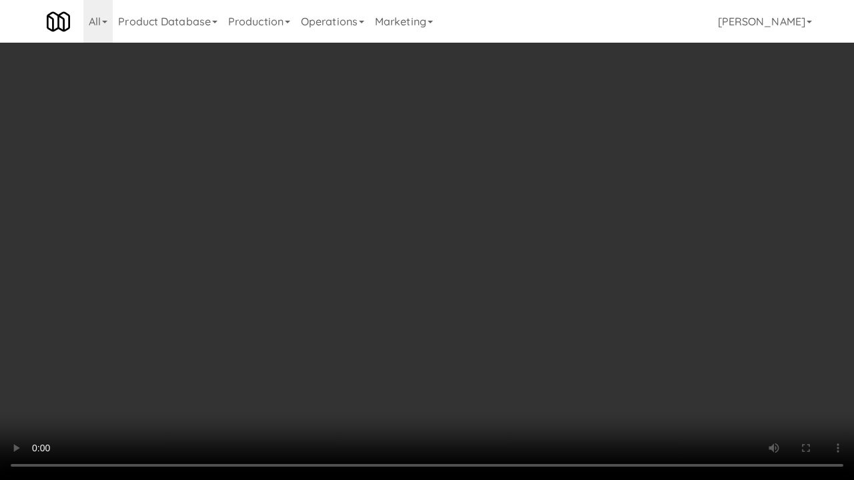
click at [498, 222] on video at bounding box center [427, 240] width 854 height 480
click at [487, 215] on video at bounding box center [427, 240] width 854 height 480
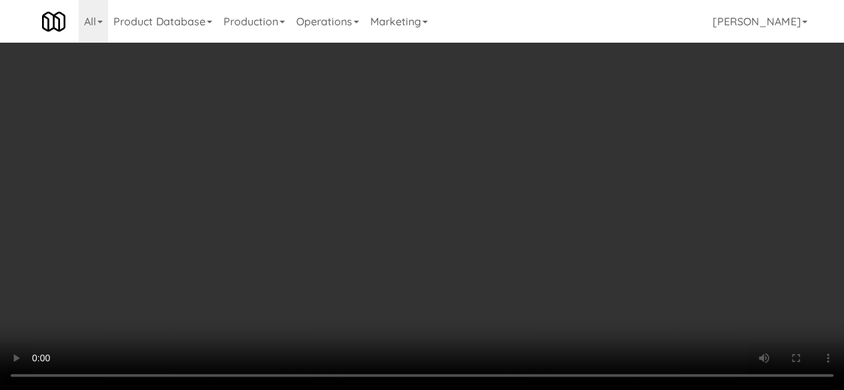
scroll to position [0, 0]
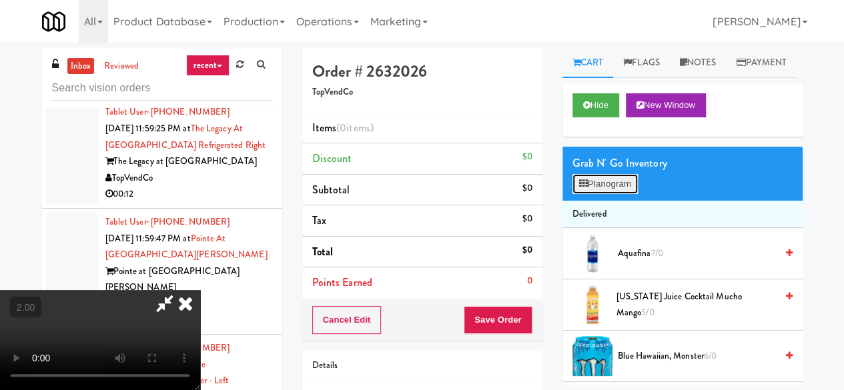
click at [602, 194] on button "Planogram" at bounding box center [604, 184] width 65 height 20
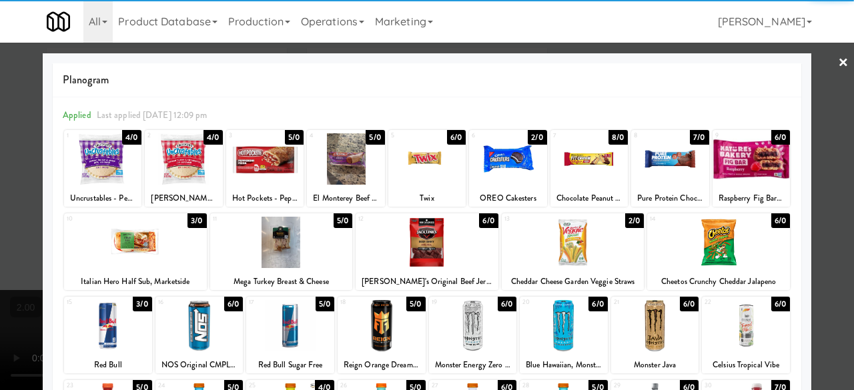
click at [423, 167] on div at bounding box center [426, 158] width 77 height 51
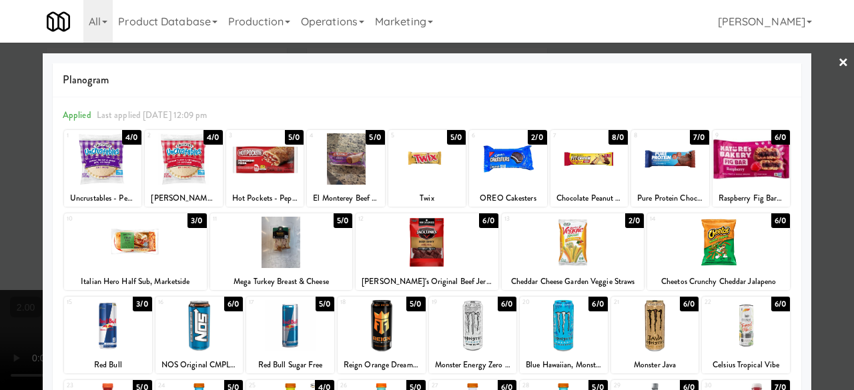
click at [822, 61] on div at bounding box center [427, 195] width 854 height 390
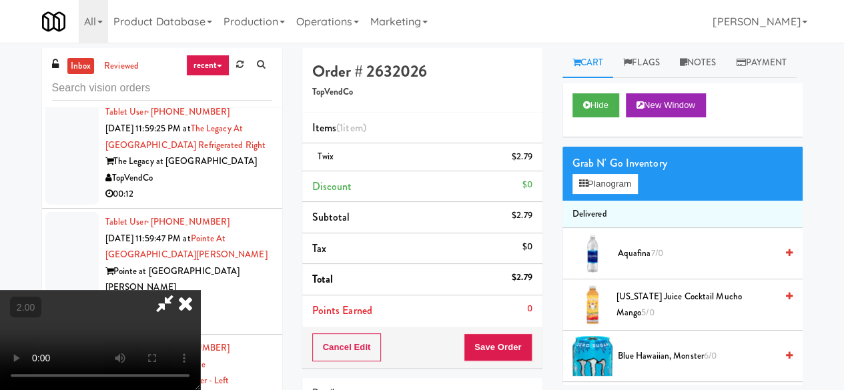
click at [180, 290] on icon at bounding box center [164, 303] width 31 height 27
click at [476, 359] on button "Save Order" at bounding box center [498, 348] width 68 height 28
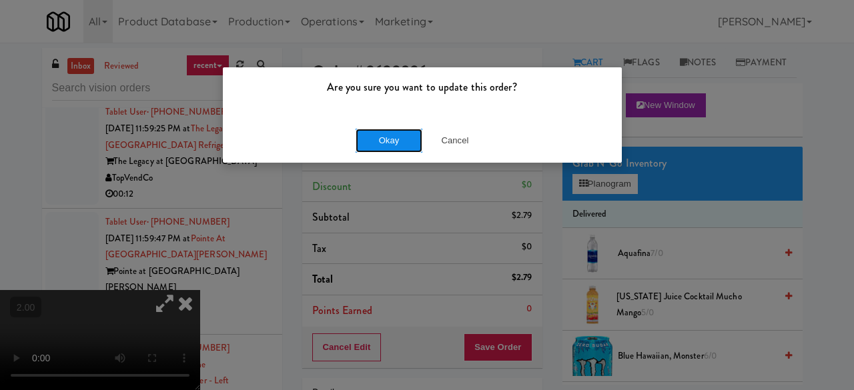
click at [394, 143] on button "Okay" at bounding box center [389, 141] width 67 height 24
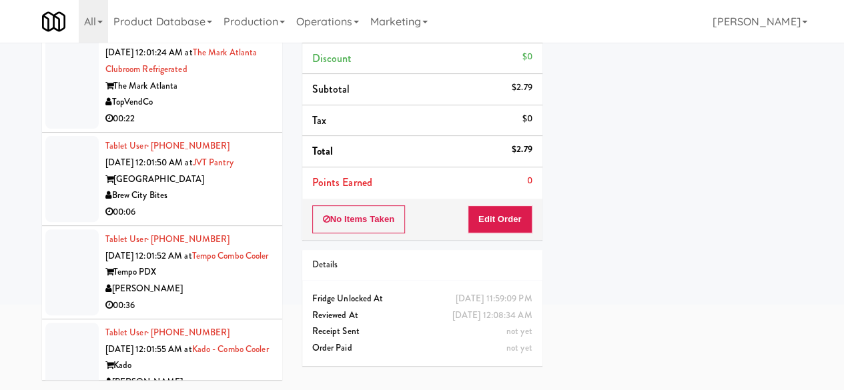
scroll to position [6069, 0]
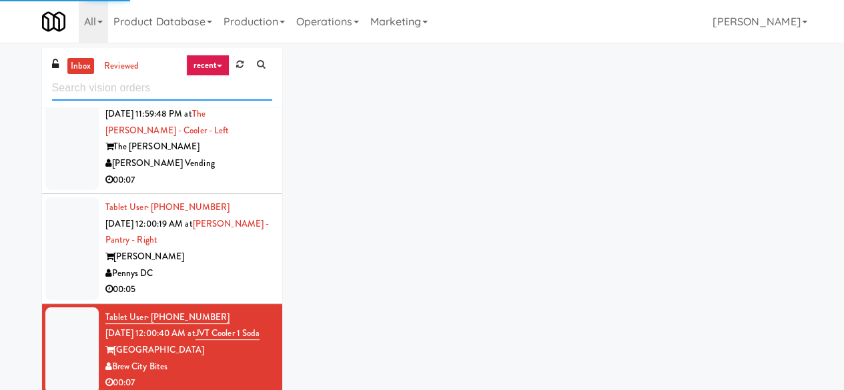
click at [215, 91] on input "text" at bounding box center [162, 88] width 220 height 25
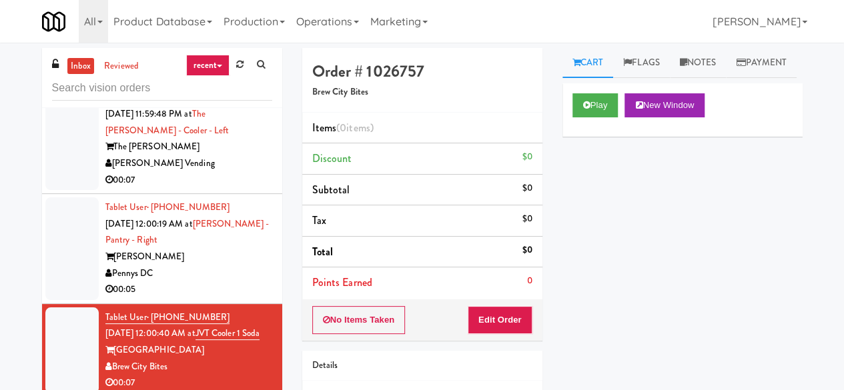
click at [559, 129] on div "Cart Flags Notes Payment Play New Window Primary Flag Clear Flag if unable to d…" at bounding box center [682, 216] width 260 height 337
click at [579, 117] on button "Play" at bounding box center [595, 105] width 46 height 24
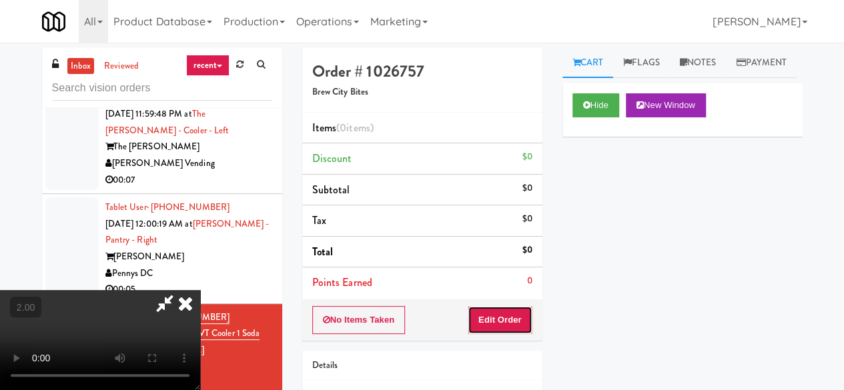
click at [530, 317] on button "Edit Order" at bounding box center [500, 320] width 65 height 28
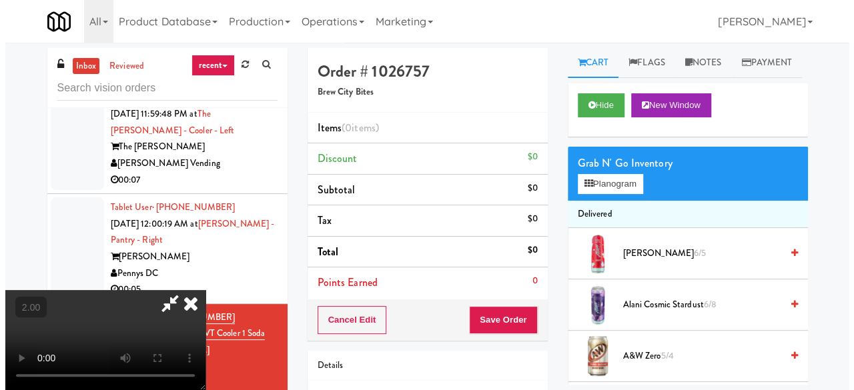
scroll to position [27, 0]
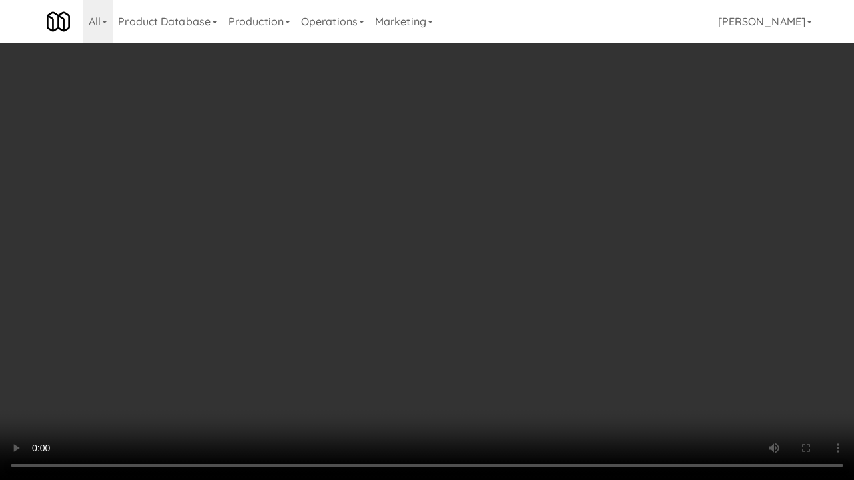
click at [418, 331] on video at bounding box center [427, 240] width 854 height 480
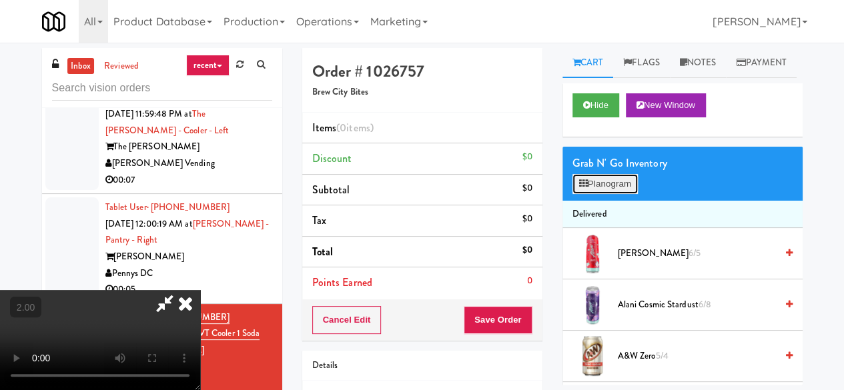
click at [602, 194] on button "Planogram" at bounding box center [604, 184] width 65 height 20
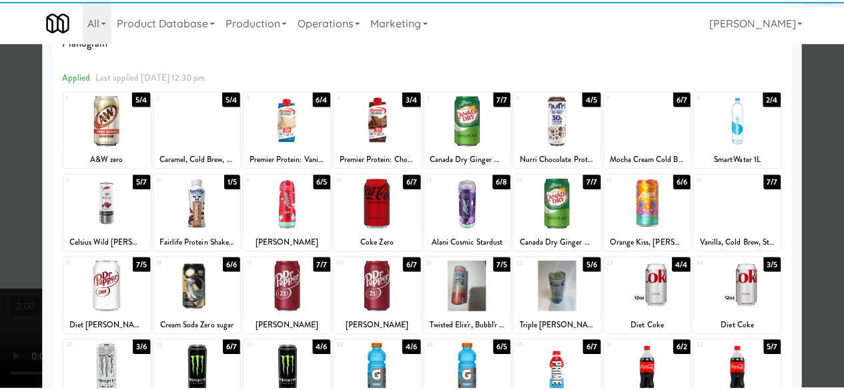
scroll to position [67, 0]
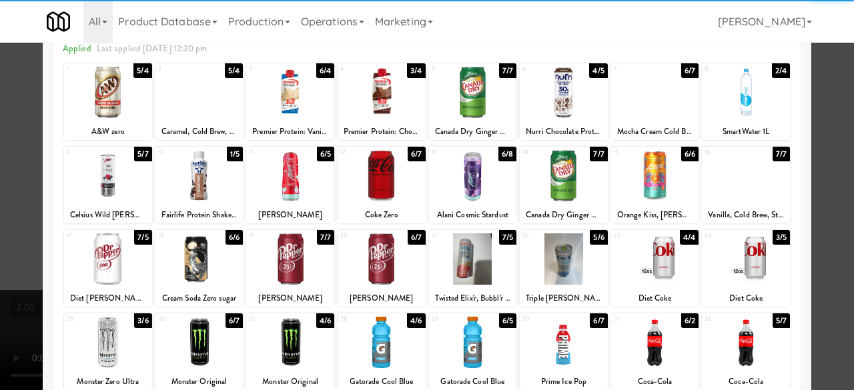
drag, startPoint x: 642, startPoint y: 256, endPoint x: 666, endPoint y: 253, distance: 24.2
click at [643, 257] on div at bounding box center [655, 259] width 88 height 51
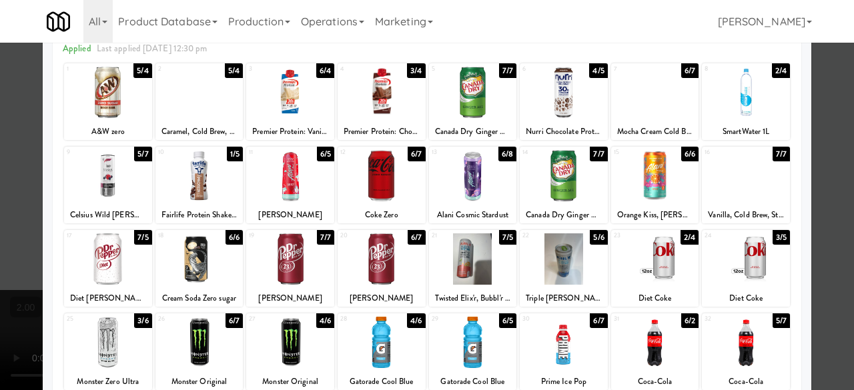
click at [813, 161] on div at bounding box center [427, 195] width 854 height 390
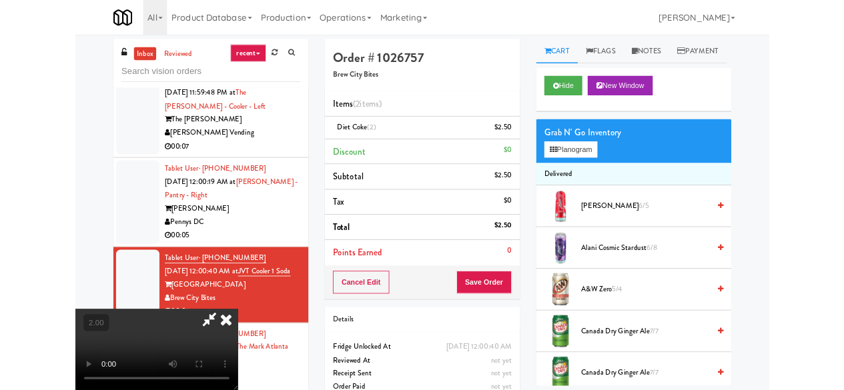
scroll to position [27, 0]
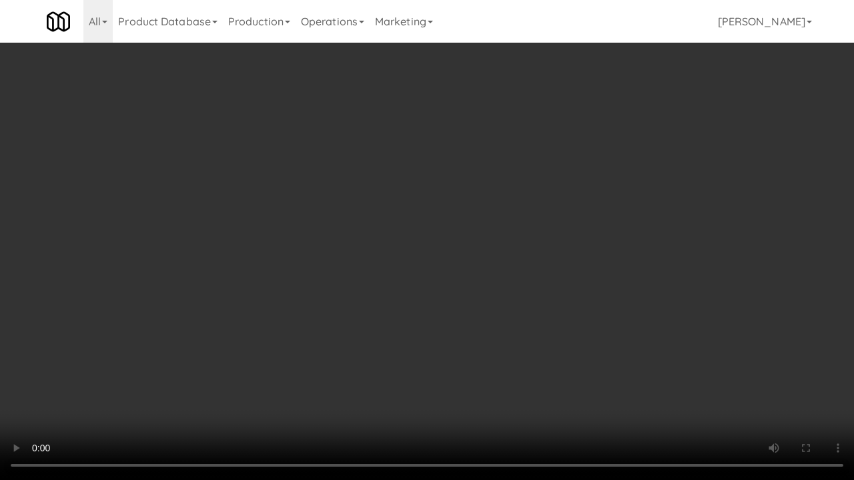
drag, startPoint x: 590, startPoint y: 320, endPoint x: 596, endPoint y: 262, distance: 58.4
click at [590, 320] on video at bounding box center [427, 240] width 854 height 480
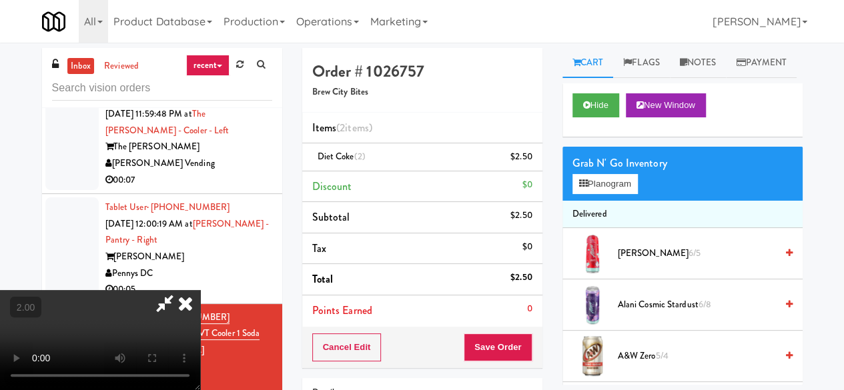
click at [200, 290] on video at bounding box center [100, 340] width 200 height 100
click at [180, 290] on icon at bounding box center [164, 303] width 31 height 27
click at [526, 159] on link at bounding box center [530, 162] width 12 height 17
click at [502, 345] on button "Save Order" at bounding box center [498, 348] width 68 height 28
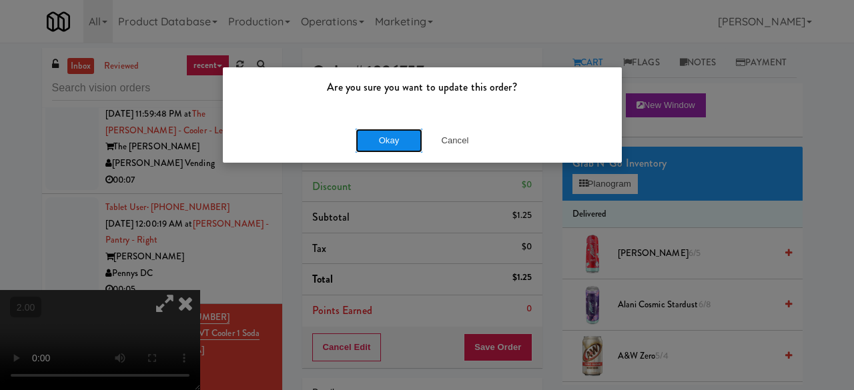
click at [402, 147] on button "Okay" at bounding box center [389, 141] width 67 height 24
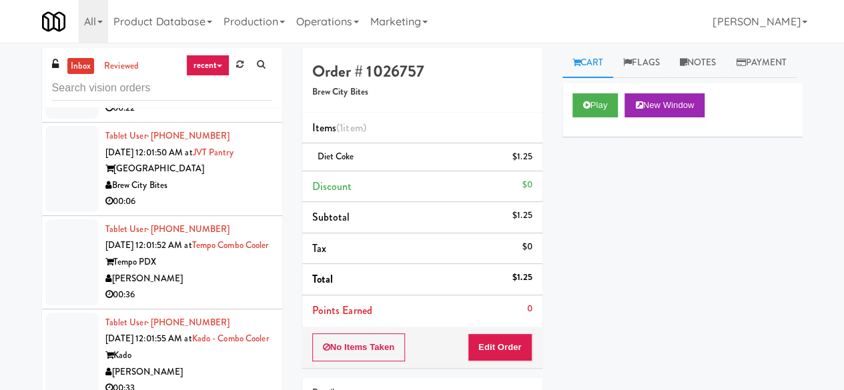
scroll to position [6069, 0]
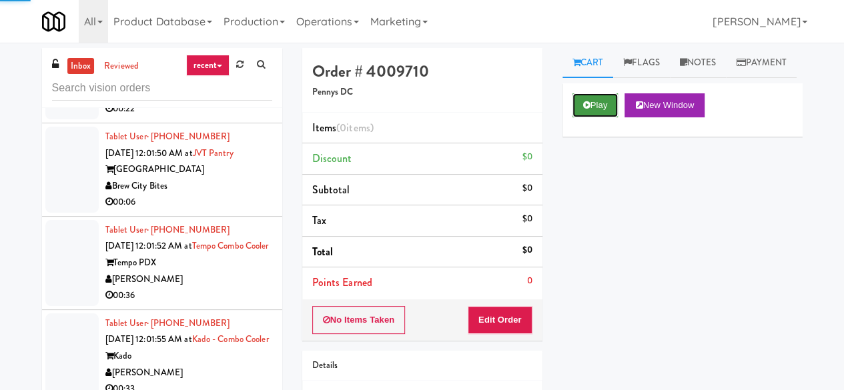
click at [583, 109] on icon at bounding box center [586, 105] width 7 height 9
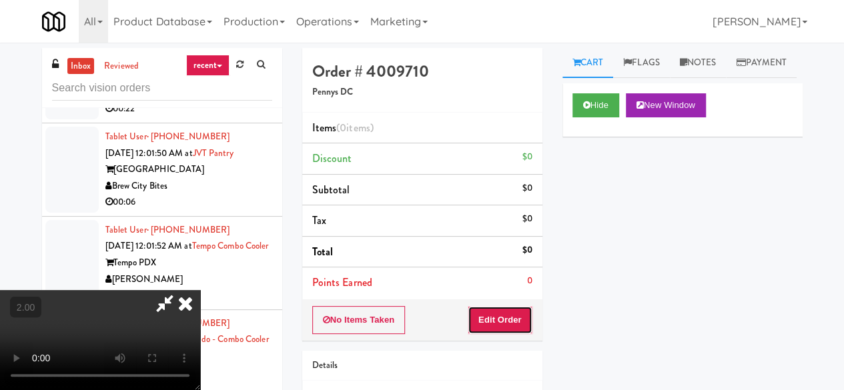
click at [512, 324] on button "Edit Order" at bounding box center [500, 320] width 65 height 28
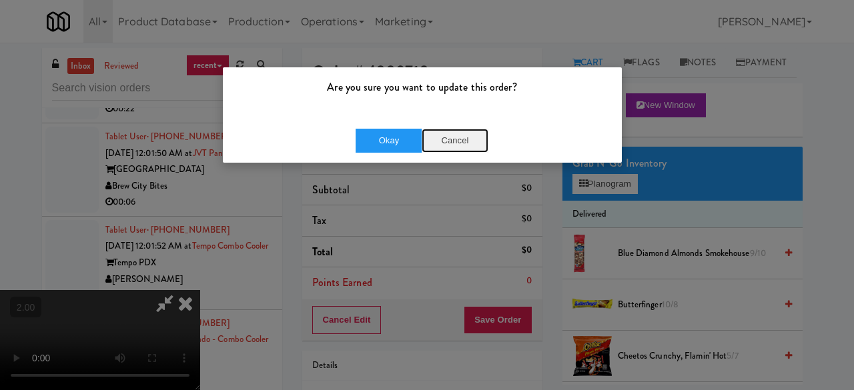
click at [450, 143] on button "Cancel" at bounding box center [455, 141] width 67 height 24
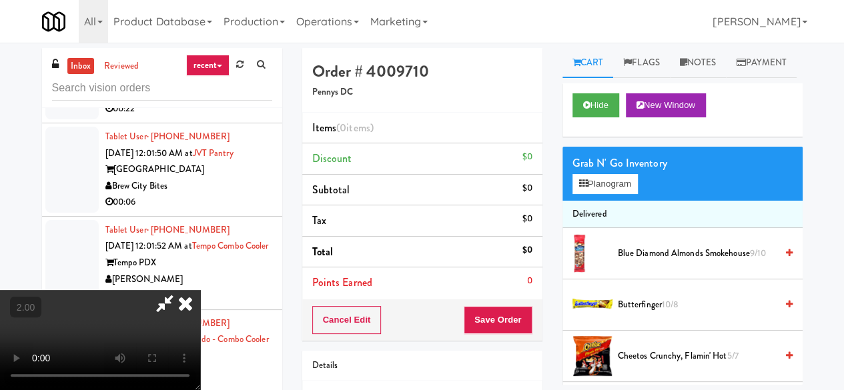
scroll to position [27, 0]
click at [594, 194] on button "Planogram" at bounding box center [604, 184] width 65 height 20
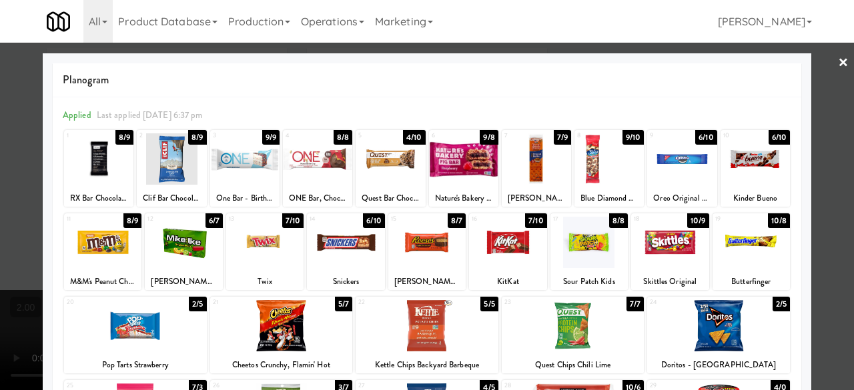
click at [402, 166] on div at bounding box center [390, 158] width 69 height 51
click at [817, 79] on div at bounding box center [427, 195] width 854 height 390
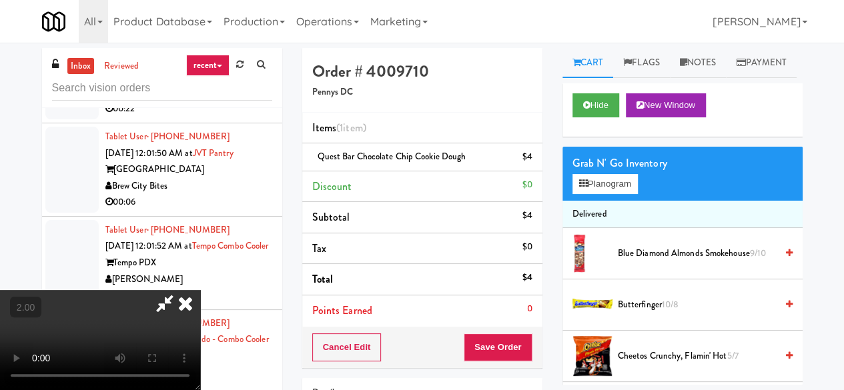
click at [180, 290] on icon at bounding box center [164, 303] width 31 height 27
click at [511, 351] on button "Save Order" at bounding box center [498, 348] width 68 height 28
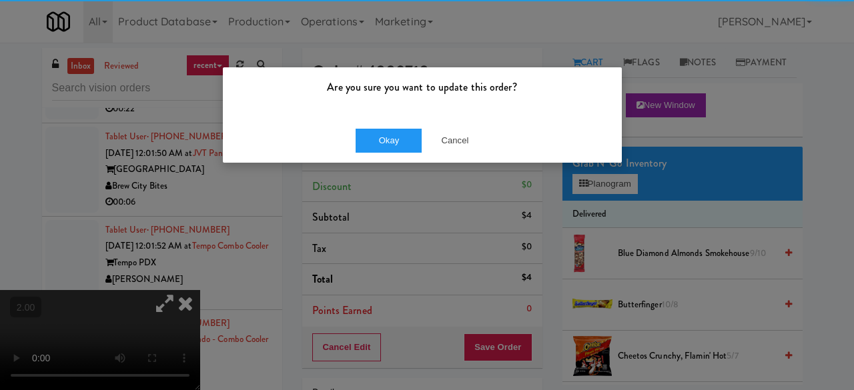
click at [392, 118] on div "Okay Cancel" at bounding box center [422, 140] width 399 height 45
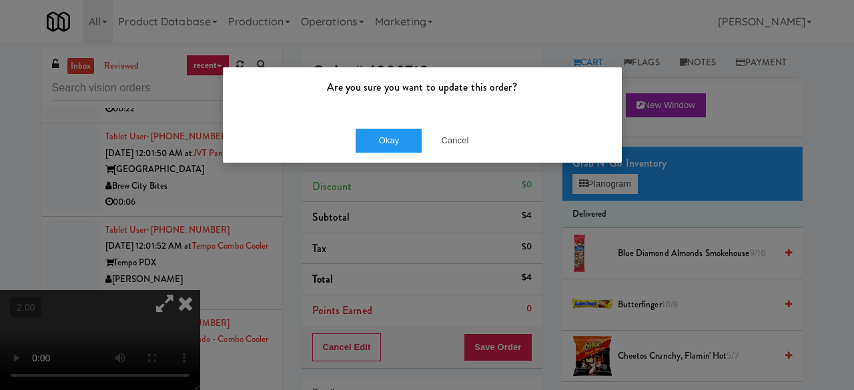
click at [392, 123] on div "Okay Cancel" at bounding box center [422, 140] width 399 height 45
click at [396, 129] on button "Okay" at bounding box center [389, 141] width 67 height 24
